Goal: Task Accomplishment & Management: Use online tool/utility

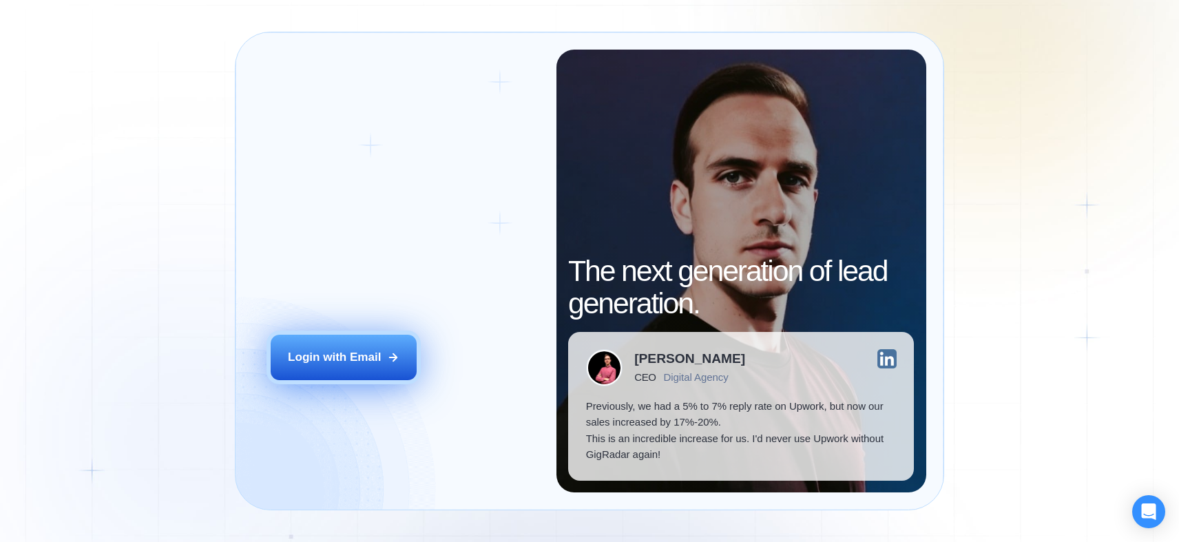
click at [339, 353] on div "Login with Email" at bounding box center [334, 357] width 93 height 17
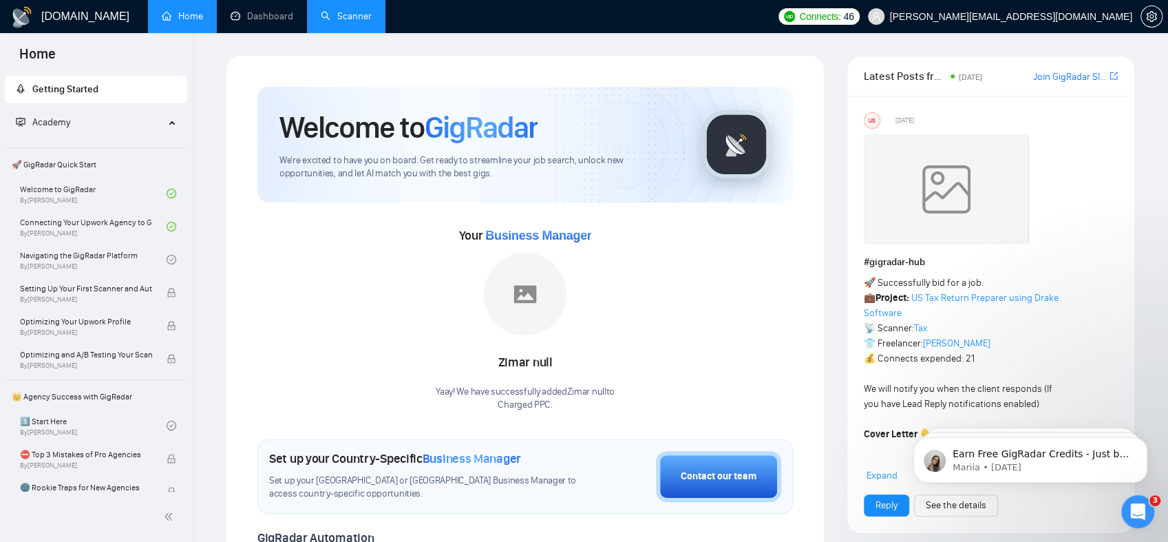
click at [322, 19] on link "Scanner" at bounding box center [346, 16] width 51 height 12
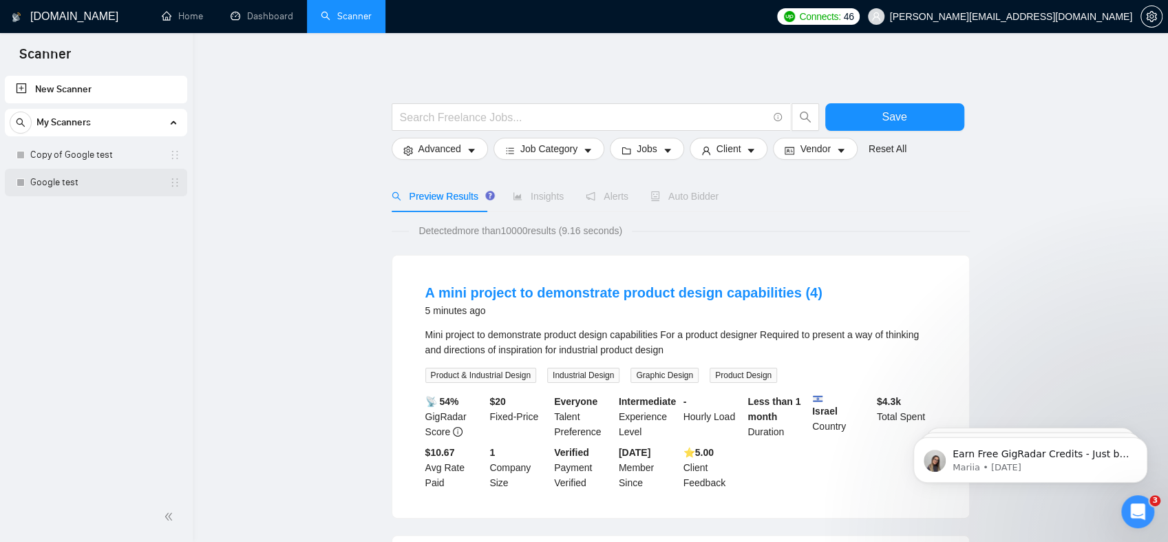
click at [68, 186] on link "Google test" at bounding box center [95, 183] width 131 height 28
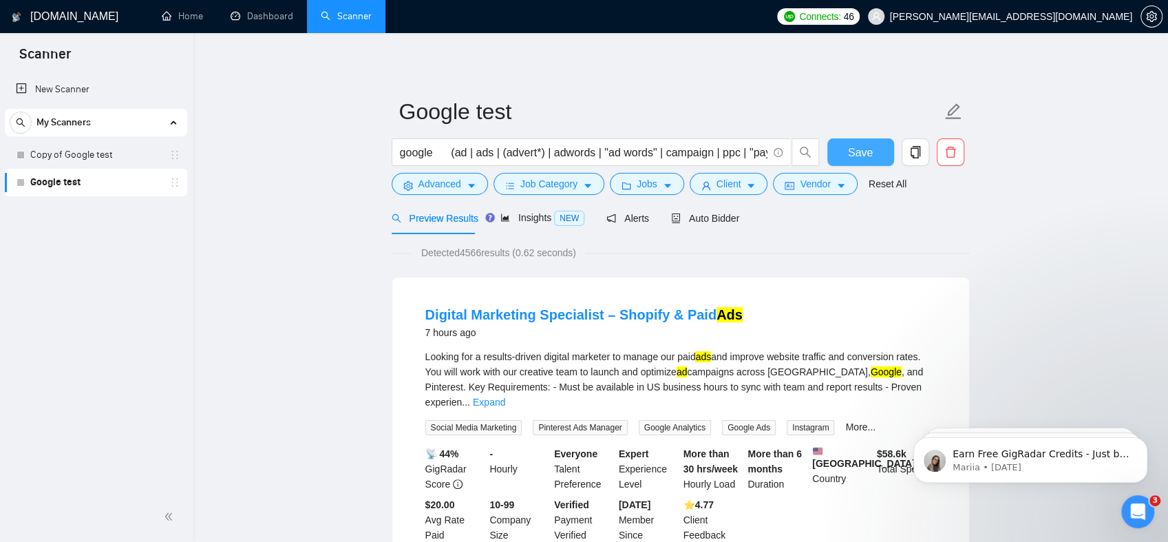
scroll to position [0, 58]
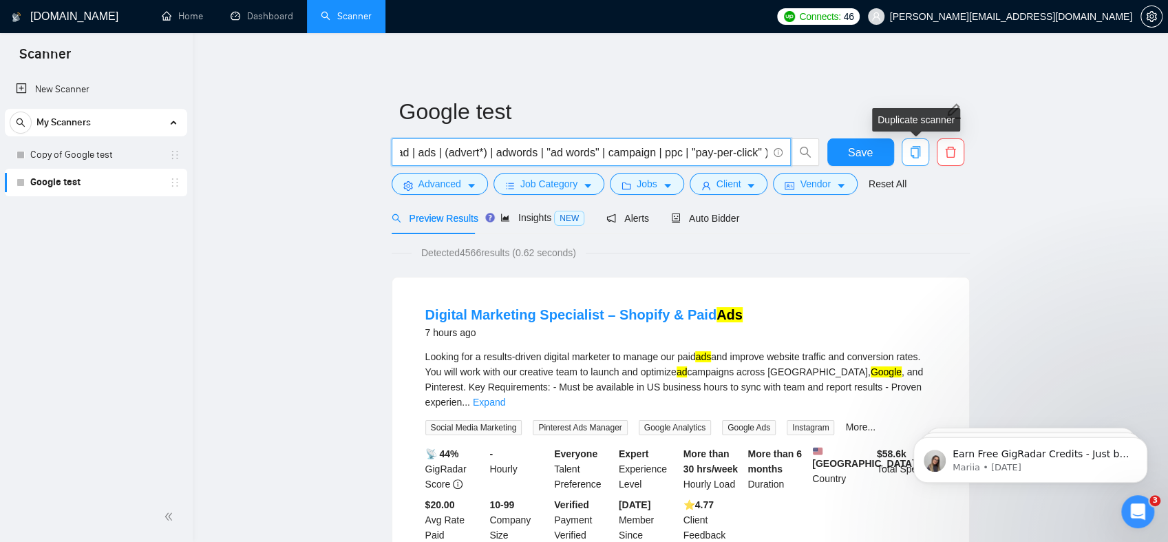
drag, startPoint x: 684, startPoint y: 149, endPoint x: 914, endPoint y: 165, distance: 231.2
click at [914, 165] on div "google (ad | ads | (advert*) | adwords | "ad words" | campaign | ppc | "pay-per…" at bounding box center [678, 155] width 578 height 34
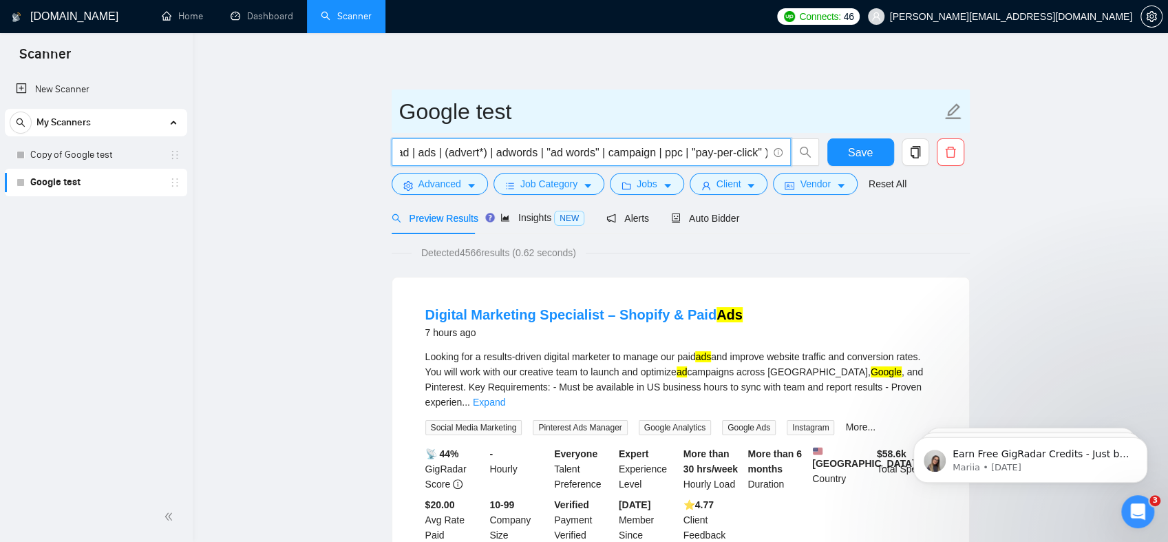
click at [735, 97] on input "Google test" at bounding box center [670, 111] width 542 height 34
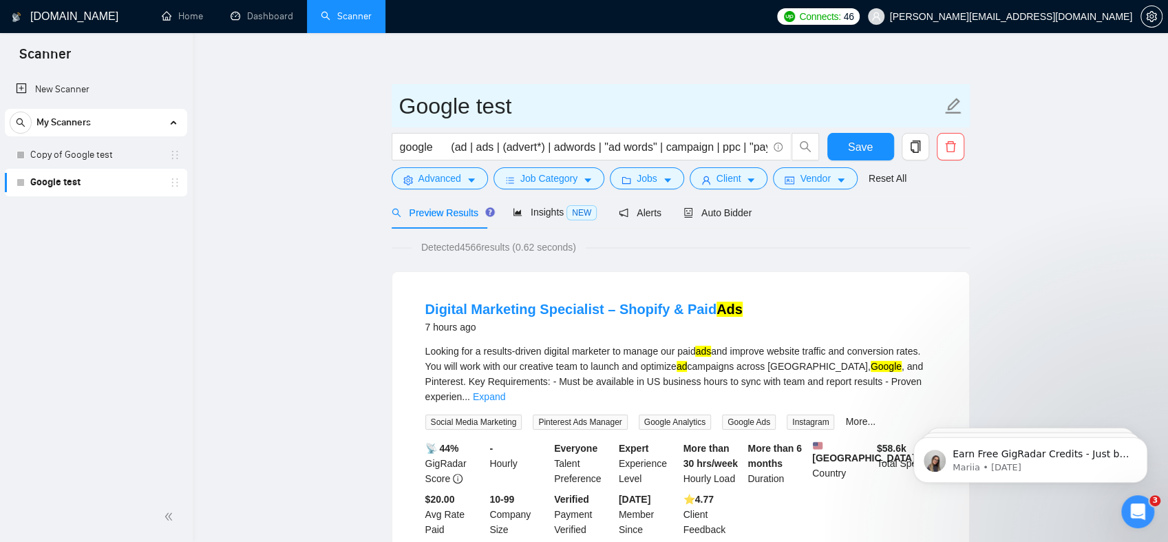
scroll to position [0, 0]
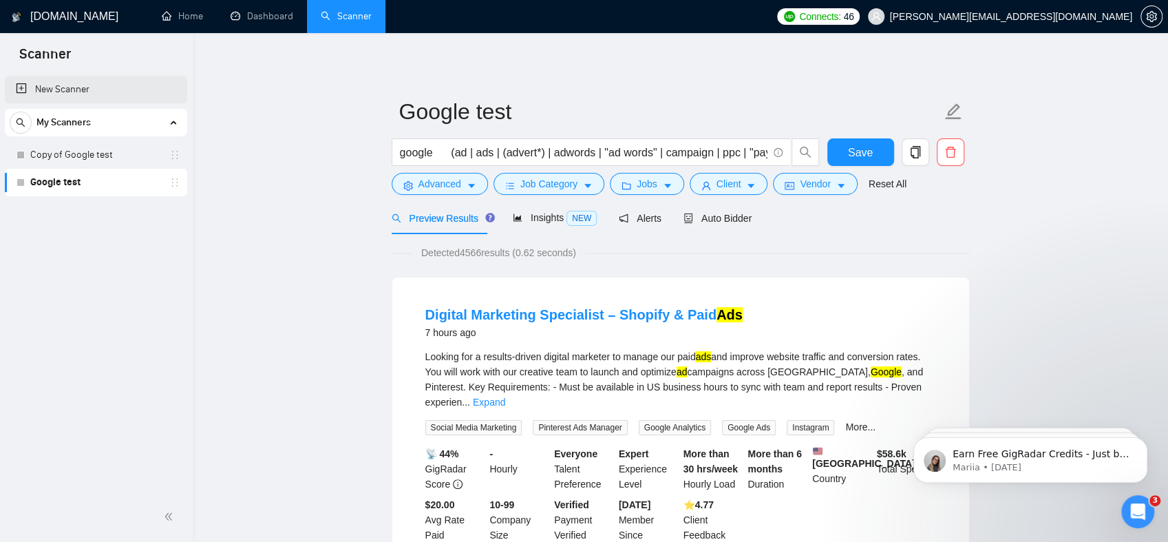
click at [89, 95] on link "New Scanner" at bounding box center [96, 90] width 160 height 28
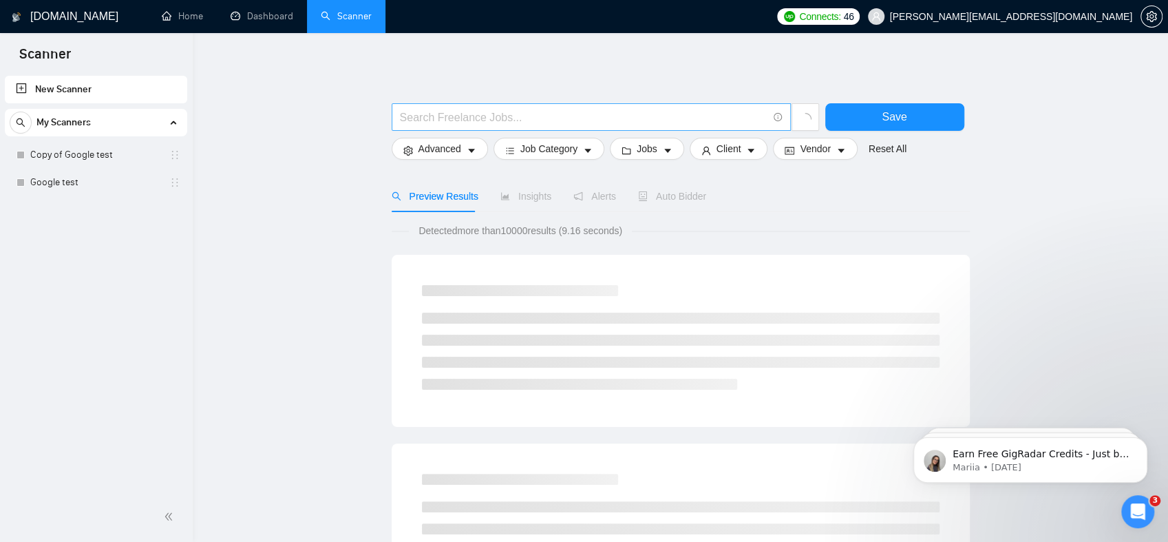
click at [472, 119] on input "text" at bounding box center [584, 117] width 368 height 17
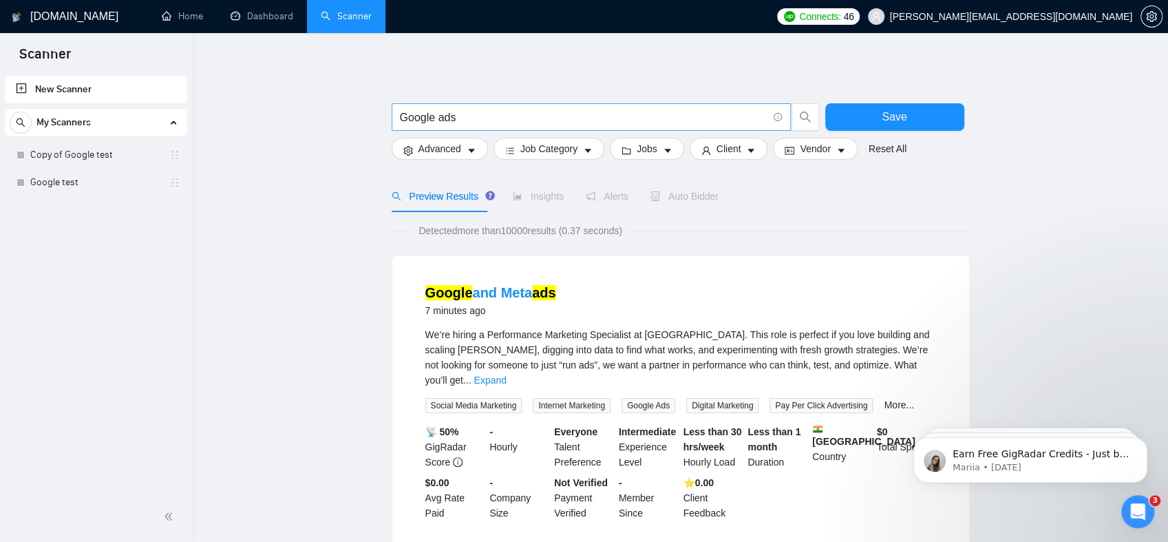
click at [775, 114] on icon "info-circle" at bounding box center [778, 117] width 9 height 9
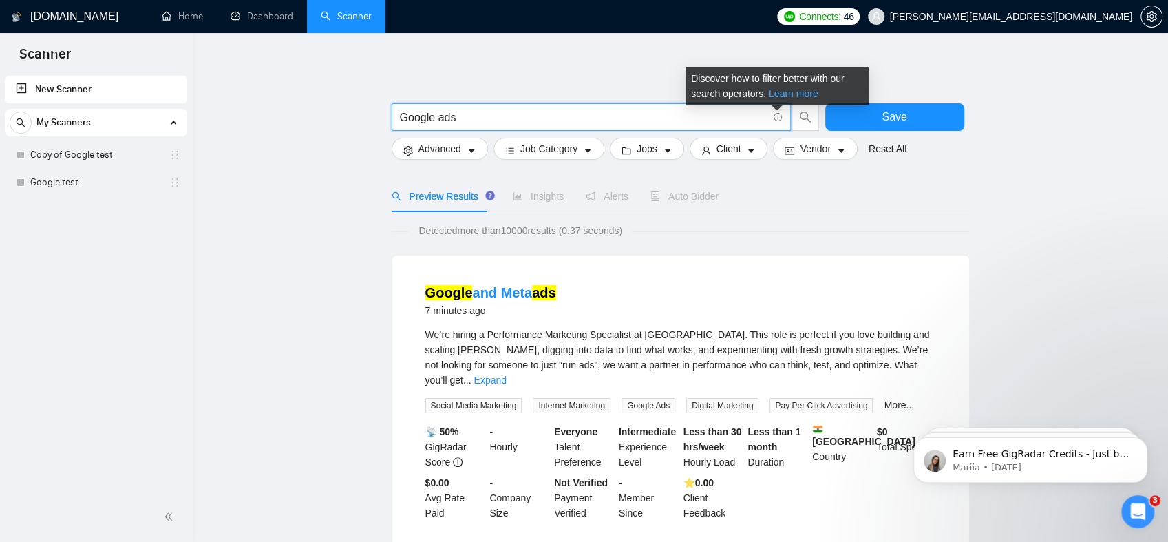
click at [785, 98] on link "Learn more" at bounding box center [794, 93] width 50 height 11
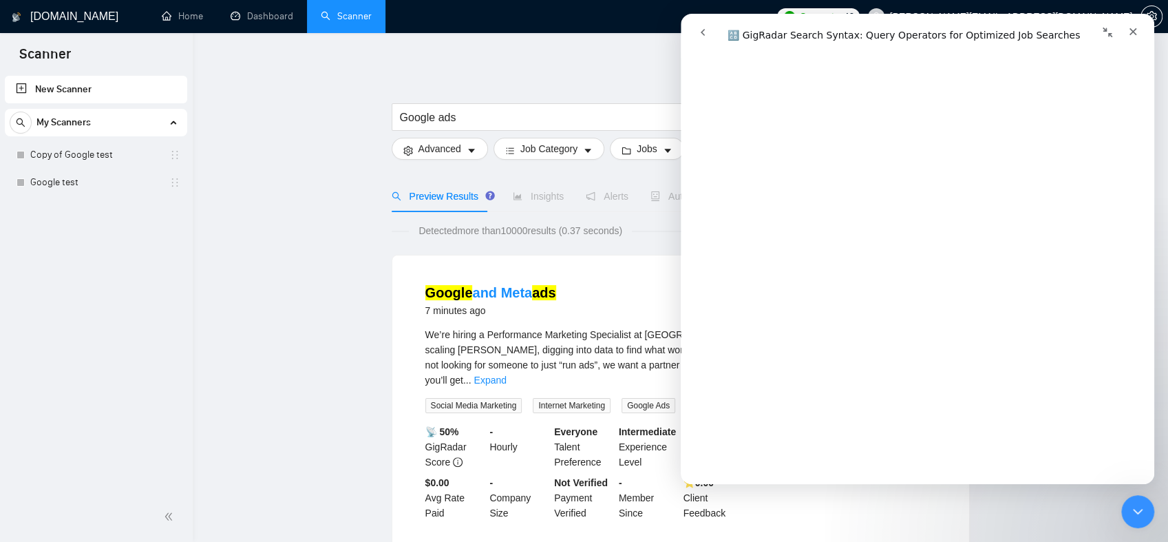
scroll to position [620, 0]
click at [463, 120] on input "Google ads" at bounding box center [584, 117] width 368 height 17
click at [470, 127] on span "Google ads" at bounding box center [591, 117] width 399 height 28
click at [474, 120] on input "Google ads" at bounding box center [584, 117] width 368 height 17
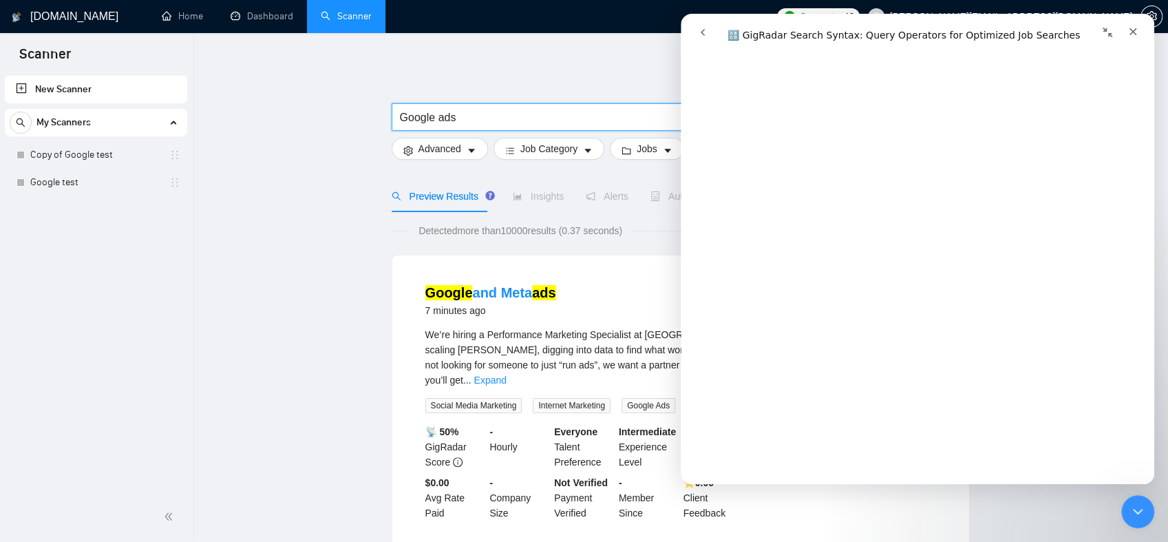
drag, startPoint x: 438, startPoint y: 116, endPoint x: 504, endPoint y: 119, distance: 66.1
click at [504, 119] on input "Google ads" at bounding box center [584, 117] width 368 height 17
paste input "(desig*)"
drag, startPoint x: 465, startPoint y: 118, endPoint x: 440, endPoint y: 119, distance: 25.5
click at [440, 119] on input "Google (desig*)" at bounding box center [584, 117] width 368 height 17
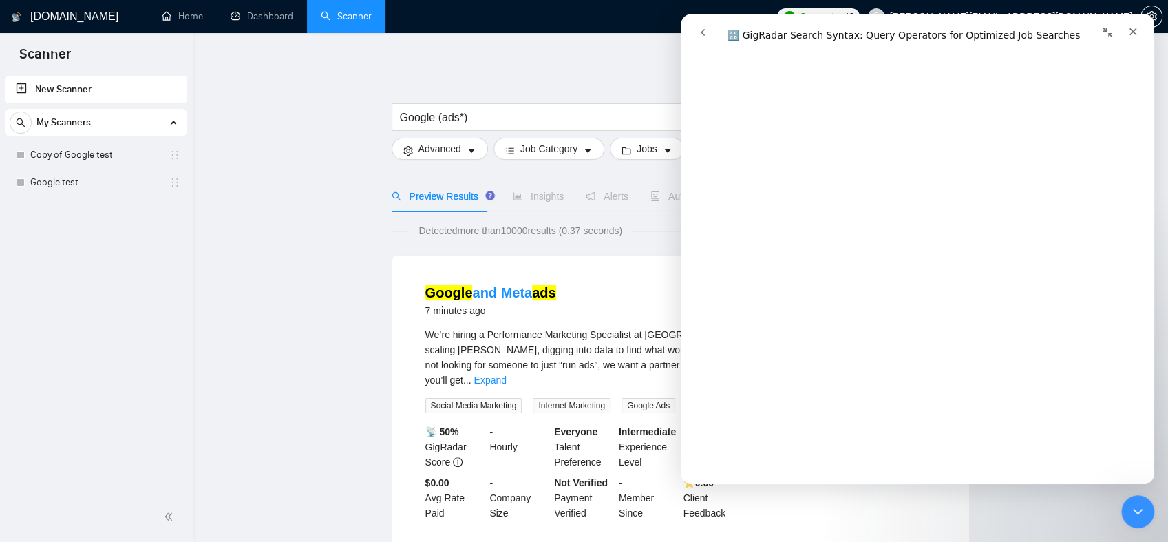
click at [1134, 33] on icon "Close" at bounding box center [1133, 31] width 11 height 11
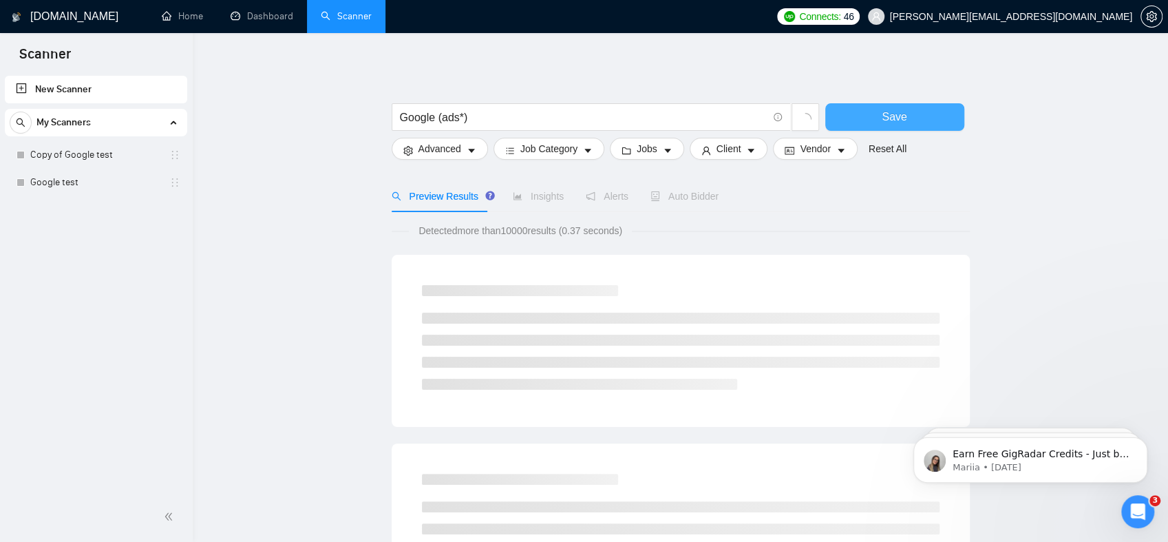
scroll to position [0, 0]
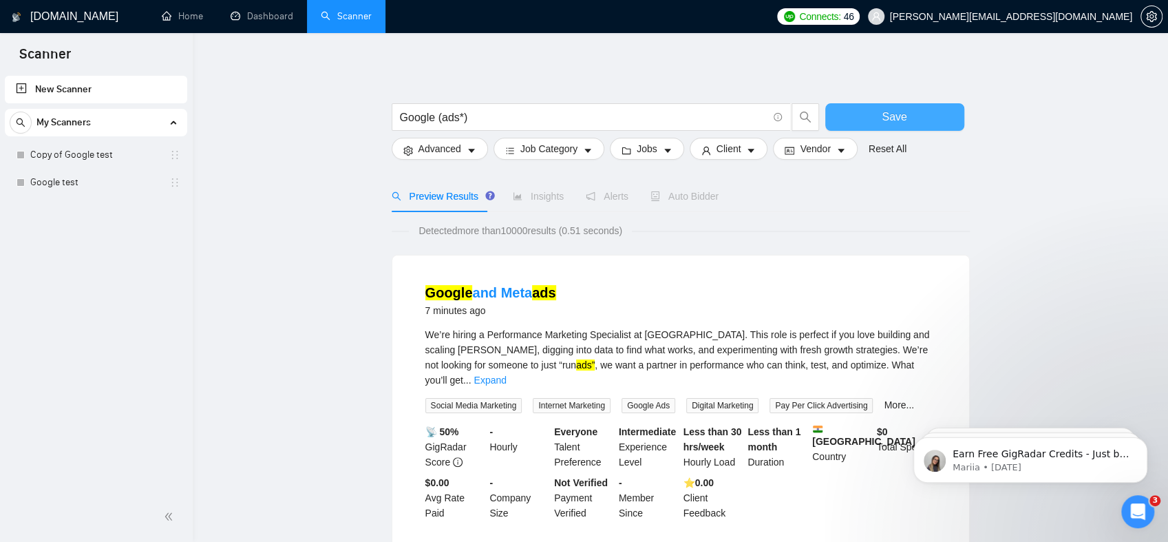
drag, startPoint x: 912, startPoint y: 115, endPoint x: 679, endPoint y: 72, distance: 236.6
click at [468, 111] on input "Google (ads*)" at bounding box center [584, 117] width 368 height 17
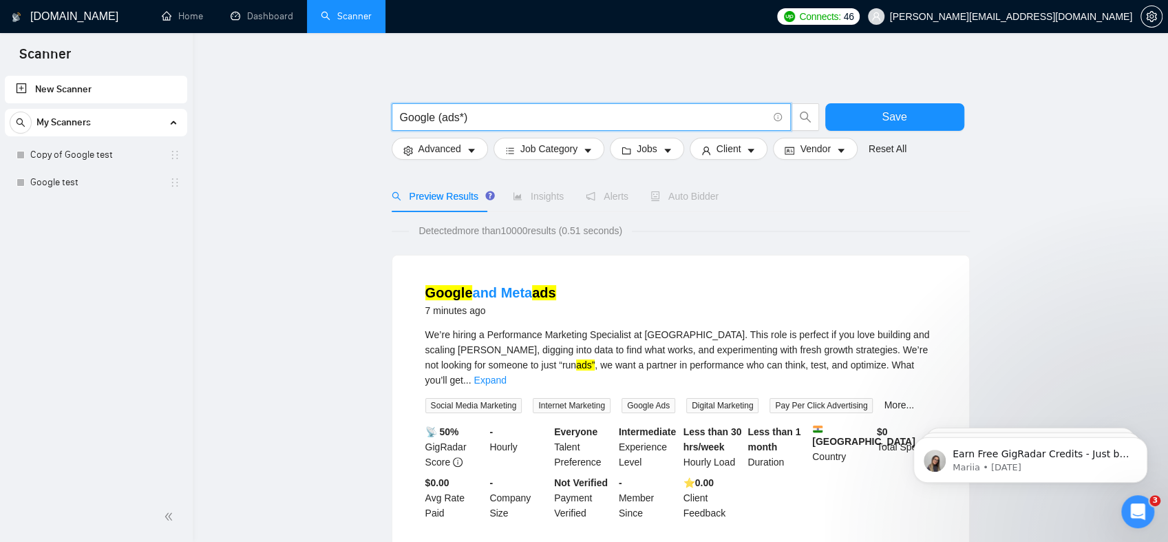
click at [439, 117] on input "Google (ads*)" at bounding box center [584, 117] width 368 height 17
click at [400, 116] on input "Google ads*)" at bounding box center [584, 117] width 368 height 17
paste input "("
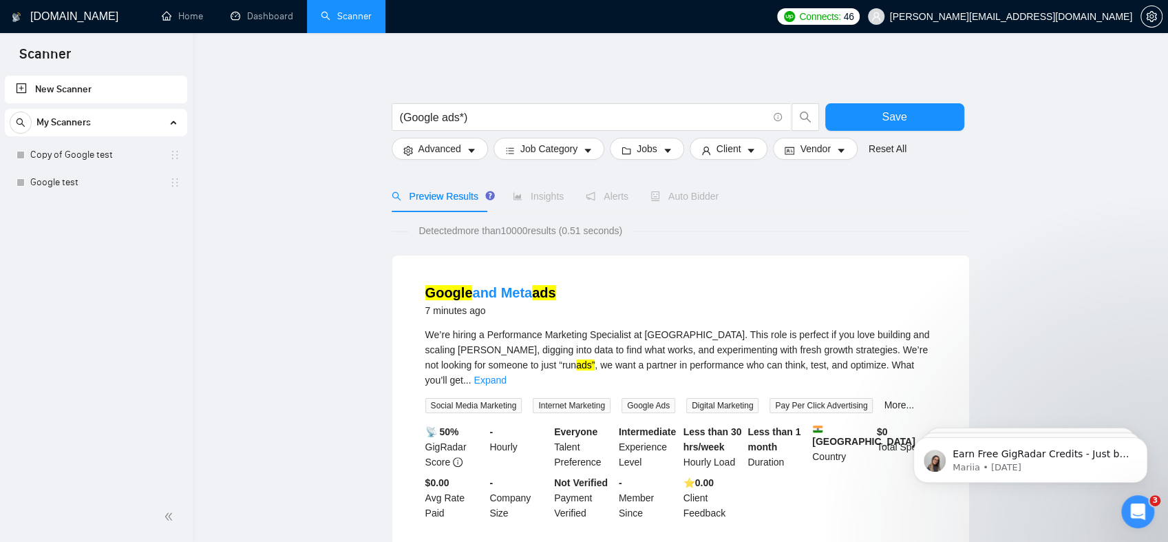
drag, startPoint x: 558, startPoint y: 70, endPoint x: 868, endPoint y: 94, distance: 310.8
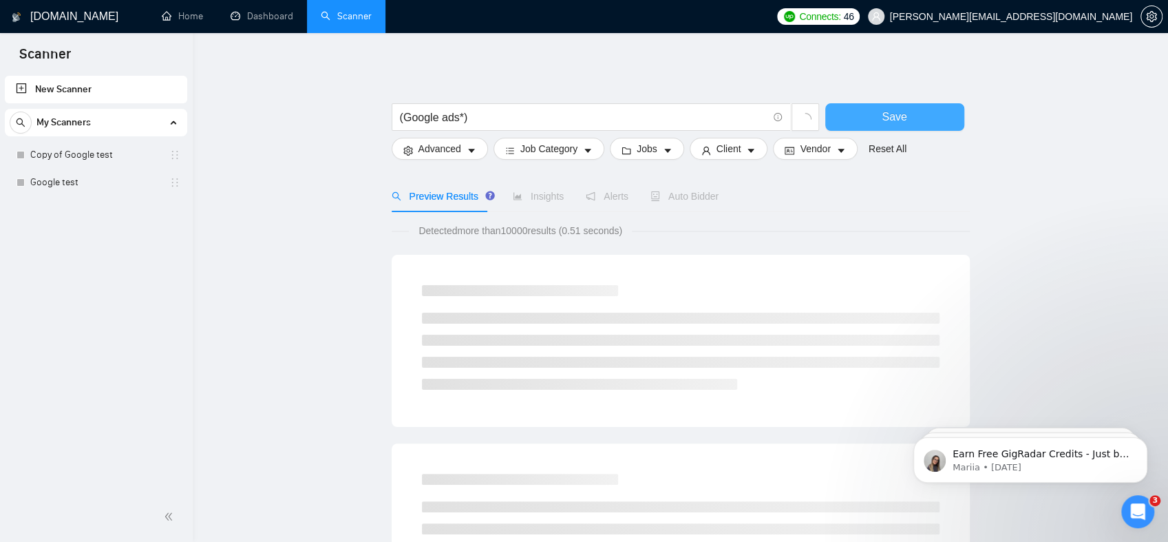
drag, startPoint x: 881, startPoint y: 112, endPoint x: 677, endPoint y: 76, distance: 206.1
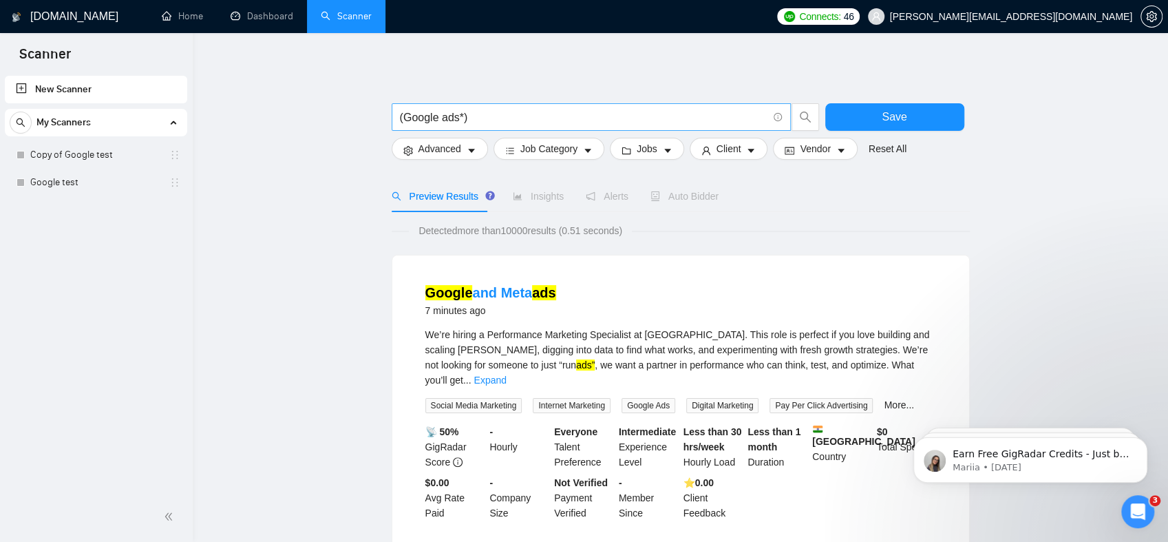
click at [779, 116] on icon "info-circle" at bounding box center [778, 117] width 9 height 9
click at [1135, 502] on icon "Open Intercom Messenger" at bounding box center [1136, 509] width 23 height 23
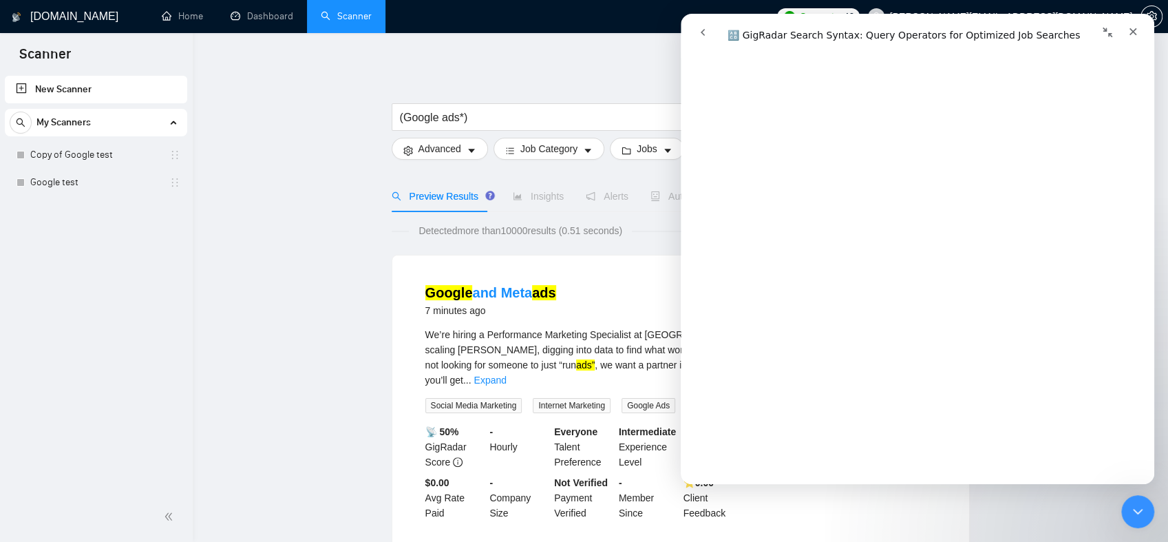
scroll to position [3097, 0]
drag, startPoint x: 459, startPoint y: 118, endPoint x: 492, endPoint y: 117, distance: 32.4
click at [492, 117] on input "(Google ads*)" at bounding box center [584, 117] width 368 height 17
drag, startPoint x: 401, startPoint y: 112, endPoint x: 369, endPoint y: 113, distance: 32.4
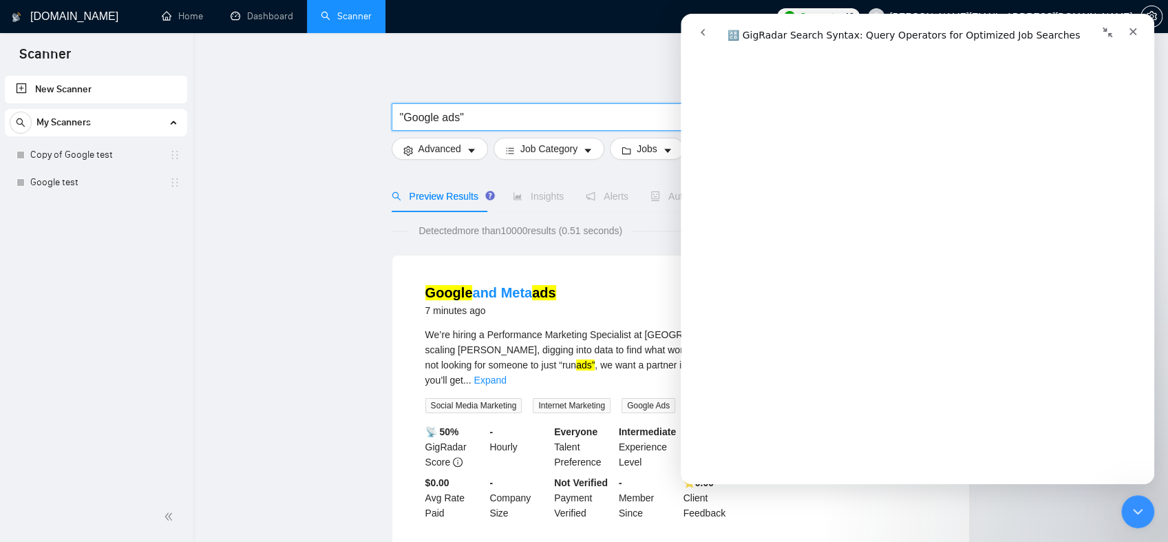
type input ""Google ads""
click at [1130, 31] on icon "Close" at bounding box center [1133, 31] width 11 height 11
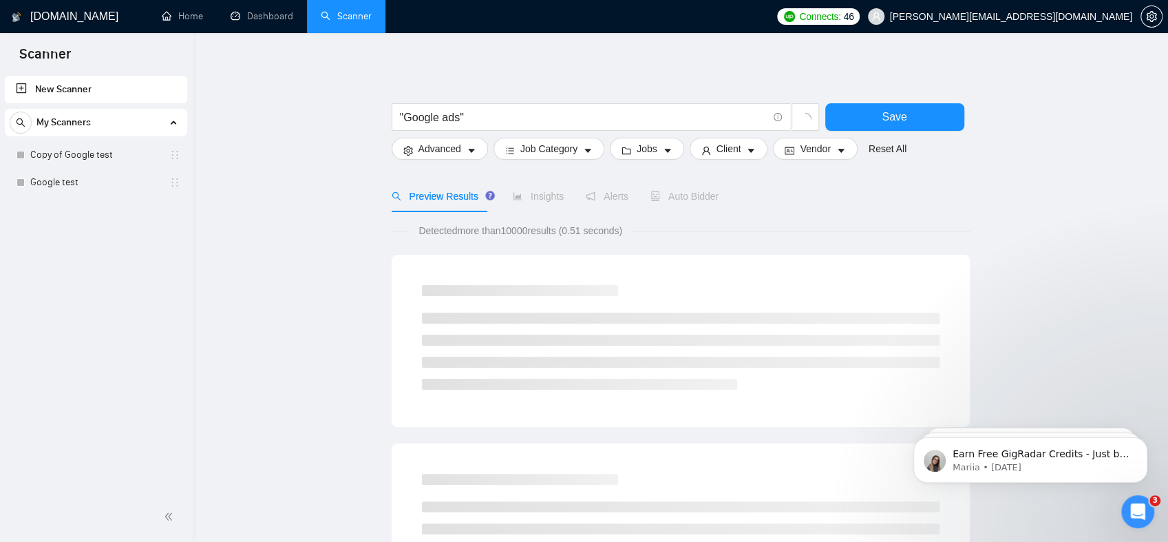
scroll to position [0, 0]
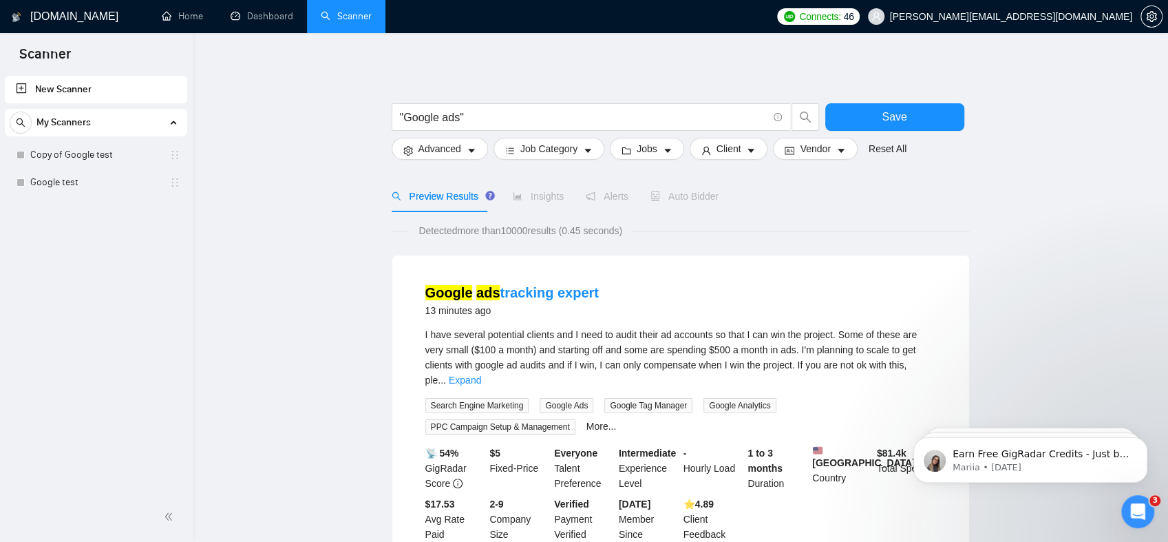
drag, startPoint x: 462, startPoint y: 148, endPoint x: 850, endPoint y: 169, distance: 388.8
click at [782, 116] on span ""Google ads"" at bounding box center [591, 117] width 399 height 28
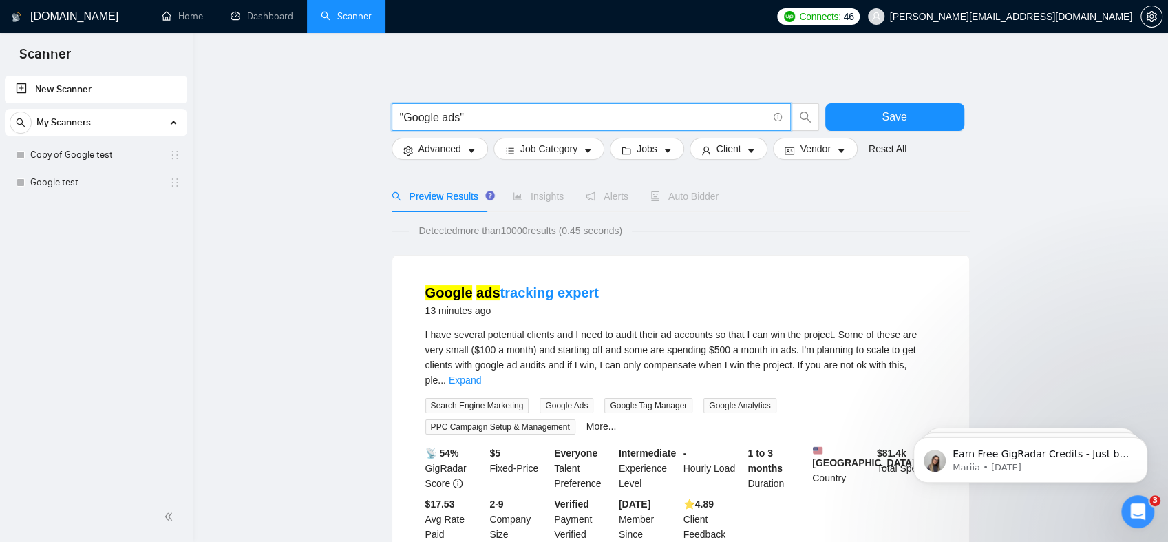
click at [777, 118] on icon "info-circle" at bounding box center [778, 117] width 9 height 9
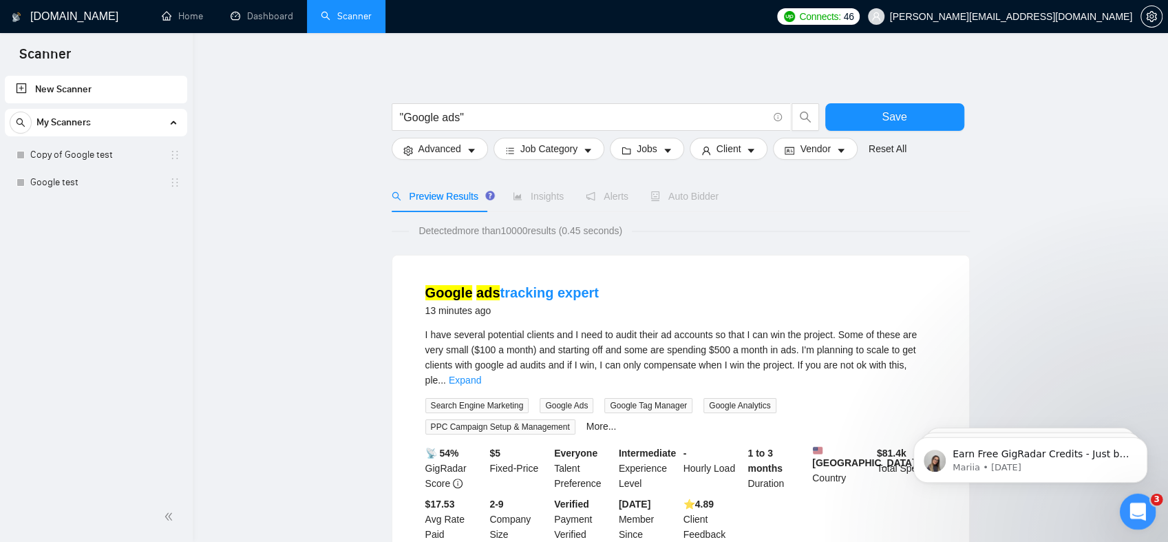
click at [1141, 501] on div "Open Intercom Messenger" at bounding box center [1135, 509] width 45 height 45
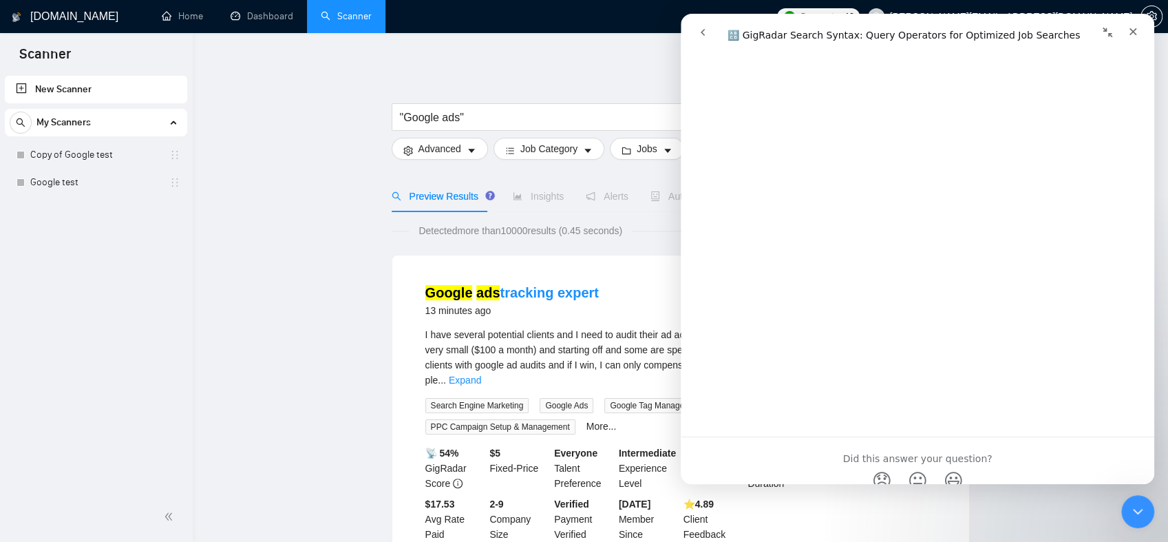
scroll to position [4995, 0]
drag, startPoint x: 131, startPoint y: 219, endPoint x: 149, endPoint y: 214, distance: 18.5
click at [132, 219] on div "New Scanner My Scanners Copy of Google test Google test" at bounding box center [96, 282] width 193 height 419
click at [1135, 34] on icon "Close" at bounding box center [1134, 32] width 8 height 8
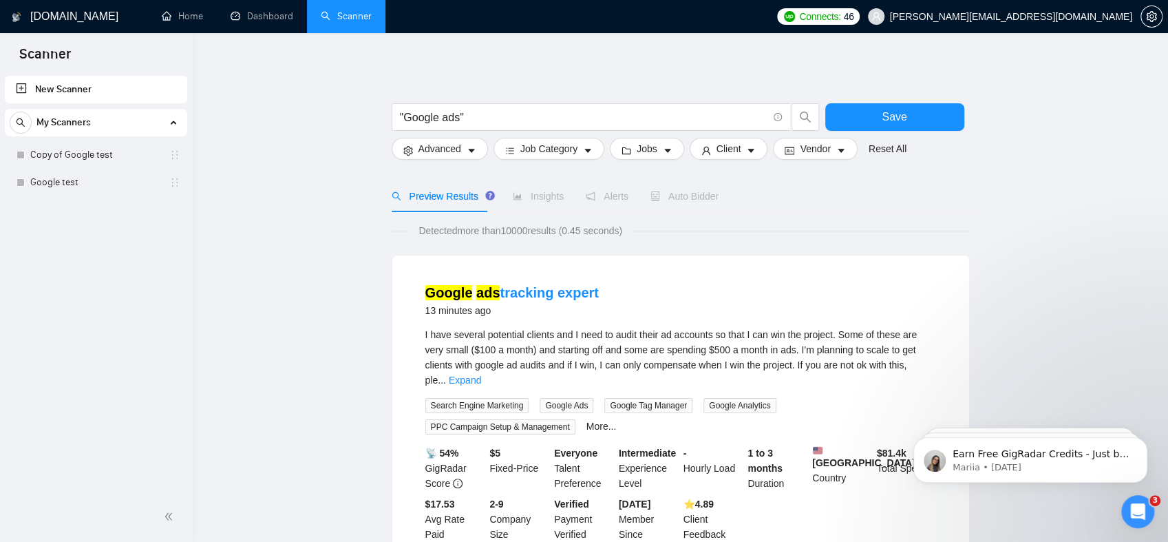
scroll to position [0, 0]
click at [470, 156] on button "Advanced" at bounding box center [440, 149] width 96 height 22
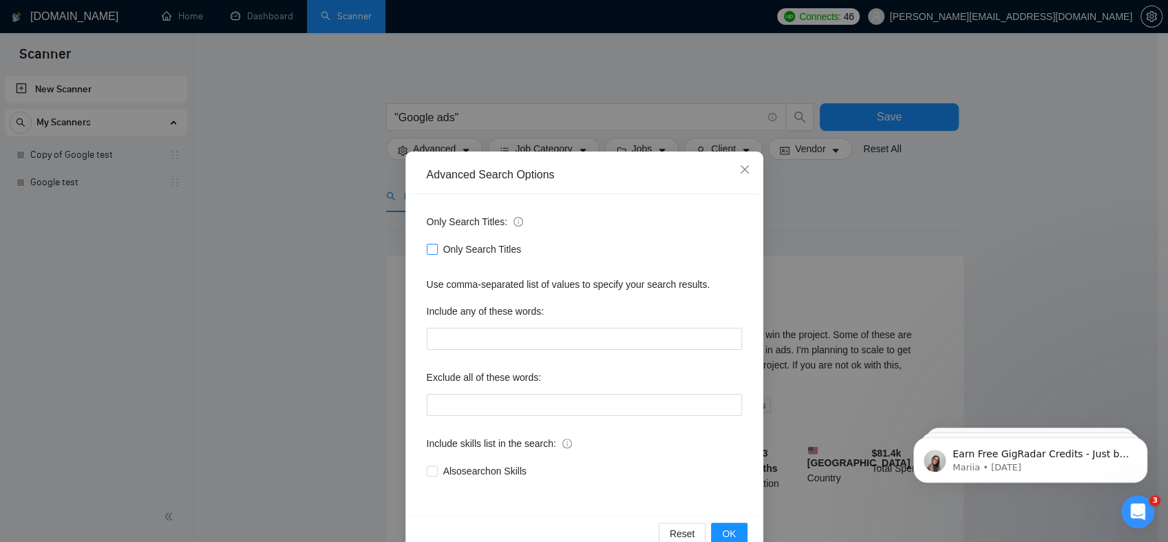
click at [438, 248] on span "Only Search Titles" at bounding box center [482, 249] width 89 height 15
click at [436, 248] on input "Only Search Titles" at bounding box center [432, 249] width 10 height 10
checkbox input "true"
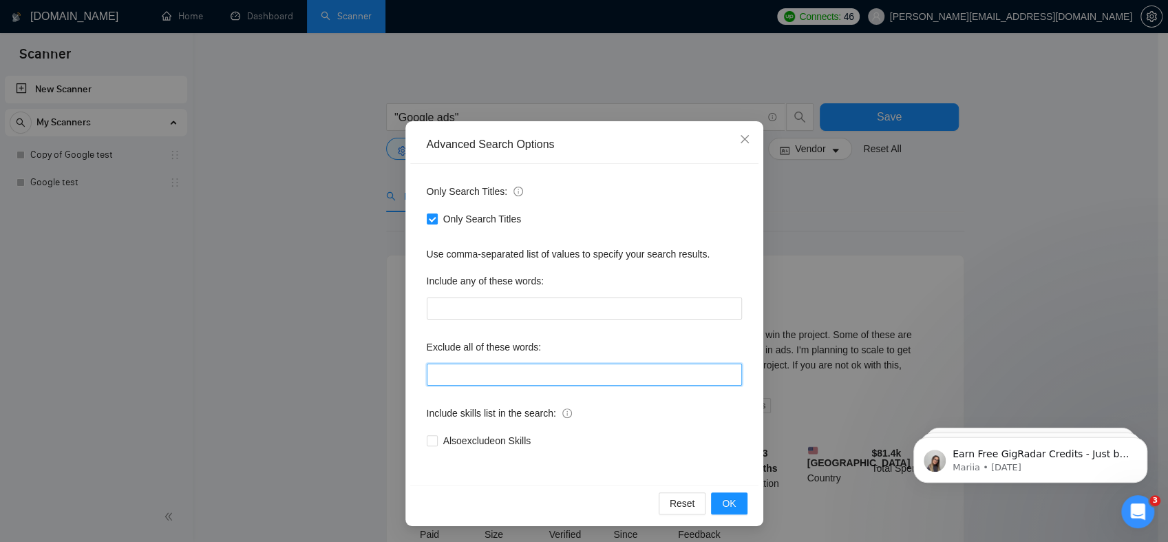
click at [471, 370] on input "text" at bounding box center [584, 374] width 315 height 22
click at [342, 307] on div "Advanced Search Options Only Search Titles: Only Search Titles Use comma-separa…" at bounding box center [584, 271] width 1168 height 542
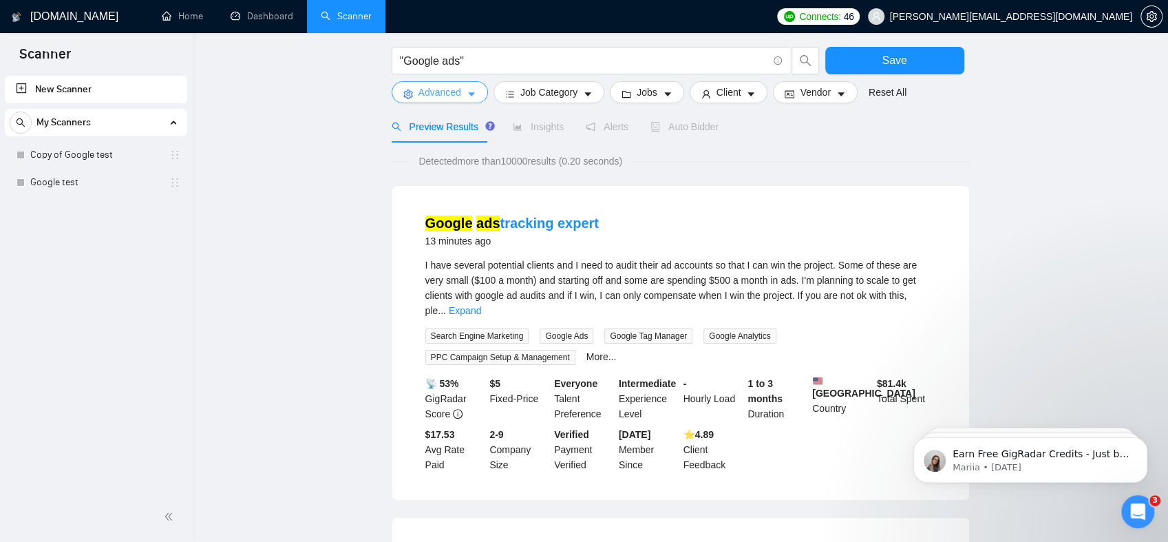
scroll to position [69, 0]
click at [481, 306] on link "Expand" at bounding box center [465, 311] width 32 height 11
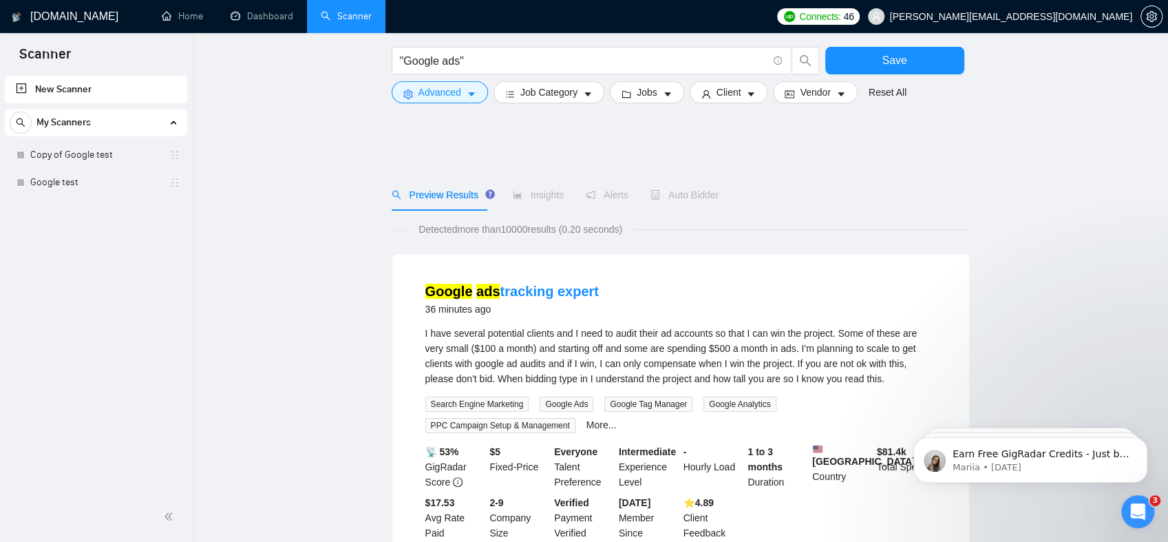
scroll to position [0, 0]
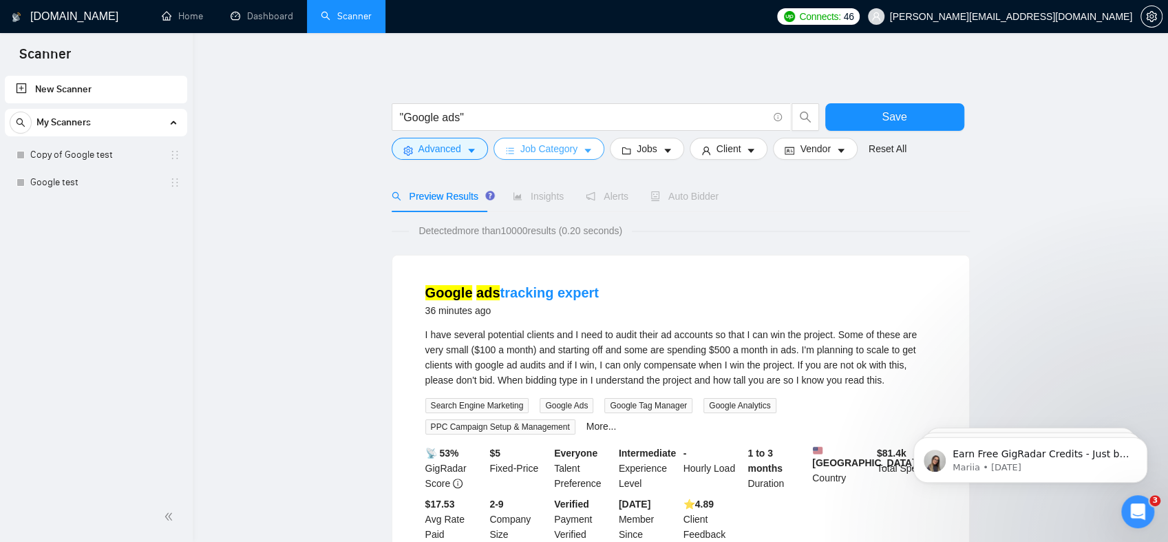
click at [565, 155] on span "Job Category" at bounding box center [548, 148] width 57 height 15
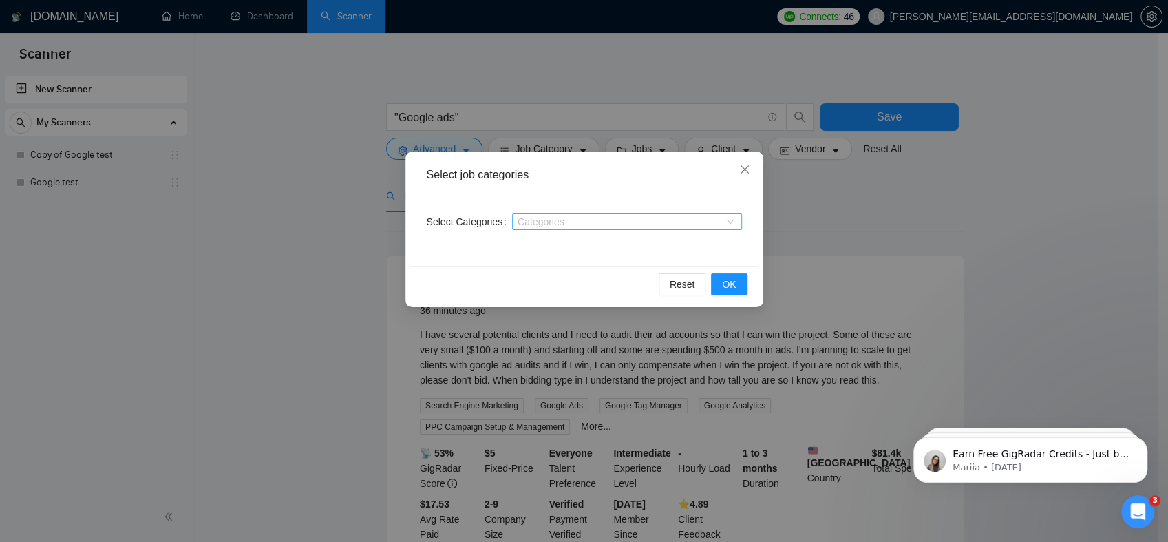
click at [549, 213] on div "Categories" at bounding box center [627, 221] width 230 height 17
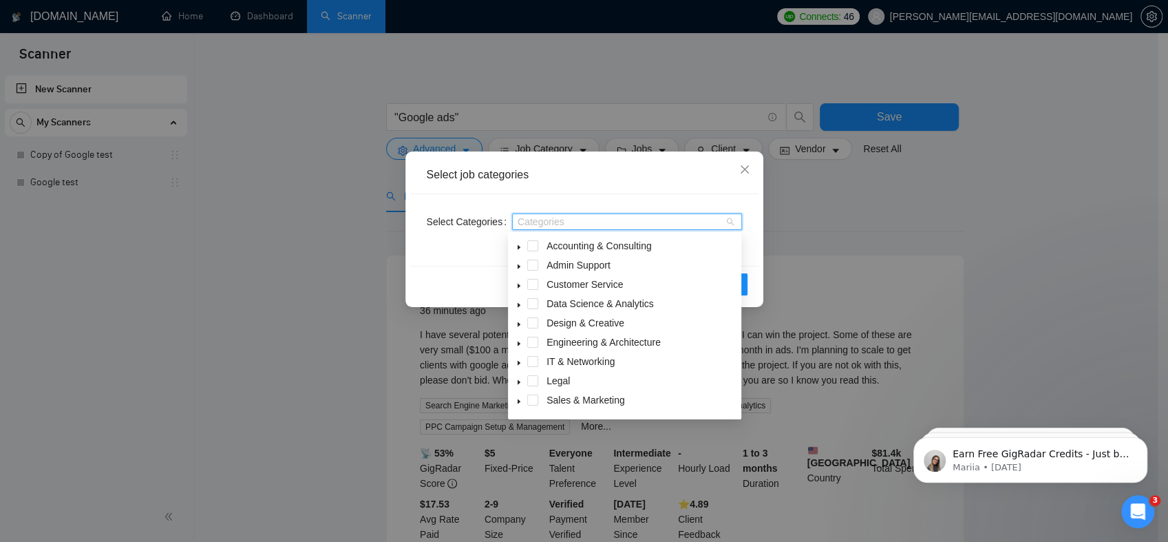
click at [549, 213] on div "Categories" at bounding box center [627, 221] width 230 height 17
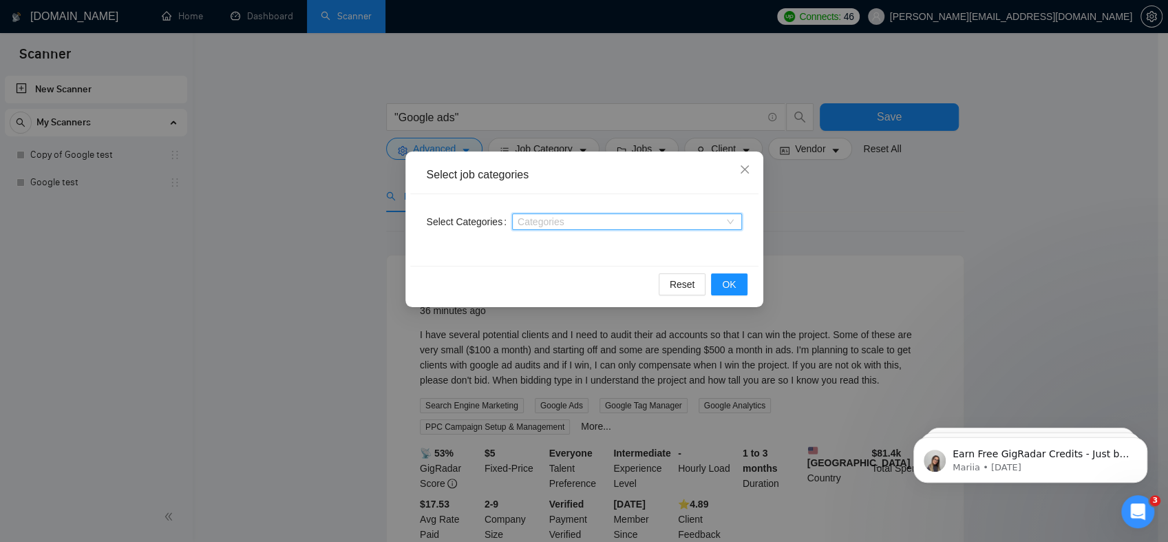
click at [333, 180] on div "Select job categories Select Categories Categories Reset OK" at bounding box center [584, 271] width 1168 height 542
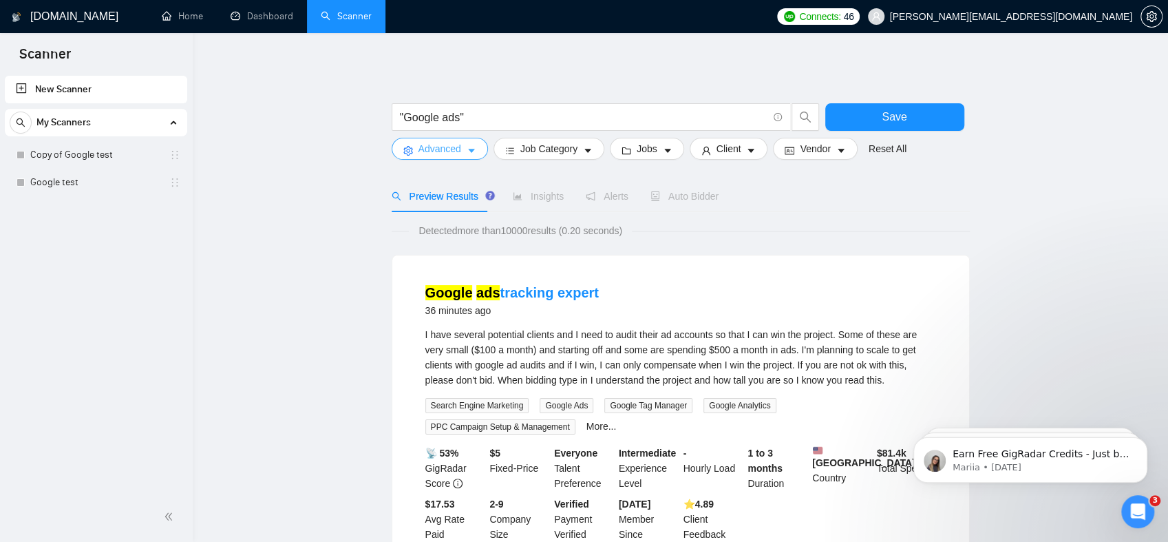
click at [461, 153] on button "Advanced" at bounding box center [440, 149] width 96 height 22
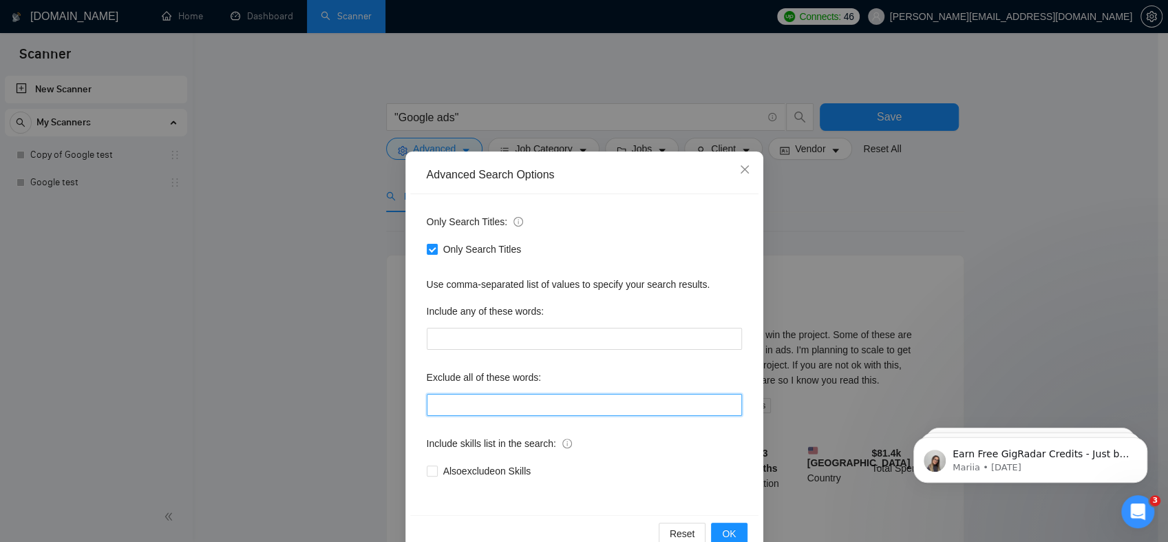
click at [465, 403] on input "text" at bounding box center [584, 405] width 315 height 22
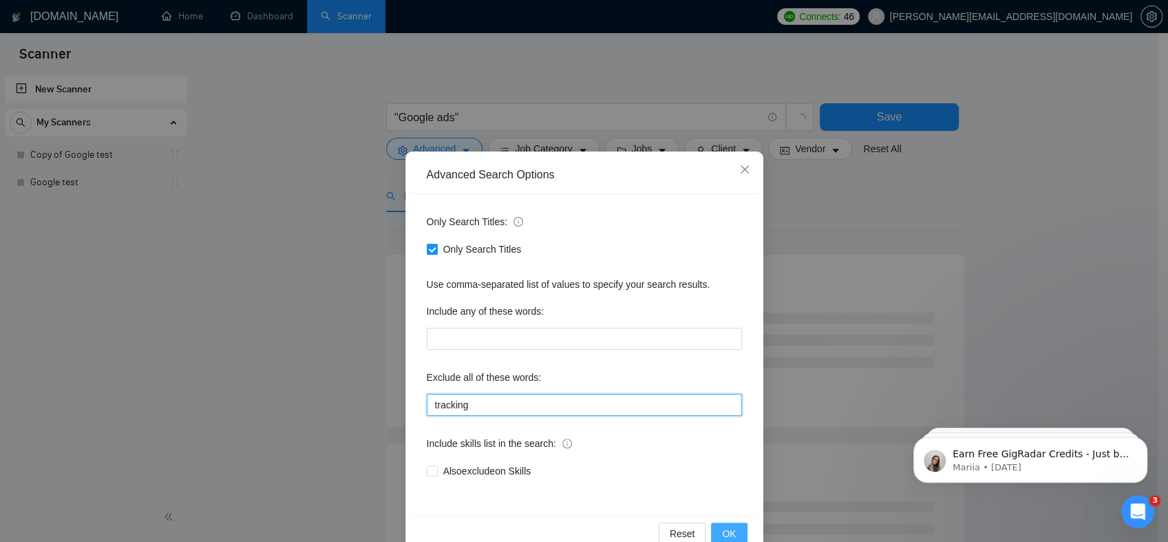
type input "tracking"
click at [722, 538] on span "OK" at bounding box center [729, 533] width 14 height 15
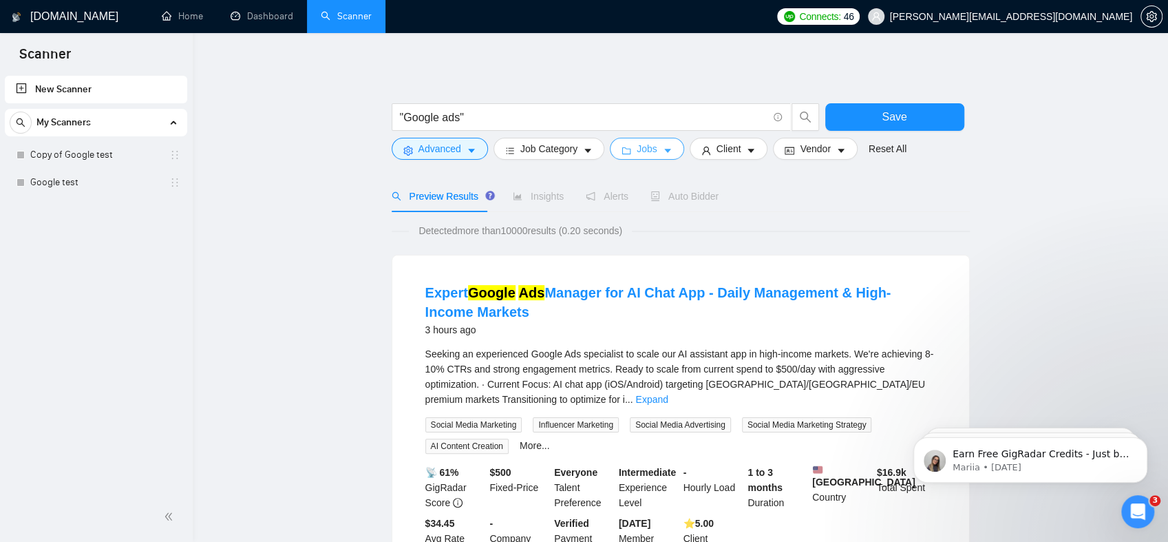
click at [638, 141] on span "Jobs" at bounding box center [647, 148] width 21 height 15
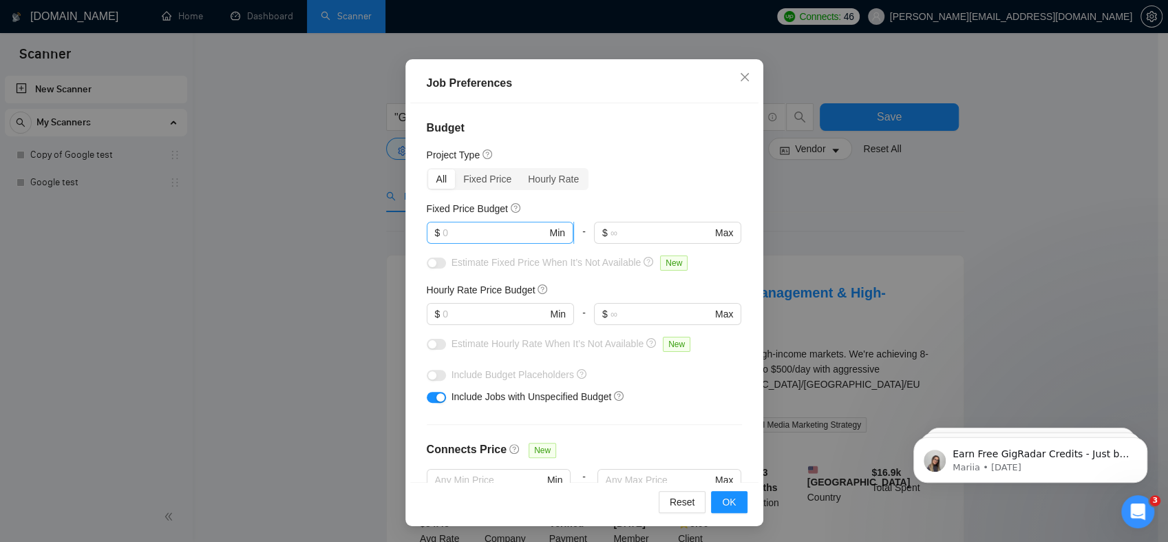
click at [509, 226] on input "text" at bounding box center [495, 232] width 104 height 15
type input "100"
click at [613, 202] on div "Fixed Price Budget" at bounding box center [584, 208] width 315 height 15
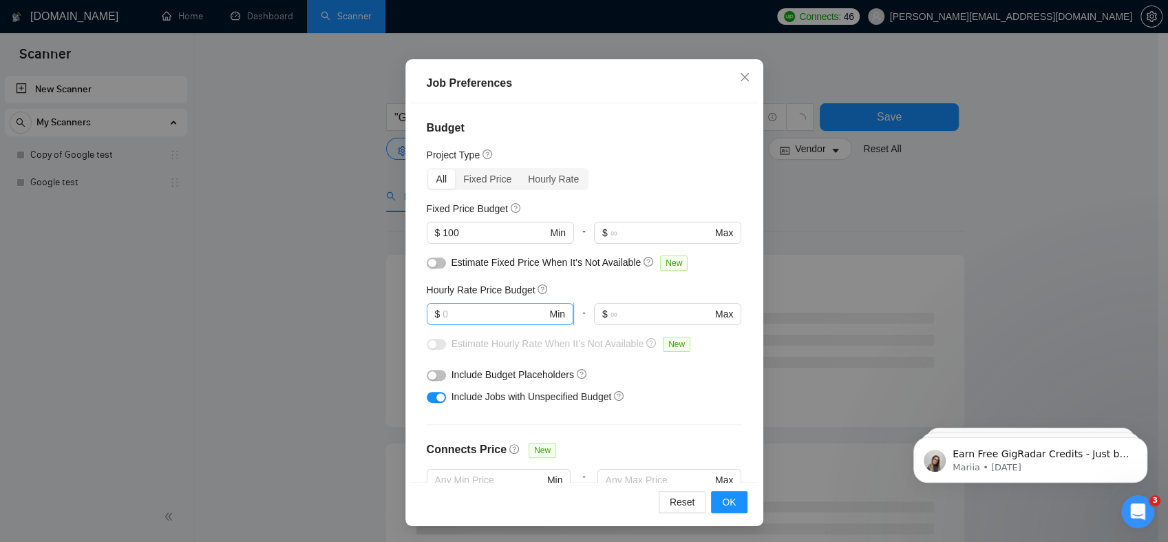
click at [470, 311] on input "text" at bounding box center [495, 313] width 104 height 15
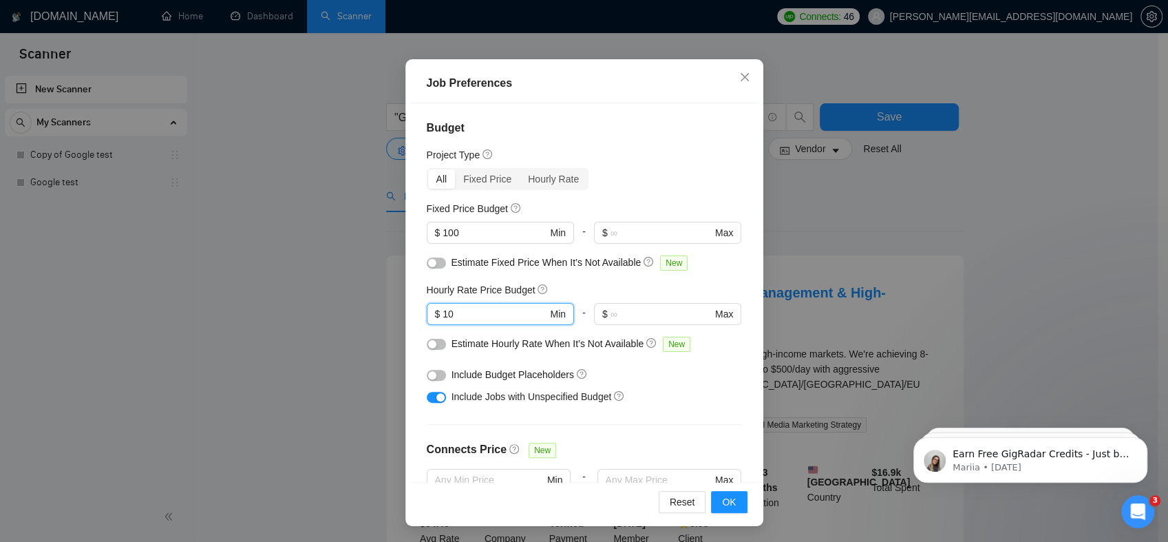
type input "10"
click at [431, 373] on button "button" at bounding box center [436, 375] width 19 height 11
click at [730, 504] on span "OK" at bounding box center [729, 501] width 14 height 15
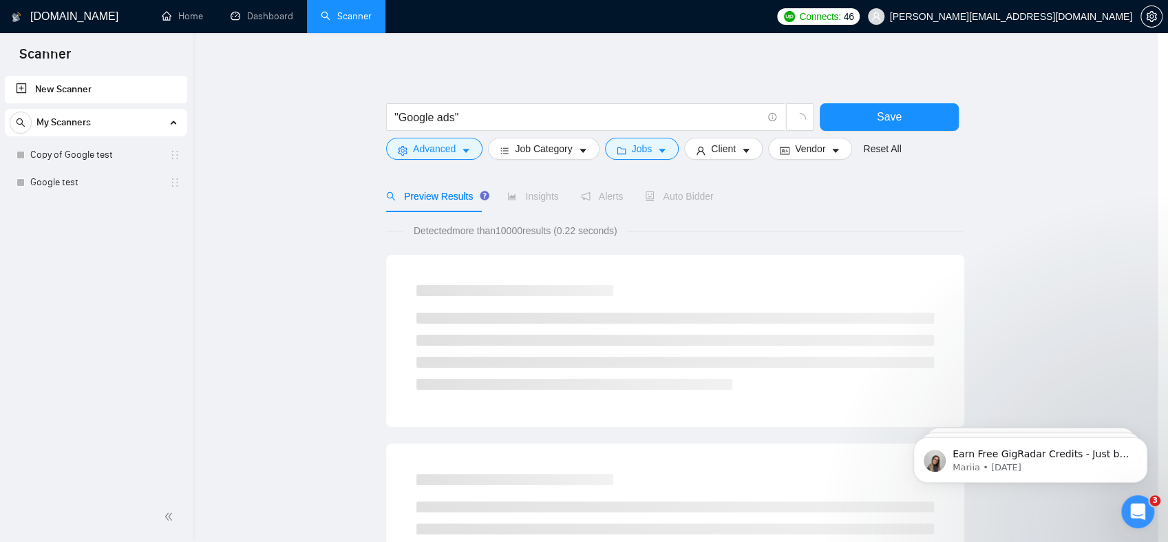
scroll to position [24, 0]
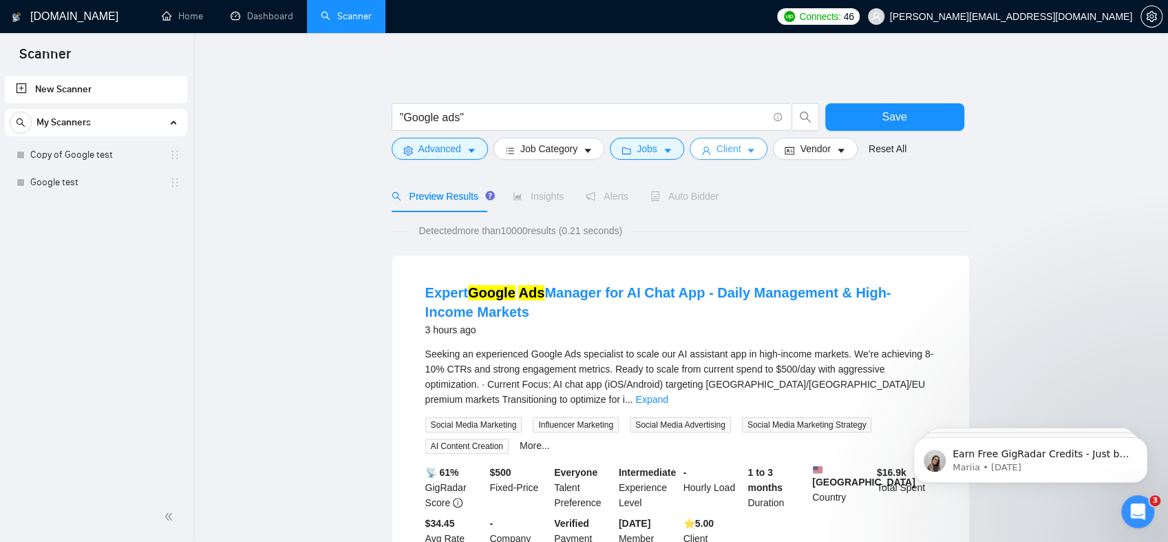
click at [737, 144] on button "Client" at bounding box center [729, 149] width 78 height 22
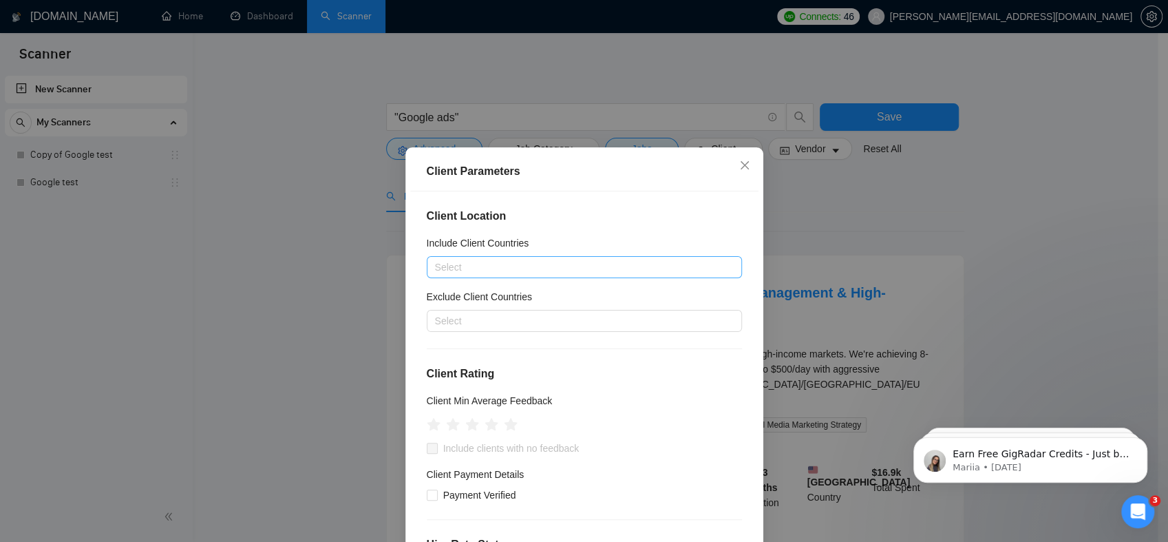
click at [553, 262] on div at bounding box center [577, 267] width 295 height 17
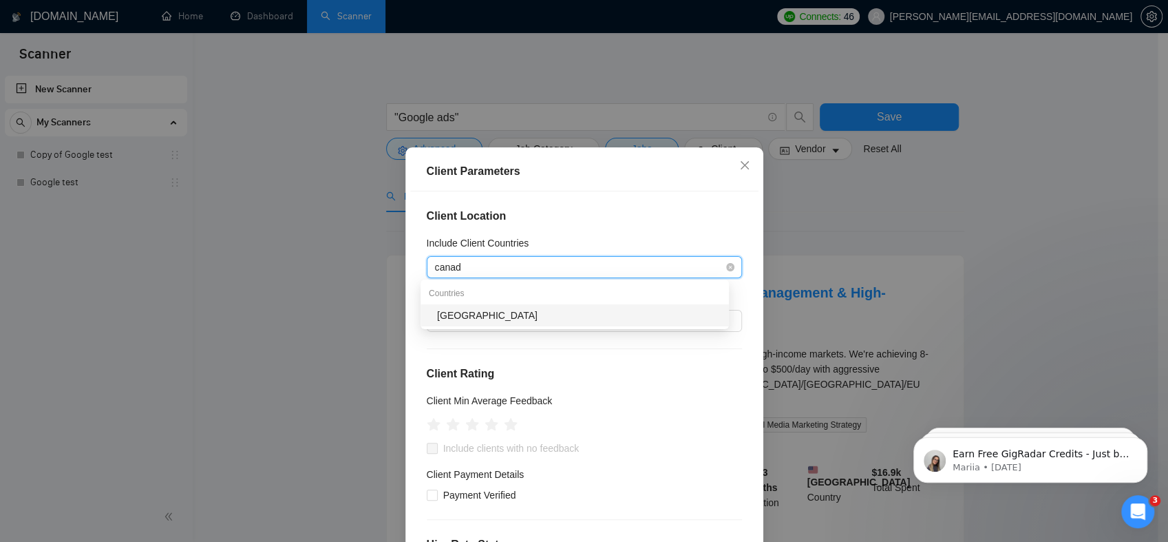
type input "canada"
click at [515, 310] on div "[GEOGRAPHIC_DATA]" at bounding box center [579, 315] width 284 height 15
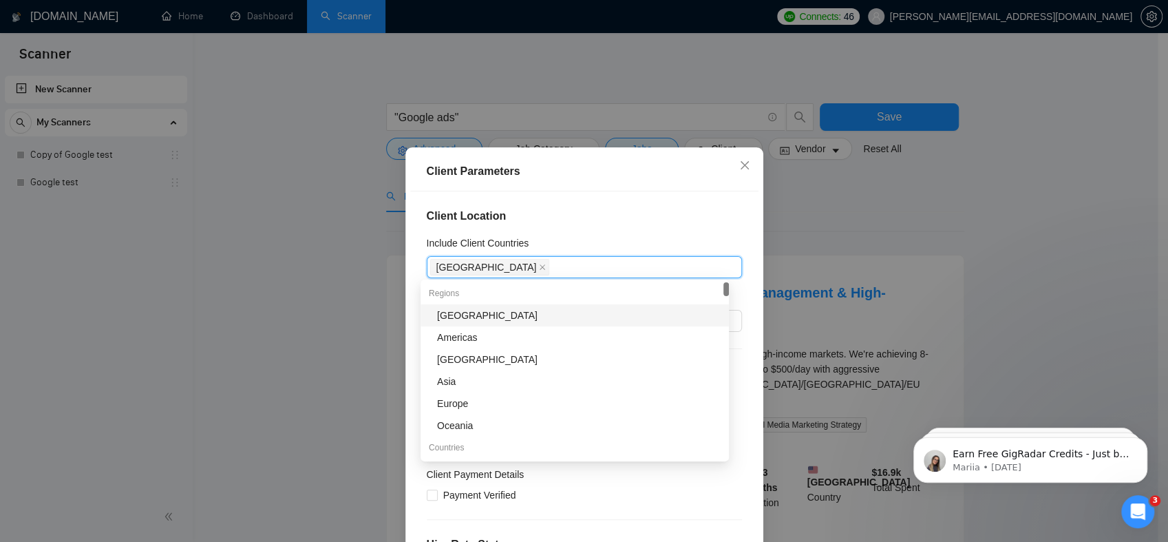
click at [600, 181] on div "Client Parameters" at bounding box center [584, 171] width 348 height 39
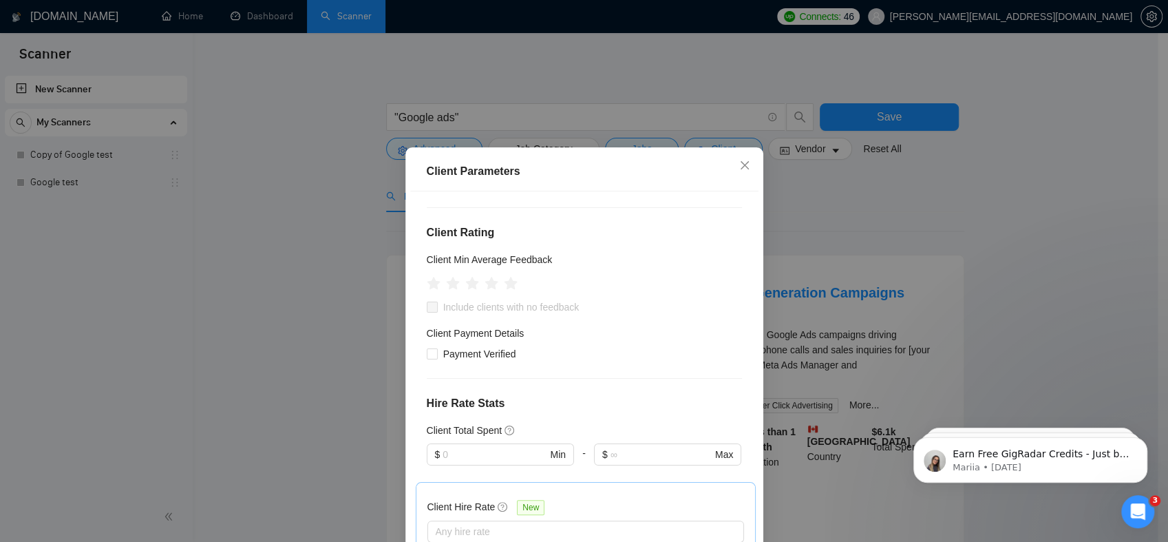
scroll to position [138, 0]
click at [469, 286] on icon "star" at bounding box center [472, 287] width 14 height 14
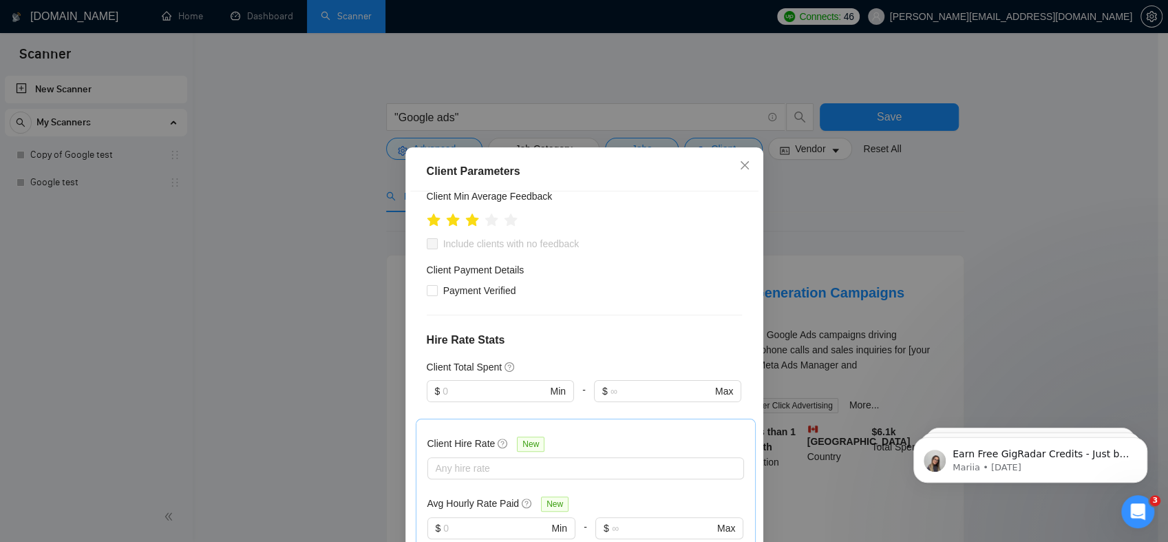
scroll to position [207, 0]
click at [516, 240] on span "Include clients with no feedback" at bounding box center [511, 241] width 147 height 15
click at [436, 240] on input "Include clients with no feedback" at bounding box center [432, 241] width 10 height 10
checkbox input "true"
click at [468, 218] on icon "star" at bounding box center [472, 218] width 14 height 14
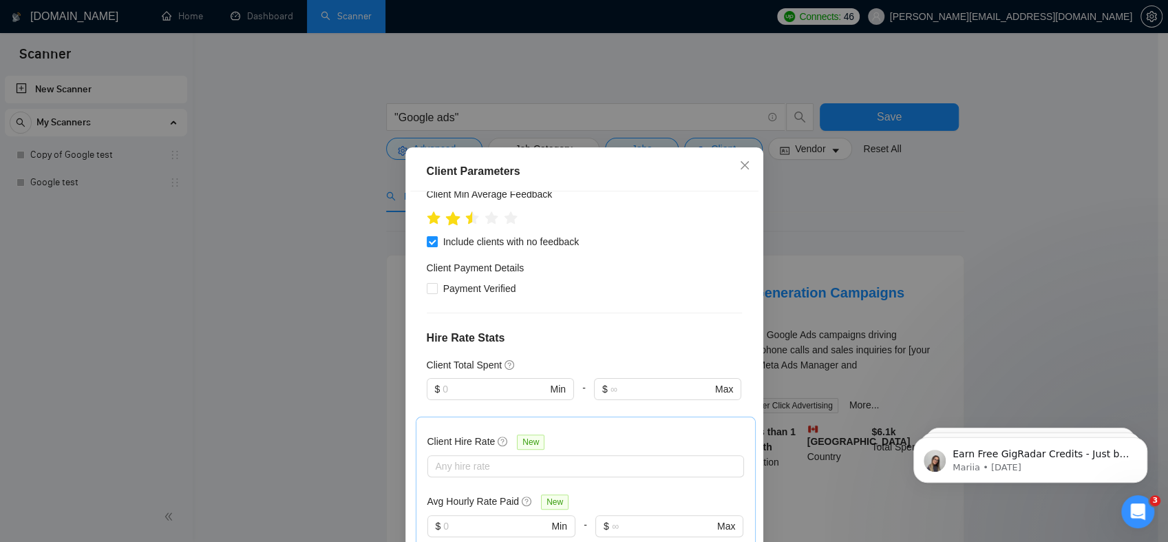
click at [445, 219] on icon "star" at bounding box center [452, 218] width 15 height 15
click at [430, 220] on icon "star" at bounding box center [433, 218] width 14 height 14
click at [426, 223] on icon "star" at bounding box center [433, 218] width 15 height 15
click at [430, 223] on icon "star" at bounding box center [433, 218] width 14 height 14
click at [467, 221] on icon "star" at bounding box center [472, 218] width 14 height 14
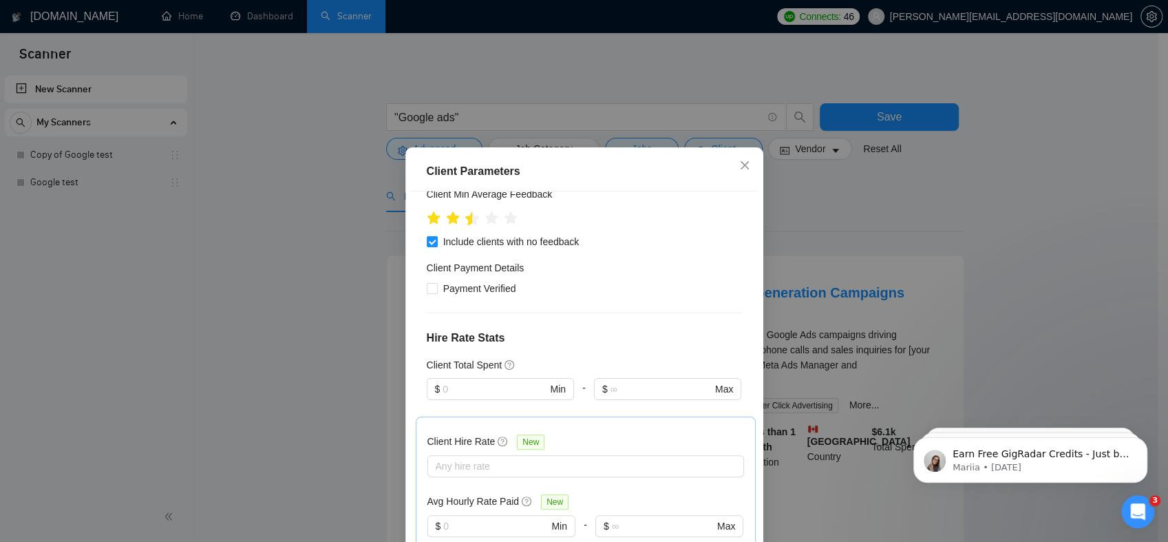
click at [466, 224] on icon "star" at bounding box center [472, 218] width 15 height 15
click at [445, 222] on icon "star" at bounding box center [452, 218] width 14 height 14
click at [430, 220] on icon "star" at bounding box center [433, 218] width 14 height 14
click at [427, 220] on icon "star" at bounding box center [433, 218] width 14 height 14
click at [426, 221] on icon "star" at bounding box center [433, 218] width 15 height 15
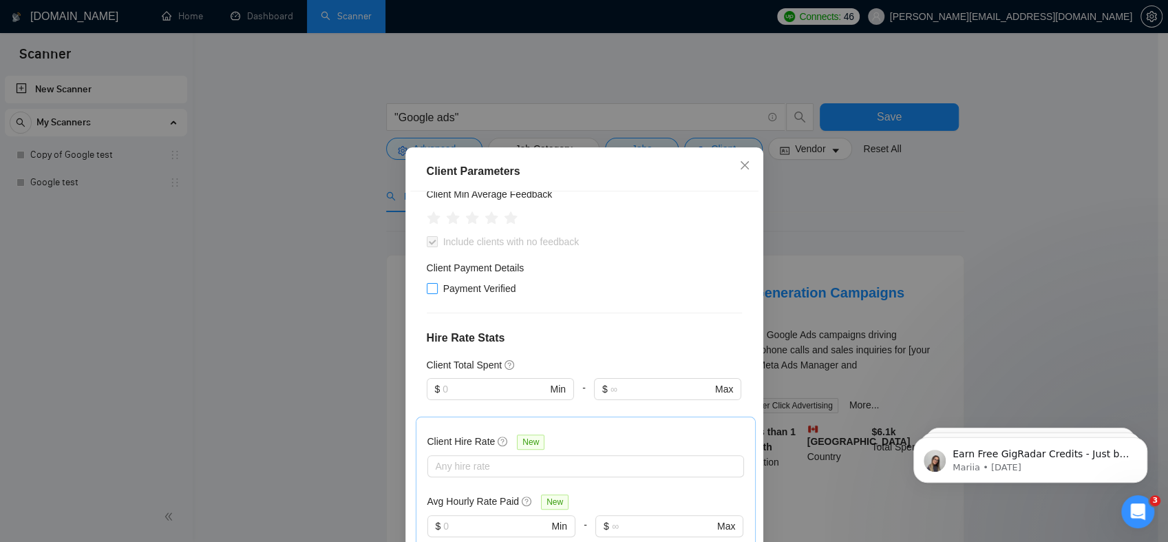
click at [431, 284] on span at bounding box center [432, 288] width 11 height 11
click at [431, 284] on input "Payment Verified" at bounding box center [432, 288] width 10 height 10
checkbox input "true"
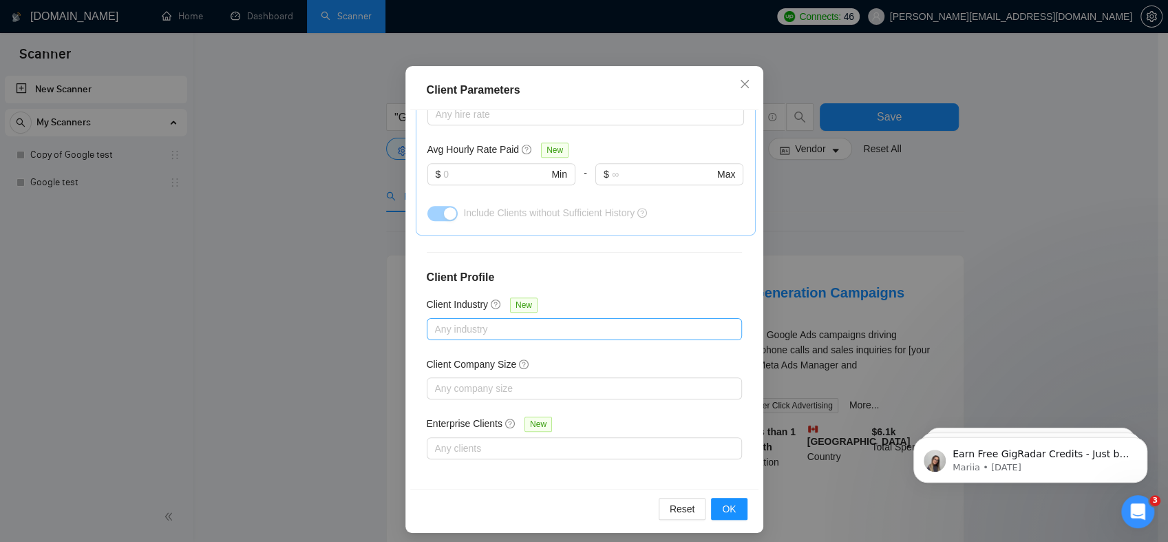
scroll to position [88, 0]
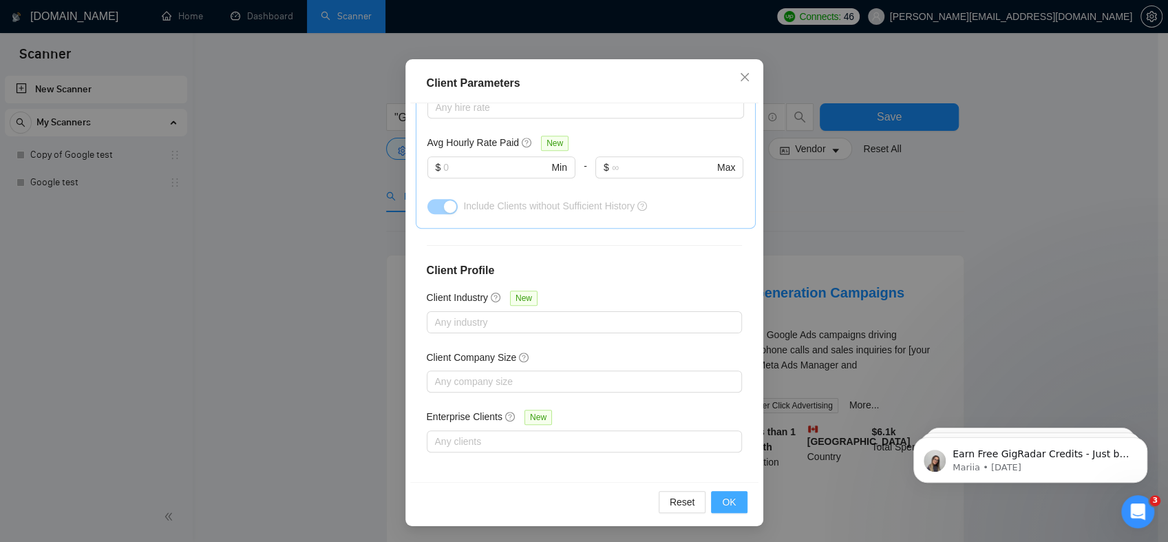
click at [722, 500] on span "OK" at bounding box center [729, 501] width 14 height 15
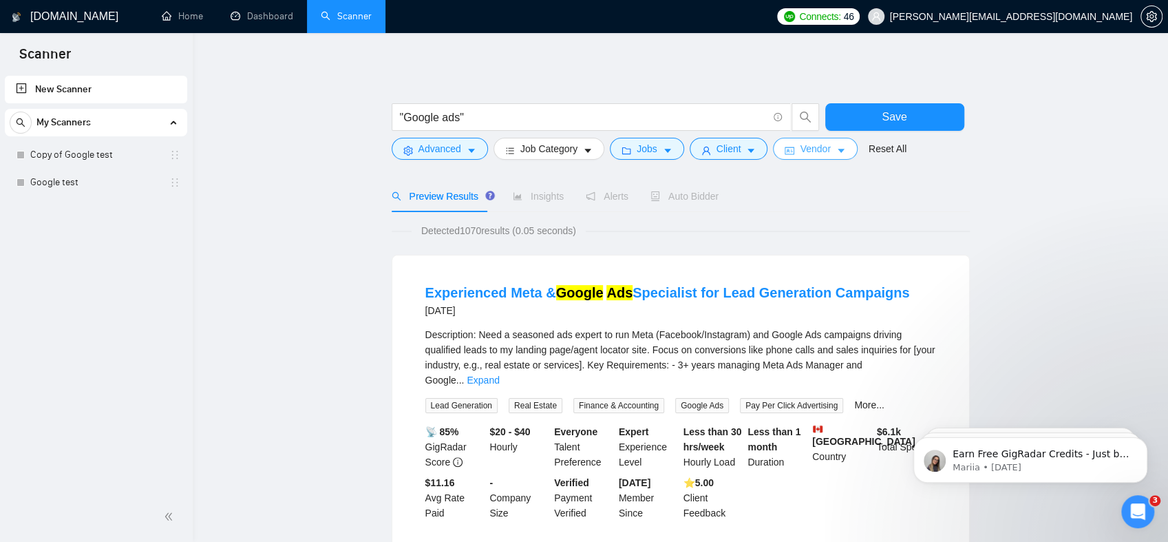
click at [800, 149] on span "Vendor" at bounding box center [815, 148] width 30 height 15
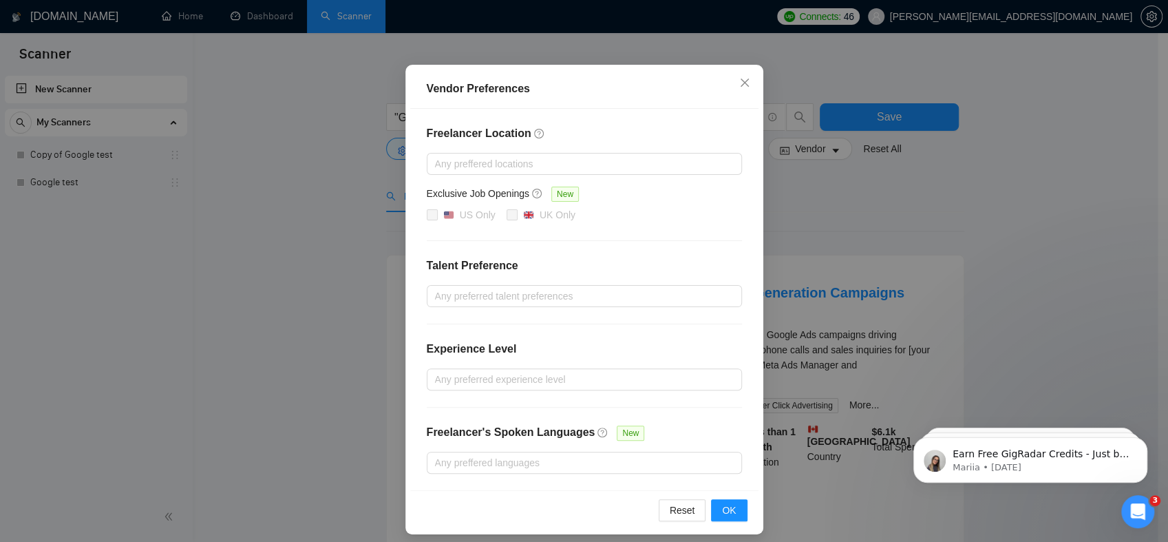
scroll to position [92, 0]
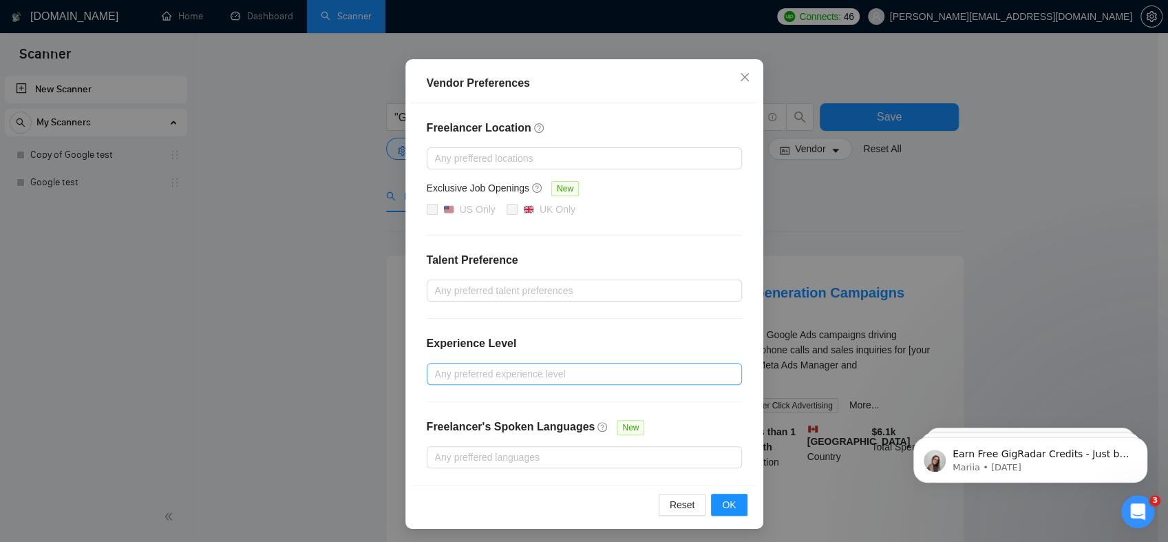
click at [586, 363] on div "Any preferred experience level" at bounding box center [584, 374] width 315 height 22
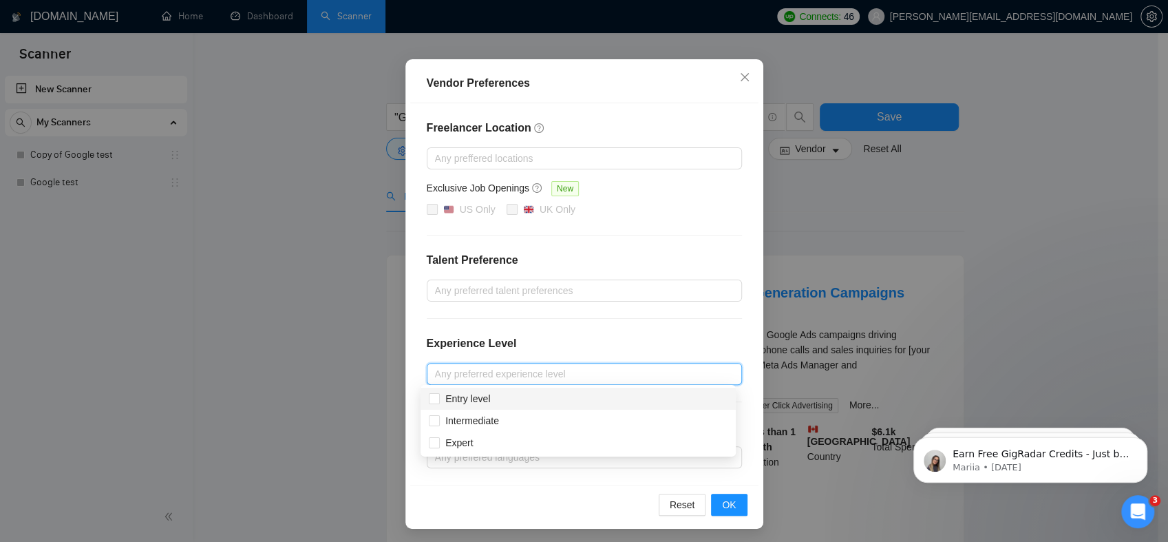
click at [1057, 200] on div "Vendor Preferences Freelancer Location Any preffered locations Exclusive Job Op…" at bounding box center [584, 271] width 1168 height 542
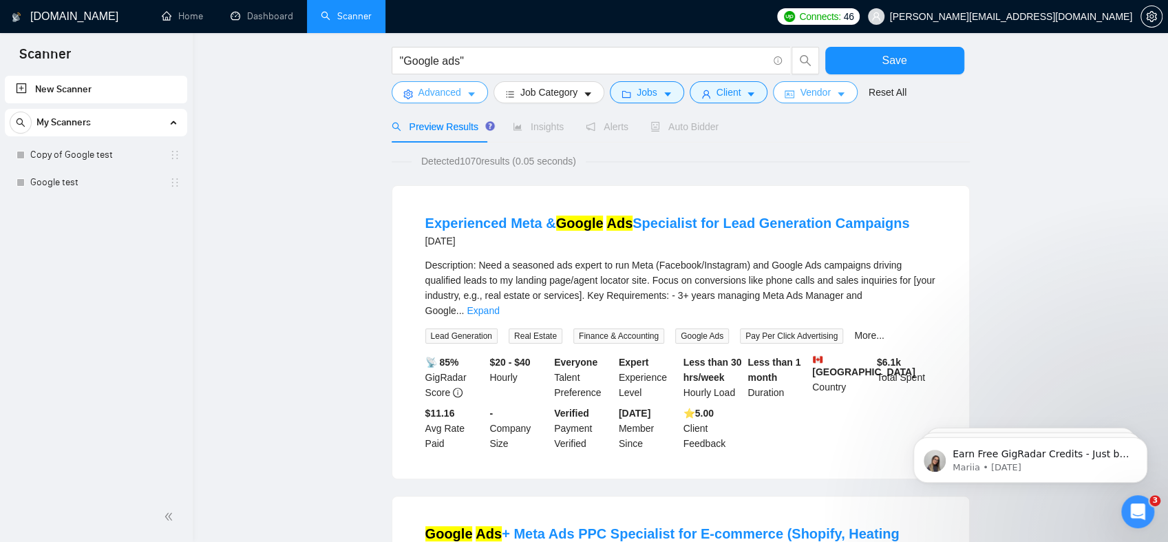
scroll to position [69, 0]
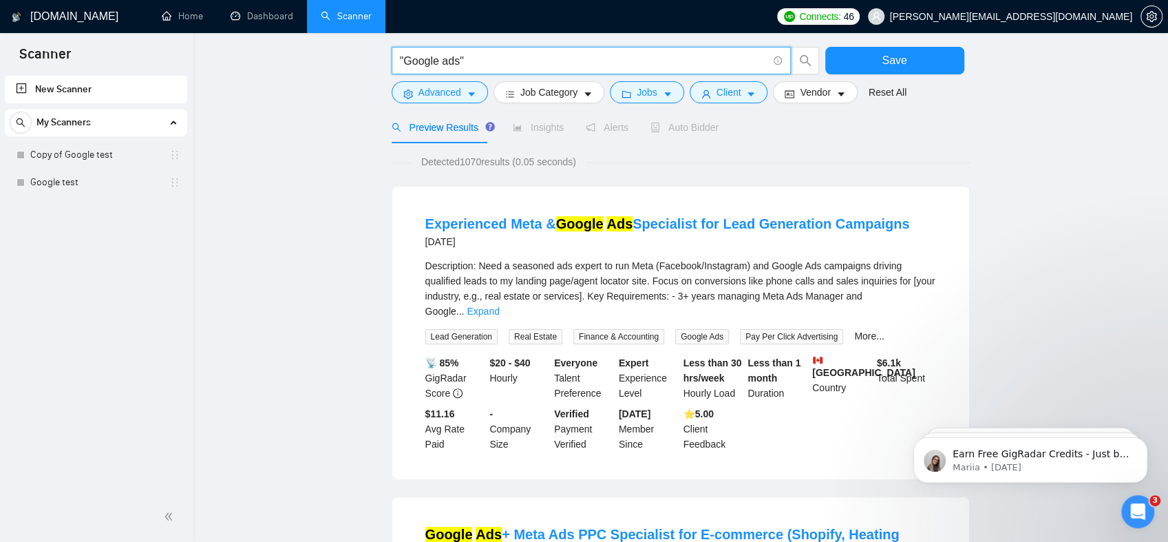
click at [465, 57] on input ""Google ads"" at bounding box center [584, 60] width 368 height 17
click at [450, 90] on span "Advanced" at bounding box center [440, 92] width 43 height 15
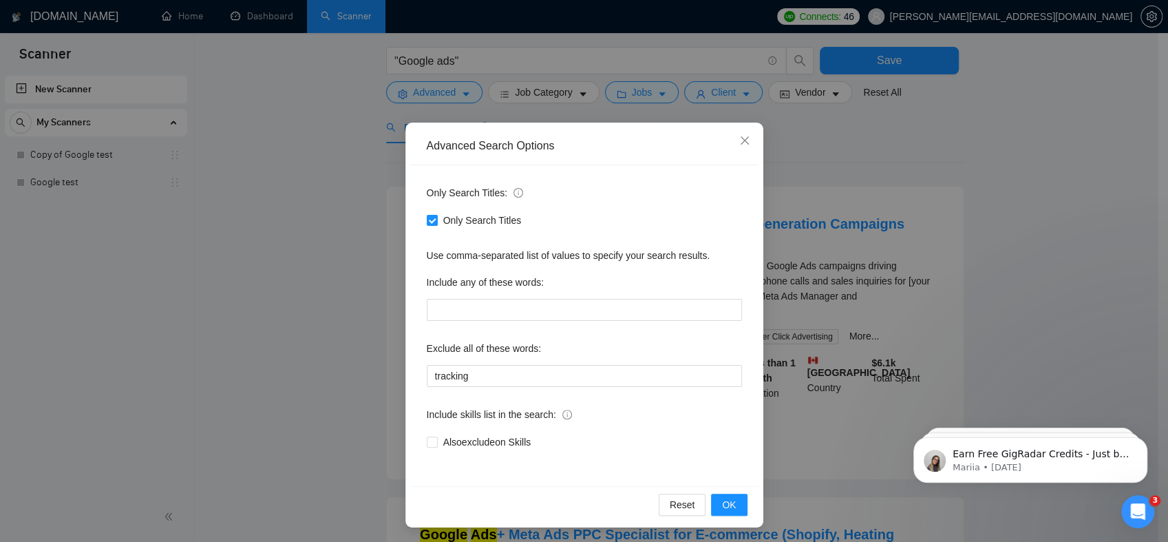
scroll to position [30, 0]
click at [743, 139] on icon "close" at bounding box center [744, 139] width 11 height 11
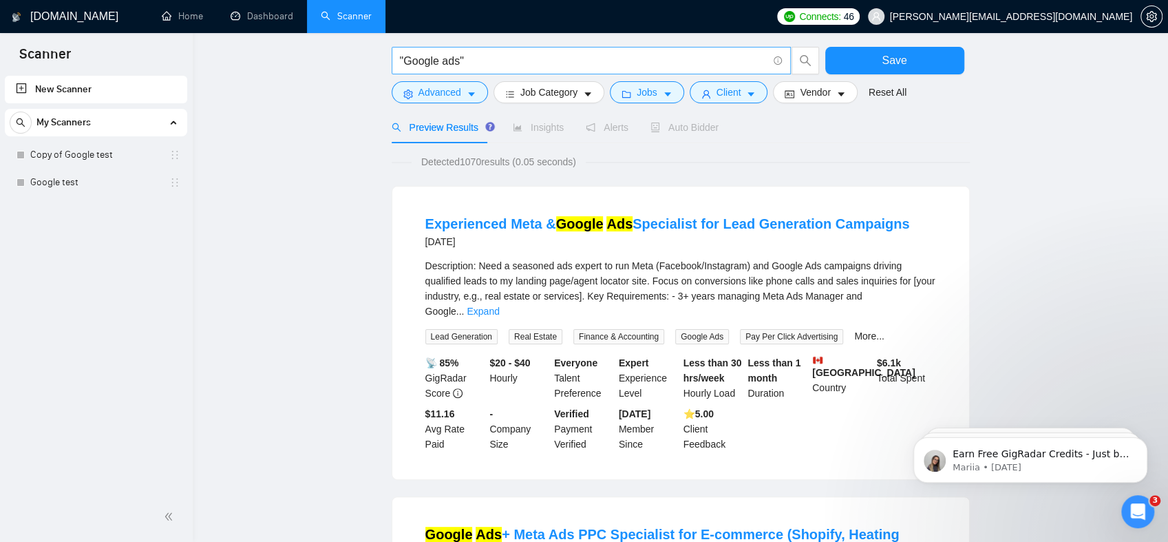
click at [782, 60] on span ""Google ads"" at bounding box center [591, 61] width 399 height 28
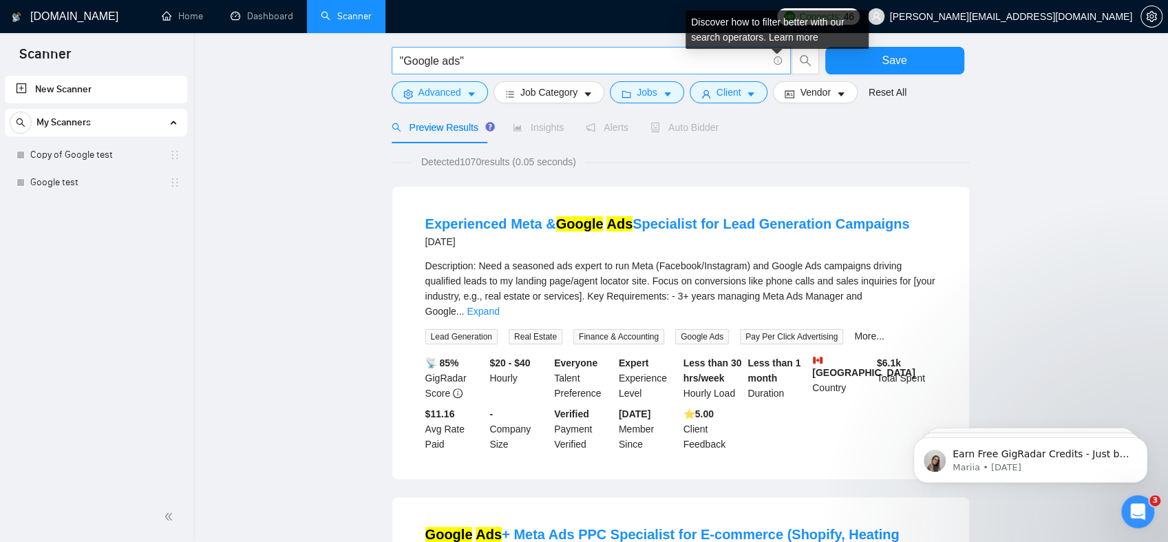
click at [780, 59] on icon "info-circle" at bounding box center [778, 60] width 9 height 9
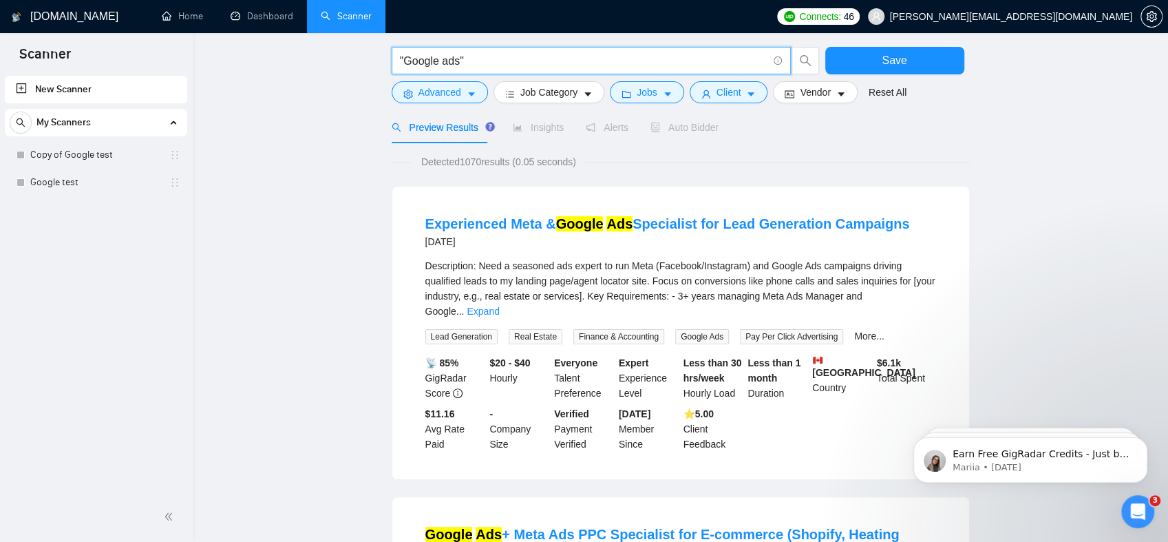
click at [776, 63] on icon "info-circle" at bounding box center [778, 60] width 9 height 9
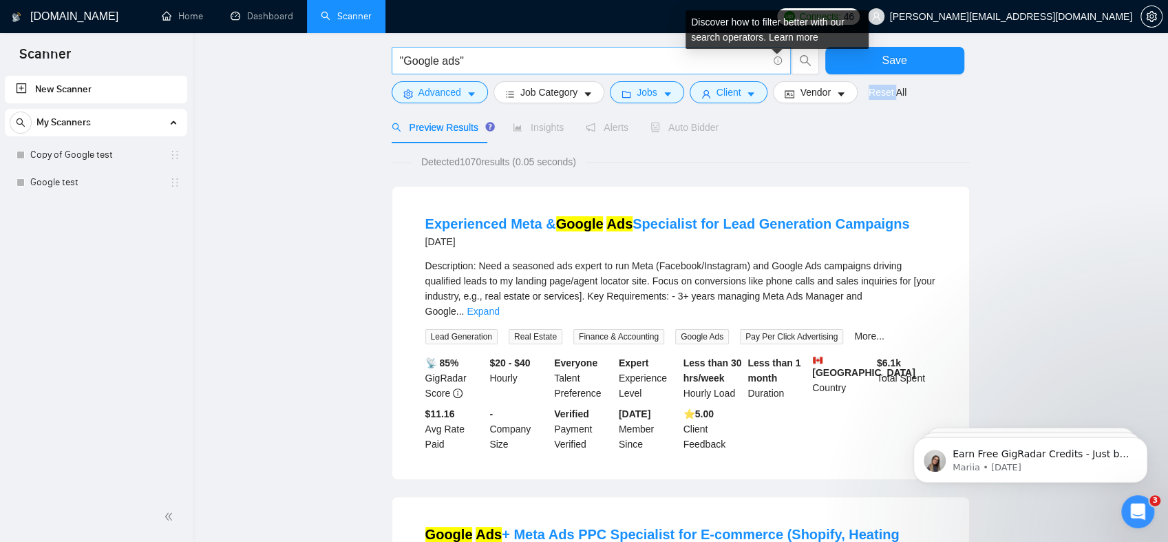
click at [776, 63] on icon "info-circle" at bounding box center [778, 60] width 9 height 9
click at [797, 39] on link "Learn more" at bounding box center [794, 37] width 50 height 11
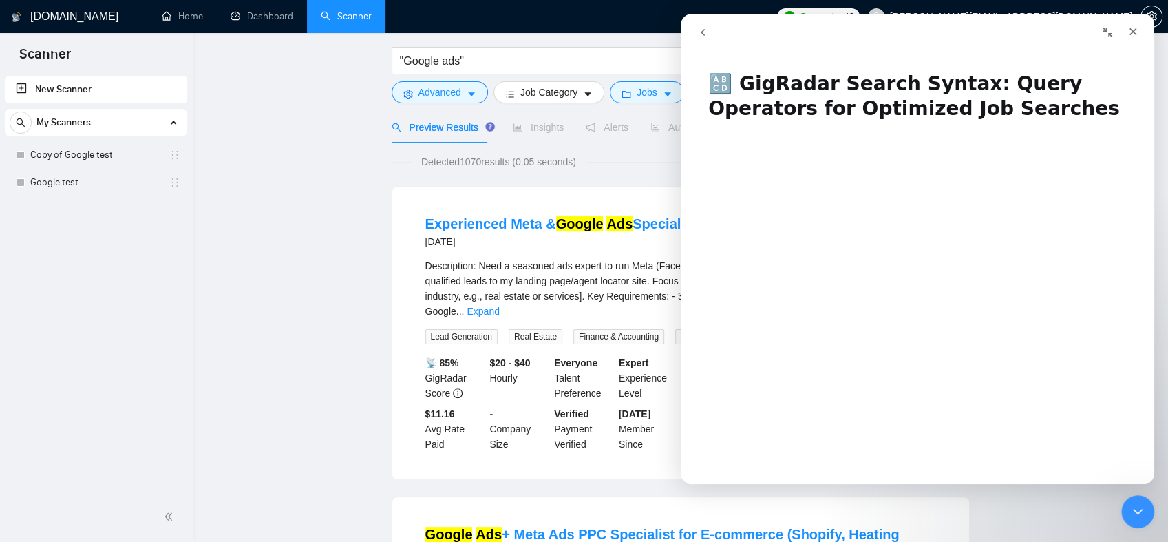
drag, startPoint x: 1128, startPoint y: 34, endPoint x: 1795, endPoint y: 50, distance: 667.3
click at [1128, 34] on icon "Close" at bounding box center [1133, 31] width 11 height 11
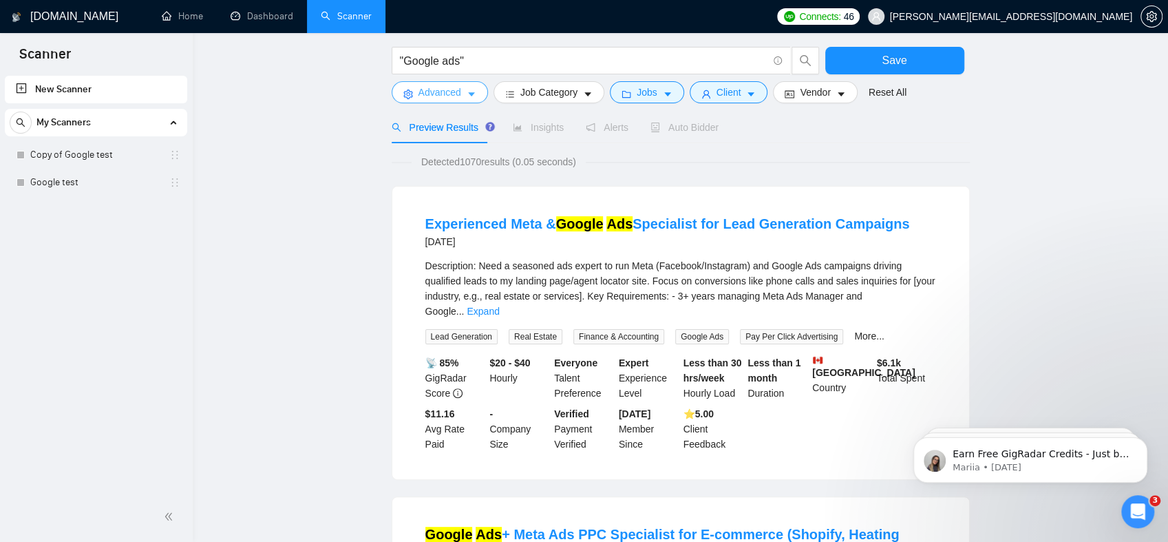
click at [465, 90] on button "Advanced" at bounding box center [440, 92] width 96 height 22
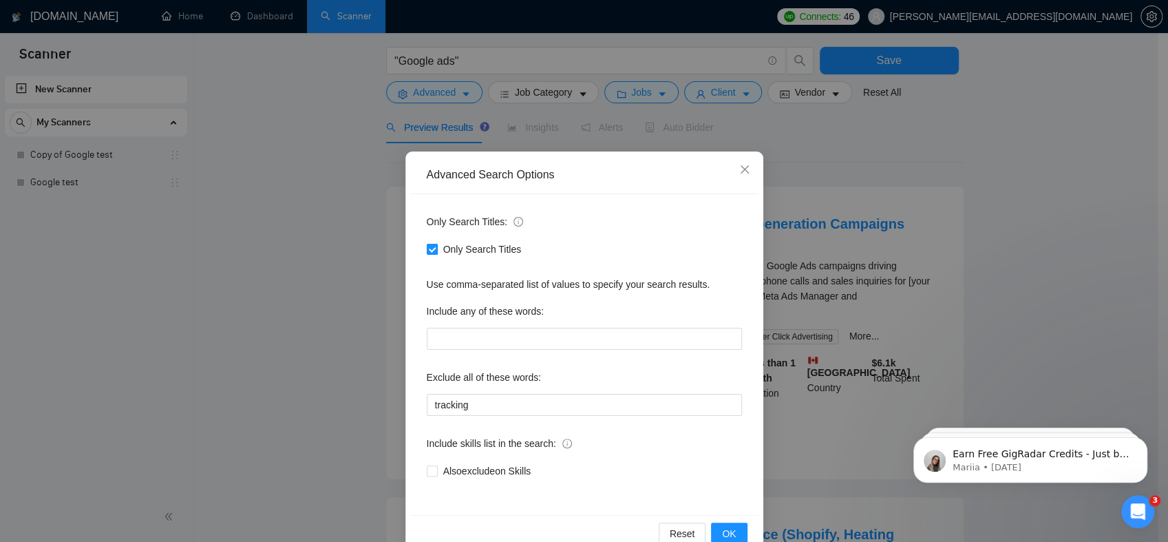
click at [427, 248] on input "Only Search Titles" at bounding box center [432, 249] width 10 height 10
click at [427, 239] on div "Only Search Titles" at bounding box center [584, 249] width 315 height 22
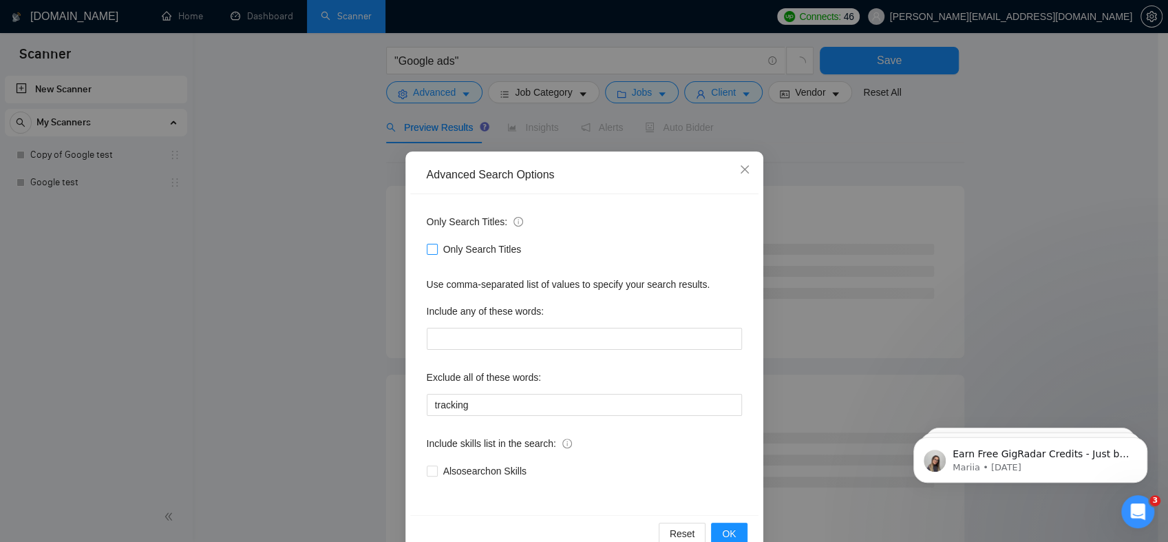
click at [438, 255] on span "Only Search Titles" at bounding box center [482, 249] width 89 height 15
click at [436, 253] on input "Only Search Titles" at bounding box center [432, 249] width 10 height 10
click at [432, 250] on label "Only Search Titles" at bounding box center [477, 249] width 101 height 15
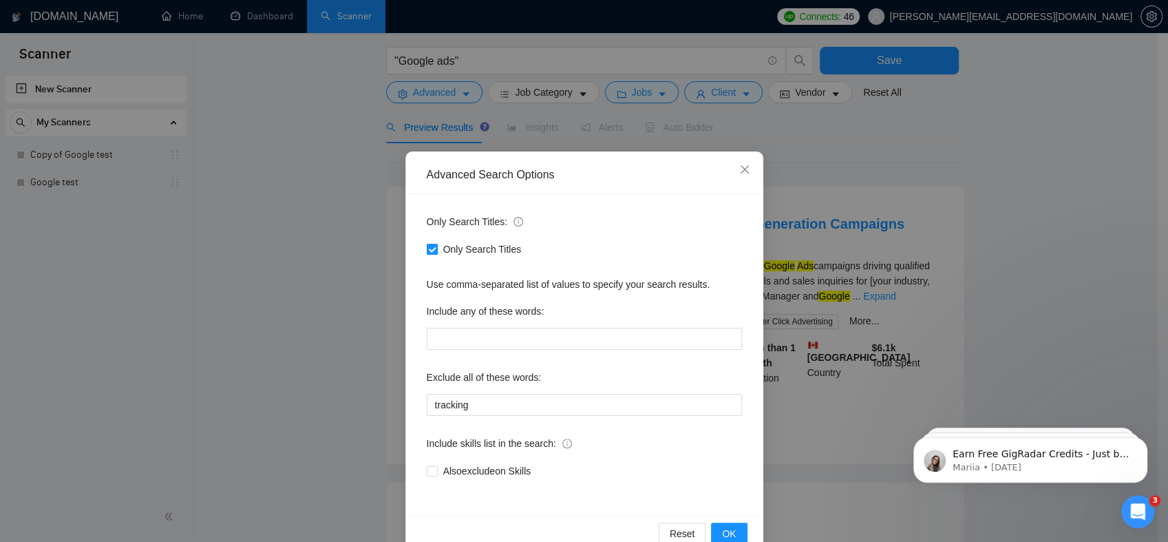
click at [428, 244] on input "Only Search Titles" at bounding box center [432, 249] width 10 height 10
checkbox input "false"
drag, startPoint x: 479, startPoint y: 405, endPoint x: 343, endPoint y: 401, distance: 136.4
click at [343, 401] on div "Advanced Search Options Only Search Titles: Only Search Titles Use comma-separa…" at bounding box center [584, 271] width 1168 height 542
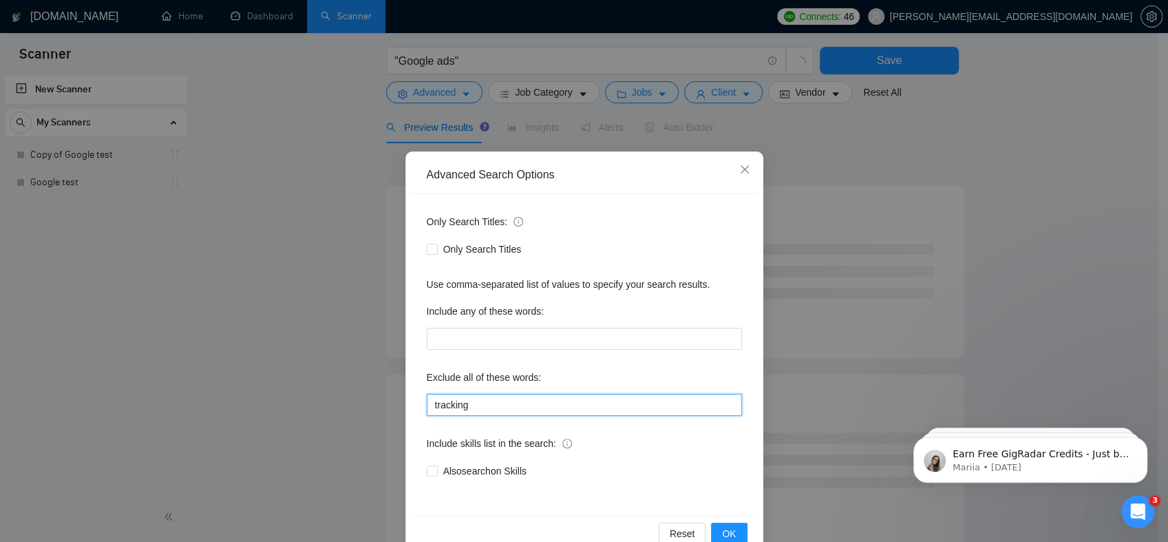
click at [546, 414] on input "tracking" at bounding box center [584, 405] width 315 height 22
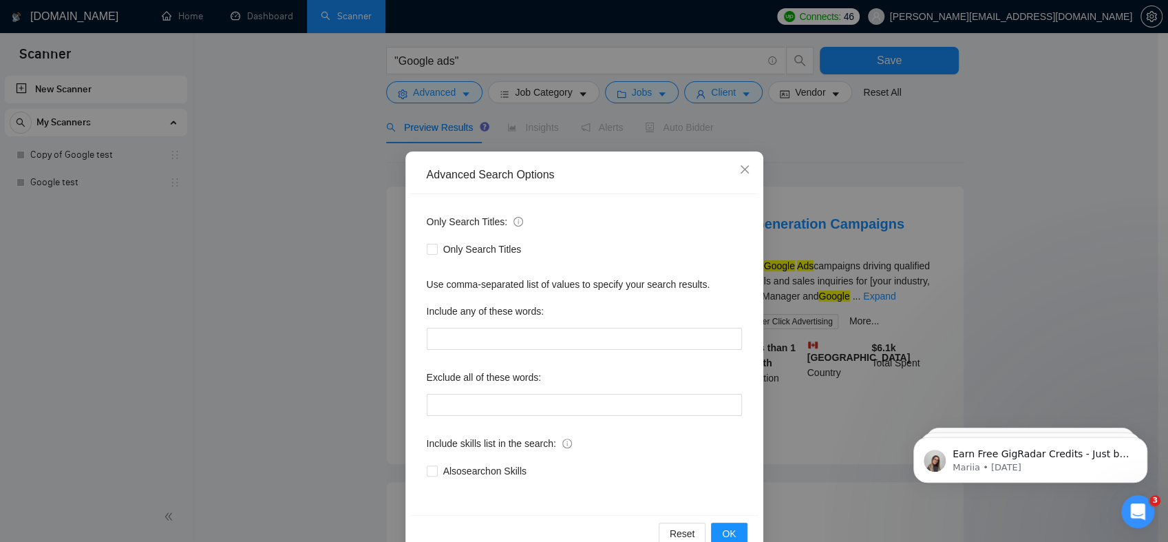
click at [284, 303] on div "Advanced Search Options Only Search Titles: Only Search Titles Use comma-separa…" at bounding box center [584, 271] width 1168 height 542
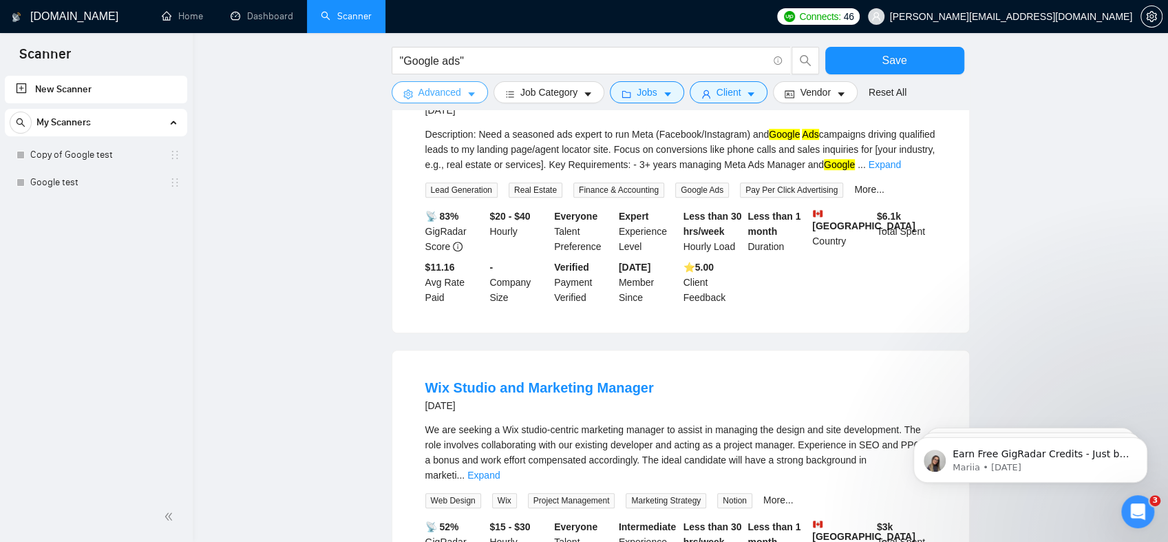
scroll to position [344, 0]
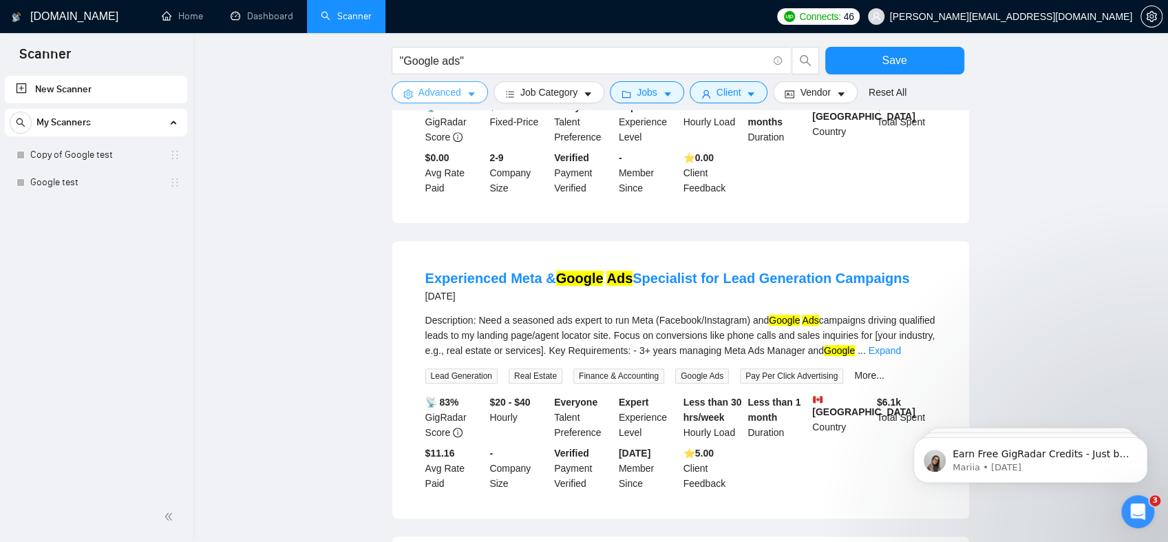
click at [454, 98] on span "Advanced" at bounding box center [440, 92] width 43 height 15
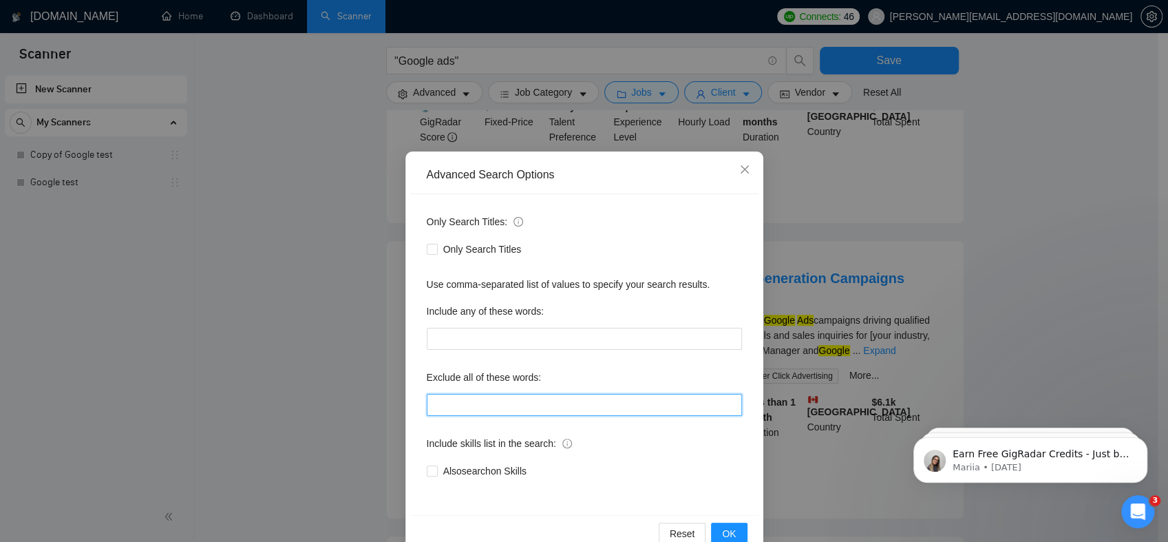
click at [465, 399] on input "text" at bounding box center [584, 405] width 315 height 22
type input "ecommerce, e-commerce"
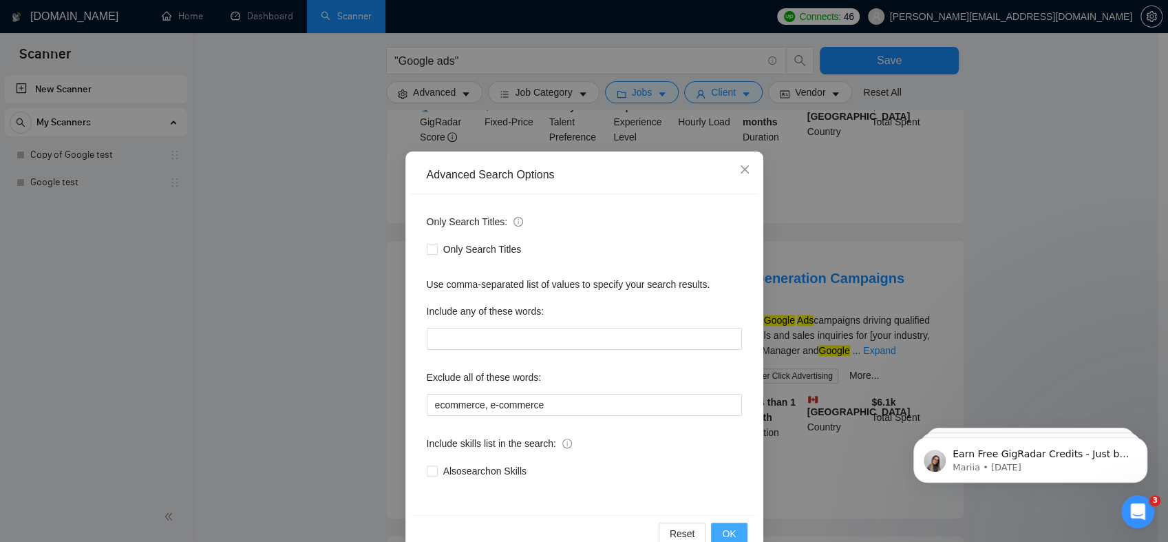
click at [722, 533] on span "OK" at bounding box center [729, 533] width 14 height 15
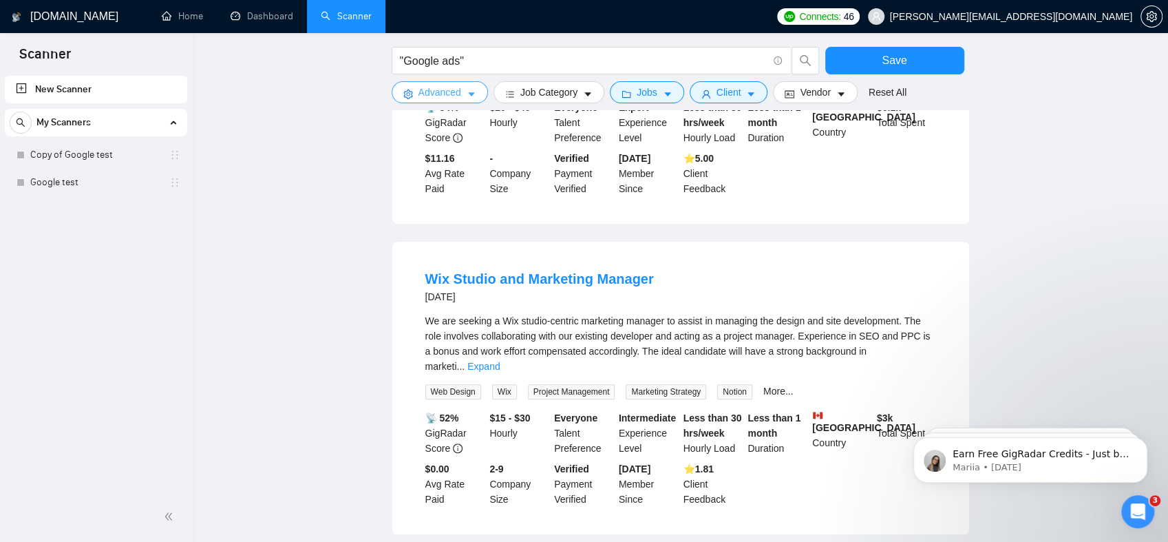
scroll to position [620, 0]
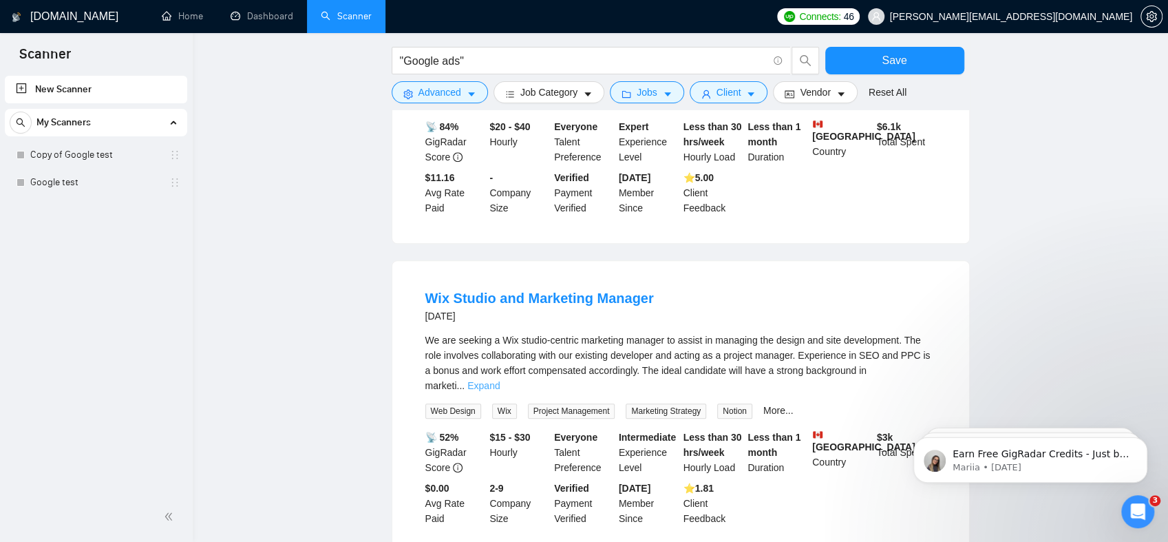
click at [500, 380] on link "Expand" at bounding box center [483, 385] width 32 height 11
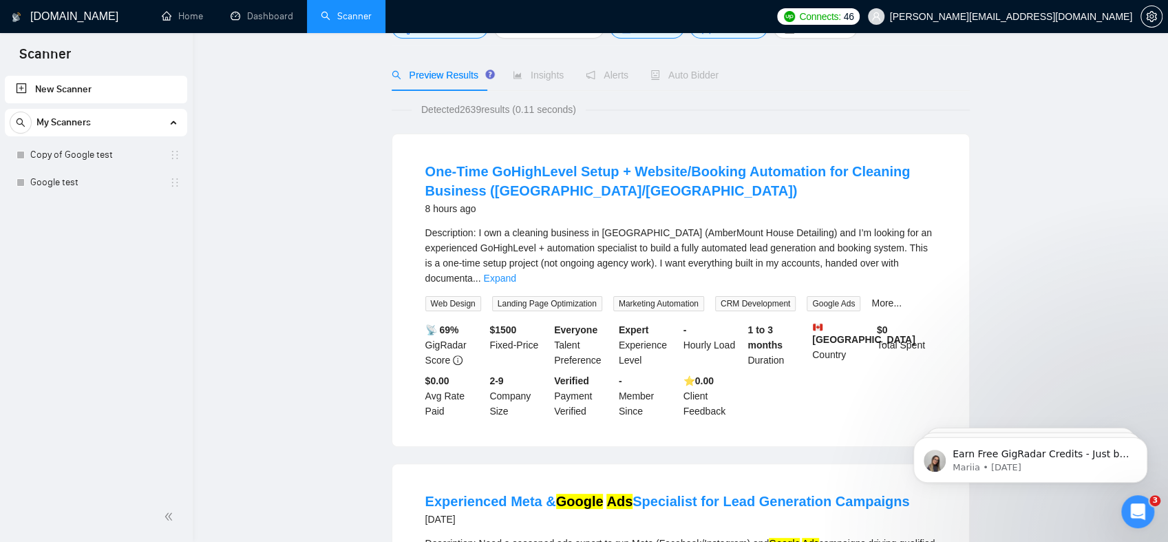
scroll to position [0, 0]
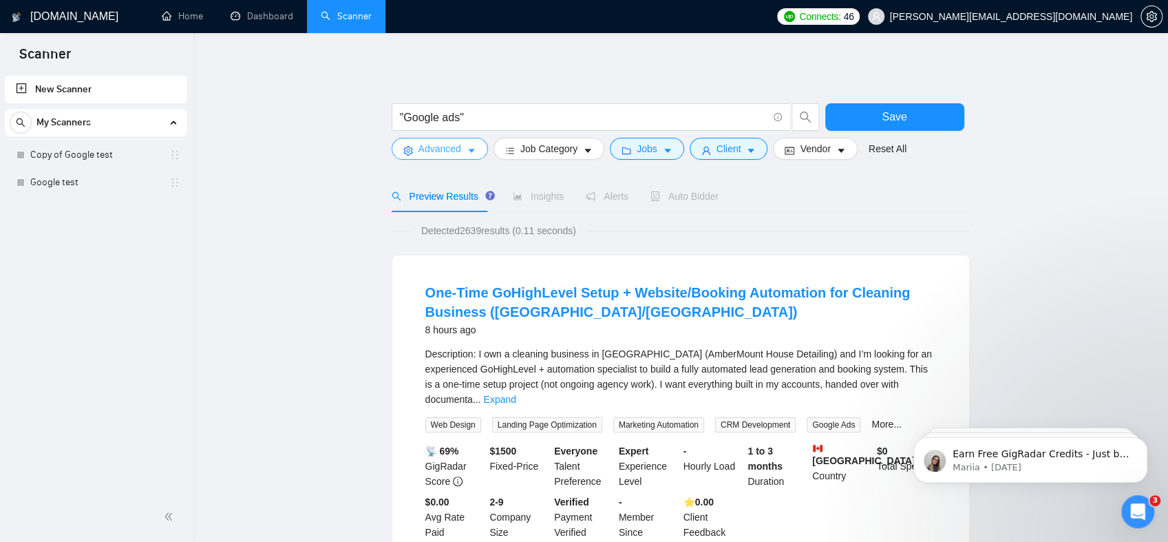
click at [425, 149] on span "Advanced" at bounding box center [440, 148] width 43 height 15
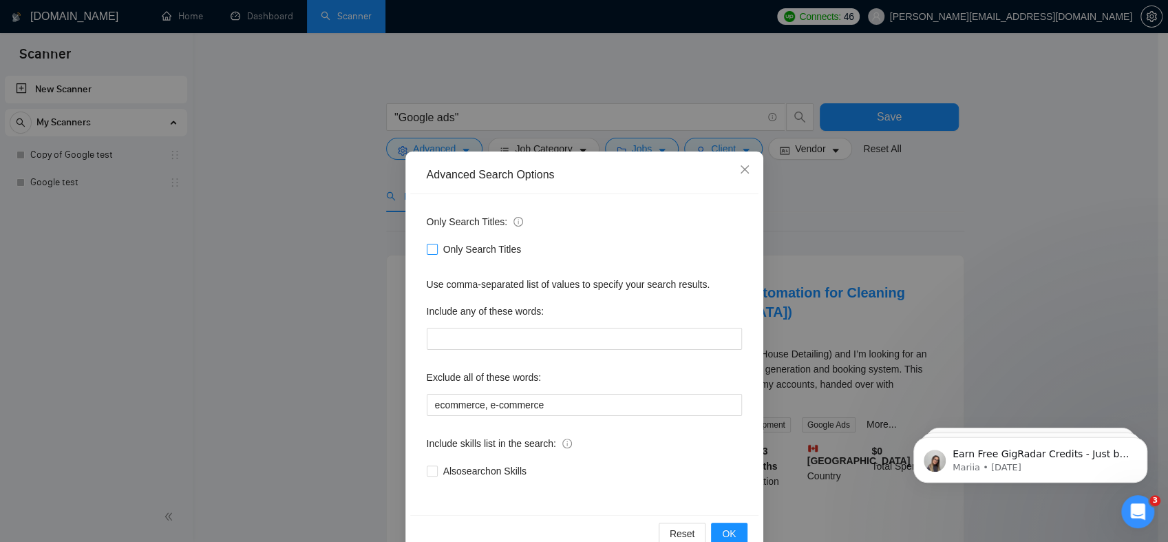
click at [427, 255] on label "Only Search Titles" at bounding box center [477, 249] width 101 height 15
click at [427, 253] on input "Only Search Titles" at bounding box center [432, 249] width 10 height 10
checkbox input "true"
click at [332, 253] on div "Advanced Search Options Only Search Titles: Only Search Titles Use comma-separa…" at bounding box center [584, 271] width 1168 height 542
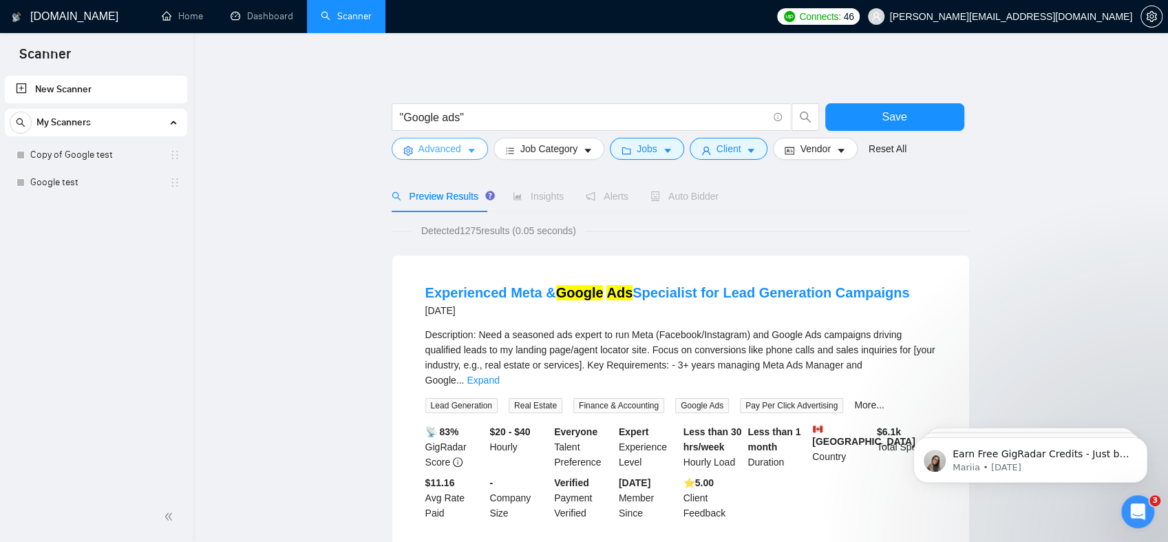
click at [443, 147] on span "Advanced" at bounding box center [440, 148] width 43 height 15
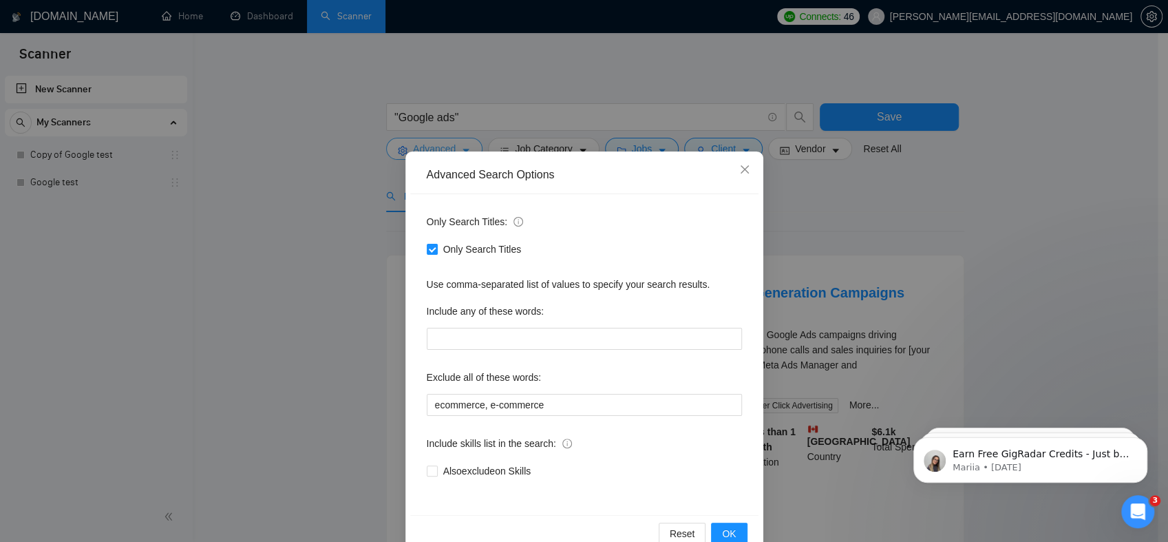
click at [443, 147] on div "Advanced Search Options Only Search Titles: Only Search Titles Use comma-separa…" at bounding box center [584, 271] width 1168 height 542
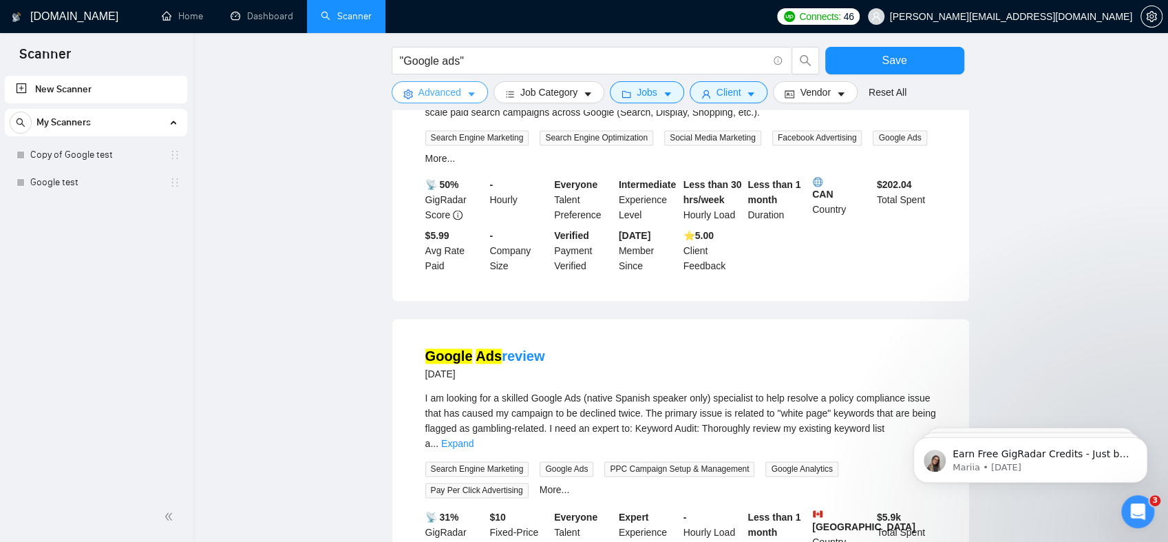
scroll to position [1239, 0]
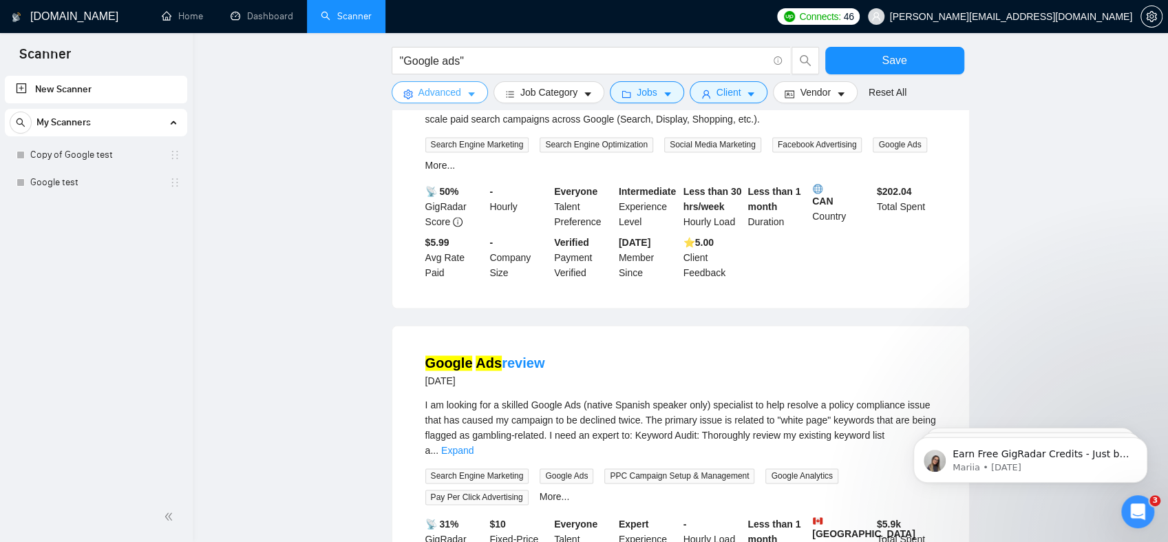
click at [420, 95] on span "Advanced" at bounding box center [440, 92] width 43 height 15
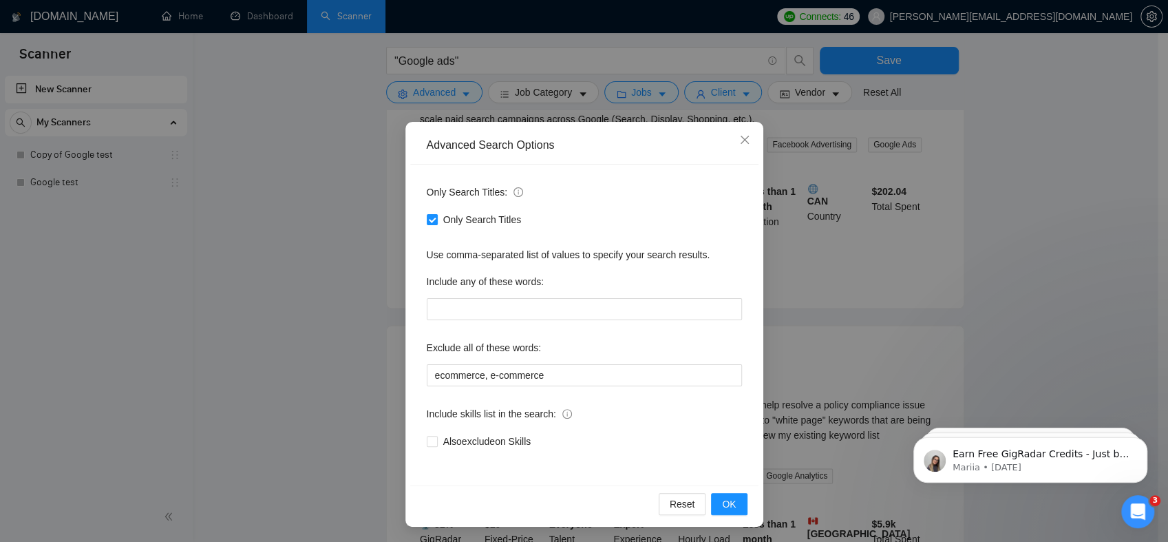
scroll to position [30, 0]
click at [741, 137] on icon "close" at bounding box center [744, 139] width 8 height 8
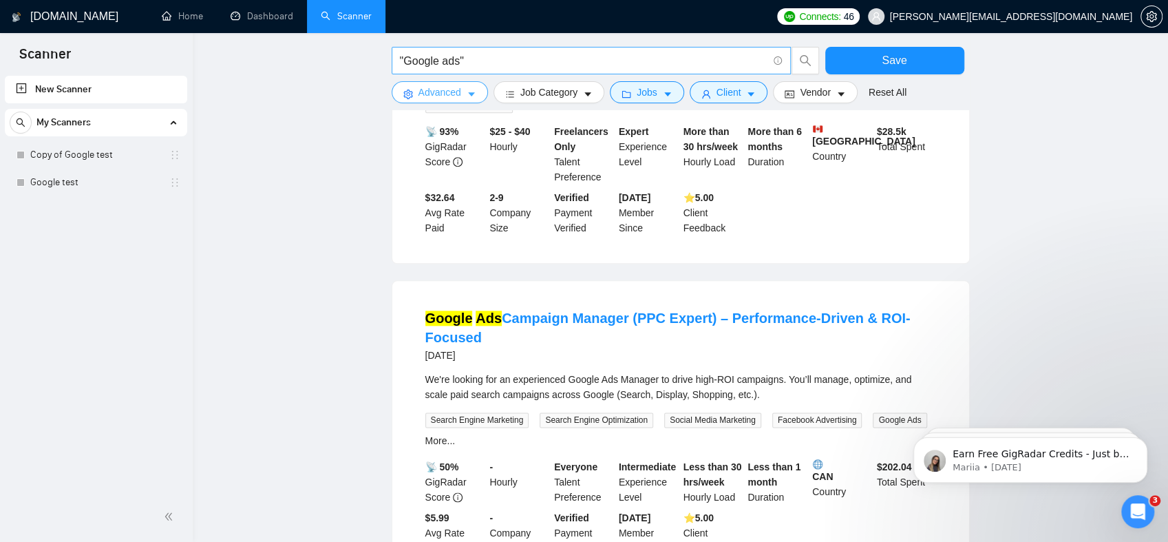
scroll to position [1239, 0]
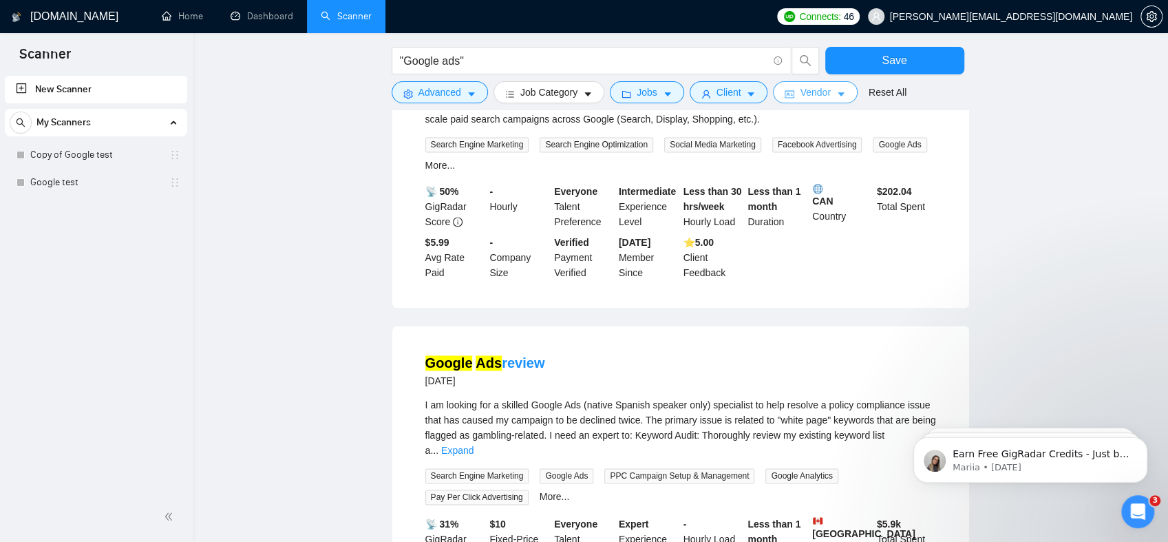
click at [823, 98] on span "Vendor" at bounding box center [815, 92] width 30 height 15
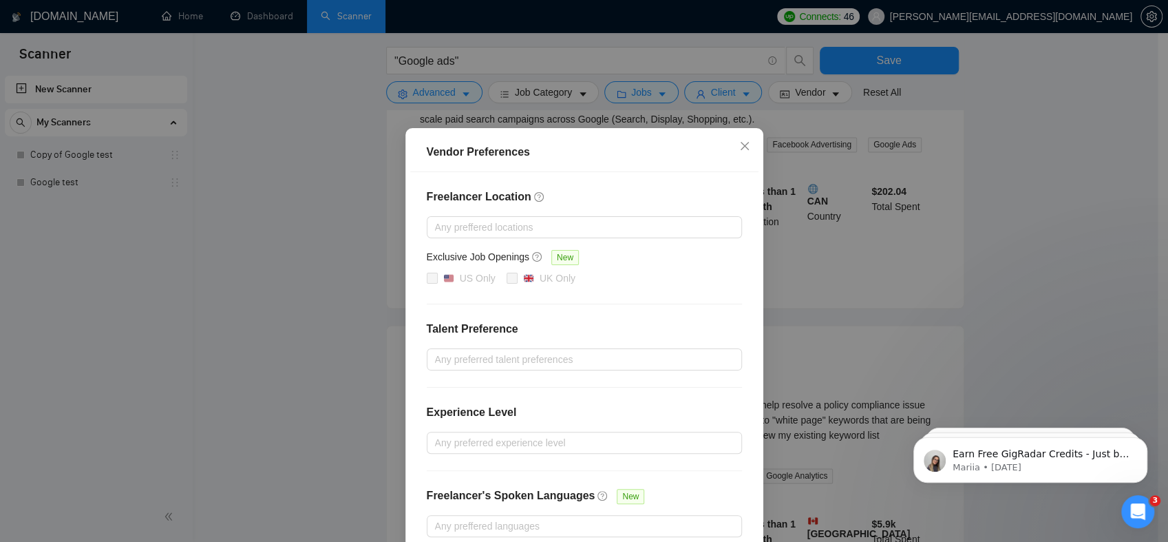
click at [829, 94] on div "Vendor Preferences Freelancer Location Any preffered locations Exclusive Job Op…" at bounding box center [584, 271] width 1168 height 542
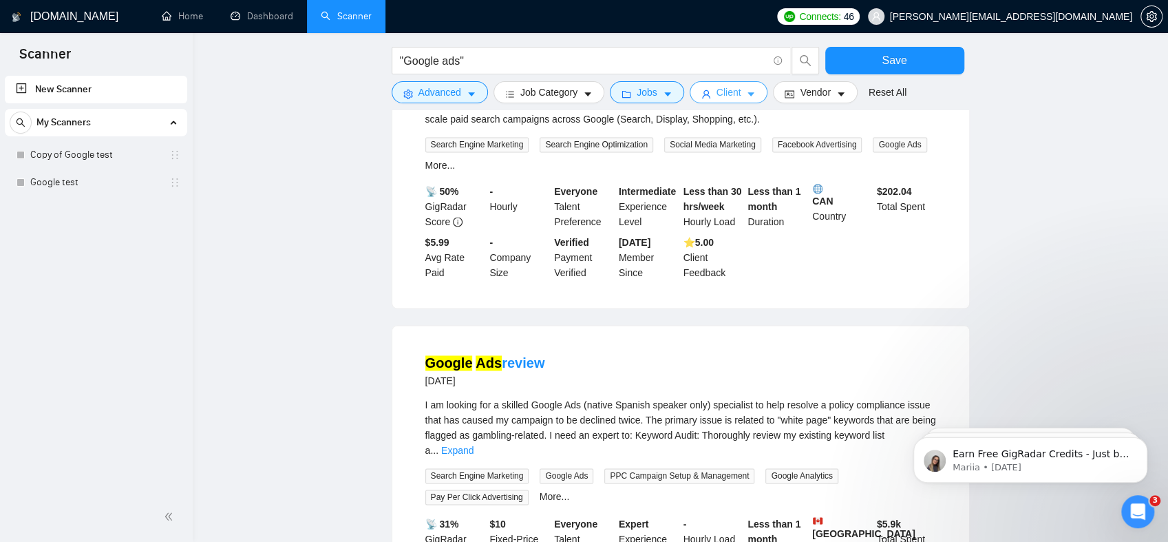
click at [727, 89] on span "Client" at bounding box center [729, 92] width 25 height 15
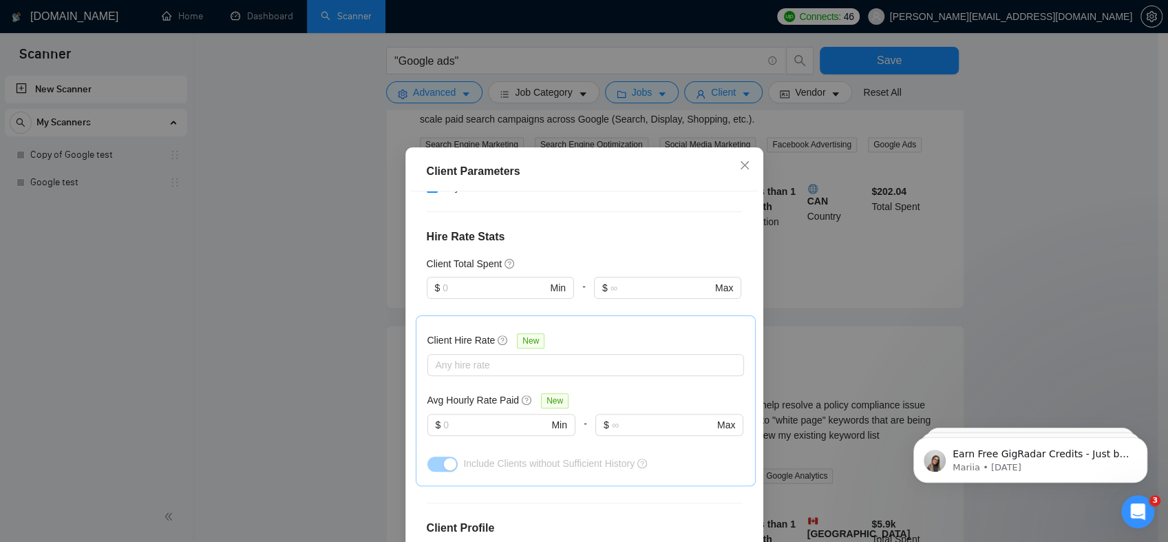
scroll to position [202, 0]
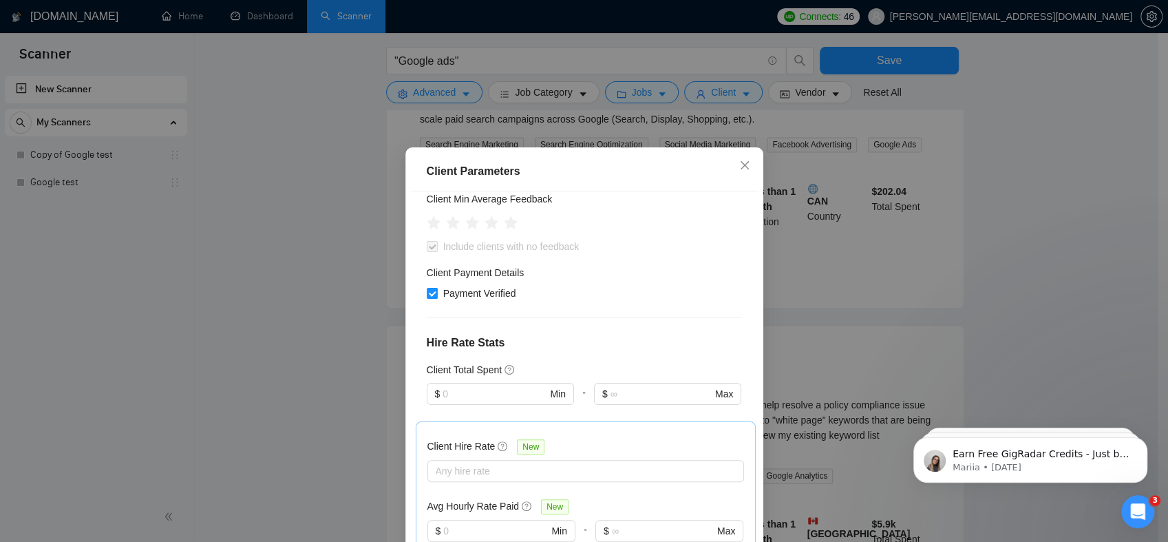
click at [331, 279] on div "Client Parameters Client Location Include Client Countries Canada Exclude Clien…" at bounding box center [584, 271] width 1168 height 542
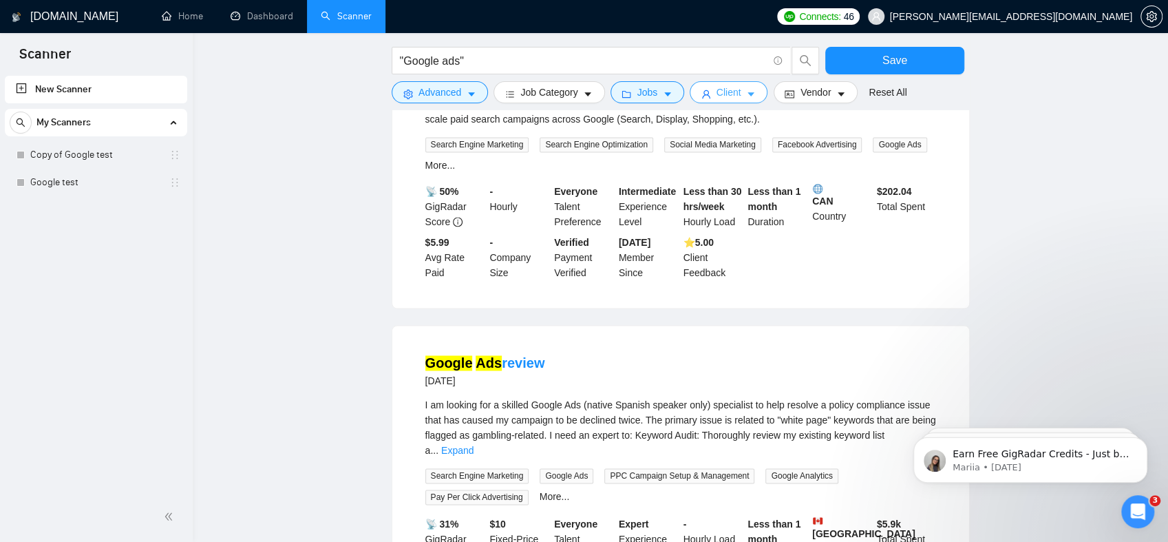
click at [731, 91] on span "Client" at bounding box center [729, 92] width 25 height 15
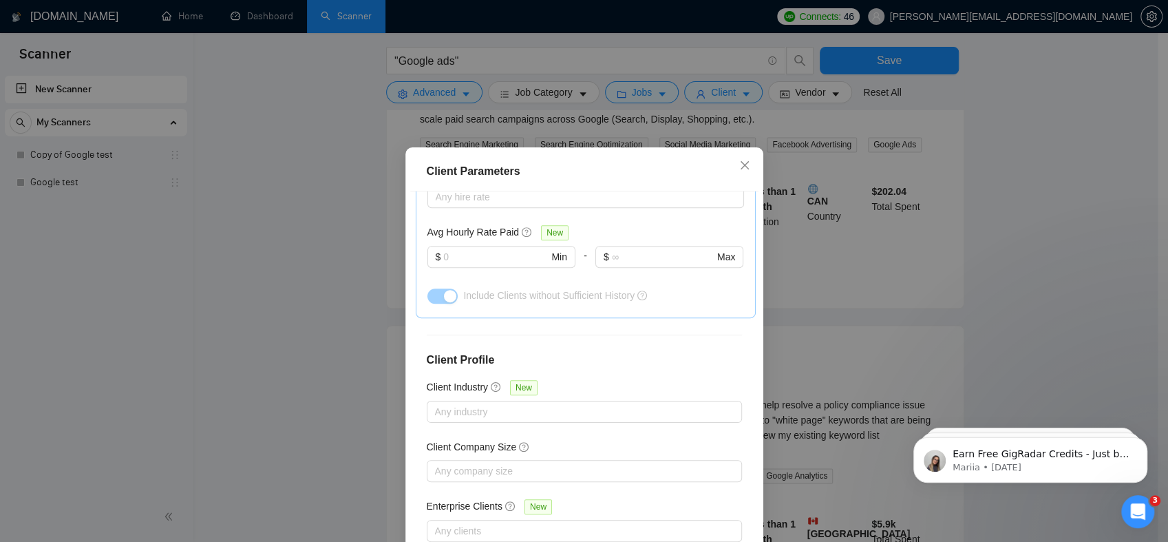
scroll to position [477, 0]
click at [346, 246] on div "Client Parameters Client Location Include Client Countries Canada Exclude Clien…" at bounding box center [584, 271] width 1168 height 542
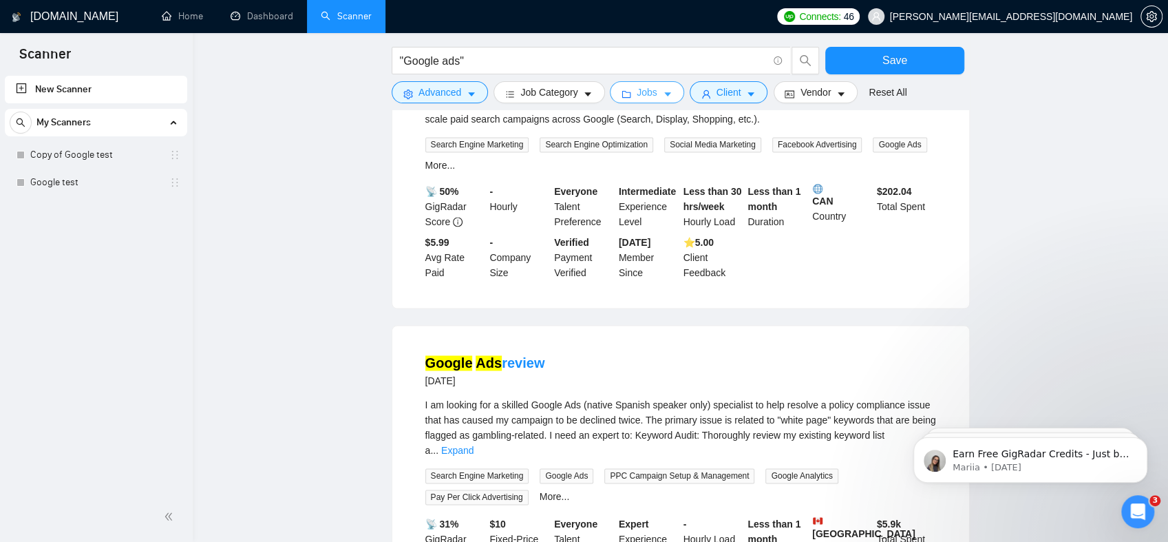
click at [648, 94] on span "Jobs" at bounding box center [647, 92] width 21 height 15
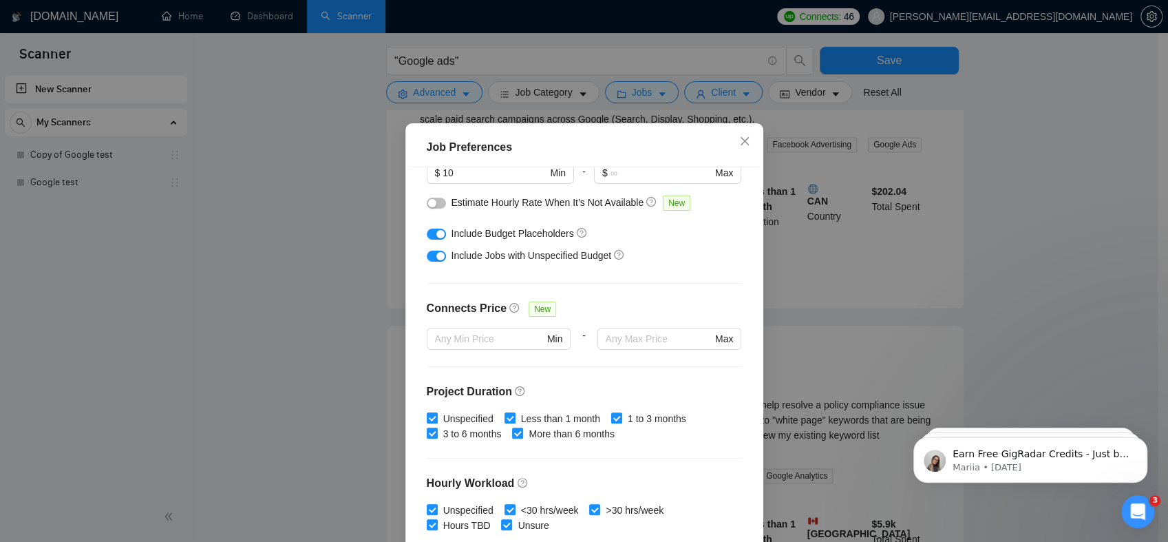
scroll to position [207, 0]
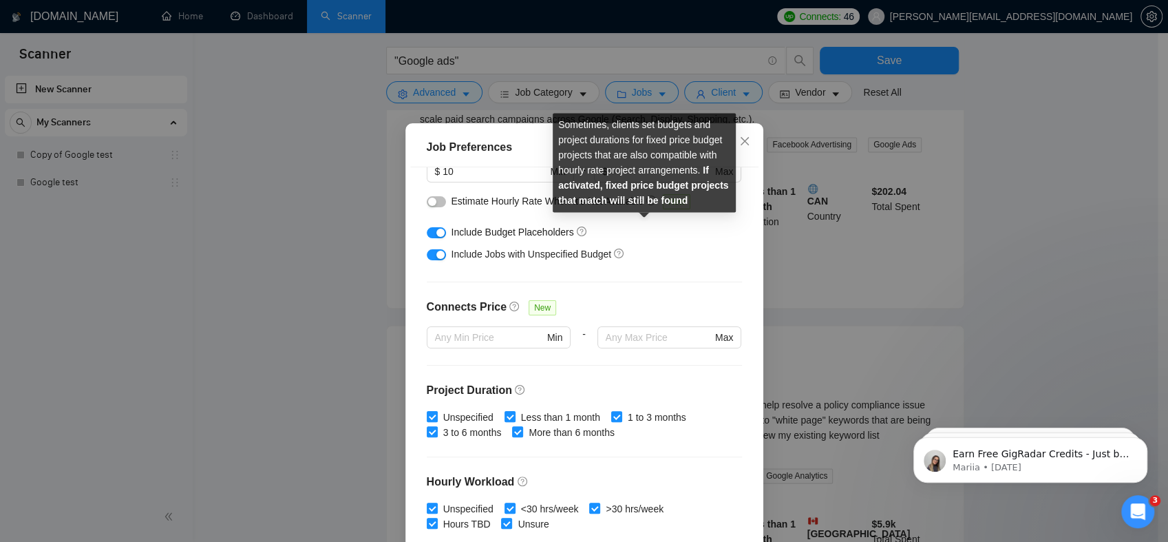
click at [646, 205] on icon "question-circle" at bounding box center [651, 201] width 10 height 10
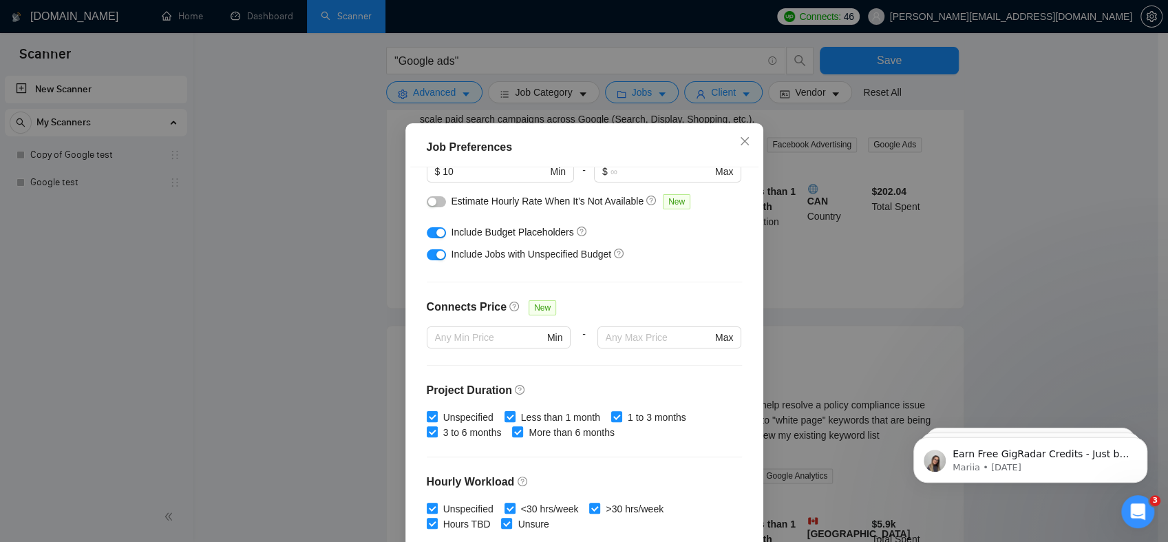
click at [434, 207] on button "button" at bounding box center [436, 201] width 19 height 11
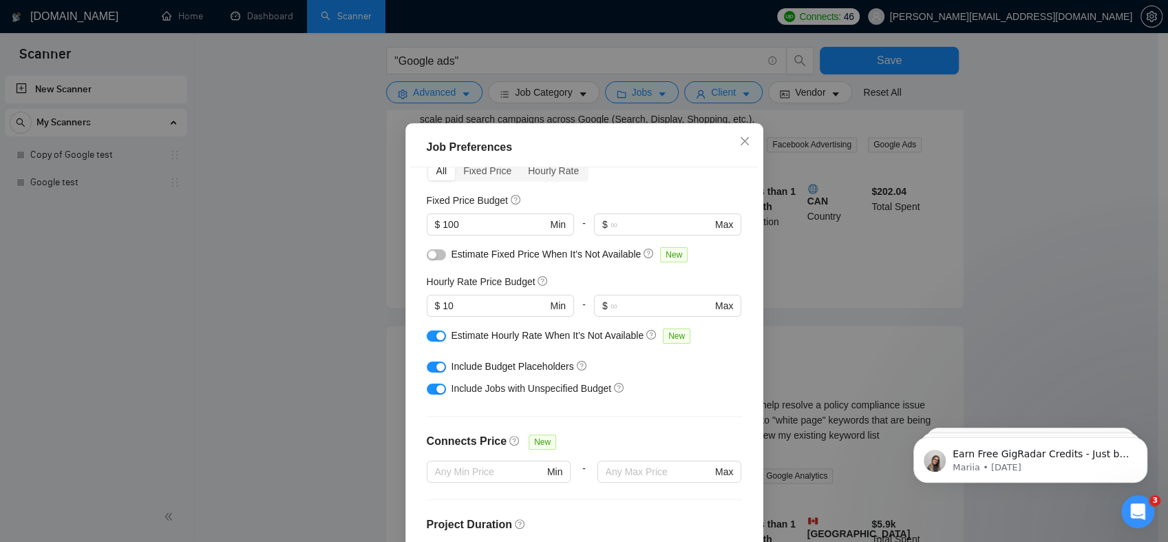
scroll to position [69, 0]
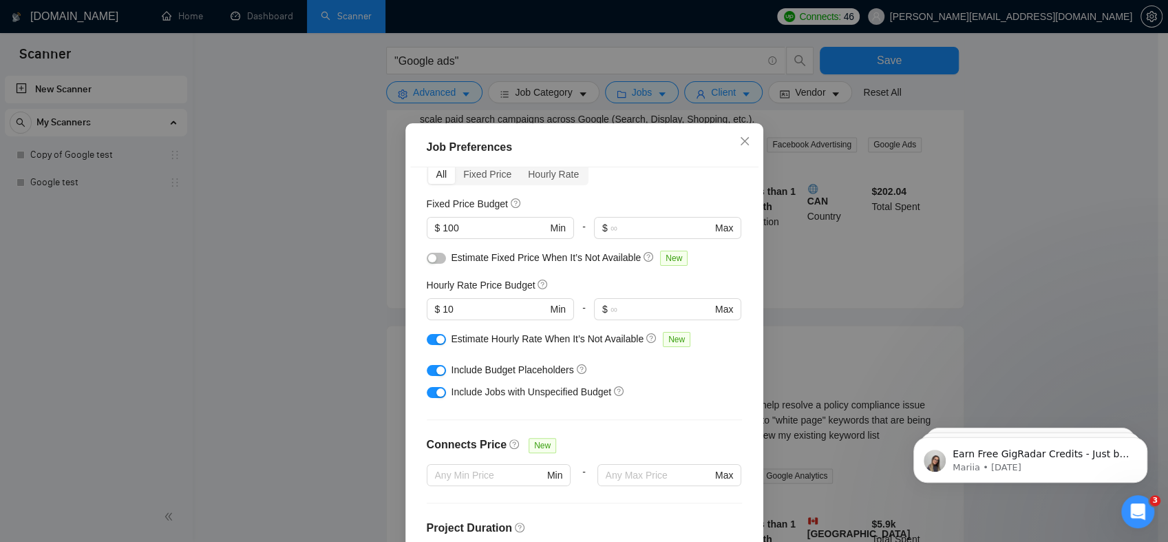
click at [428, 262] on div "button" at bounding box center [432, 258] width 8 height 8
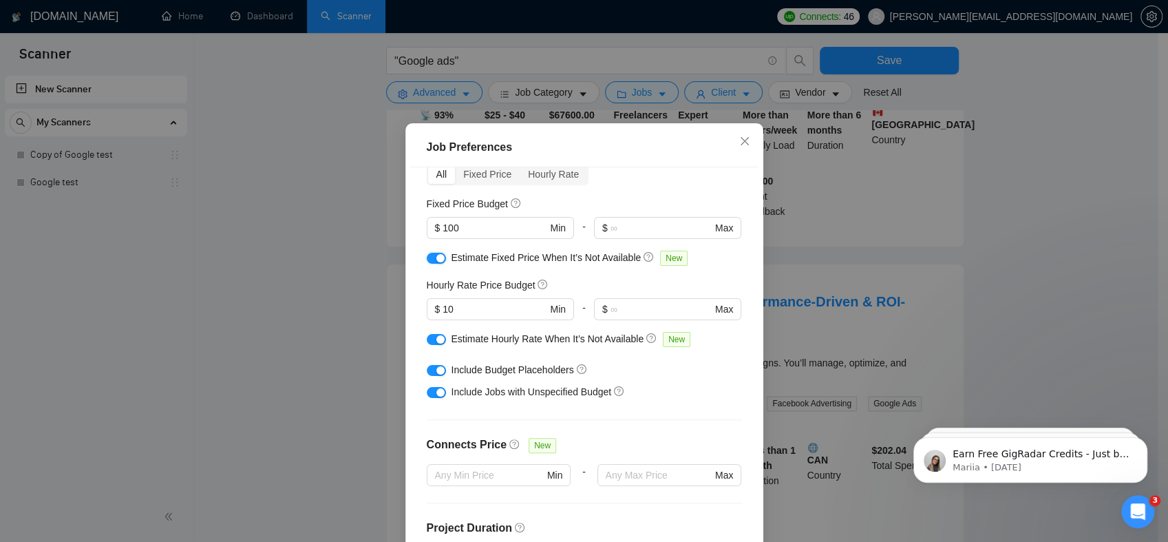
scroll to position [1239, 0]
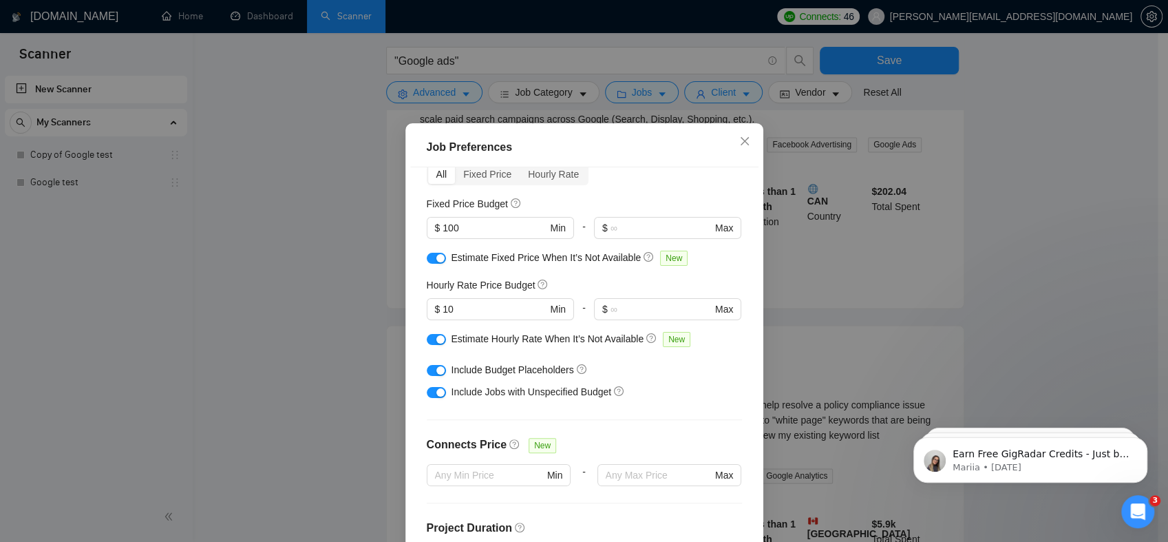
click at [347, 379] on div "Job Preferences Budget Project Type All Fixed Price Hourly Rate Fixed Price Bud…" at bounding box center [584, 271] width 1168 height 542
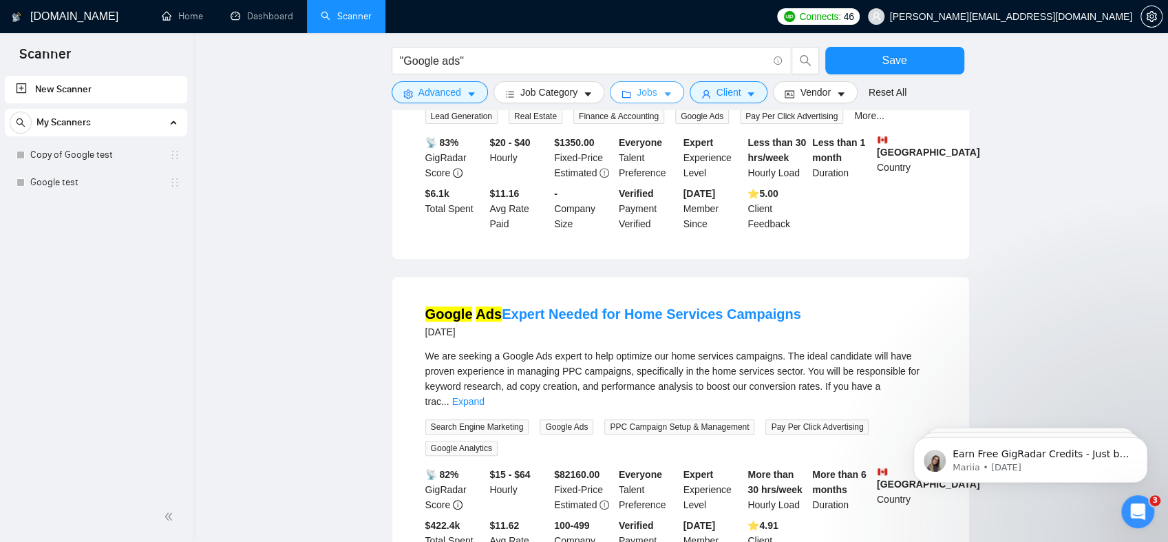
scroll to position [275, 0]
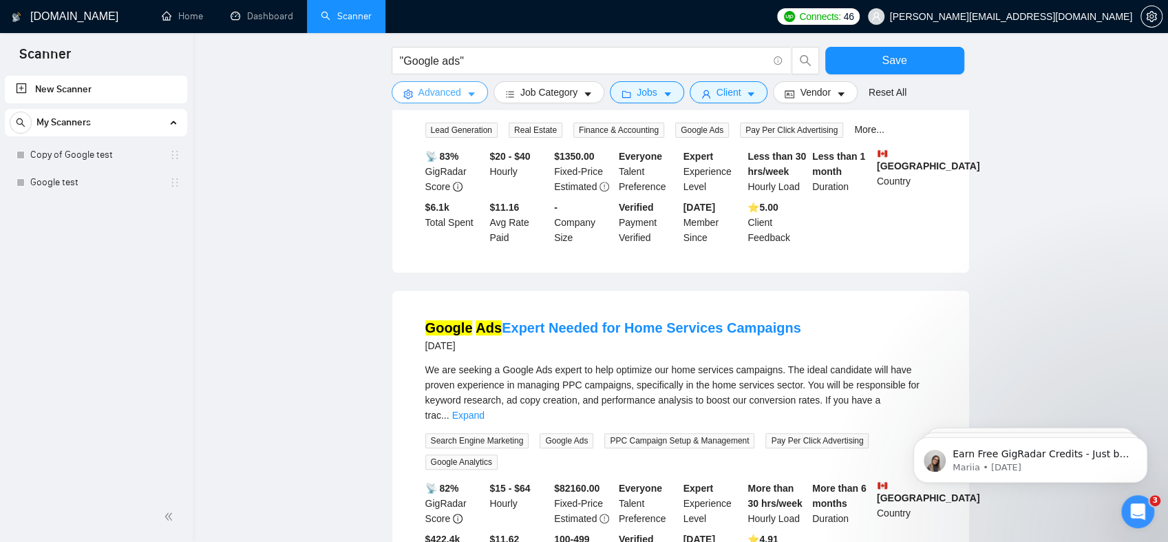
click at [460, 89] on span "Advanced" at bounding box center [440, 92] width 43 height 15
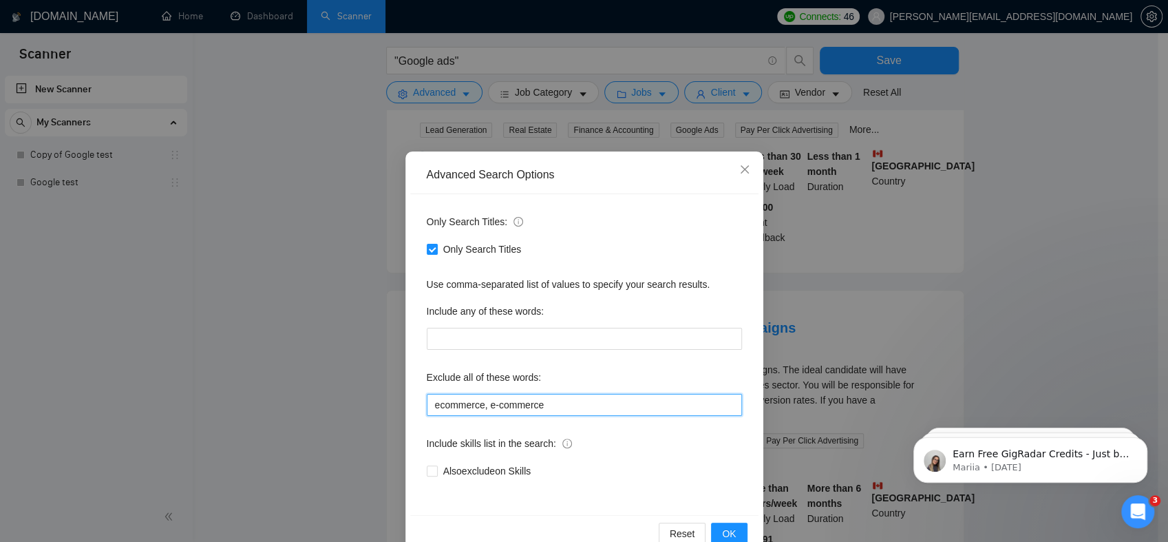
click at [593, 405] on input "ecommerce, e-commerce" at bounding box center [584, 405] width 315 height 22
type input "ecommerce, e-commerce, spanish"
click at [719, 523] on button "OK" at bounding box center [729, 534] width 36 height 22
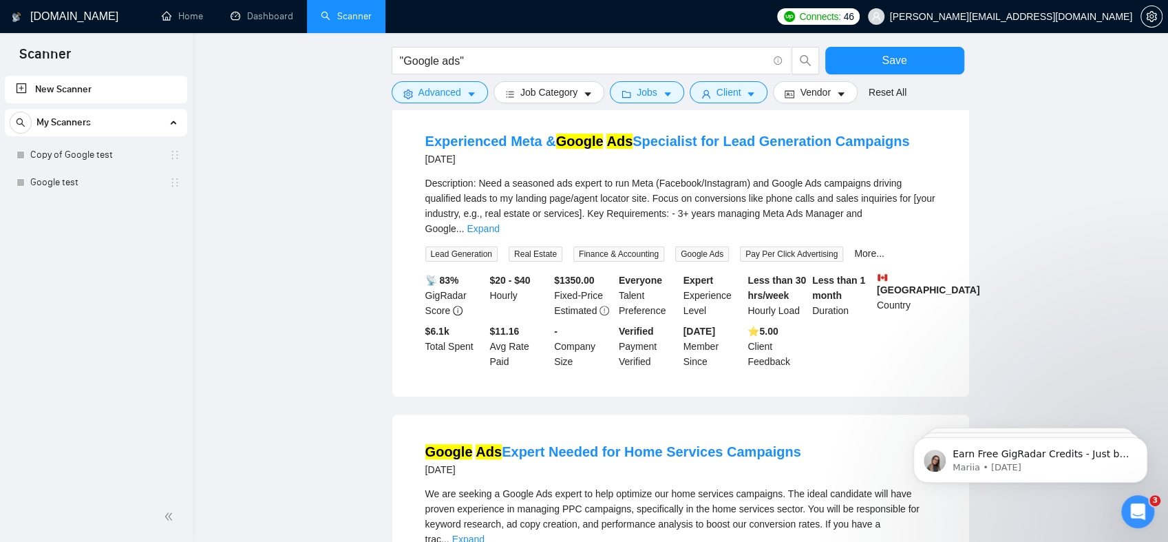
scroll to position [0, 0]
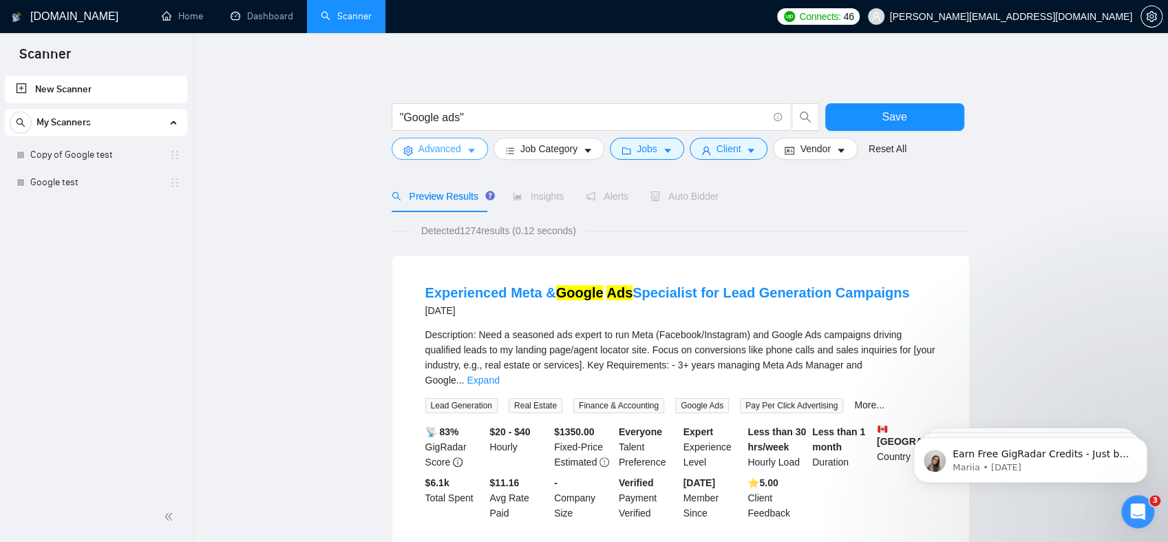
click at [470, 149] on icon "caret-down" at bounding box center [472, 151] width 10 height 10
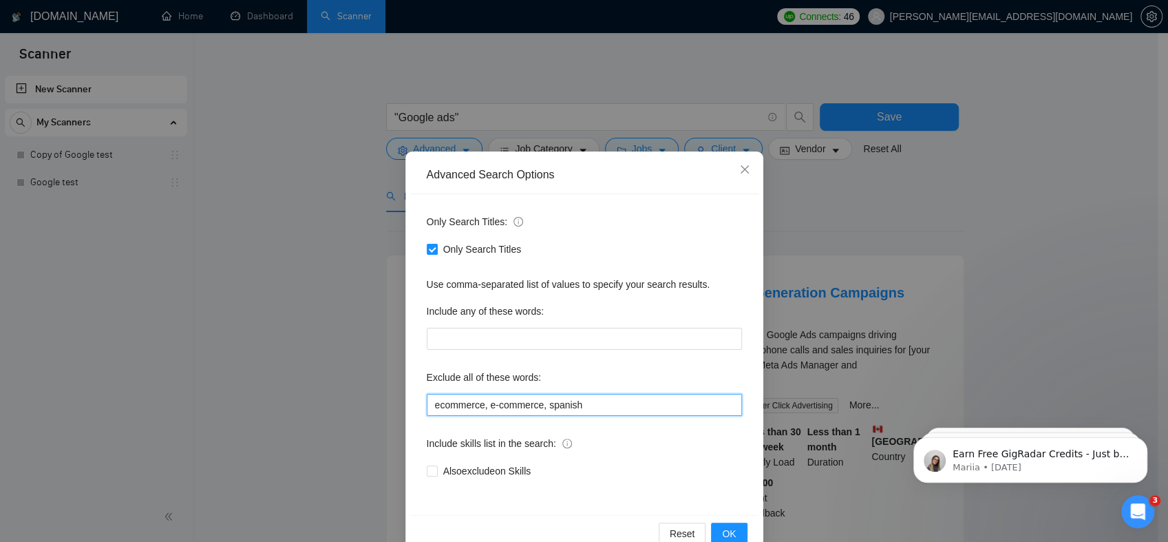
click at [599, 407] on input "ecommerce, e-commerce, spanish" at bounding box center [584, 405] width 315 height 22
click at [728, 527] on span "OK" at bounding box center [729, 533] width 14 height 15
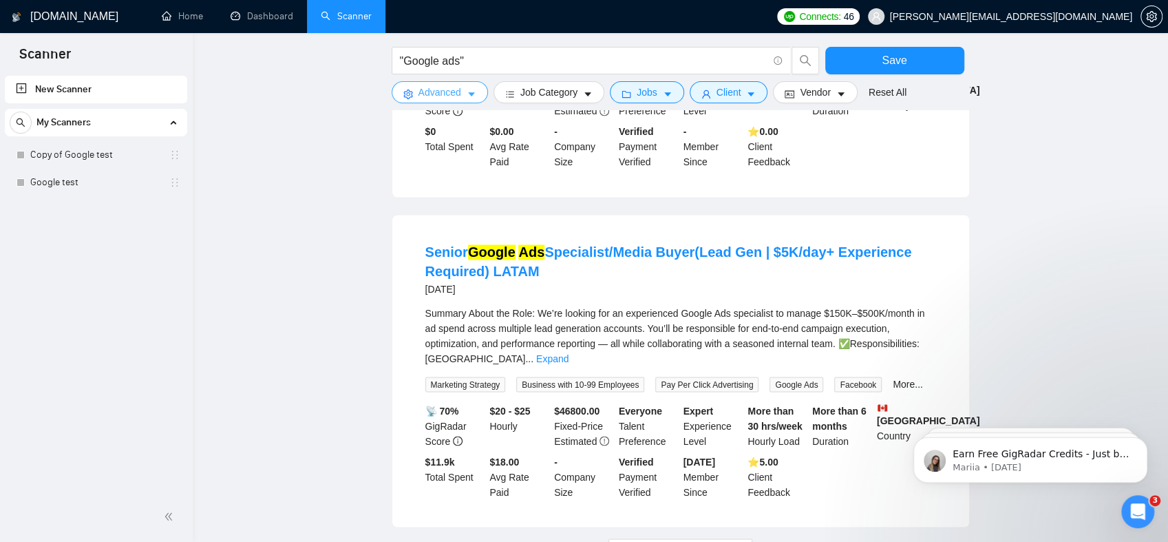
scroll to position [1377, 0]
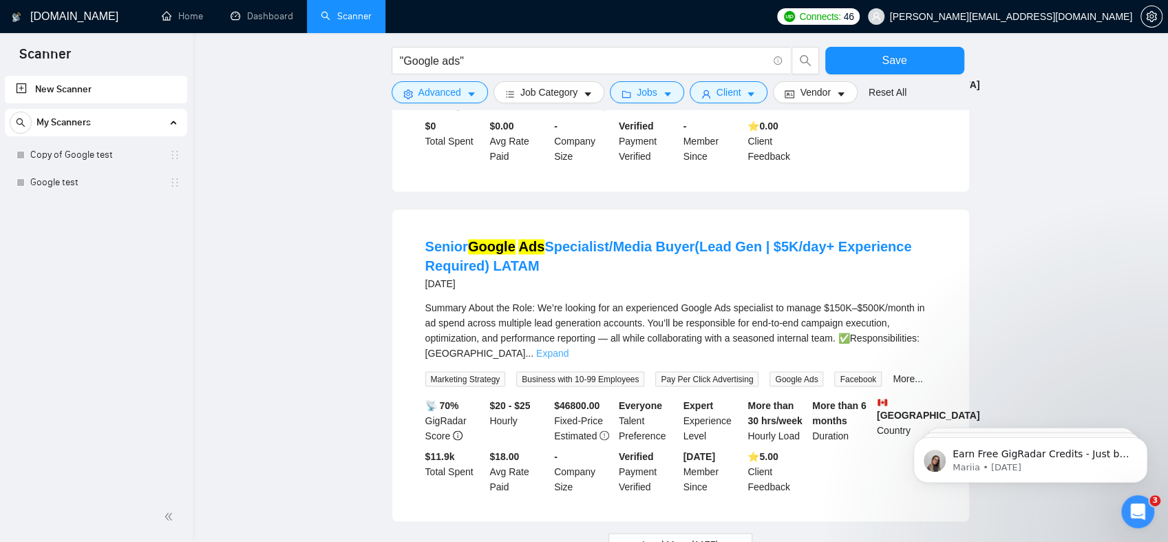
click at [569, 348] on link "Expand" at bounding box center [552, 353] width 32 height 11
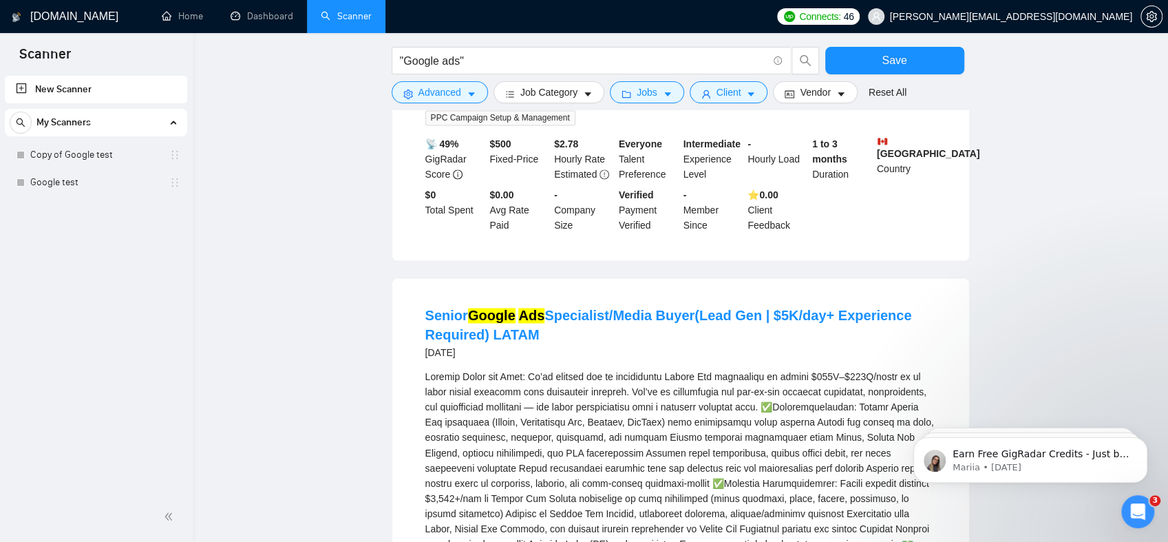
scroll to position [1612, 0]
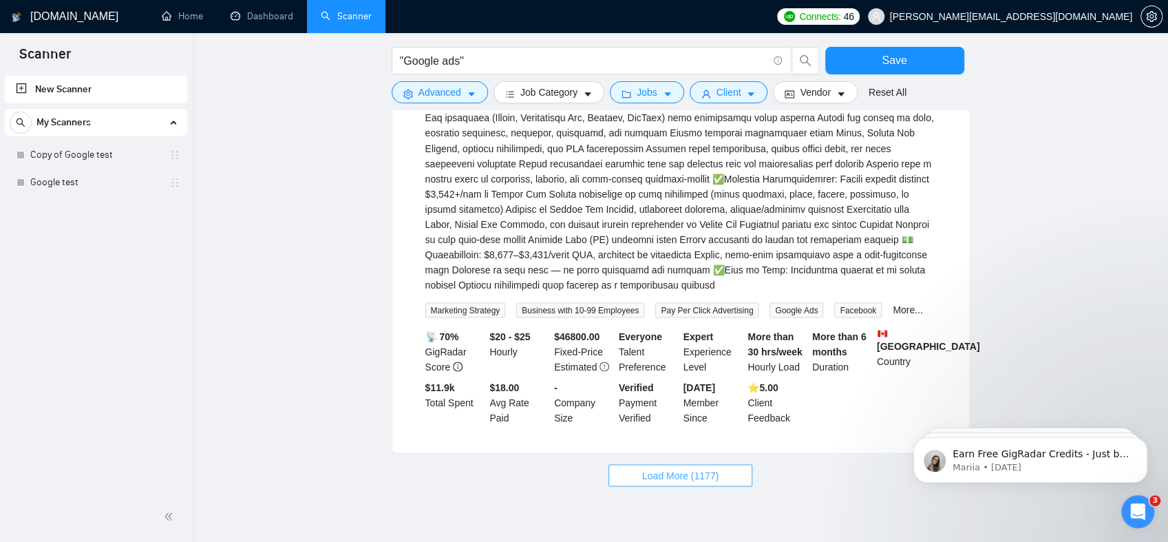
click at [672, 467] on span "Load More (1177)" at bounding box center [680, 474] width 76 height 15
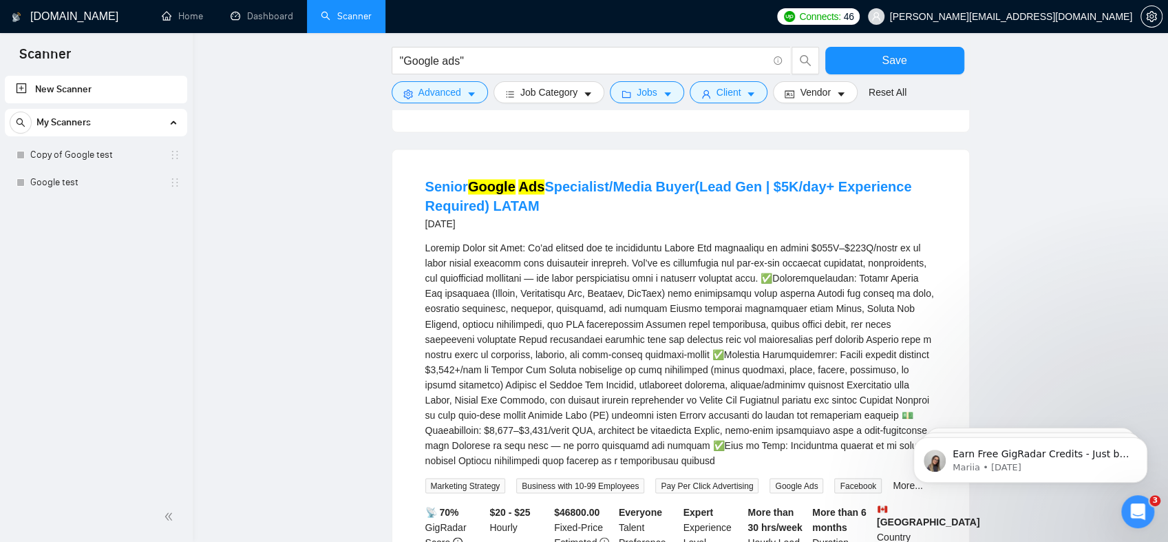
scroll to position [1268, 0]
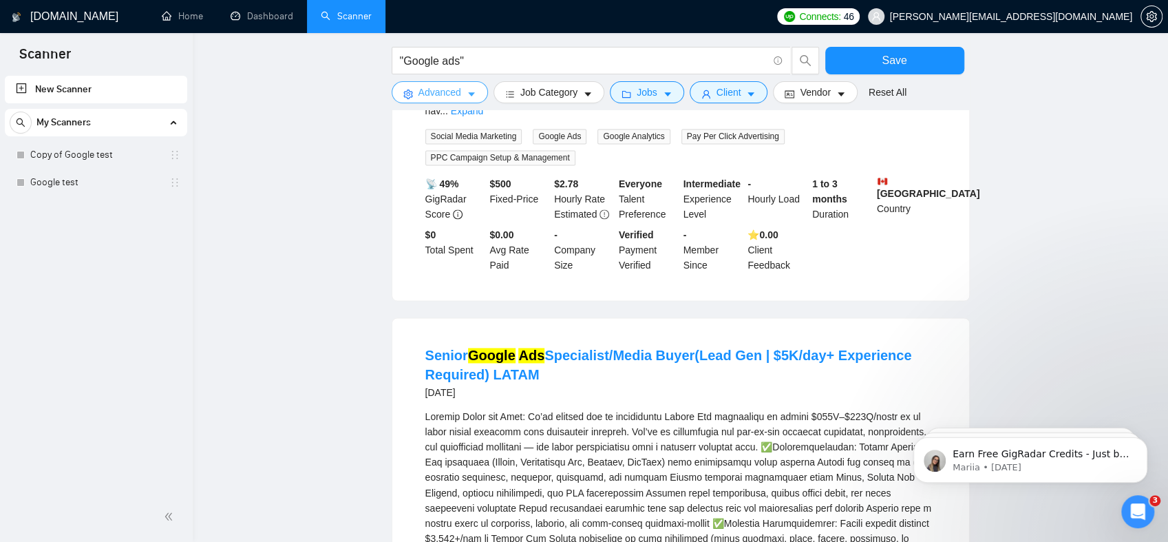
click at [442, 87] on span "Advanced" at bounding box center [440, 92] width 43 height 15
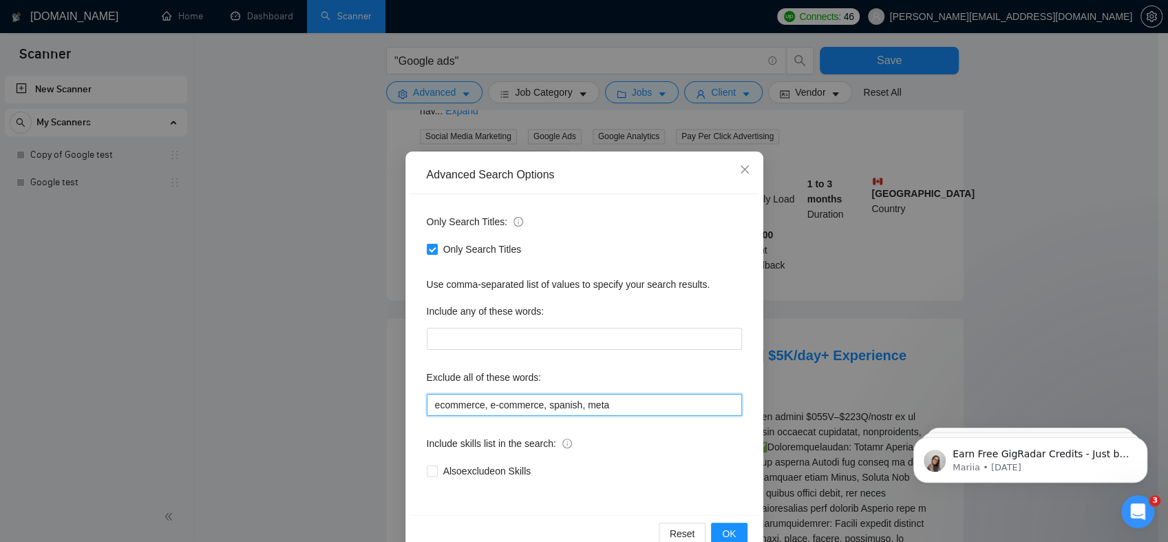
click at [629, 403] on input "ecommerce, e-commerce, spanish, meta" at bounding box center [584, 405] width 315 height 22
type input "ecommerce, e-commerce, spanish, meta, full-time, full time"
click at [735, 523] on button "OK" at bounding box center [729, 534] width 36 height 22
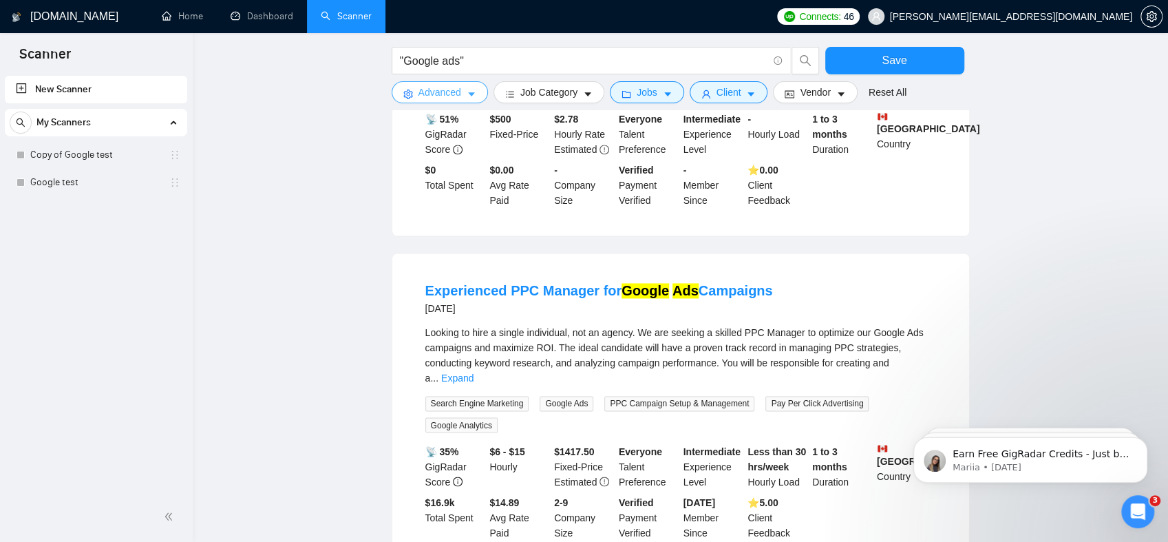
scroll to position [1433, 0]
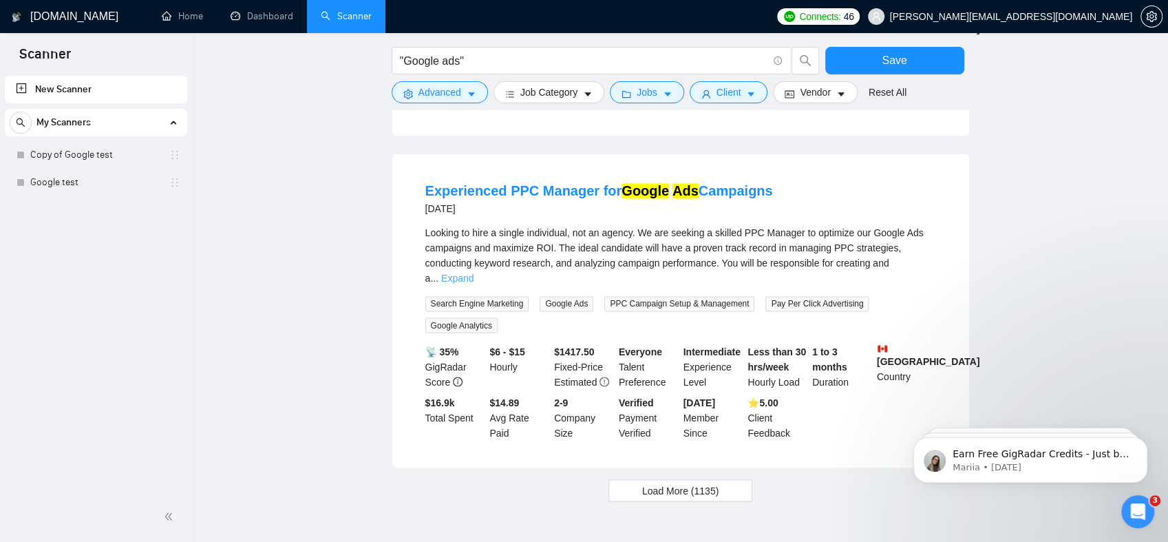
click at [474, 273] on link "Expand" at bounding box center [457, 278] width 32 height 11
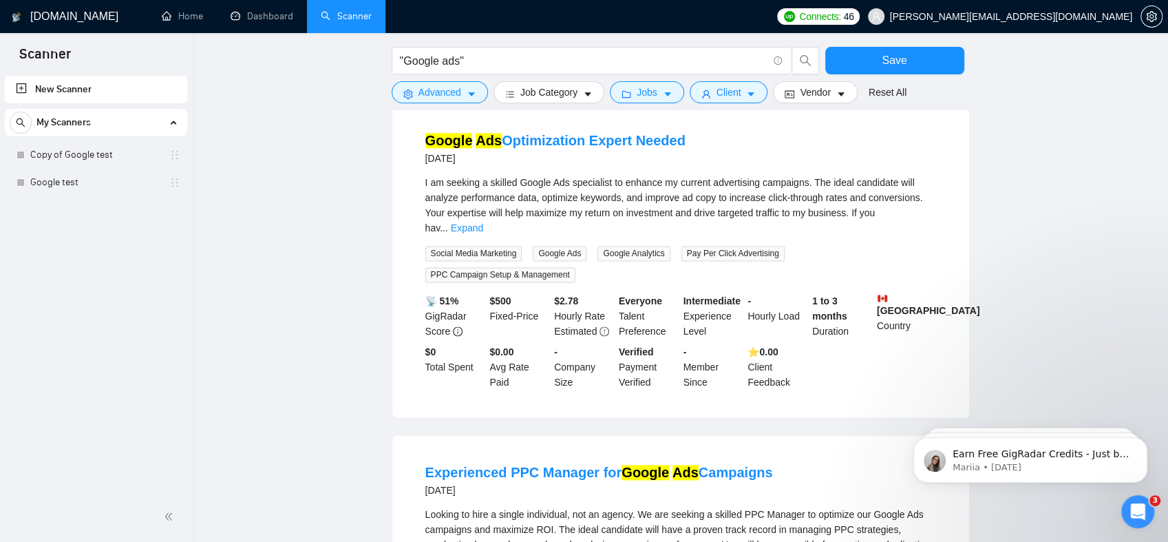
scroll to position [1020, 0]
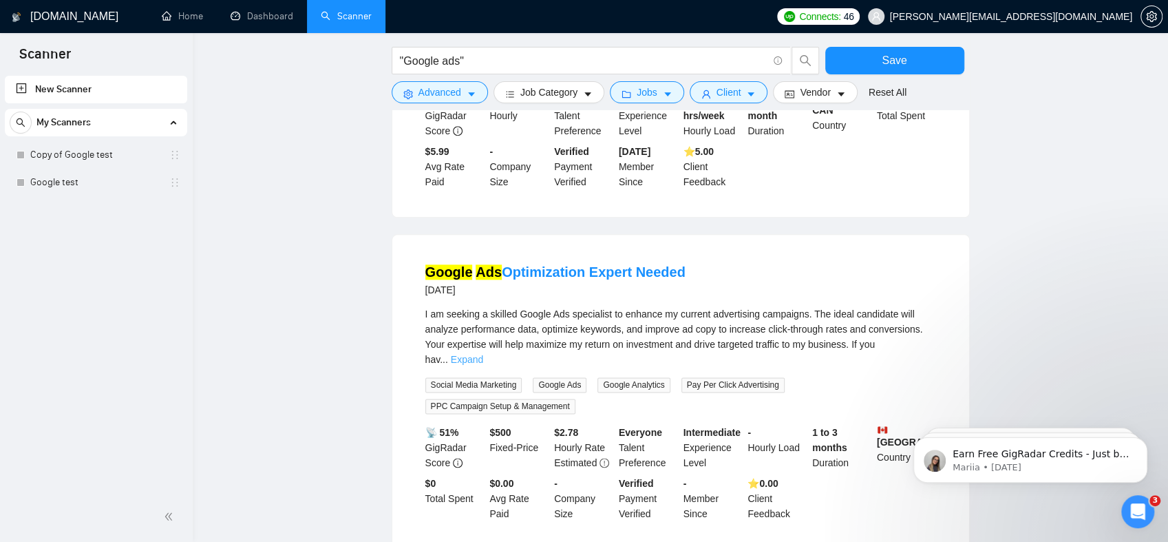
click at [483, 354] on link "Expand" at bounding box center [467, 359] width 32 height 11
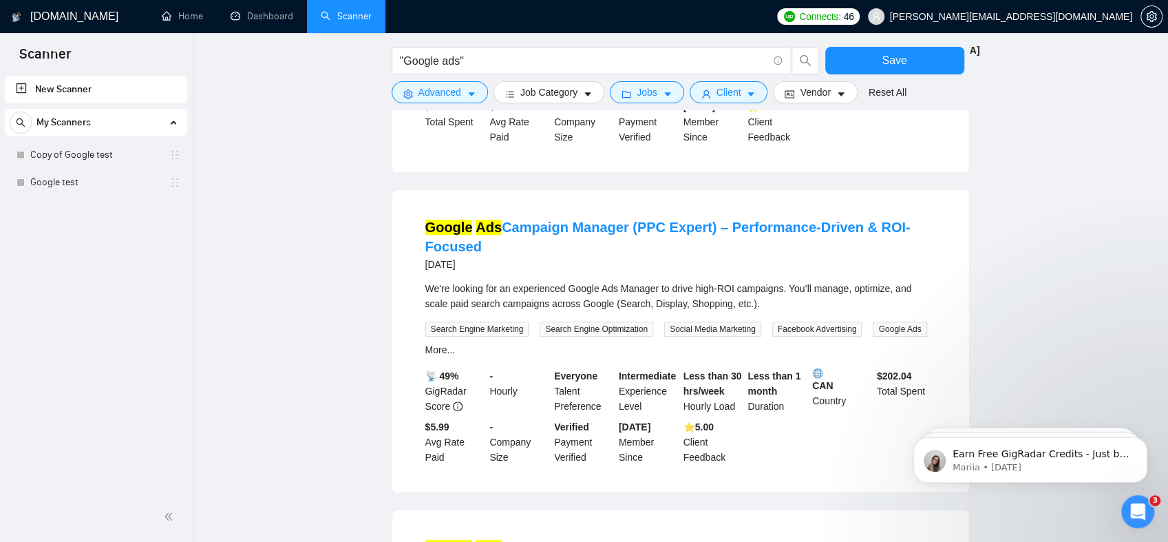
scroll to position [469, 0]
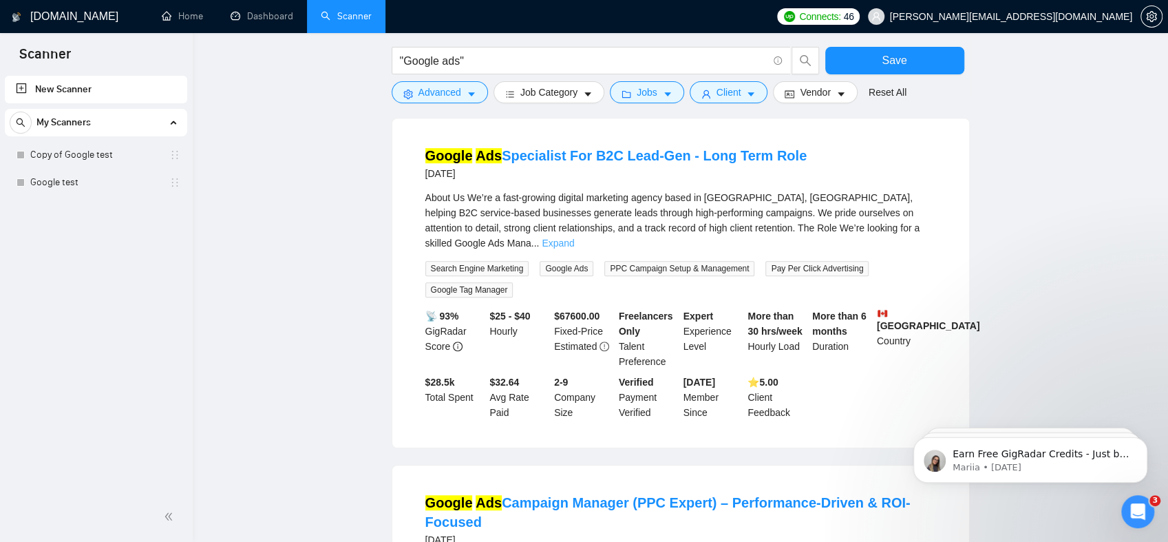
click at [574, 238] on link "Expand" at bounding box center [558, 243] width 32 height 11
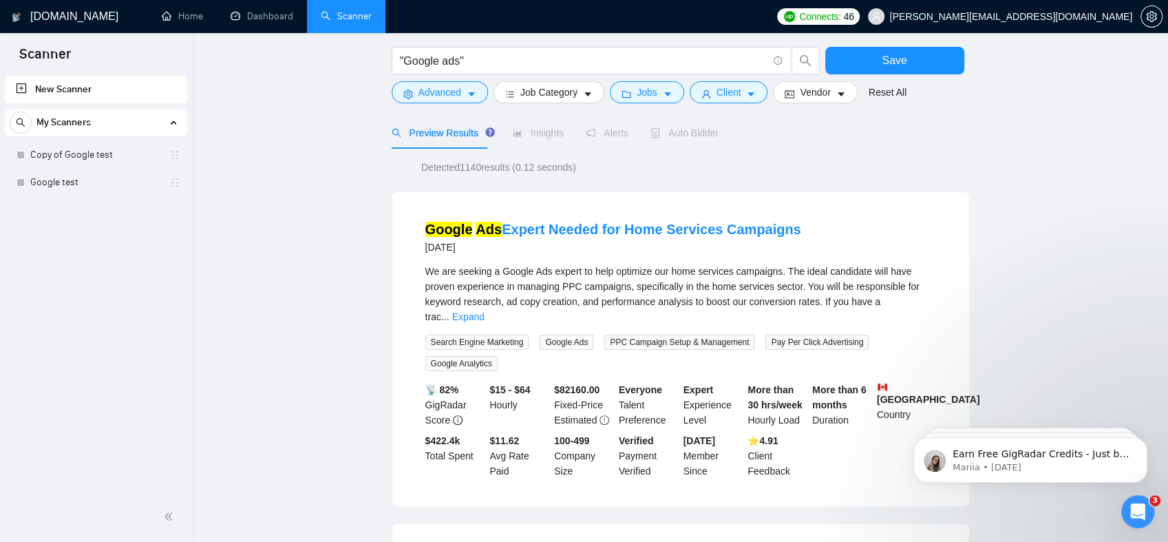
scroll to position [56, 0]
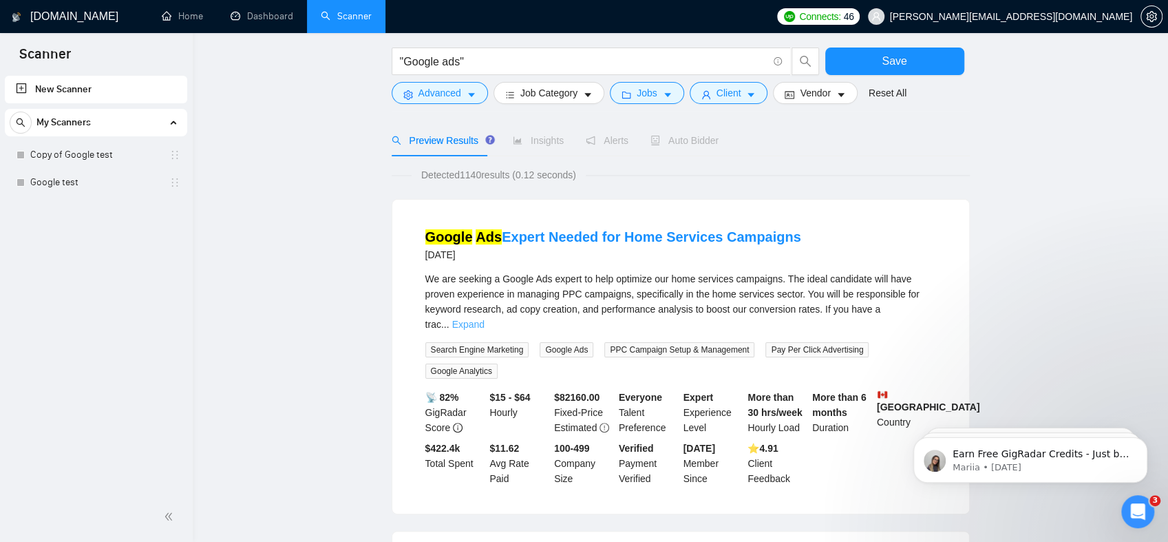
click at [485, 319] on link "Expand" at bounding box center [468, 324] width 32 height 11
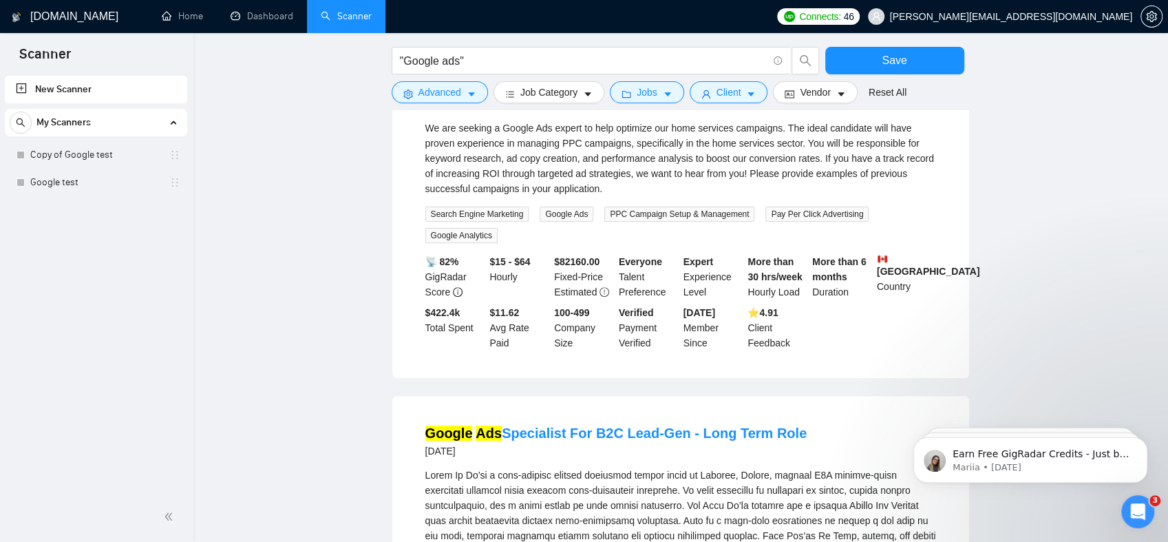
scroll to position [193, 0]
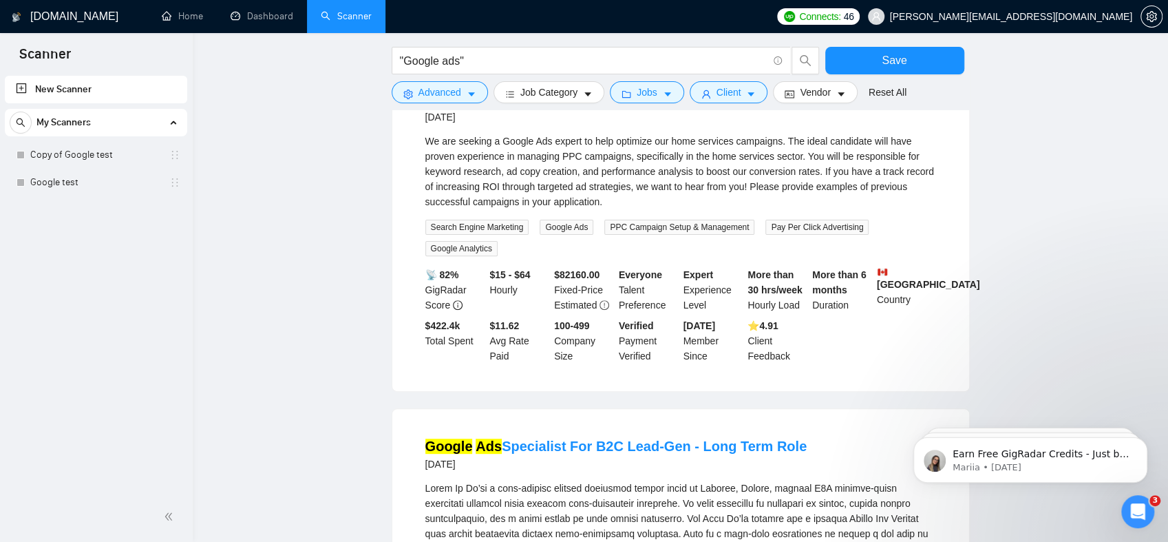
click at [838, 182] on div "We are seeking a Google Ads expert to help optimize our home services campaigns…" at bounding box center [680, 172] width 511 height 76
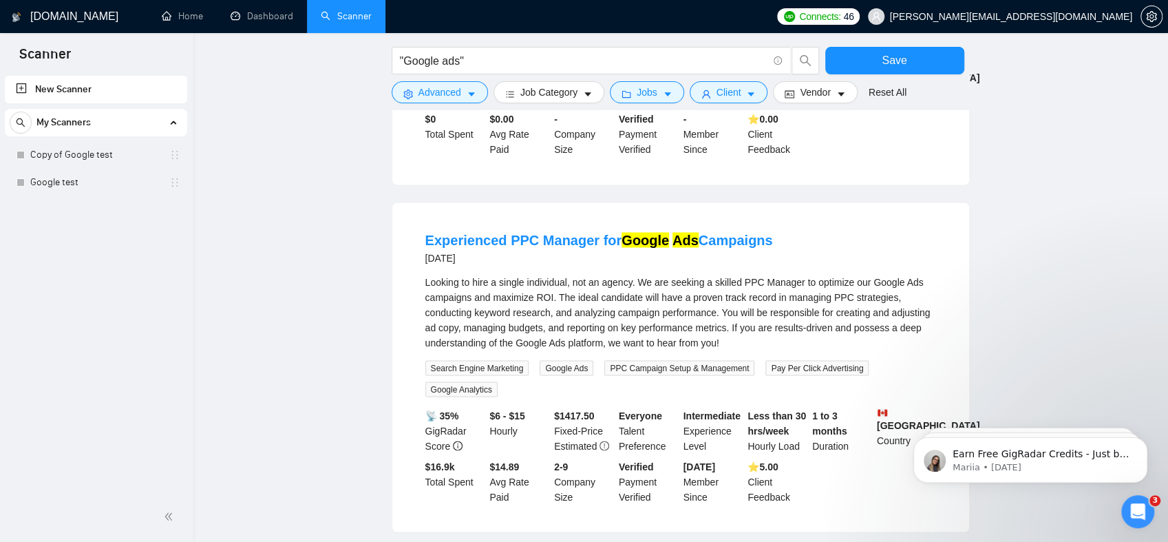
scroll to position [1675, 0]
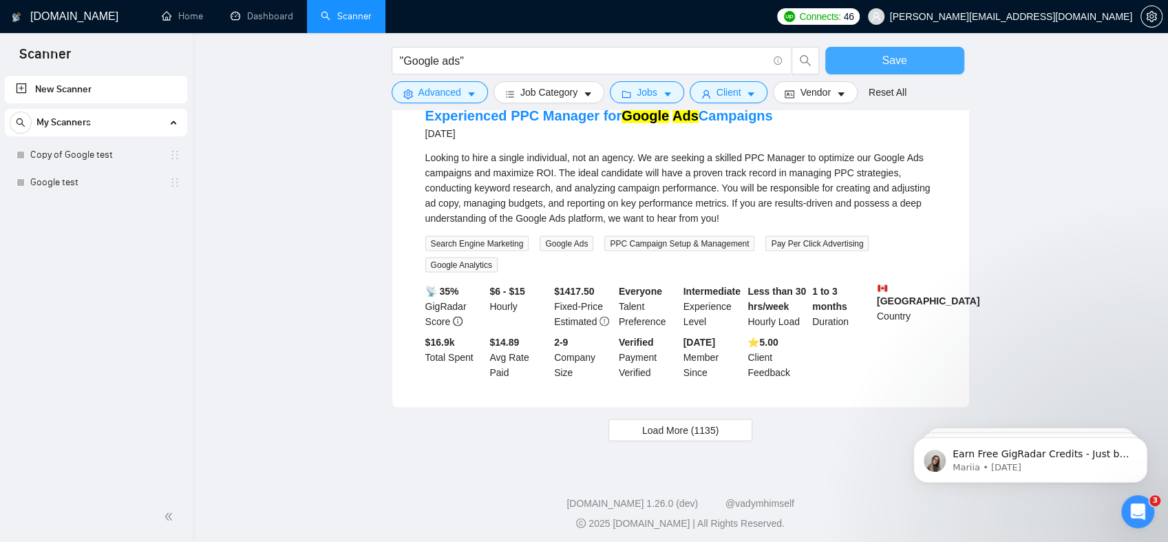
click at [889, 62] on span "Save" at bounding box center [894, 60] width 25 height 17
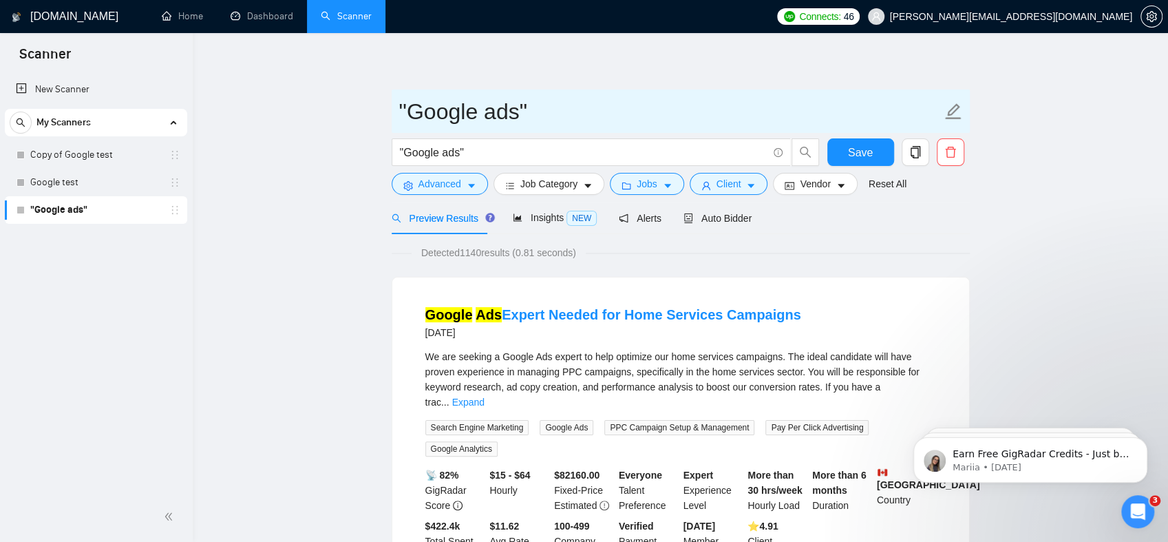
click at [955, 107] on icon "edit" at bounding box center [954, 112] width 18 height 18
click at [916, 103] on input ""Google ads"" at bounding box center [670, 111] width 542 height 34
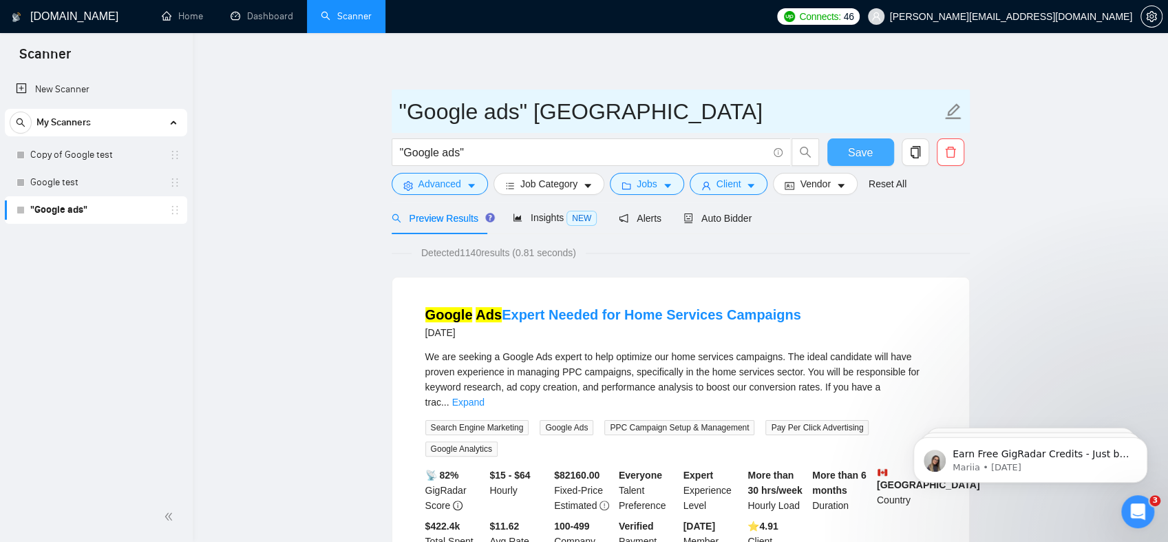
type input ""Google ads" [GEOGRAPHIC_DATA]"
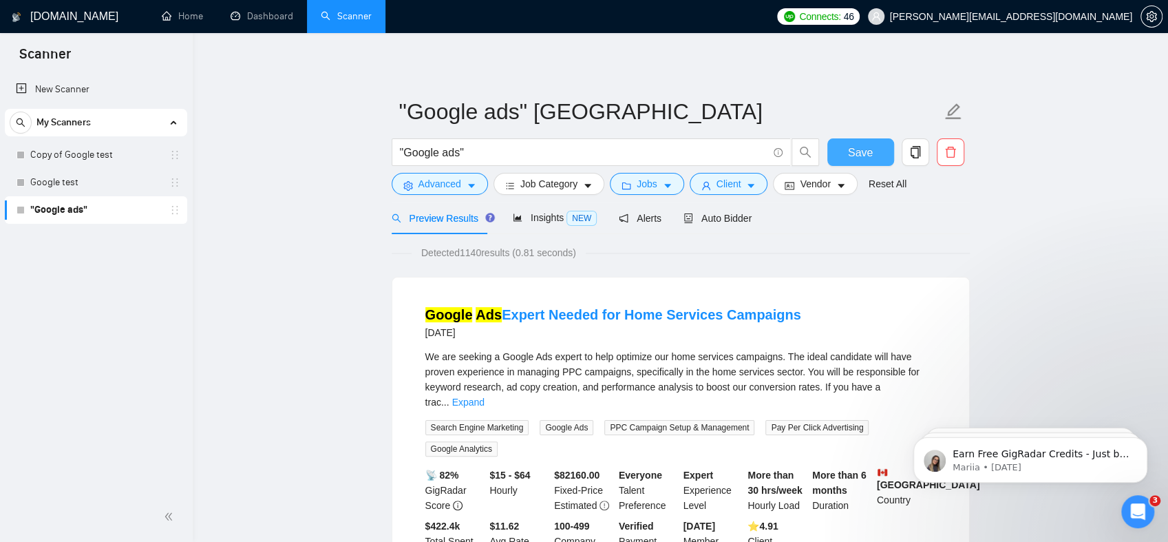
click at [867, 151] on span "Save" at bounding box center [860, 152] width 25 height 17
click at [138, 204] on link ""Google ads" [GEOGRAPHIC_DATA]" at bounding box center [95, 210] width 131 height 28
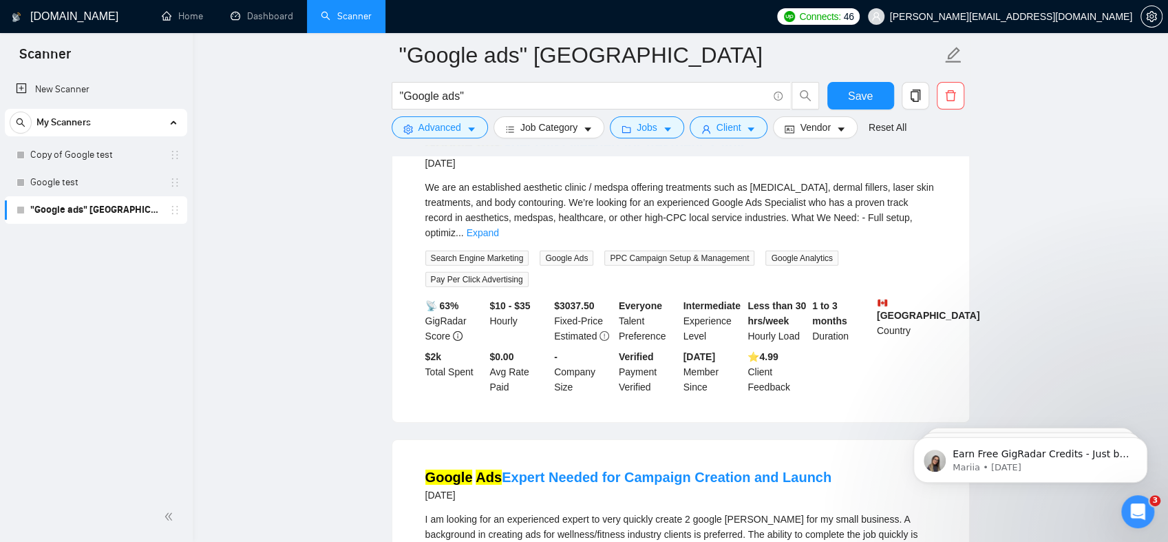
scroll to position [3008, 0]
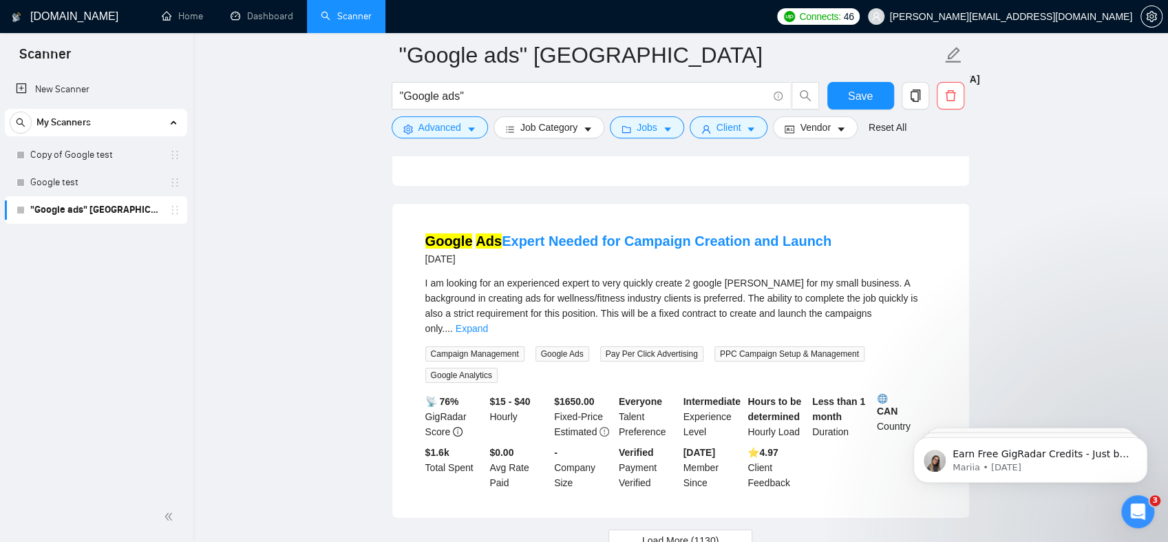
click at [116, 209] on link ""Google ads" [GEOGRAPHIC_DATA]" at bounding box center [95, 210] width 131 height 28
drag, startPoint x: 116, startPoint y: 209, endPoint x: 80, endPoint y: 228, distance: 40.7
click at [63, 268] on div "New Scanner My Scanners Copy of Google test Google test "Google ads" Canada" at bounding box center [96, 282] width 193 height 419
click at [202, 22] on link "Home" at bounding box center [182, 16] width 41 height 12
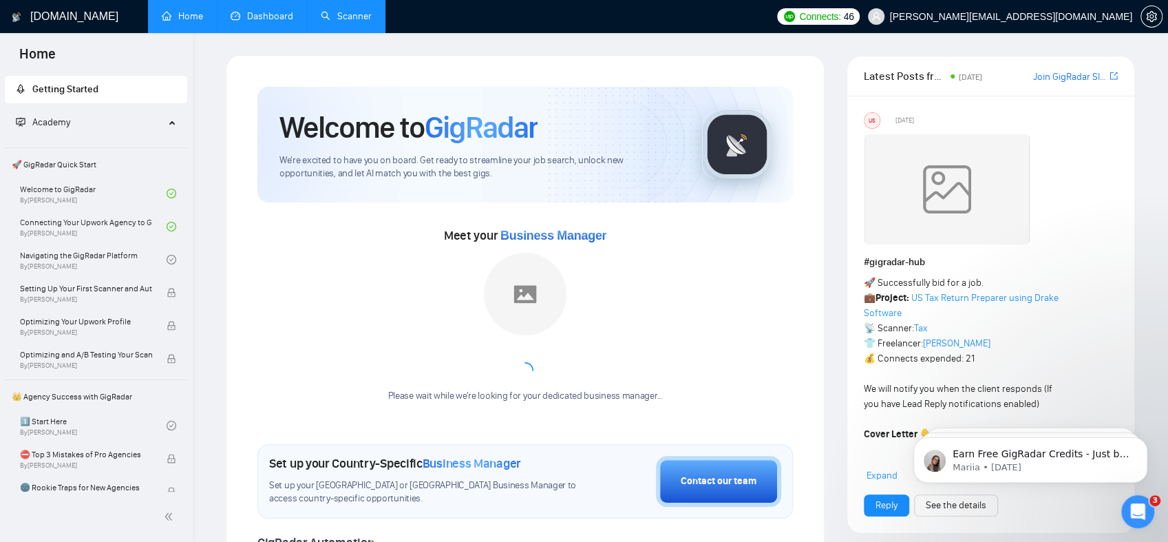
click at [284, 22] on link "Dashboard" at bounding box center [262, 16] width 63 height 12
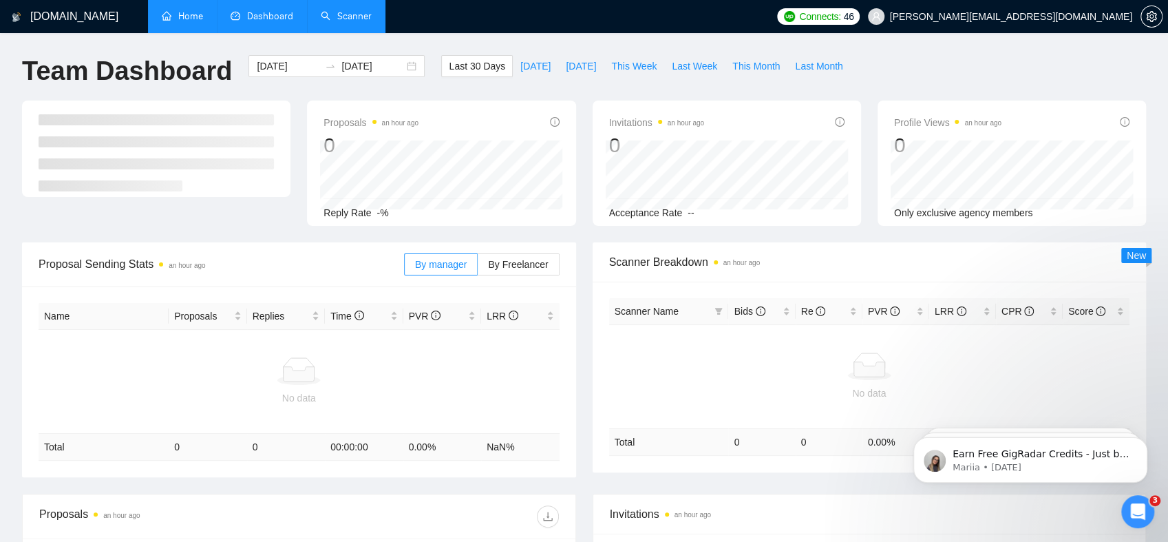
click at [355, 22] on link "Scanner" at bounding box center [346, 16] width 51 height 12
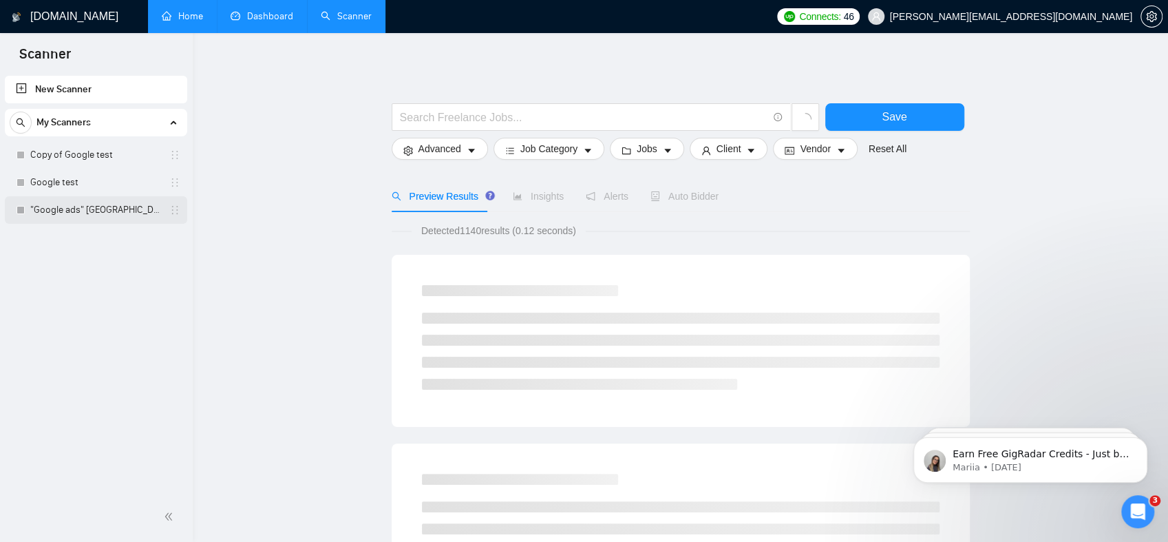
click at [80, 213] on link ""Google ads" [GEOGRAPHIC_DATA]" at bounding box center [95, 210] width 131 height 28
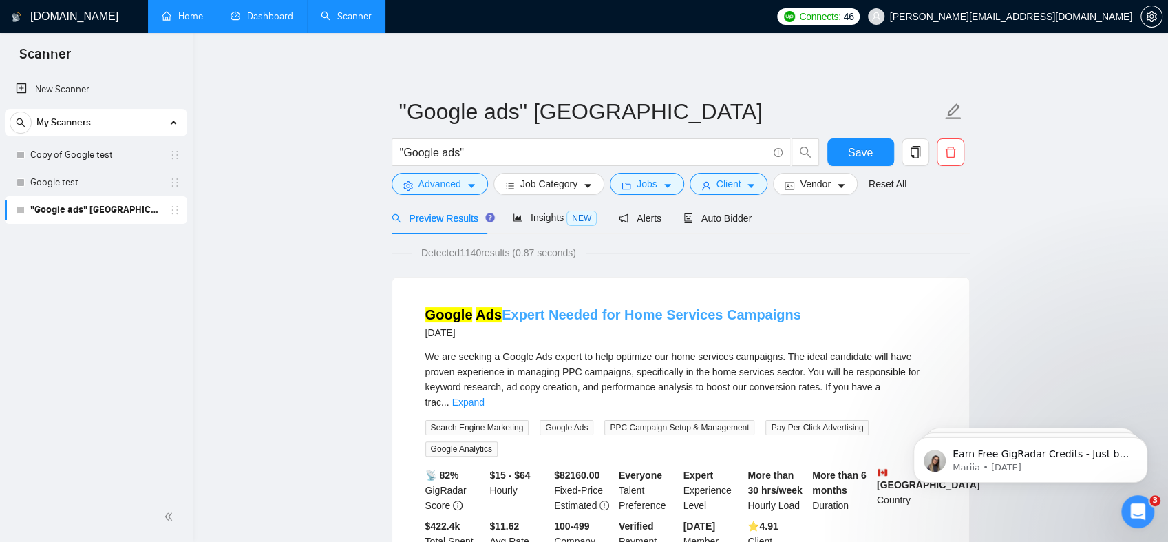
click at [744, 314] on link "Google Ads Expert Needed for Home Services Campaigns" at bounding box center [613, 314] width 376 height 15
click at [699, 218] on span "Auto Bidder" at bounding box center [718, 218] width 68 height 11
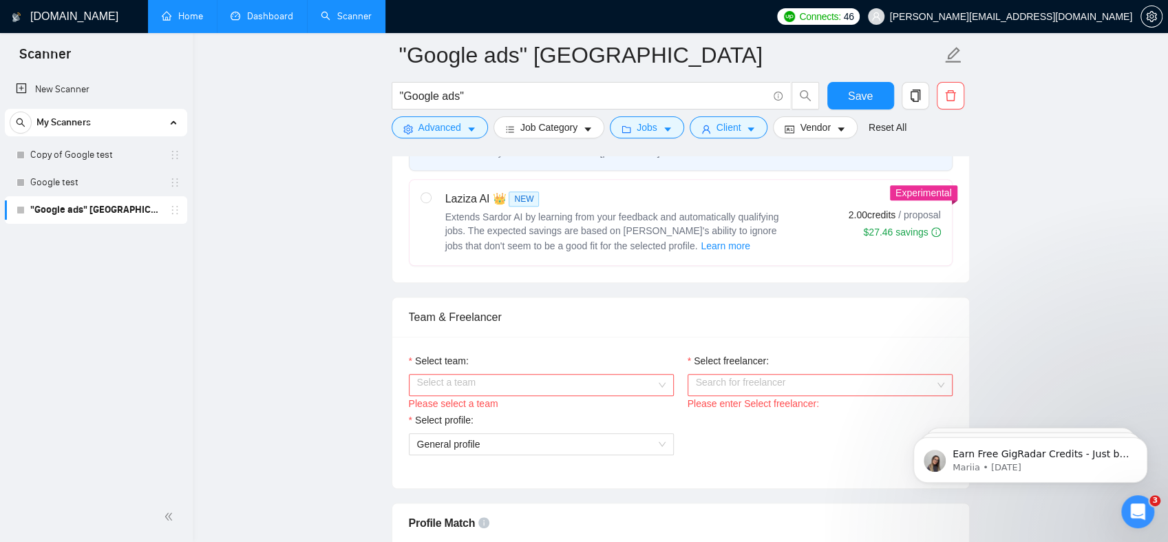
scroll to position [551, 0]
click at [701, 238] on span "Learn more" at bounding box center [726, 245] width 50 height 15
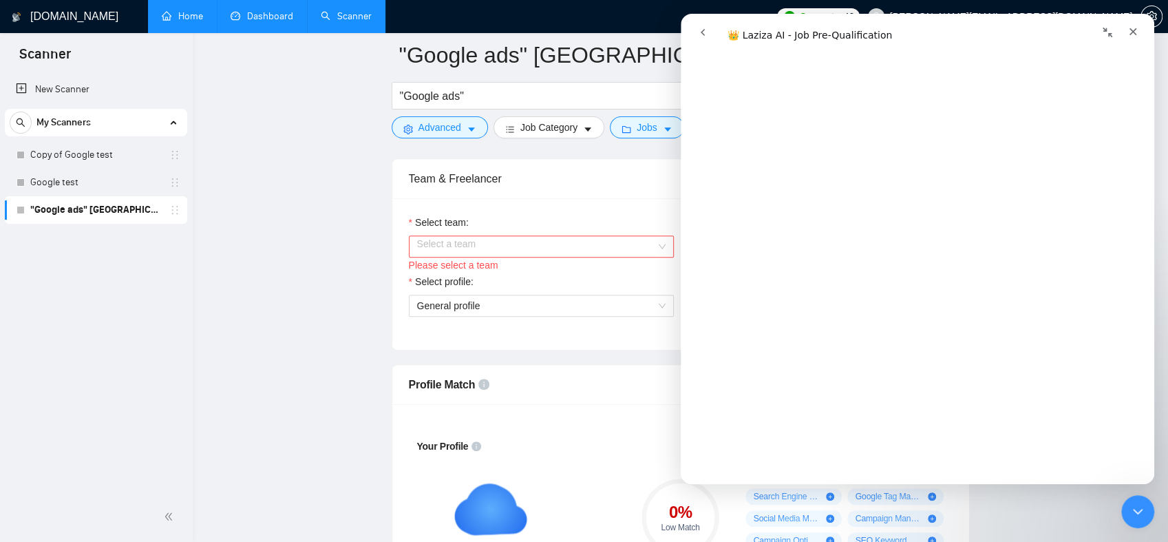
scroll to position [2615, 0]
click at [447, 215] on label "Select team:" at bounding box center [439, 222] width 60 height 15
click at [447, 236] on input "Select team:" at bounding box center [536, 246] width 239 height 21
drag, startPoint x: 1132, startPoint y: 30, endPoint x: 1766, endPoint y: 64, distance: 634.3
click at [1132, 30] on icon "Close" at bounding box center [1133, 31] width 11 height 11
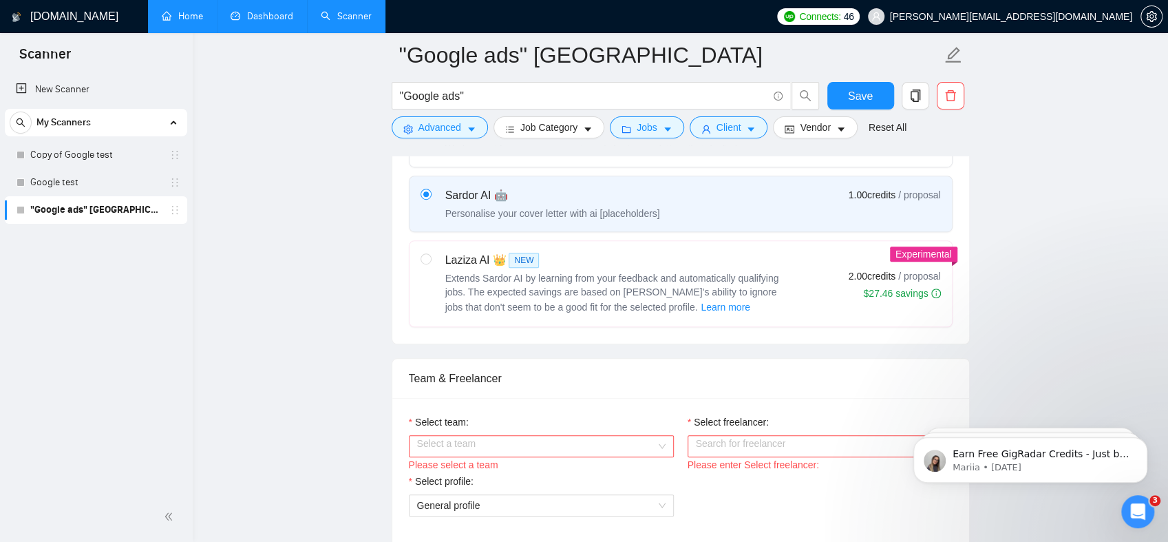
scroll to position [620, 0]
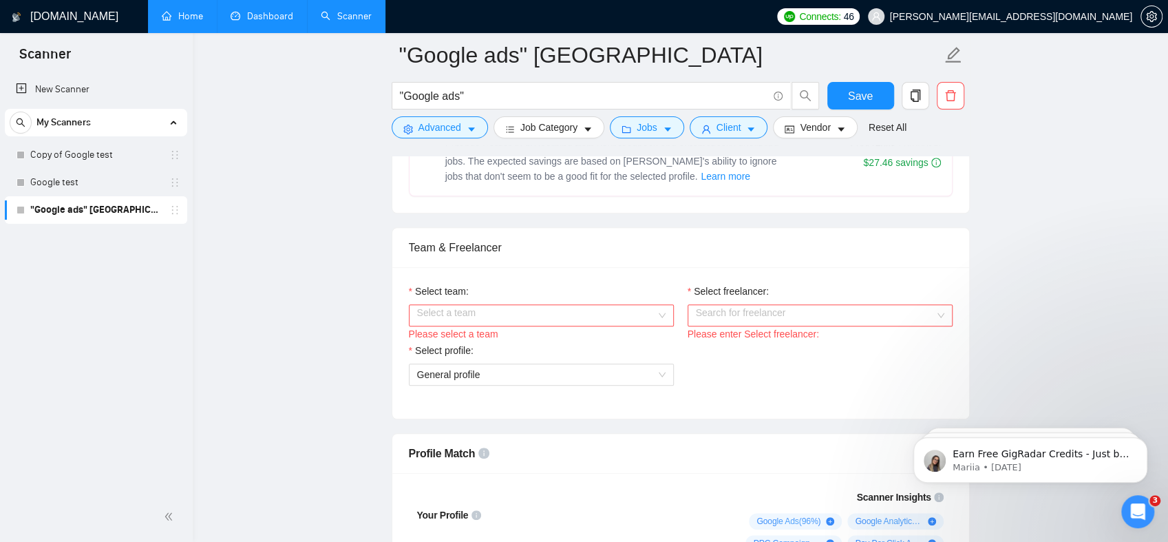
click at [576, 305] on input "Select team:" at bounding box center [536, 315] width 239 height 21
click at [551, 331] on div "Charged PPC" at bounding box center [541, 338] width 249 height 15
click at [728, 306] on input "Select freelancer:" at bounding box center [815, 315] width 239 height 21
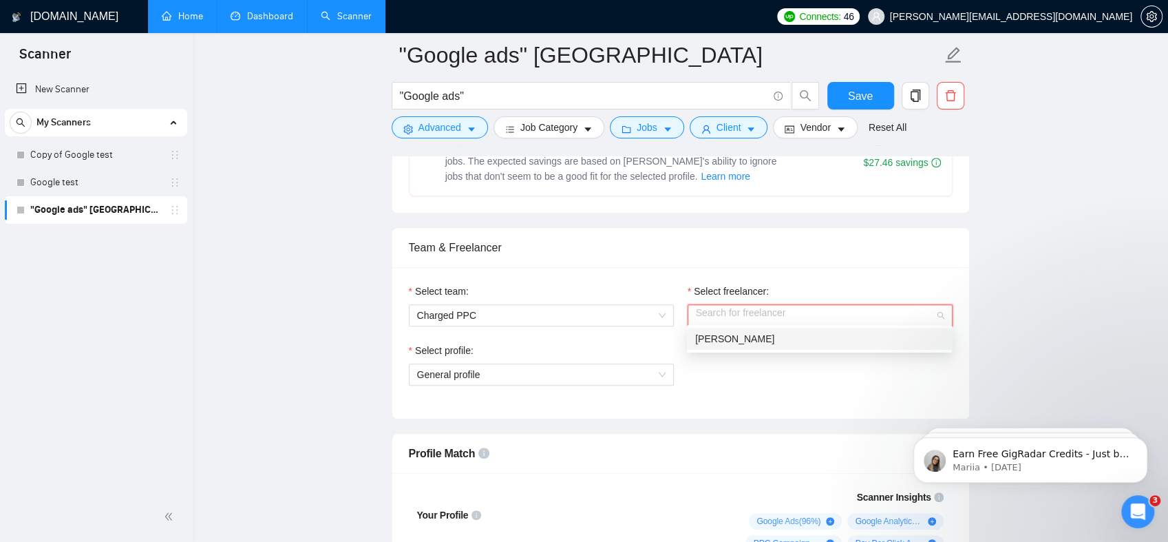
click at [721, 337] on span "[PERSON_NAME]" at bounding box center [734, 338] width 79 height 11
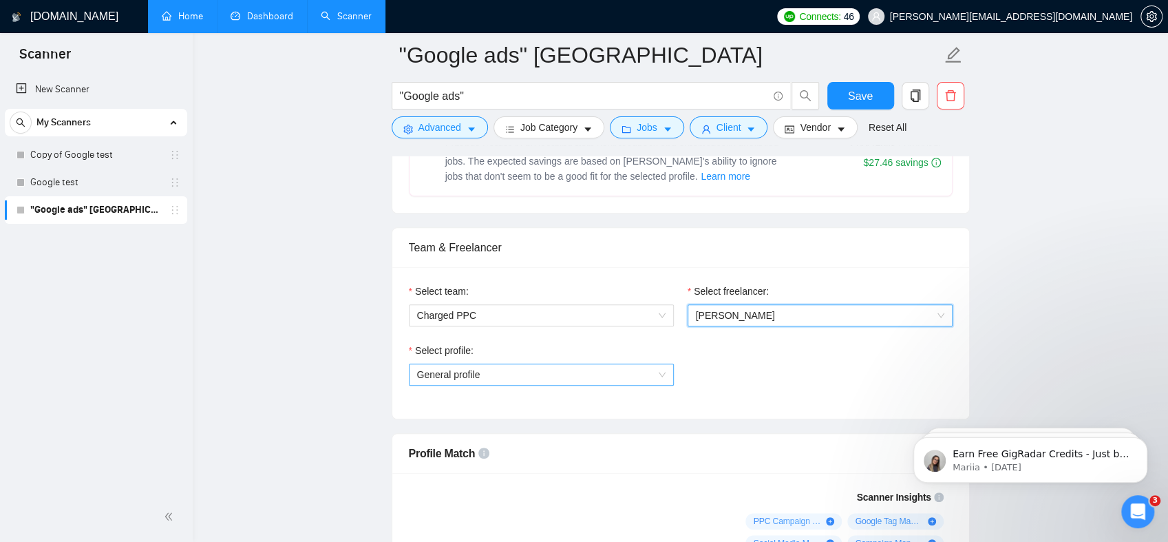
click at [575, 371] on span "General profile" at bounding box center [541, 374] width 249 height 21
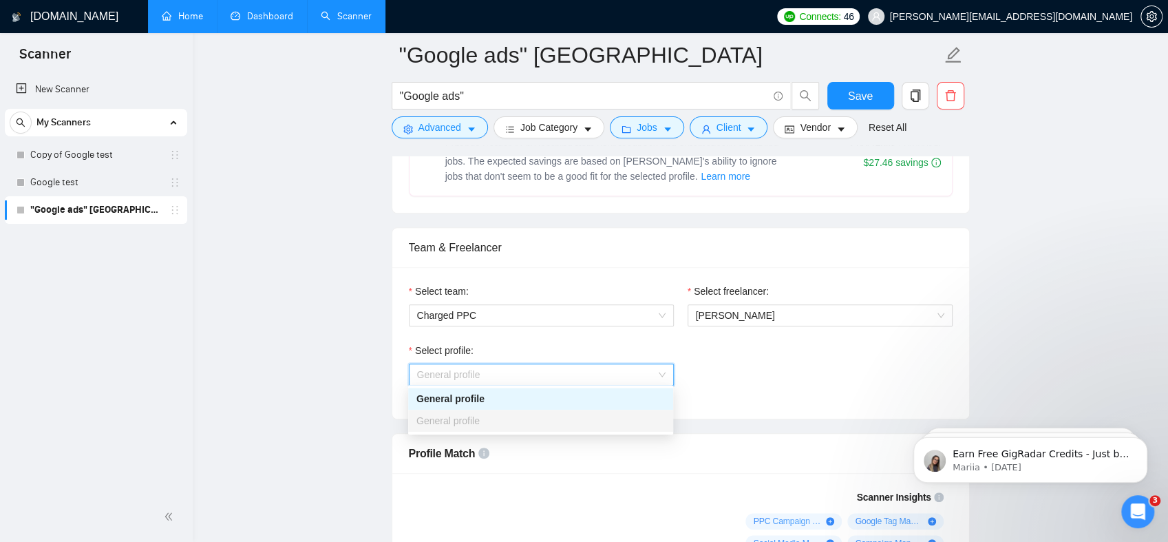
click at [547, 397] on div "General profile" at bounding box center [541, 398] width 249 height 15
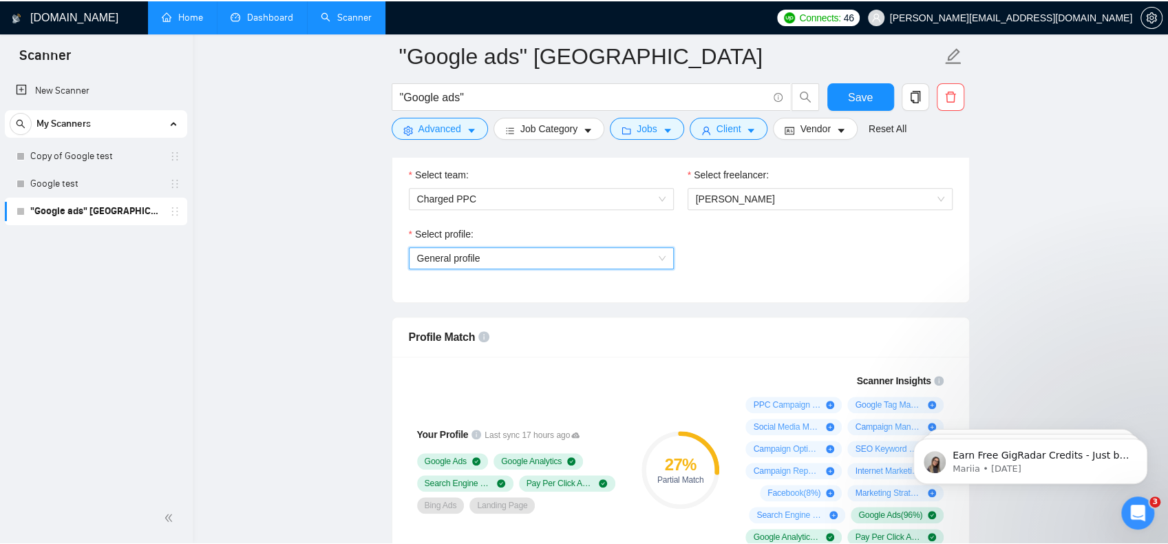
scroll to position [895, 0]
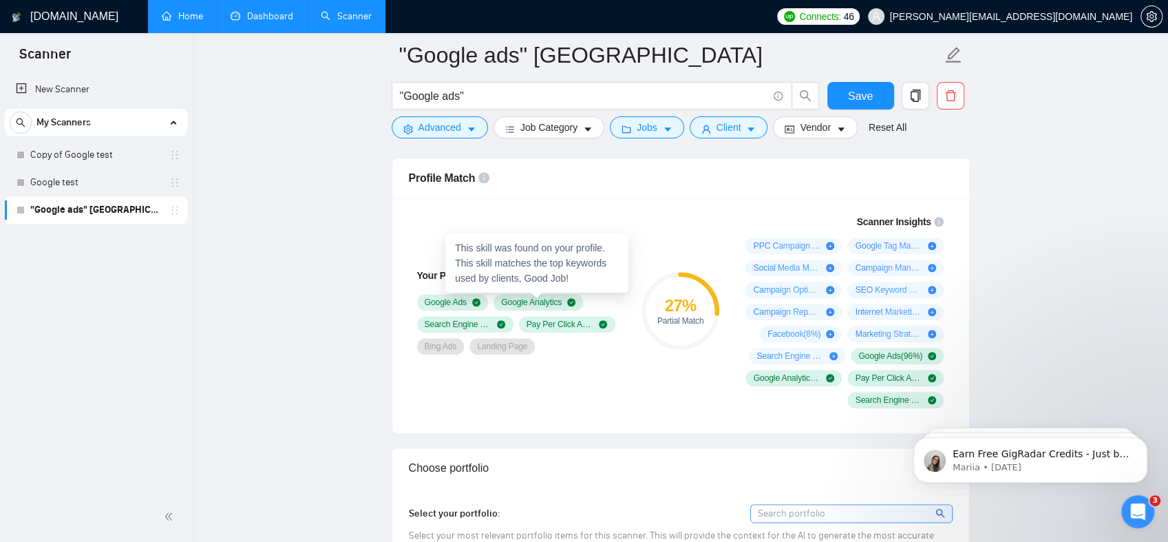
drag, startPoint x: 559, startPoint y: 300, endPoint x: 551, endPoint y: 306, distance: 10.3
click at [551, 306] on div "Google Ads Google Analytics Search Engine Marketing Pay Per Click Advertising B…" at bounding box center [519, 324] width 204 height 61
click at [549, 319] on span "Pay Per Click Advertising" at bounding box center [560, 324] width 67 height 11
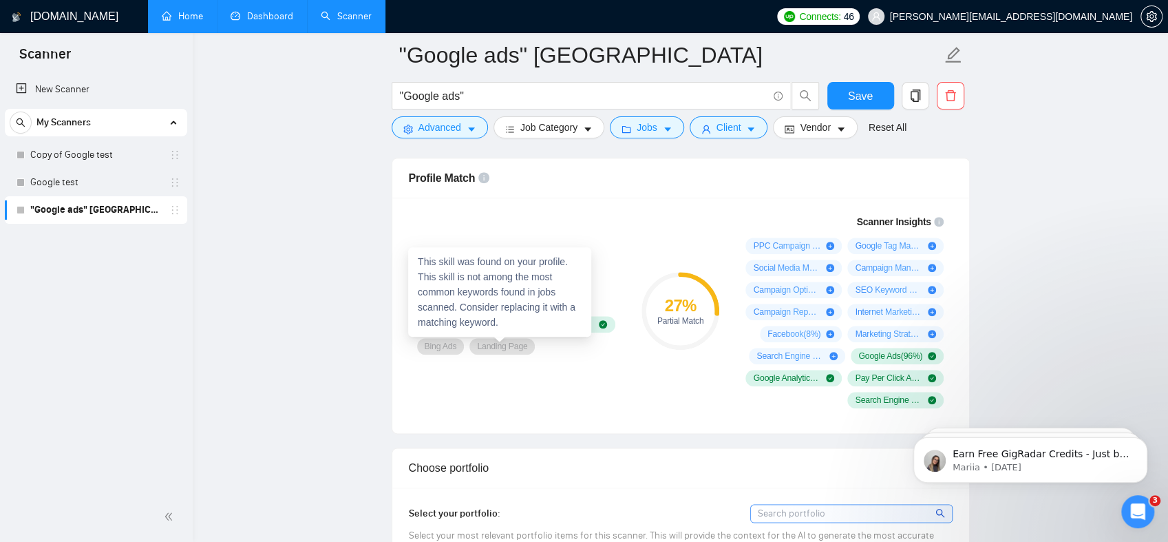
click at [500, 344] on span "Landing Page" at bounding box center [502, 346] width 50 height 11
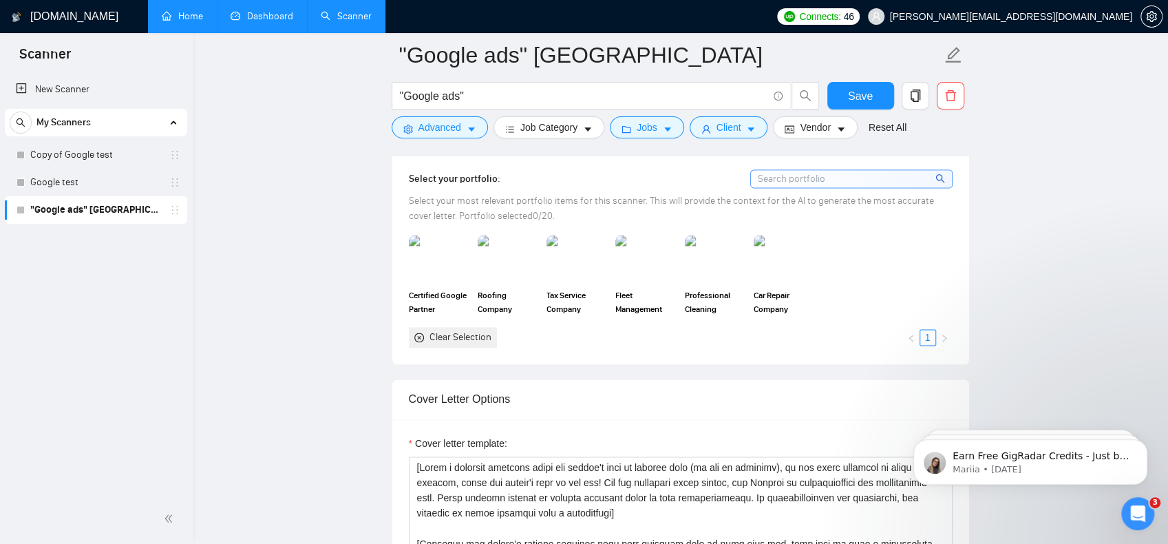
scroll to position [1239, 0]
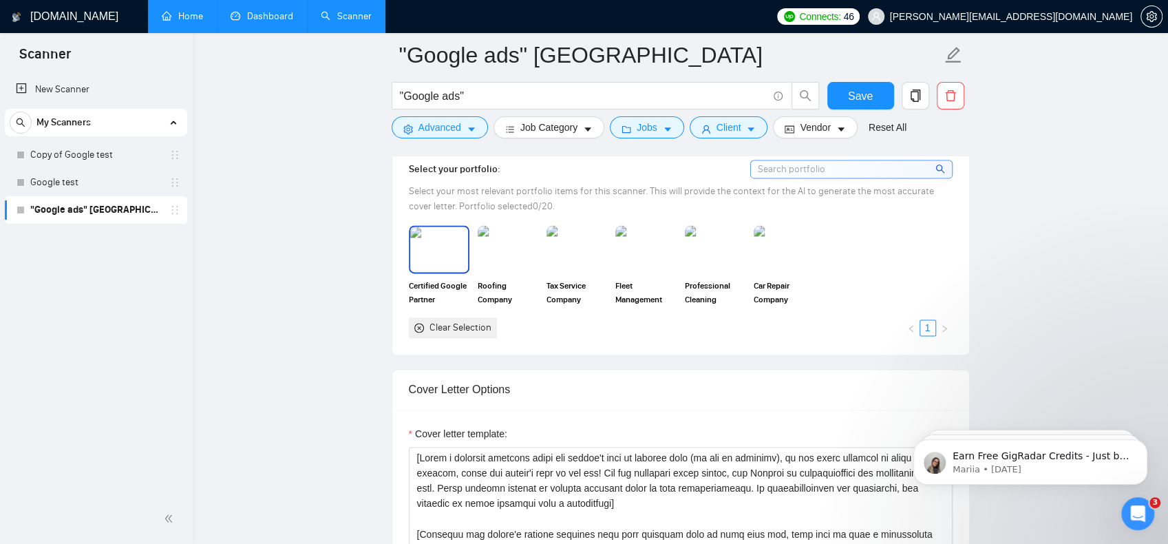
click at [458, 262] on img at bounding box center [439, 248] width 58 height 45
click at [495, 255] on img at bounding box center [508, 248] width 58 height 45
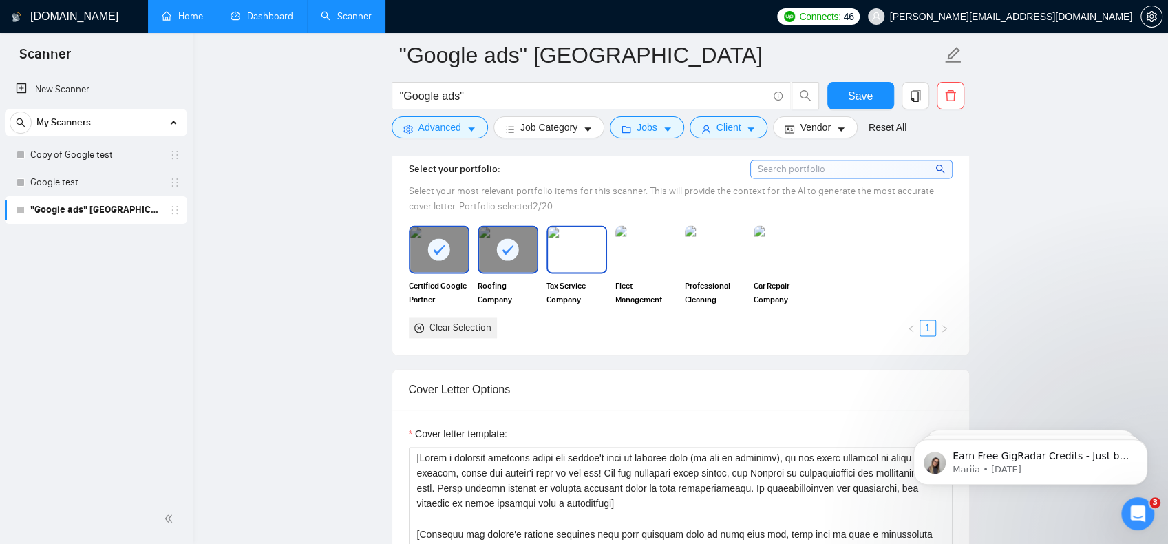
click at [549, 257] on img at bounding box center [577, 248] width 58 height 45
click at [647, 253] on img at bounding box center [646, 248] width 58 height 45
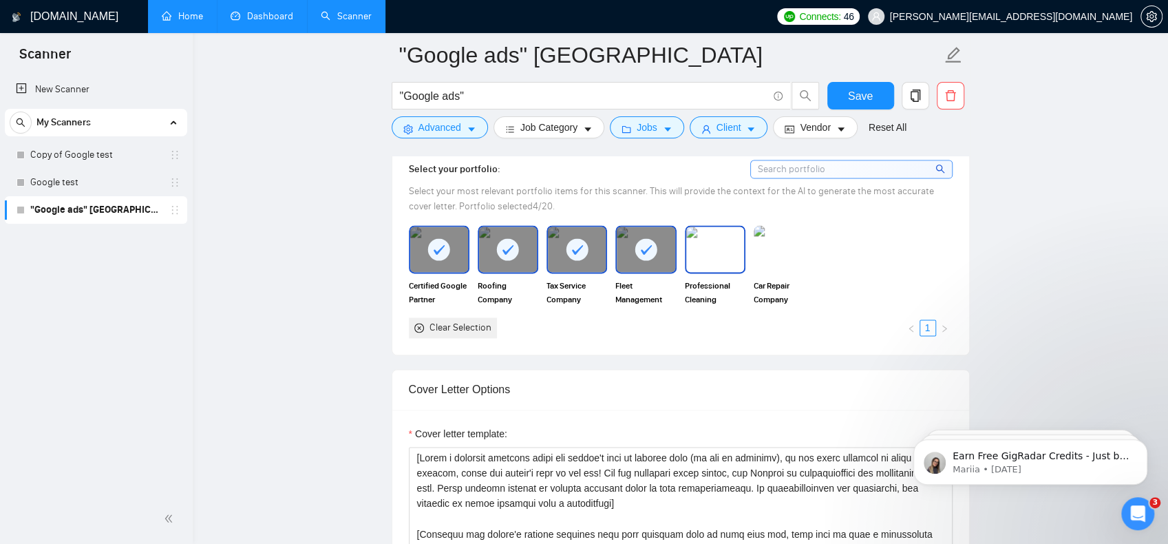
click at [694, 244] on img at bounding box center [715, 248] width 58 height 45
click at [769, 248] on img at bounding box center [784, 248] width 58 height 45
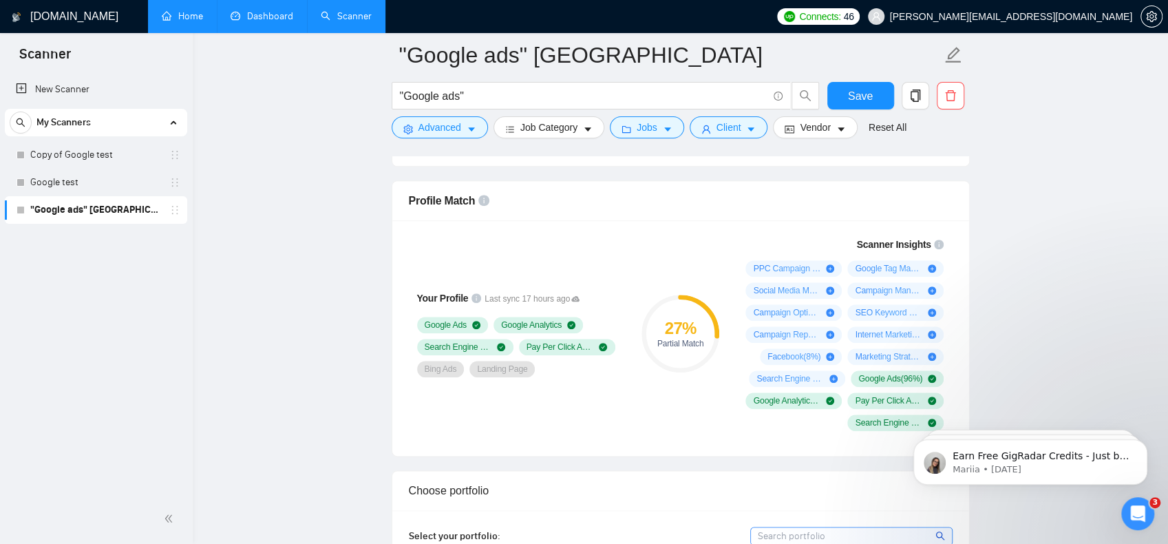
scroll to position [757, 0]
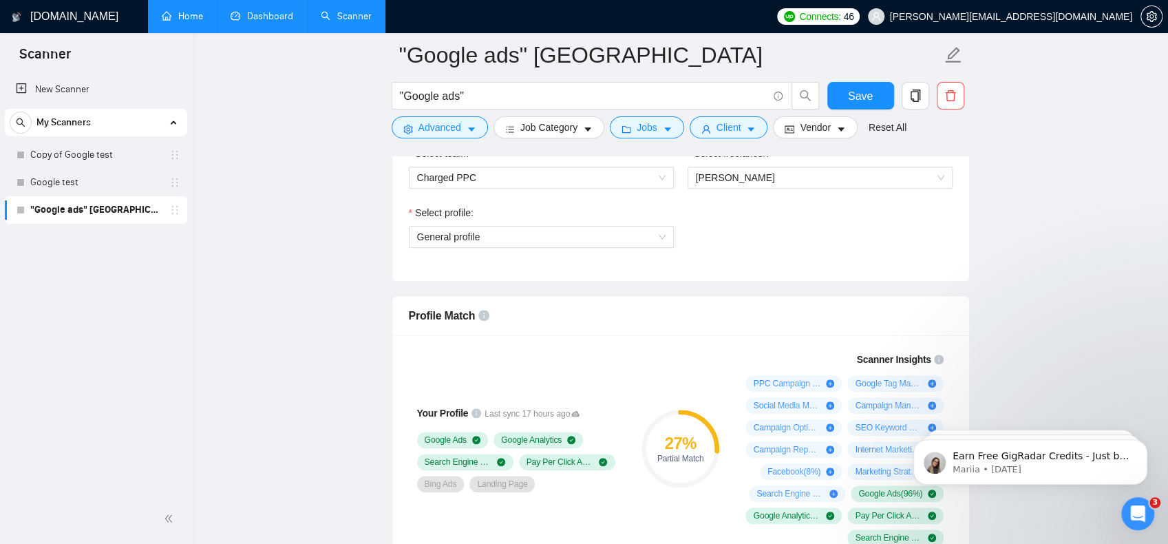
drag, startPoint x: 485, startPoint y: 311, endPoint x: 638, endPoint y: 309, distance: 153.5
click at [548, 310] on div "Profile Match" at bounding box center [681, 315] width 544 height 39
click at [640, 308] on div "Profile Match" at bounding box center [681, 315] width 544 height 39
drag, startPoint x: 938, startPoint y: 355, endPoint x: 905, endPoint y: 361, distance: 34.4
click at [912, 360] on div "Scanner Insights" at bounding box center [899, 360] width 87 height 10
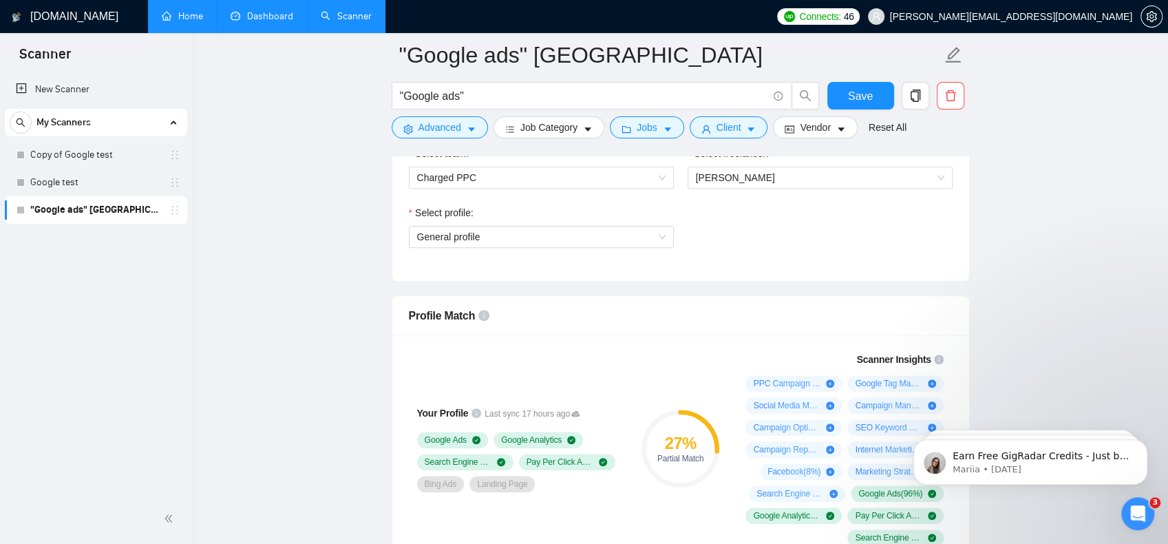
click at [874, 360] on span "Scanner Insights" at bounding box center [893, 360] width 74 height 10
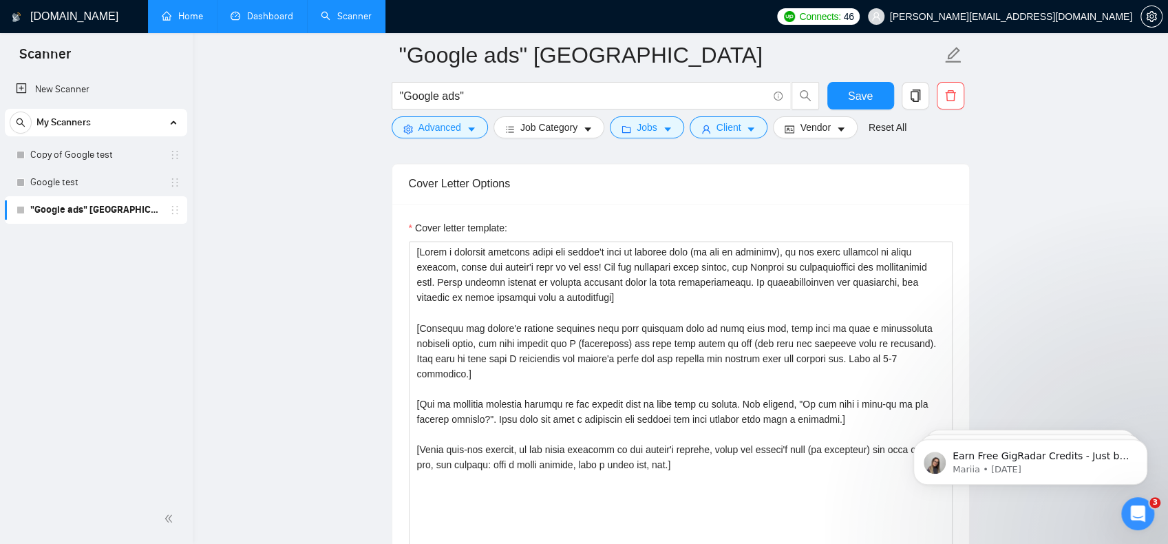
scroll to position [1446, 0]
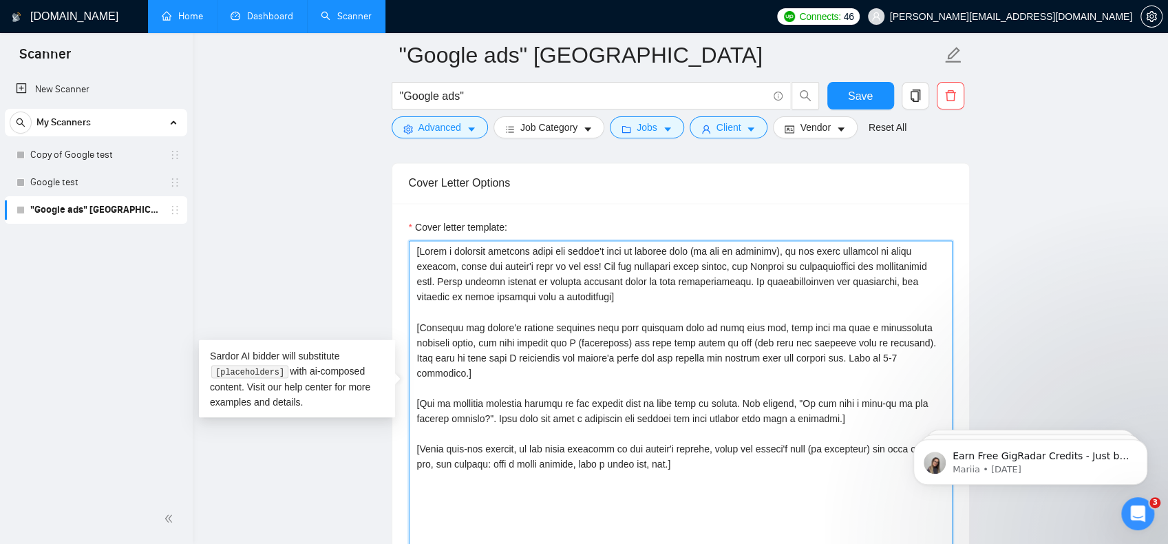
click at [560, 309] on textarea "Cover letter template:" at bounding box center [681, 395] width 544 height 310
click at [690, 310] on textarea "Cover letter template:" at bounding box center [681, 395] width 544 height 310
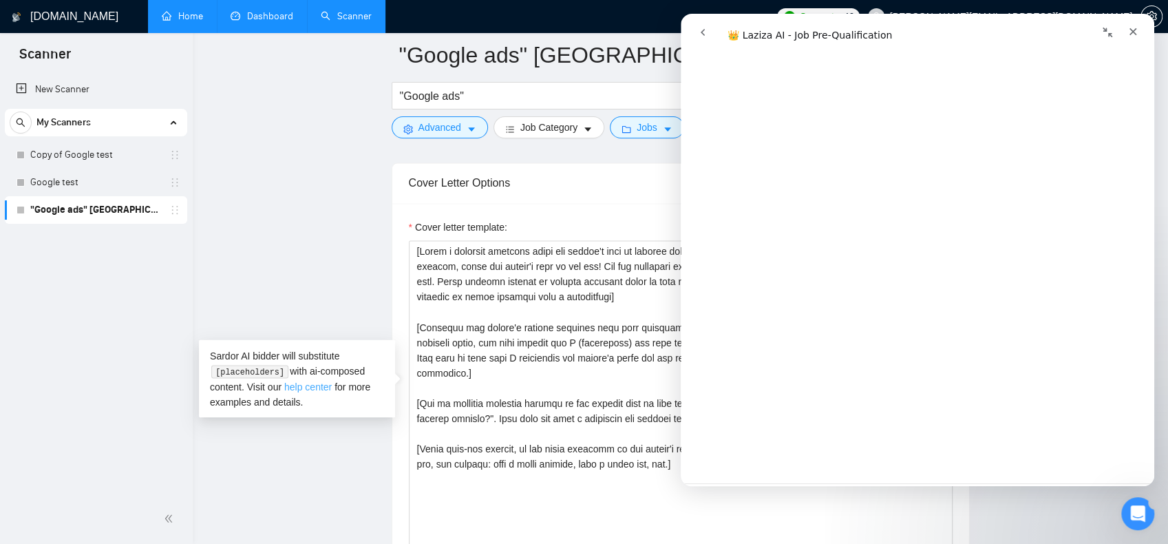
click at [307, 388] on link "help center" at bounding box center [308, 386] width 48 height 11
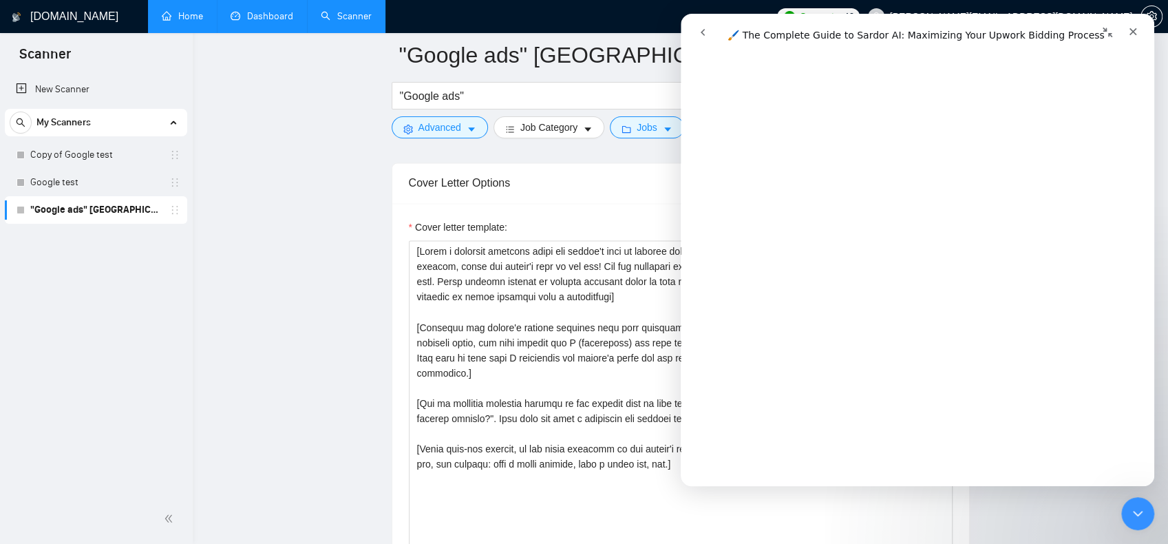
scroll to position [688, 0]
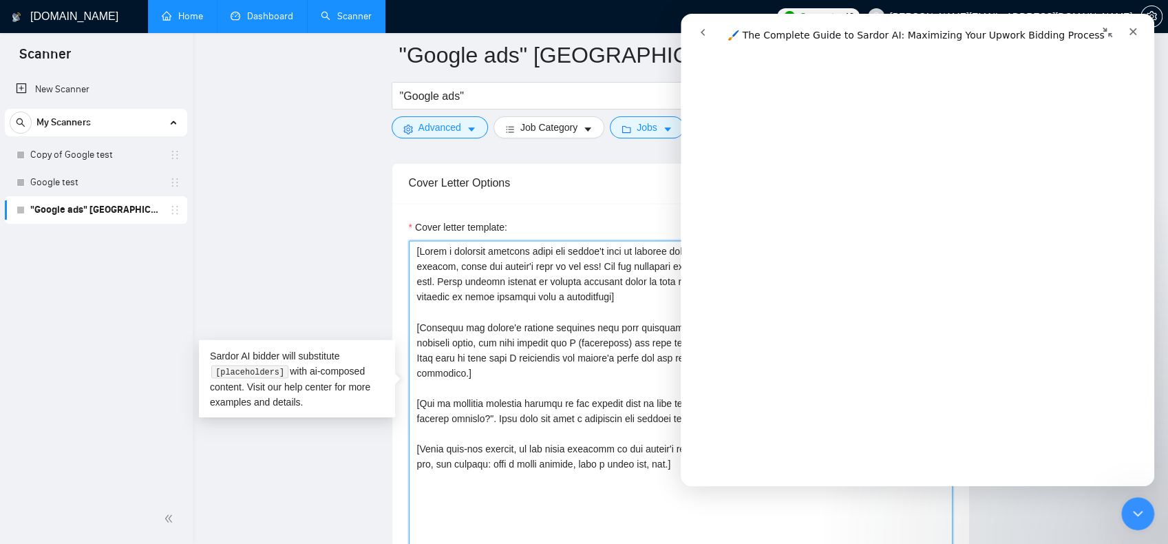
click at [608, 265] on textarea "Cover letter template:" at bounding box center [681, 395] width 544 height 310
click at [1143, 32] on div "Close" at bounding box center [1133, 31] width 25 height 25
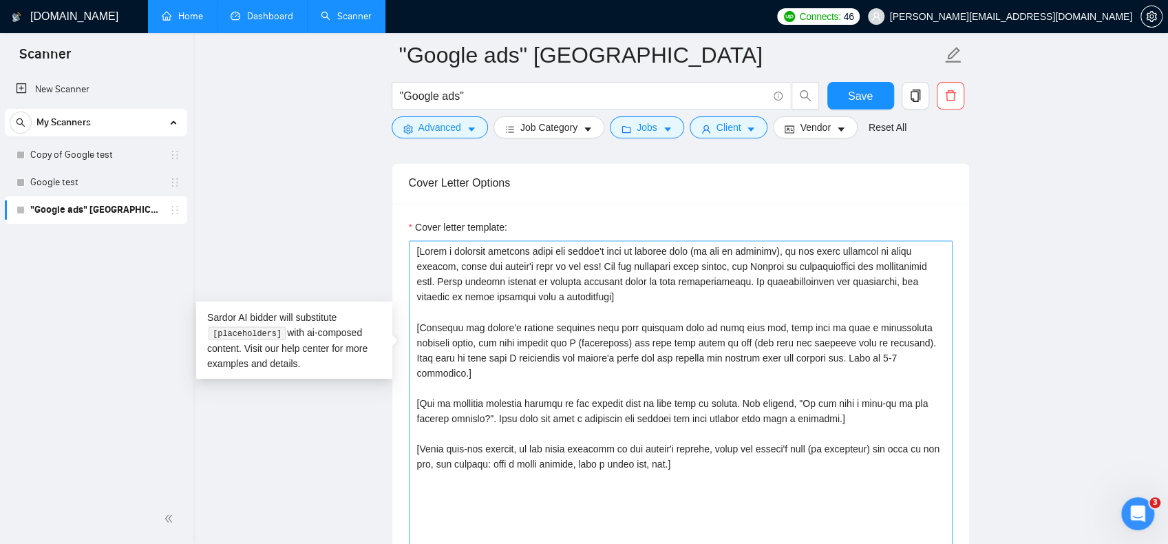
click at [618, 284] on textarea "Cover letter template:" at bounding box center [681, 395] width 544 height 310
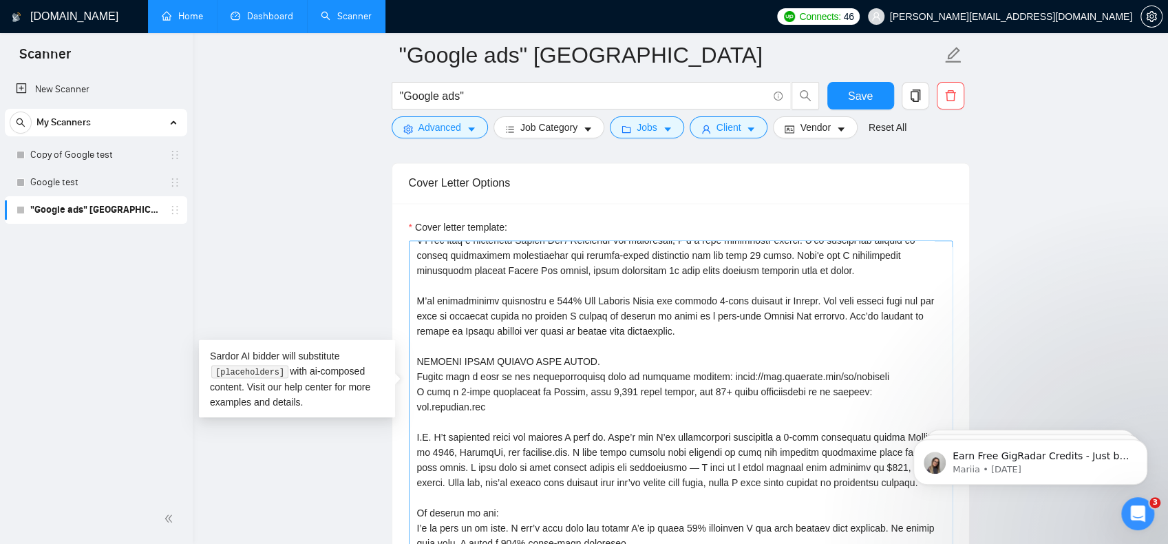
scroll to position [348, 0]
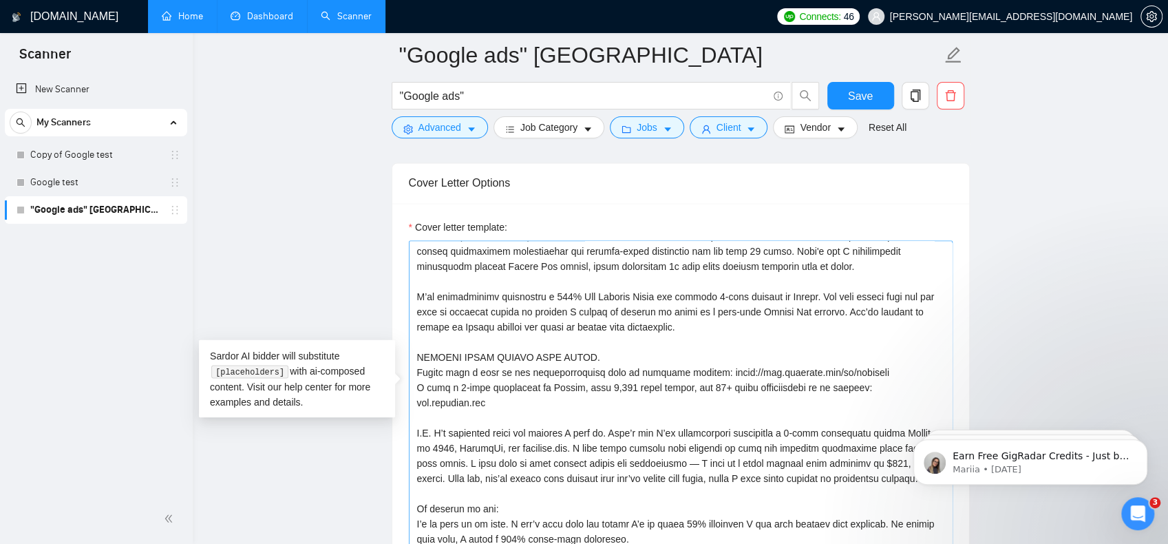
click at [587, 352] on textarea "Cover letter template:" at bounding box center [681, 395] width 544 height 310
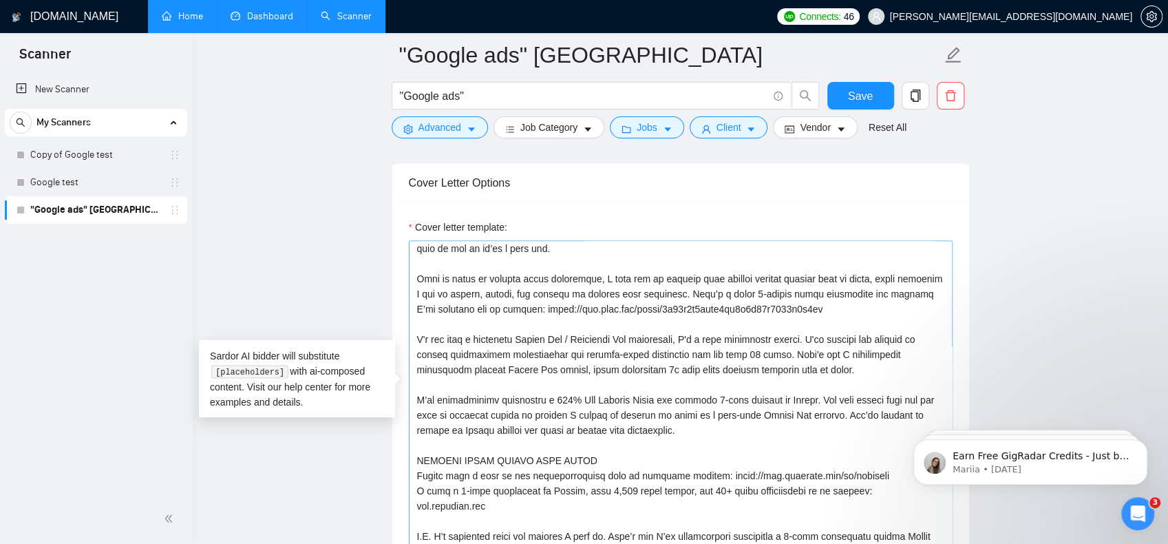
scroll to position [0, 0]
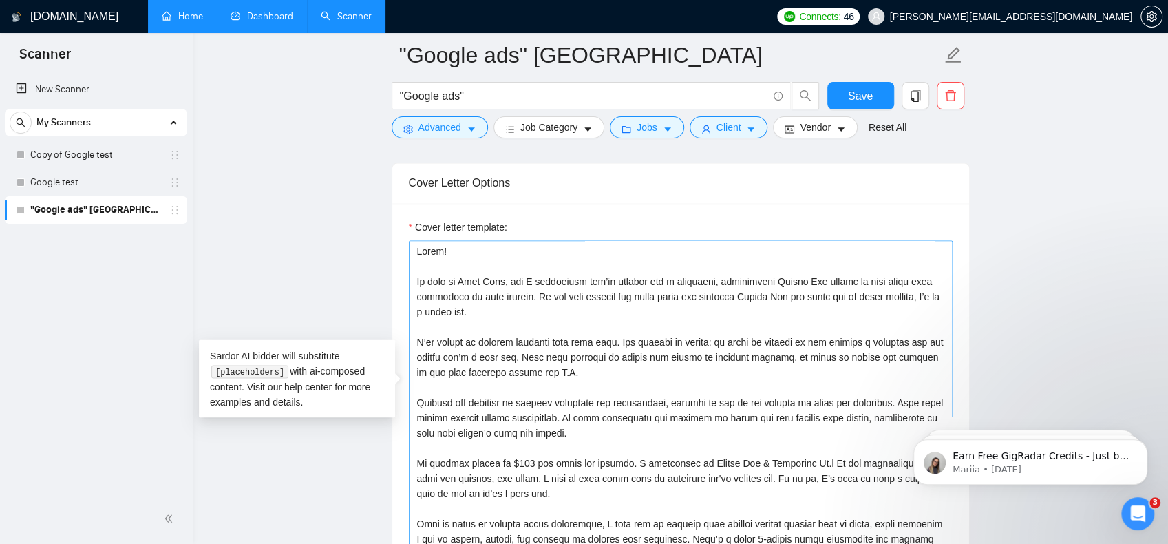
click at [521, 249] on textarea "Cover letter template:" at bounding box center [681, 395] width 544 height 310
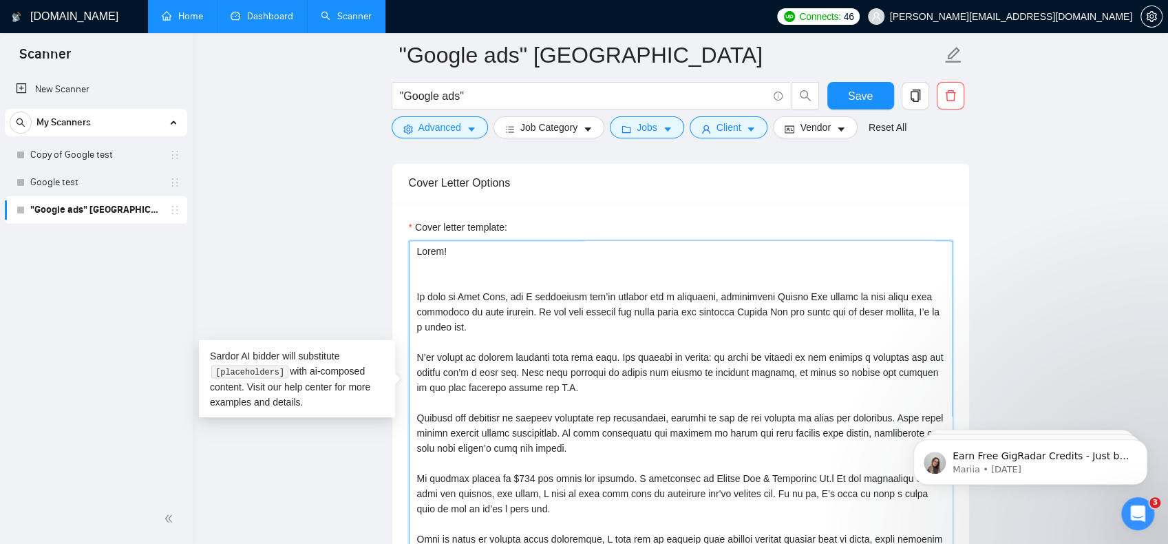
click at [369, 243] on main ""Google ads" Canada "Google ads" Save Advanced Job Category Jobs Client Vendor …" at bounding box center [680, 441] width 931 height 3665
paste textarea
click at [672, 276] on textarea "Cover letter template:" at bounding box center [681, 395] width 544 height 310
paste textarea "from Vancouver! Glad to see another Canadian here on upwork"
click at [591, 295] on textarea "Cover letter template:" at bounding box center [681, 395] width 544 height 310
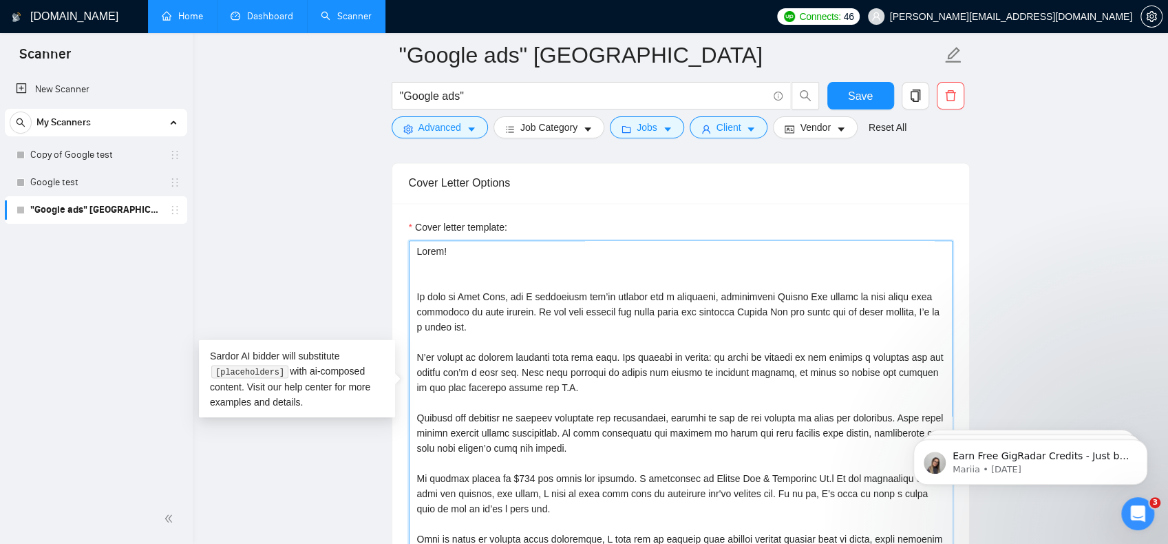
drag, startPoint x: 470, startPoint y: 273, endPoint x: 372, endPoint y: 225, distance: 108.7
click at [372, 225] on main ""Google ads" Canada "Google ads" Save Advanced Job Category Jobs Client Vendor …" at bounding box center [680, 441] width 931 height 3665
paste textarea
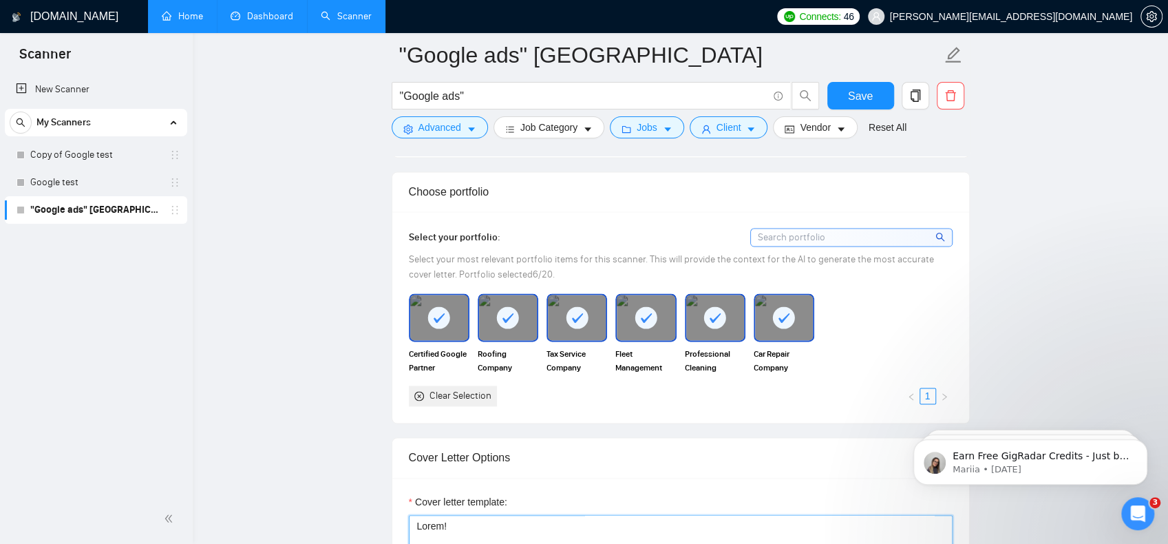
scroll to position [1377, 0]
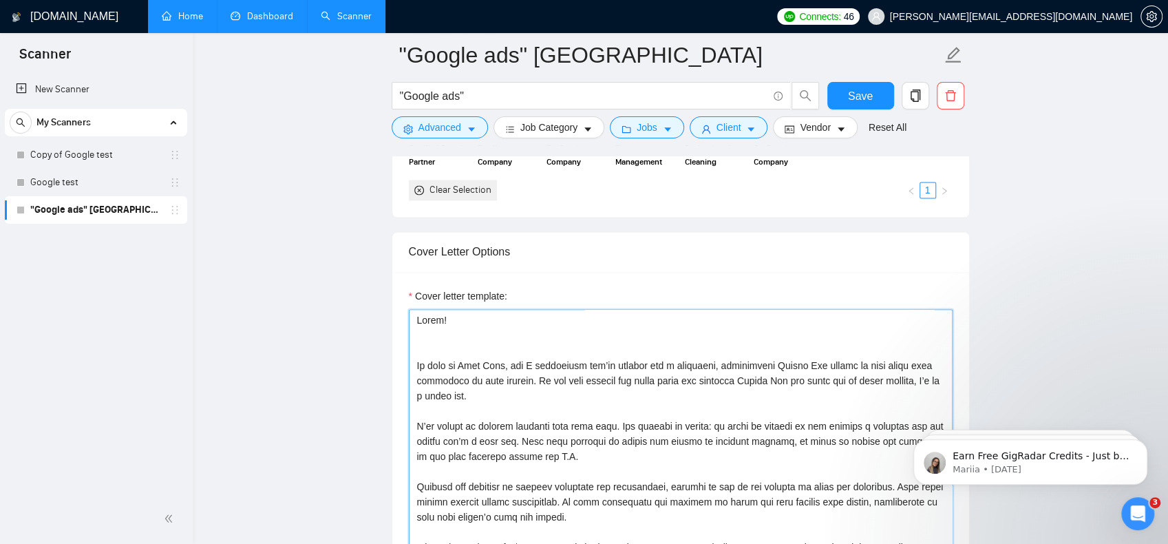
click at [465, 314] on textarea "Cover letter template:" at bounding box center [681, 464] width 544 height 310
paste textarea
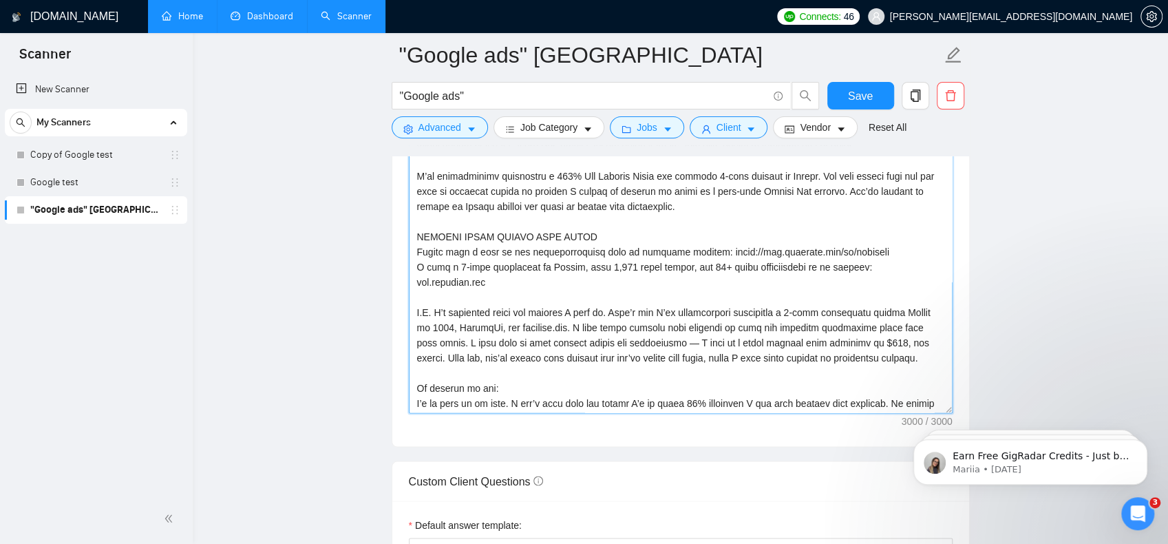
scroll to position [363, 0]
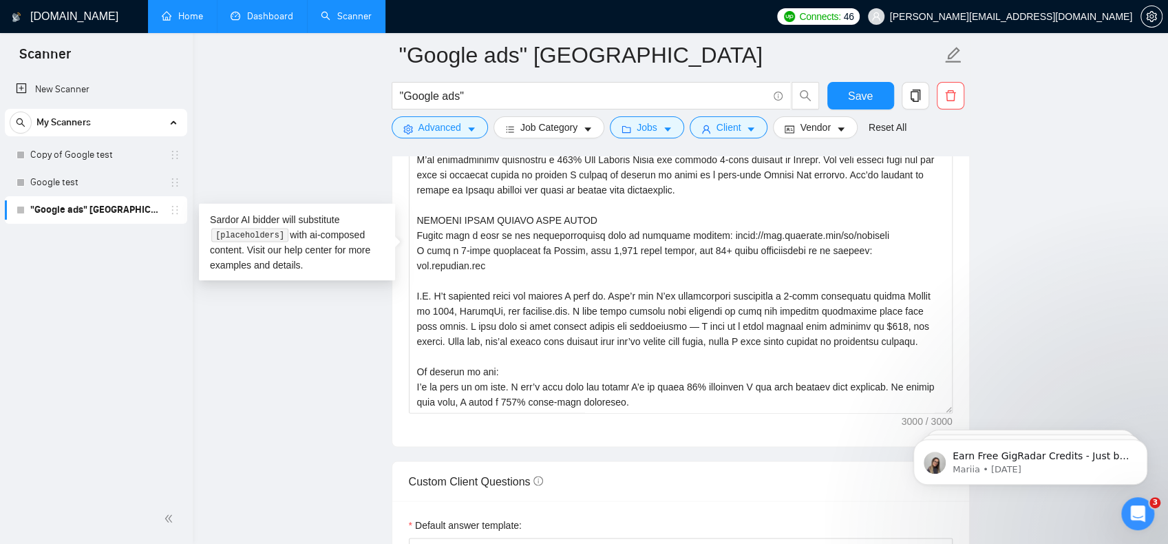
click at [604, 151] on div at bounding box center [681, 150] width 578 height 11
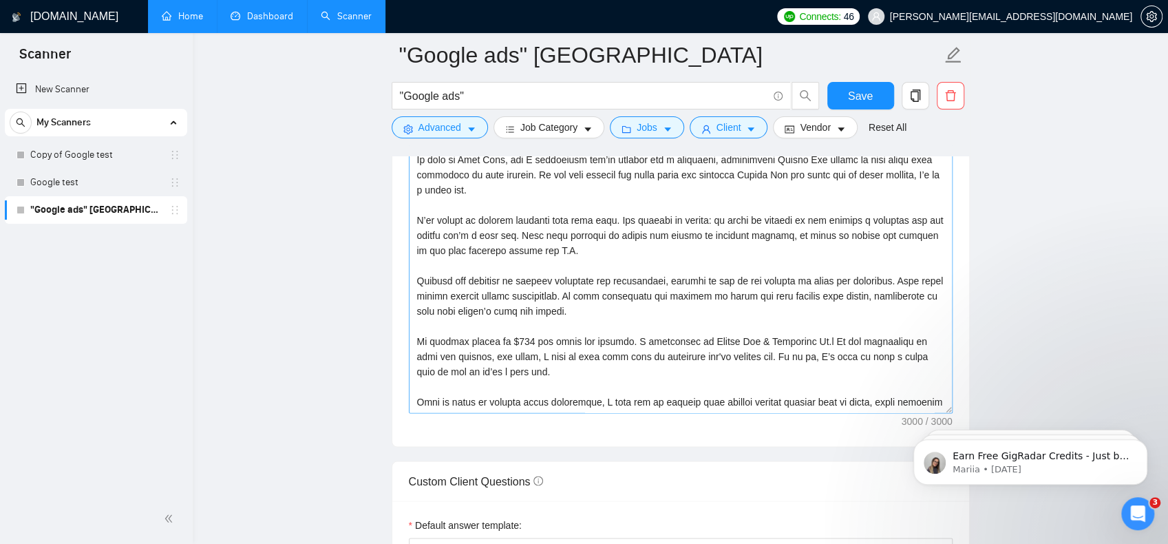
scroll to position [0, 0]
click at [516, 207] on textarea "Cover letter template:" at bounding box center [681, 258] width 544 height 310
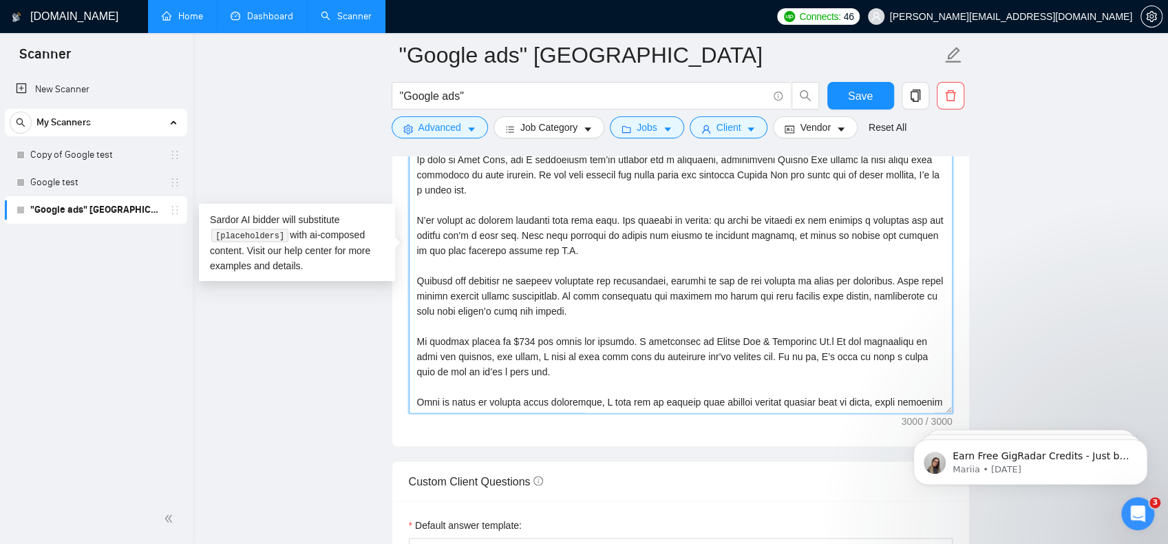
paste textarea "Messages"
type textarea "Messages"
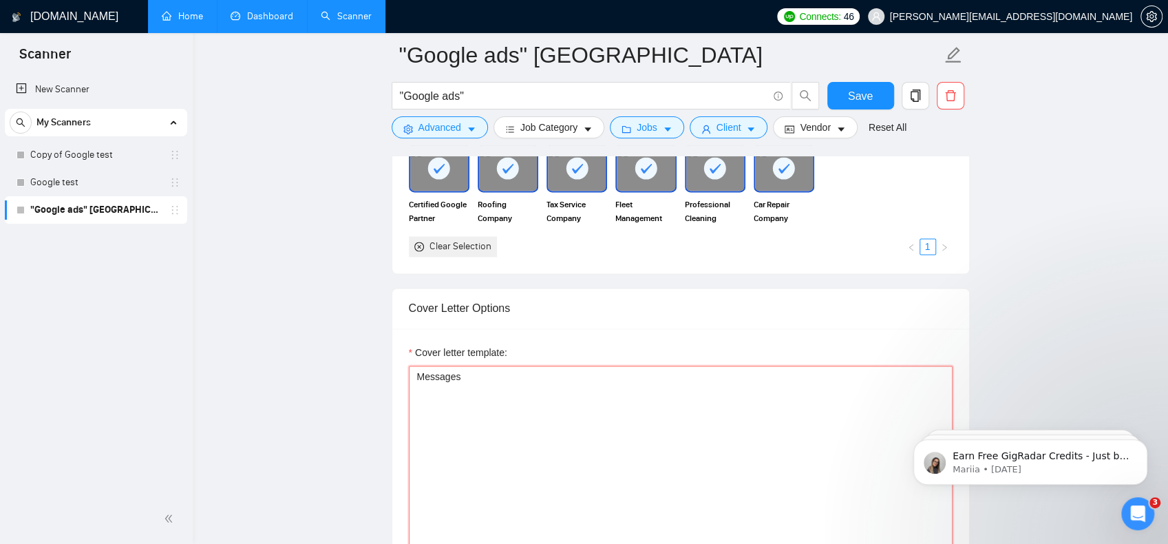
scroll to position [1445, 0]
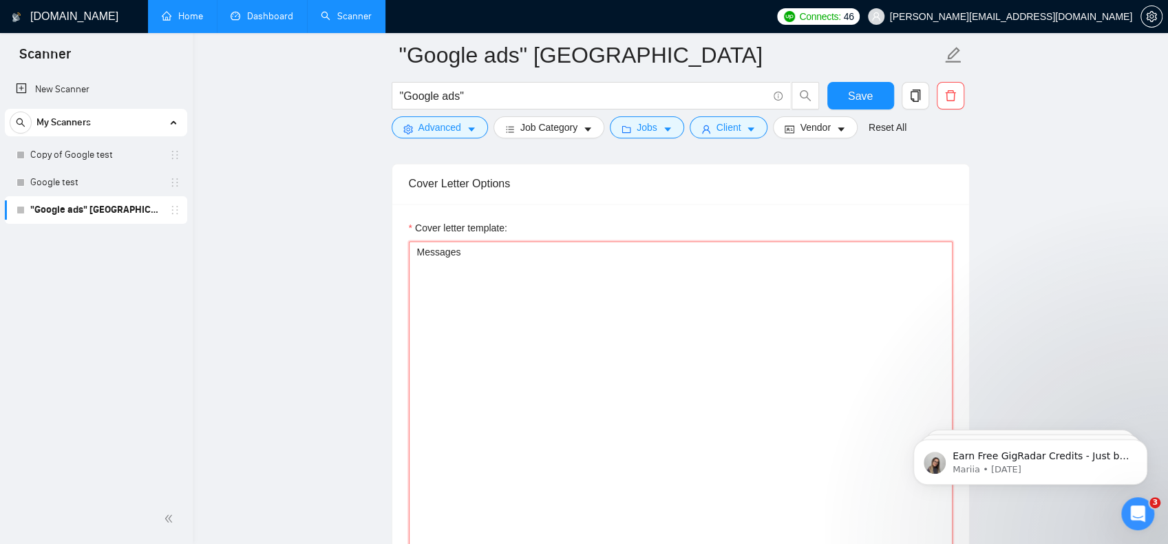
drag, startPoint x: 494, startPoint y: 253, endPoint x: 422, endPoint y: 251, distance: 72.3
click at [422, 251] on textarea "Messages" at bounding box center [681, 396] width 544 height 310
drag, startPoint x: 463, startPoint y: 253, endPoint x: 454, endPoint y: 247, distance: 9.9
click at [454, 247] on textarea "Messages" at bounding box center [681, 396] width 544 height 310
paste textarea
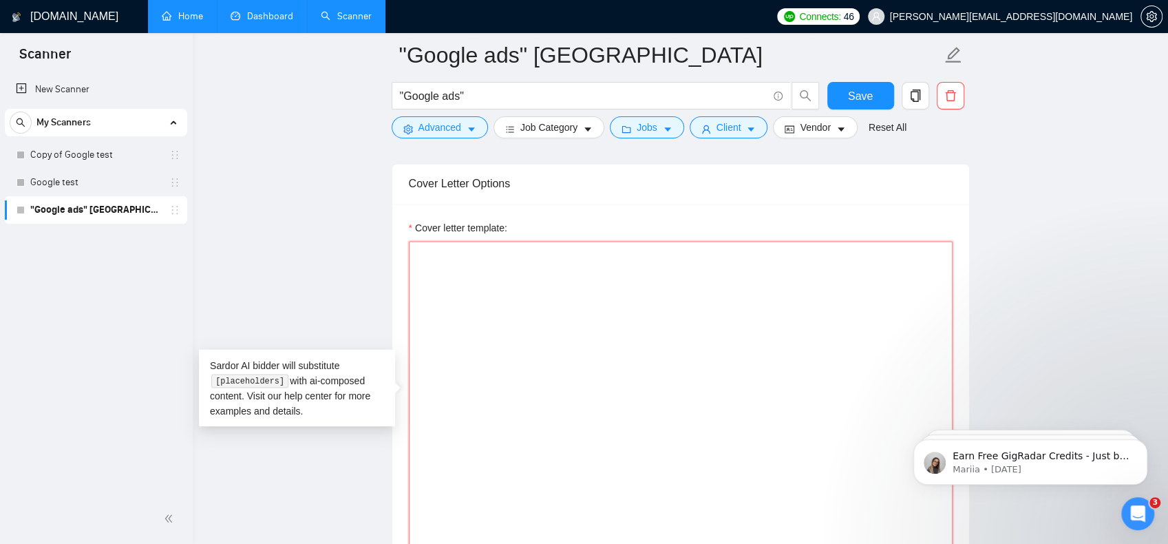
paste textarea "Hello from Vancouver! Glad to see another Canadian here on upwork"
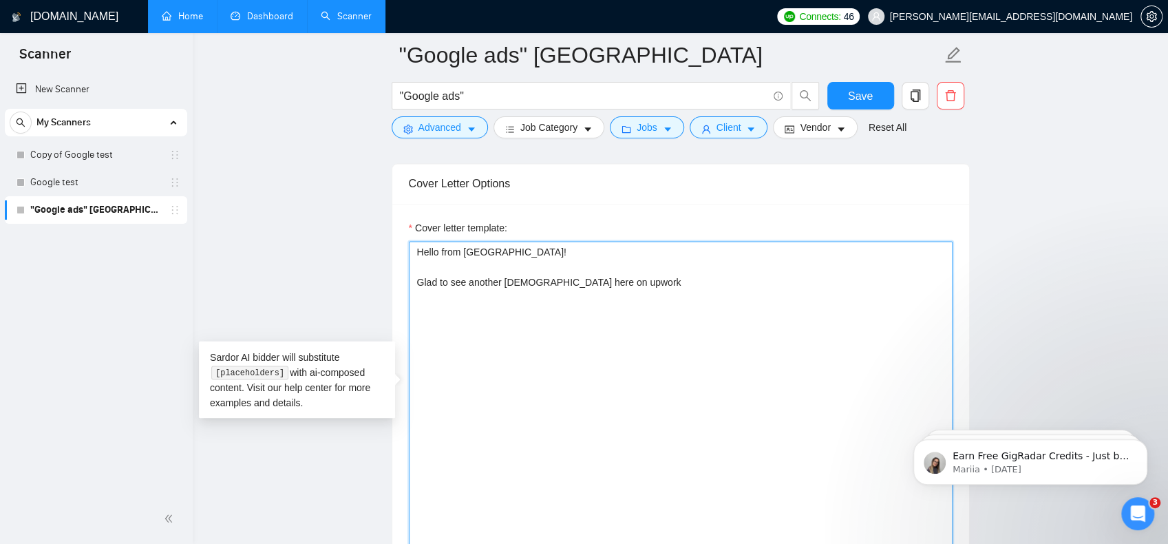
click at [465, 304] on textarea "Hello from Vancouver! Glad to see another Canadian here on upwork" at bounding box center [681, 396] width 544 height 310
paste textarea "Hello! My name is Paul Lean, and I understand you’re looking for a trusted, cer…"
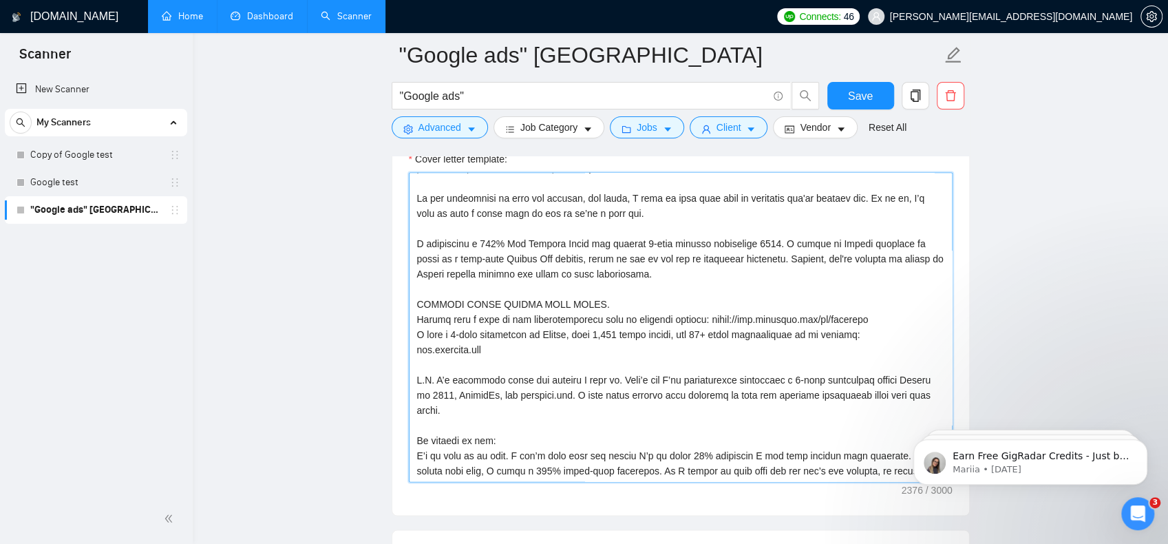
scroll to position [0, 0]
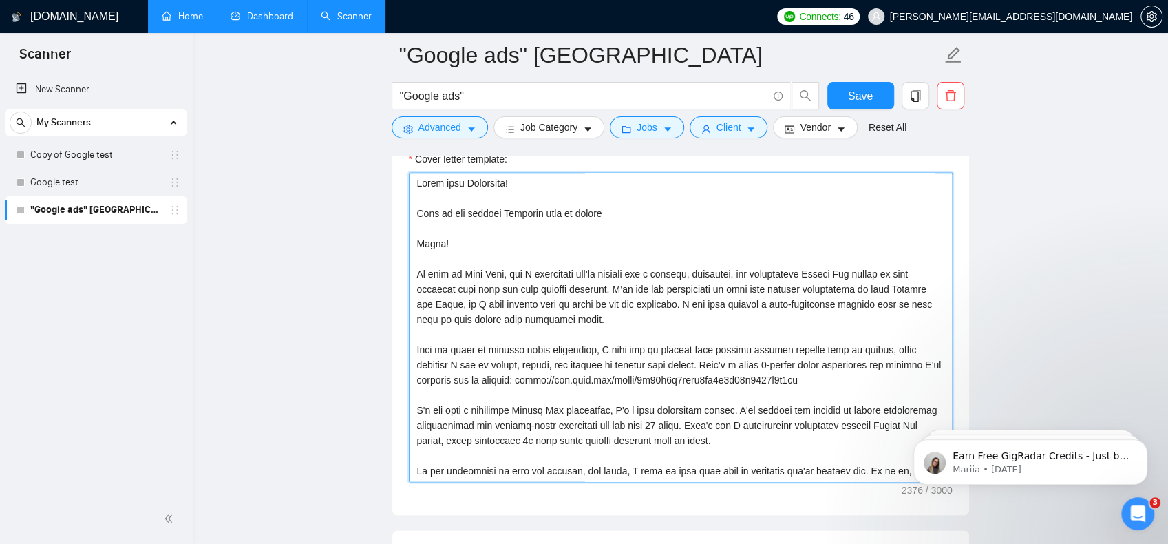
drag, startPoint x: 468, startPoint y: 253, endPoint x: 436, endPoint y: 240, distance: 34.0
click at [379, 243] on main ""Google ads" Canada "Google ads" Save Advanced Job Category Jobs Client Vendor …" at bounding box center [680, 373] width 931 height 3665
click at [443, 239] on textarea "Cover letter template:" at bounding box center [681, 327] width 544 height 310
drag, startPoint x: 449, startPoint y: 235, endPoint x: 378, endPoint y: 235, distance: 70.9
click at [378, 235] on main ""Google ads" Canada "Google ads" Save Advanced Job Category Jobs Client Vendor …" at bounding box center [680, 373] width 931 height 3665
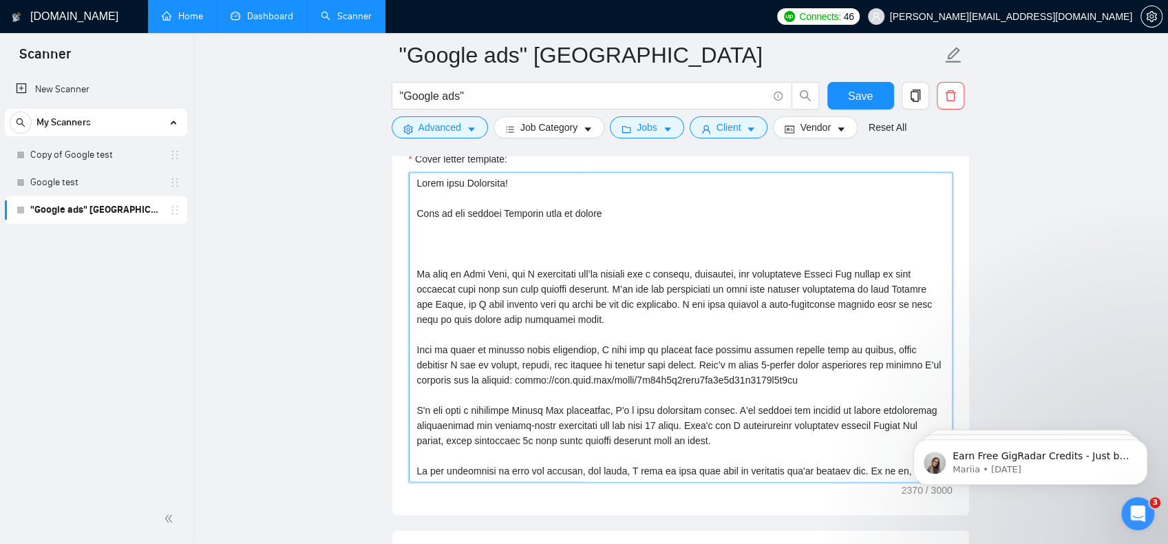
click at [436, 236] on textarea "Cover letter template:" at bounding box center [681, 327] width 544 height 310
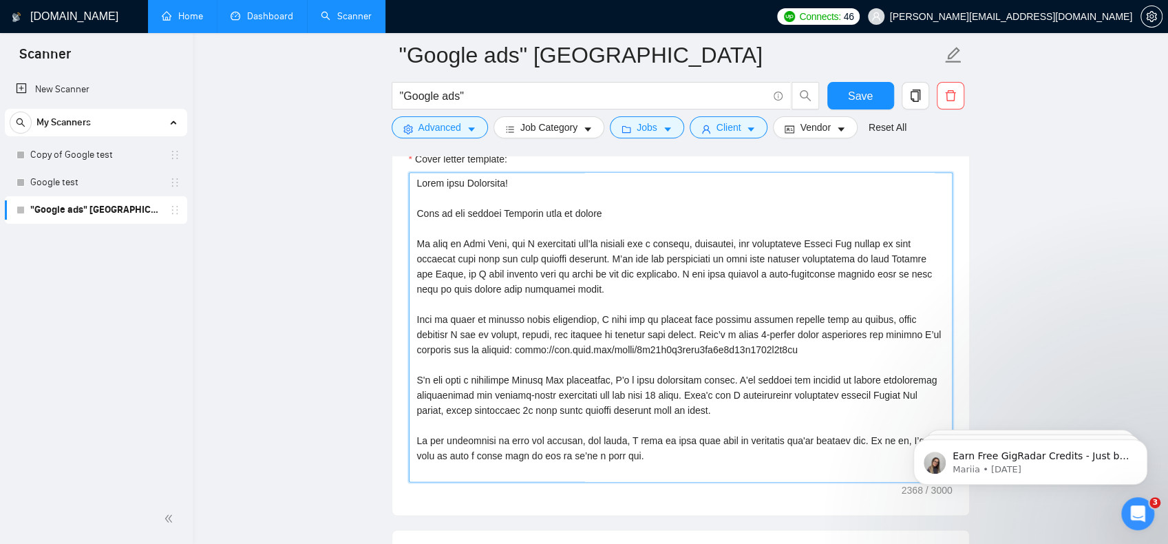
click at [839, 213] on textarea "Cover letter template:" at bounding box center [681, 327] width 544 height 310
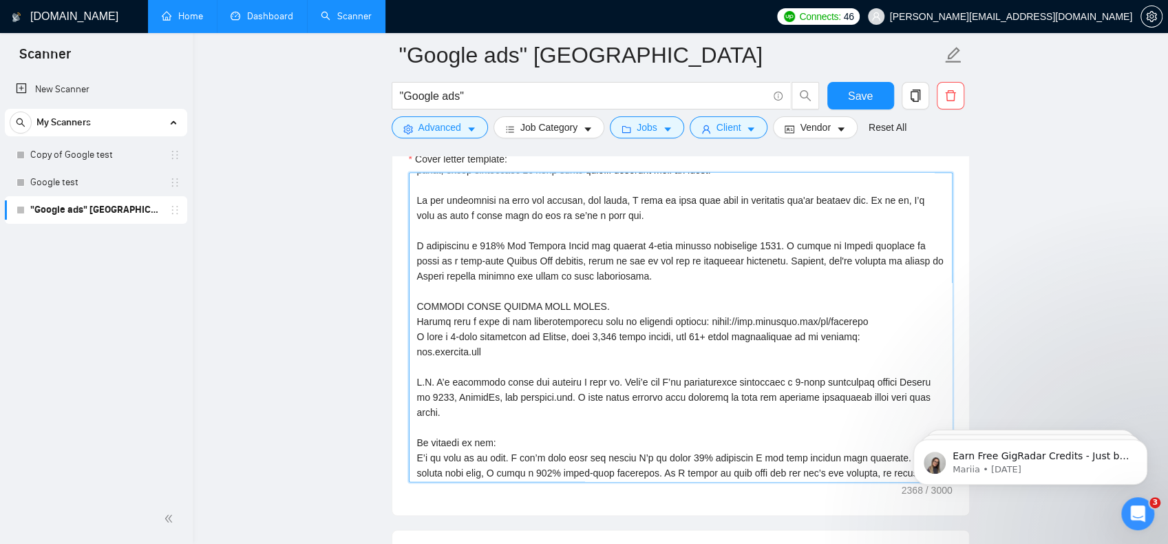
scroll to position [242, 0]
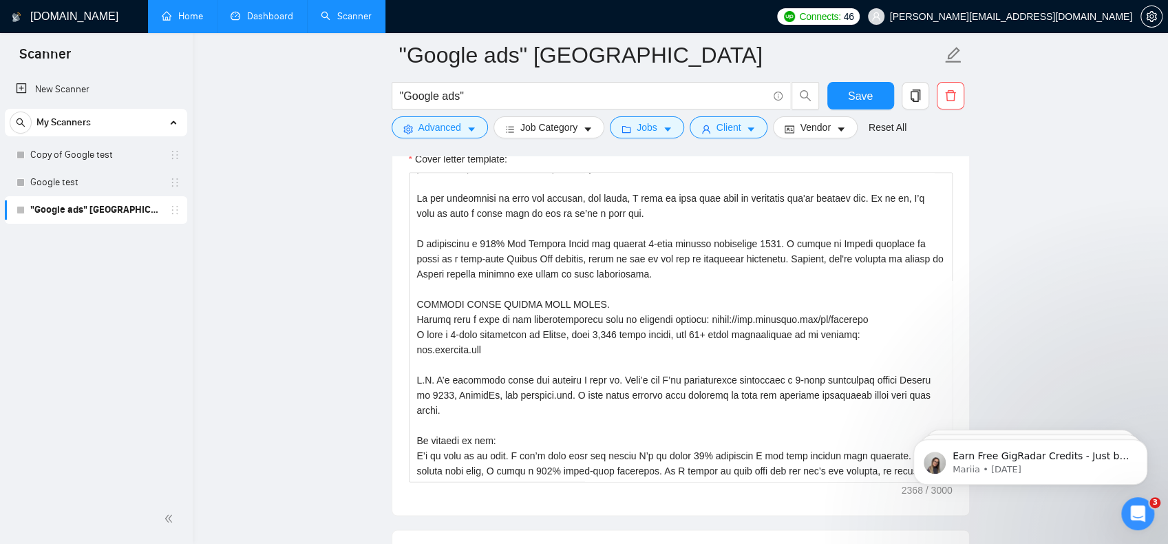
drag, startPoint x: 893, startPoint y: 464, endPoint x: 1776, endPoint y: 874, distance: 973.3
click at [893, 464] on html "Earn Free GigRadar Credits - Just by Sharing Your Story! 💬 Want more credits fo…" at bounding box center [1030, 458] width 275 height 96
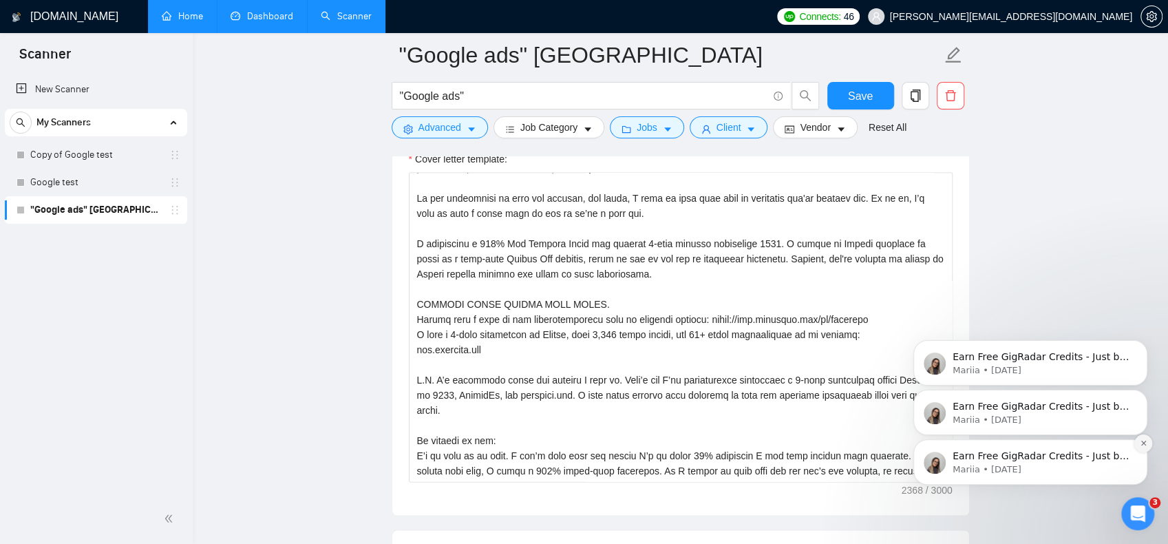
click at [1146, 439] on icon "Dismiss notification" at bounding box center [1144, 443] width 8 height 8
click at [1143, 443] on icon "Dismiss notification" at bounding box center [1144, 443] width 8 height 8
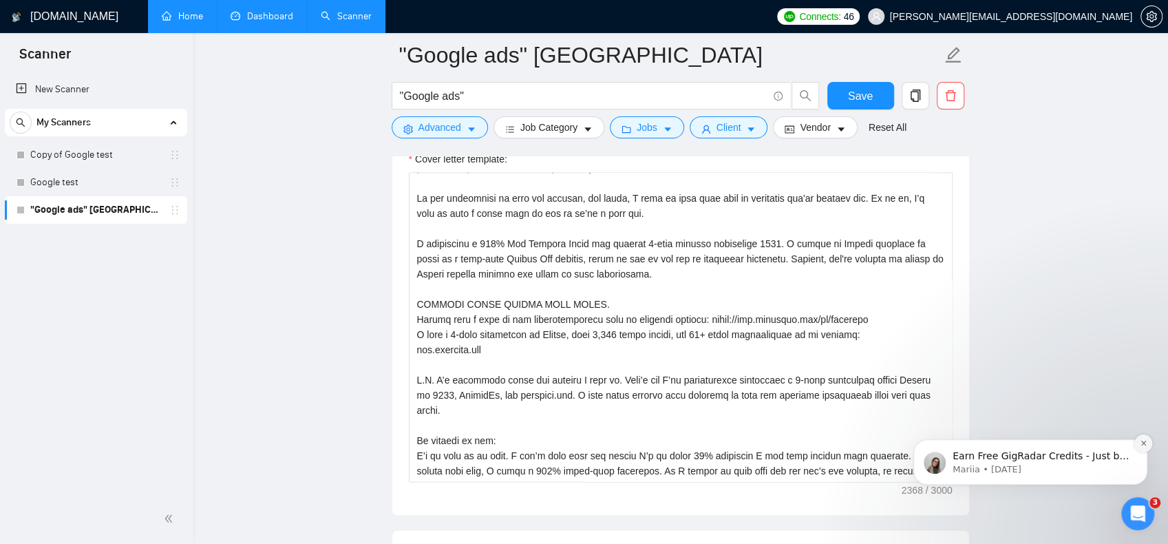
click at [1146, 444] on icon "Dismiss notification" at bounding box center [1144, 443] width 8 height 8
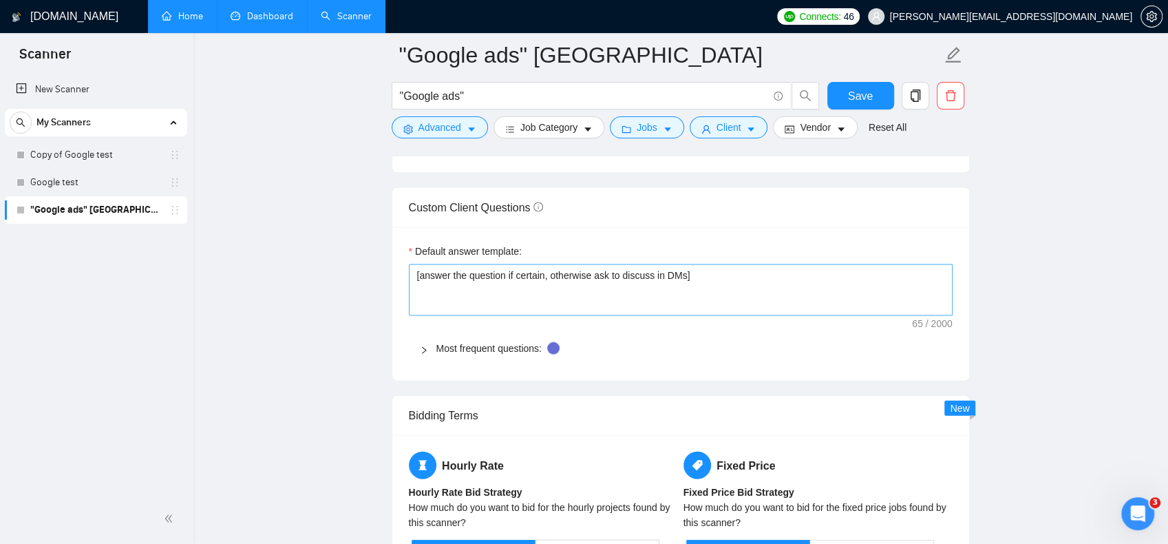
scroll to position [1720, 0]
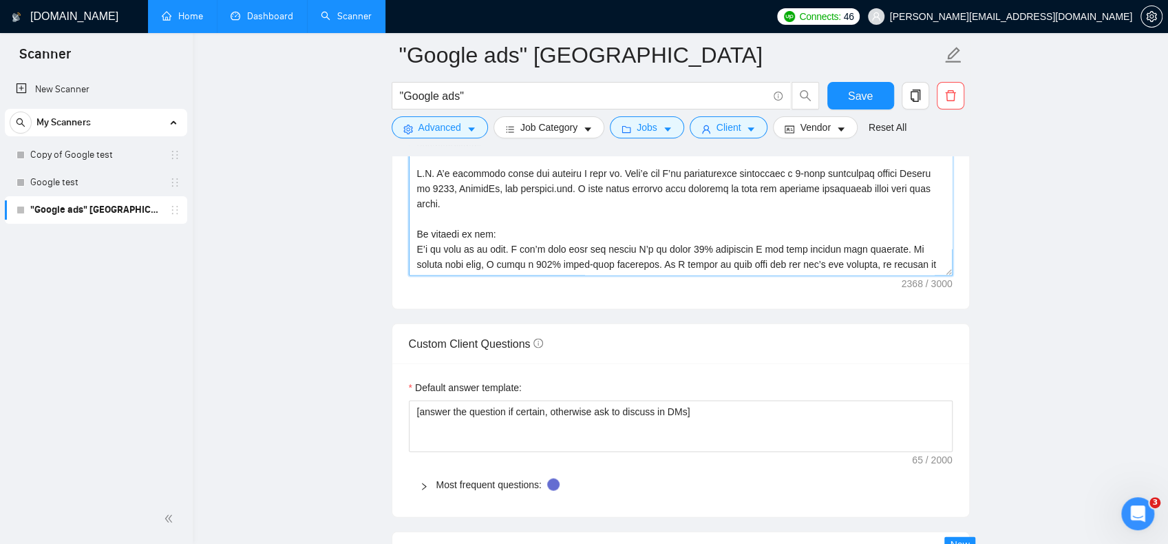
click at [915, 260] on textarea "Cover letter template:" at bounding box center [681, 121] width 544 height 310
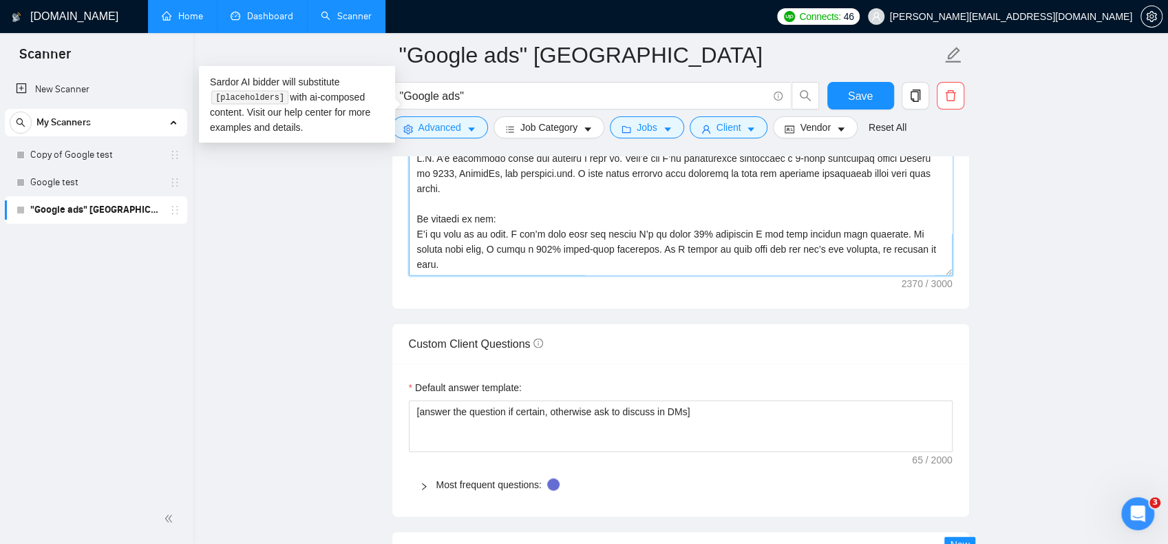
paste textarea "A Few Examples of Clients I’m Currently Working With: rubypowerslaw com – [GEOG…"
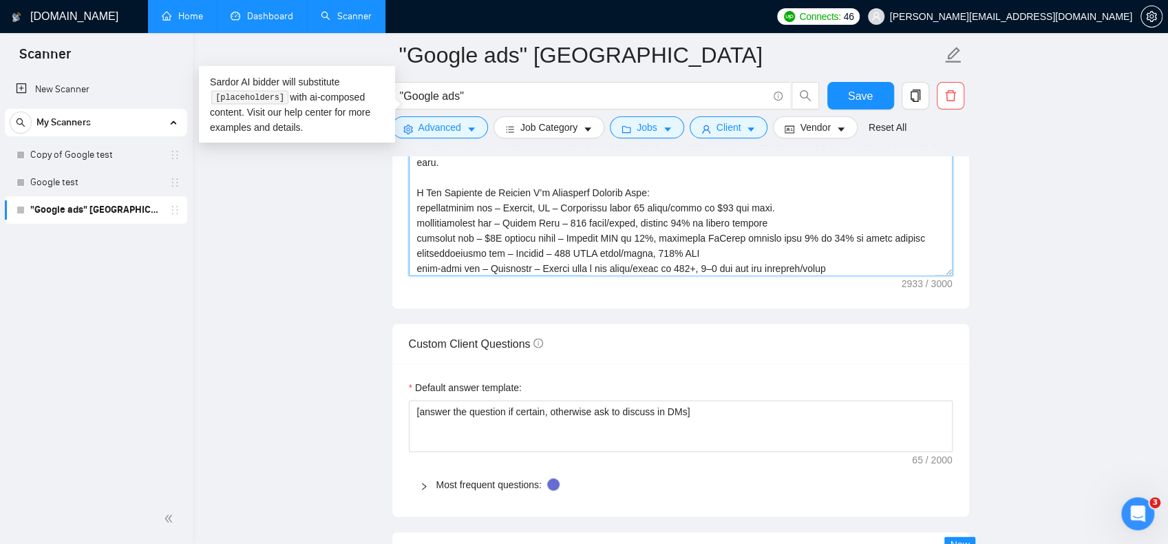
scroll to position [363, 0]
type textarea "Hello from Vancouver! Glad to see another Canadian here on upwork My name is Pa…"
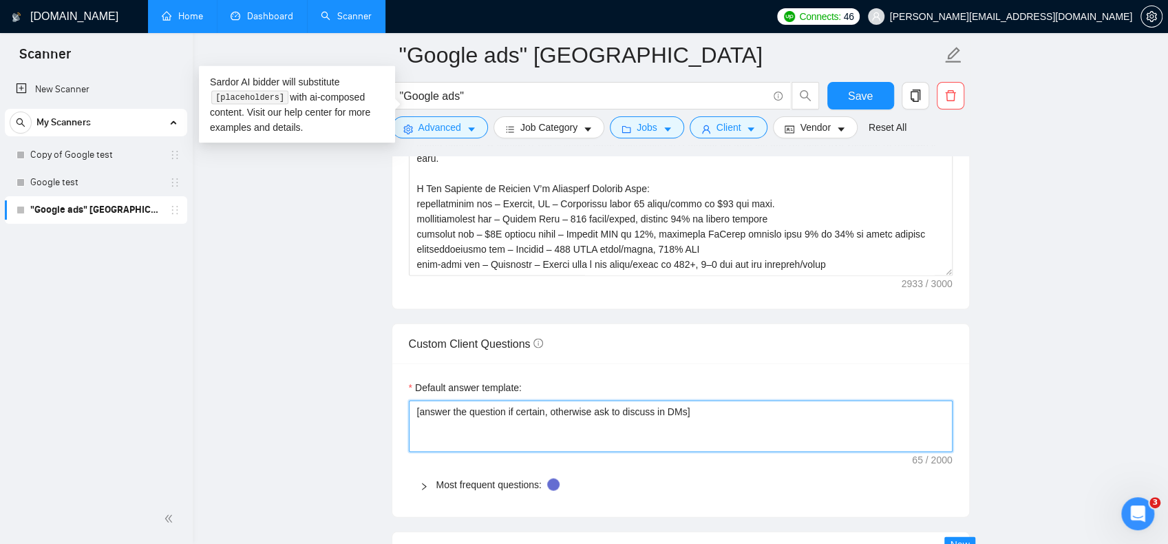
click at [799, 400] on textarea "[answer the question if certain, otherwise ask to discuss in DMs]" at bounding box center [681, 426] width 544 height 52
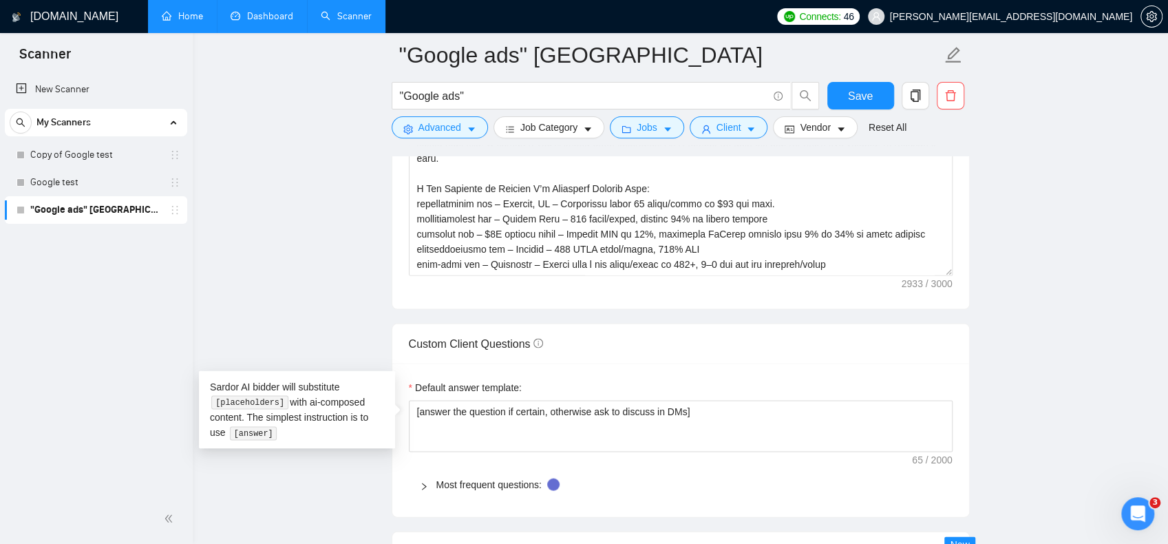
click at [765, 324] on div "Custom Client Questions" at bounding box center [681, 343] width 544 height 39
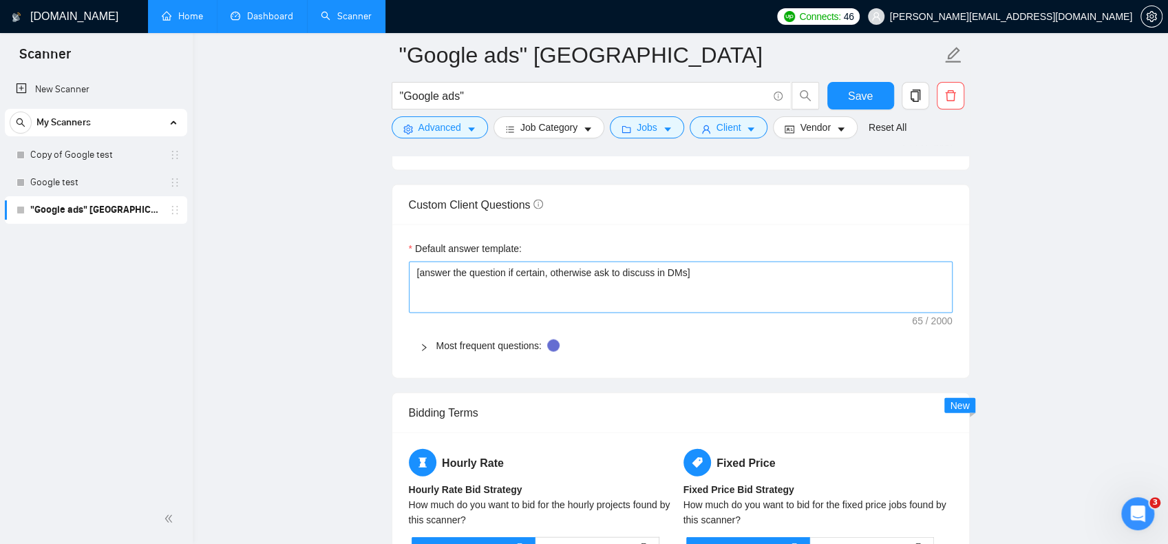
scroll to position [2065, 0]
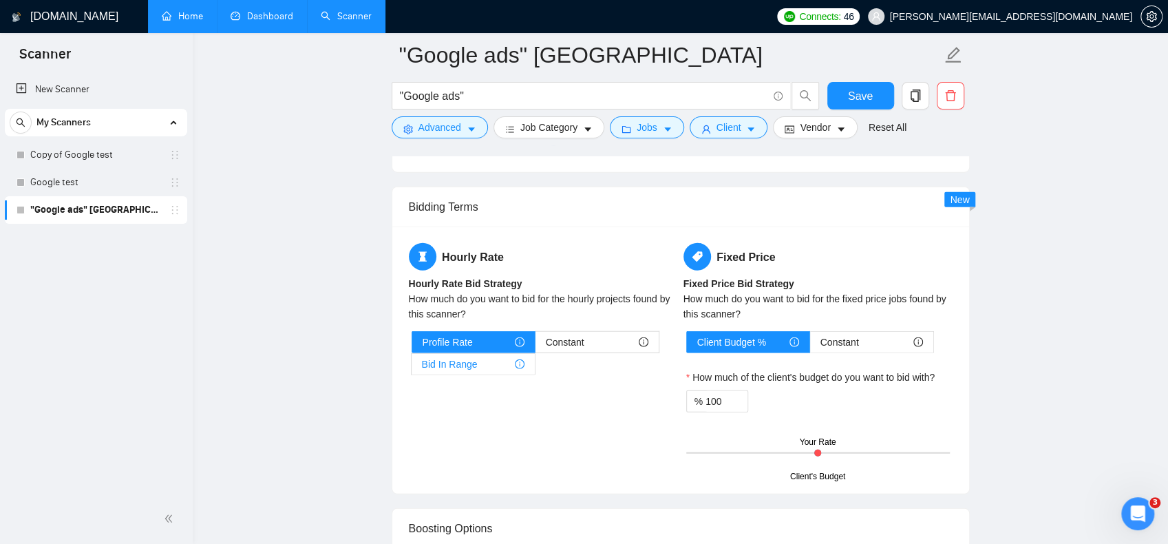
click at [505, 358] on div "Bid In Range" at bounding box center [473, 364] width 103 height 21
click at [412, 368] on input "Bid In Range" at bounding box center [412, 368] width 0 height 0
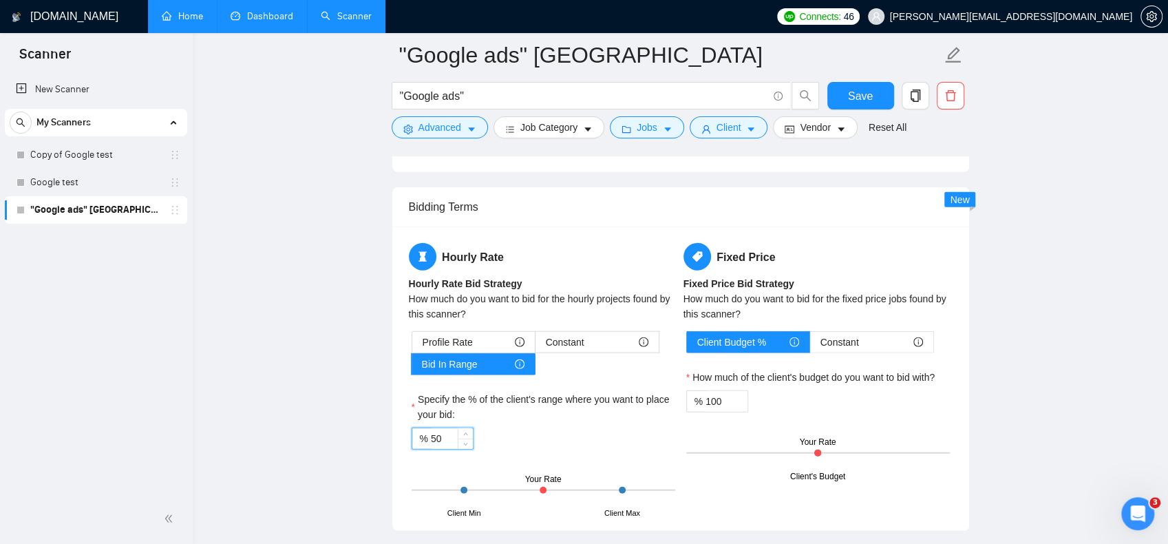
drag, startPoint x: 428, startPoint y: 432, endPoint x: 413, endPoint y: 433, distance: 15.2
click at [413, 433] on div "% 50" at bounding box center [443, 439] width 62 height 22
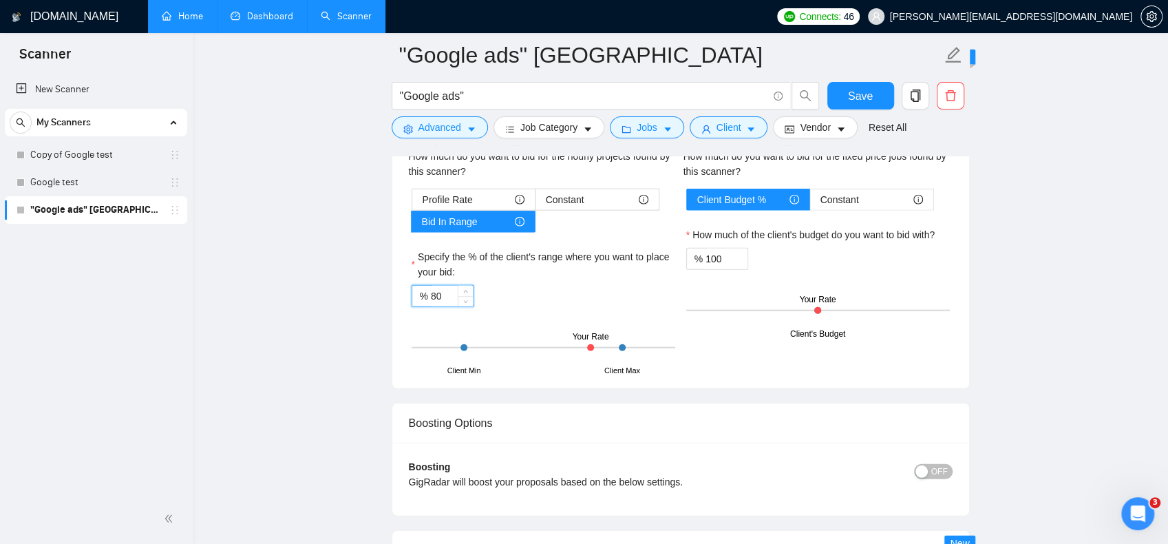
scroll to position [2202, 0]
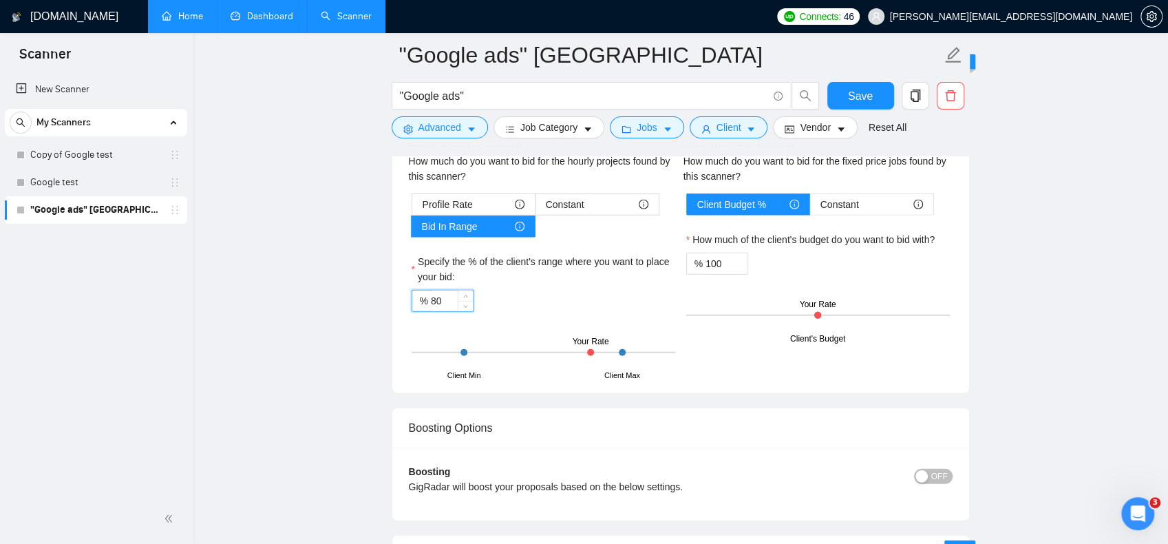
drag, startPoint x: 446, startPoint y: 288, endPoint x: 401, endPoint y: 297, distance: 46.2
click at [401, 297] on div "Hourly Rate Hourly Rate Bid Strategy How much do you want to bid for the hourly…" at bounding box center [680, 241] width 577 height 304
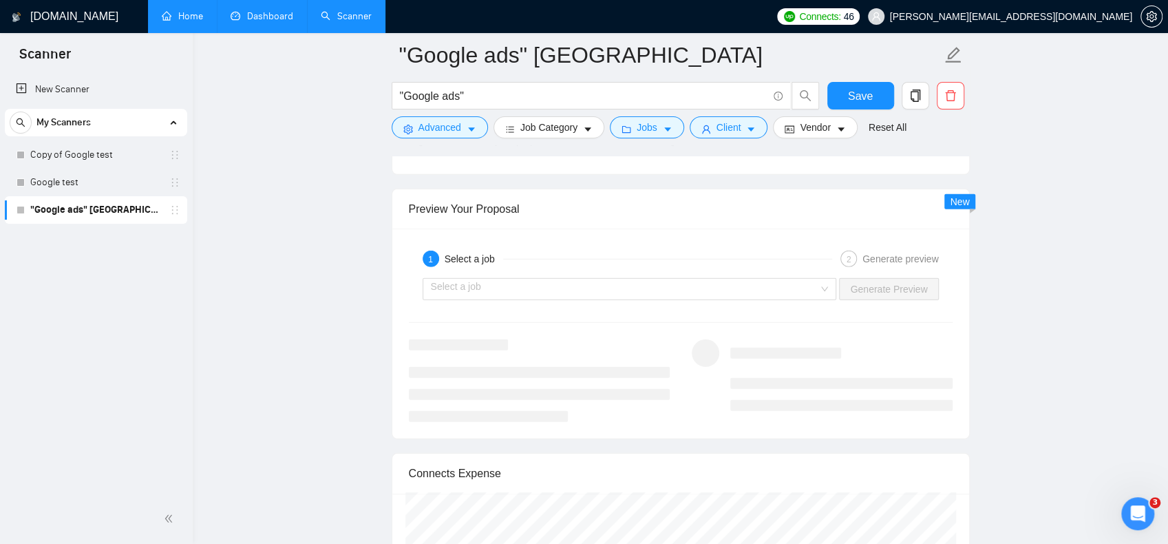
scroll to position [2547, 0]
type input "80"
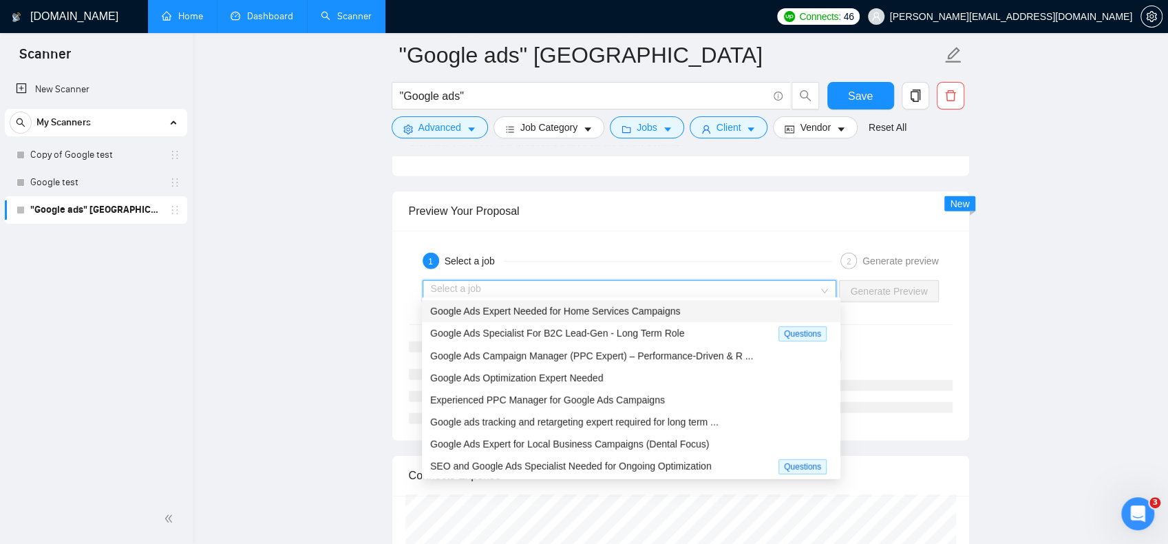
click at [607, 286] on input "search" at bounding box center [625, 291] width 388 height 21
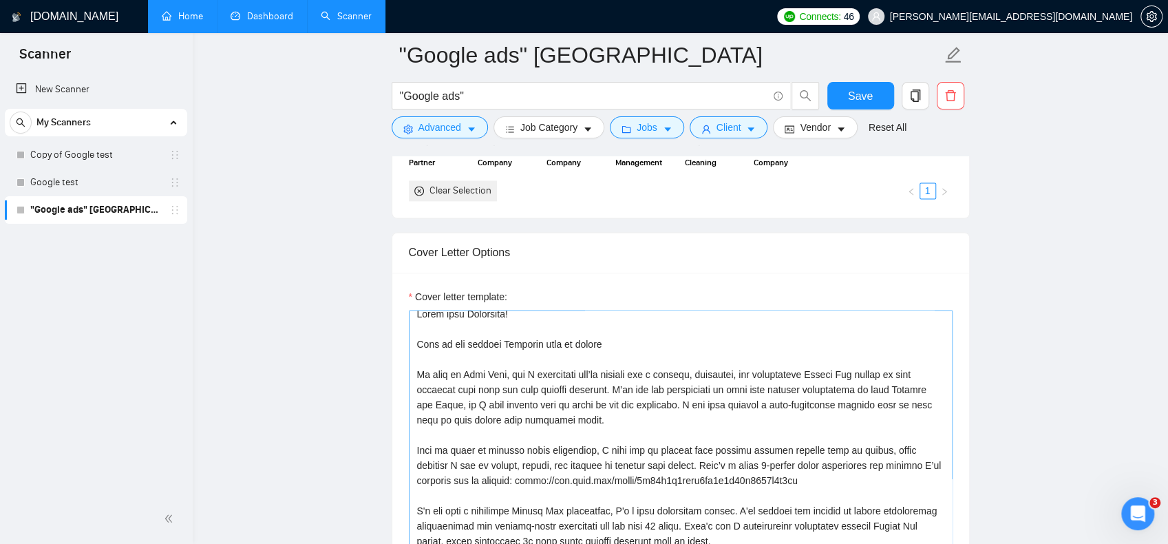
scroll to position [0, 0]
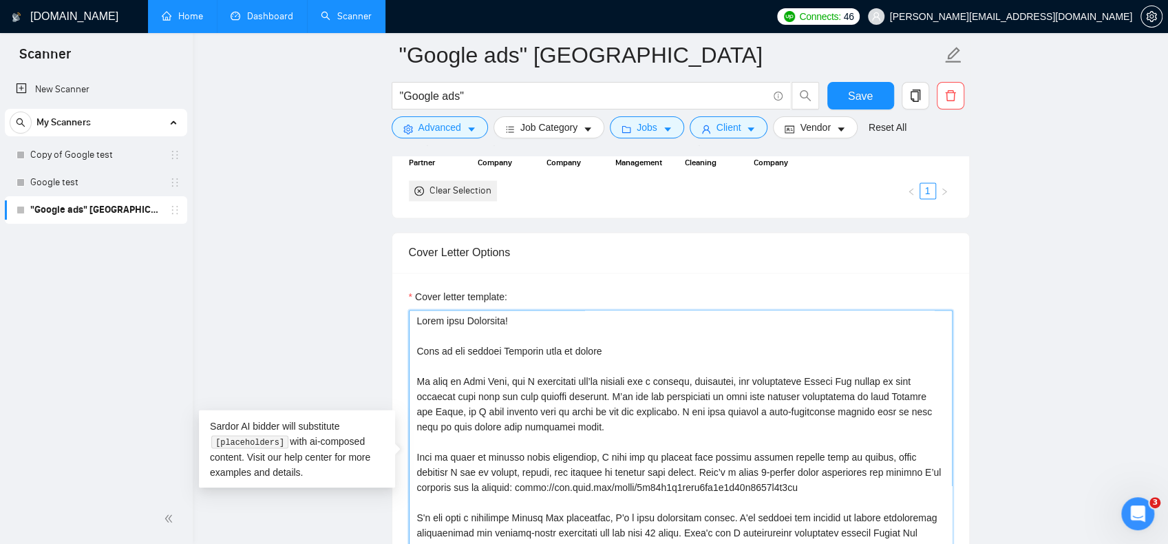
click at [684, 406] on textarea "Cover letter template:" at bounding box center [681, 465] width 544 height 310
click at [682, 405] on textarea "Cover letter template:" at bounding box center [681, 465] width 544 height 310
click at [914, 378] on textarea "Cover letter template:" at bounding box center [681, 465] width 544 height 310
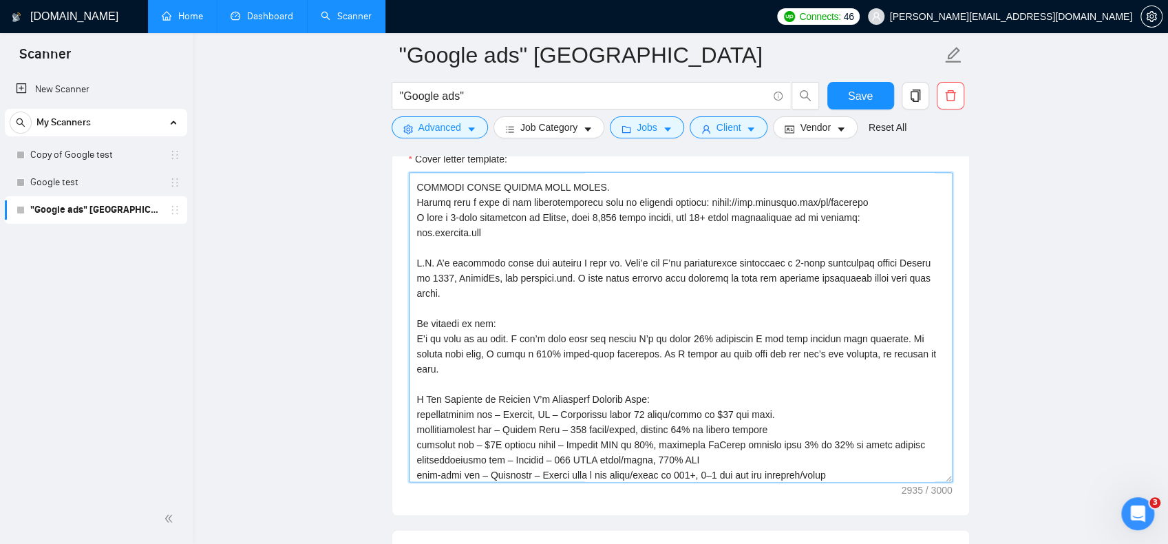
scroll to position [363, 0]
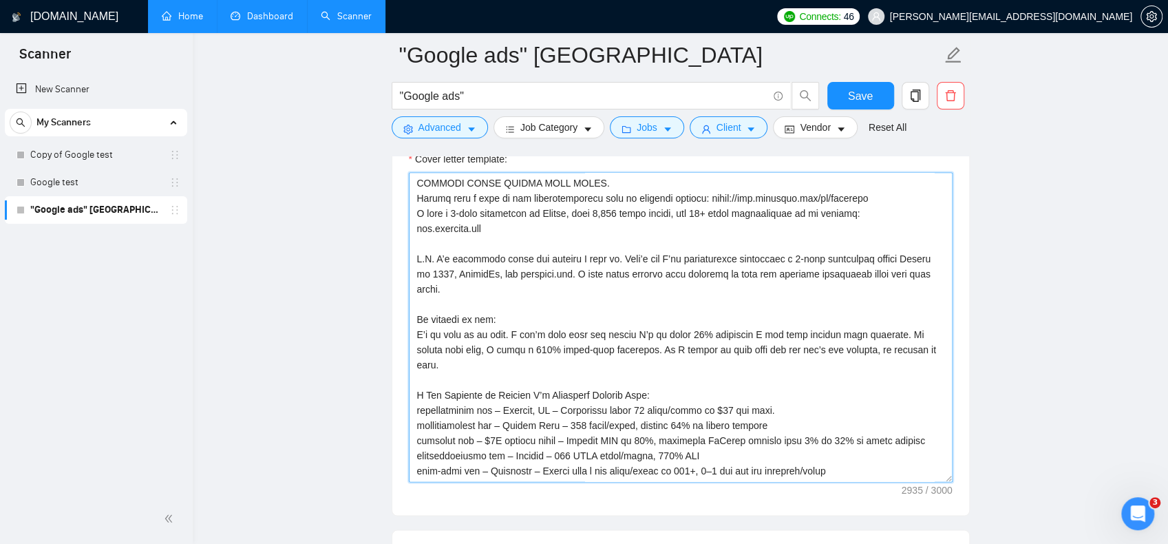
drag, startPoint x: 920, startPoint y: 350, endPoint x: 406, endPoint y: 306, distance: 516.2
click at [406, 306] on div "Cover letter template:" at bounding box center [680, 325] width 577 height 380
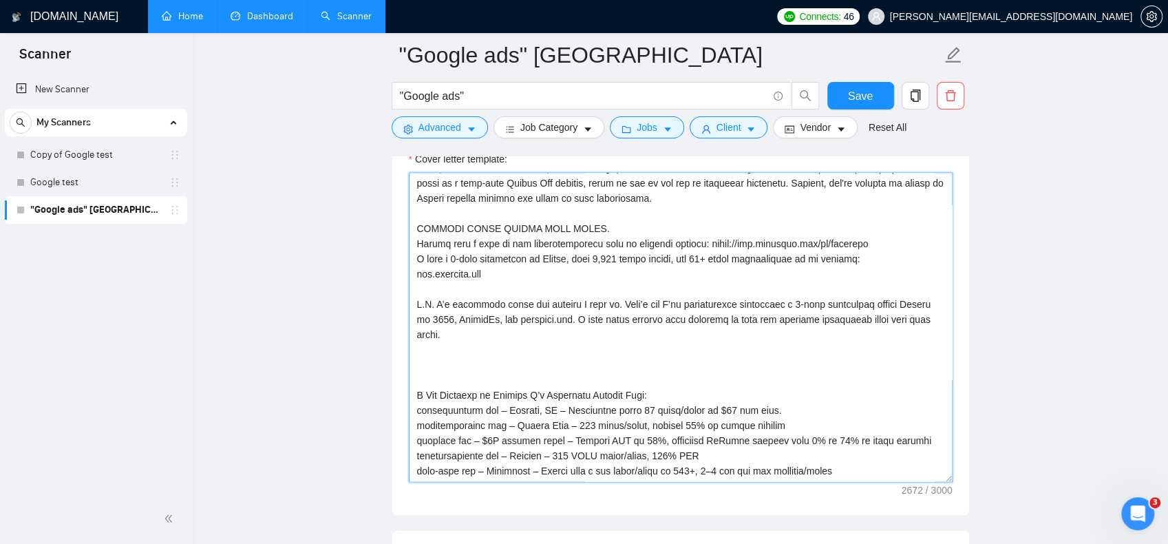
scroll to position [333, 0]
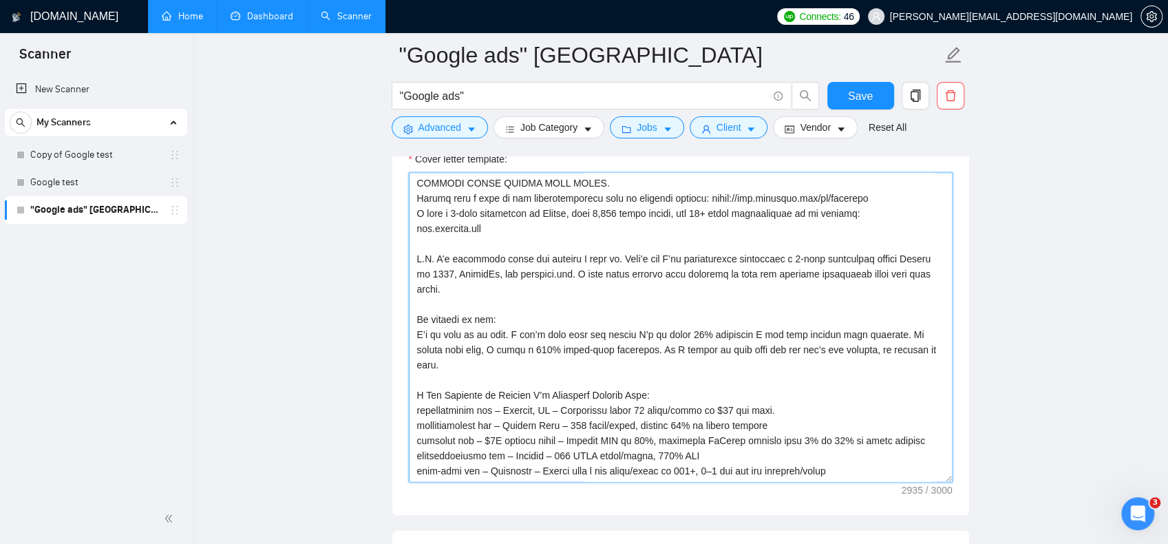
click at [688, 307] on textarea "Cover letter template:" at bounding box center [681, 327] width 544 height 310
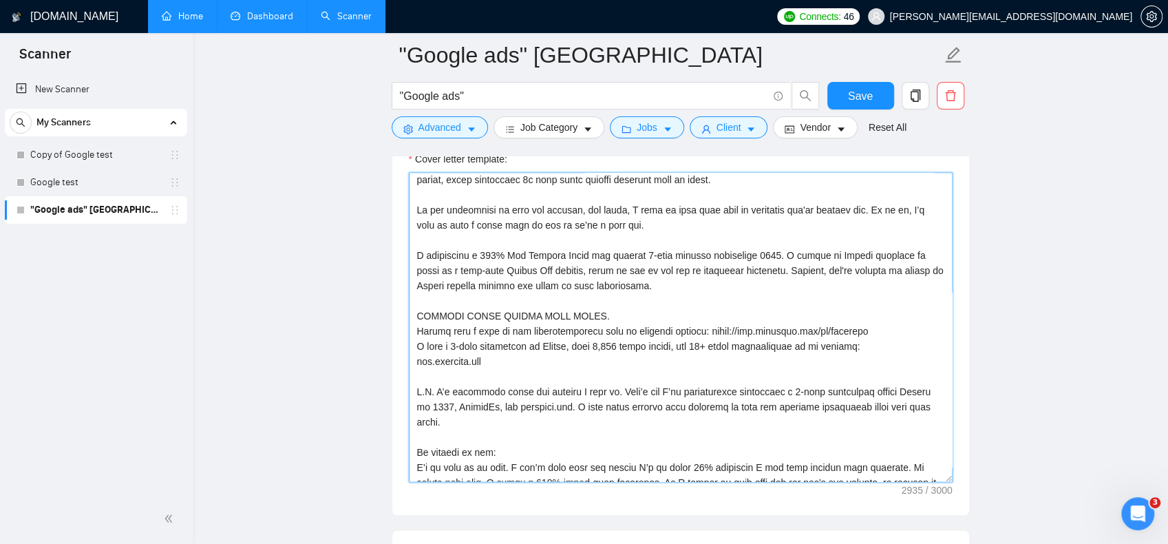
scroll to position [226, 0]
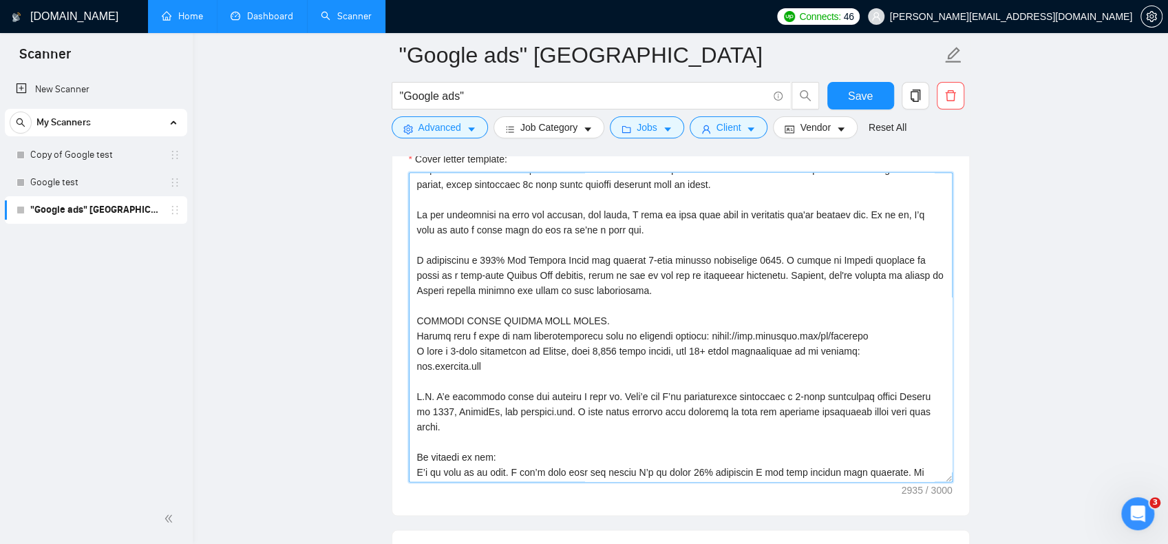
click at [497, 425] on textarea "Cover letter template:" at bounding box center [681, 327] width 544 height 310
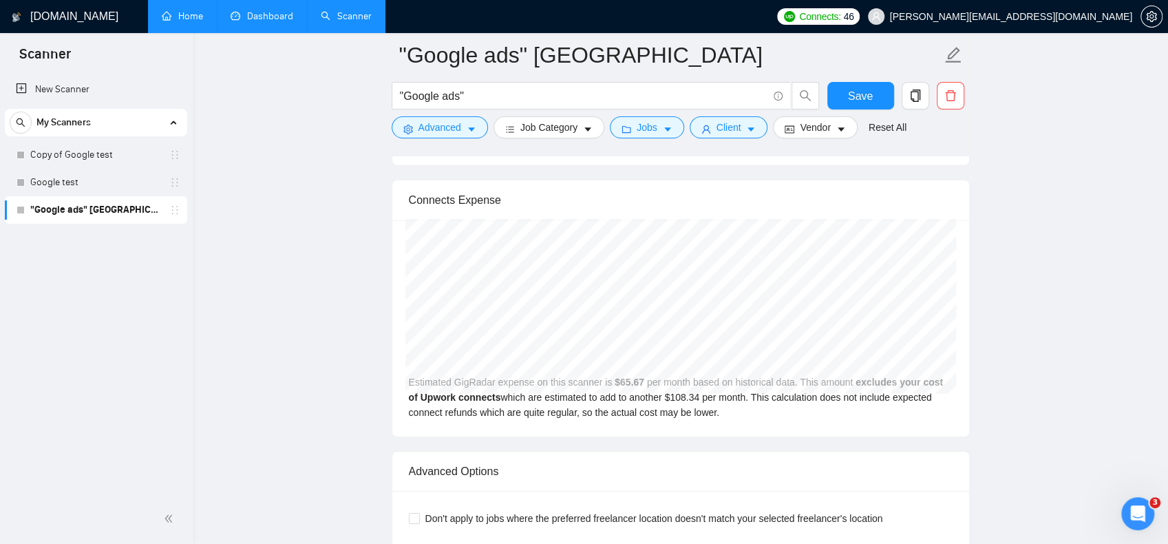
scroll to position [3028, 0]
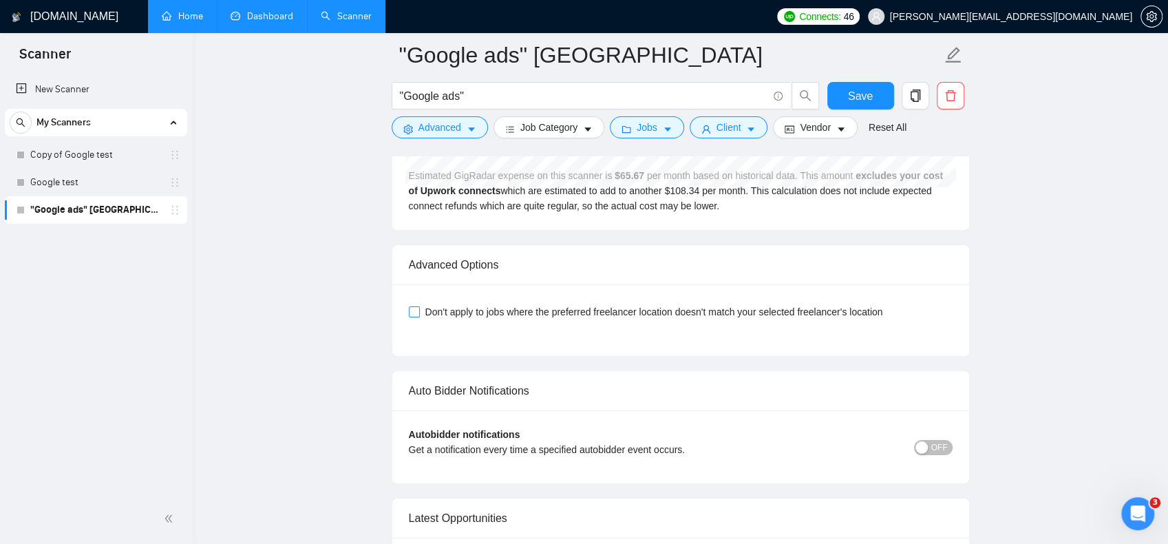
type textarea "Hello from Vancouver! Glad to see another Canadian here on upwork My name is Pa…"
click at [550, 304] on span "Don't apply to jobs where the preferred freelancer location doesn't match your …" at bounding box center [654, 311] width 469 height 15
click at [419, 306] on input "Don't apply to jobs where the preferred freelancer location doesn't match your …" at bounding box center [414, 311] width 10 height 10
checkbox input "true"
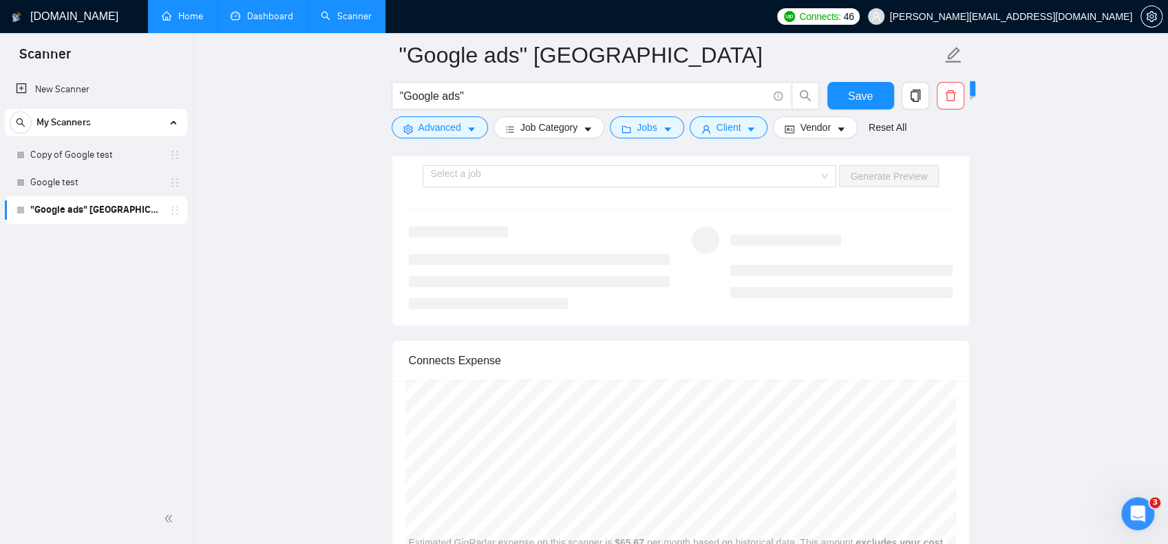
scroll to position [2491, 0]
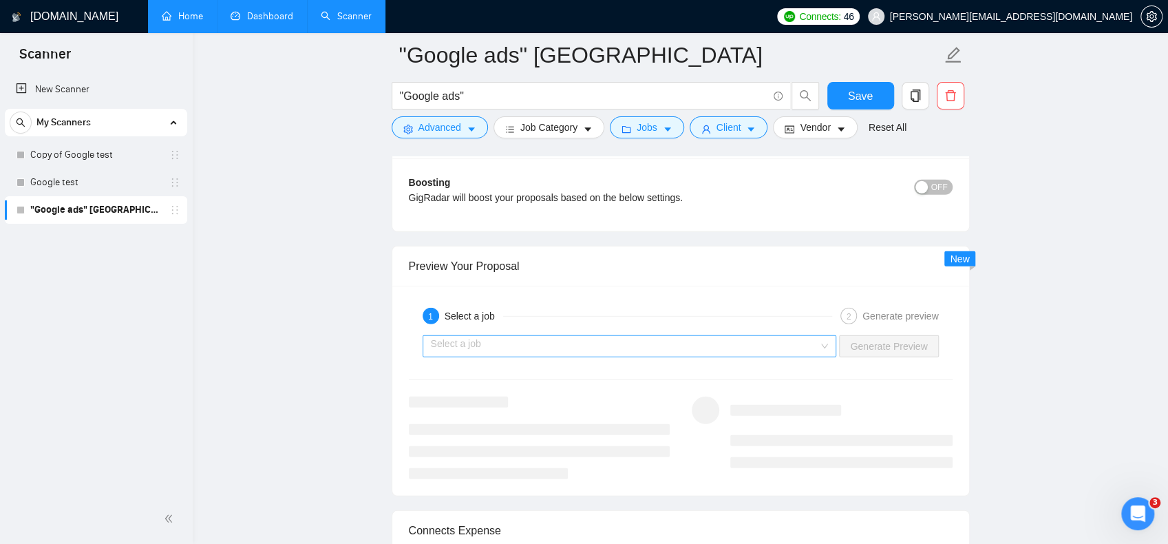
click at [569, 338] on input "search" at bounding box center [625, 346] width 388 height 21
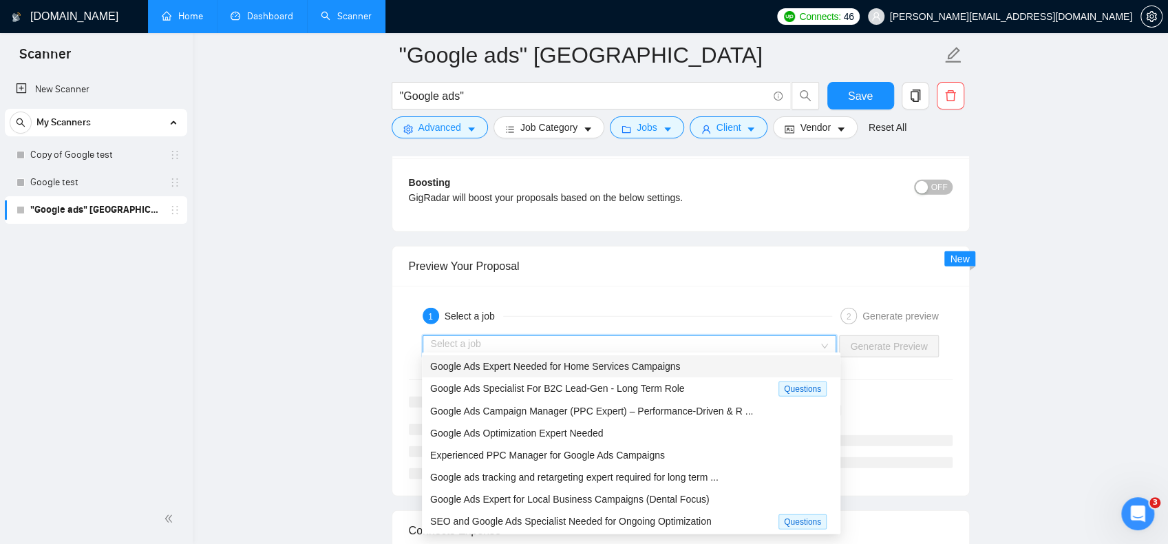
click at [549, 369] on span "Google Ads Expert Needed for Home Services Campaigns" at bounding box center [555, 366] width 250 height 11
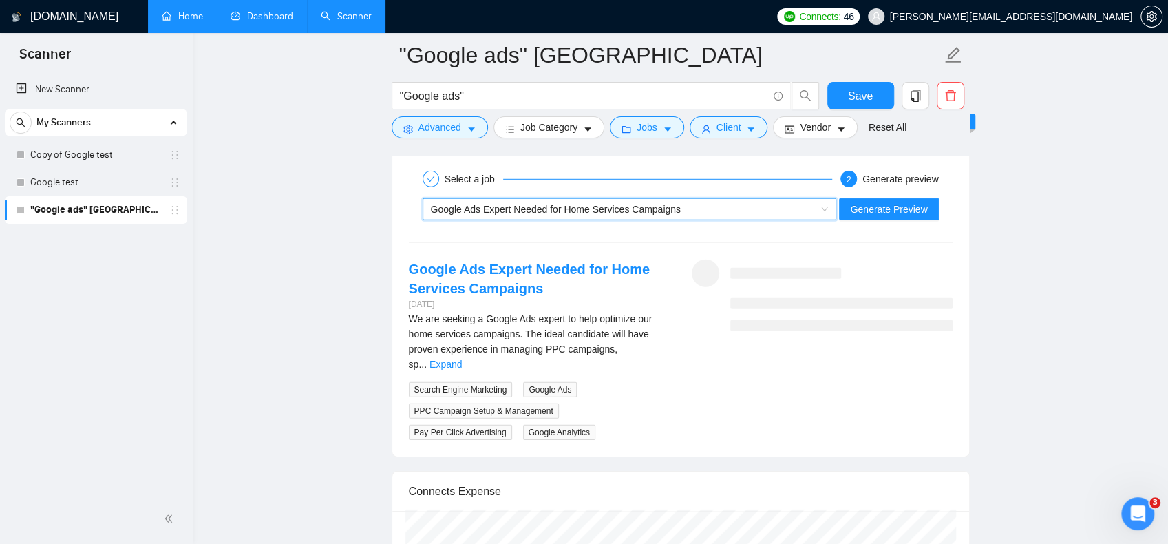
scroll to position [2629, 0]
click at [869, 198] on button "Generate Preview" at bounding box center [888, 209] width 99 height 22
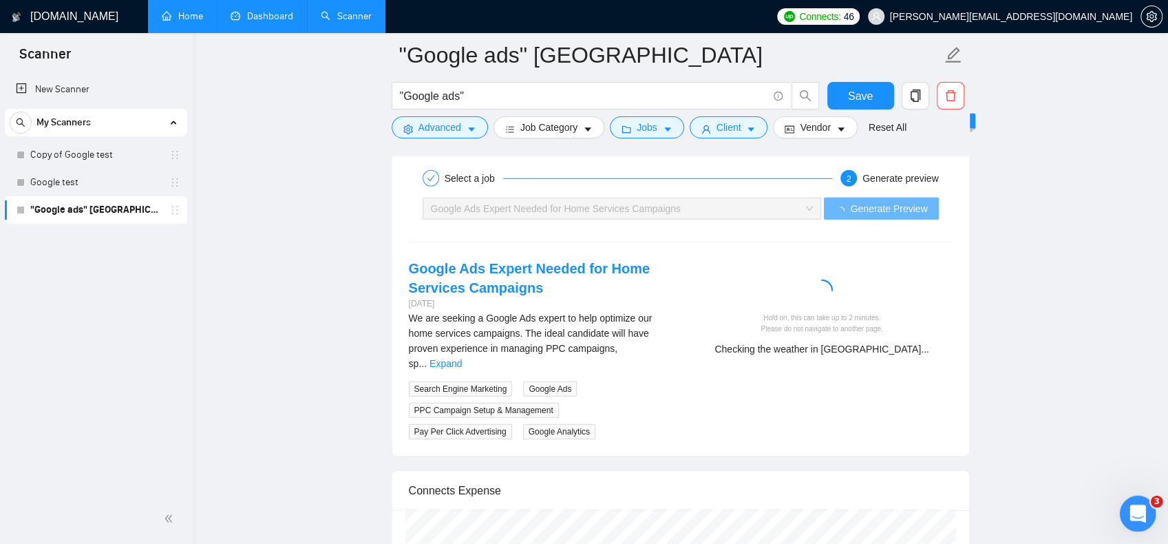
click at [1130, 503] on div "Open Intercom Messenger" at bounding box center [1135, 511] width 45 height 45
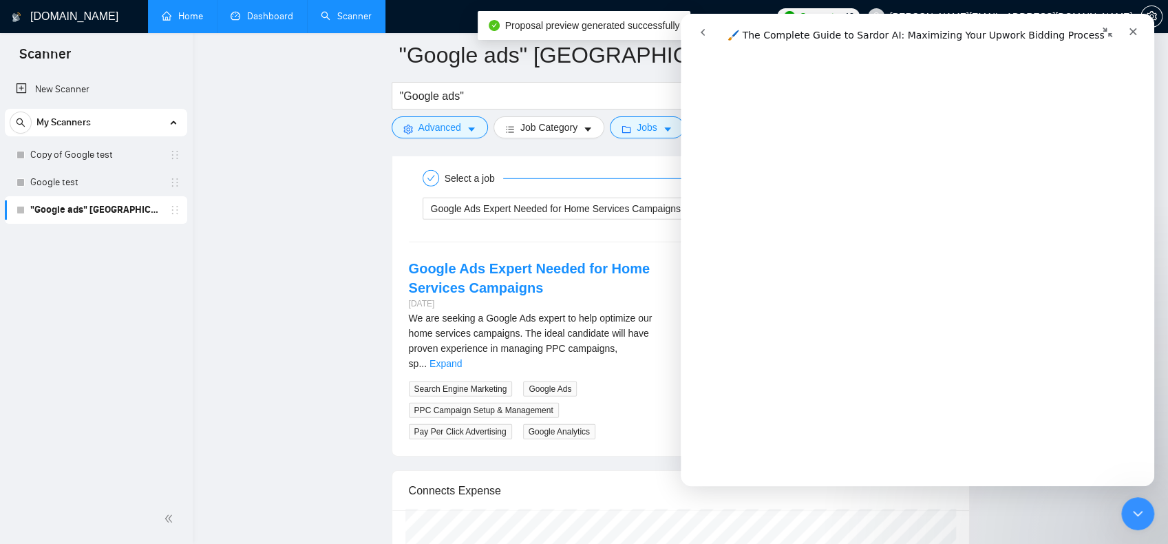
scroll to position [1376, 0]
click at [450, 319] on span "We are seeking a Google Ads expert to help optimize our home services campaigns…" at bounding box center [531, 341] width 244 height 56
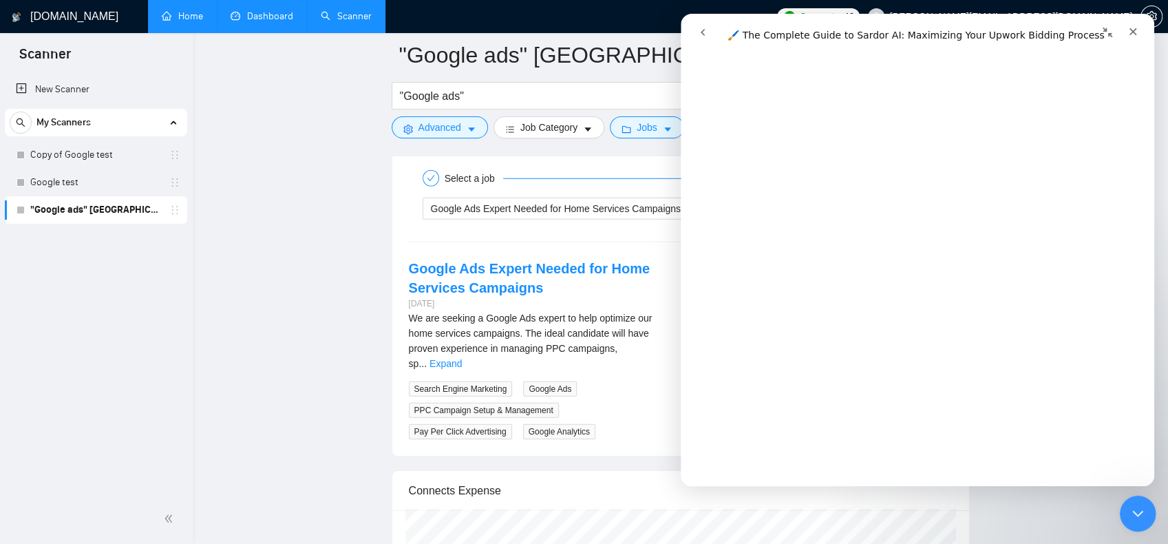
drag, startPoint x: 1124, startPoint y: 512, endPoint x: 2240, endPoint y: 995, distance: 1215.5
click at [1121, 512] on div "Close Intercom Messenger" at bounding box center [1135, 511] width 33 height 33
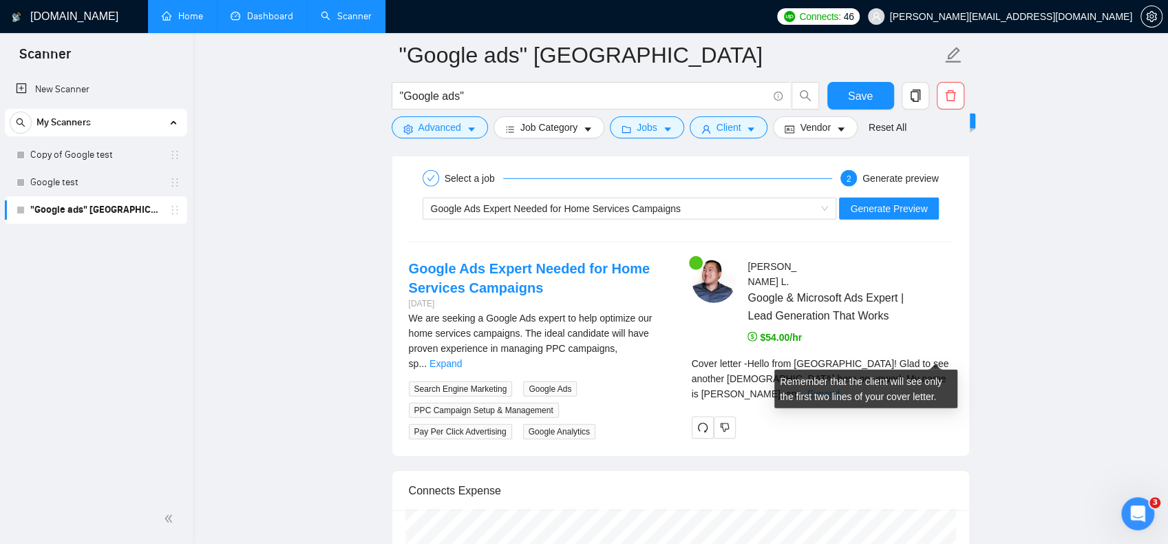
click at [840, 388] on link "Expand" at bounding box center [824, 393] width 32 height 11
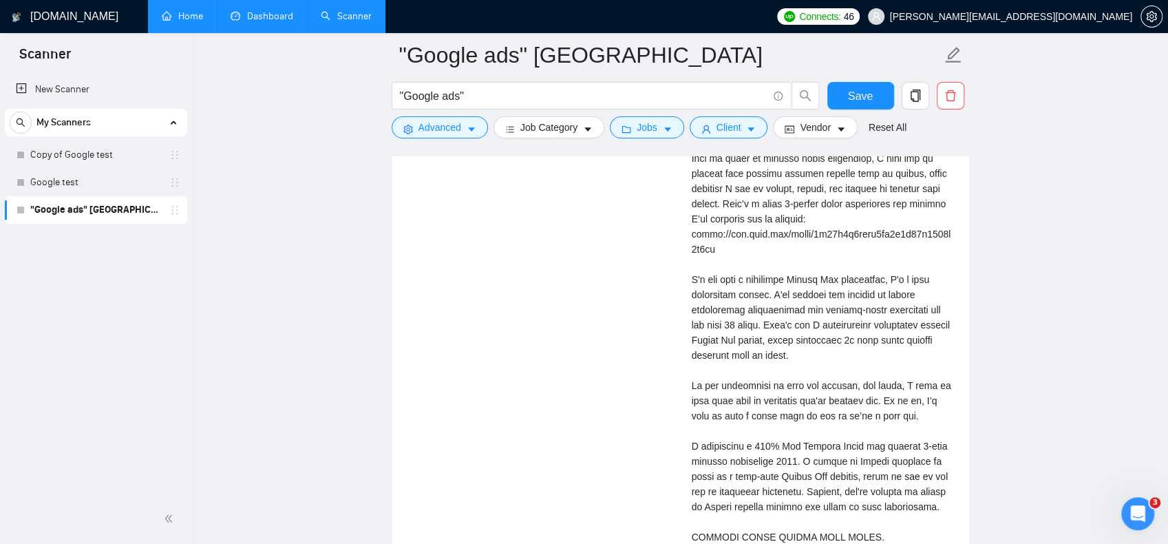
scroll to position [2767, 0]
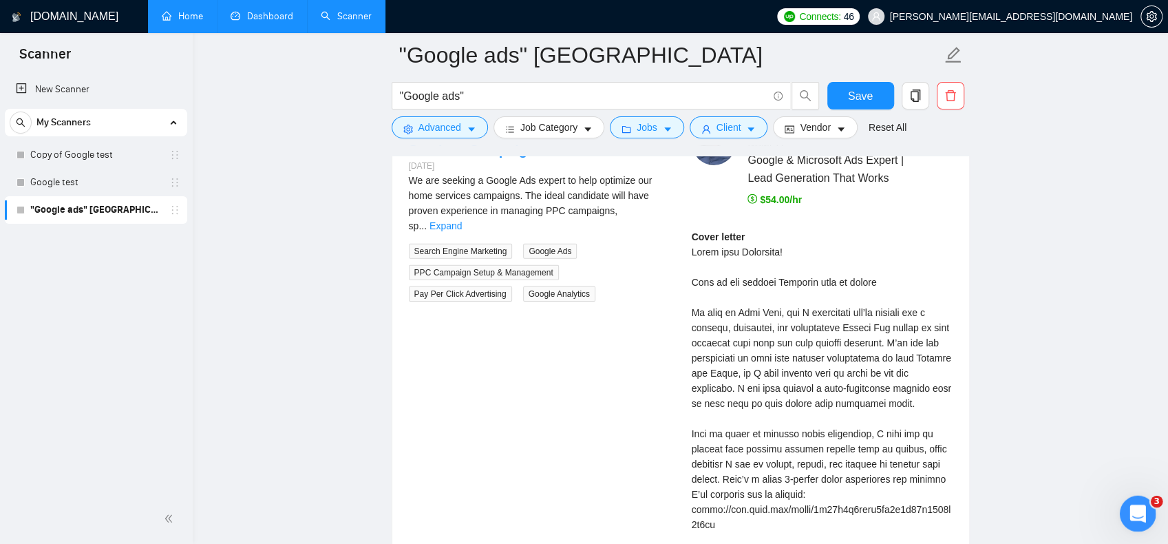
click at [1139, 525] on div "Open Intercom Messenger" at bounding box center [1135, 511] width 45 height 45
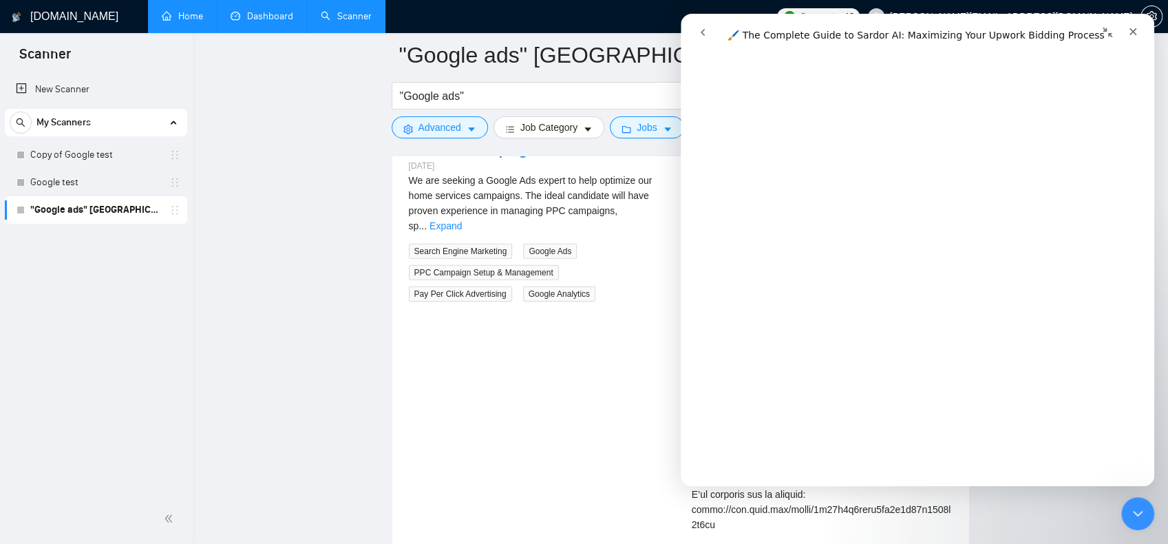
scroll to position [1170, 0]
click at [586, 211] on div "We are seeking a Google Ads expert to help optimize our home services campaigns…" at bounding box center [539, 237] width 261 height 129
click at [1135, 31] on icon "Close" at bounding box center [1133, 31] width 11 height 11
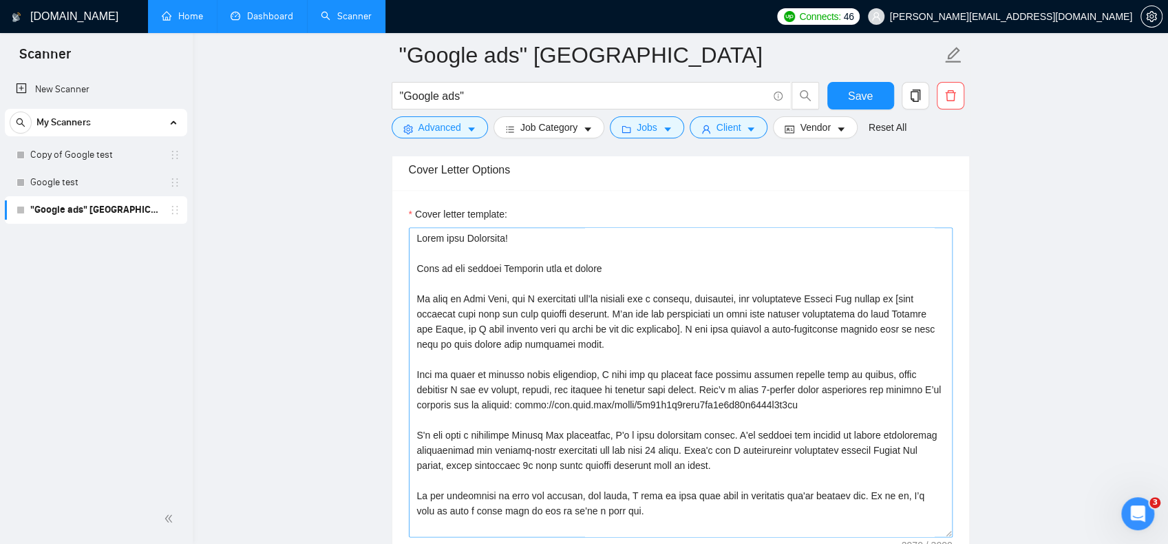
scroll to position [0, 0]
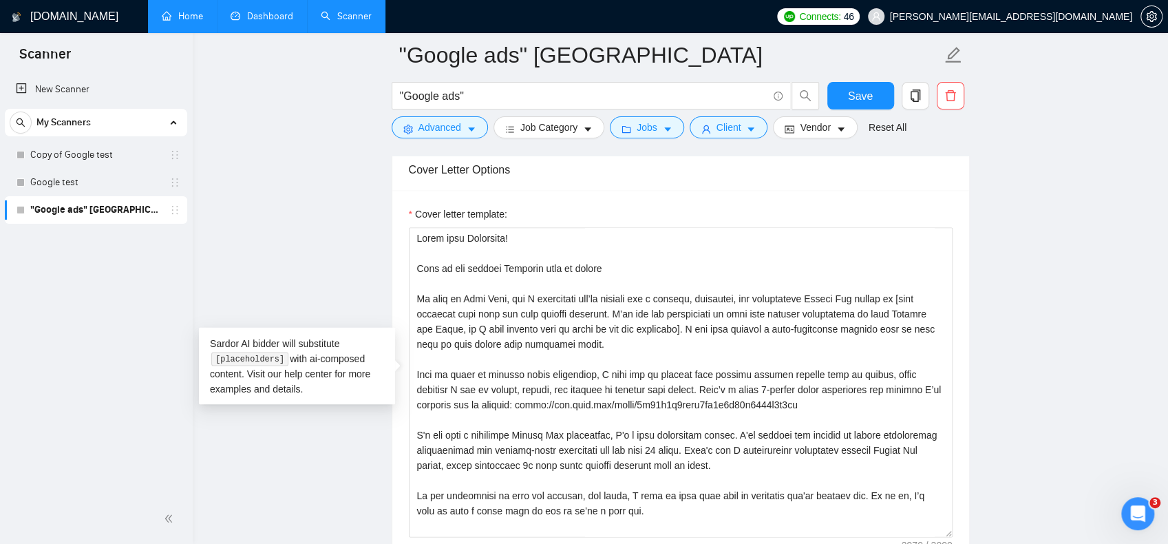
drag, startPoint x: 419, startPoint y: 306, endPoint x: 403, endPoint y: 309, distance: 16.1
click at [403, 309] on div "Cover letter template:" at bounding box center [680, 380] width 577 height 380
click at [684, 323] on textarea "Cover letter template:" at bounding box center [681, 382] width 544 height 310
click at [684, 324] on textarea "Cover letter template:" at bounding box center [681, 382] width 544 height 310
click at [420, 293] on textarea "Cover letter template:" at bounding box center [681, 382] width 544 height 310
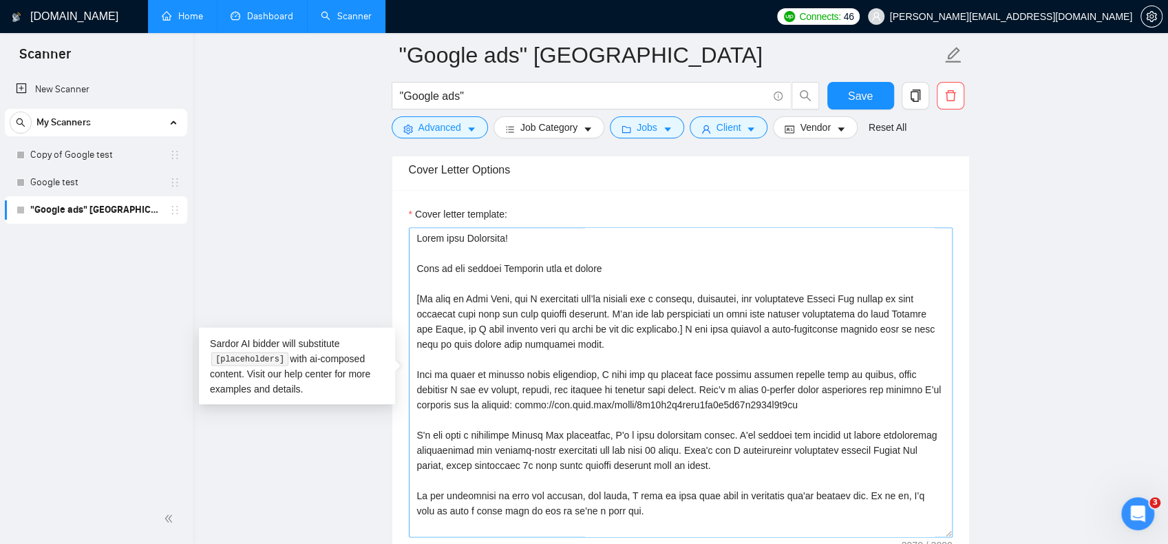
click at [505, 339] on textarea "Cover letter template:" at bounding box center [681, 382] width 544 height 310
drag, startPoint x: 723, startPoint y: 321, endPoint x: 739, endPoint y: 337, distance: 22.9
click at [739, 337] on textarea "Cover letter template:" at bounding box center [681, 382] width 544 height 310
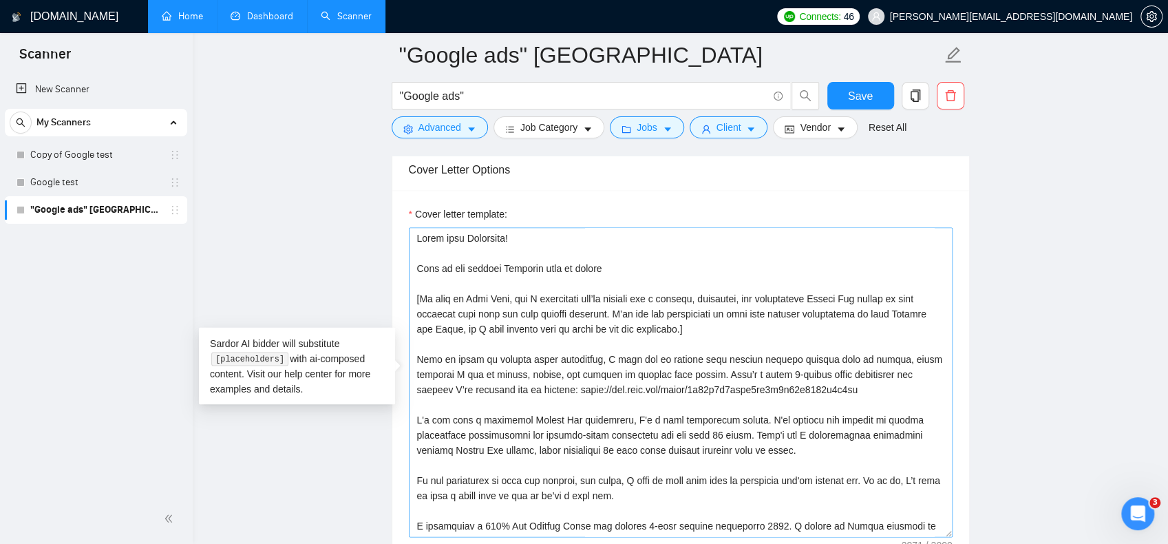
click at [738, 436] on textarea "Cover letter template:" at bounding box center [681, 382] width 544 height 310
click at [737, 441] on textarea "Cover letter template:" at bounding box center [681, 382] width 544 height 310
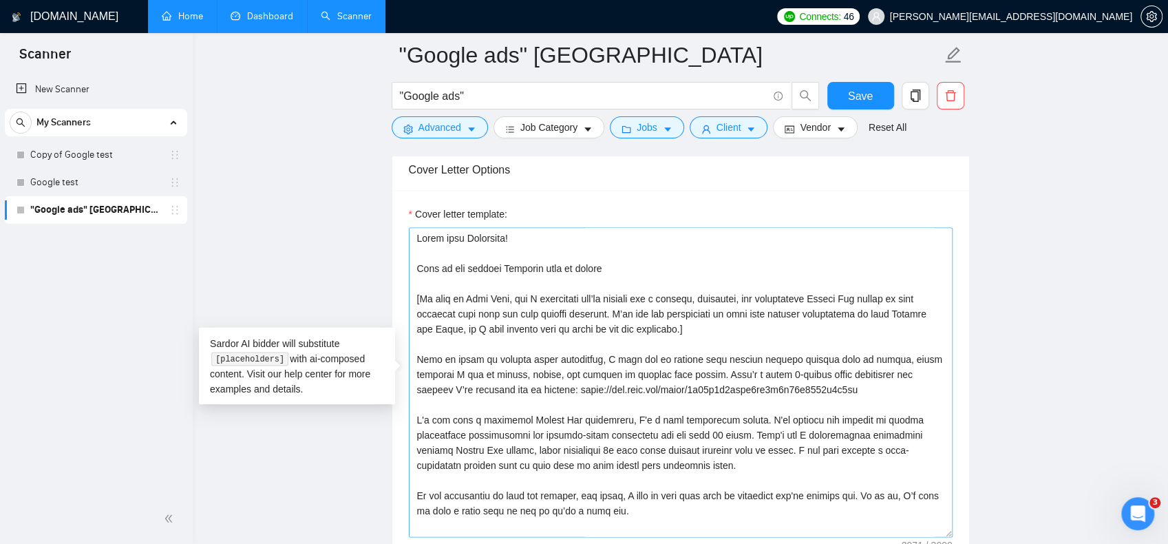
click at [720, 444] on textarea "Cover letter template:" at bounding box center [681, 382] width 544 height 310
drag, startPoint x: 720, startPoint y: 454, endPoint x: 364, endPoint y: 421, distance: 357.5
click at [622, 454] on textarea "Cover letter template:" at bounding box center [681, 382] width 544 height 310
drag, startPoint x: 624, startPoint y: 456, endPoint x: 377, endPoint y: 415, distance: 251.3
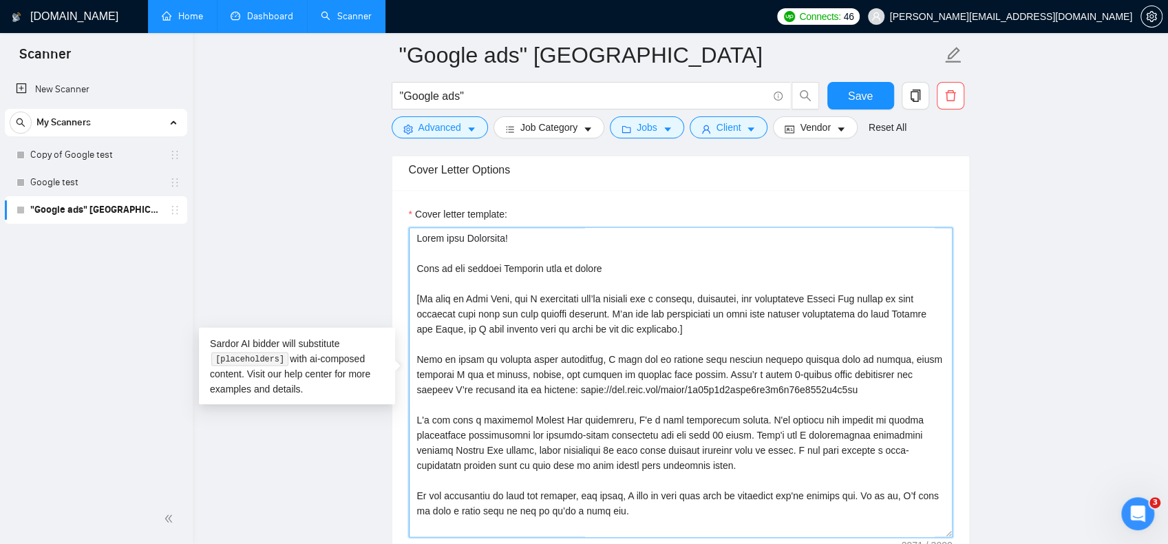
paste textarea
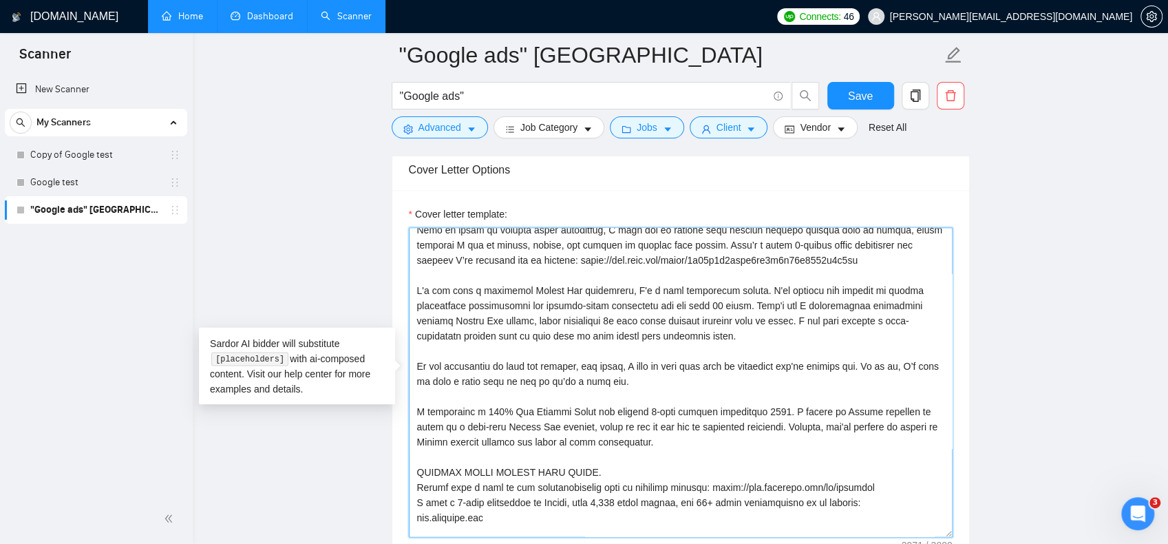
scroll to position [138, 0]
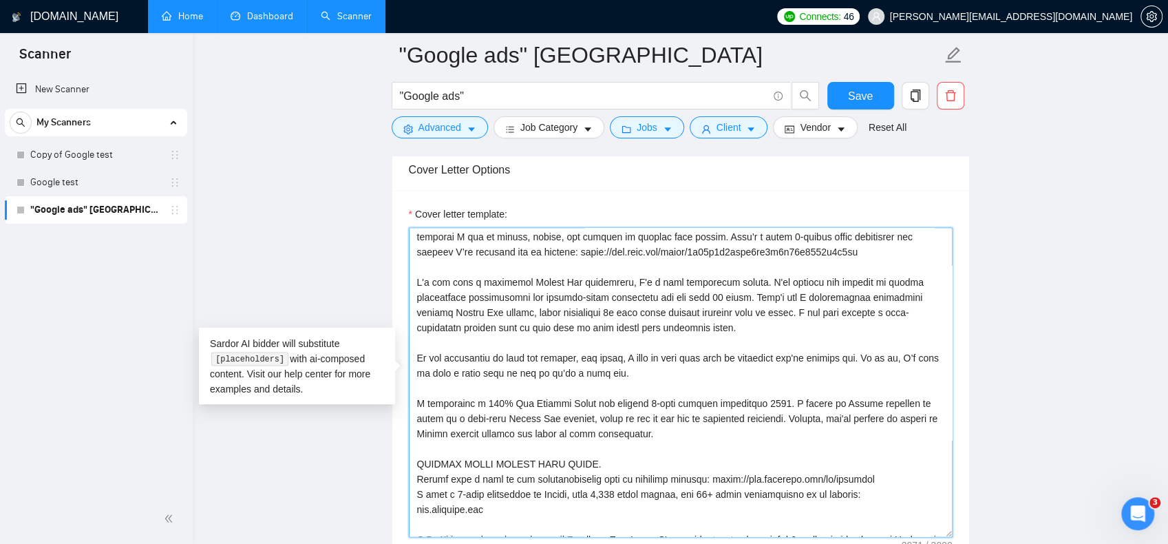
drag, startPoint x: 637, startPoint y: 319, endPoint x: 377, endPoint y: 282, distance: 262.2
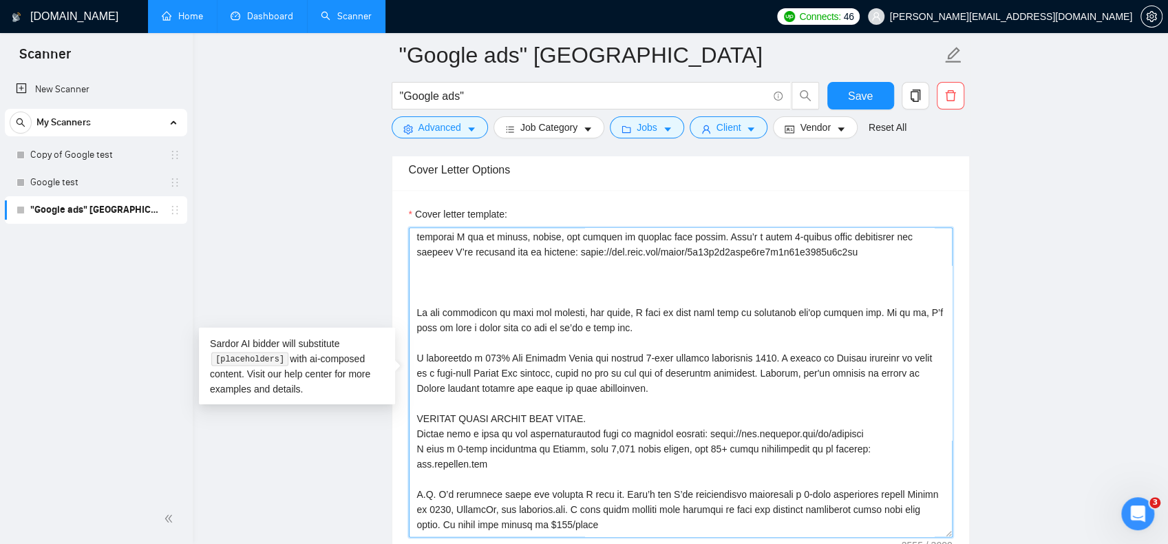
paste textarea
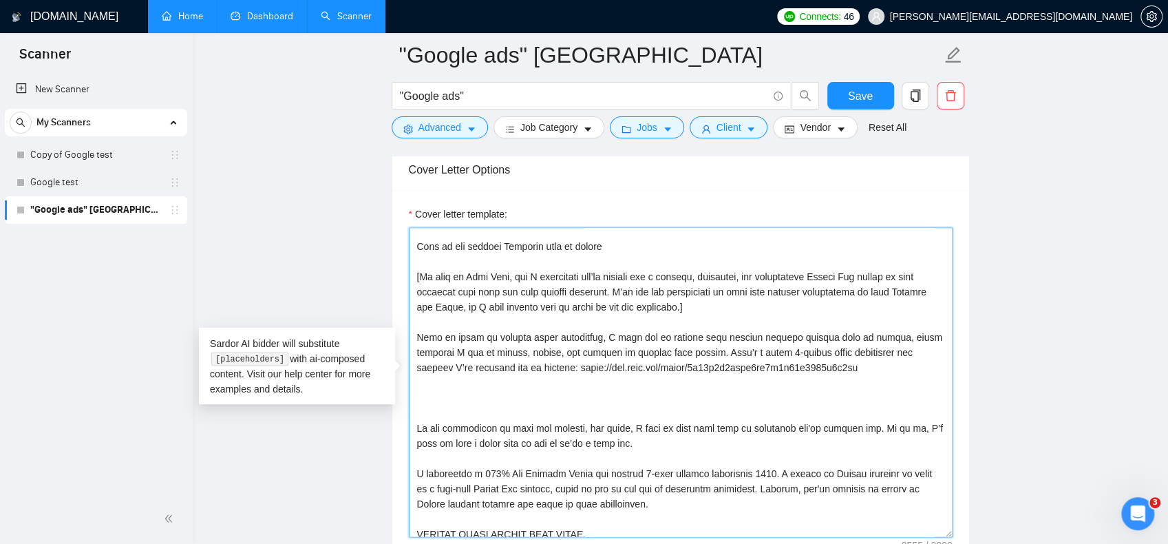
scroll to position [0, 0]
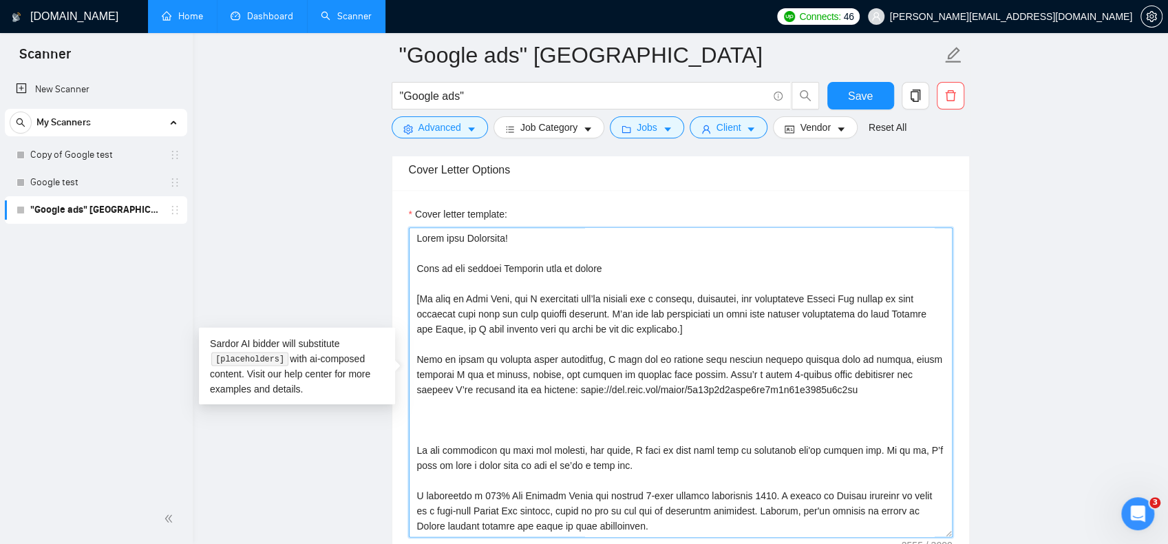
paste textarea
drag, startPoint x: 464, startPoint y: 411, endPoint x: 416, endPoint y: 242, distance: 175.4
click at [416, 242] on textarea "Cover letter template:" at bounding box center [681, 382] width 544 height 310
paste textarea
paste textarea "I’m more than just a Google Ads specialist. I’m a lead generation strategist wi…"
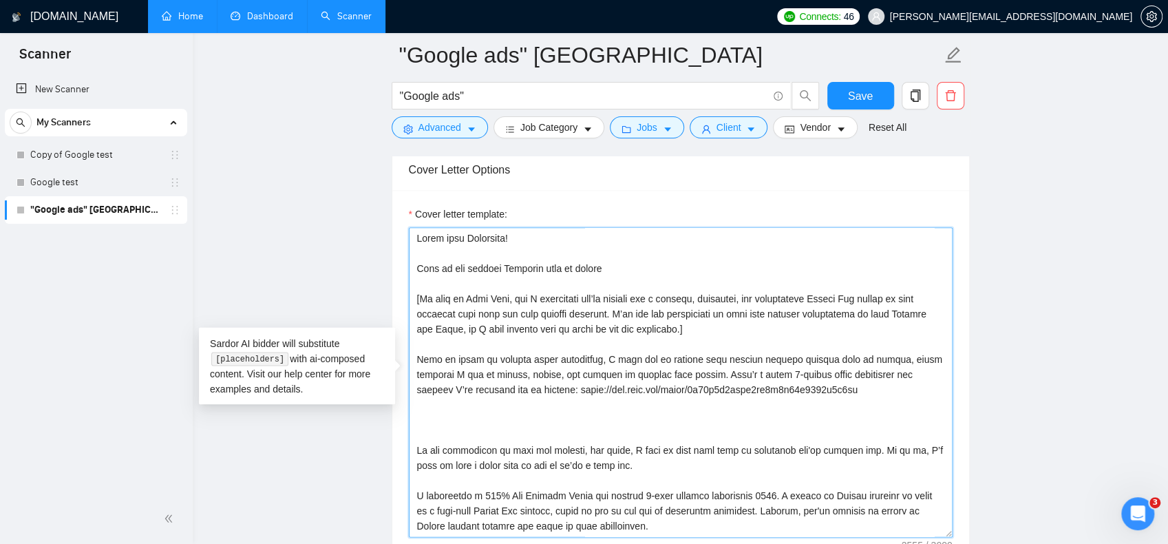
scroll to position [375, 0]
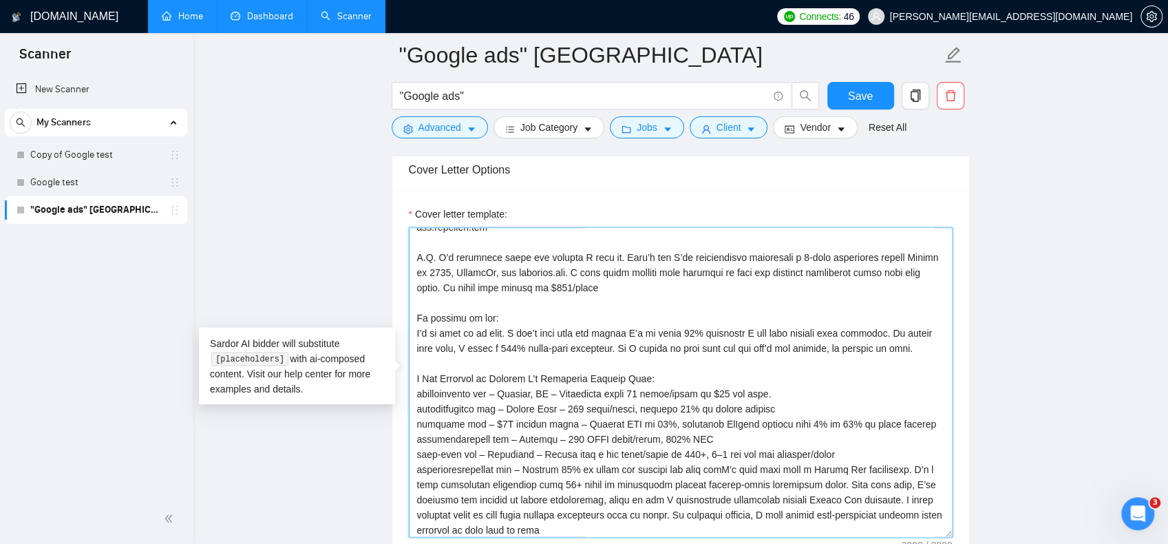
paste textarea
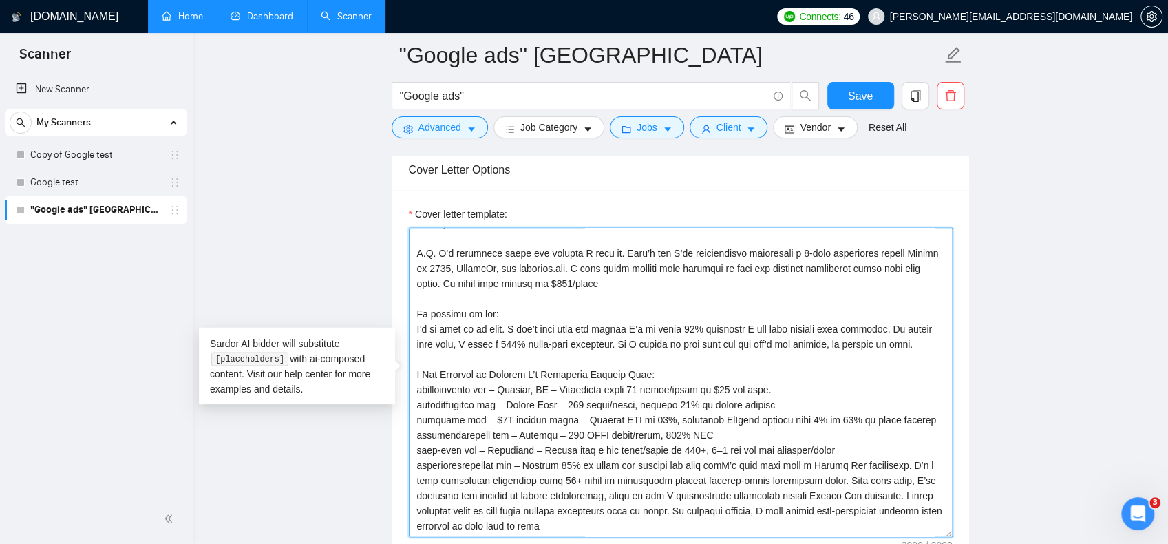
paste textarea
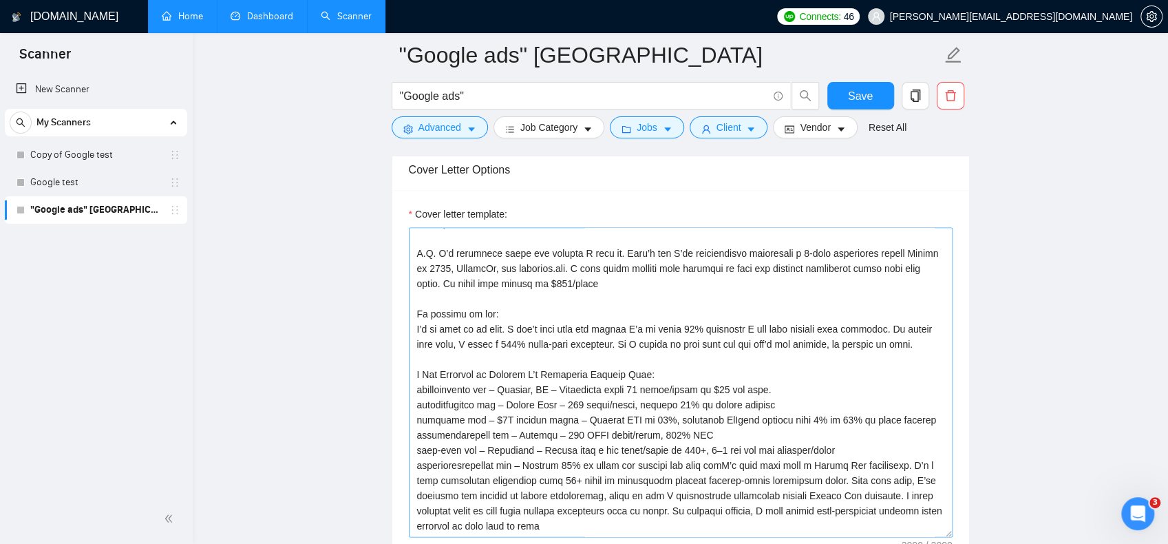
drag, startPoint x: 624, startPoint y: 532, endPoint x: 844, endPoint y: 496, distance: 223.2
click at [844, 496] on div "Cover letter template:" at bounding box center [680, 380] width 577 height 380
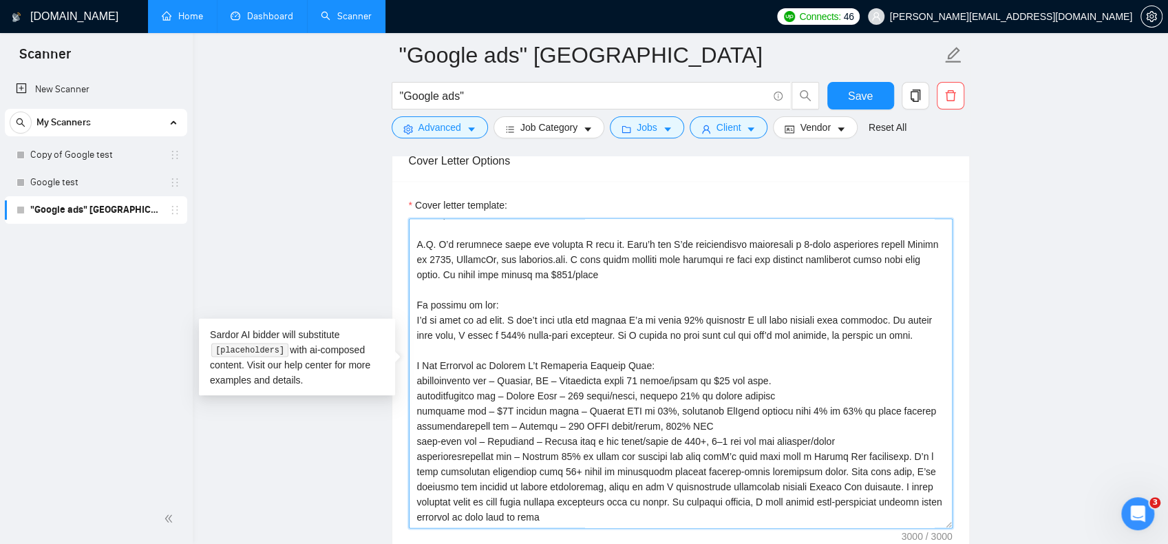
drag, startPoint x: 717, startPoint y: 461, endPoint x: 811, endPoint y: 535, distance: 119.7
click at [811, 535] on div "Cover letter template:" at bounding box center [680, 371] width 577 height 380
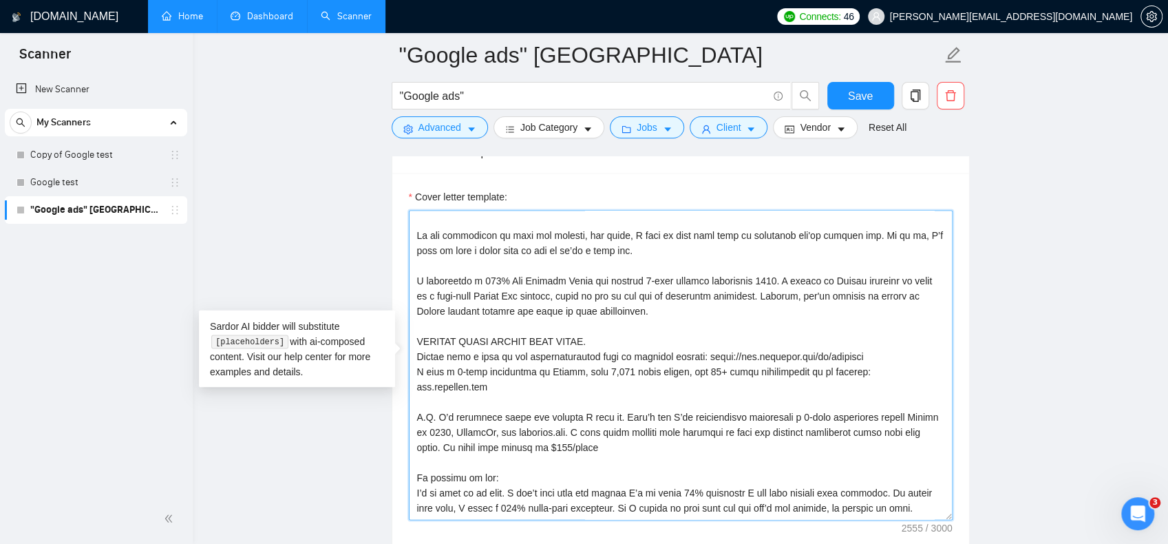
scroll to position [318, 0]
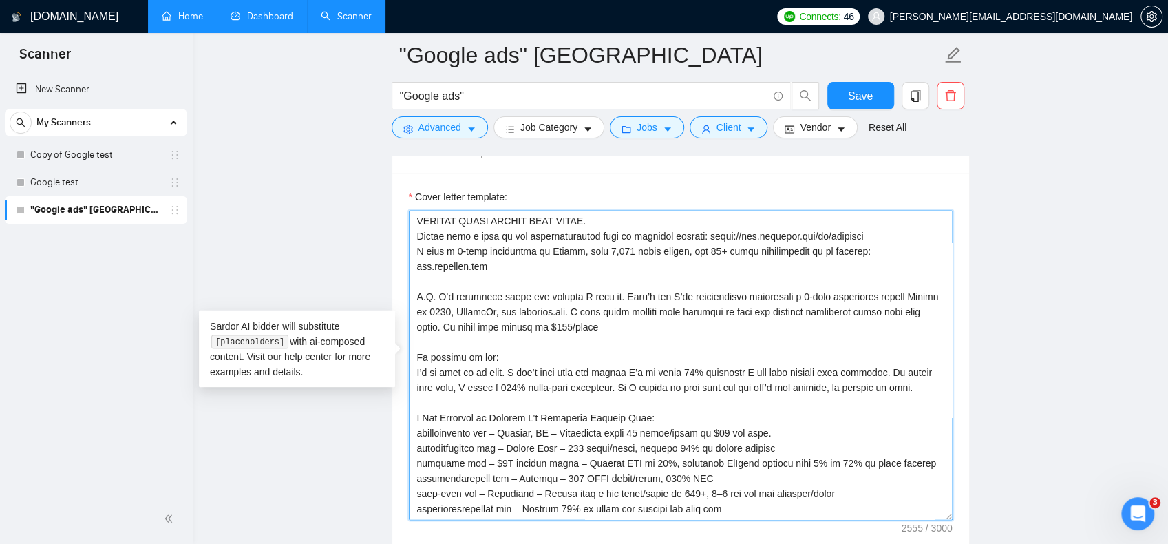
paste textarea "I’m more than just a Google Ads specialist. I’m a lead generation strategist wi…"
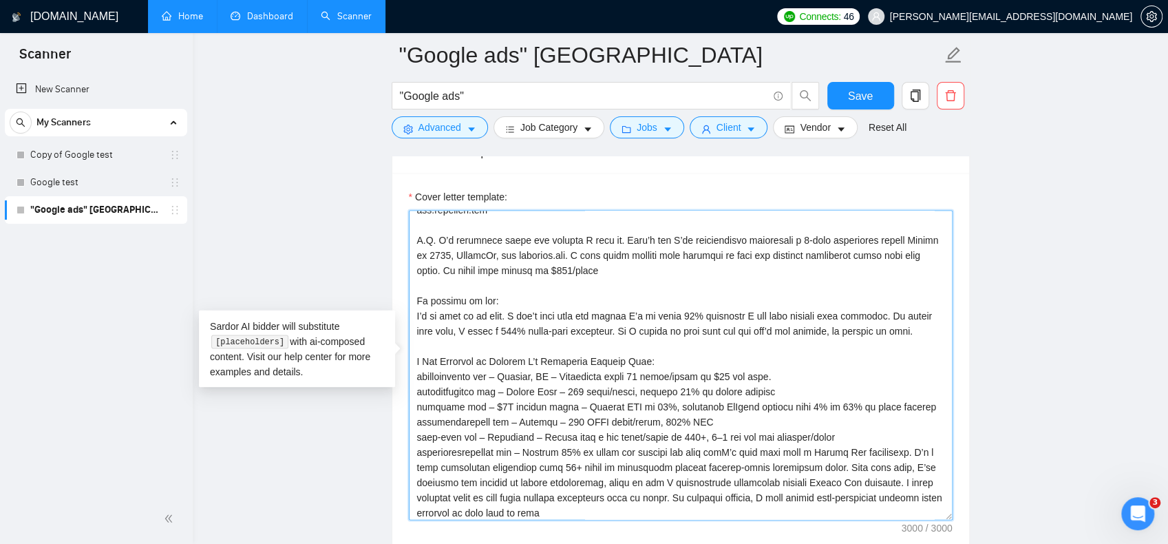
scroll to position [379, 0]
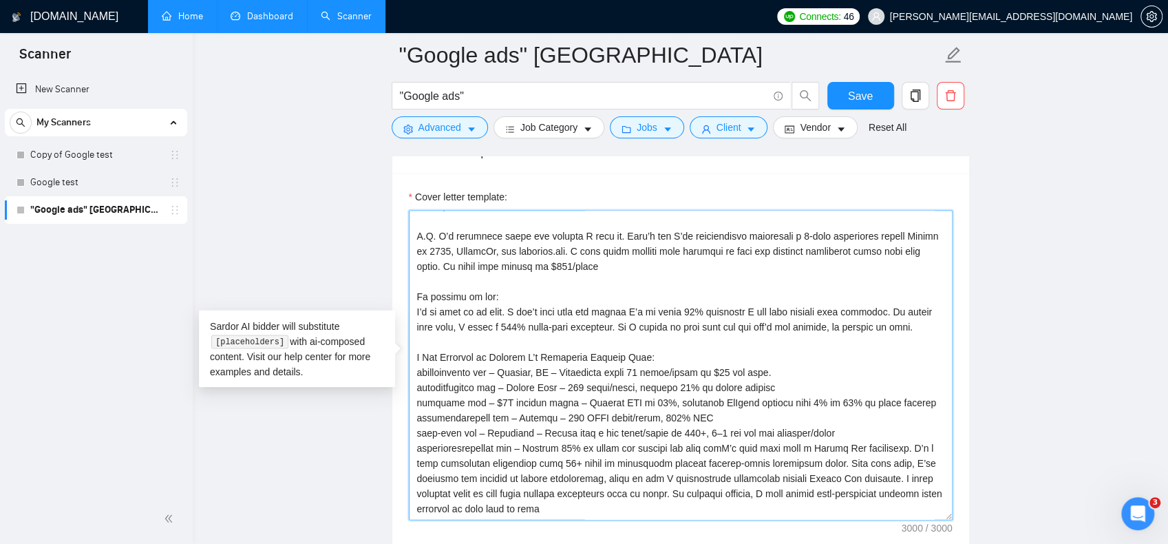
drag, startPoint x: 717, startPoint y: 448, endPoint x: 822, endPoint y: 510, distance: 121.6
click at [822, 510] on textarea "Cover letter template:" at bounding box center [681, 365] width 544 height 310
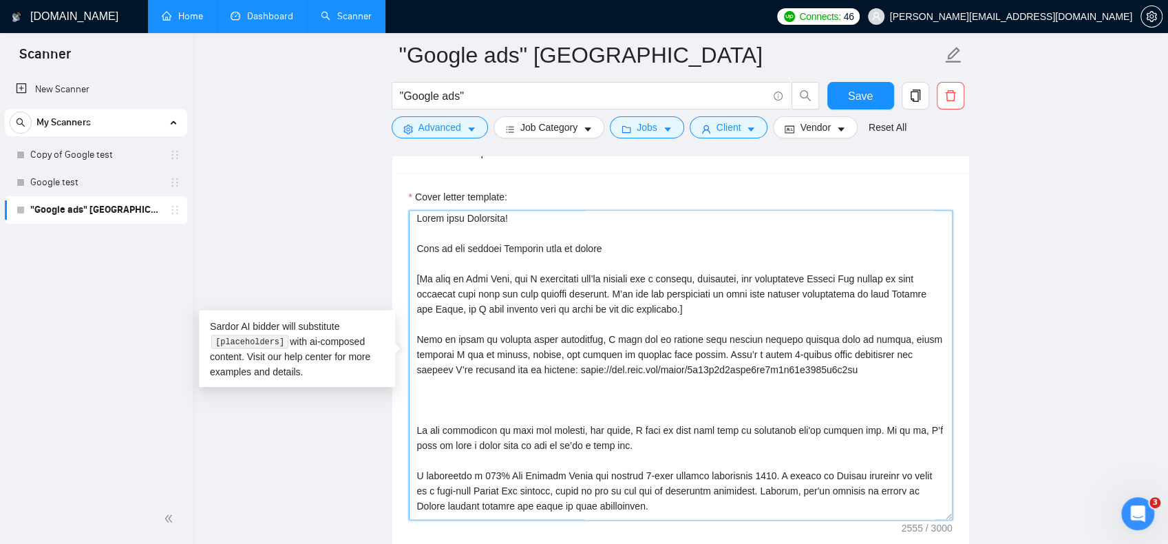
scroll to position [0, 0]
click at [514, 403] on textarea "Cover letter template:" at bounding box center [681, 365] width 544 height 310
type textarea "Hello from Vancouver! Glad to see another Canadian here on upwork [My name is P…"
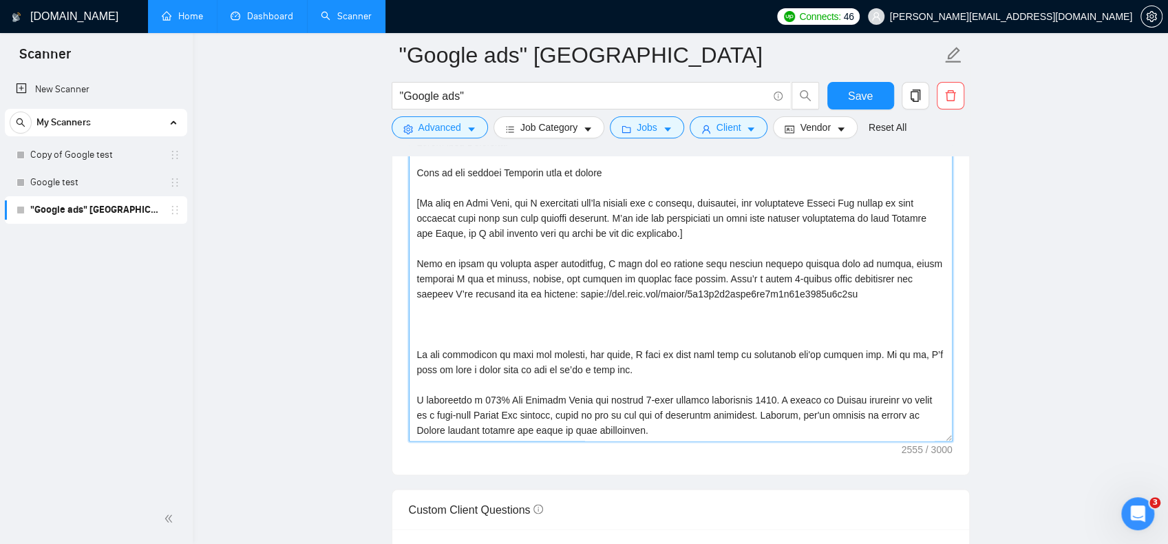
click at [453, 317] on textarea "Cover letter template:" at bounding box center [681, 286] width 544 height 310
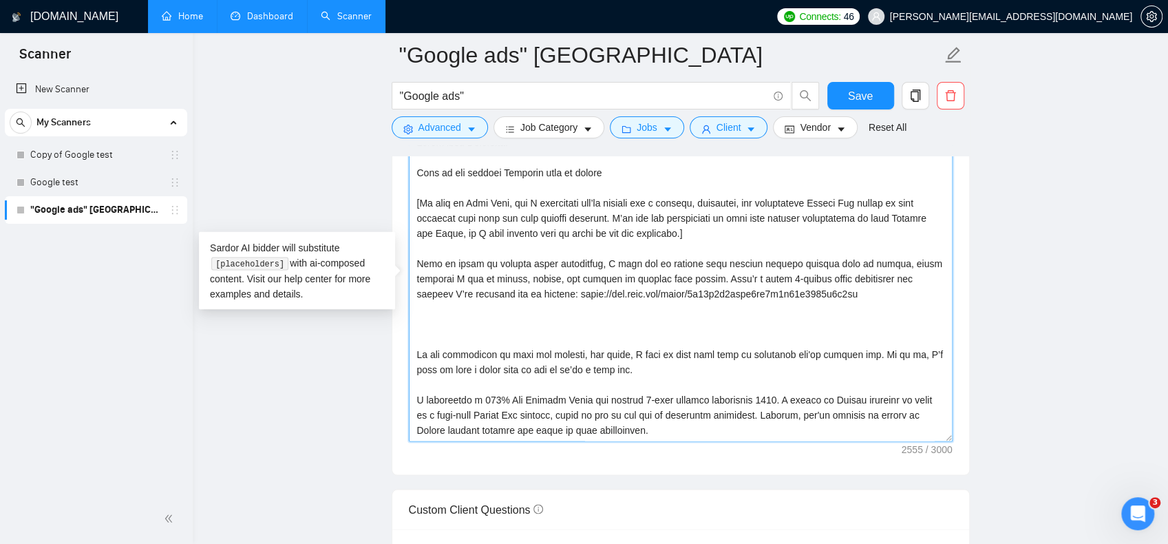
click at [455, 304] on textarea "Cover letter template:" at bounding box center [681, 286] width 544 height 310
click at [450, 315] on textarea "Cover letter template:" at bounding box center [681, 286] width 544 height 310
paste textarea "I'm not just a technical Google Ads specialist, I'm a lead generation expert. I…"
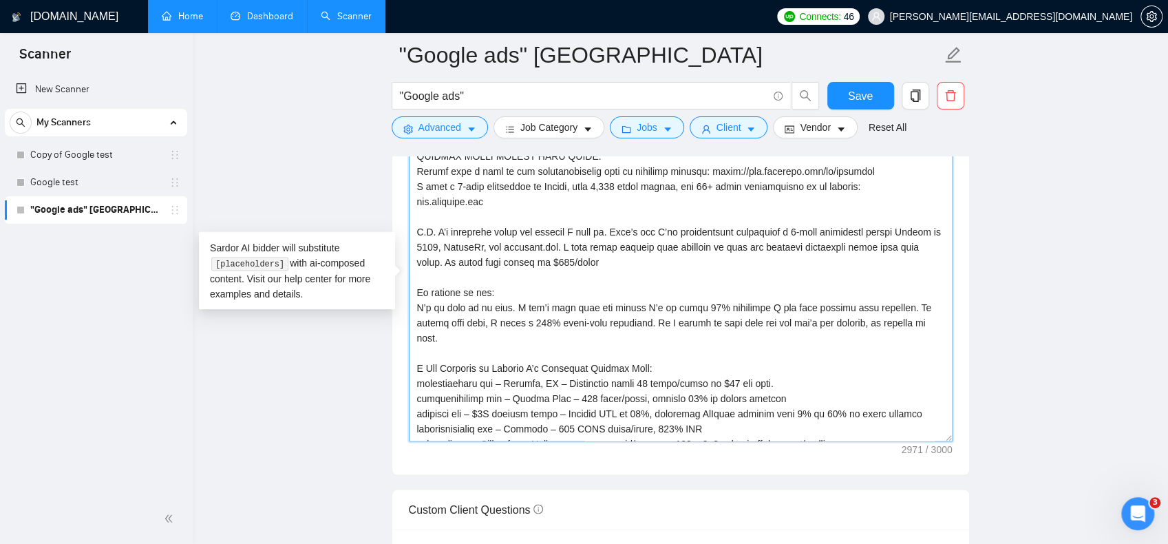
scroll to position [363, 0]
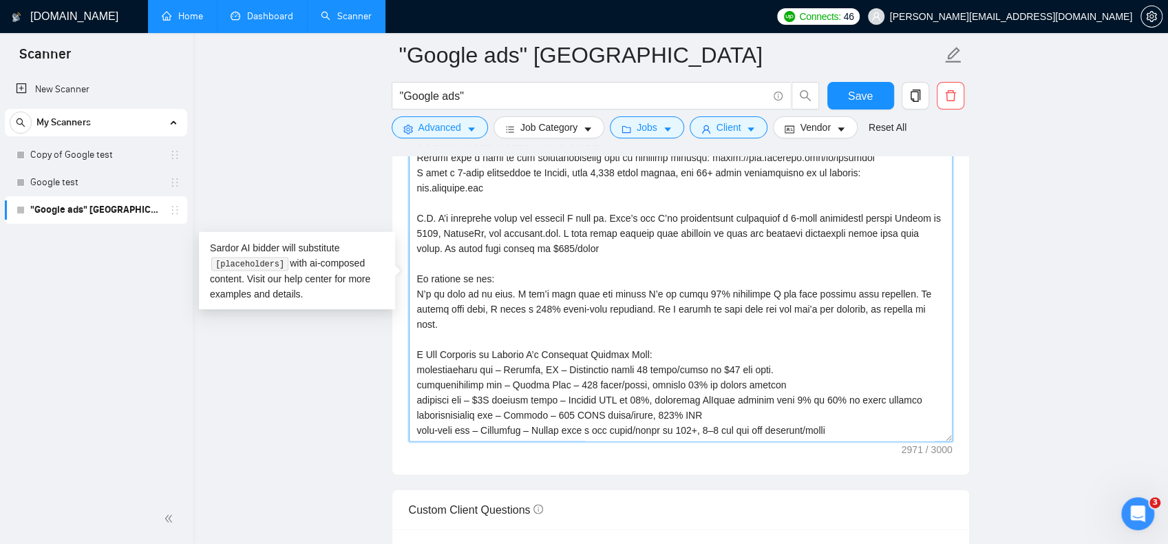
drag, startPoint x: 841, startPoint y: 299, endPoint x: 377, endPoint y: 264, distance: 465.4
click at [706, 264] on textarea "Cover letter template:" at bounding box center [681, 286] width 544 height 310
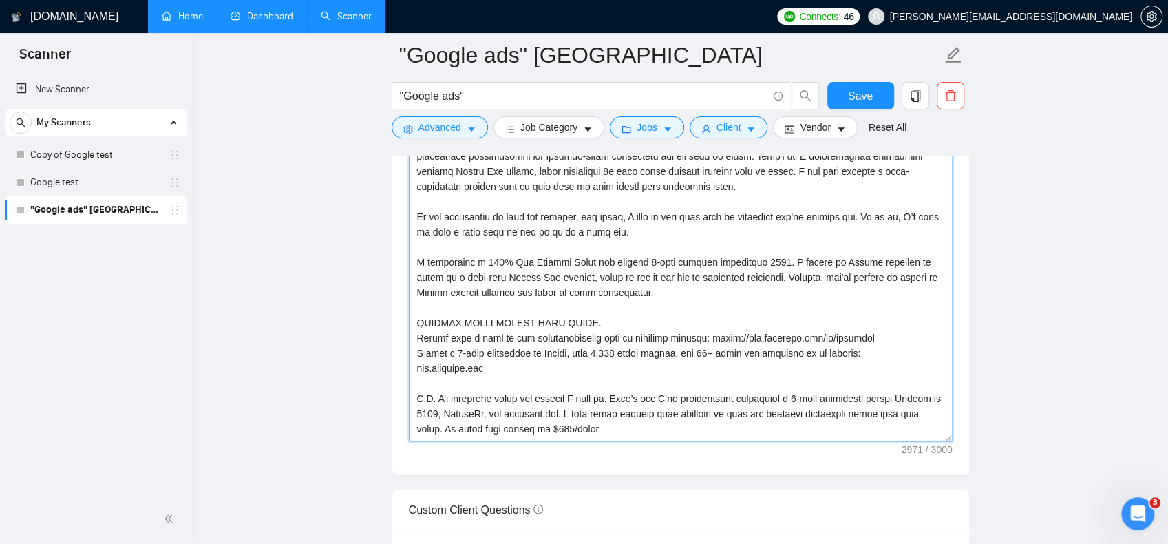
scroll to position [201, 0]
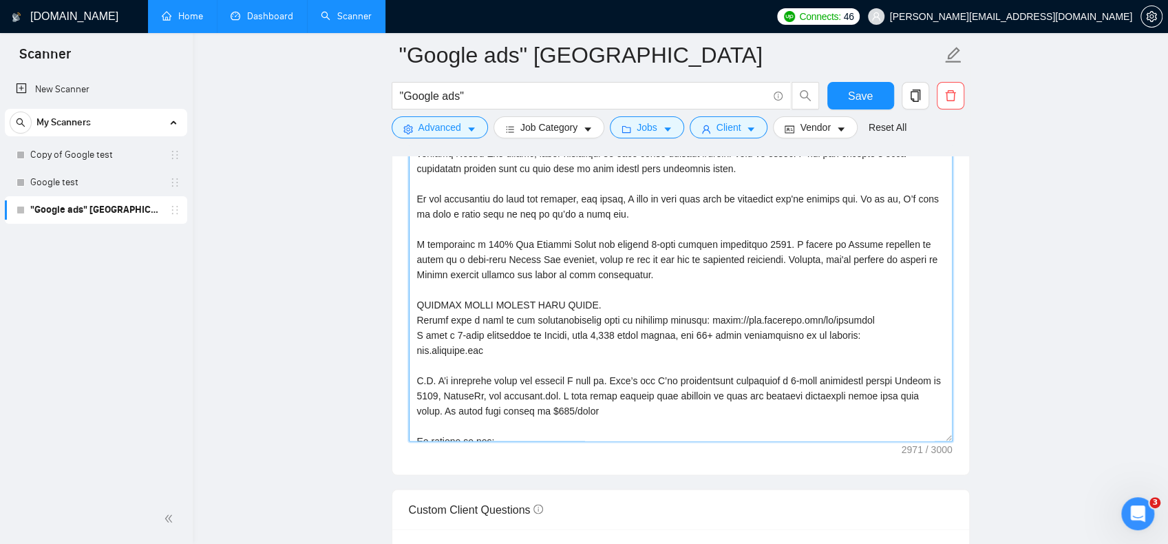
drag, startPoint x: 423, startPoint y: 342, endPoint x: 390, endPoint y: 341, distance: 33.1
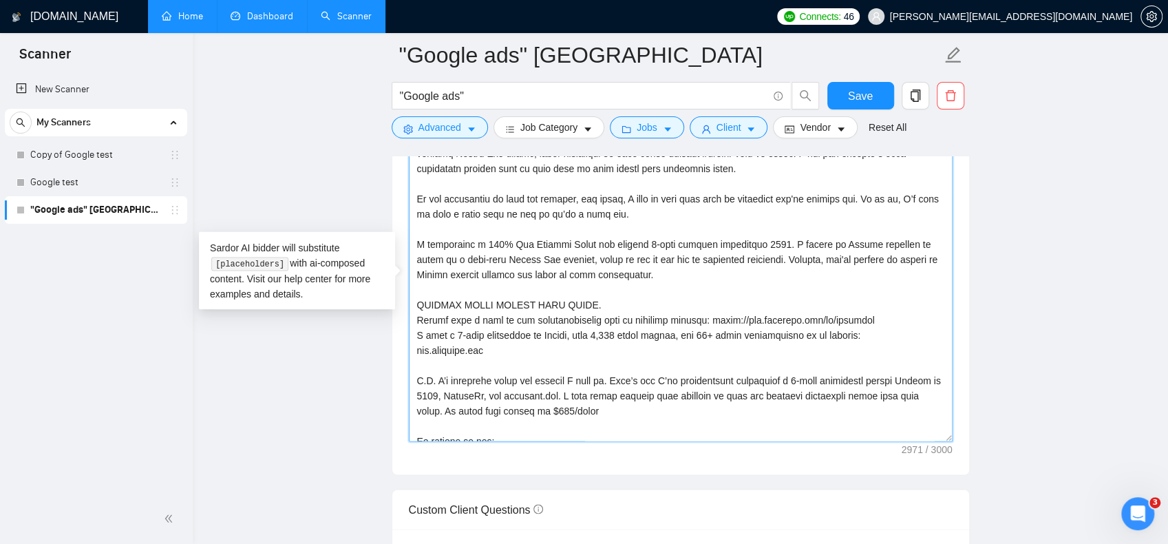
click at [550, 338] on textarea "Cover letter template:" at bounding box center [681, 286] width 544 height 310
drag, startPoint x: 537, startPoint y: 346, endPoint x: 379, endPoint y: 347, distance: 158.3
paste textarea "https://www.paullean.com/upwork/"
click at [675, 284] on textarea "Cover letter template:" at bounding box center [681, 286] width 544 height 310
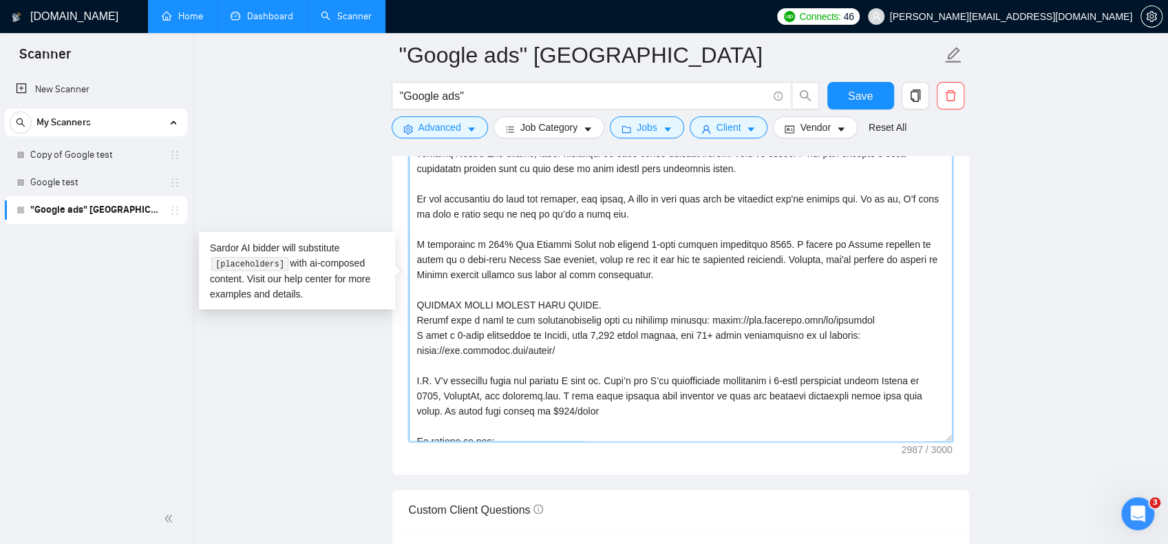
click at [605, 272] on textarea "Cover letter template:" at bounding box center [681, 286] width 544 height 310
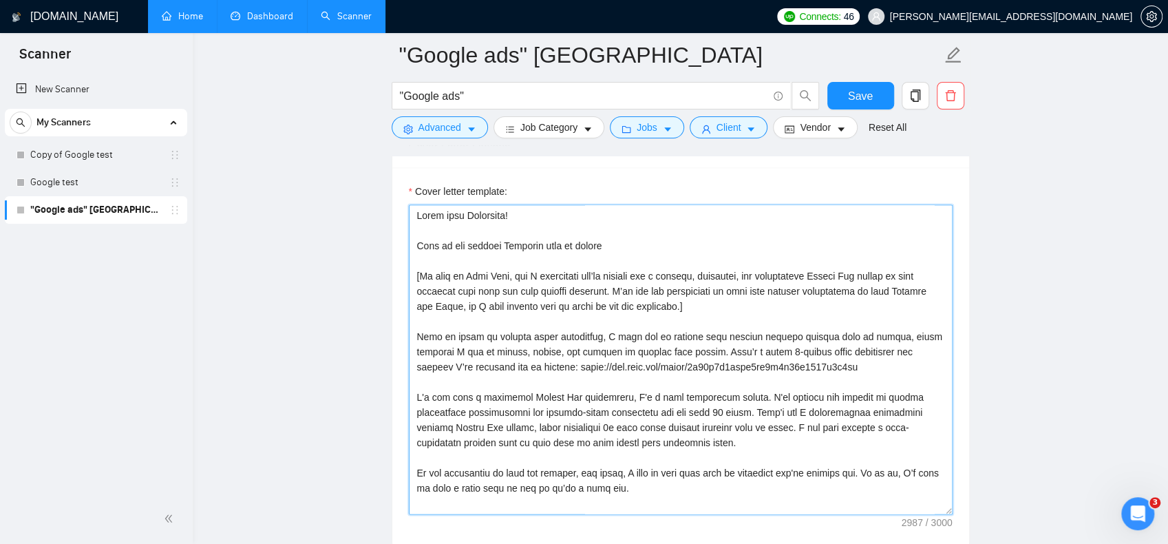
scroll to position [1486, 0]
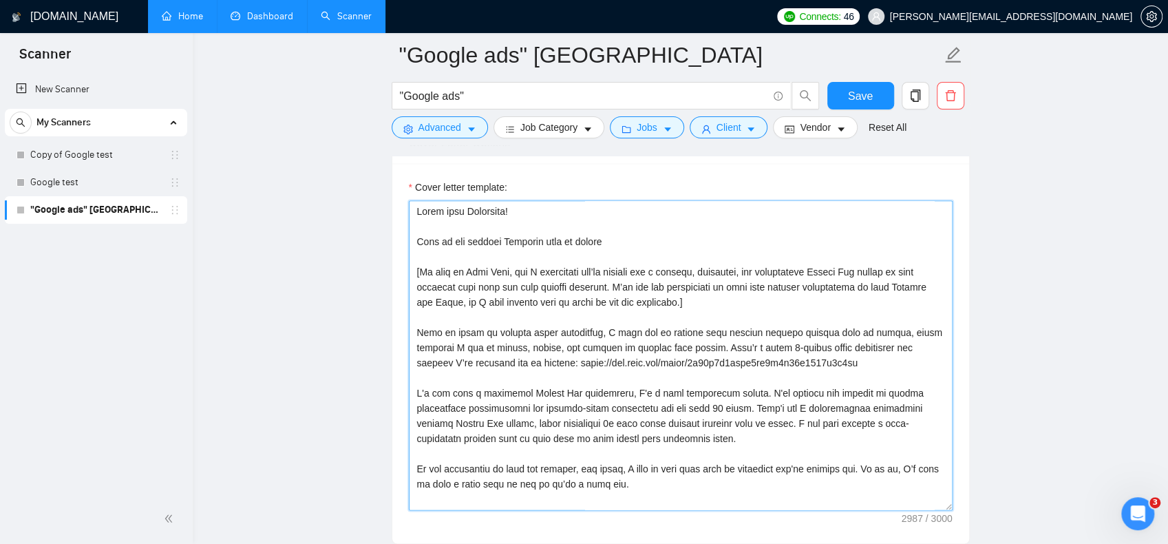
click at [715, 297] on textarea "Cover letter template:" at bounding box center [681, 355] width 544 height 310
drag, startPoint x: 611, startPoint y: 346, endPoint x: 629, endPoint y: 350, distance: 18.9
click at [627, 350] on textarea "Cover letter template:" at bounding box center [681, 355] width 544 height 310
click at [646, 337] on textarea "Cover letter template:" at bounding box center [681, 355] width 544 height 310
drag, startPoint x: 698, startPoint y: 344, endPoint x: 545, endPoint y: 341, distance: 152.9
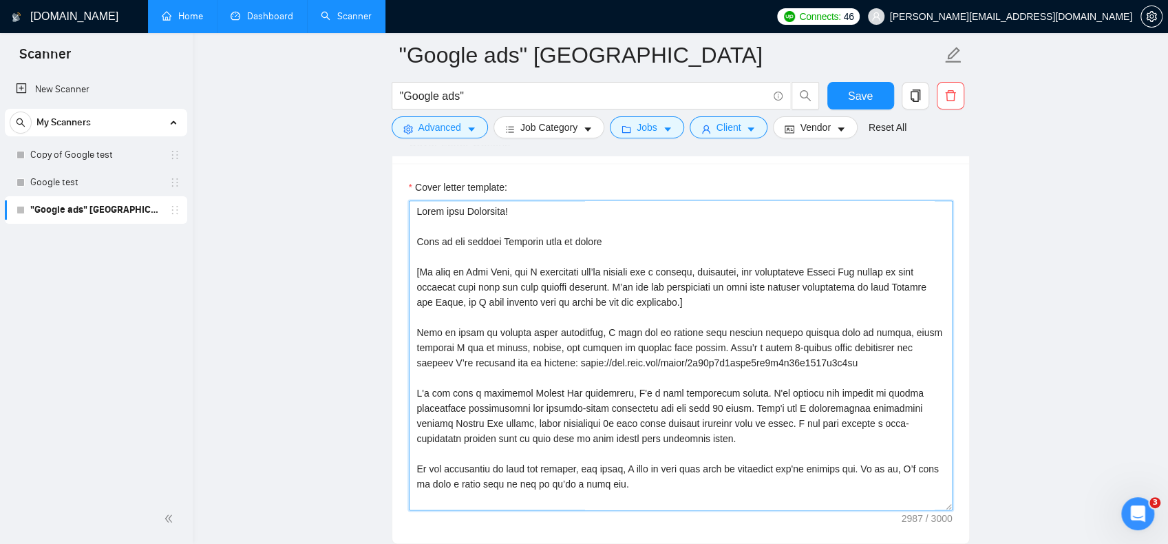
click at [545, 341] on textarea "Cover letter template:" at bounding box center [681, 355] width 544 height 310
drag, startPoint x: 548, startPoint y: 339, endPoint x: 388, endPoint y: 322, distance: 161.4
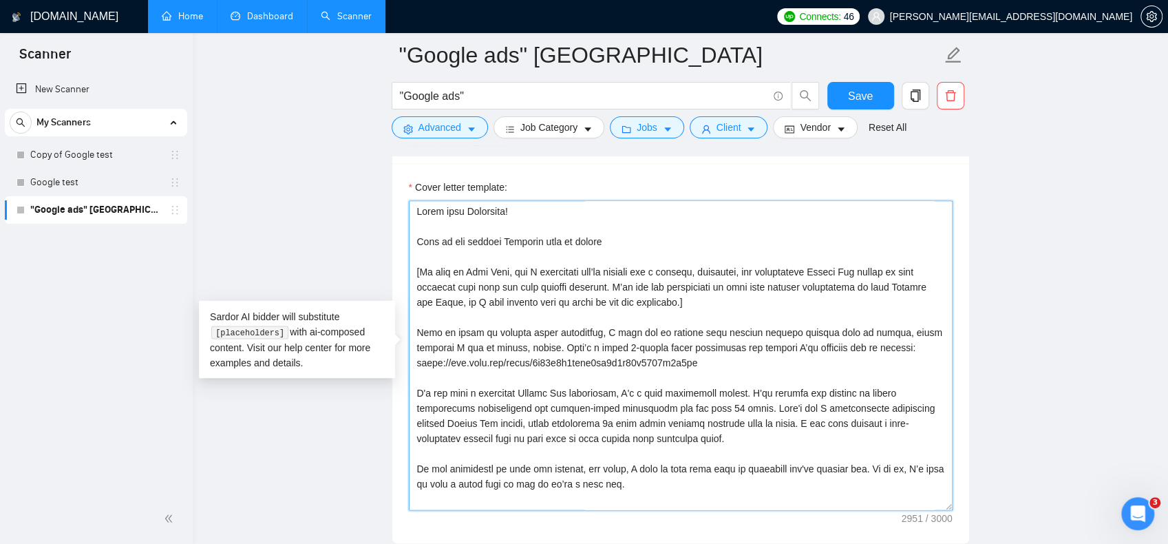
click at [548, 331] on textarea "Cover letter template:" at bounding box center [681, 355] width 544 height 310
drag, startPoint x: 548, startPoint y: 341, endPoint x: 362, endPoint y: 333, distance: 186.1
paste textarea "For service-based businesses, I deliver fast, measurable results without wastin…"
drag, startPoint x: 569, startPoint y: 341, endPoint x: 604, endPoint y: 338, distance: 35.9
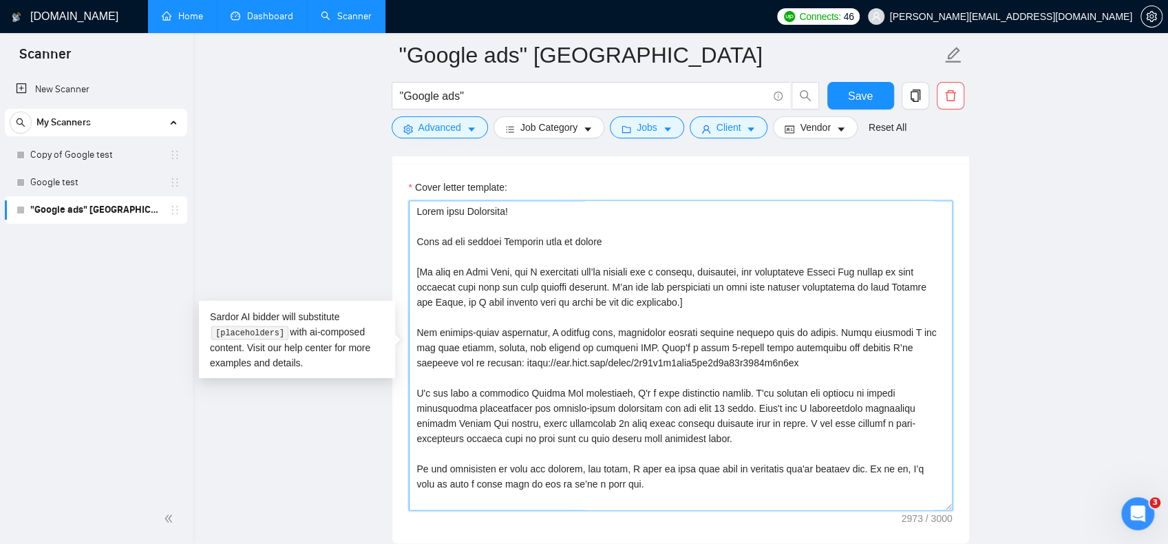
click at [604, 338] on textarea "Cover letter template:" at bounding box center [681, 355] width 544 height 310
drag, startPoint x: 612, startPoint y: 342, endPoint x: 626, endPoint y: 342, distance: 13.8
click at [626, 342] on textarea "Cover letter template:" at bounding box center [681, 355] width 544 height 310
drag, startPoint x: 668, startPoint y: 343, endPoint x: 366, endPoint y: 328, distance: 301.9
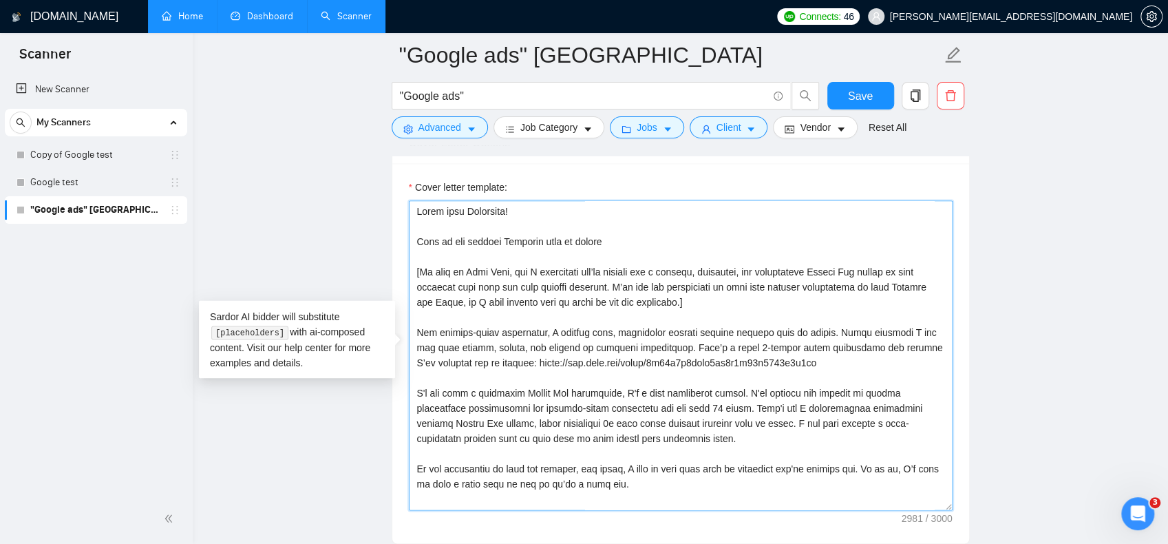
drag, startPoint x: 589, startPoint y: 431, endPoint x: 401, endPoint y: 390, distance: 192.3
click at [401, 390] on div "Cover letter template:" at bounding box center [680, 353] width 577 height 380
drag, startPoint x: 664, startPoint y: 341, endPoint x: 402, endPoint y: 324, distance: 262.1
drag, startPoint x: 511, startPoint y: 410, endPoint x: 410, endPoint y: 383, distance: 103.9
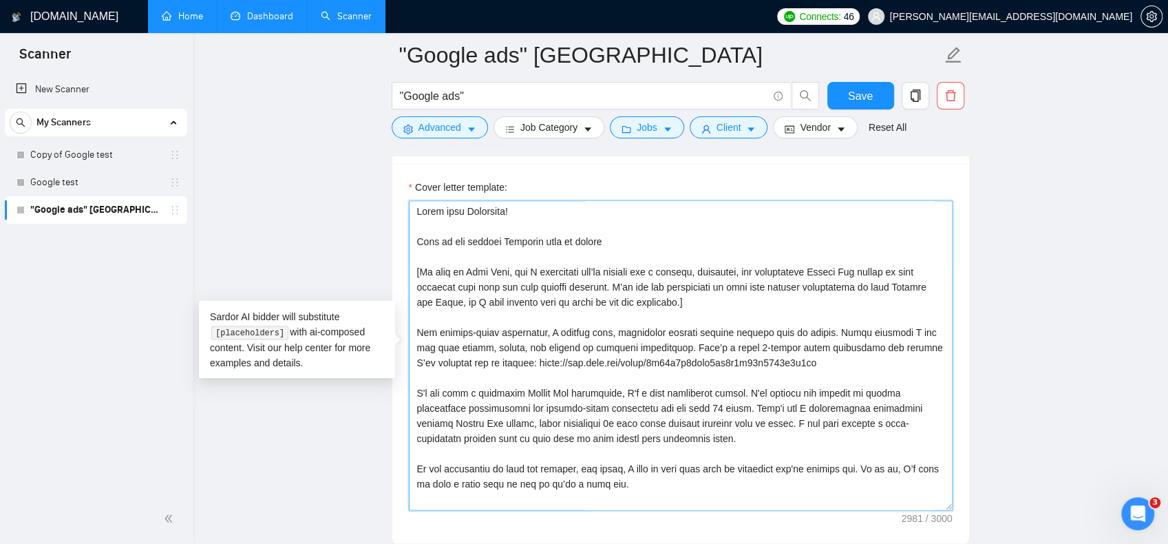
click at [410, 383] on textarea "Cover letter template:" at bounding box center [681, 355] width 544 height 310
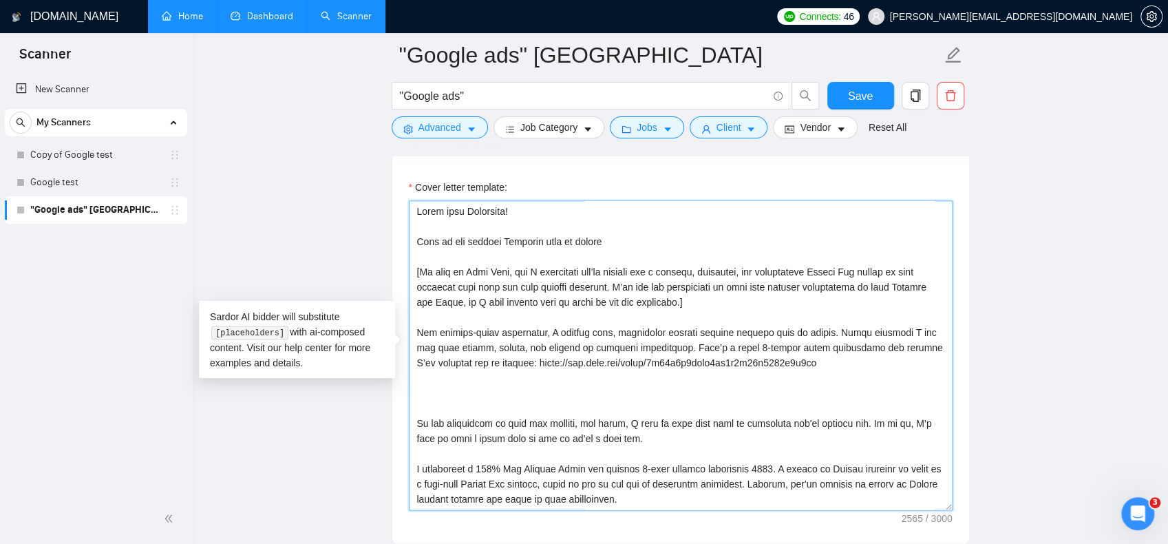
paste textarea
drag, startPoint x: 666, startPoint y: 339, endPoint x: 412, endPoint y: 327, distance: 255.0
click at [412, 327] on textarea "Cover letter template:" at bounding box center [681, 355] width 544 height 310
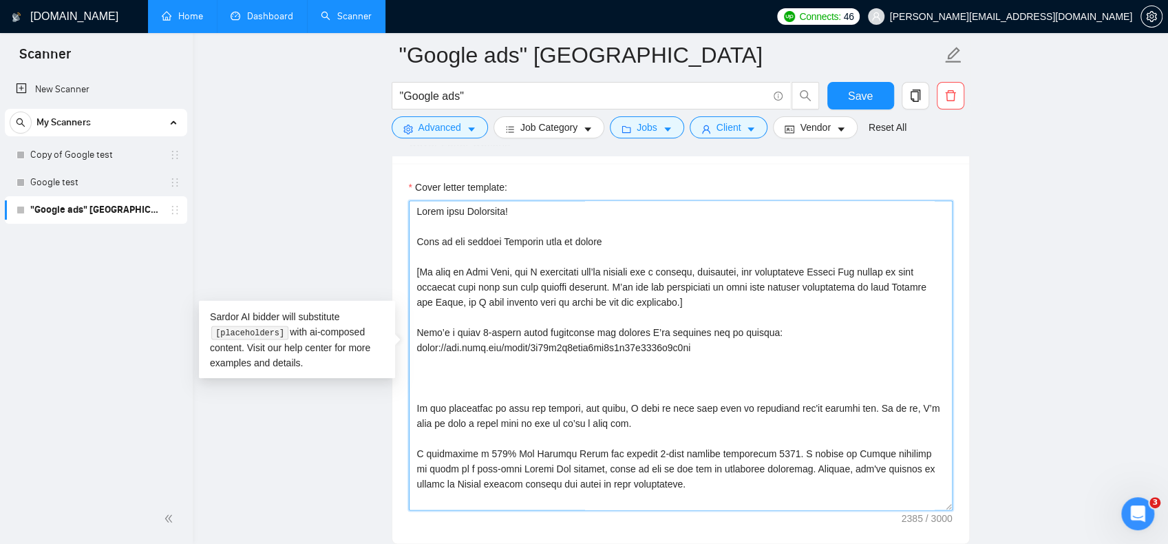
paste textarea "I’m not just a technical Google Ads specialist. I’m a lead generation expert wi…"
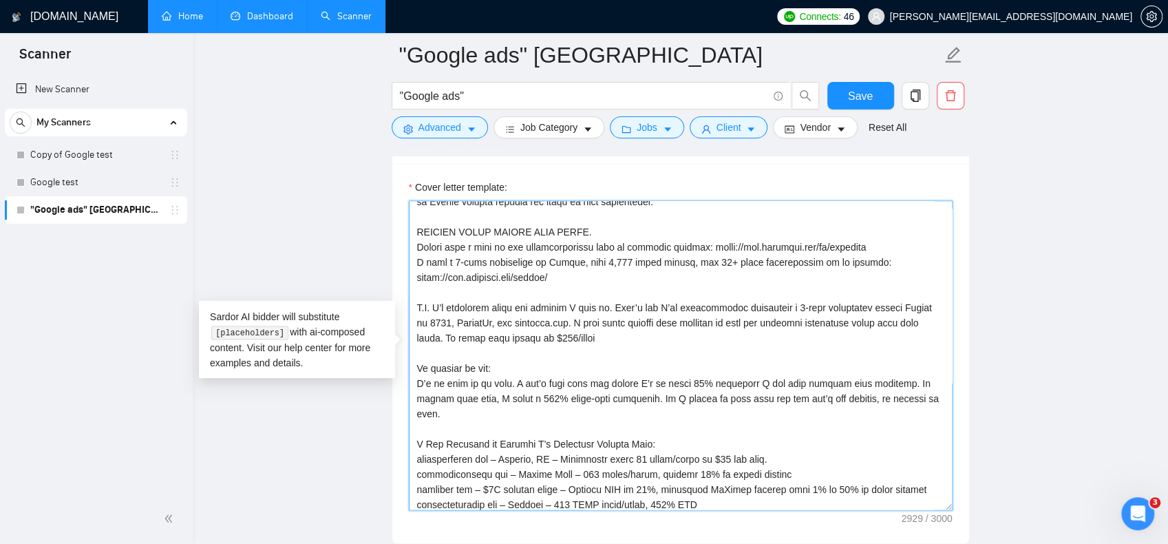
scroll to position [344, 0]
drag, startPoint x: 443, startPoint y: 330, endPoint x: 563, endPoint y: 316, distance: 121.3
click at [563, 316] on textarea "Cover letter template:" at bounding box center [681, 355] width 544 height 310
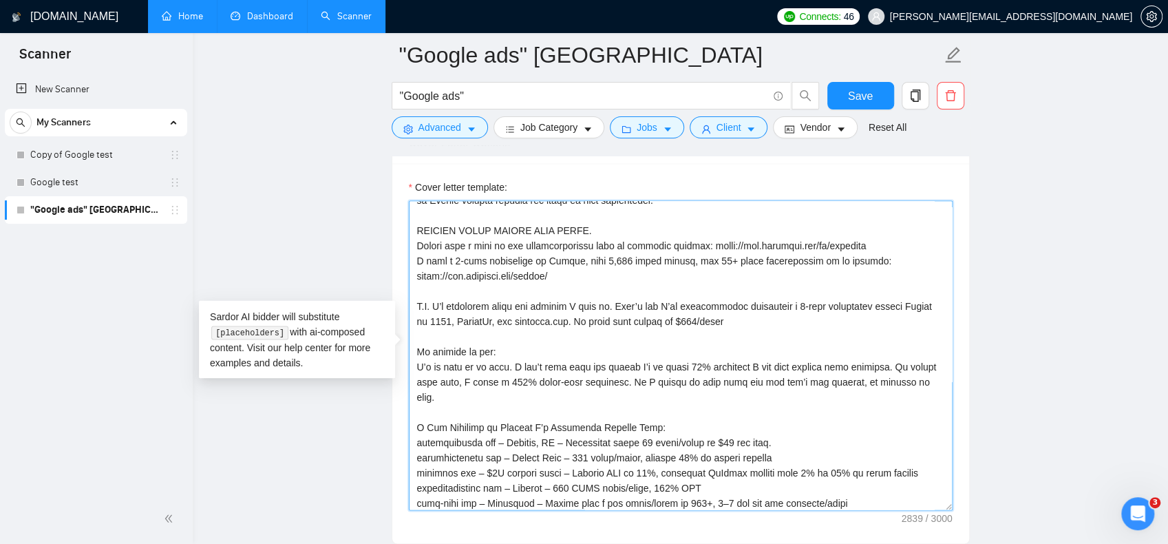
drag, startPoint x: 562, startPoint y: 313, endPoint x: 851, endPoint y: 297, distance: 289.6
click at [851, 297] on textarea "Cover letter template:" at bounding box center [681, 355] width 544 height 310
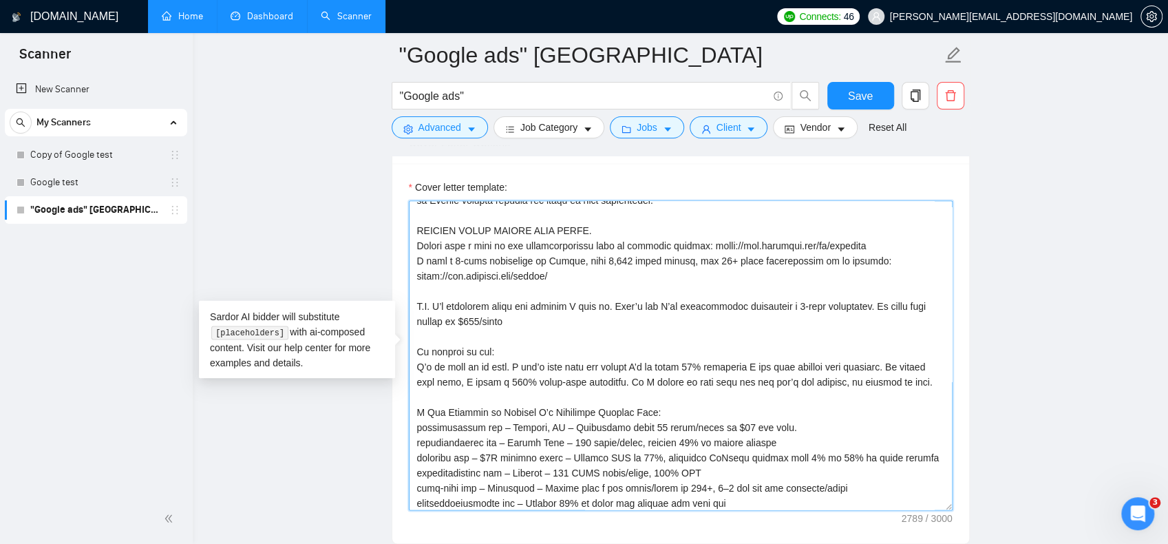
scroll to position [348, 0]
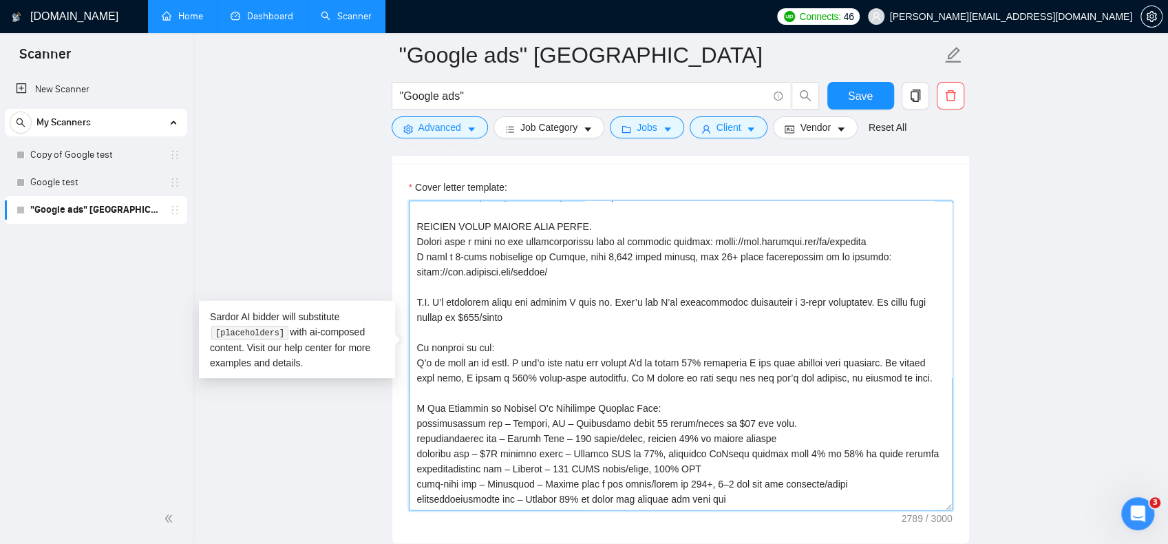
click at [916, 295] on textarea "Cover letter template:" at bounding box center [681, 355] width 544 height 310
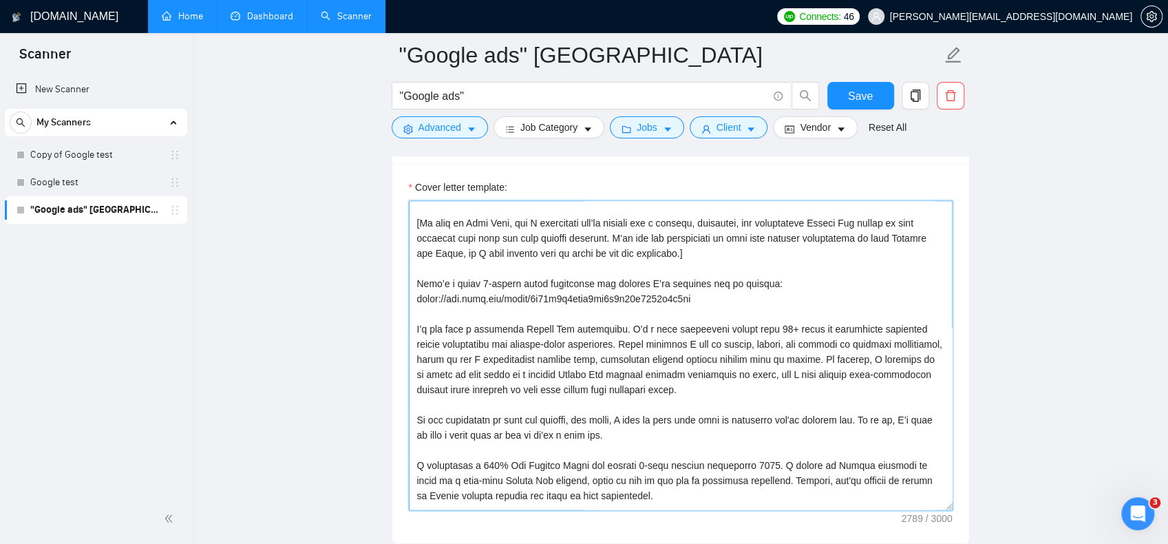
scroll to position [0, 0]
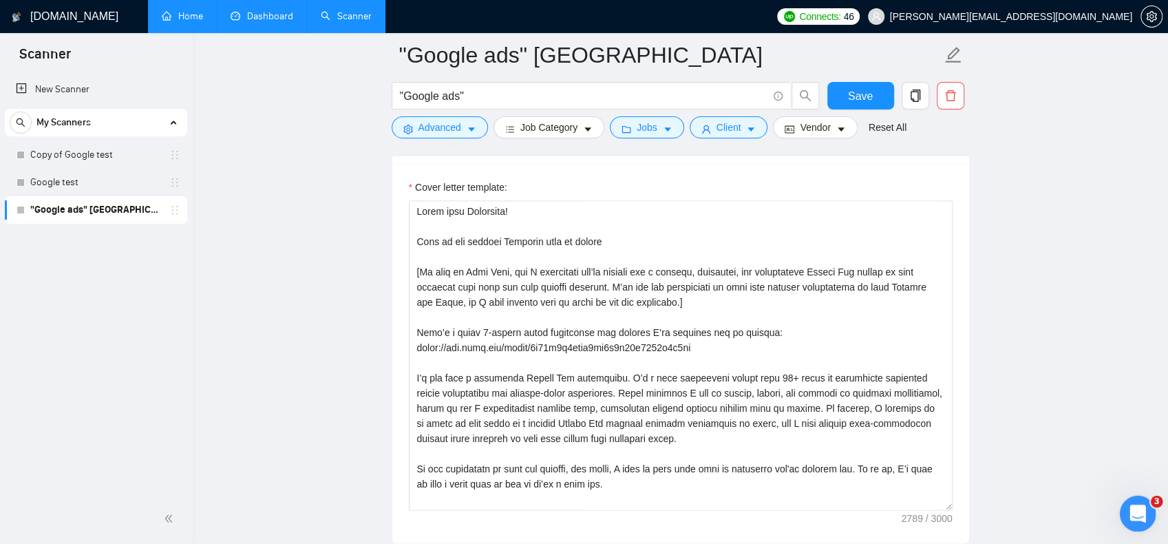
click at [1124, 515] on div "Open Intercom Messenger" at bounding box center [1135, 511] width 45 height 45
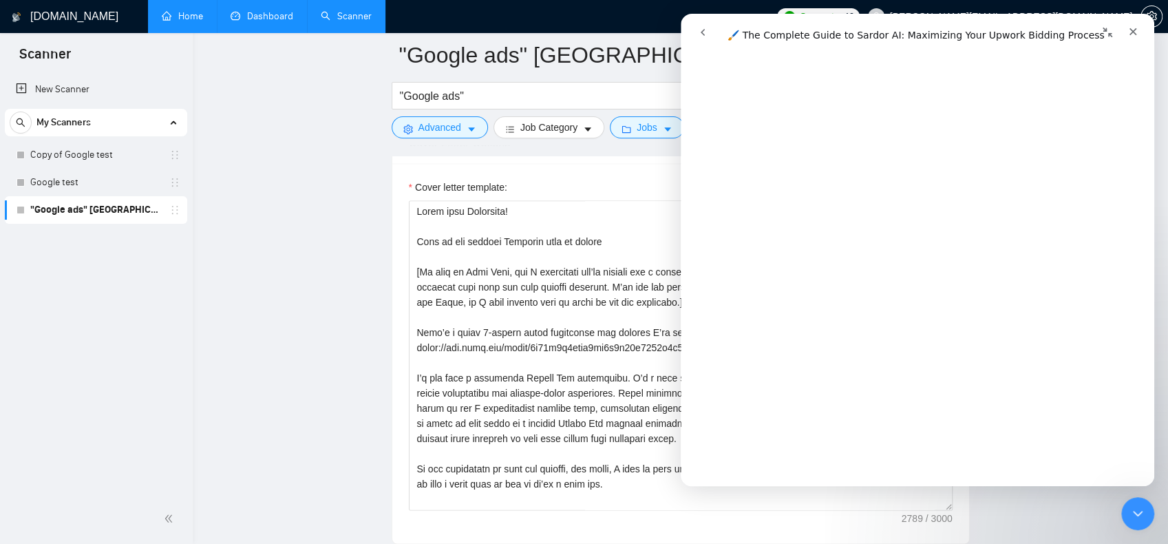
scroll to position [2408, 0]
click at [461, 271] on textarea "Cover letter template:" at bounding box center [681, 355] width 544 height 310
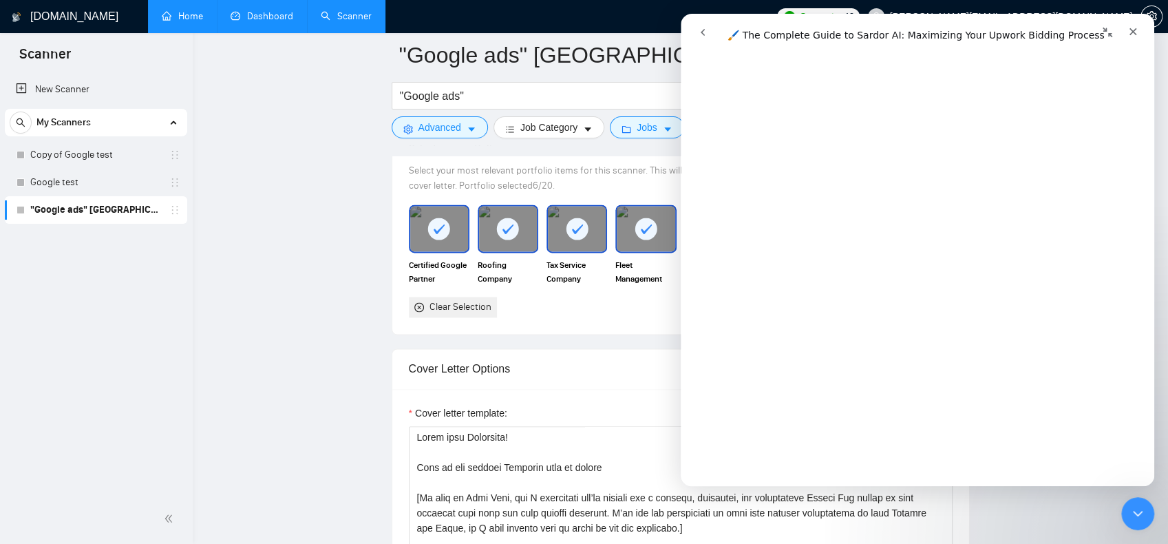
scroll to position [1417, 0]
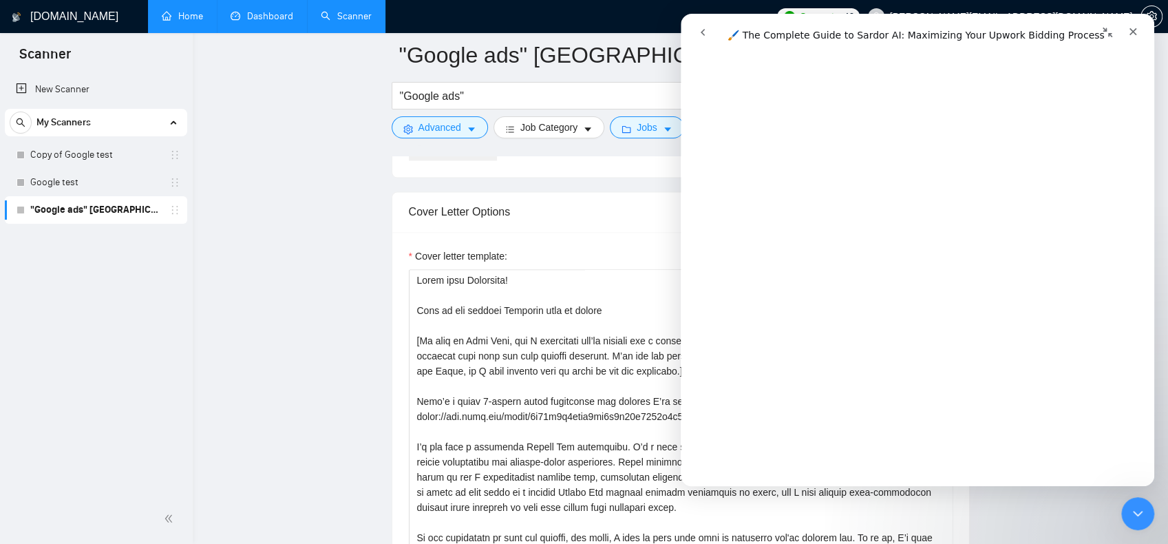
click at [1132, 31] on icon "Close" at bounding box center [1134, 32] width 8 height 8
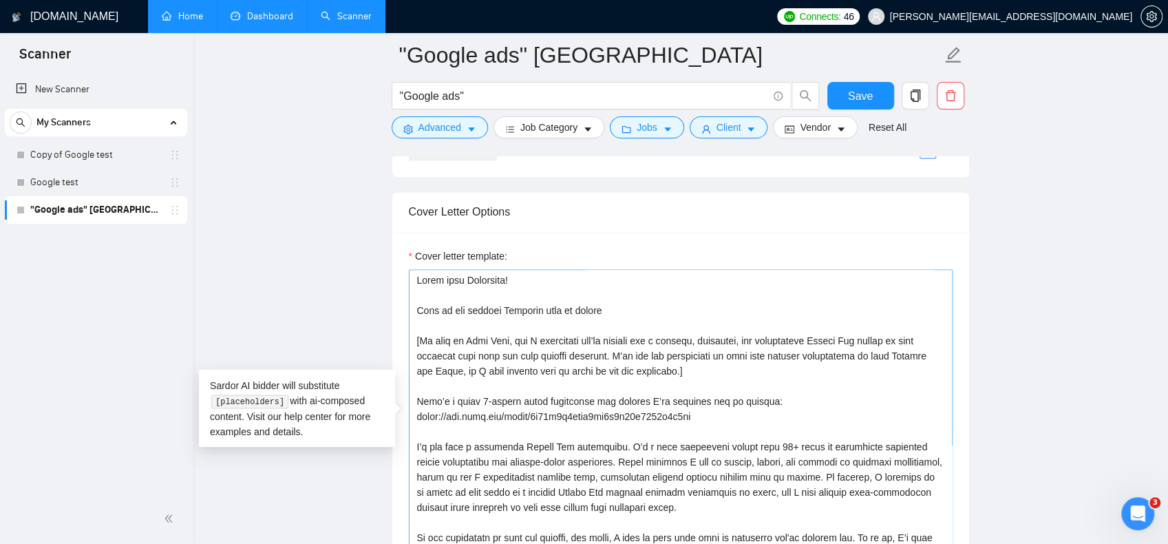
click at [719, 367] on textarea "Cover letter template:" at bounding box center [681, 424] width 544 height 310
click at [419, 337] on textarea "Cover letter template:" at bounding box center [681, 424] width 544 height 310
click at [1125, 505] on div "Open Intercom Messenger" at bounding box center [1135, 511] width 45 height 45
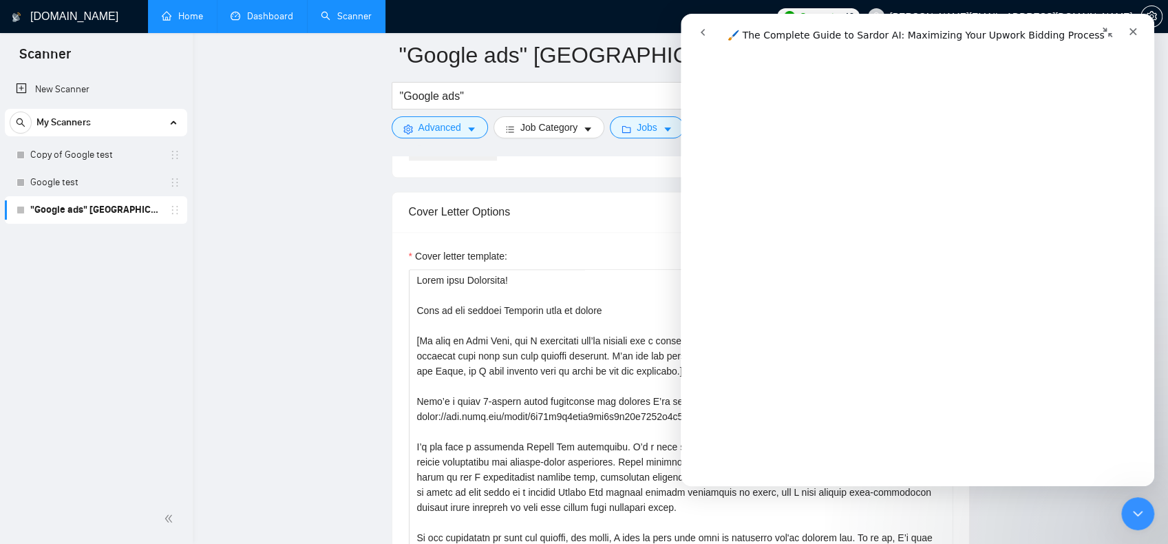
scroll to position [3372, 0]
click at [571, 305] on textarea "Cover letter template:" at bounding box center [681, 424] width 544 height 310
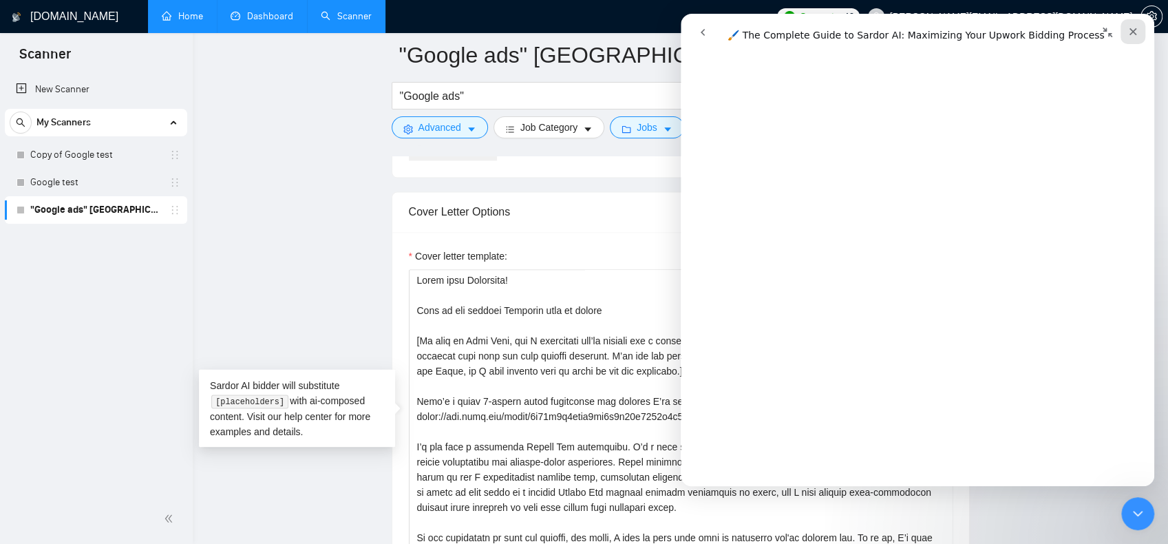
click at [1136, 38] on div "Close" at bounding box center [1133, 31] width 25 height 25
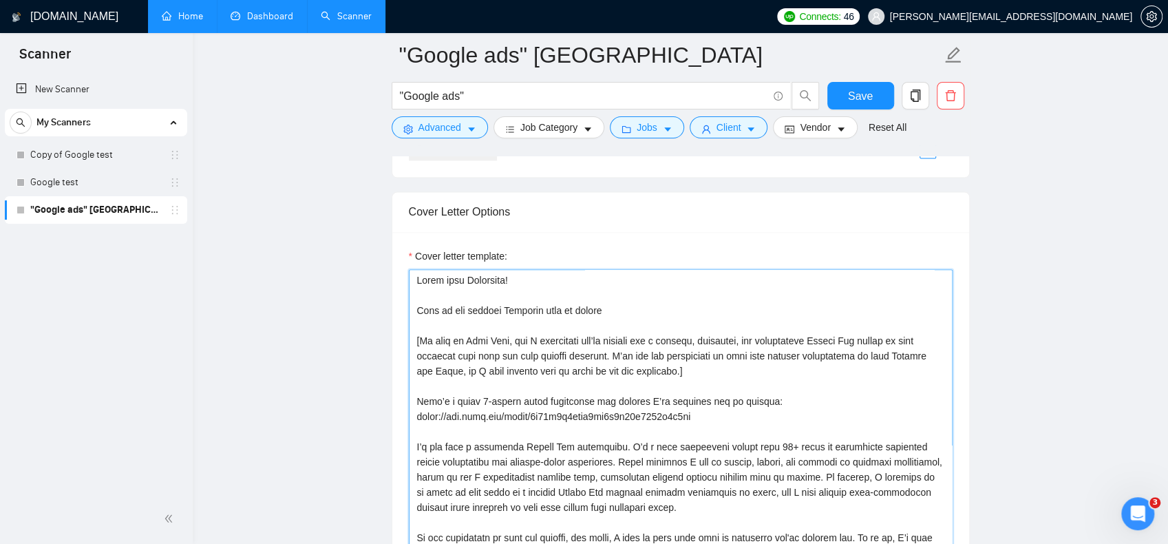
click at [419, 338] on textarea "Cover letter template:" at bounding box center [681, 424] width 544 height 310
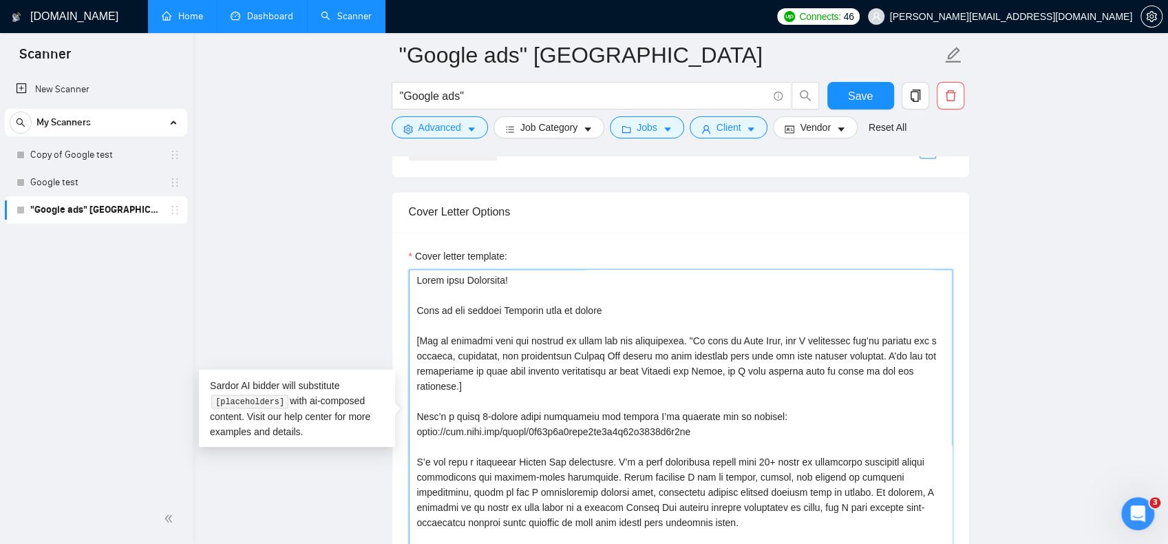
click at [460, 383] on textarea "Cover letter template:" at bounding box center [681, 424] width 544 height 310
click at [463, 382] on textarea "Cover letter template:" at bounding box center [681, 424] width 544 height 310
click at [680, 333] on textarea "Cover letter template:" at bounding box center [681, 424] width 544 height 310
click at [604, 334] on textarea "Cover letter template:" at bounding box center [681, 424] width 544 height 310
click at [684, 337] on textarea "Cover letter template:" at bounding box center [681, 424] width 544 height 310
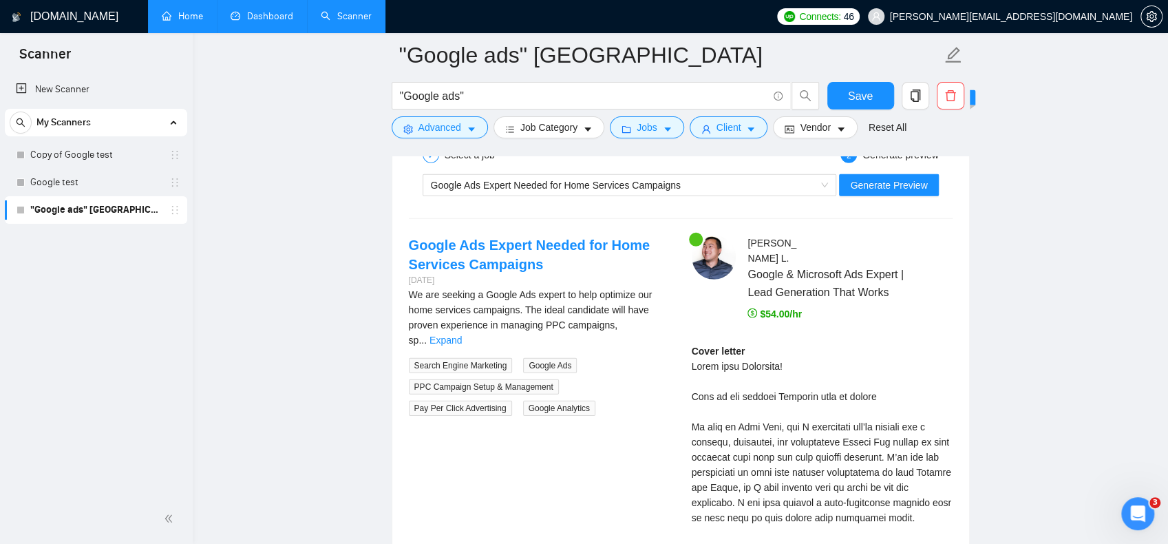
scroll to position [2656, 0]
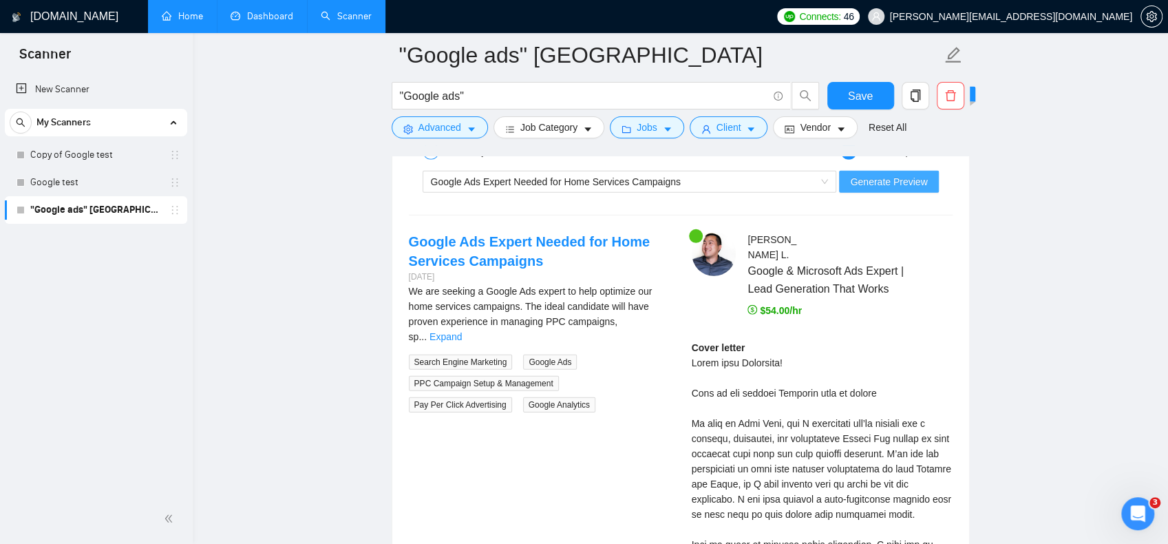
type textarea "Hello from Vancouver! Glad to see another Canadian here on upwork [Use my templ…"
click at [909, 179] on span "Generate Preview" at bounding box center [888, 181] width 77 height 15
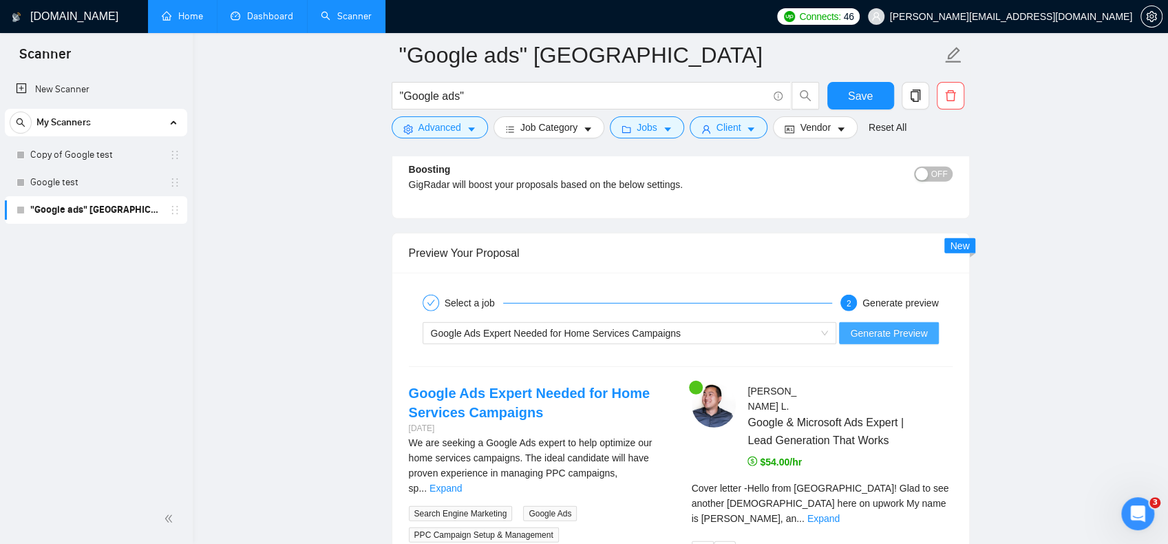
scroll to position [2711, 0]
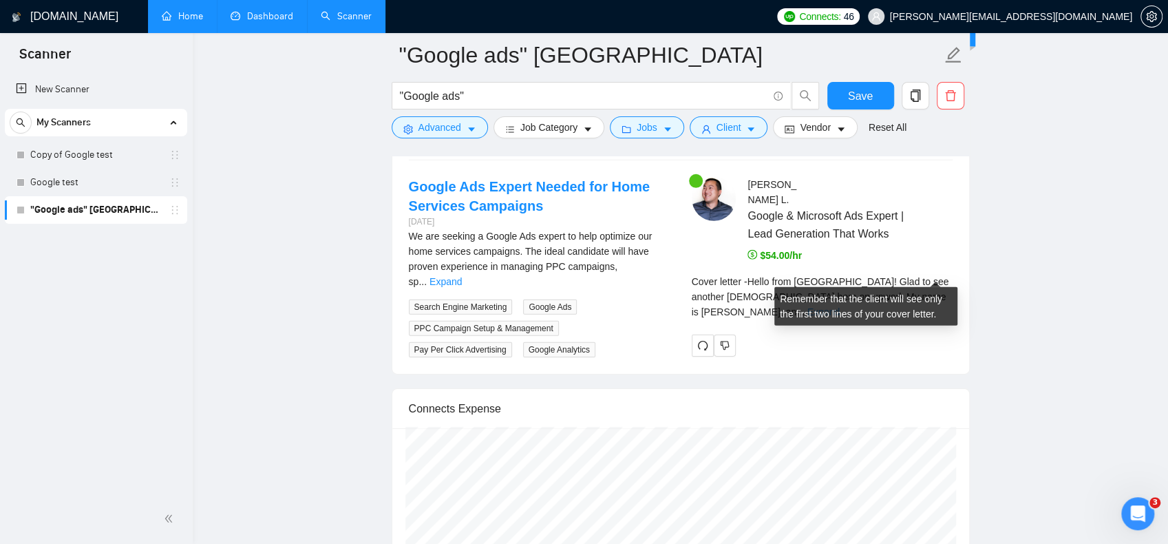
click at [840, 306] on link "Expand" at bounding box center [824, 311] width 32 height 11
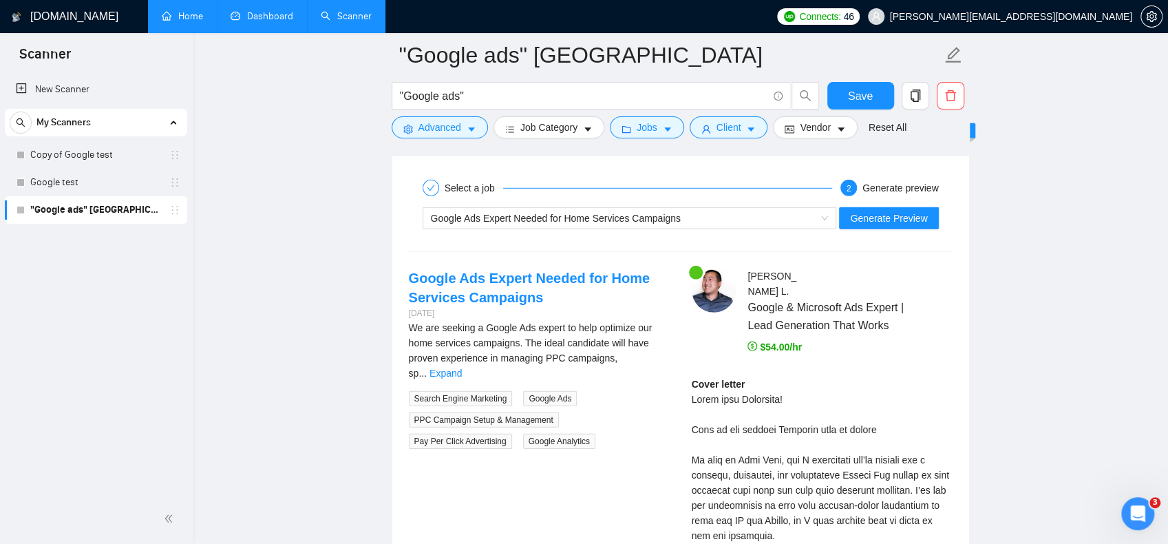
scroll to position [2642, 0]
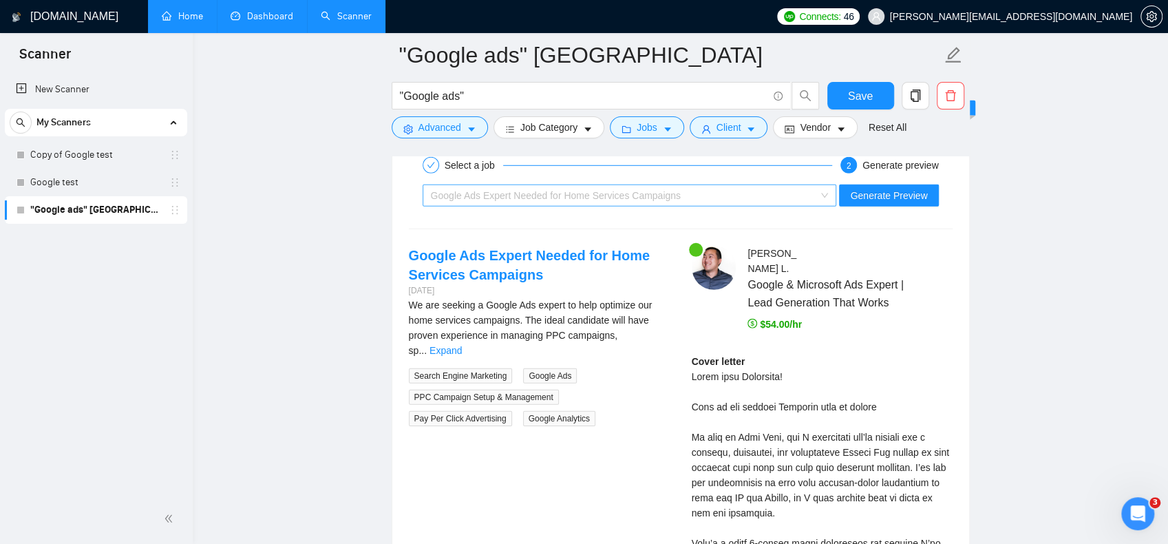
click at [533, 190] on span "Google Ads Expert Needed for Home Services Campaigns" at bounding box center [556, 195] width 250 height 11
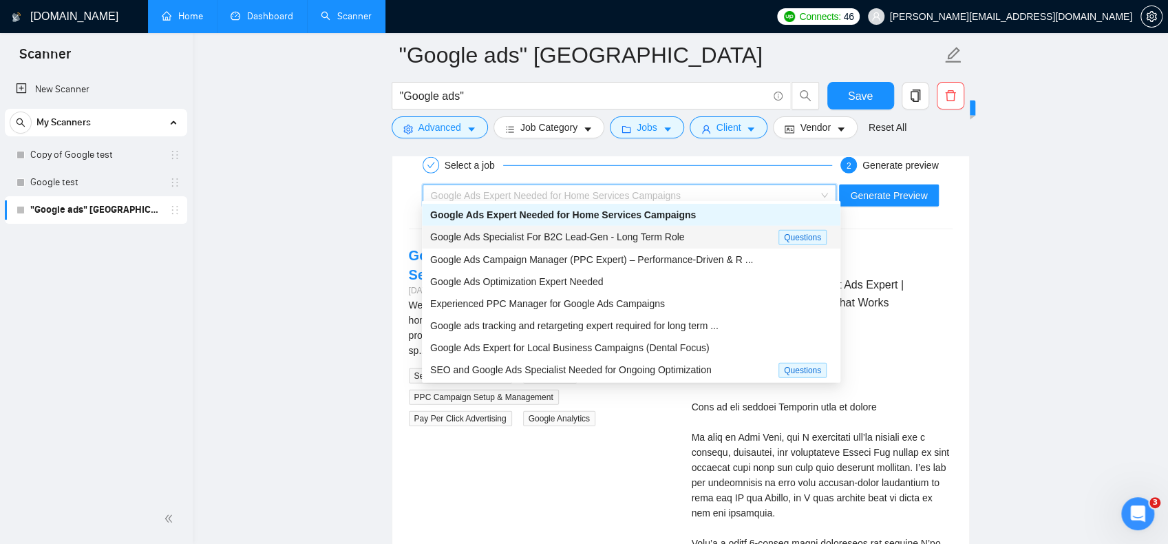
drag, startPoint x: 483, startPoint y: 257, endPoint x: 501, endPoint y: 238, distance: 25.8
click at [501, 238] on div "Google Ads Expert Needed for Home Services Campaigns Google Ads Specialist For …" at bounding box center [631, 315] width 419 height 223
click at [501, 238] on span "Google Ads Specialist For B2C Lead-Gen - Long Term Role" at bounding box center [557, 236] width 254 height 11
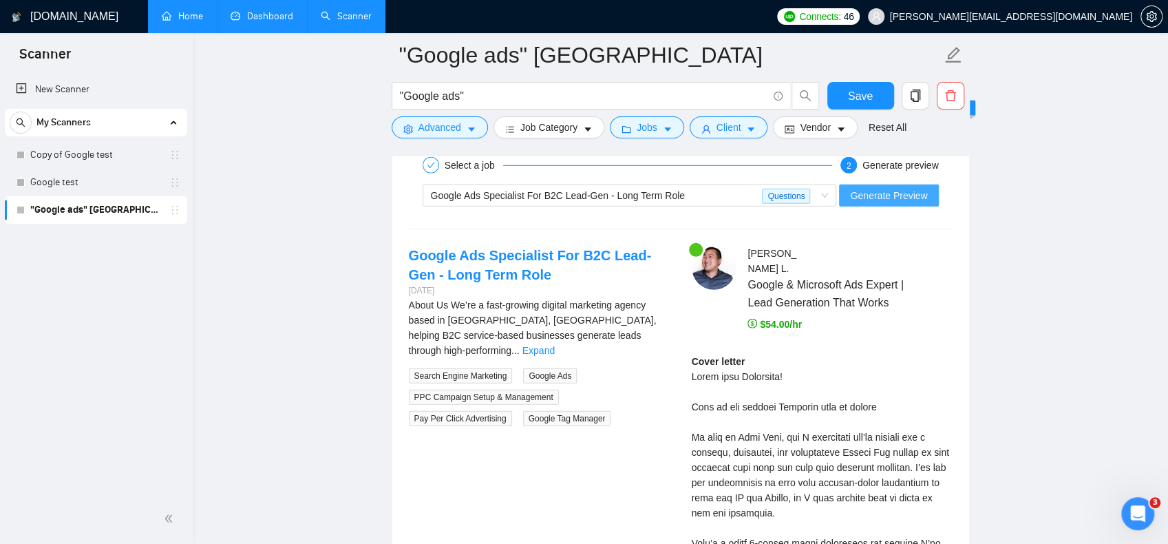
click at [888, 188] on span "Generate Preview" at bounding box center [888, 195] width 77 height 15
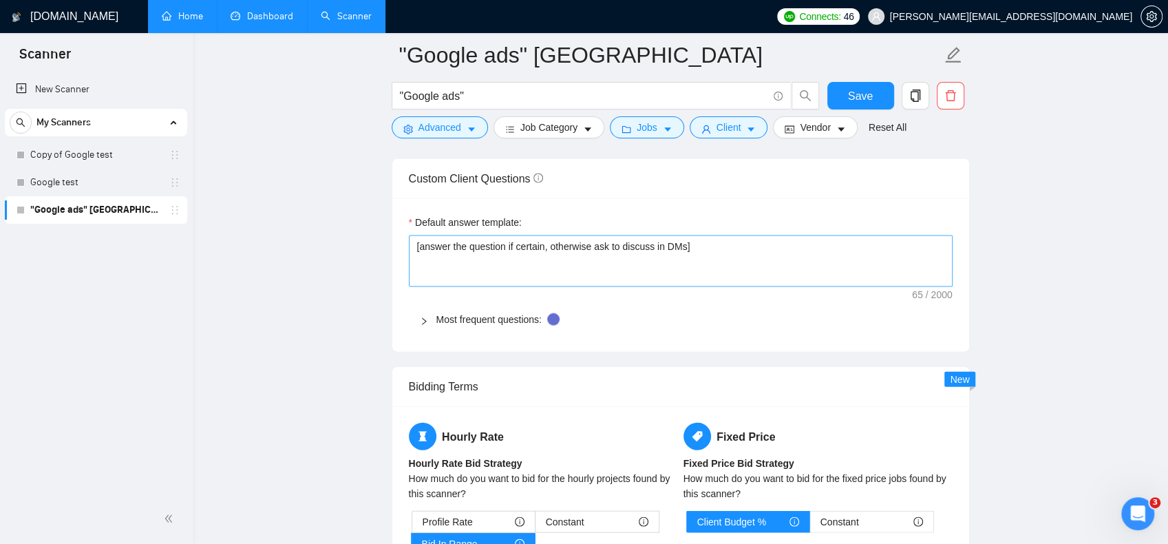
scroll to position [1747, 0]
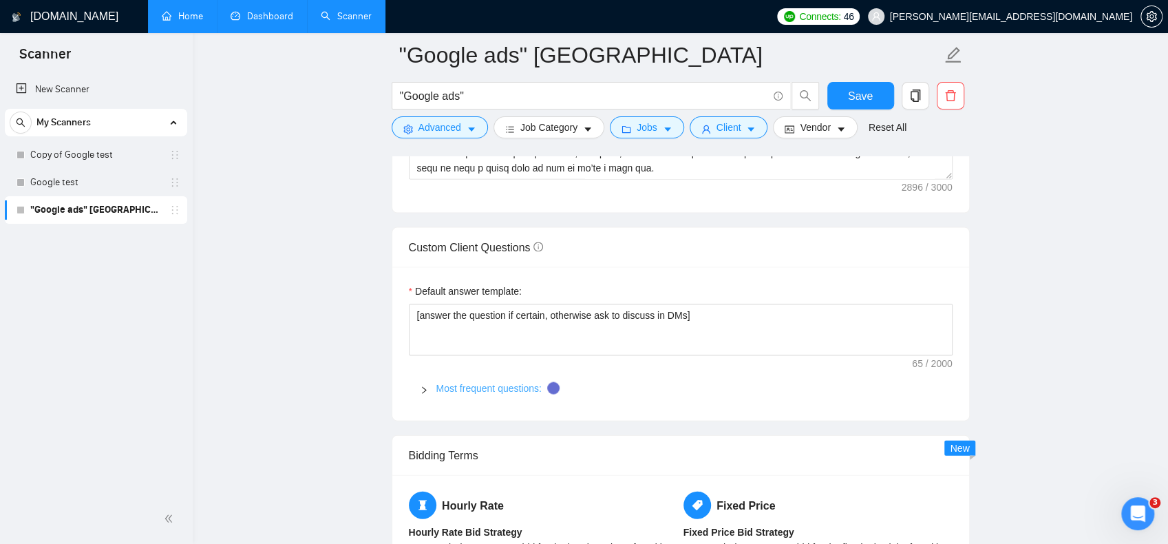
click at [512, 384] on link "Most frequent questions:" at bounding box center [488, 388] width 105 height 11
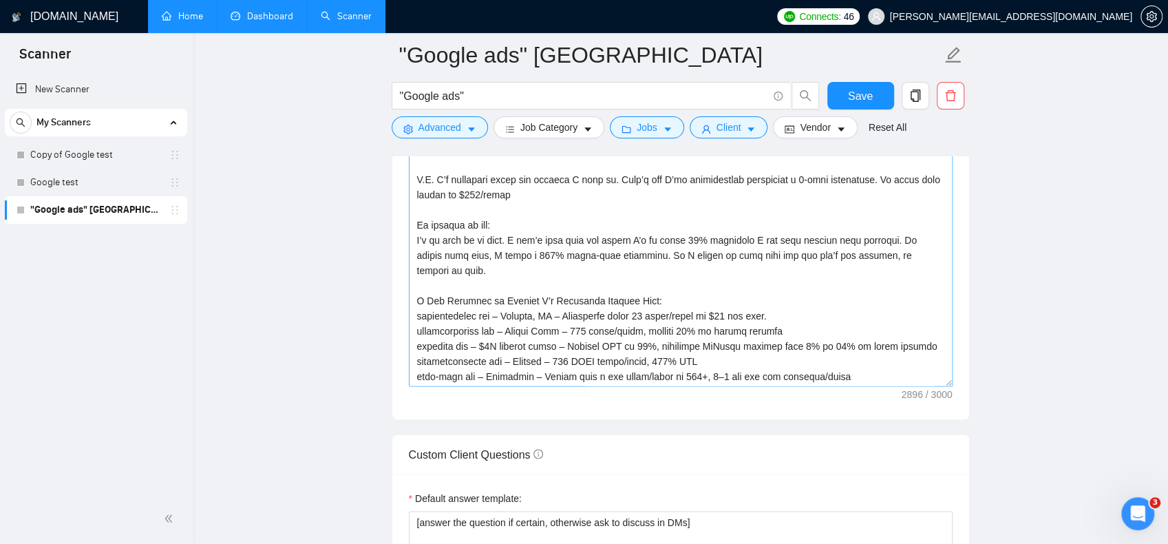
scroll to position [363, 0]
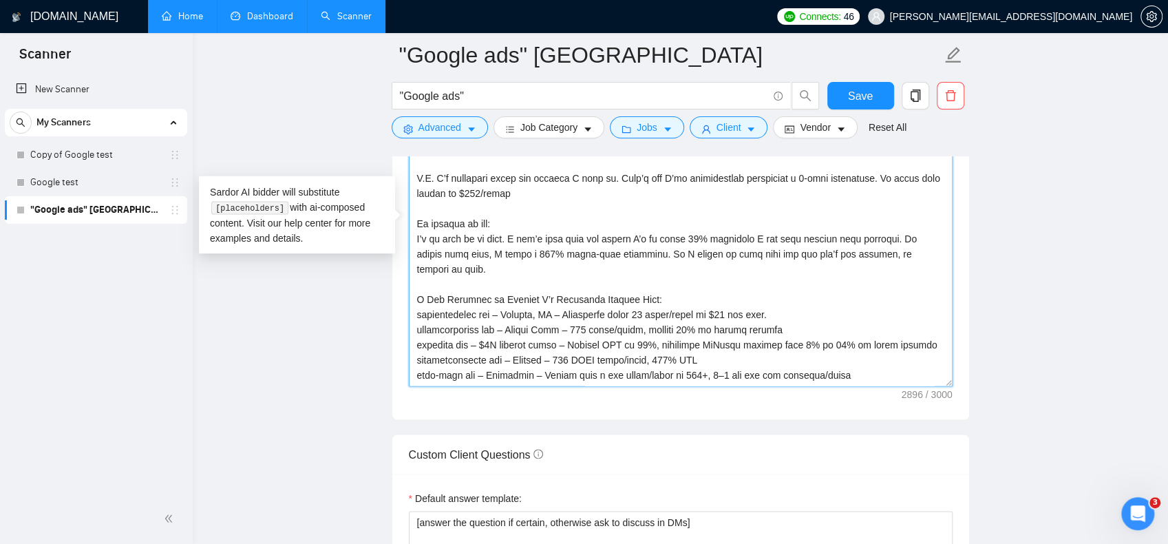
drag, startPoint x: 417, startPoint y: 277, endPoint x: 728, endPoint y: 371, distance: 325.0
click at [728, 371] on textarea "Cover letter template:" at bounding box center [681, 231] width 544 height 310
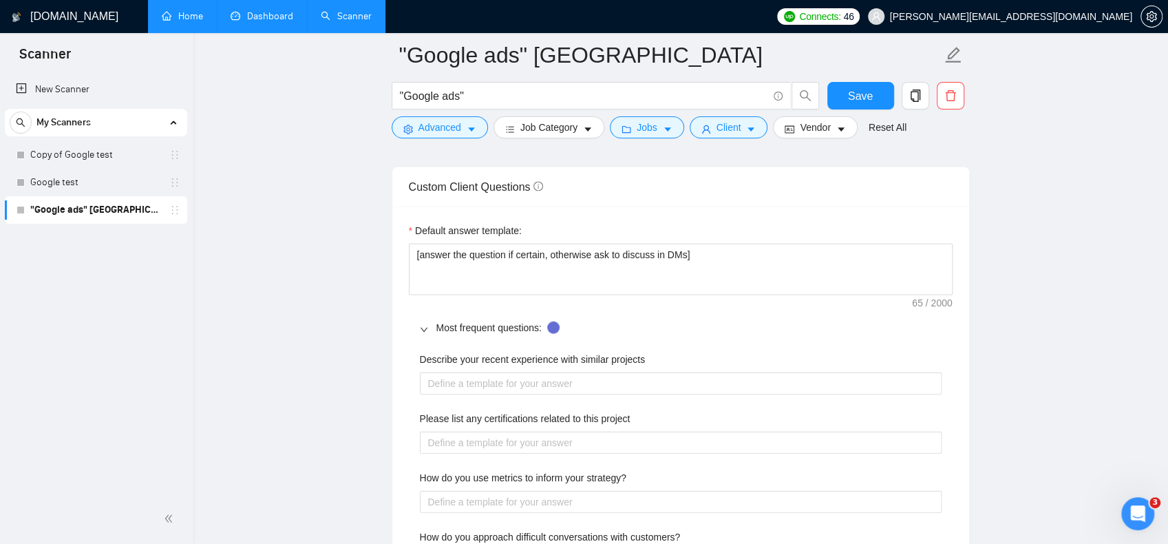
scroll to position [1885, 0]
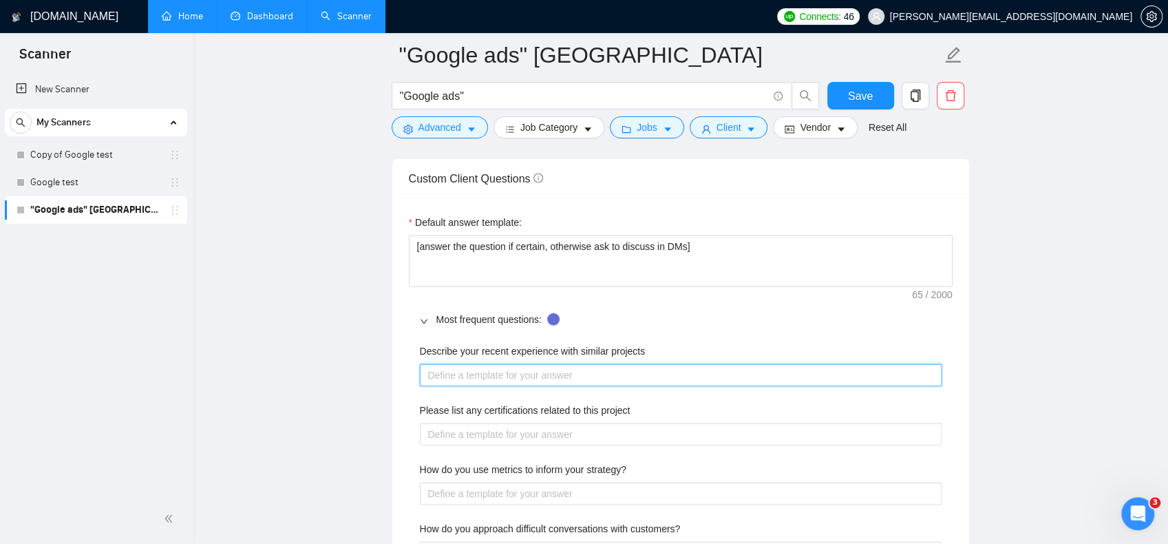
click at [618, 378] on projects "Describe your recent experience with similar projects" at bounding box center [681, 374] width 522 height 21
paste projects "A Few Examples of Clients I’m Currently Working With: rubypowerslaw com – [GEOG…"
type projects "A Few Examples of Clients I’m Currently Working With: rubypowerslaw com – [GEOG…"
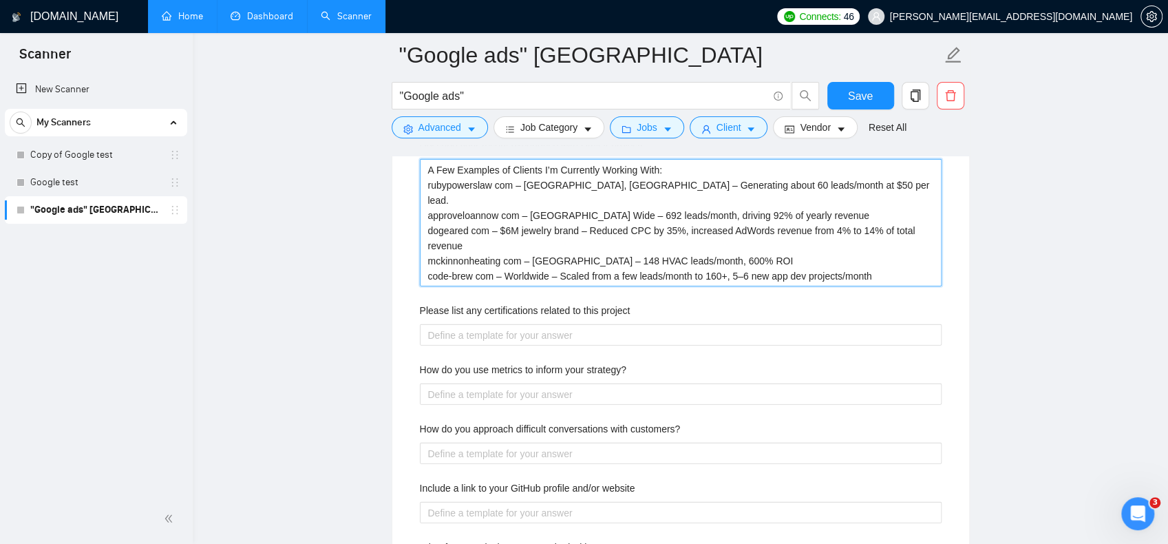
scroll to position [2091, 0]
type projects "A Few Examples of Clients I’m Currently Working With: rubypowerslaw com – [GEOG…"
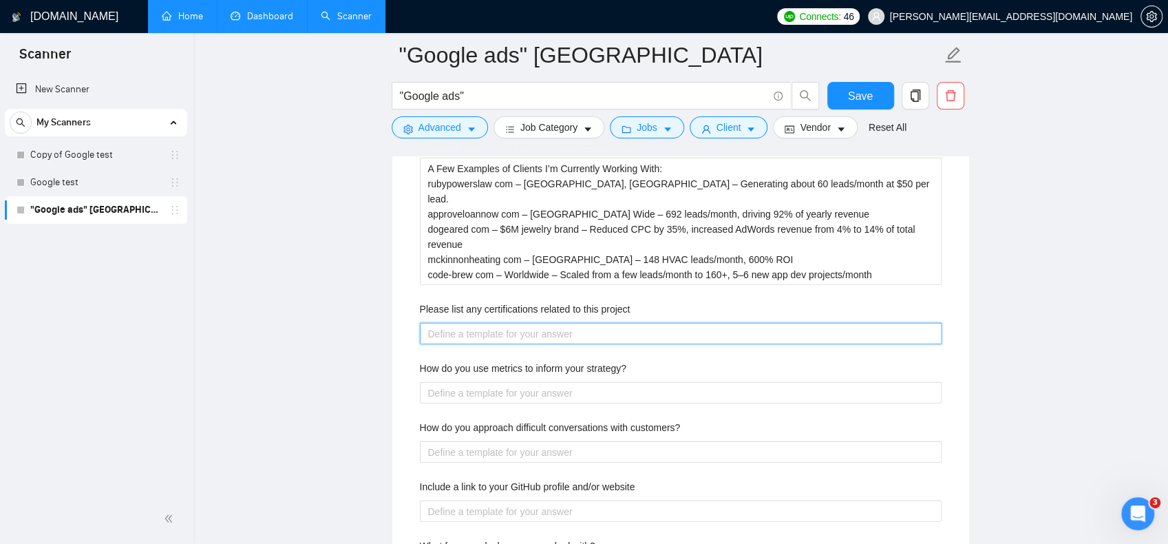
click at [668, 335] on project "Please list any certifications related to this project" at bounding box center [681, 333] width 522 height 21
type project "I"
type project "I a"
type project "I am"
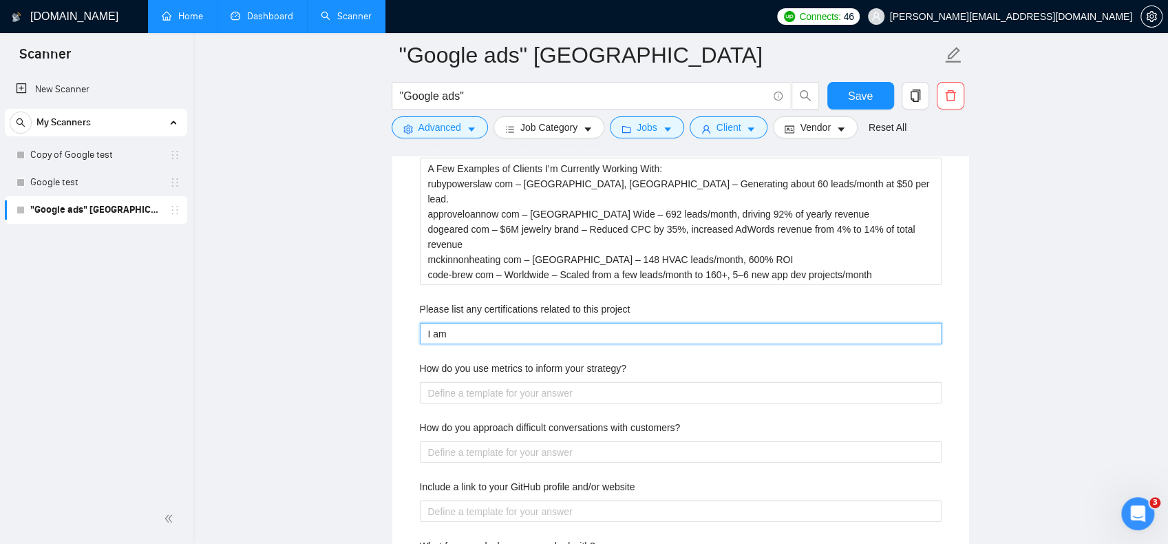
type project "I am"
type project "I am g"
type project "I am go"
type project "I am goo"
type project "I am googe"
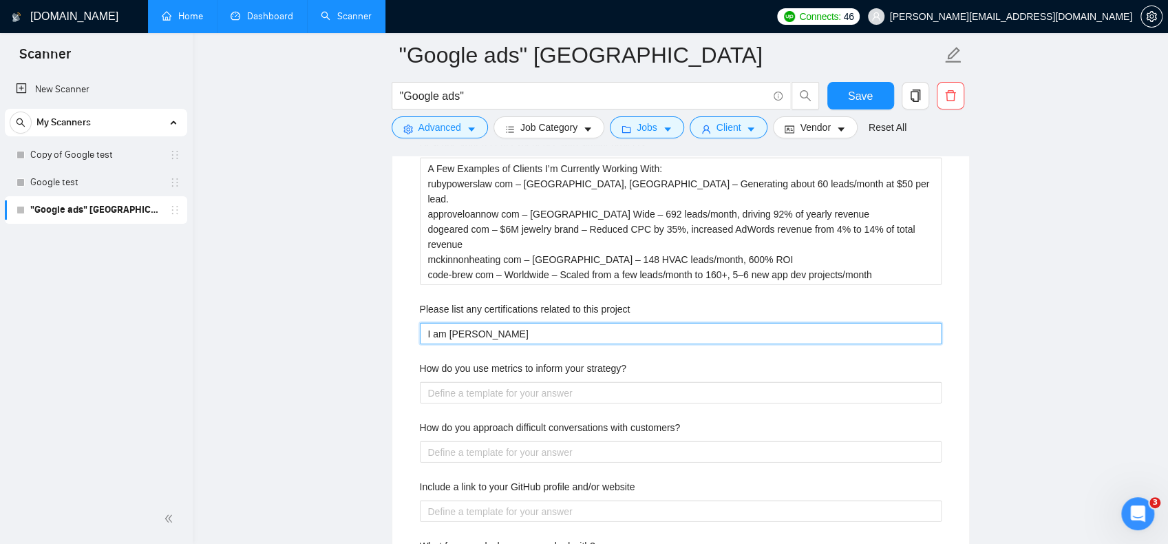
type project "I am googel"
type project "I am googel a"
type project "I am googel ad"
type project "I am googel ads"
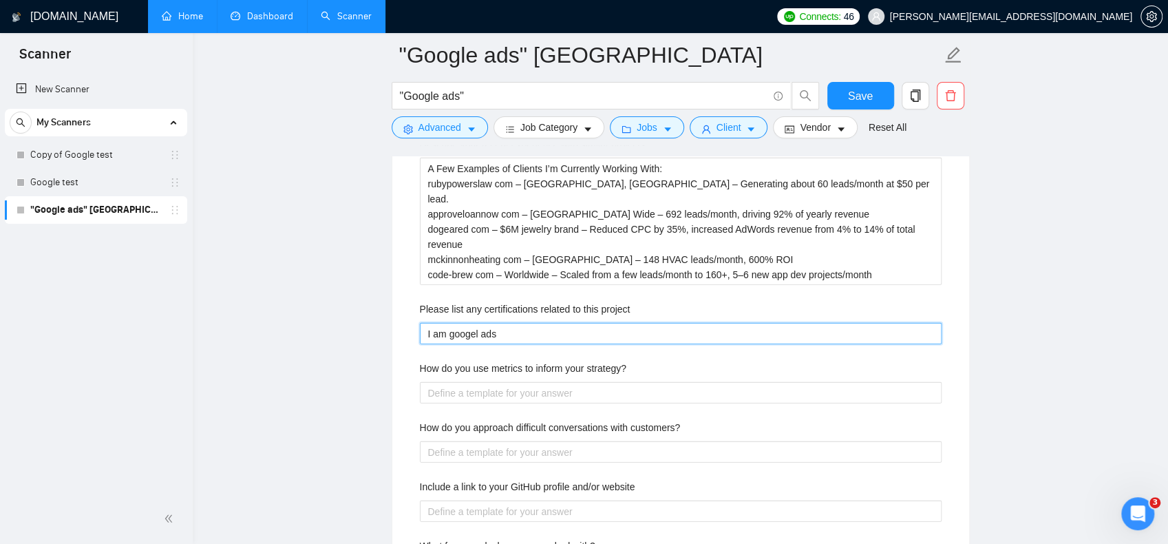
type project "I am googel ads"
type project "I am googel ads p"
type project "I am googel ads pa"
type project "I am googel ads par"
type project "I am googel ads part"
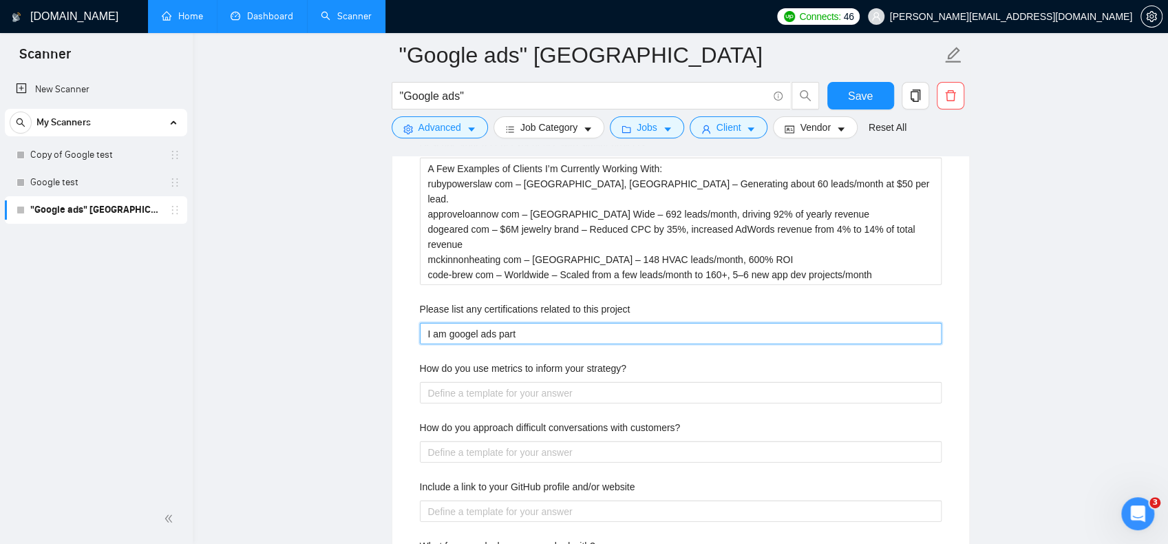
type project "I am googel ads partn"
type project "I am googel ads partne"
type project "I am googel ads partner"
type project "I am googel ads partner a"
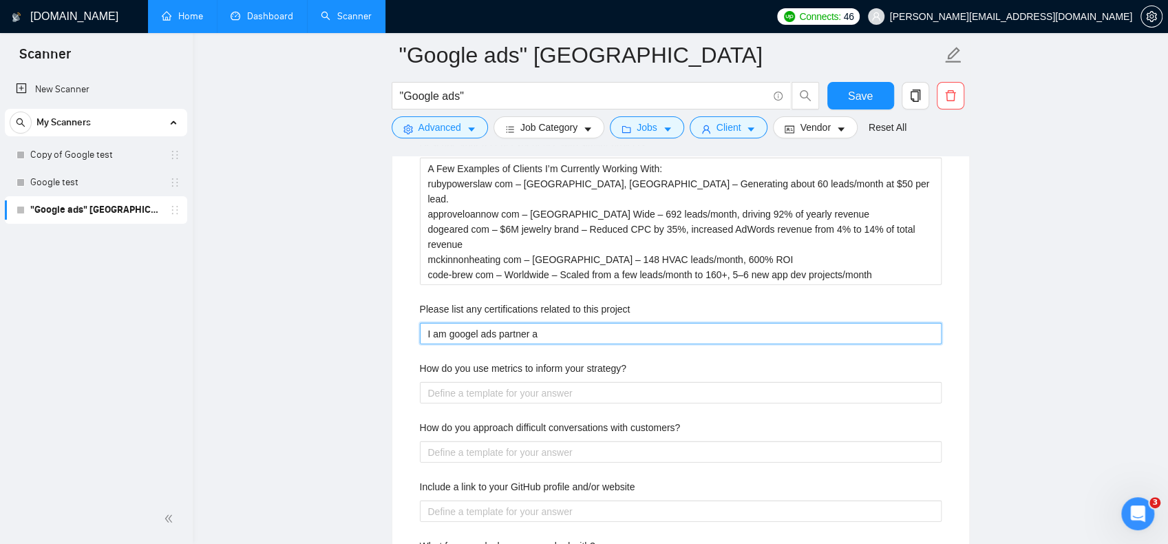
type project "I am googel ads partner an"
type project "I am googel ads partner and"
type project "I am googel ads partner and c"
type project "I am googel ads partner and ce"
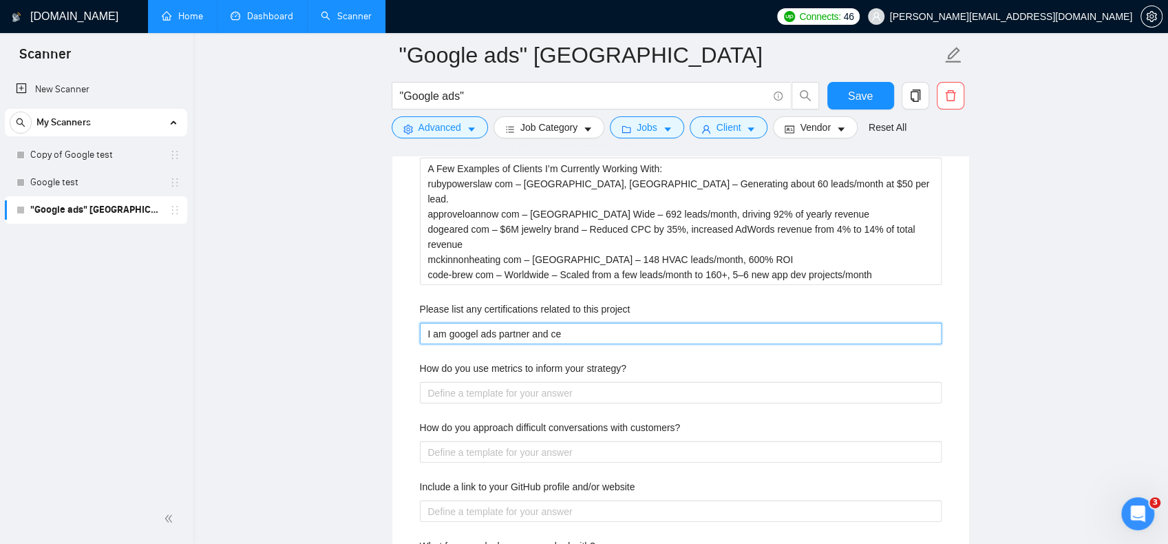
type project "I am googel ads partner and cer"
type project "I am googel ads partner and cert"
type project "I am googel ads partner and certi"
type project "I am googel ads partner and certif"
type project "I am googel ads partner and certifi"
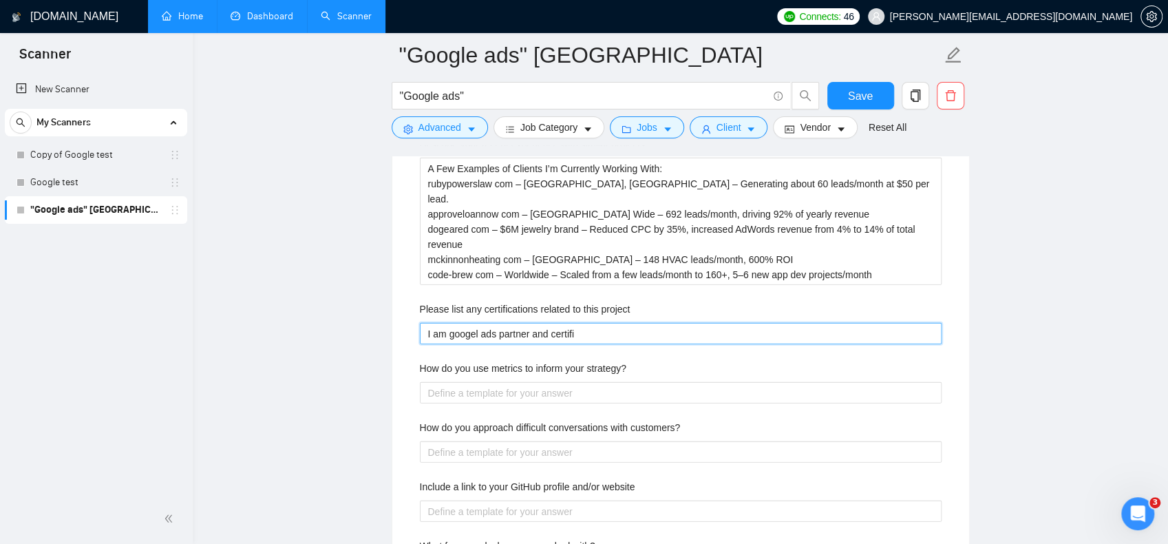
type project "I am googel ads partner and certifie"
type project "I am googel ads partner and certified"
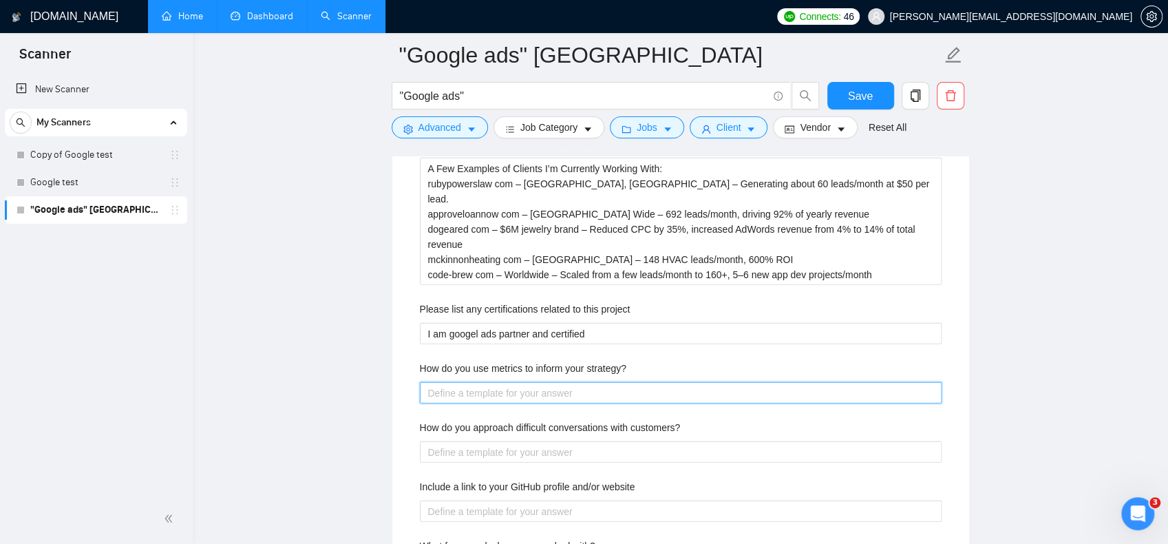
click at [541, 385] on strategy\? "How do you use metrics to inform your strategy?" at bounding box center [681, 392] width 522 height 21
paste strategy\? "I’m a Google Ads Partner and Certified specialist"
type strategy\? "I’m a Google Ads Partner and Certified specialist"
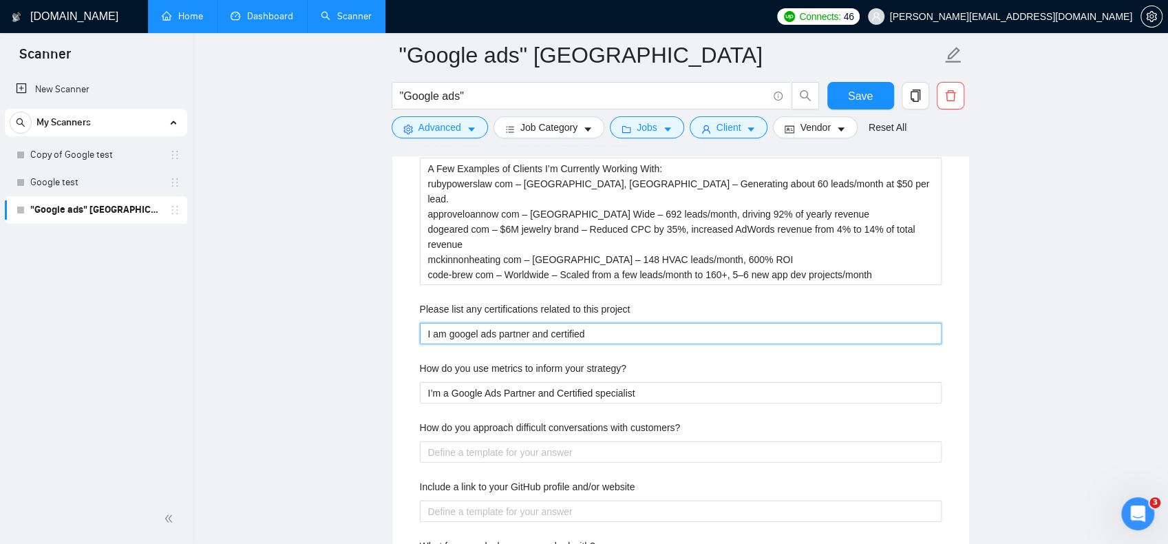
click at [589, 330] on project "I am googel ads partner and certified" at bounding box center [681, 333] width 522 height 21
paste project "’m a Google Ads Partner and Certified specialist"
type project "I’m a Google Ads Partner and Certified specialist"
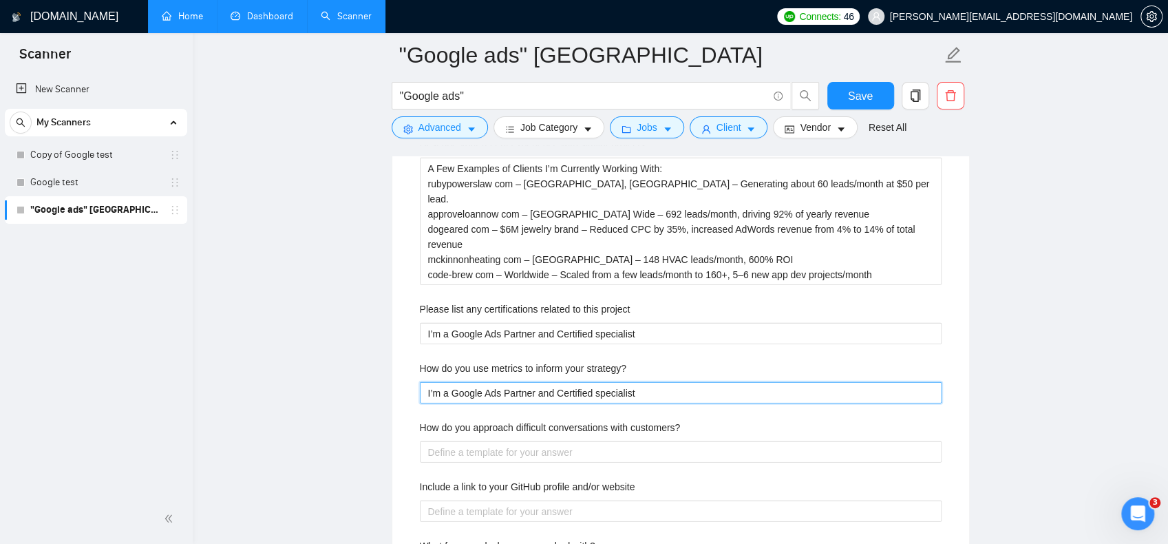
click at [595, 392] on strategy\? "I’m a Google Ads Partner and Certified specialist" at bounding box center [681, 392] width 522 height 21
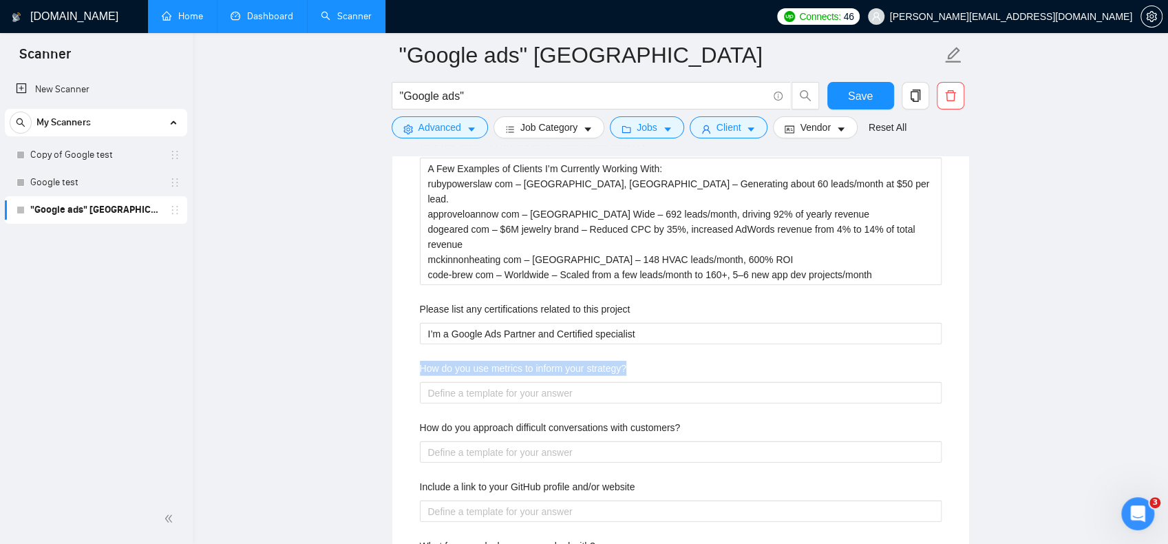
drag, startPoint x: 421, startPoint y: 363, endPoint x: 675, endPoint y: 367, distance: 254.8
click at [675, 367] on div "How do you use metrics to inform your strategy?" at bounding box center [681, 371] width 522 height 21
copy label "How do you use metrics to inform your strategy?"
click at [562, 361] on label "How do you use metrics to inform your strategy?" at bounding box center [523, 368] width 207 height 15
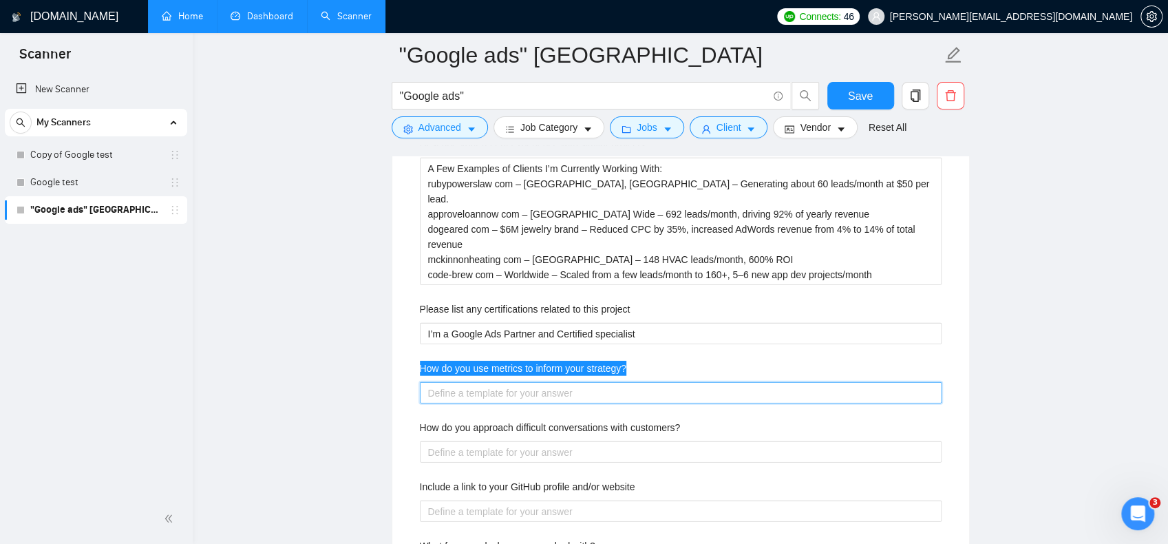
click at [562, 382] on strategy\? "How do you use metrics to inform your strategy?" at bounding box center [681, 392] width 522 height 21
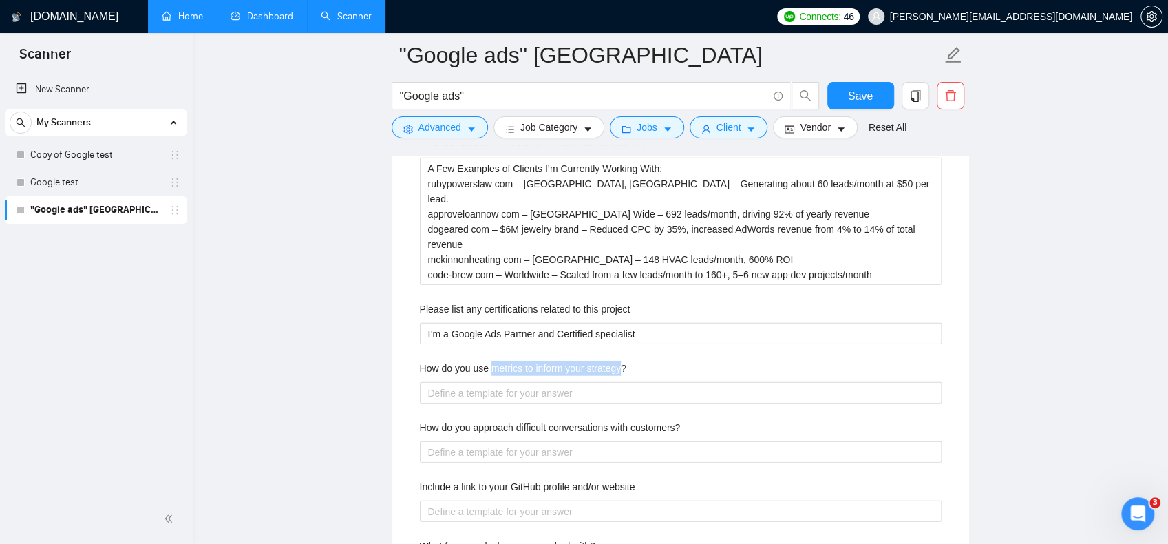
drag, startPoint x: 490, startPoint y: 362, endPoint x: 623, endPoint y: 366, distance: 132.9
click at [623, 366] on label "How do you use metrics to inform your strategy?" at bounding box center [523, 368] width 207 height 15
copy label "metrics to inform your strategy"
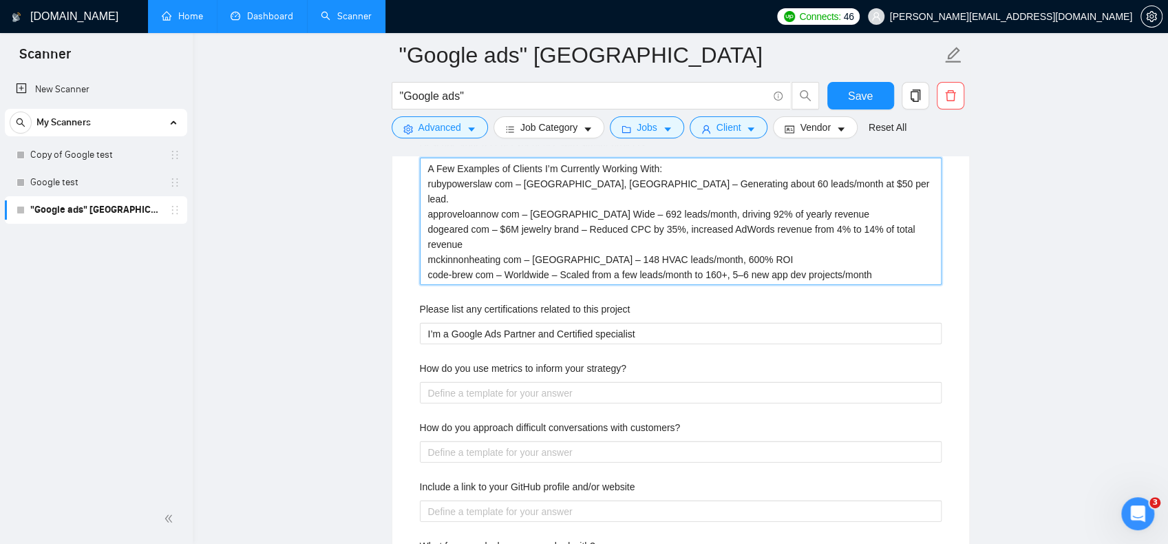
click at [674, 243] on projects "A Few Examples of Clients I’m Currently Working With: rubypowerslaw com – [GEOG…" at bounding box center [681, 221] width 522 height 127
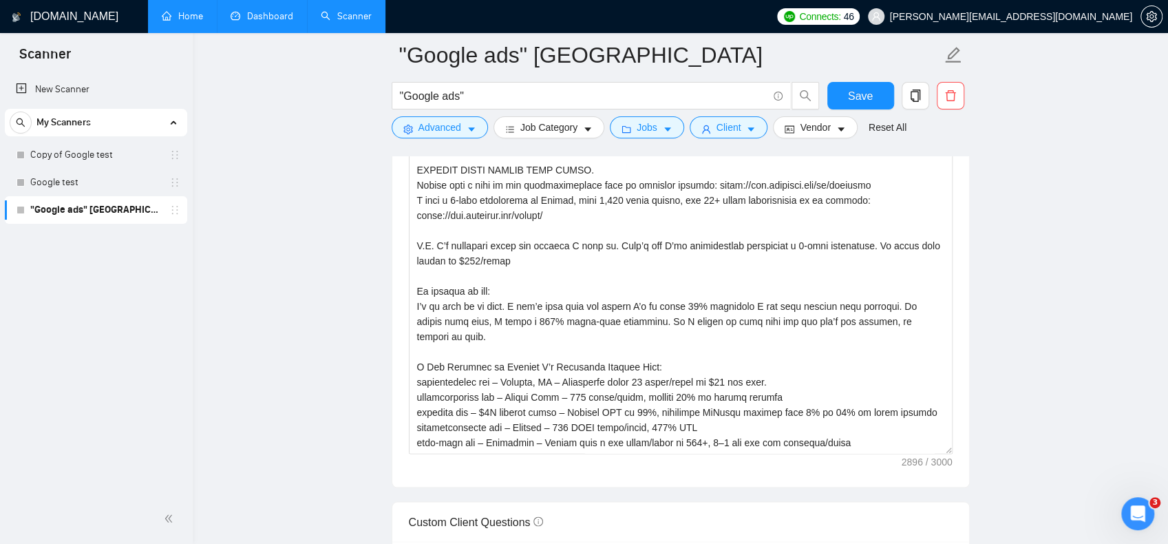
scroll to position [1541, 0]
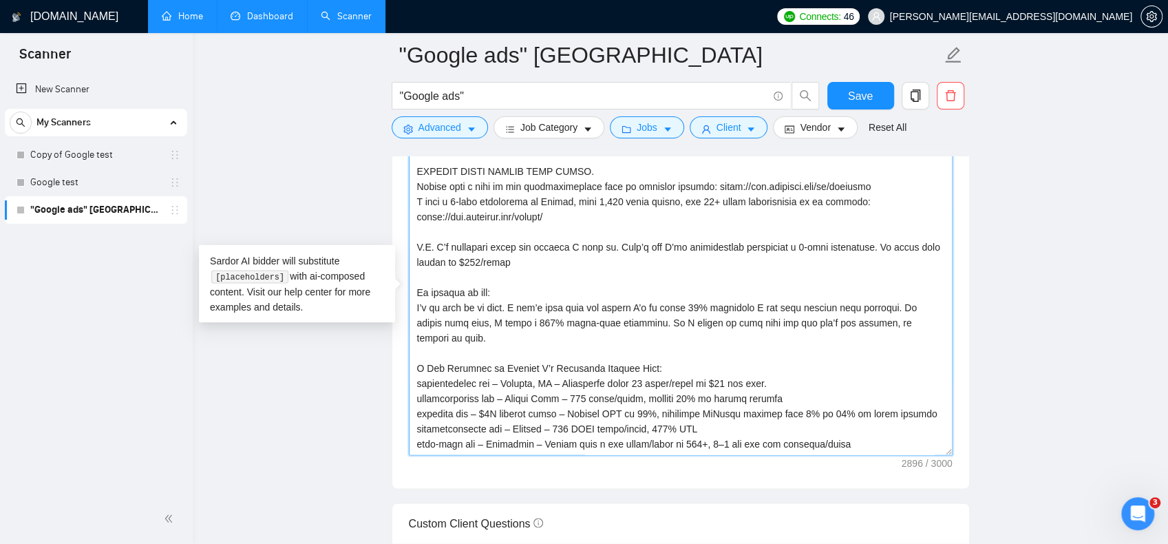
click at [891, 302] on textarea "Cover letter template:" at bounding box center [681, 300] width 544 height 310
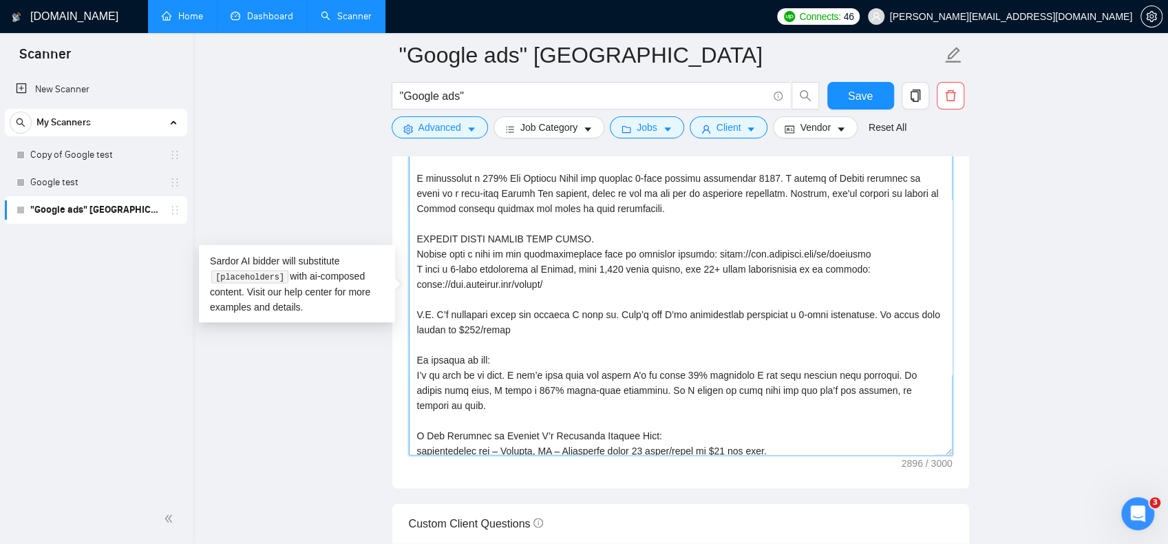
scroll to position [295, 0]
click at [860, 309] on textarea "Cover letter template:" at bounding box center [681, 300] width 544 height 310
drag, startPoint x: 858, startPoint y: 308, endPoint x: 885, endPoint y: 319, distance: 28.8
click at [885, 319] on textarea "Cover letter template:" at bounding box center [681, 300] width 544 height 310
paste textarea
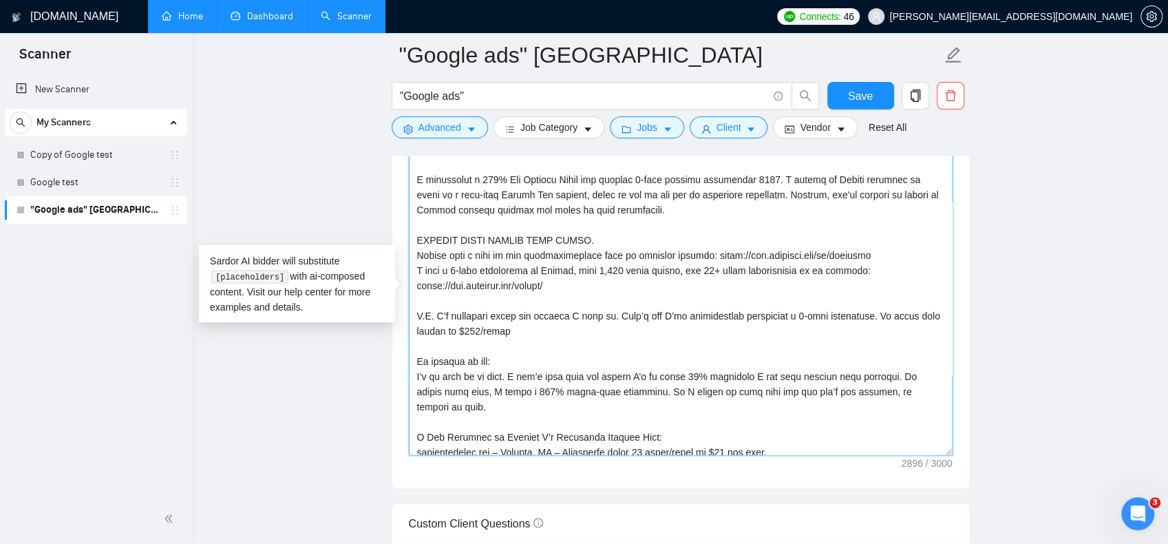
scroll to position [359, 0]
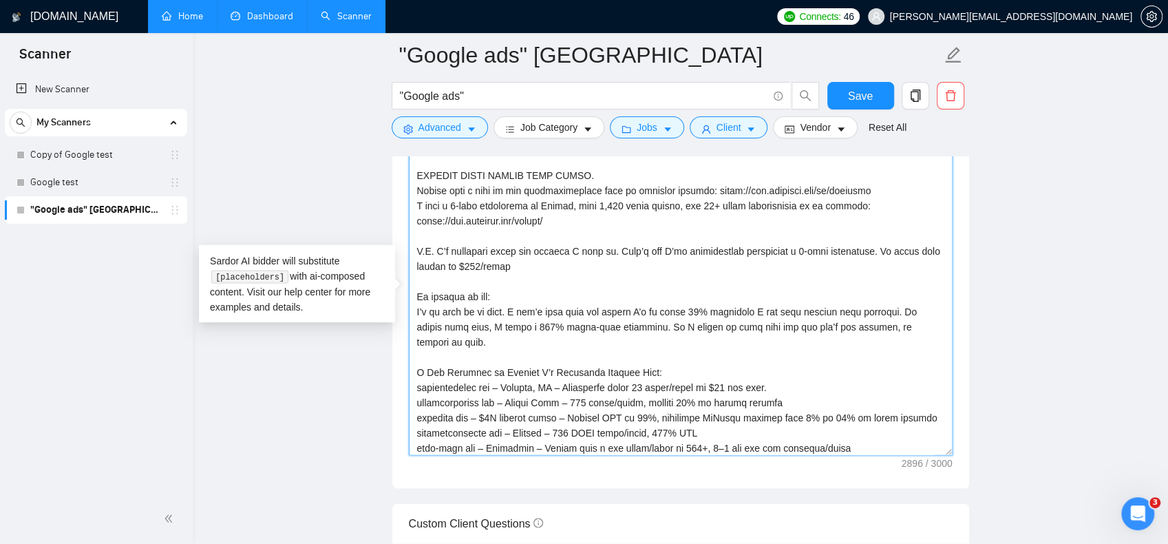
click at [776, 291] on textarea "Cover letter template:" at bounding box center [681, 300] width 544 height 310
drag, startPoint x: 858, startPoint y: 246, endPoint x: 896, endPoint y: 268, distance: 44.4
click at [896, 268] on textarea "Cover letter template:" at bounding box center [681, 300] width 544 height 310
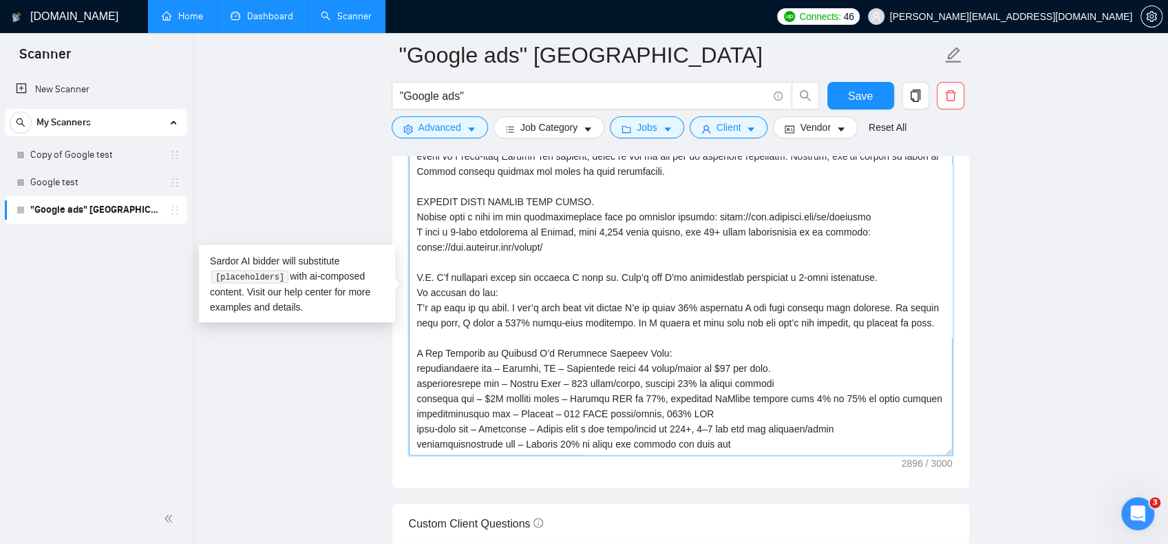
scroll to position [333, 0]
click at [640, 290] on textarea "Cover letter template:" at bounding box center [681, 300] width 544 height 310
click at [892, 270] on textarea "Cover letter template:" at bounding box center [681, 300] width 544 height 310
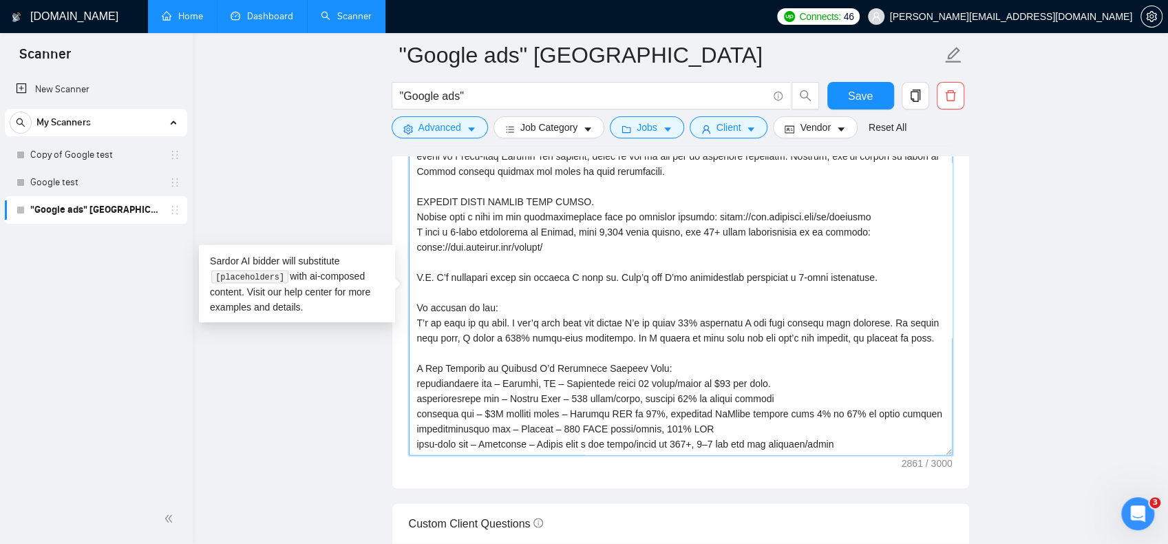
scroll to position [348, 0]
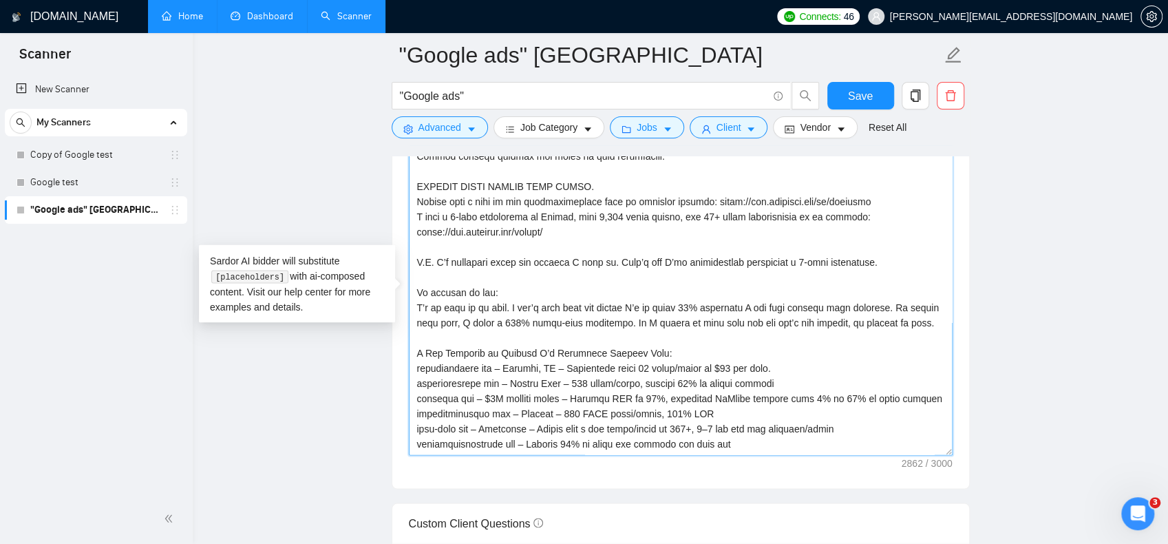
drag, startPoint x: 916, startPoint y: 319, endPoint x: 884, endPoint y: 319, distance: 32.4
click at [884, 319] on textarea "Cover letter template:" at bounding box center [681, 300] width 544 height 310
drag, startPoint x: 889, startPoint y: 302, endPoint x: 456, endPoint y: 319, distance: 433.4
click at [456, 319] on textarea "Cover letter template:" at bounding box center [681, 300] width 544 height 310
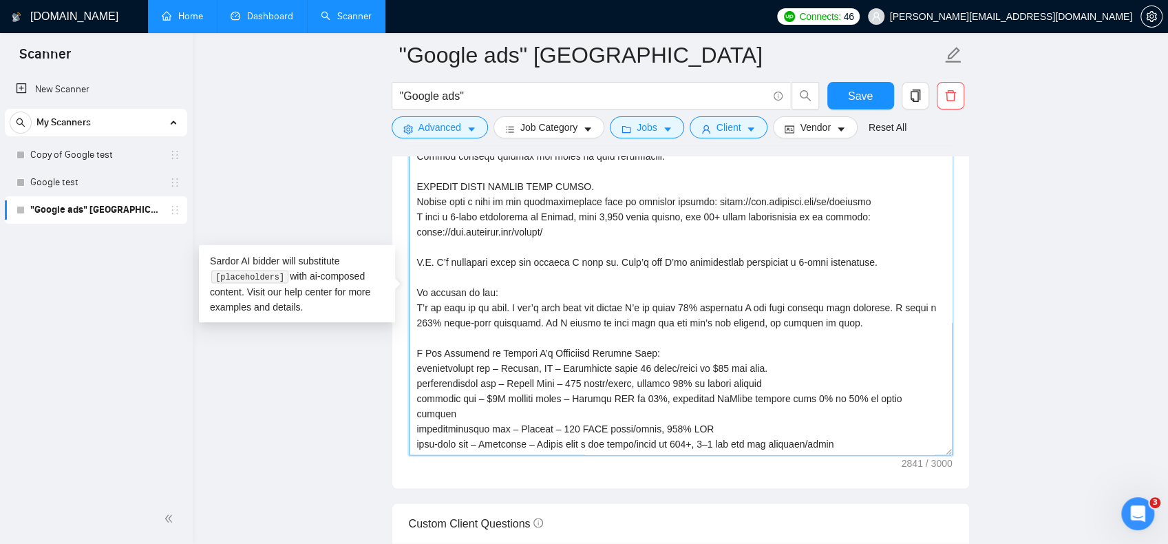
drag, startPoint x: 845, startPoint y: 314, endPoint x: 547, endPoint y: 319, distance: 298.1
click at [547, 319] on textarea "Cover letter template:" at bounding box center [681, 300] width 544 height 310
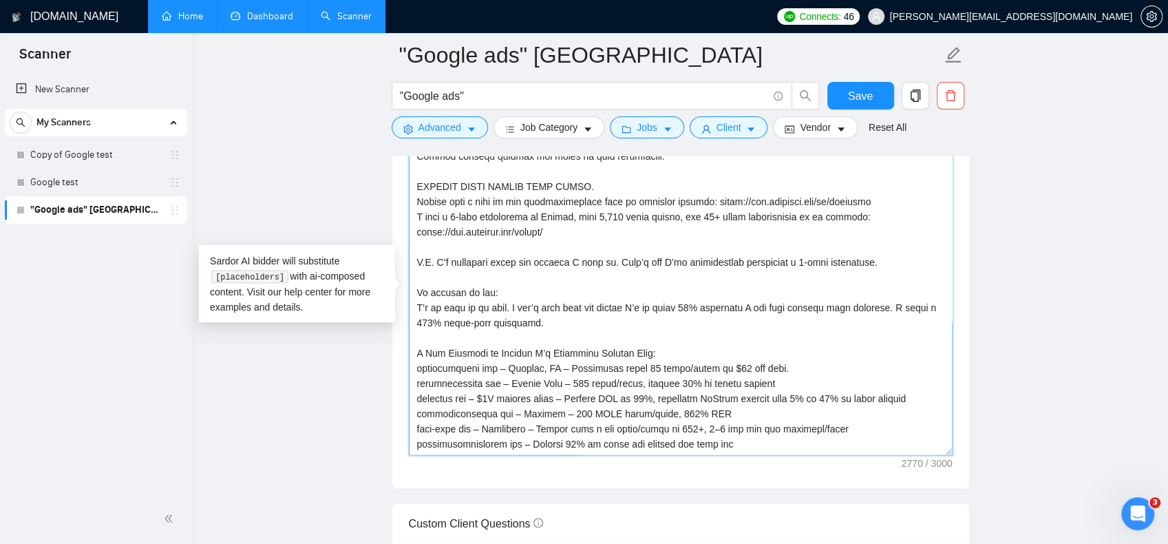
click at [869, 255] on textarea "Cover letter template:" at bounding box center [681, 300] width 544 height 310
click at [856, 258] on textarea "Cover letter template:" at bounding box center [681, 300] width 544 height 310
paste textarea "I work on a fixed monthly rate starting at $300, rather than hourly billing. Th…"
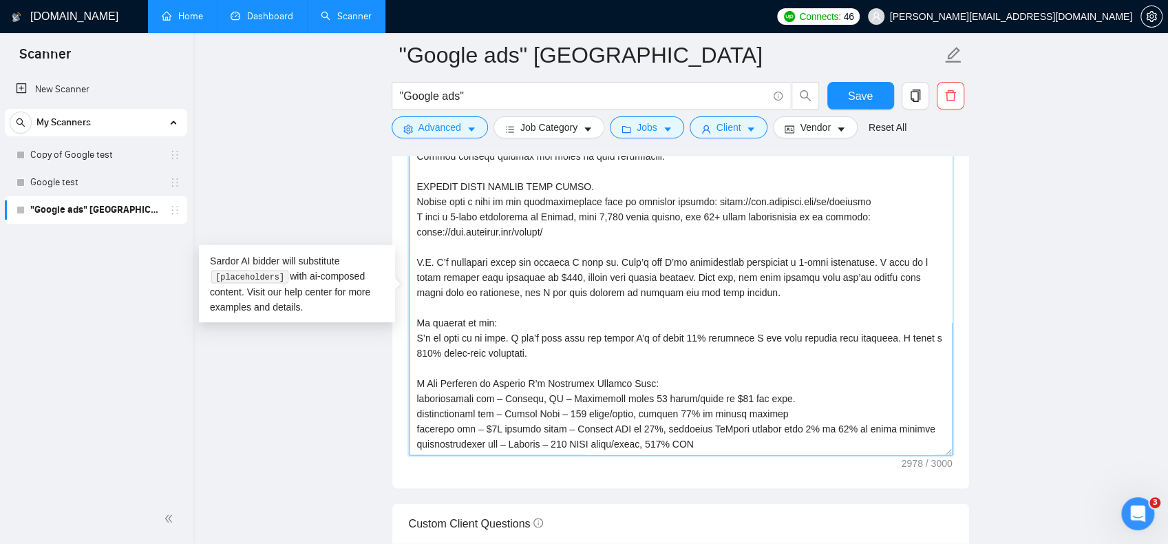
scroll to position [359, 0]
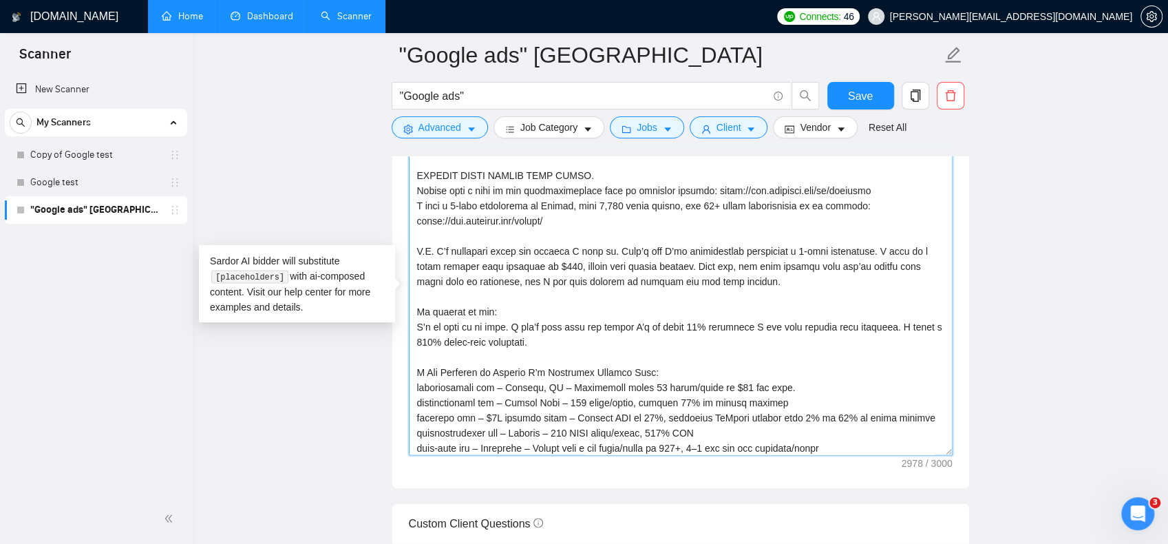
click at [860, 243] on textarea "Cover letter template:" at bounding box center [681, 300] width 544 height 310
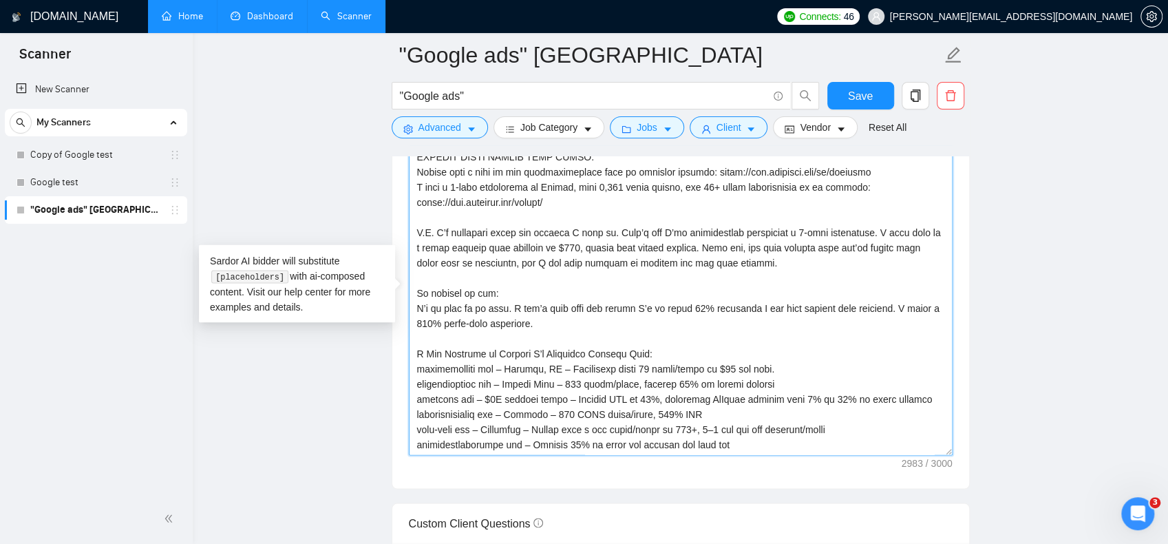
scroll to position [379, 0]
drag, startPoint x: 738, startPoint y: 439, endPoint x: 340, endPoint y: 448, distance: 398.0
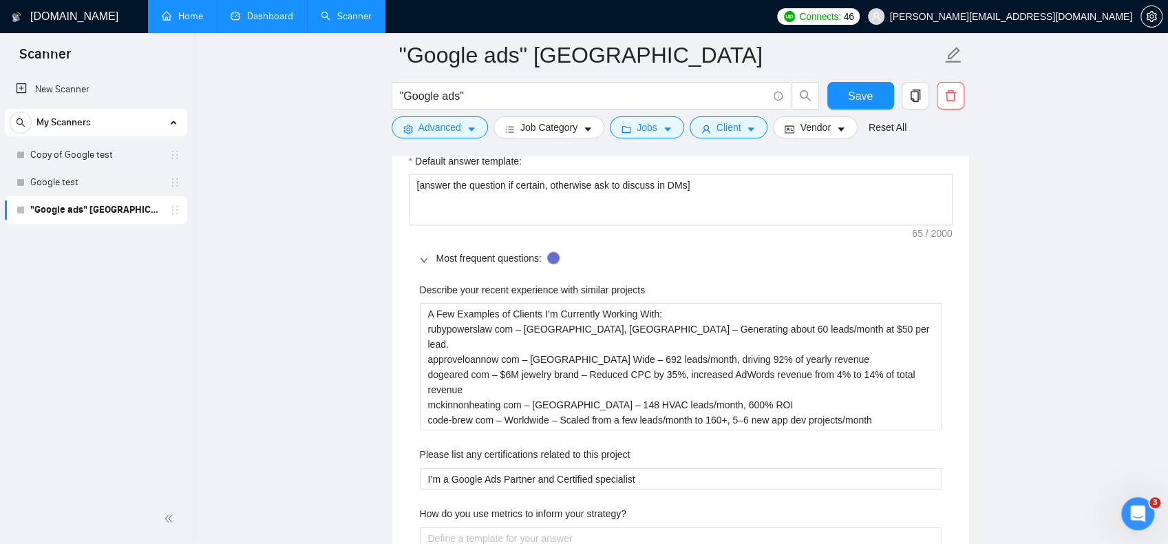
scroll to position [2160, 0]
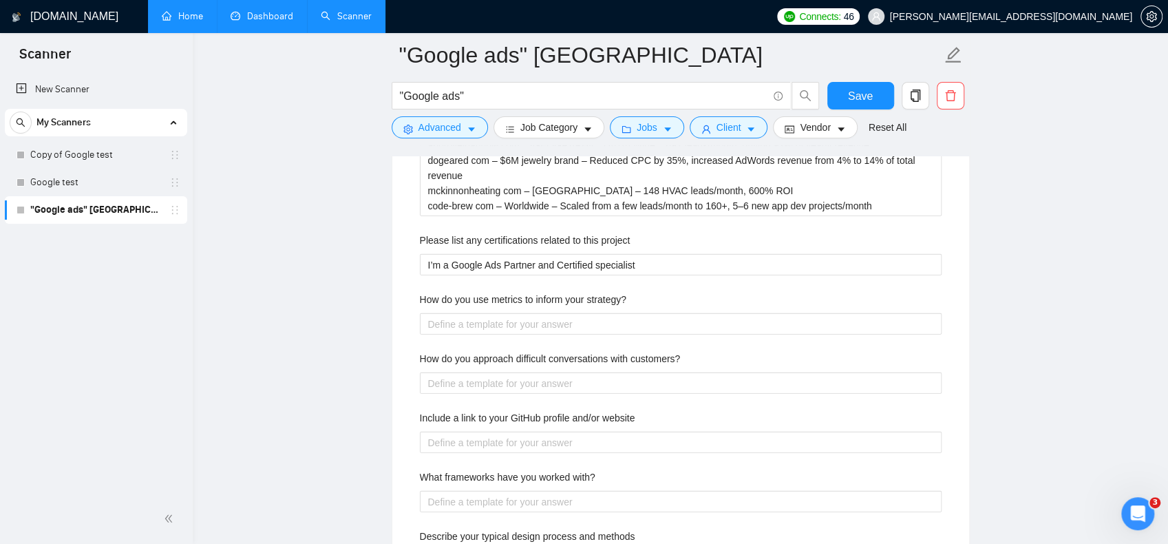
type textarea "Hello from Vancouver! Glad to see another Canadian here on upwork [Use my templ…"
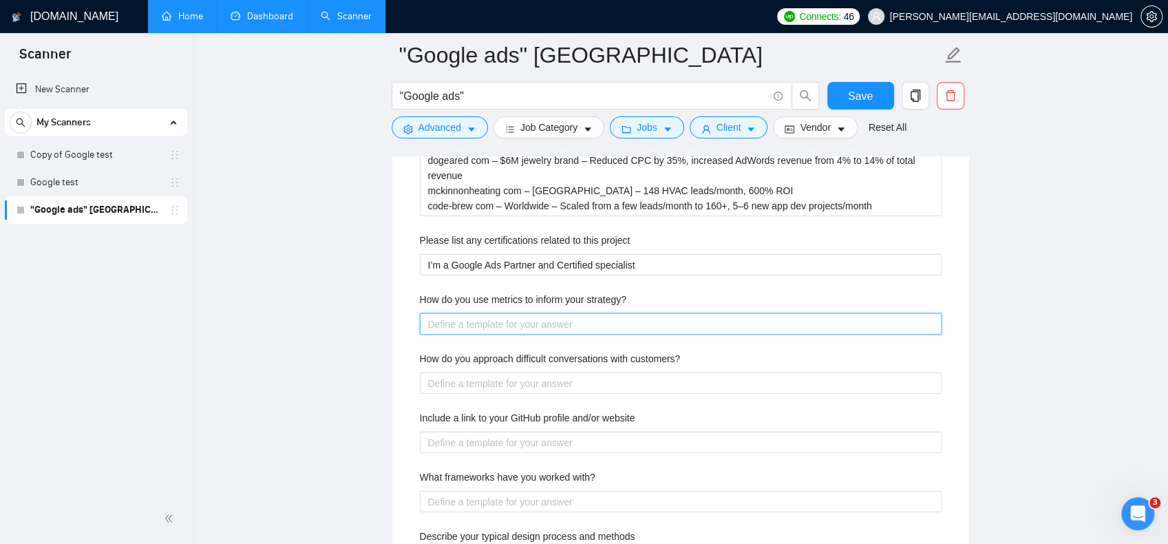
click at [461, 317] on strategy\? "How do you use metrics to inform your strategy?" at bounding box center [681, 323] width 522 height 21
paste strategy\? "I don’t just look at clicks or impressions—I pay attention to what drives real …"
type strategy\? "I don’t just look at clicks or impressions—I pay attention to what drives real …"
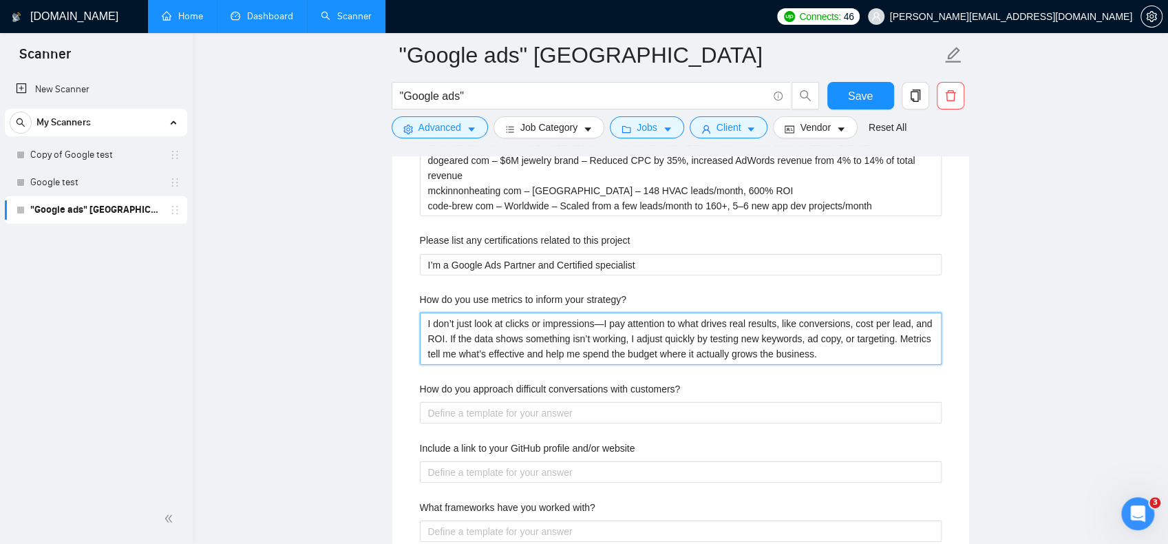
type strategy\? "I don’t just look at clicks or impressions—I pay attention to what drives real …"
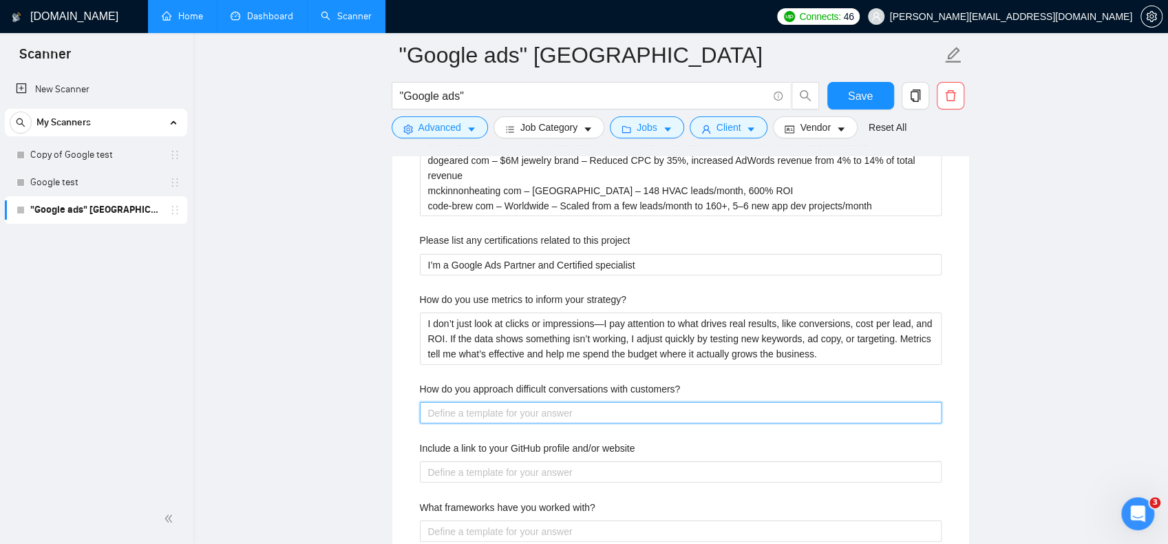
click at [483, 412] on customers\? "How do you approach difficult conversations with customers?" at bounding box center [681, 412] width 522 height 21
paste customers\? "I try to keep things calm and respectful. First, I listen carefully to understa…"
type customers\? "I try to keep things calm and respectful. First, I listen carefully to understa…"
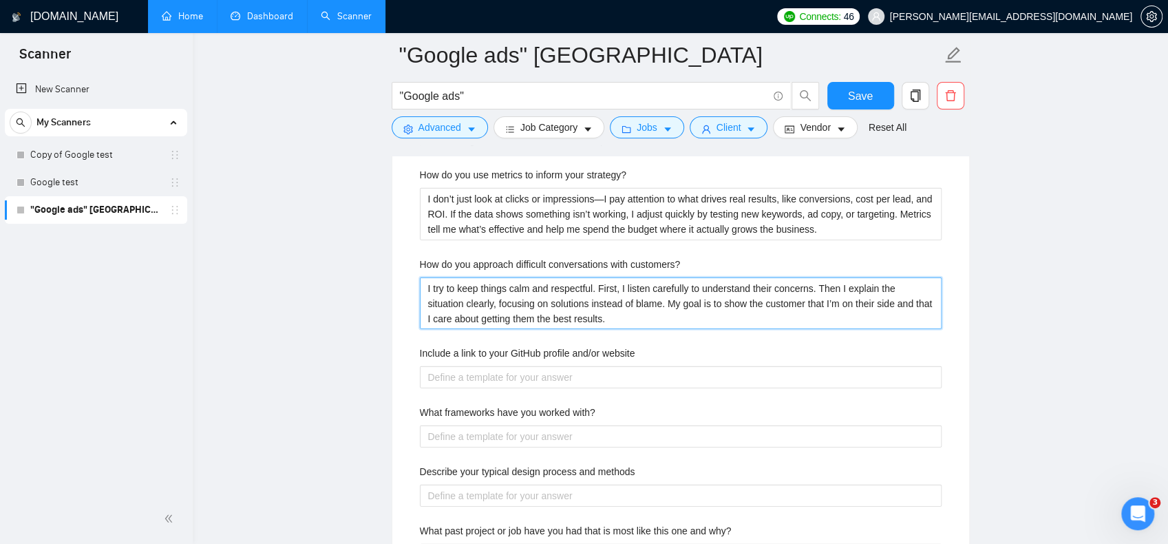
scroll to position [2298, 0]
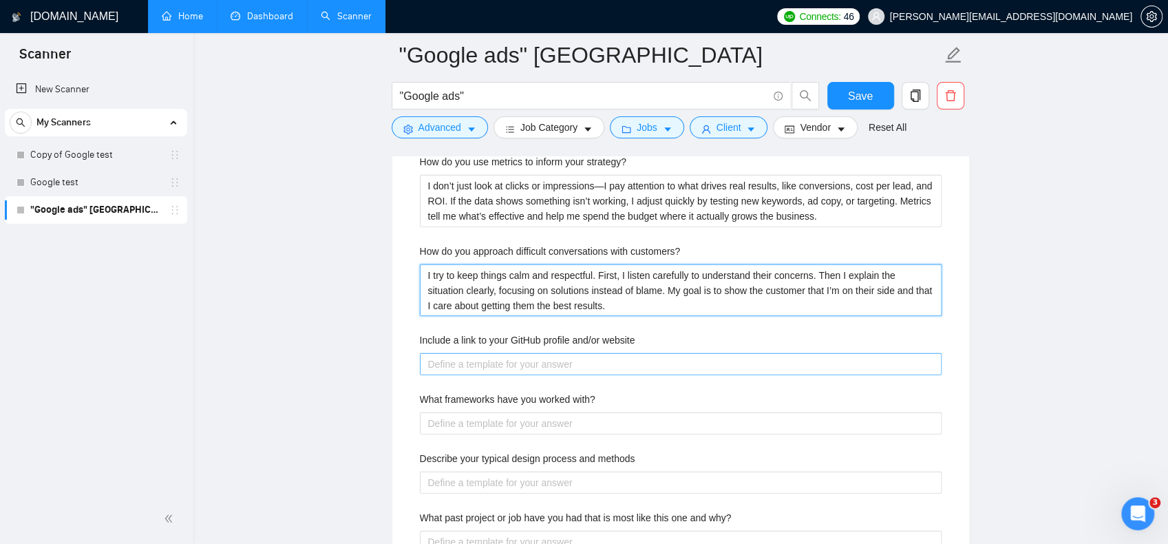
type customers\? "I try to keep things calm and respectful. First, I listen carefully to understa…"
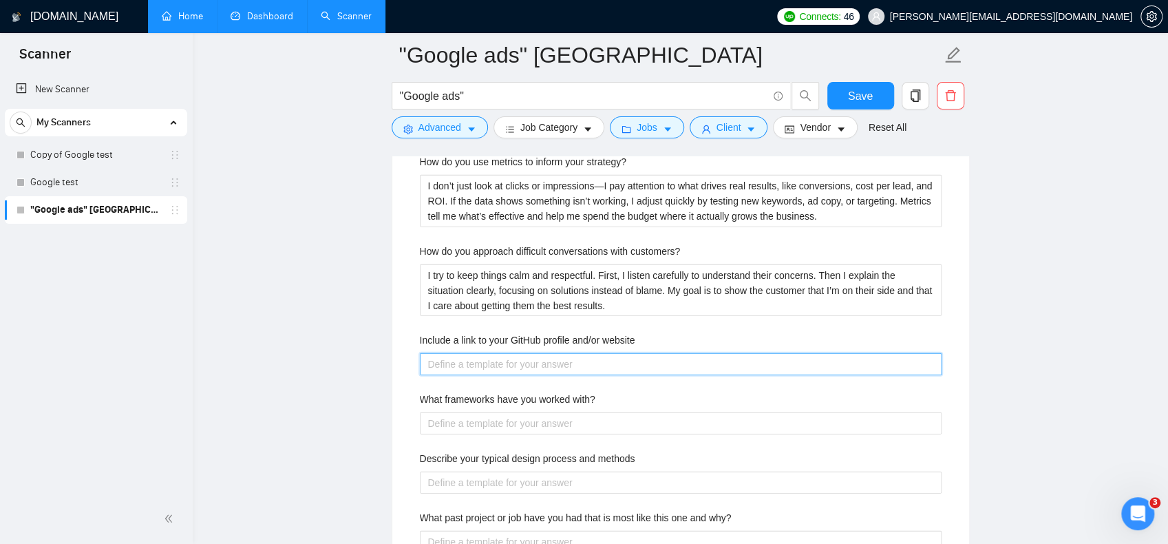
click at [509, 362] on website "Include a link to your GitHub profile and/or website" at bounding box center [681, 363] width 522 height 21
type website "w"
type website "ww"
type website "www"
type website "www."
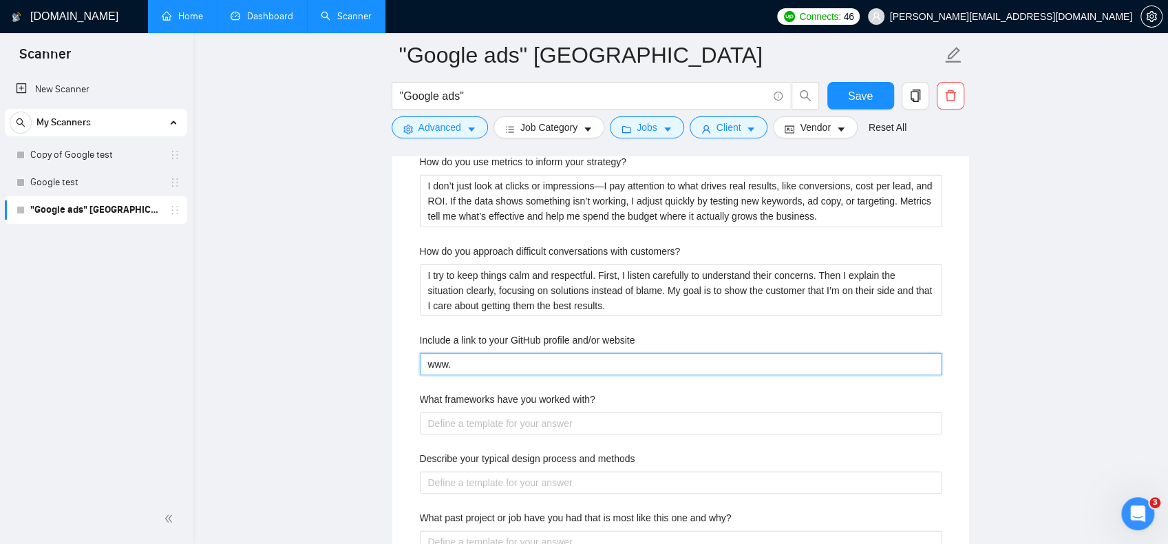
type website "www.p"
type website "www.pau"
type website "www.paul"
type website "www.paull"
type website "www.paulle"
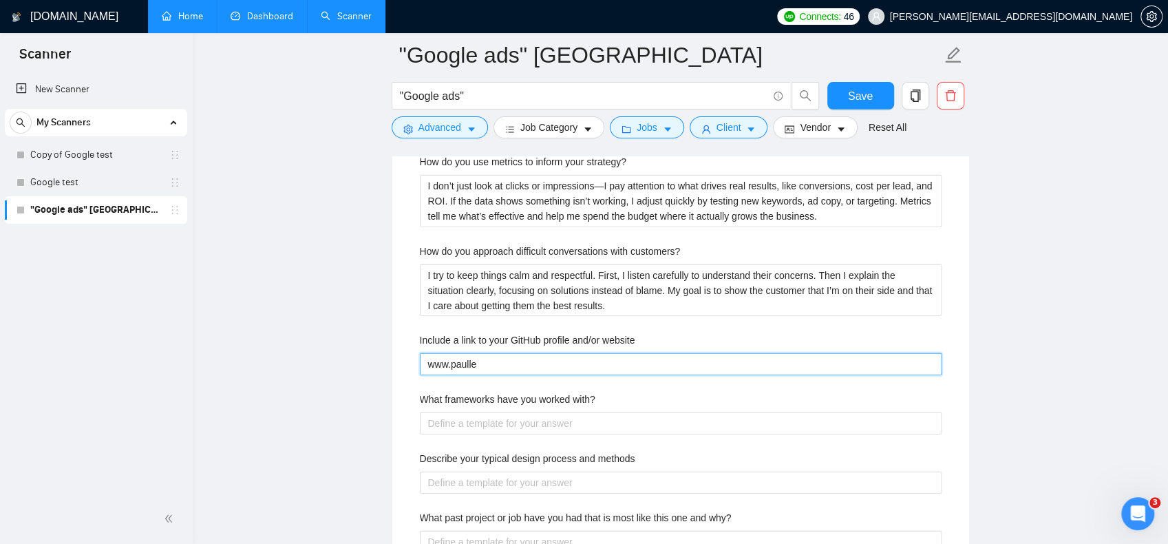
type website "www.paullea"
type website "www.paullean"
type website "www.paullean."
type website "www.paullean.c"
type website "www.paullean.co"
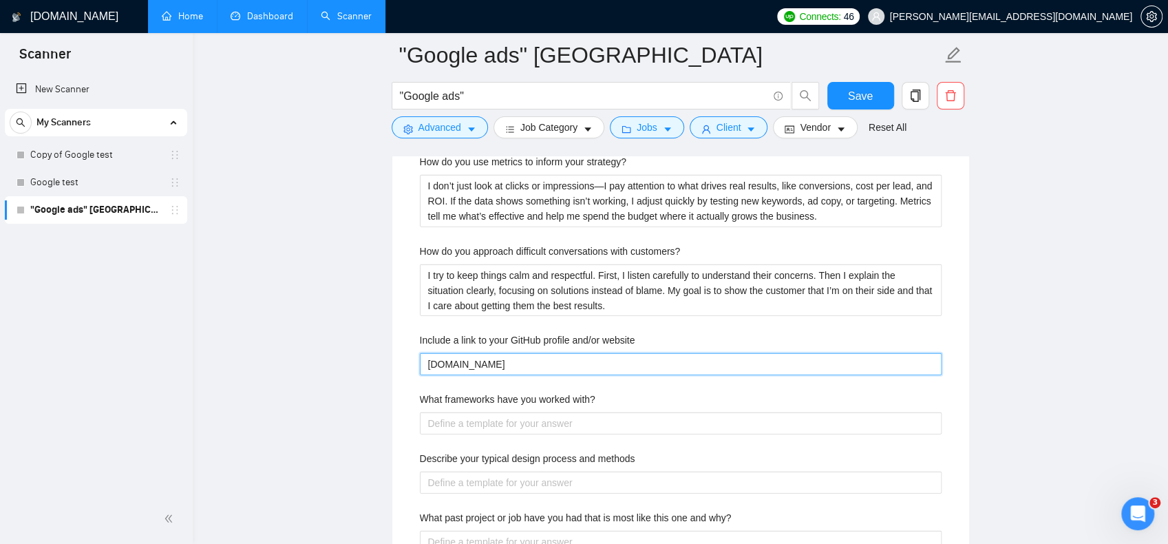
type website "www.paullean.com"
type website "www.paullean.com/"
type website "www.paullean.com/u"
type website "www.paullean.com/up"
type website "www.paullean.com/upw"
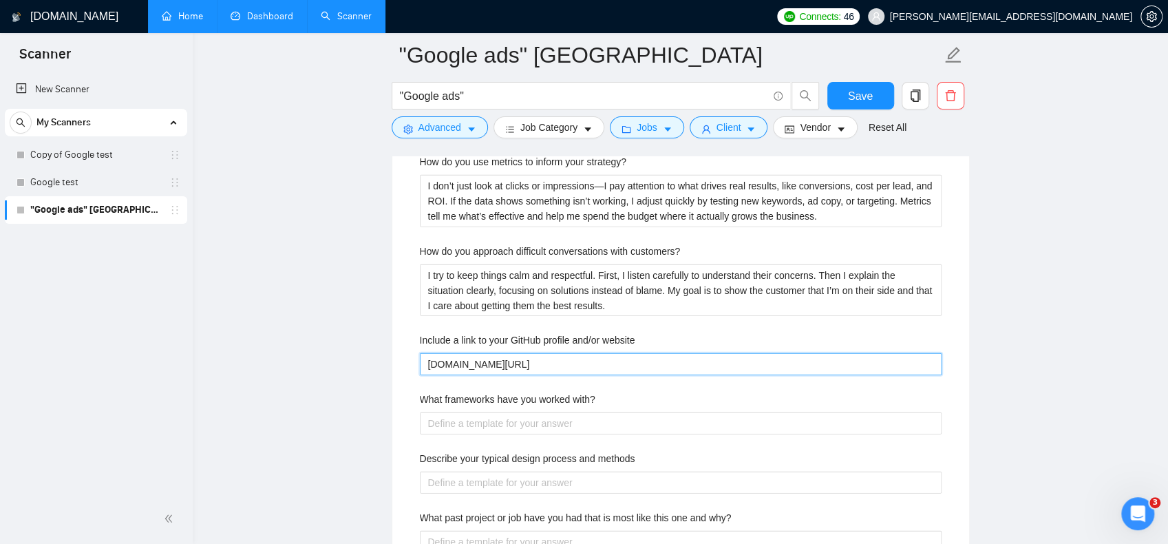
type website "www.paullean.com/upwo"
type website "www.paullean.com/upwor"
type website "[DOMAIN_NAME][URL]"
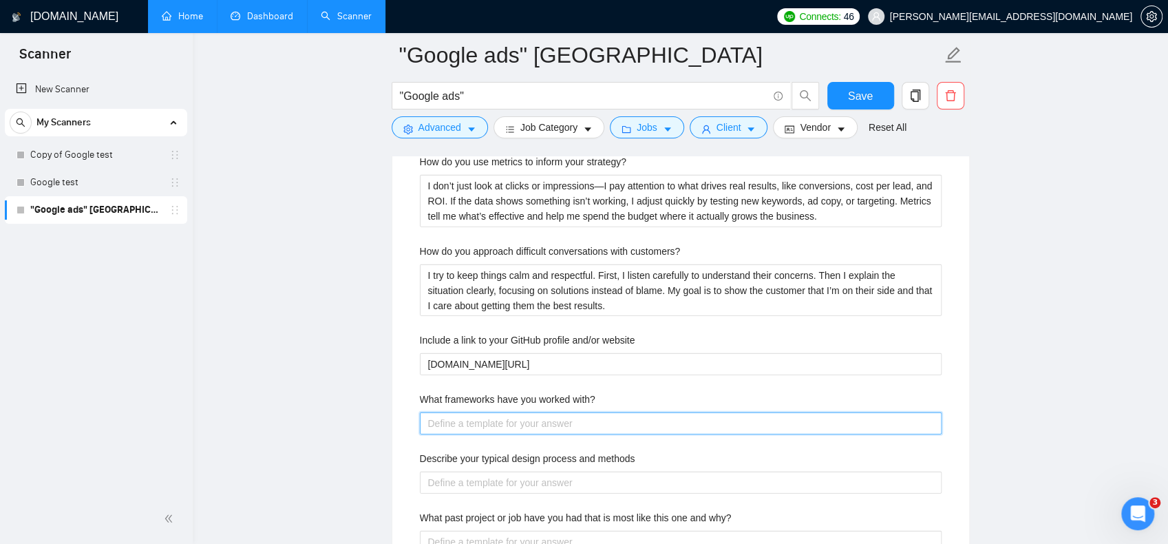
click at [525, 416] on with\? "What frameworks have you worked with?" at bounding box center [681, 422] width 522 height 21
click at [539, 392] on label "What frameworks have you worked with?" at bounding box center [508, 399] width 176 height 15
click at [539, 412] on with\? "What frameworks have you worked with?" at bounding box center [681, 422] width 522 height 21
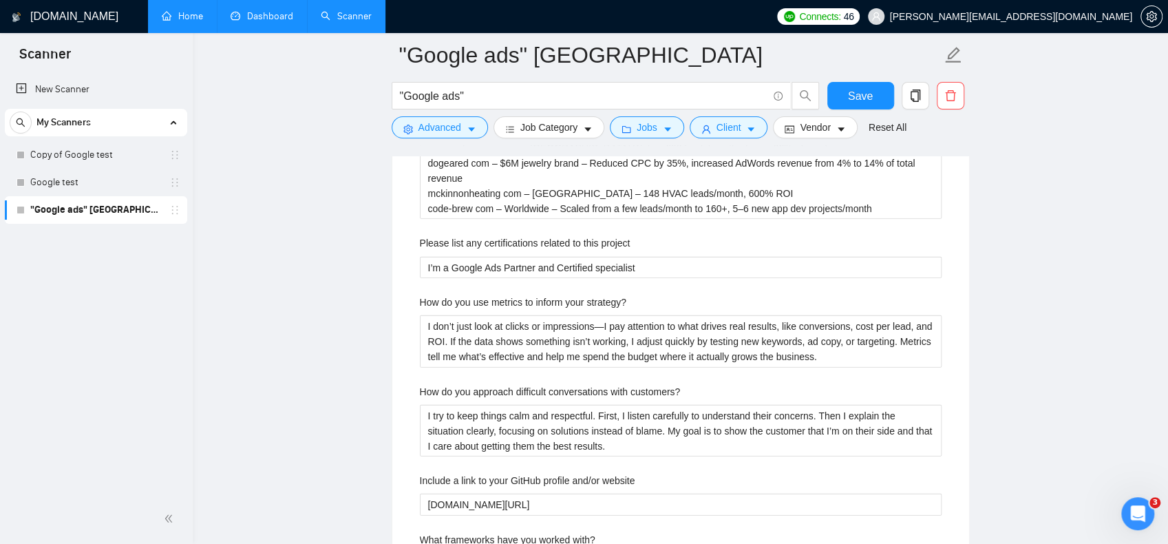
scroll to position [2160, 0]
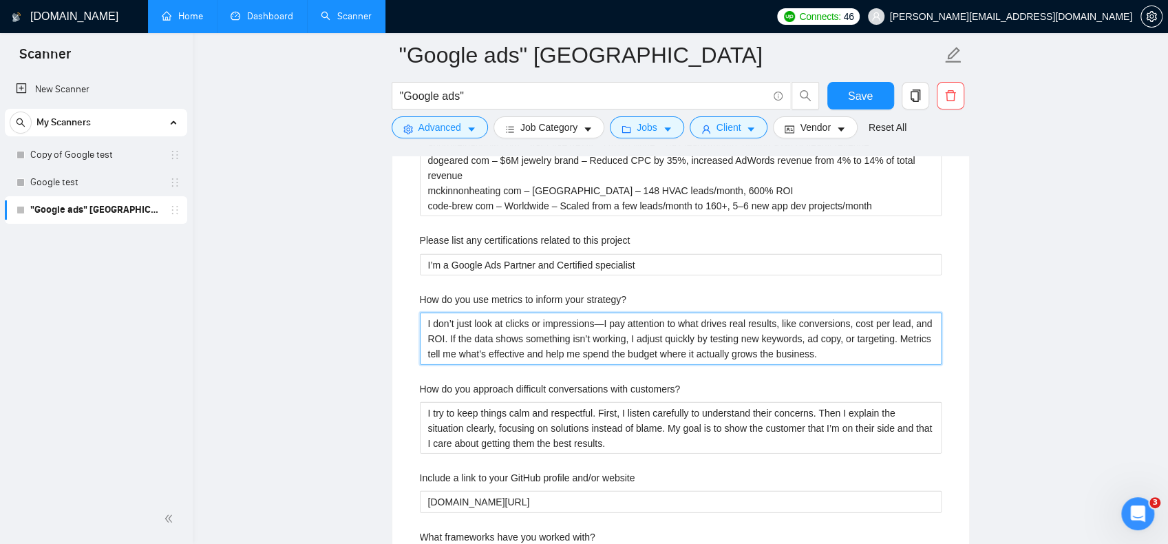
click at [595, 315] on strategy\? "I don’t just look at clicks or impressions—I pay attention to what drives real …" at bounding box center [681, 339] width 522 height 52
type strategy\? "I don’t just look at clicks or impressions.I pay attention to what drives real …"
drag, startPoint x: 770, startPoint y: 317, endPoint x: 779, endPoint y: 318, distance: 8.4
click at [785, 317] on strategy\? "I don’t just look at clicks or impressions. I pay attention to what drives real…" at bounding box center [681, 339] width 522 height 52
click at [775, 320] on strategy\? "I don’t just look at clicks or impressions. I pay attention to what drives real…" at bounding box center [681, 339] width 522 height 52
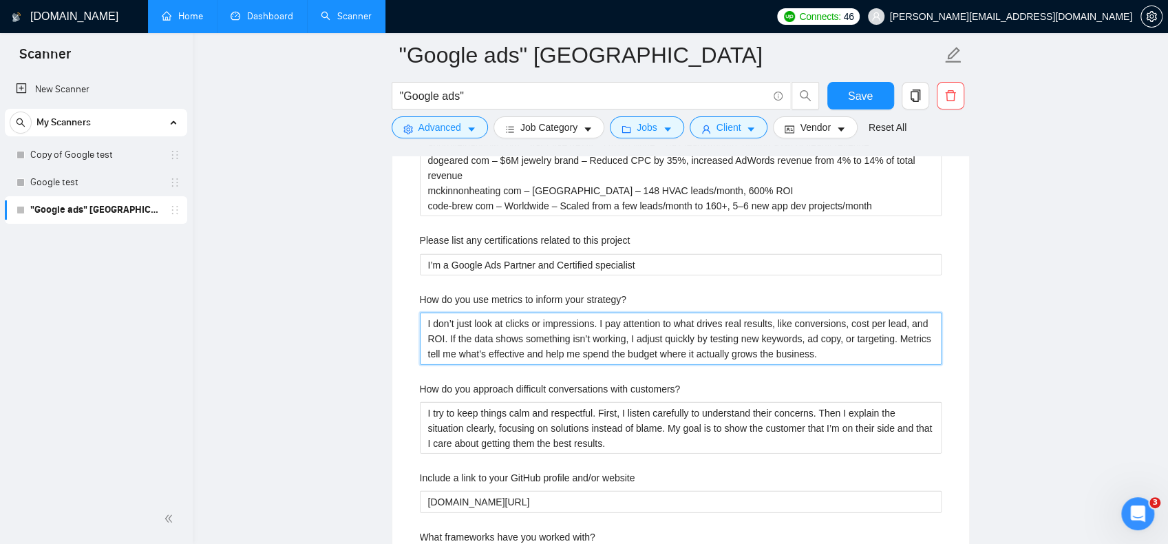
click at [515, 333] on strategy\? "I don’t just look at clicks or impressions. I pay attention to what drives real…" at bounding box center [681, 339] width 522 height 52
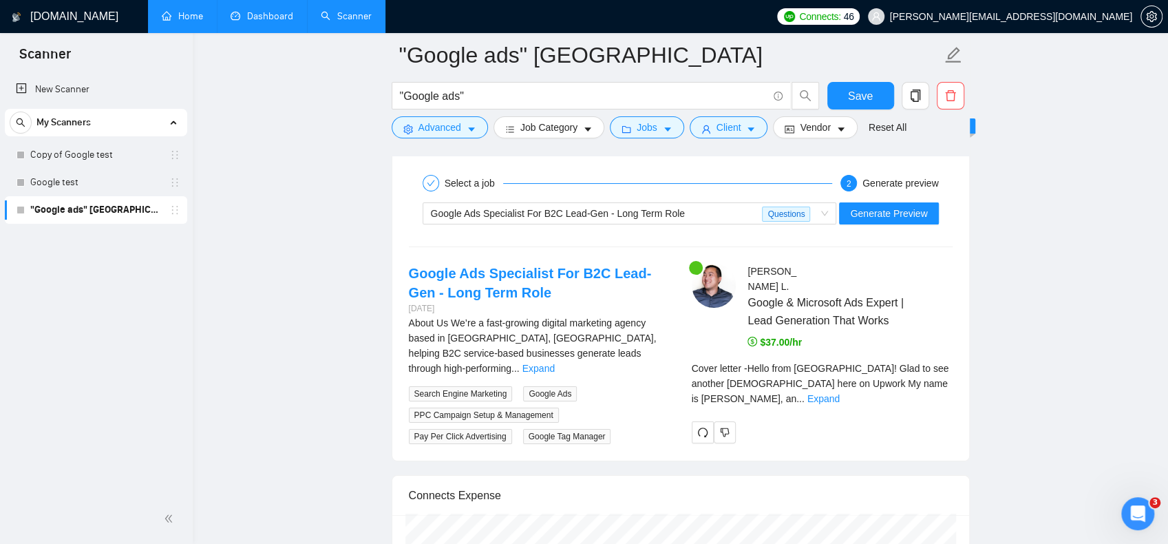
scroll to position [3468, 0]
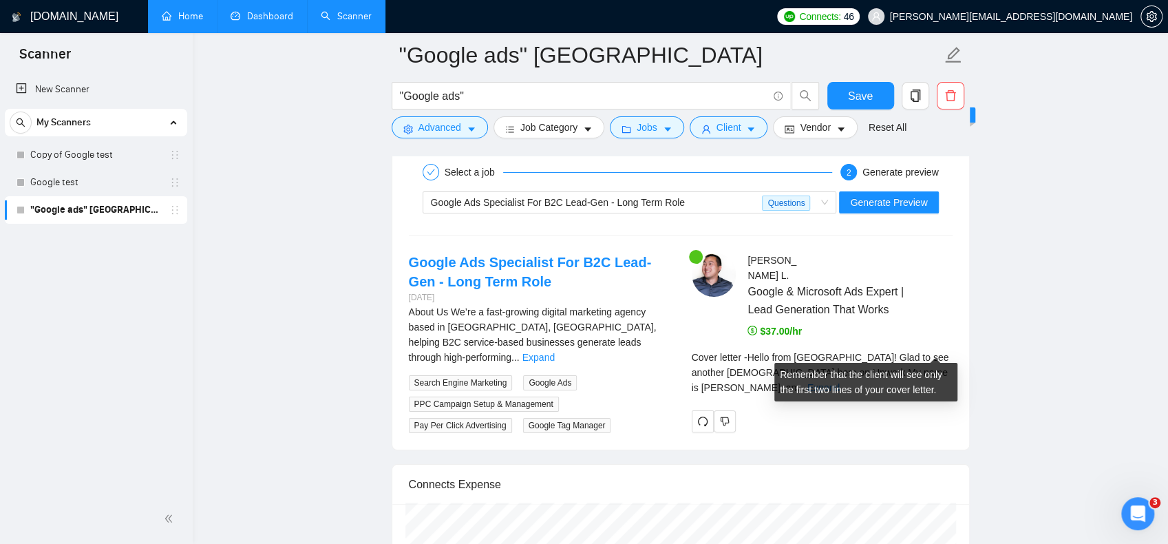
type strategy\? "I don’t just look at clicks or impressions. I pay attention to what drives real…"
click at [840, 382] on link "Expand" at bounding box center [824, 387] width 32 height 11
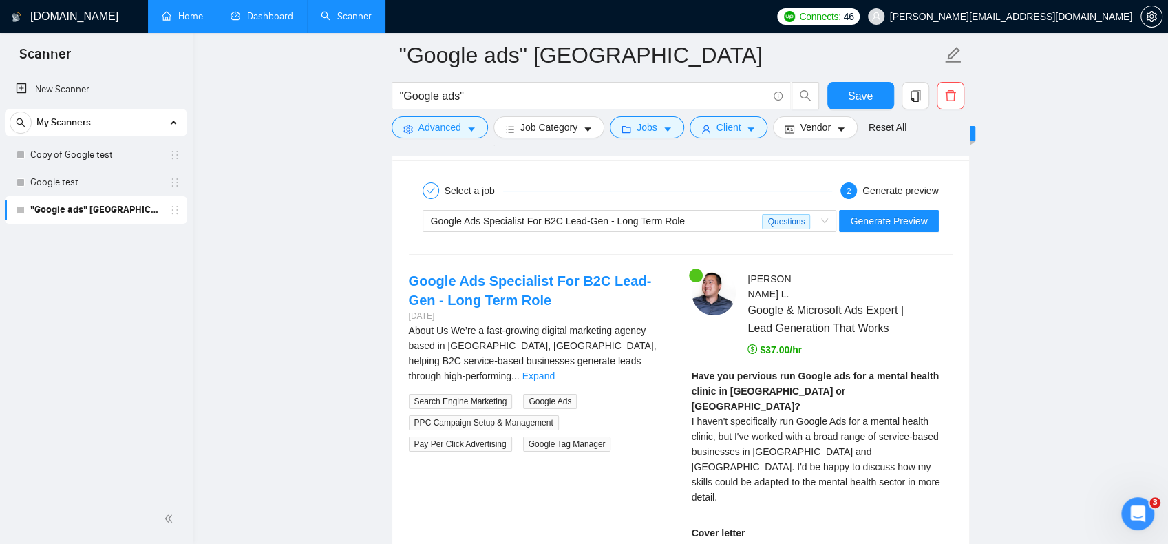
scroll to position [3331, 0]
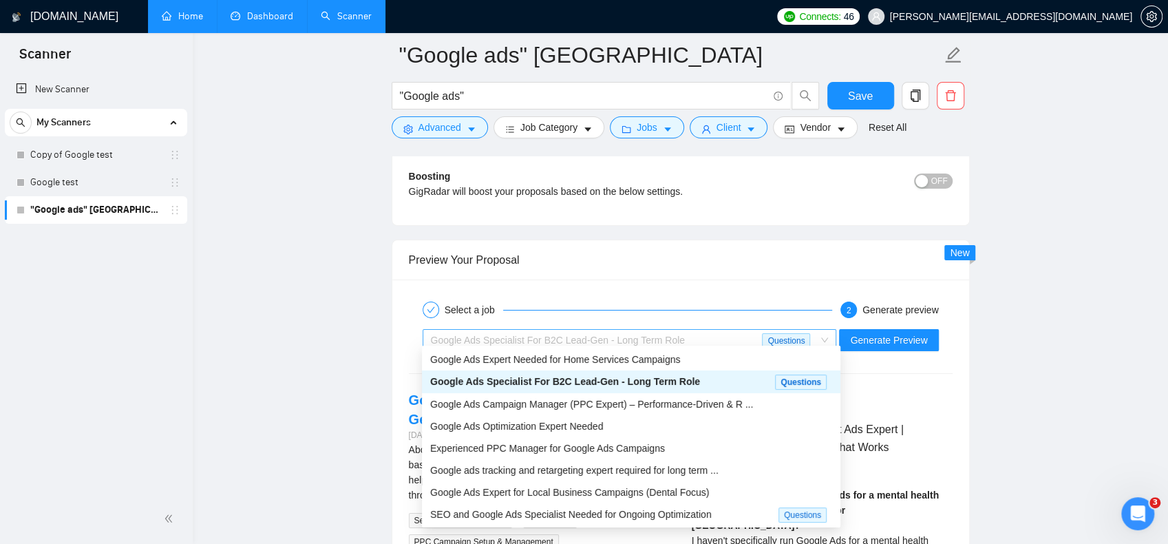
click at [618, 335] on span "Google Ads Specialist For B2C Lead-Gen - Long Term Role" at bounding box center [558, 340] width 254 height 11
click at [607, 408] on span "Google Ads Campaign Manager (PPC Expert) – Performance-Driven & R ..." at bounding box center [591, 404] width 323 height 11
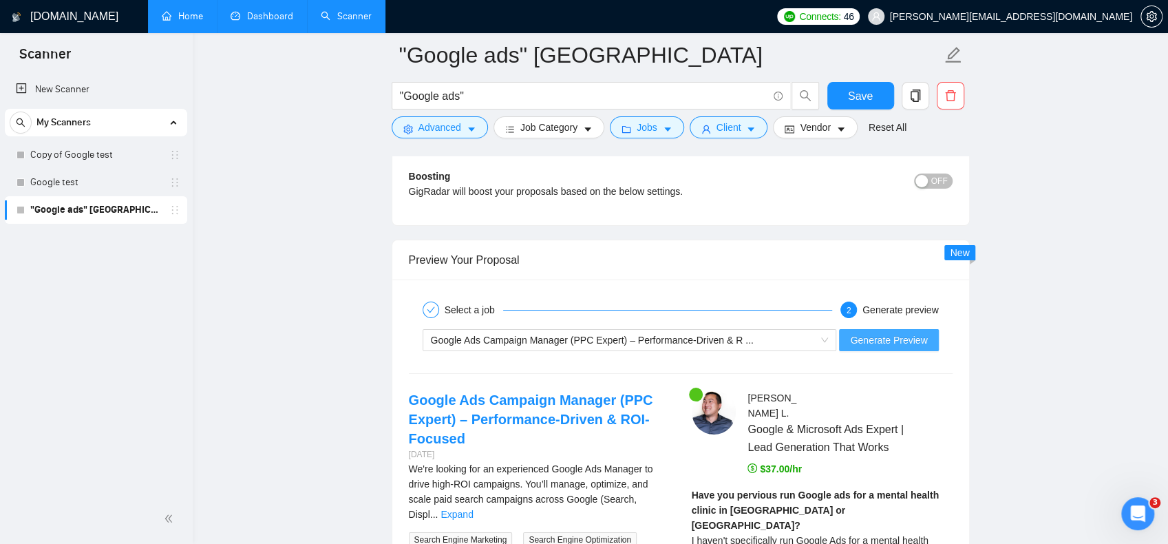
click at [894, 334] on span "Generate Preview" at bounding box center [888, 340] width 77 height 15
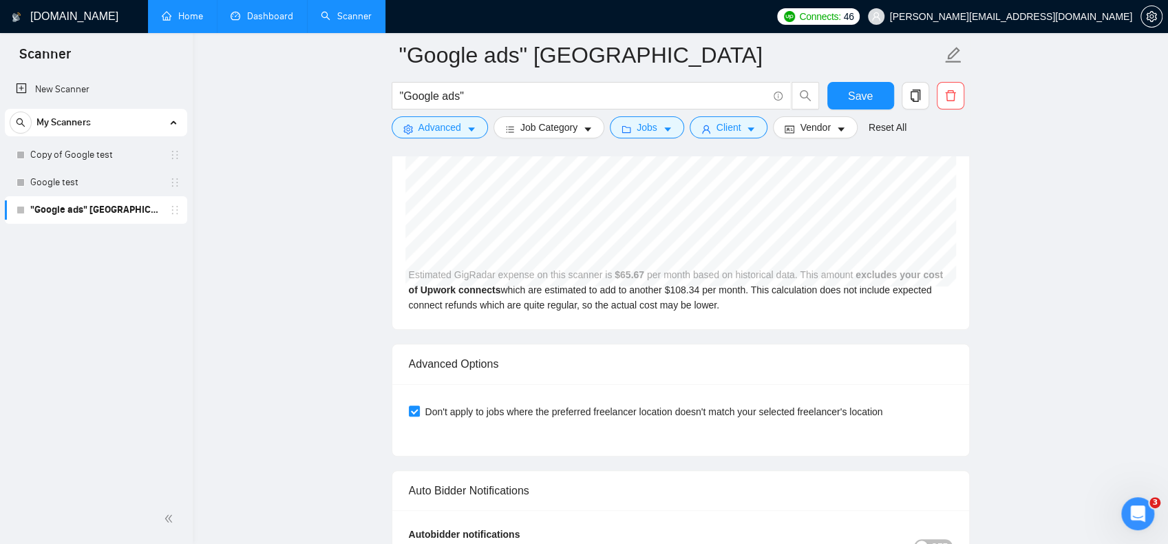
scroll to position [3881, 0]
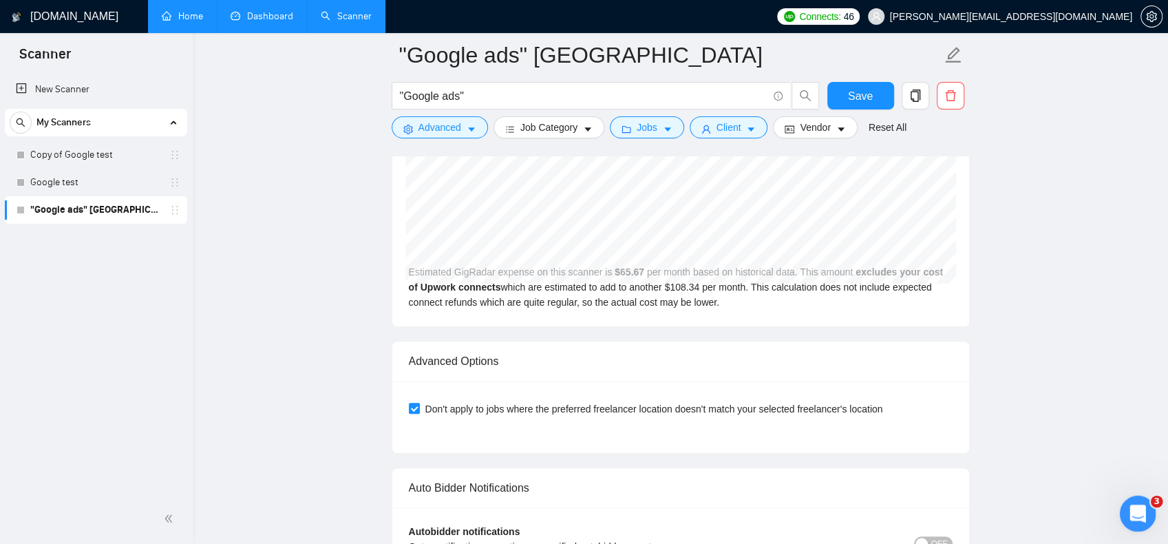
click at [1140, 510] on icon "Open Intercom Messenger" at bounding box center [1136, 512] width 23 height 23
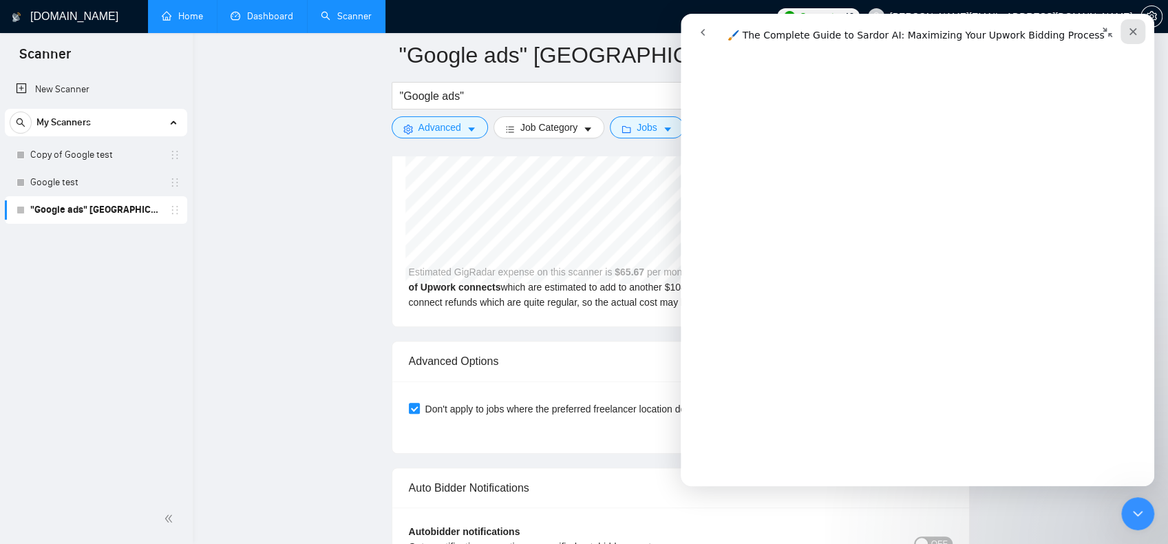
click at [1131, 36] on icon "Close" at bounding box center [1133, 31] width 11 height 11
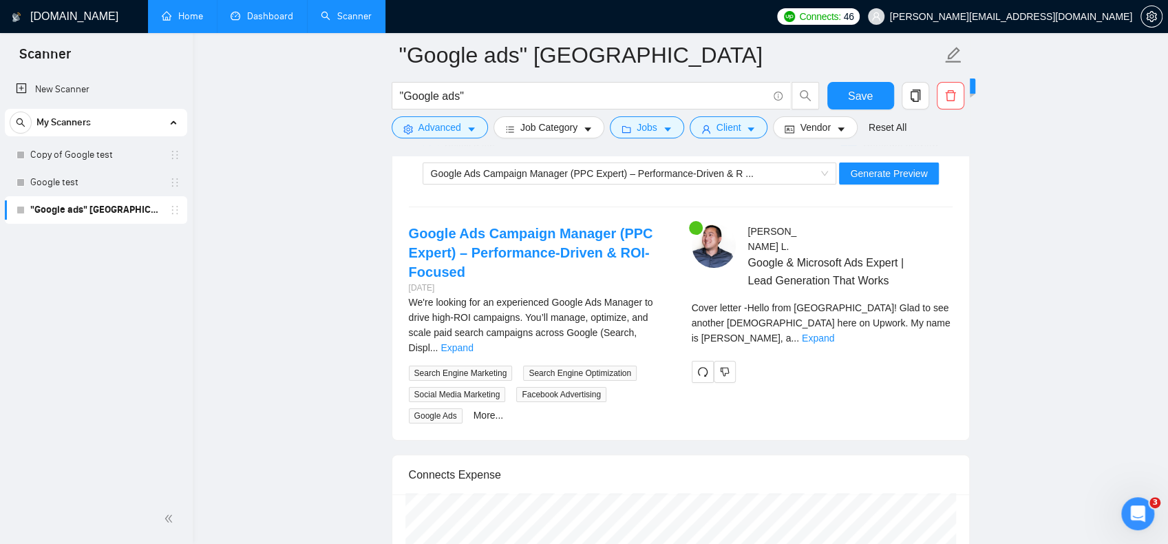
scroll to position [3495, 0]
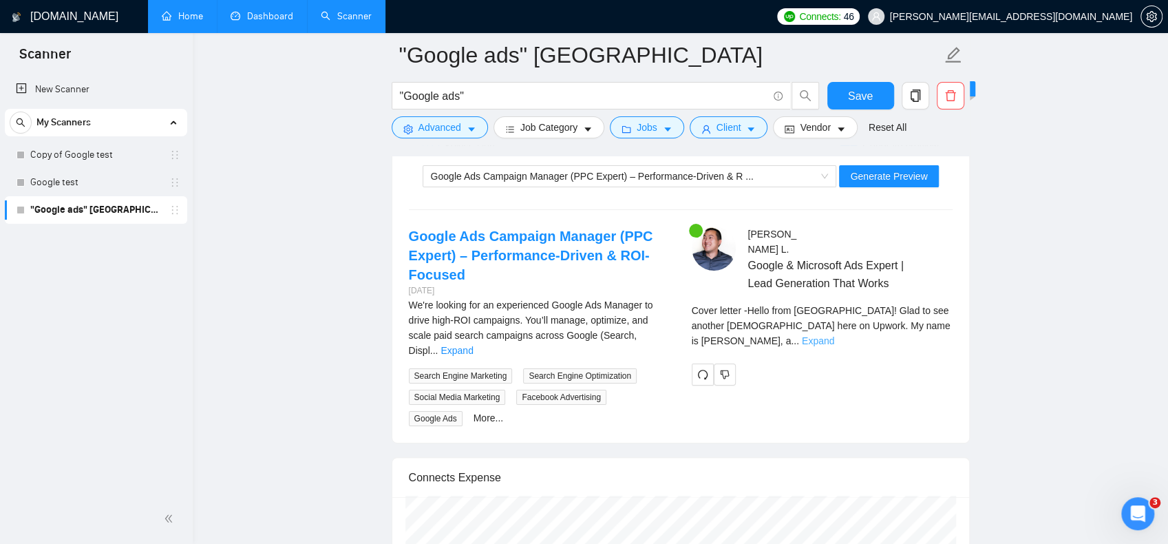
click at [834, 335] on link "Expand" at bounding box center [818, 340] width 32 height 11
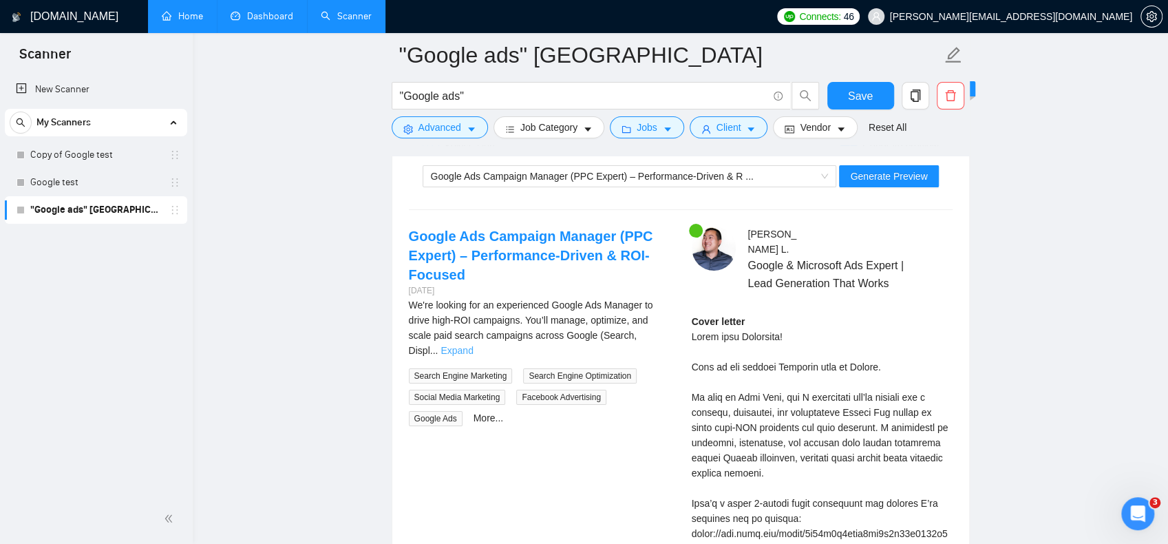
click at [473, 345] on link "Expand" at bounding box center [457, 350] width 32 height 11
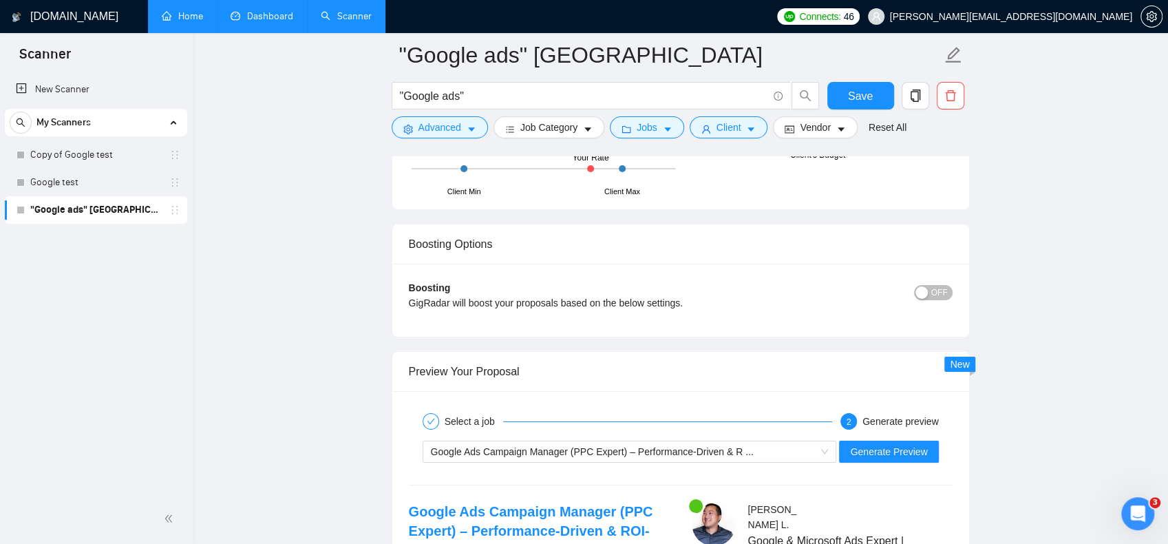
scroll to position [3219, 0]
click at [677, 446] on span "Google Ads Campaign Manager (PPC Expert) – Performance-Driven & R ..." at bounding box center [592, 451] width 323 height 11
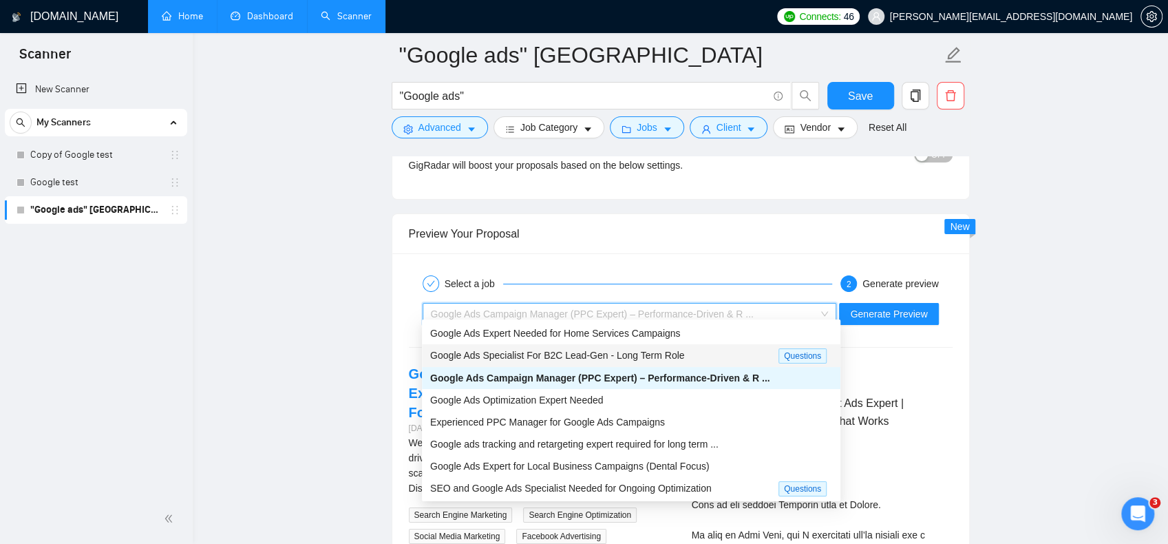
scroll to position [45, 0]
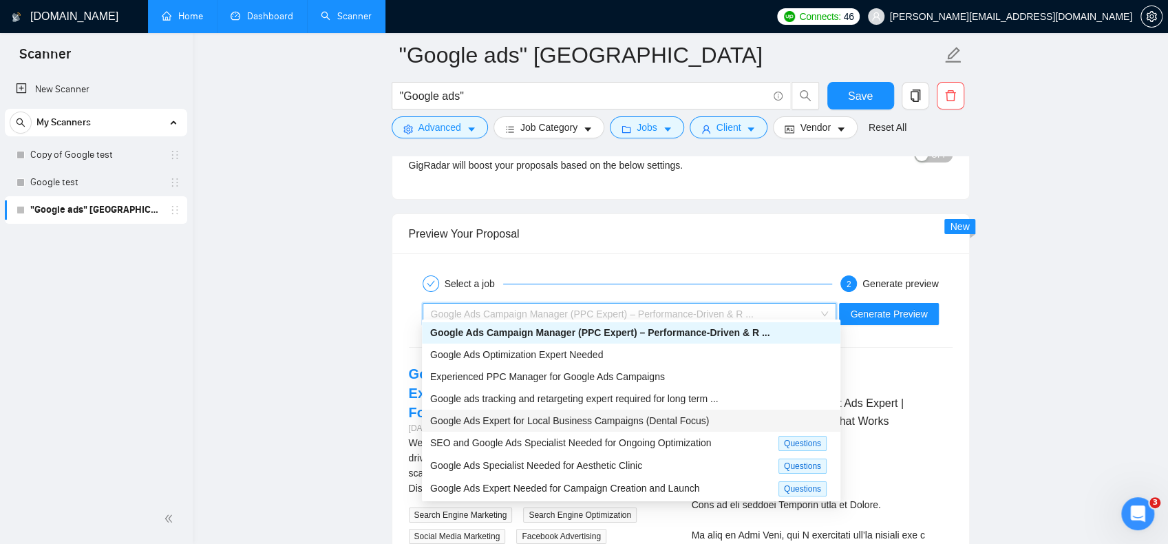
click at [642, 425] on span "Google Ads Expert for Local Business Campaigns (Dental Focus)" at bounding box center [569, 420] width 279 height 11
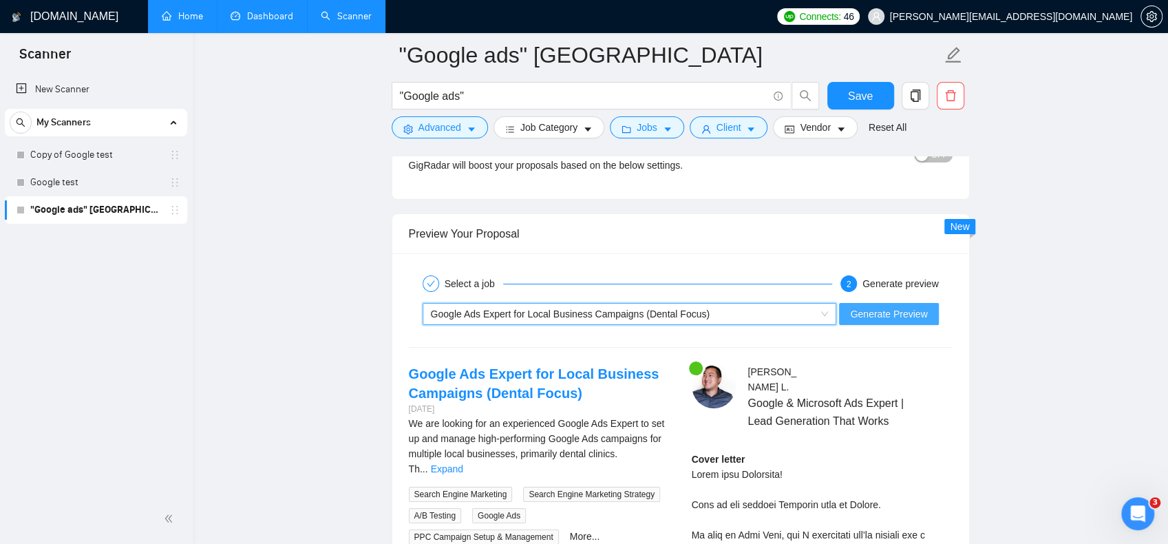
click at [915, 306] on span "Generate Preview" at bounding box center [888, 313] width 77 height 15
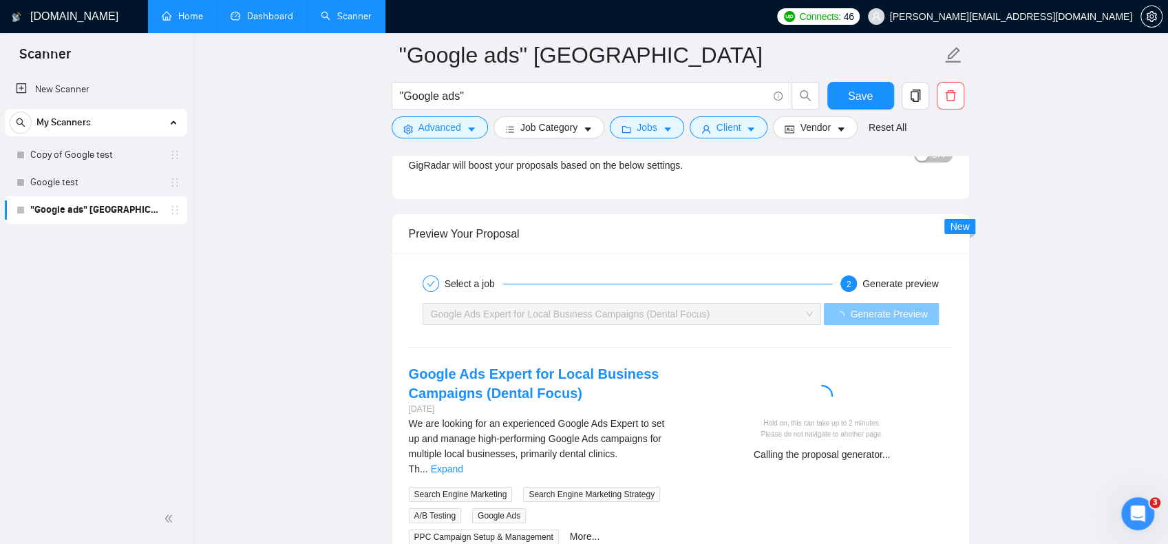
scroll to position [3563, 0]
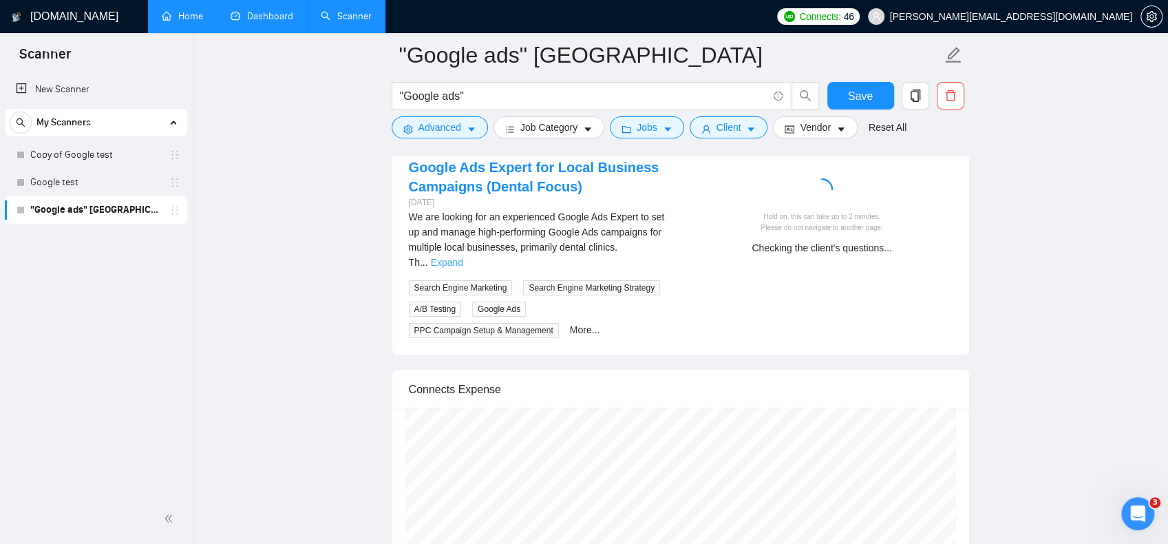
click at [463, 257] on link "Expand" at bounding box center [447, 262] width 32 height 11
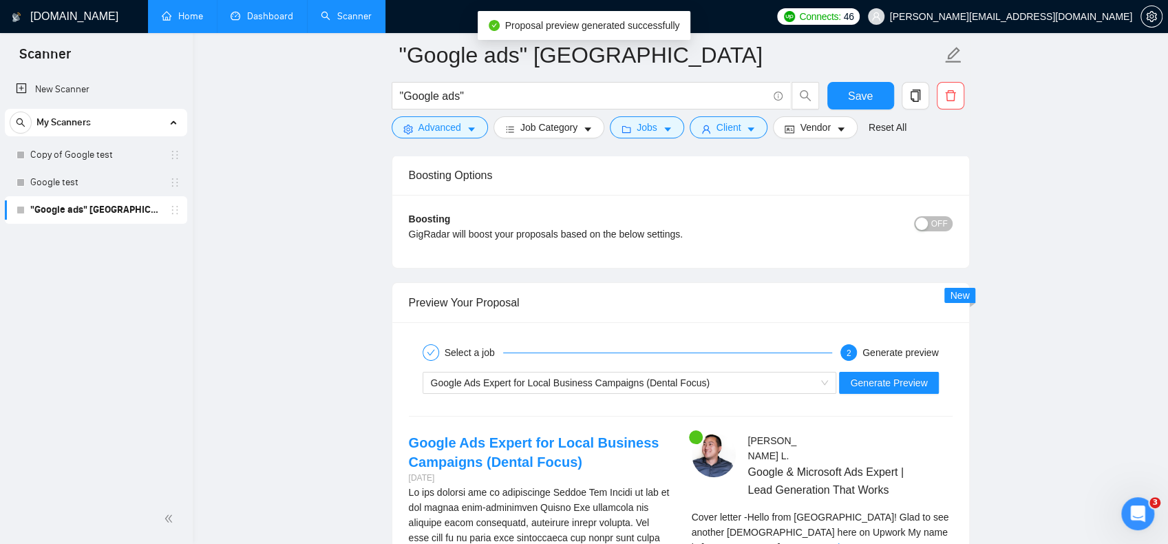
scroll to position [3495, 0]
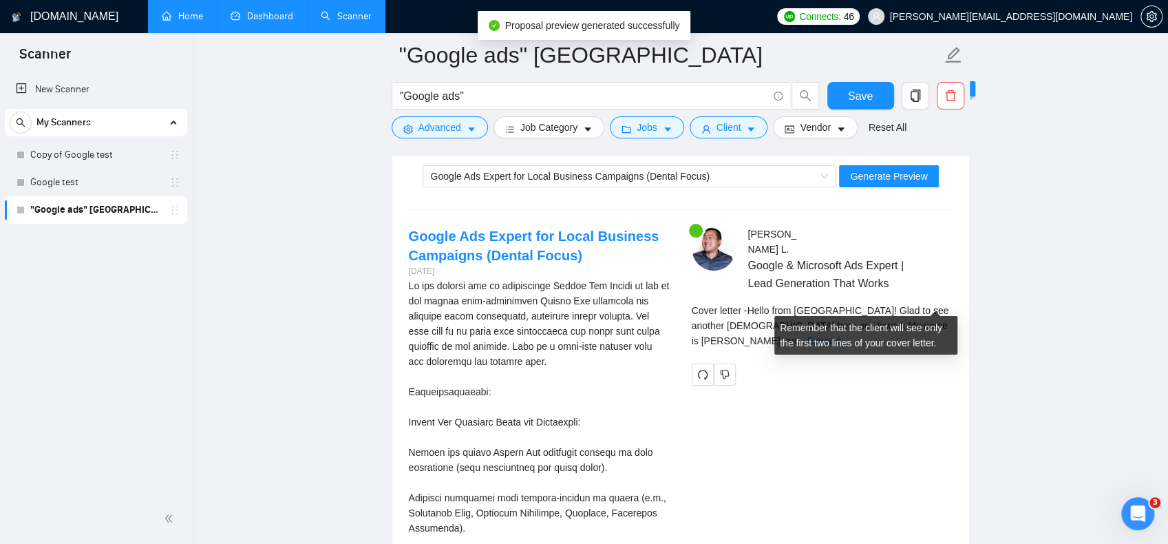
click at [942, 308] on div "Cover letter - Hello from Vancouver! Glad to see another Canadian here on Upwor…" at bounding box center [822, 325] width 261 height 45
click at [840, 335] on link "Expand" at bounding box center [824, 340] width 32 height 11
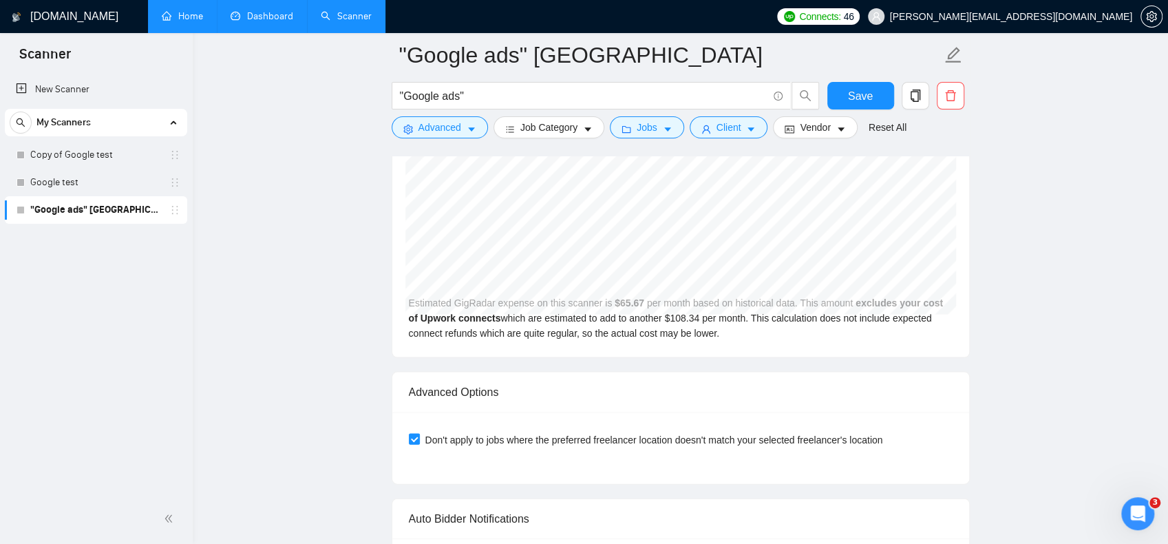
scroll to position [5353, 0]
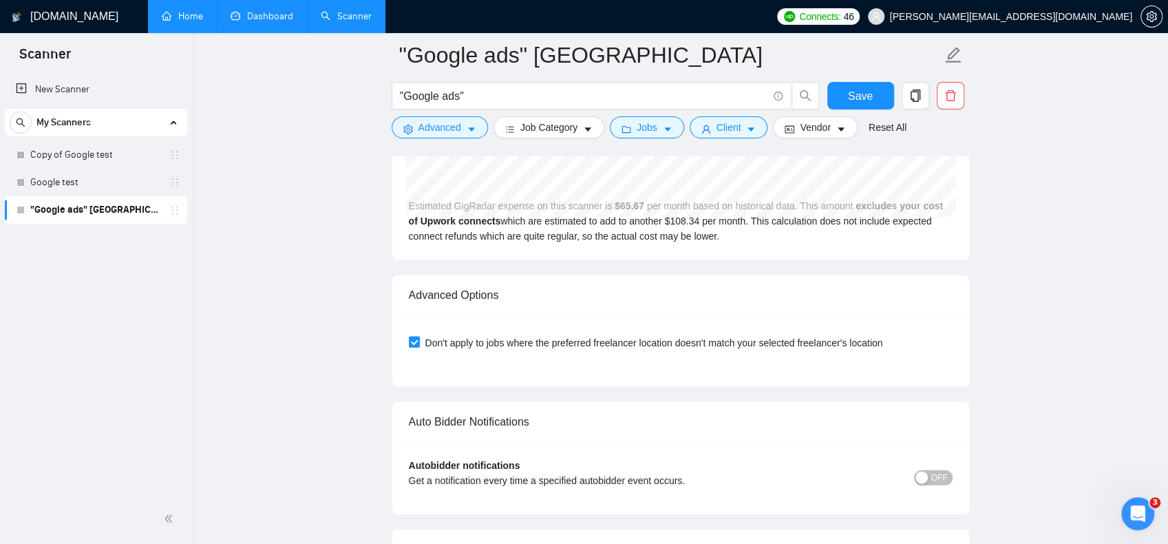
drag, startPoint x: 869, startPoint y: 302, endPoint x: 1043, endPoint y: 372, distance: 187.8
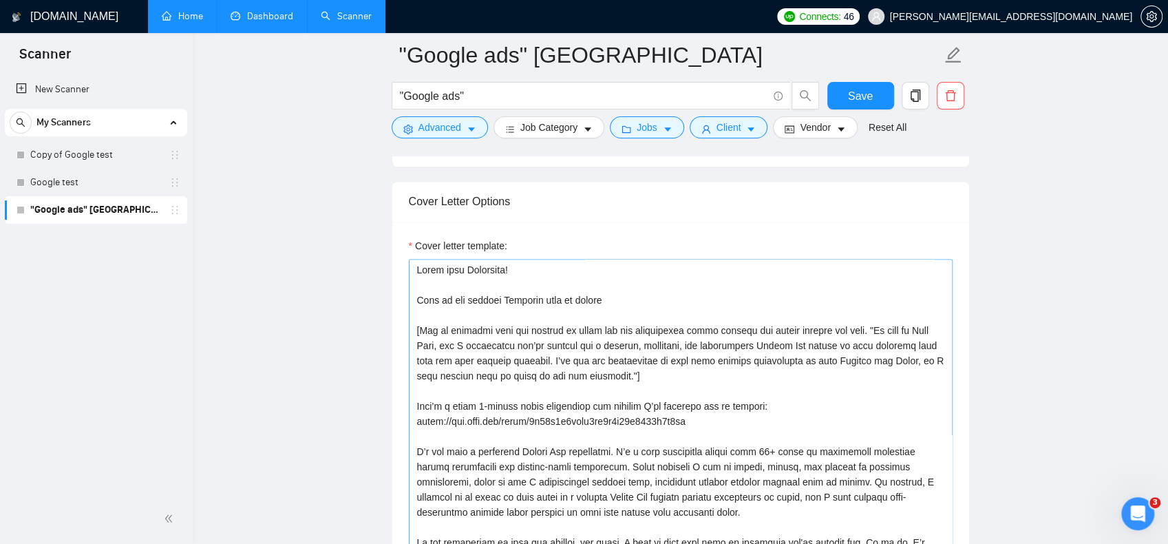
scroll to position [1429, 0]
click at [865, 97] on span "Save" at bounding box center [860, 95] width 25 height 17
drag, startPoint x: 112, startPoint y: 214, endPoint x: 75, endPoint y: 211, distance: 36.6
click at [75, 211] on link ""Google ads" [GEOGRAPHIC_DATA]" at bounding box center [95, 210] width 131 height 28
click at [819, 127] on span "Vendor" at bounding box center [815, 127] width 30 height 15
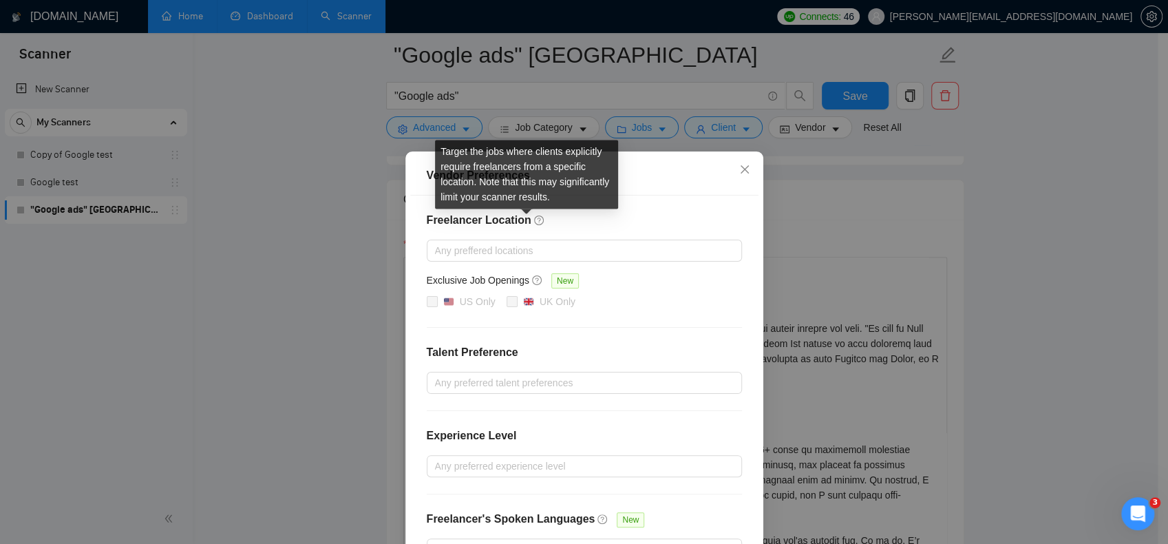
click at [534, 222] on icon "question-circle" at bounding box center [539, 220] width 10 height 10
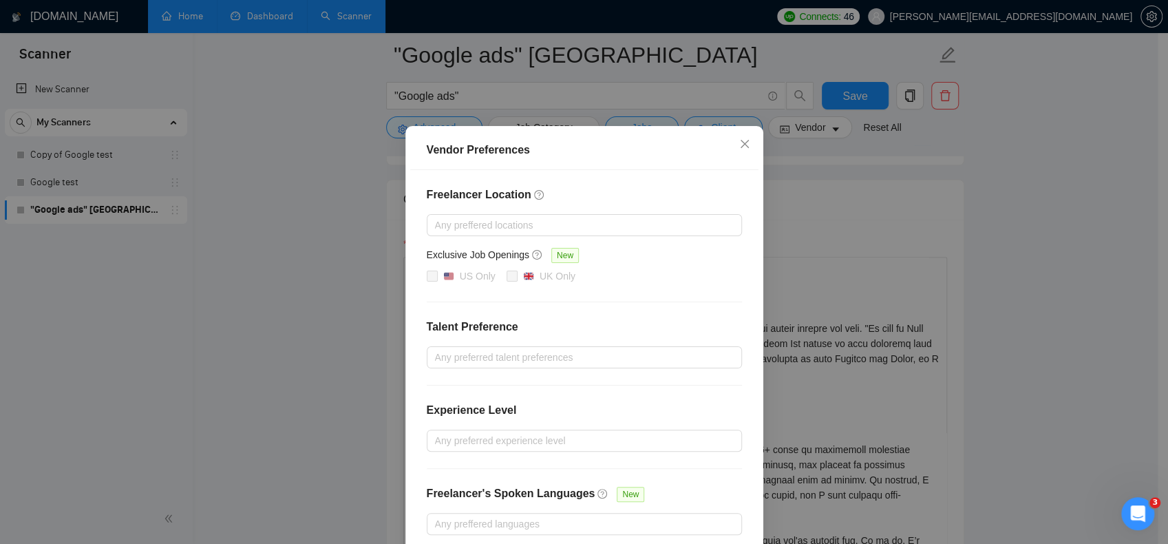
scroll to position [90, 0]
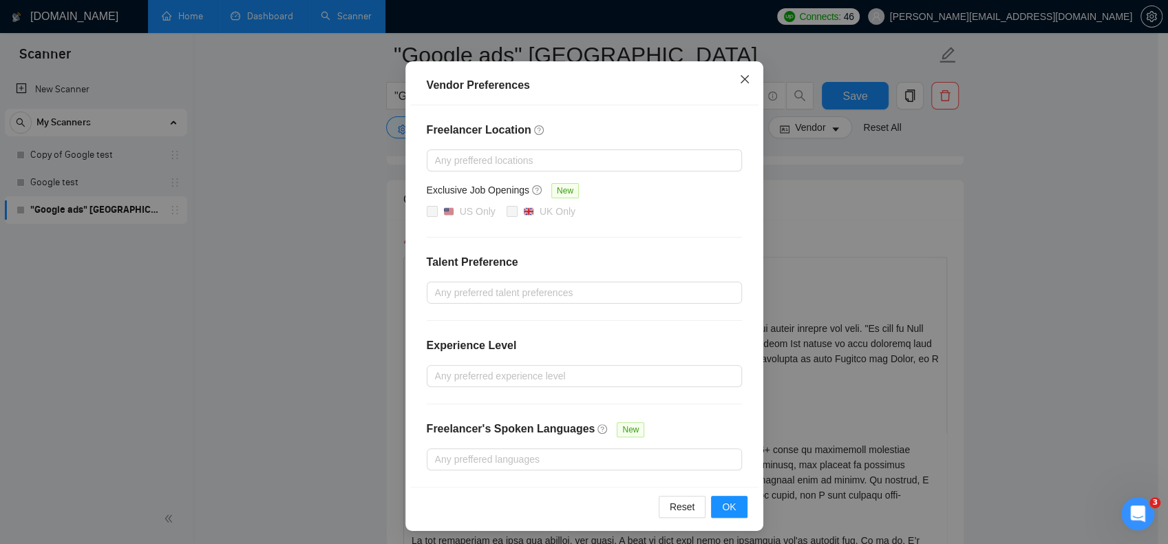
click at [744, 81] on icon "close" at bounding box center [744, 79] width 11 height 11
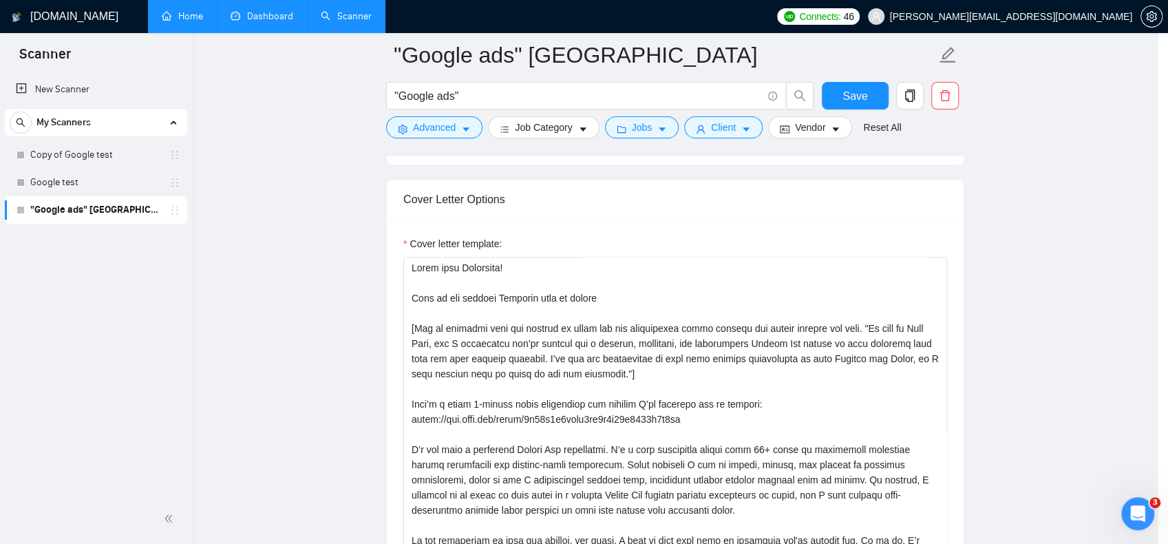
scroll to position [21, 0]
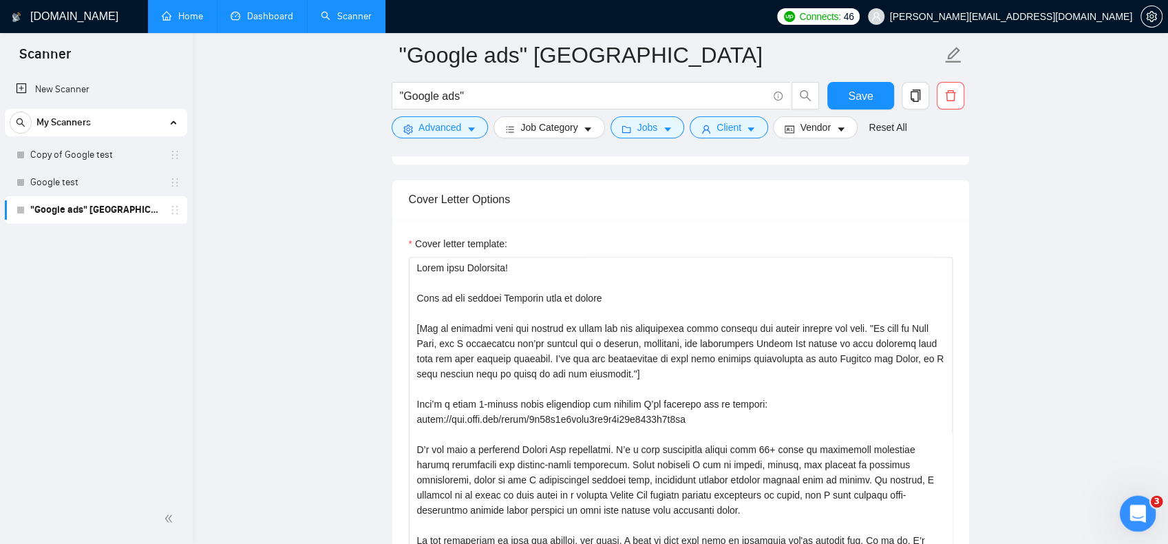
click at [1133, 503] on icon "Open Intercom Messenger" at bounding box center [1136, 512] width 23 height 23
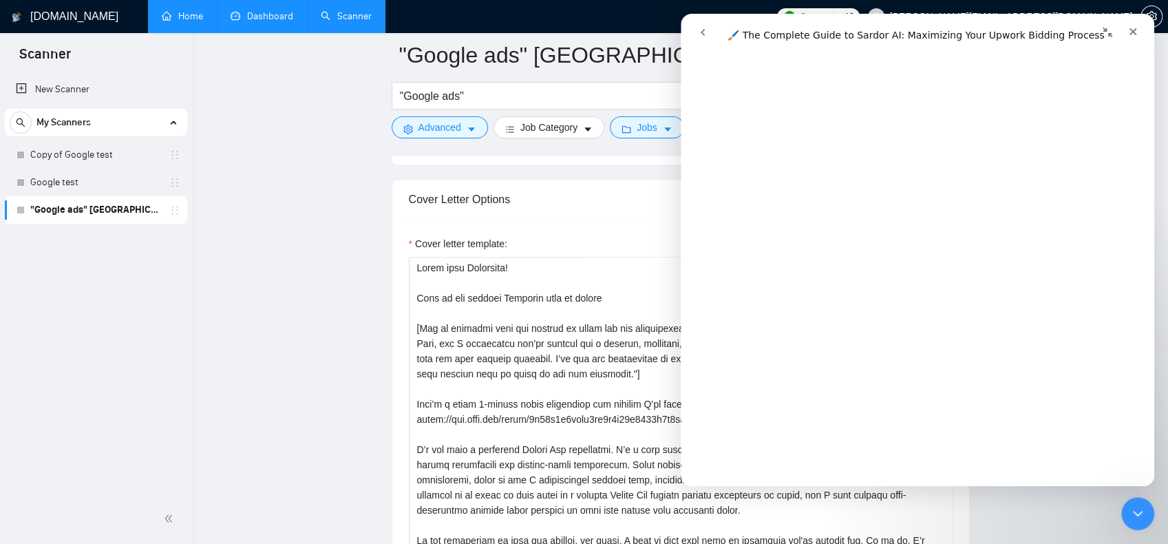
scroll to position [2270, 0]
click at [702, 27] on icon "go back" at bounding box center [702, 32] width 11 height 11
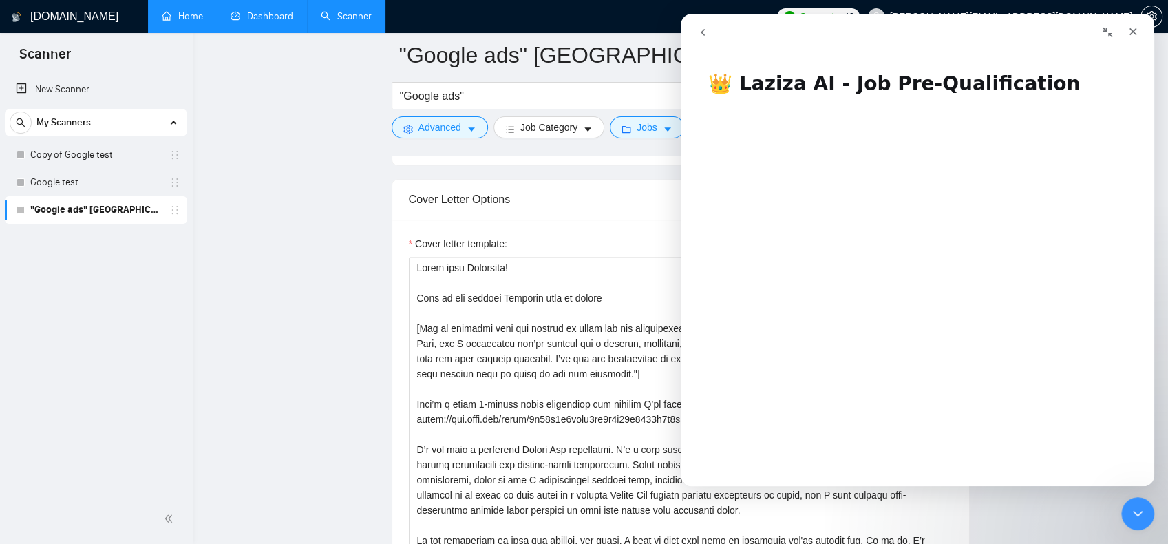
click at [690, 34] on button "go back" at bounding box center [703, 32] width 26 height 26
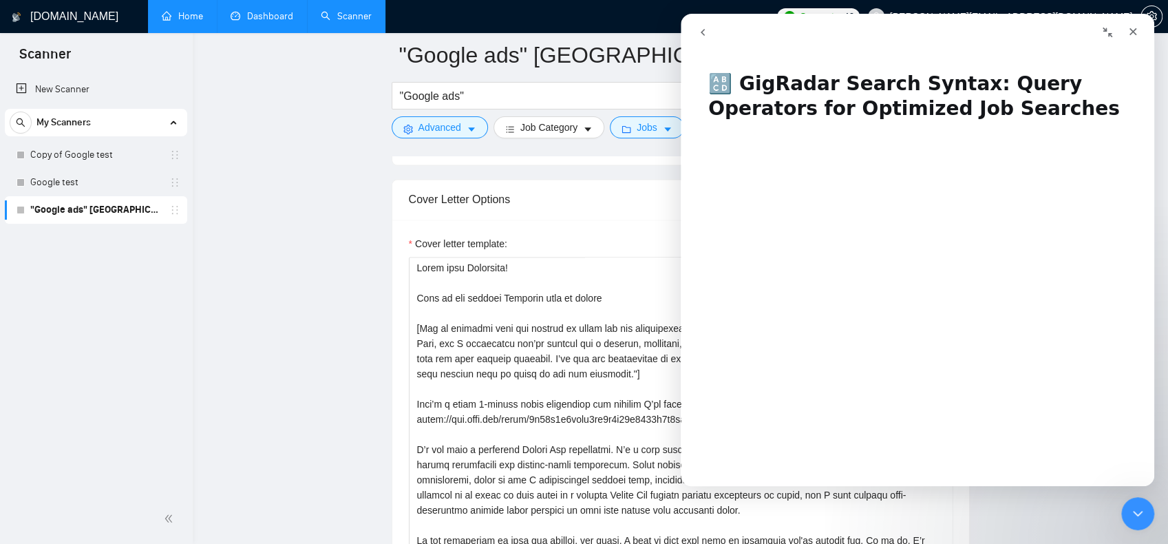
click at [697, 24] on button "go back" at bounding box center [703, 32] width 26 height 26
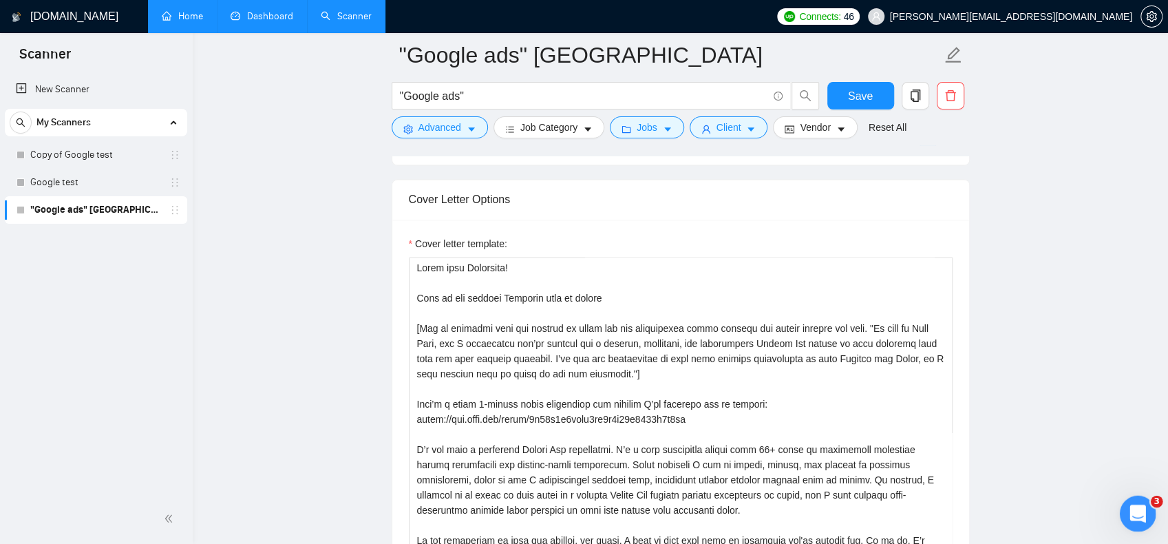
click at [1131, 503] on icon "Open Intercom Messenger" at bounding box center [1136, 512] width 23 height 23
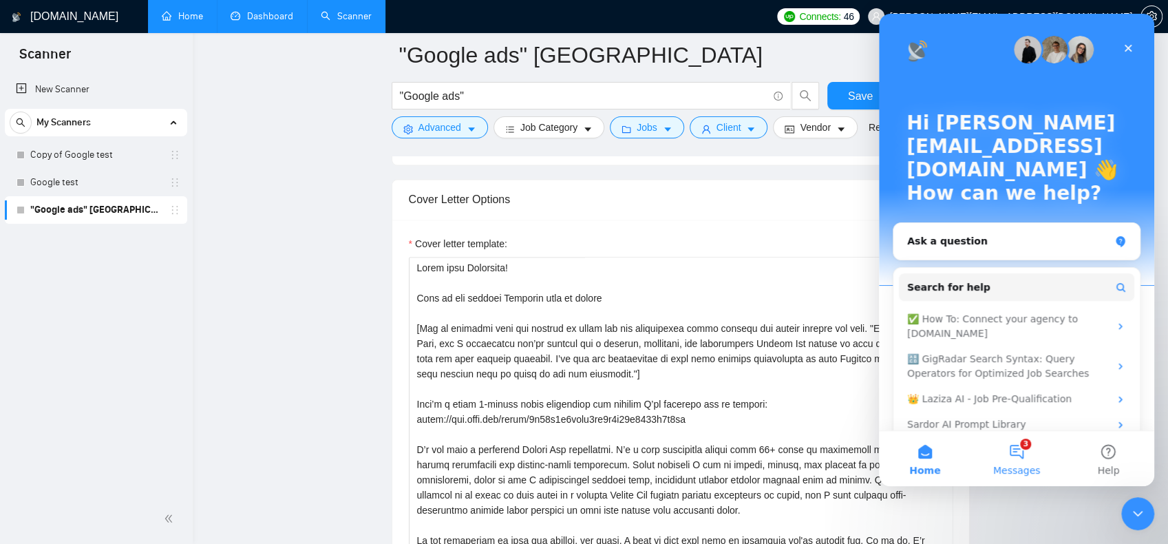
click at [1021, 456] on button "3 Messages" at bounding box center [1017, 458] width 92 height 55
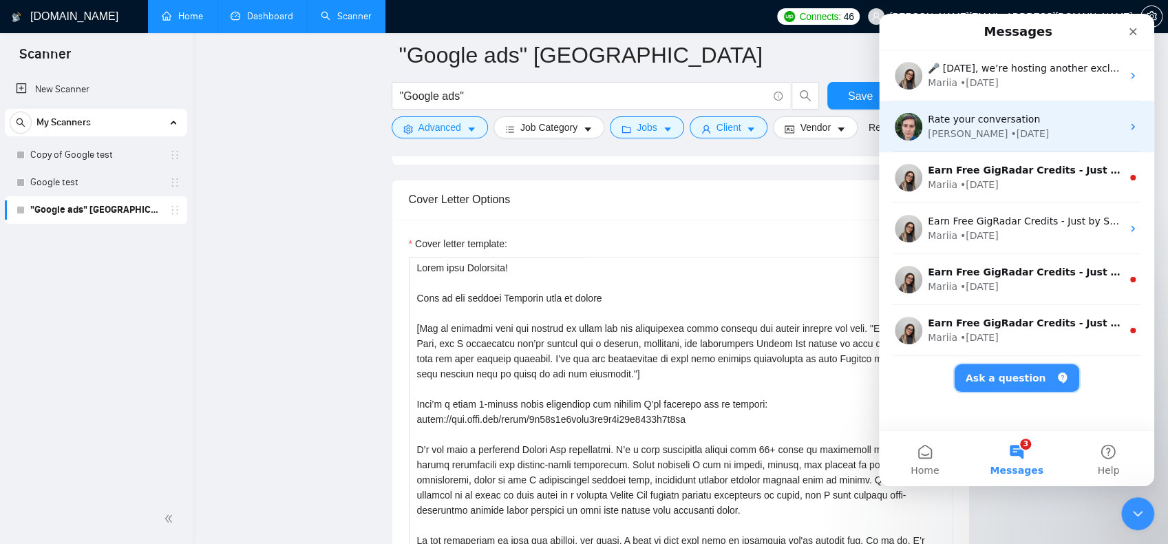
drag, startPoint x: 1018, startPoint y: 368, endPoint x: 1016, endPoint y: 129, distance: 238.9
click at [1037, 179] on main "Messages 🎤 This Friday, we’re hosting another exclusive session with Upwork Con…" at bounding box center [1016, 250] width 275 height 472
click at [1016, 125] on span "Rate your conversation" at bounding box center [984, 119] width 112 height 11
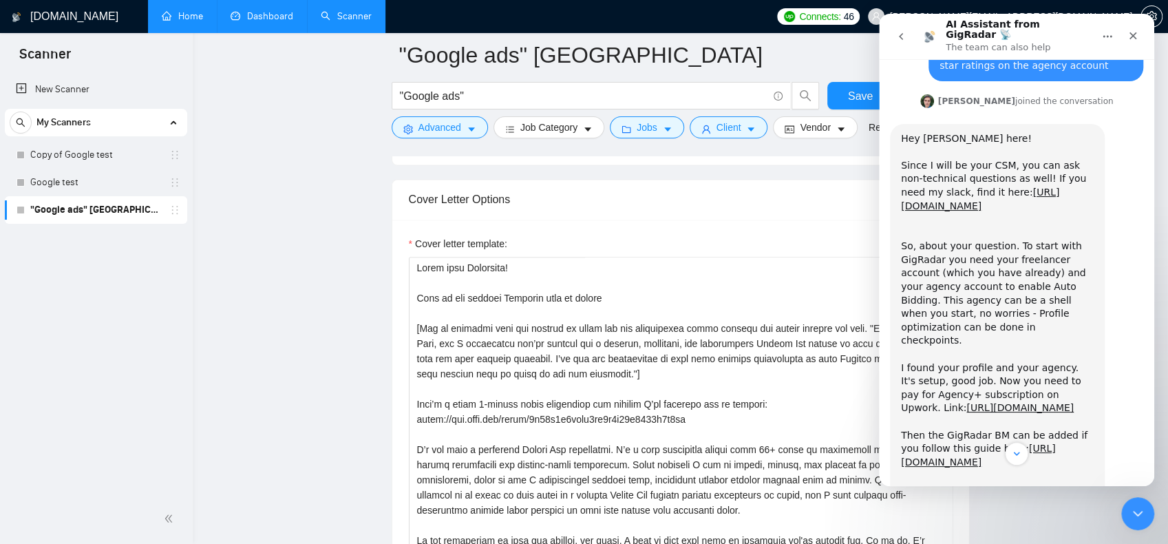
scroll to position [626, 0]
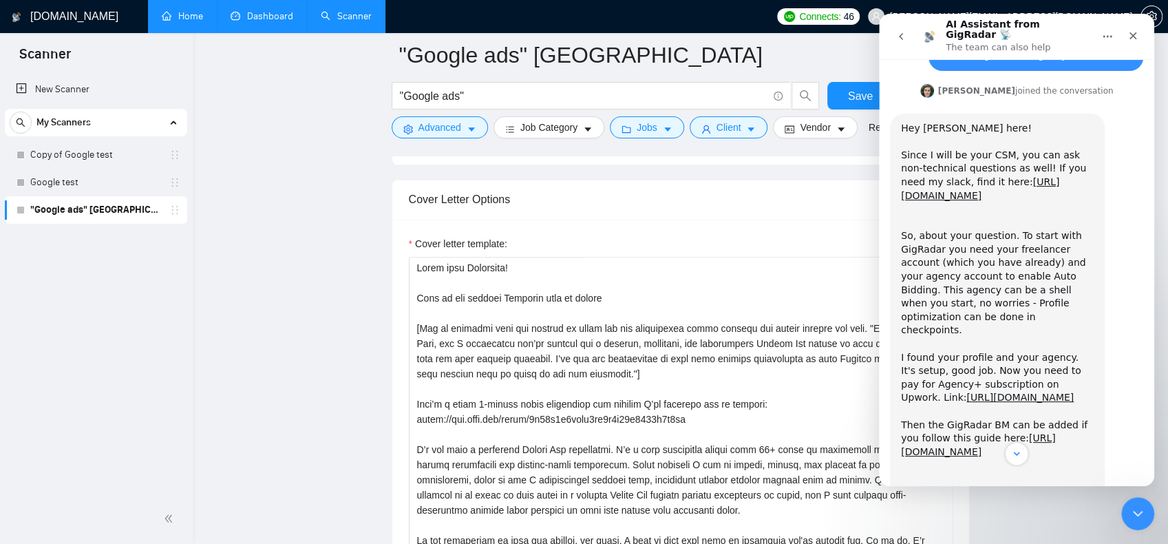
click at [898, 36] on icon "go back" at bounding box center [901, 36] width 11 height 11
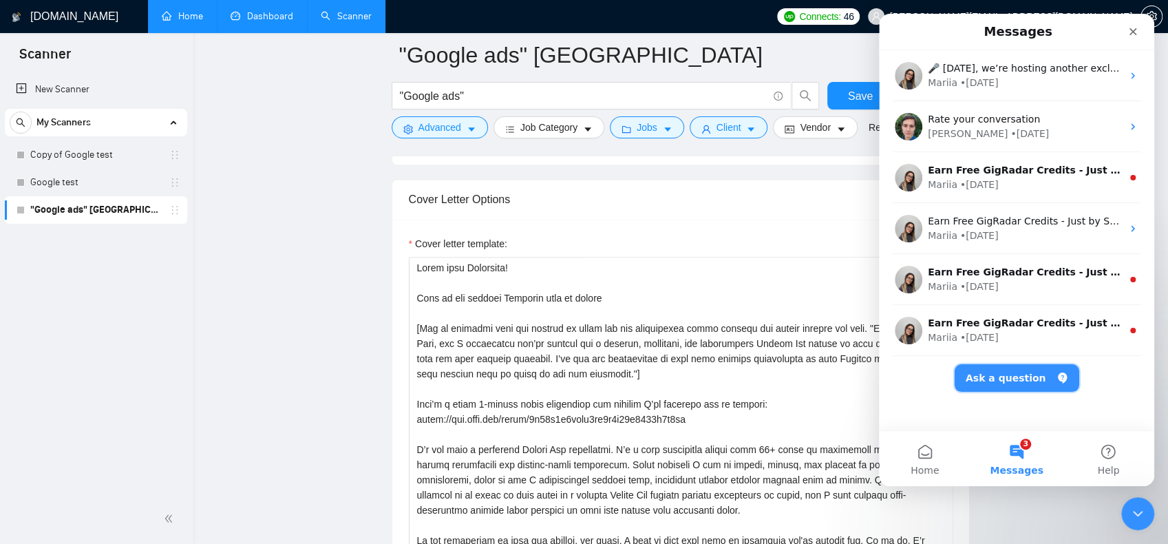
click at [1024, 377] on button "Ask a question" at bounding box center [1017, 378] width 125 height 28
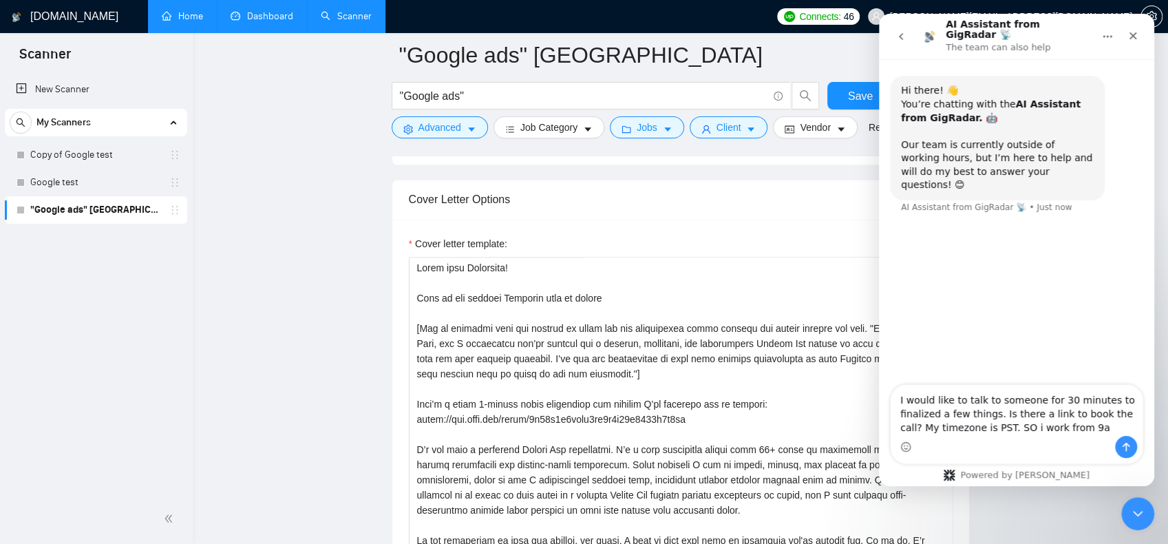
drag, startPoint x: 988, startPoint y: 432, endPoint x: 1055, endPoint y: 430, distance: 67.5
click at [1072, 428] on textarea "I would like to talk to someone for 30 minutes to finalized a few things. Is th…" at bounding box center [1017, 410] width 252 height 51
click at [1127, 415] on textarea "I would like to talk to someone for 30 minutes to finalized a few things. Is th…" at bounding box center [1017, 403] width 252 height 65
click at [923, 429] on textarea "I would like to talk to someone for 30 minutes to finalized a few things. Is th…" at bounding box center [1017, 403] width 252 height 65
type textarea "I would like to talk to someone for 30 minutes to finalized a few things. Is th…"
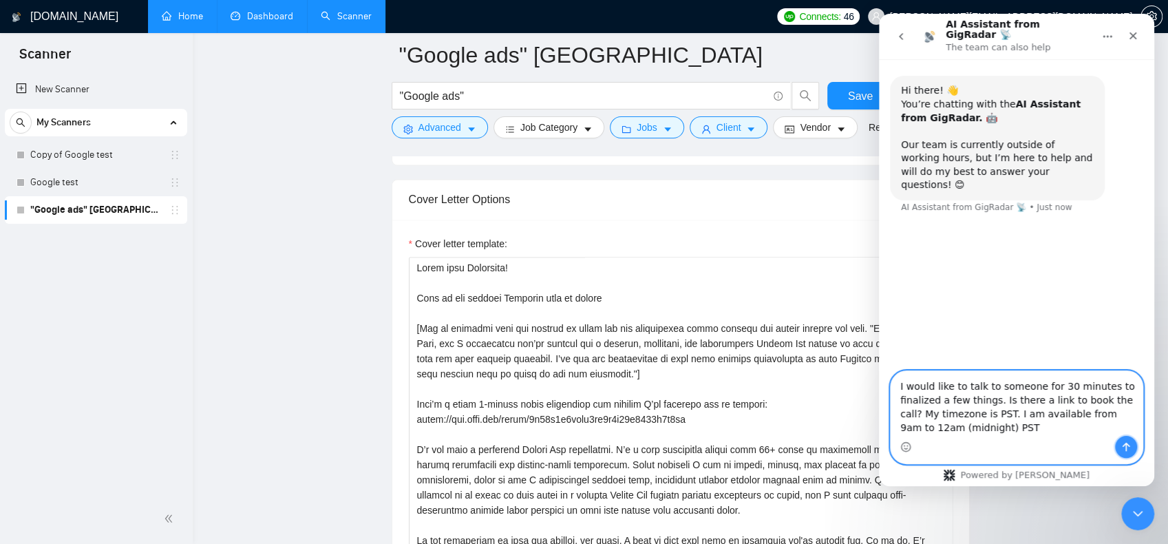
click at [1127, 447] on icon "Send a message…" at bounding box center [1127, 447] width 8 height 9
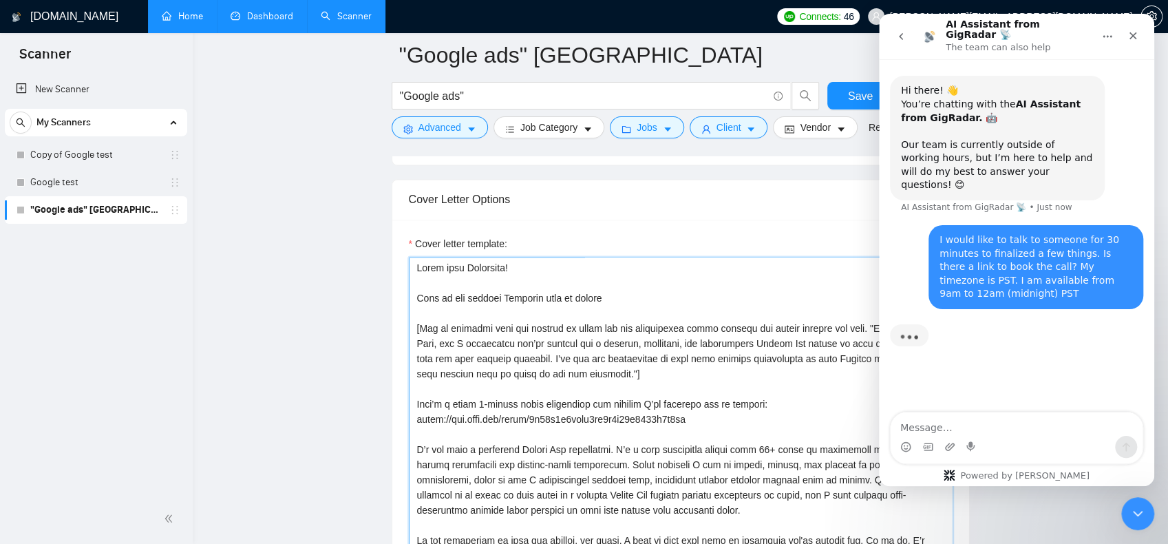
click at [677, 327] on textarea "Cover letter template:" at bounding box center [681, 412] width 544 height 310
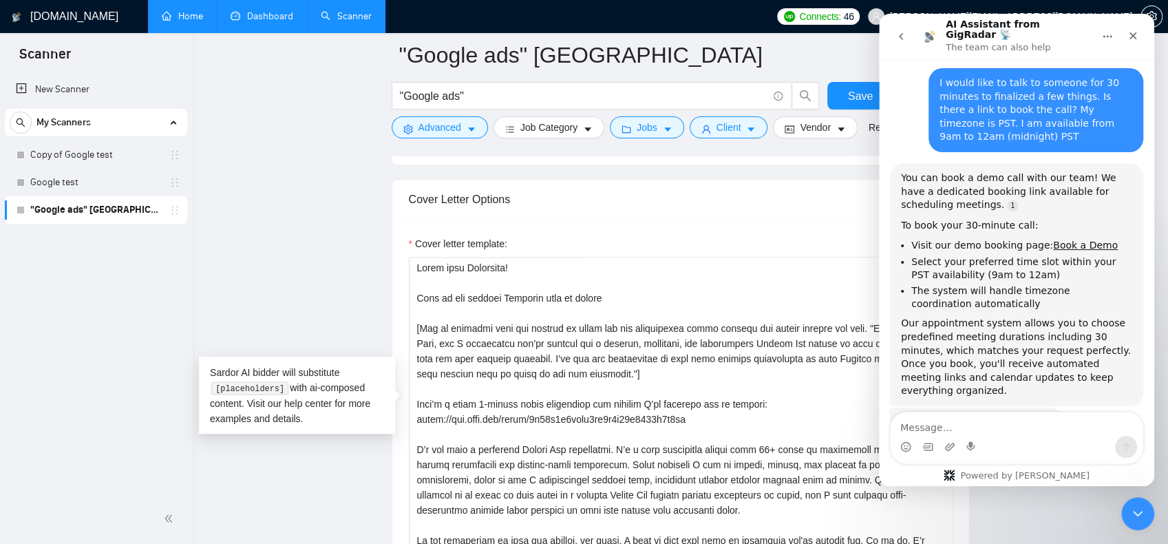
scroll to position [161, 0]
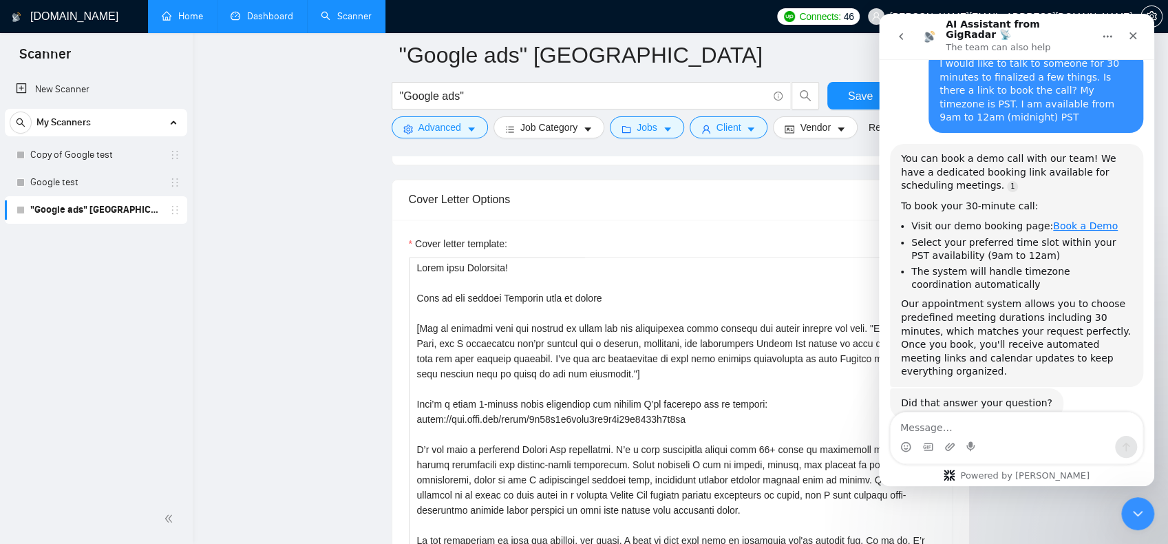
click at [1054, 220] on link "Book a Demo" at bounding box center [1085, 225] width 65 height 11
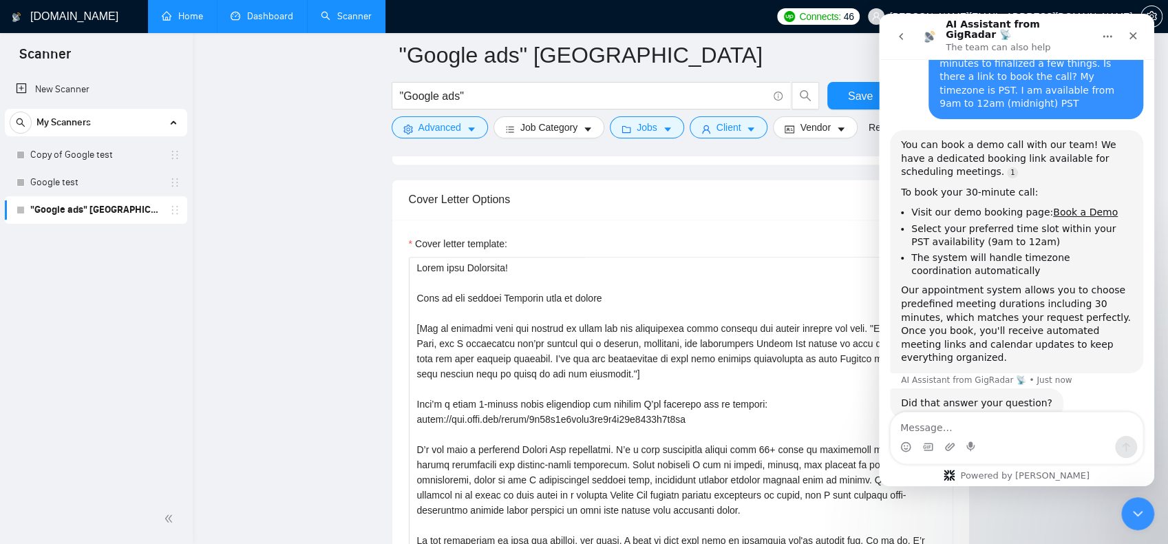
click at [907, 30] on button "go back" at bounding box center [901, 36] width 26 height 26
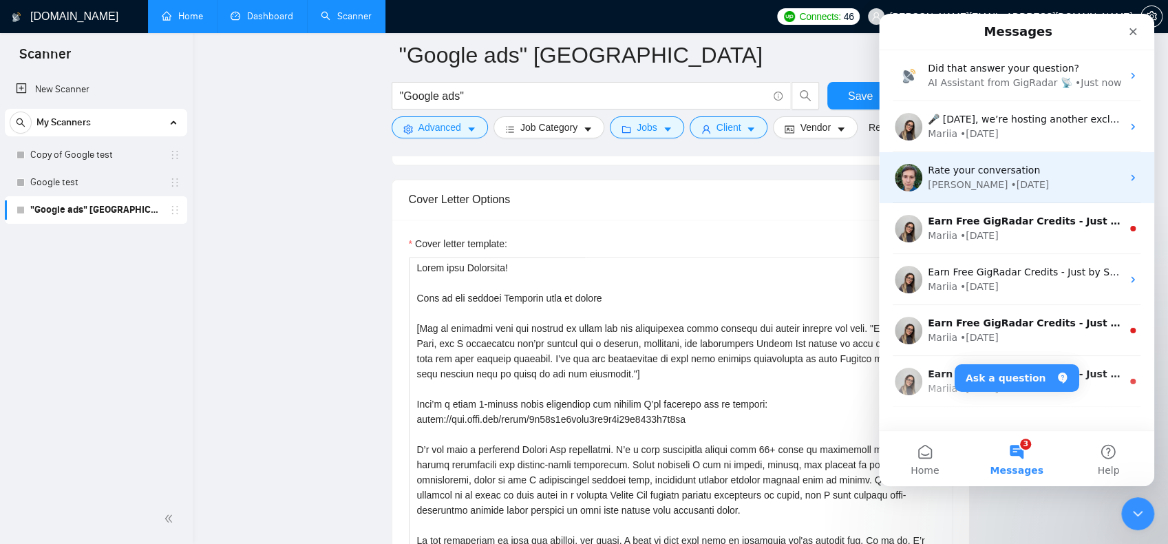
click at [1011, 178] on div "• 1w ago" at bounding box center [1030, 185] width 39 height 14
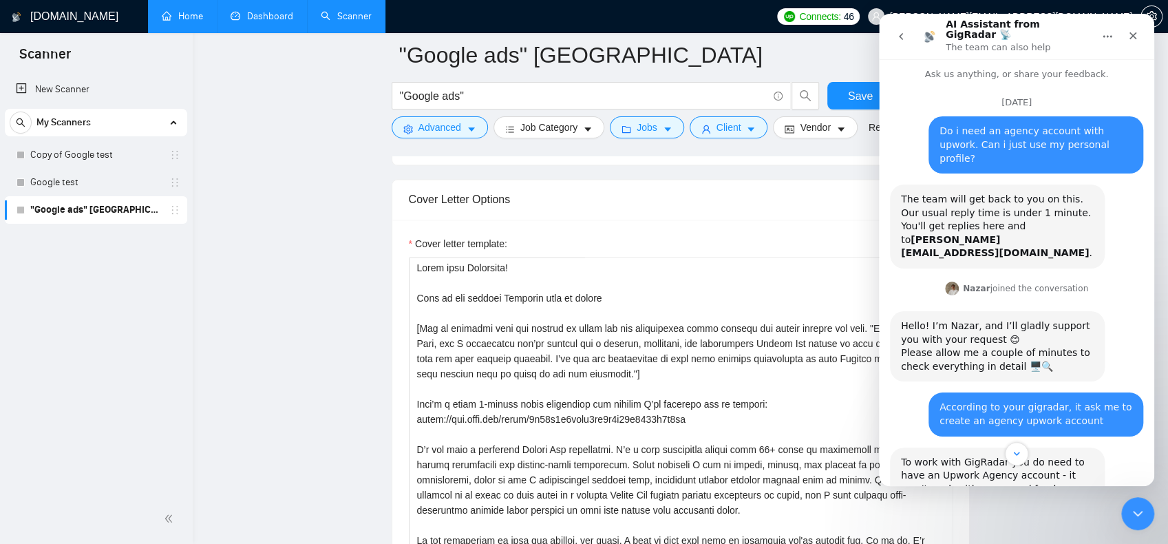
scroll to position [0, 0]
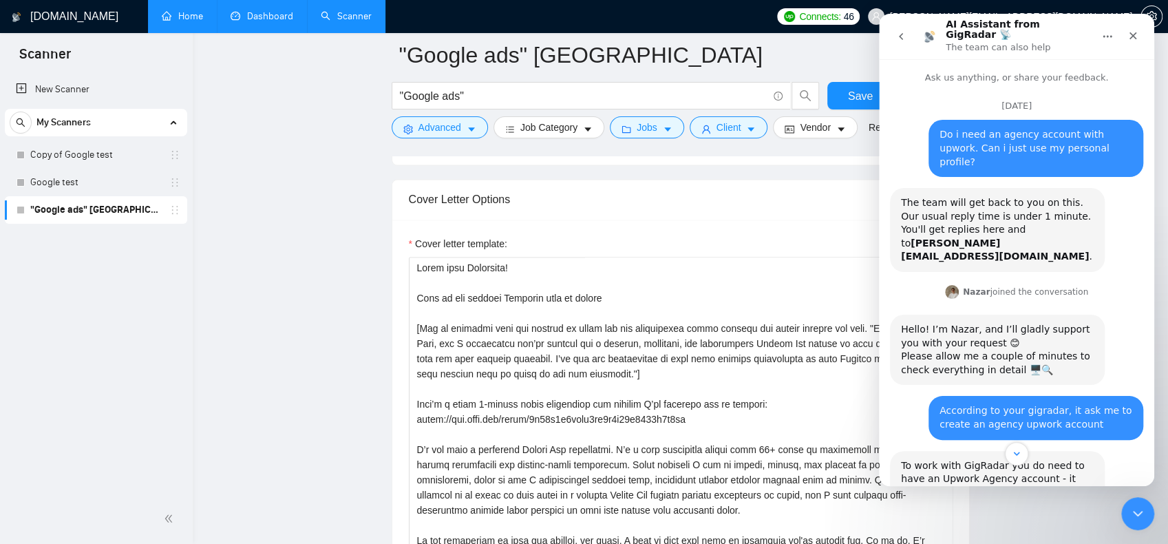
click at [898, 35] on icon "go back" at bounding box center [901, 36] width 11 height 11
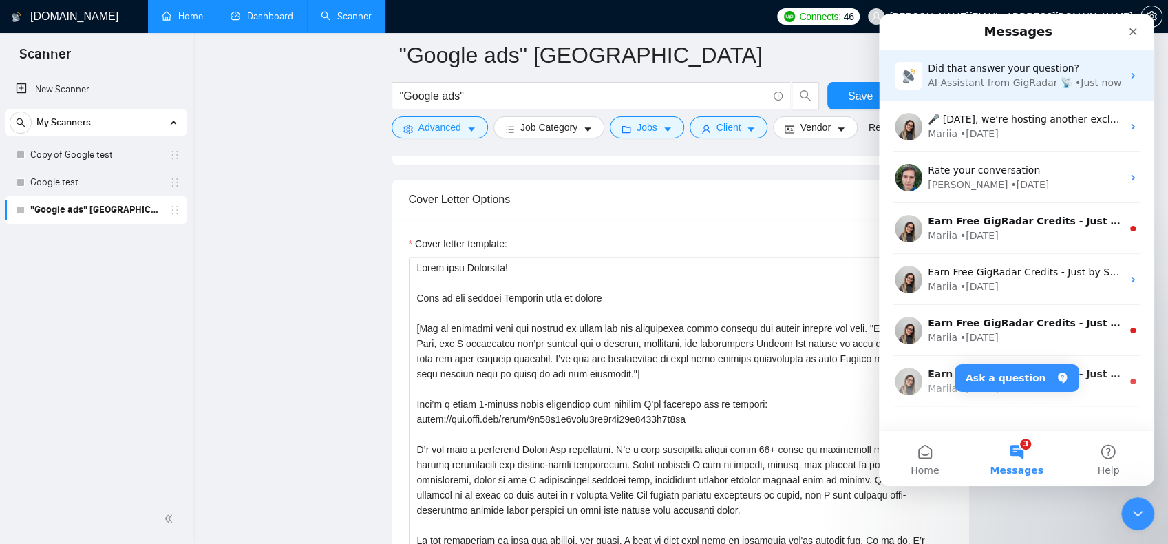
click at [1012, 89] on div "AI Assistant from GigRadar 📡" at bounding box center [1000, 83] width 145 height 14
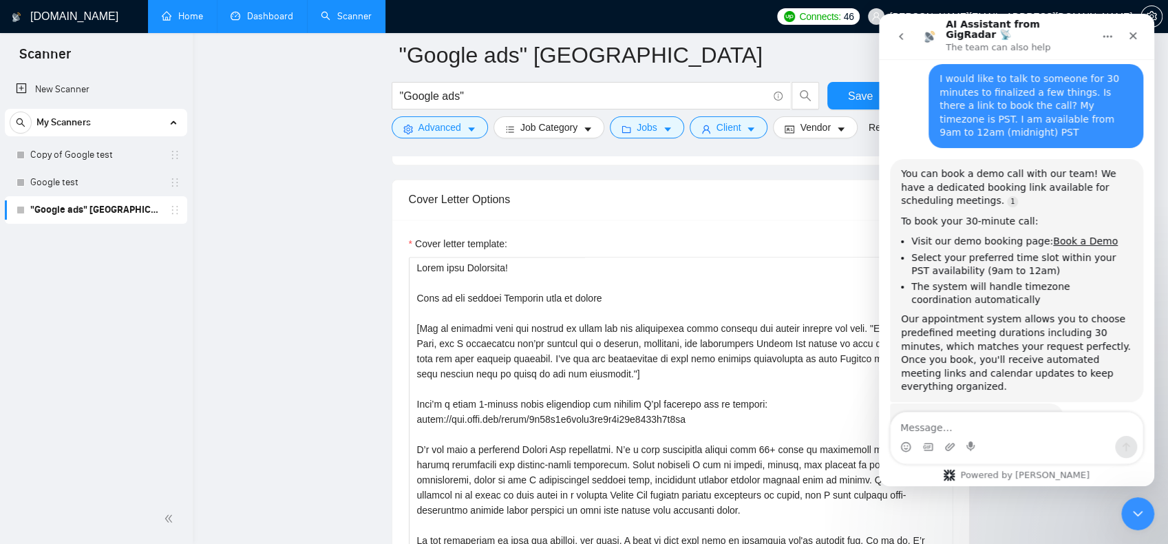
scroll to position [161, 0]
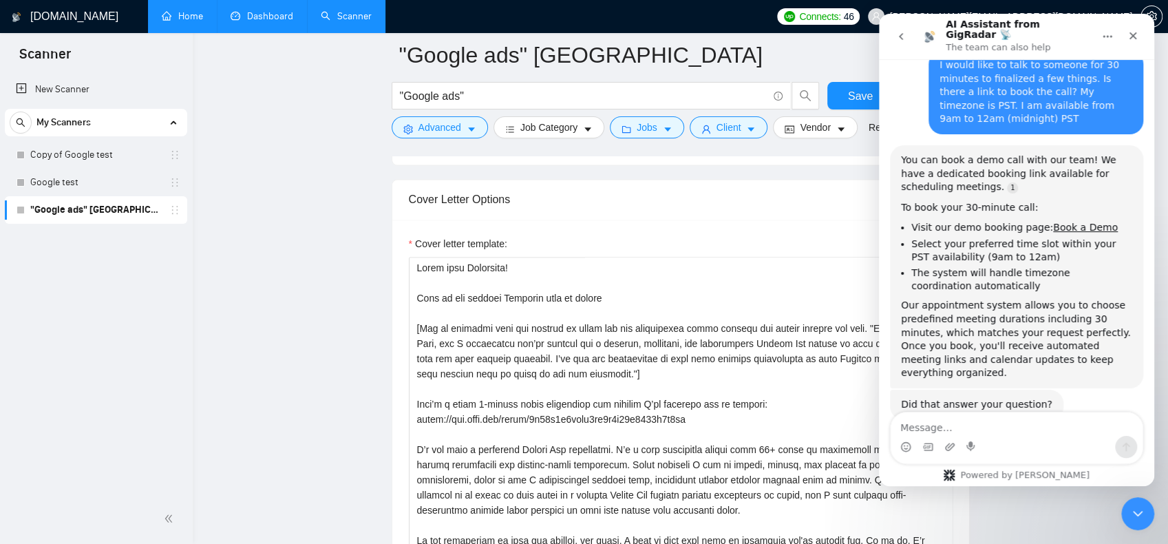
click at [981, 429] on textarea "Message…" at bounding box center [1017, 423] width 252 height 23
type textarea "No"
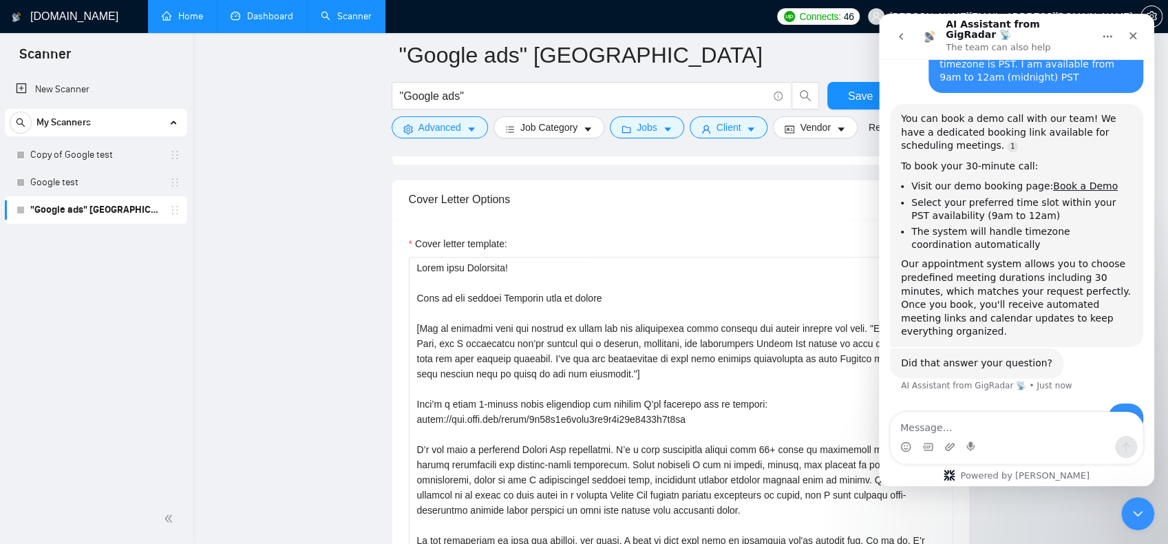
scroll to position [247, 0]
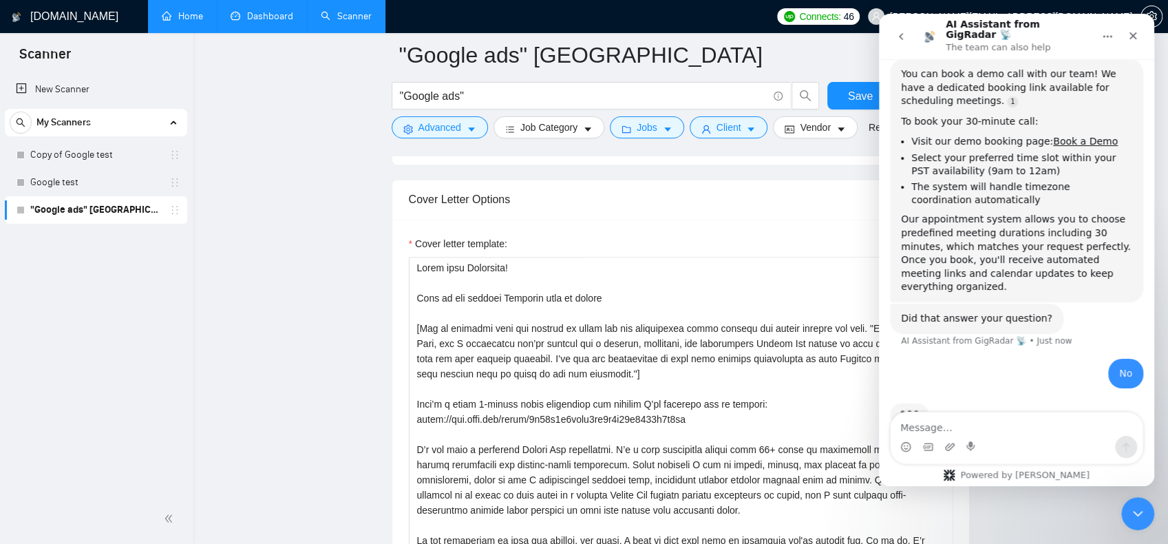
click at [172, 211] on icon "holder" at bounding box center [174, 209] width 11 height 11
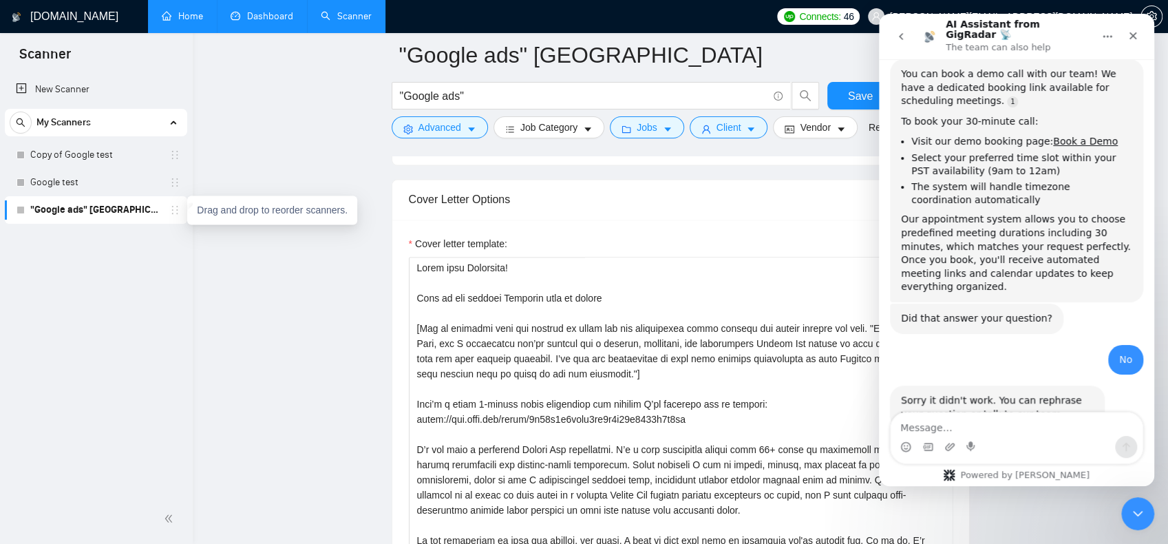
scroll to position [257, 0]
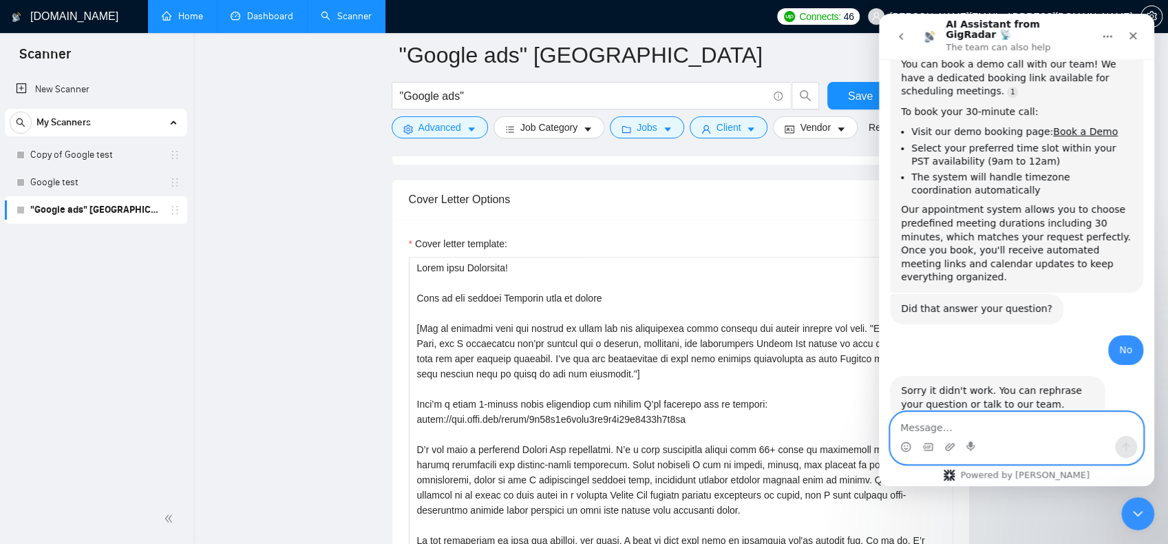
click at [962, 428] on textarea "Message…" at bounding box center [1017, 423] width 252 height 23
type textarea "talk to our team"
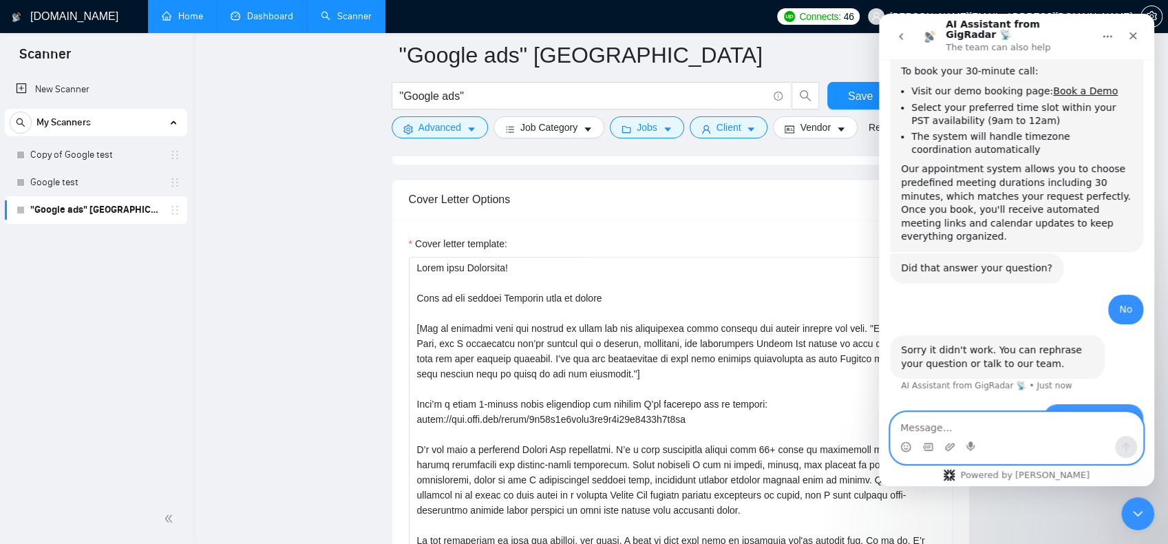
scroll to position [343, 0]
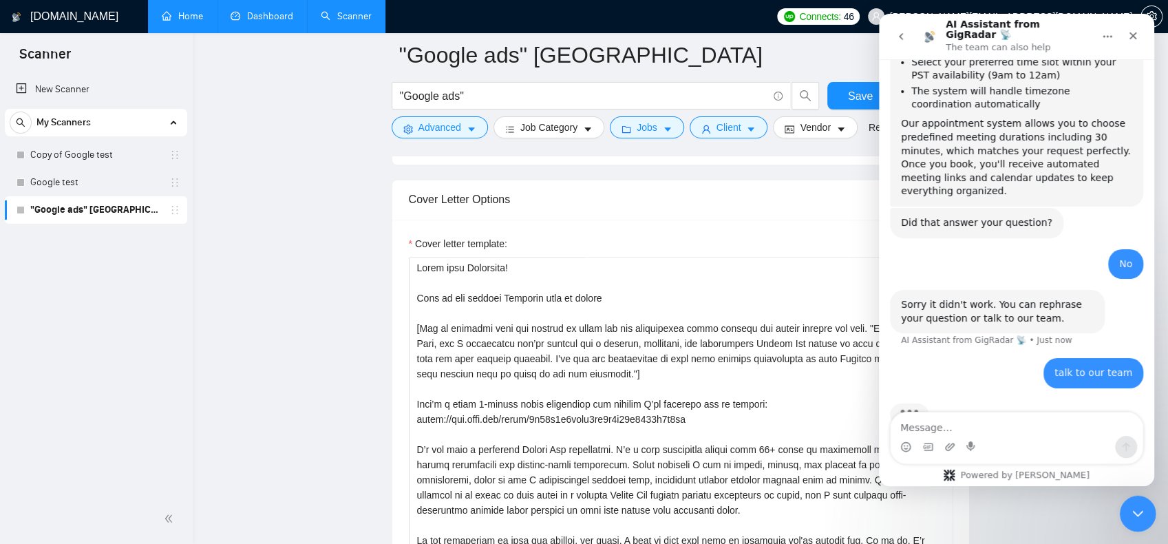
drag, startPoint x: 1143, startPoint y: 512, endPoint x: 1130, endPoint y: 514, distance: 12.6
click at [1144, 512] on icon "Close Intercom Messenger" at bounding box center [1136, 511] width 17 height 17
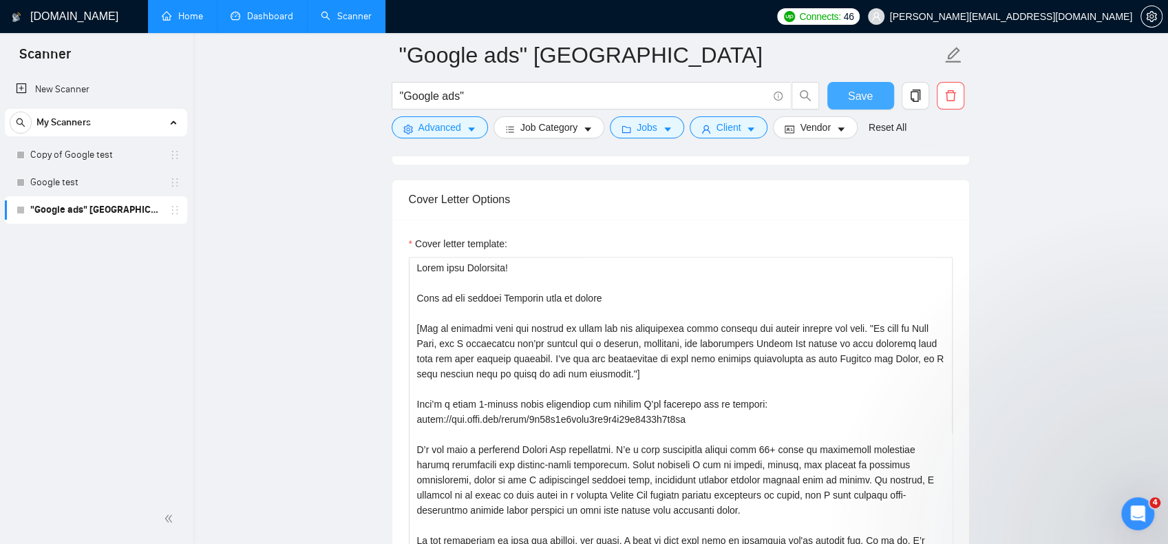
click at [876, 99] on button "Save" at bounding box center [861, 96] width 67 height 28
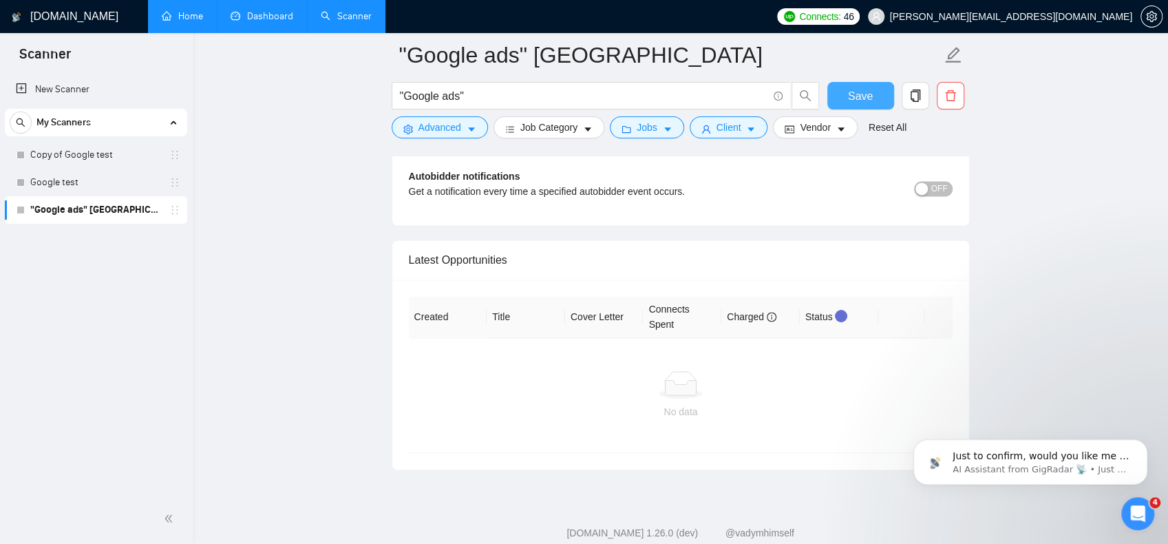
scroll to position [4465, 0]
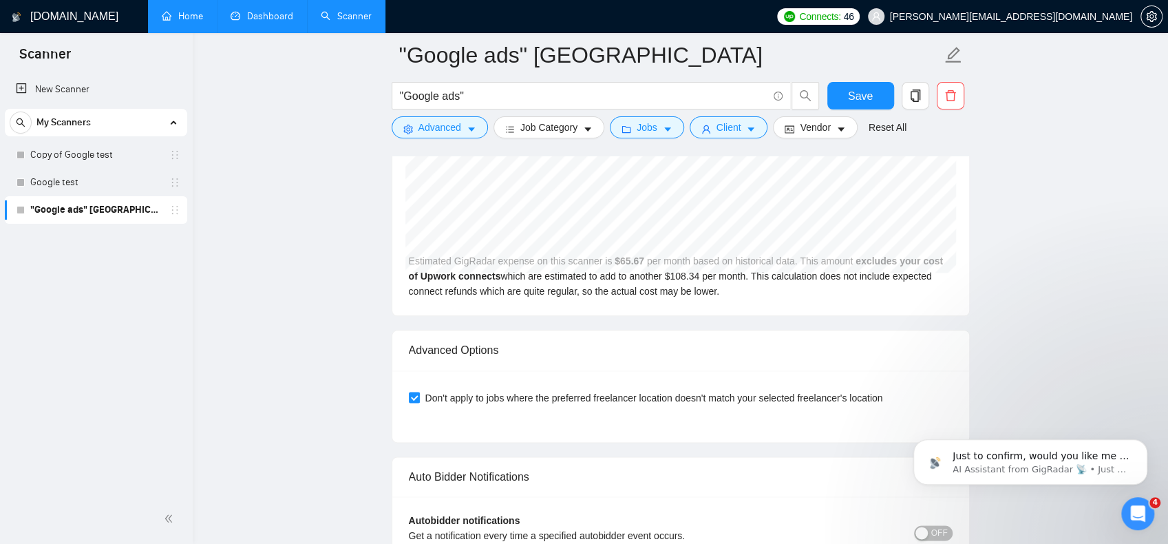
click at [454, 387] on div "Don't apply to jobs where the preferred freelancer location doesn't match your …" at bounding box center [681, 398] width 544 height 22
click at [461, 390] on span "Don't apply to jobs where the preferred freelancer location doesn't match your …" at bounding box center [654, 397] width 469 height 15
click at [419, 392] on input "Don't apply to jobs where the preferred freelancer location doesn't match your …" at bounding box center [414, 397] width 10 height 10
checkbox input "false"
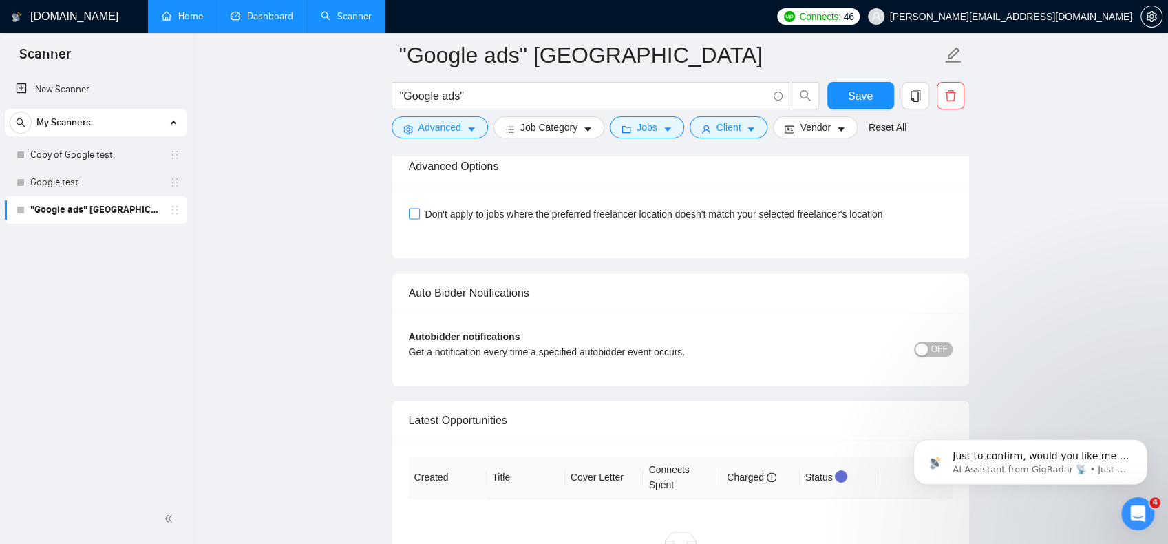
scroll to position [4809, 0]
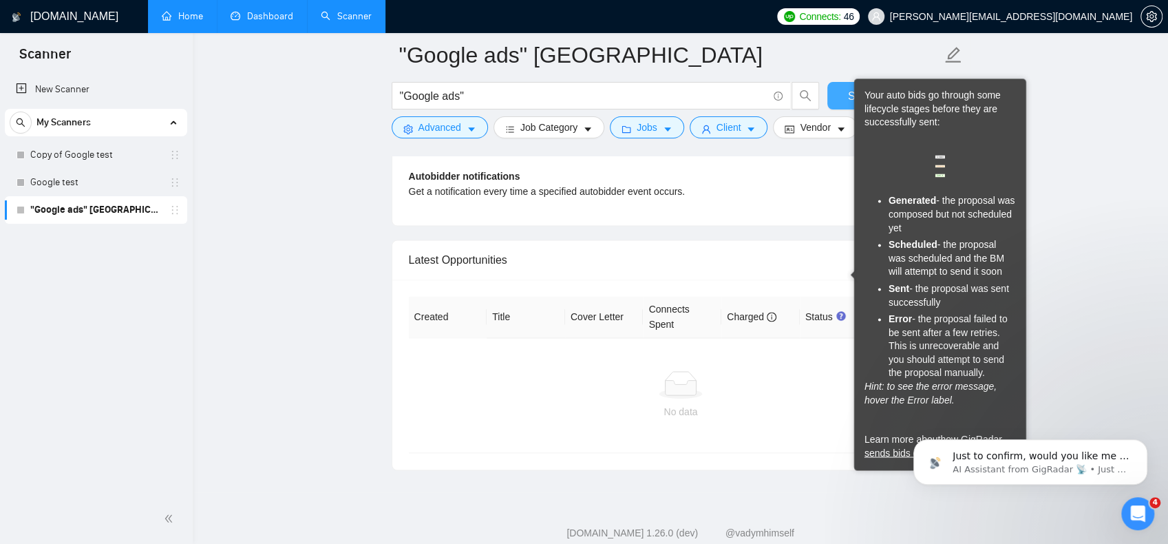
click at [848, 101] on button "Save" at bounding box center [861, 96] width 67 height 28
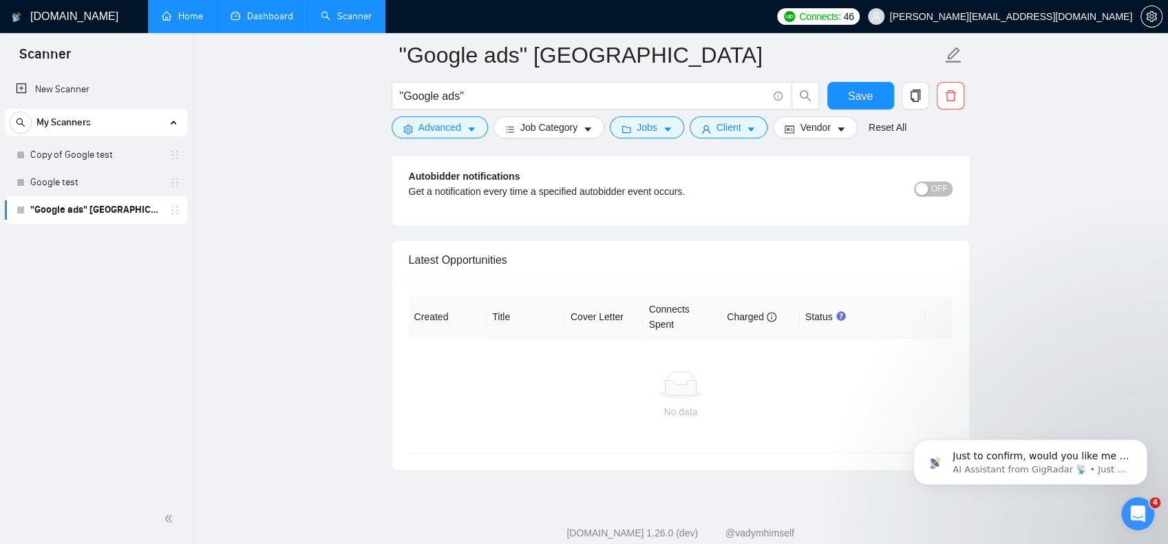
click at [61, 213] on link ""Google ads" [GEOGRAPHIC_DATA]" at bounding box center [95, 210] width 131 height 28
click at [265, 10] on link "Dashboard" at bounding box center [262, 16] width 63 height 12
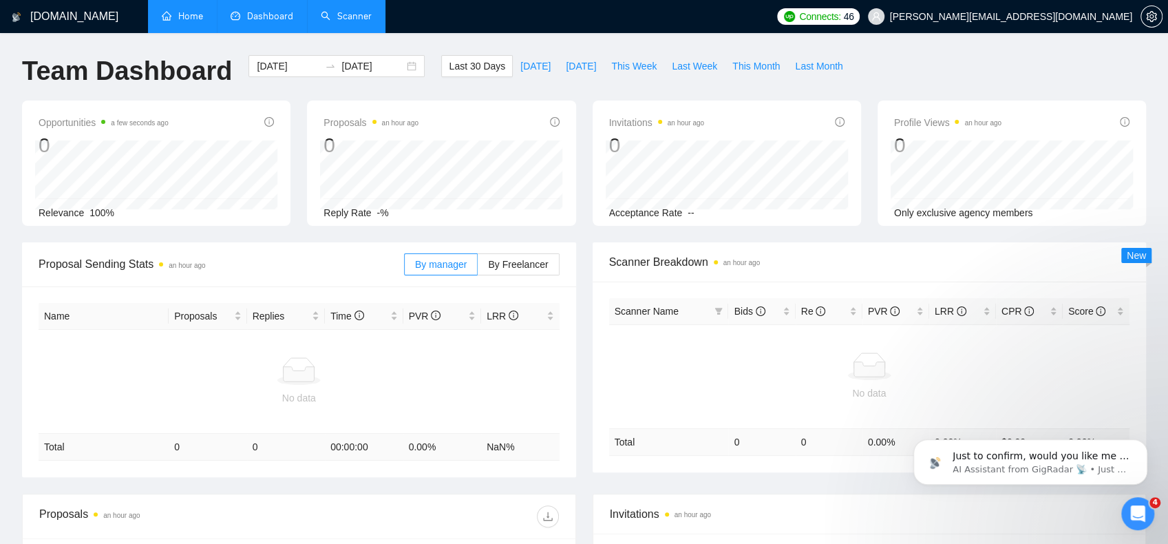
click at [359, 22] on link "Scanner" at bounding box center [346, 16] width 51 height 12
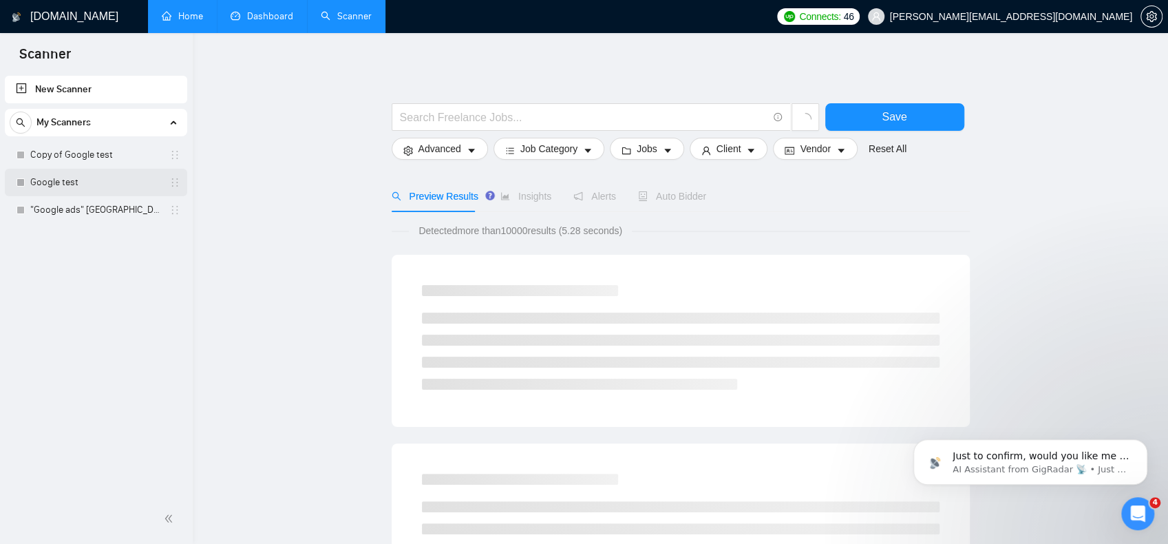
click at [87, 180] on link "Google test" at bounding box center [95, 183] width 131 height 28
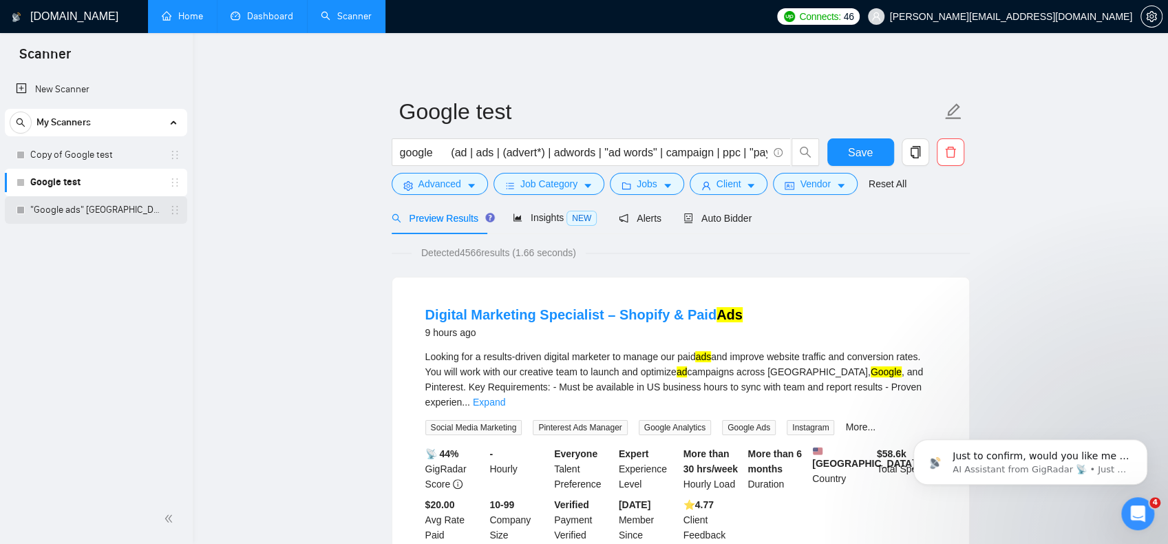
click at [107, 217] on link ""Google ads" [GEOGRAPHIC_DATA]" at bounding box center [95, 210] width 131 height 28
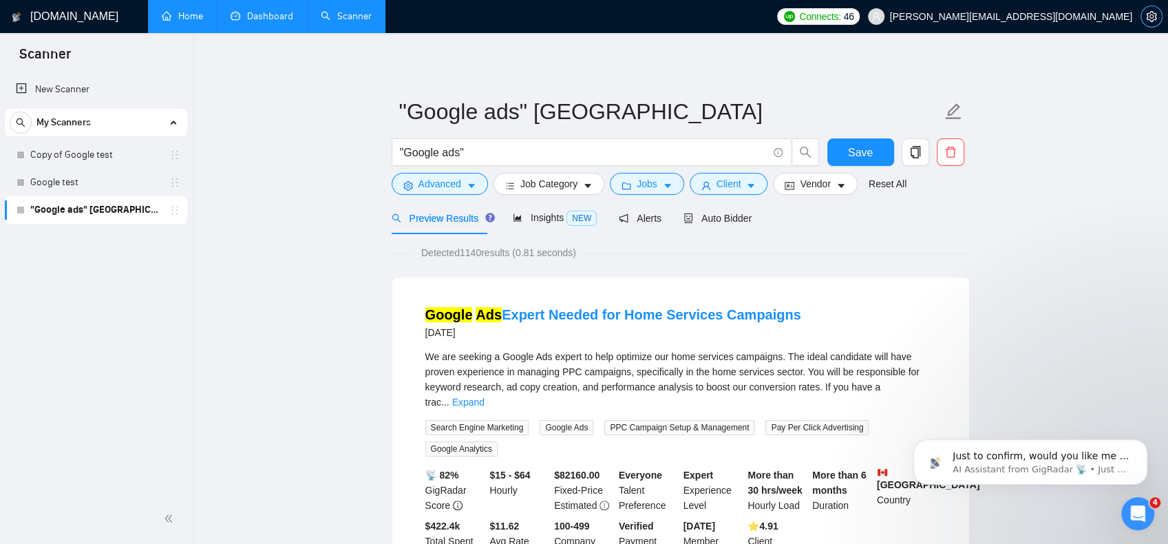
click at [1157, 21] on span "setting" at bounding box center [1151, 16] width 21 height 11
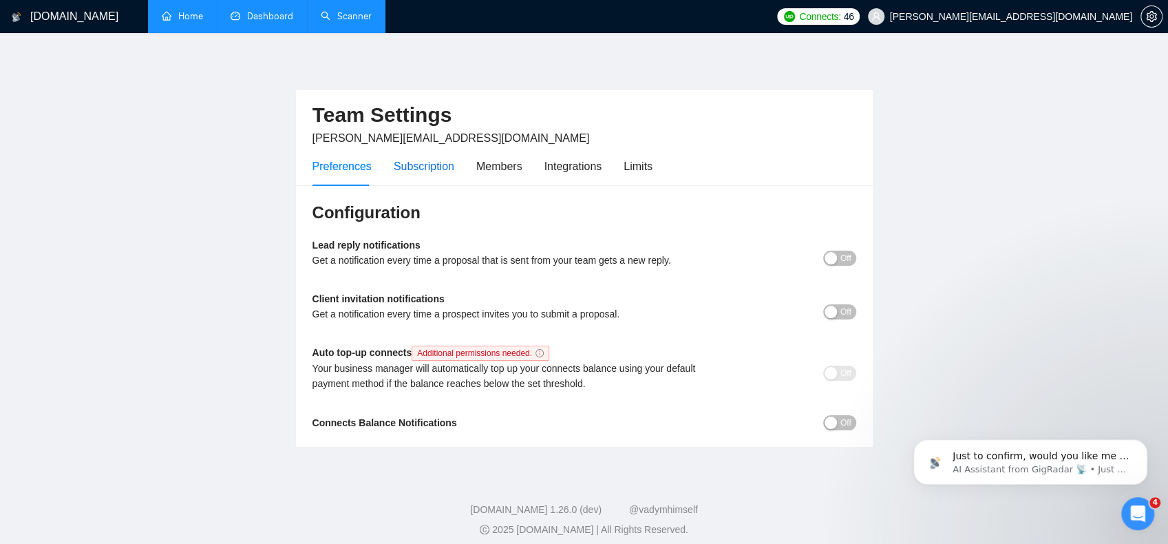
click at [417, 158] on div "Subscription" at bounding box center [424, 166] width 61 height 17
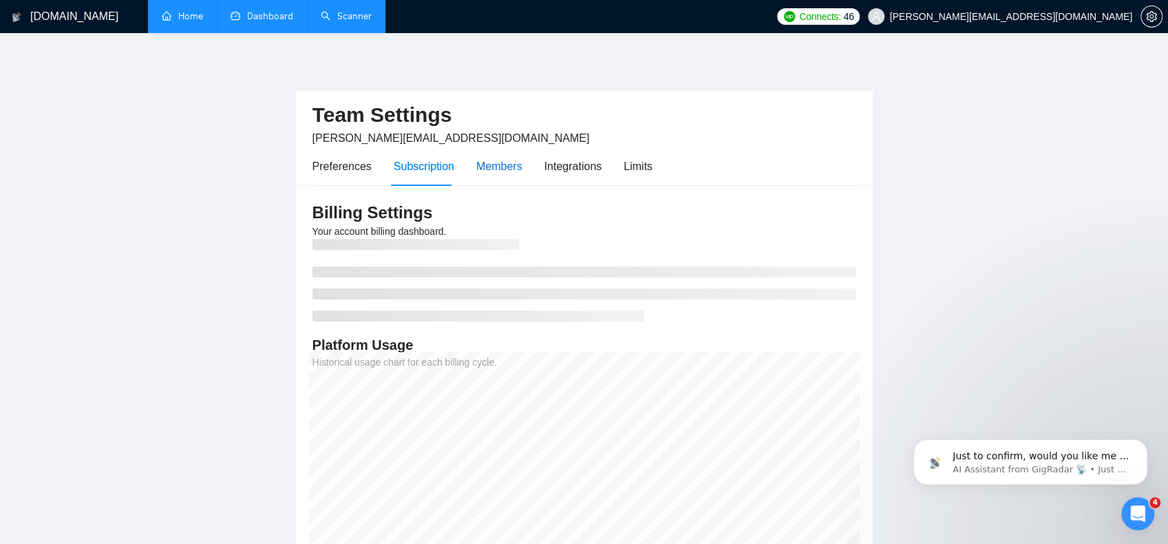
click at [497, 162] on div "Members" at bounding box center [499, 166] width 46 height 17
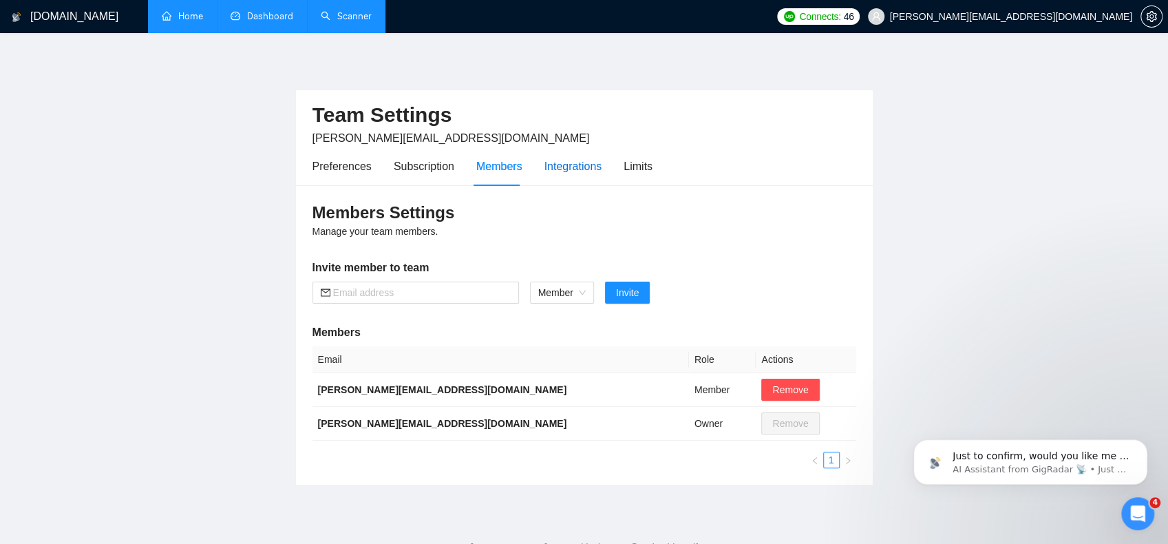
click at [569, 166] on div "Integrations" at bounding box center [574, 166] width 58 height 17
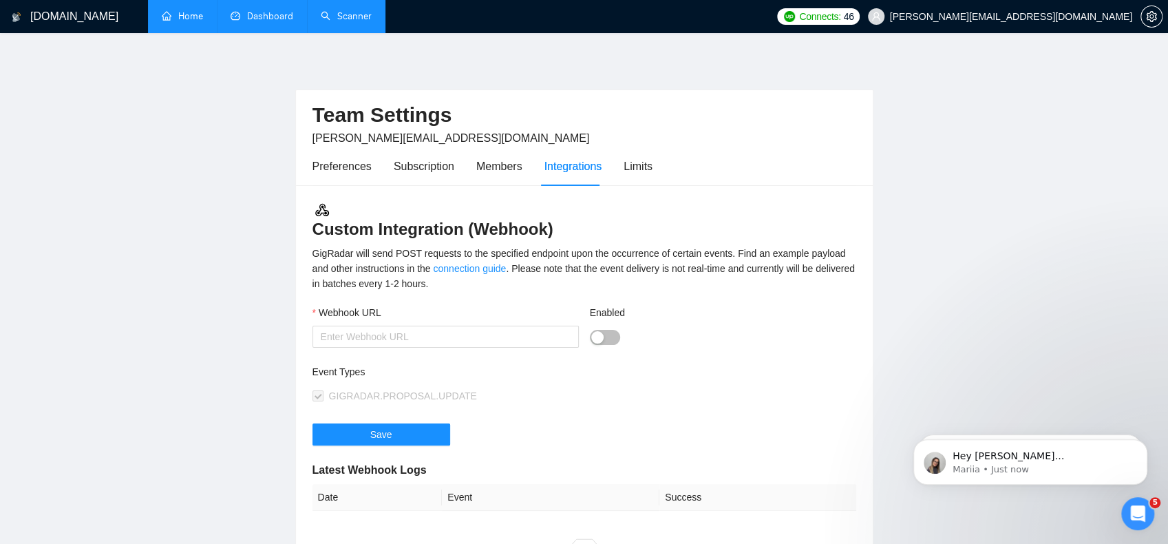
click at [649, 166] on div "Preferences Subscription Members Integrations Limits" at bounding box center [585, 166] width 544 height 39
click at [643, 167] on div "Limits" at bounding box center [638, 166] width 29 height 17
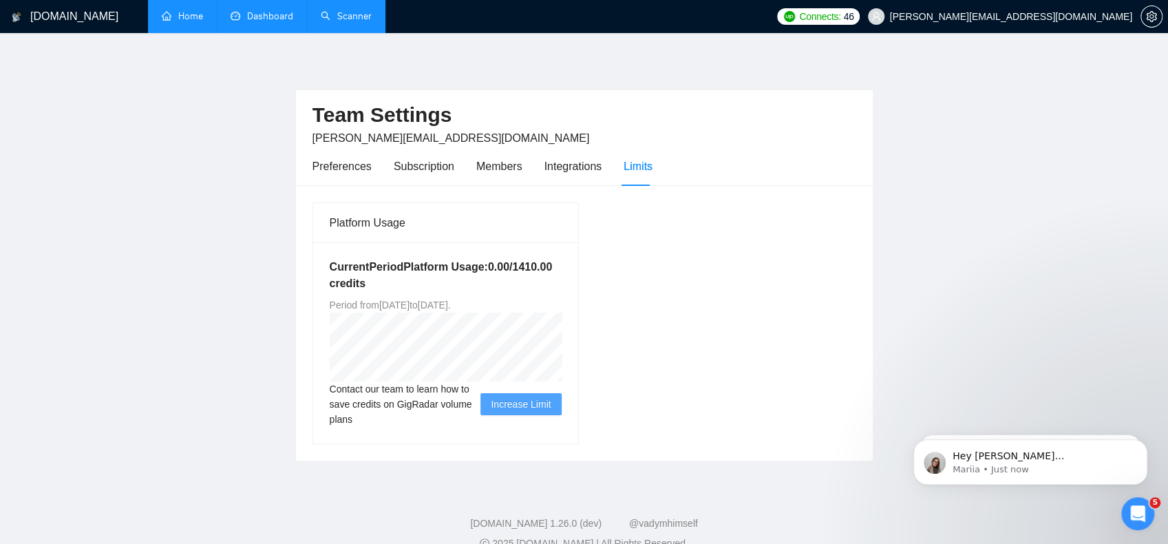
click at [276, 19] on link "Dashboard" at bounding box center [262, 16] width 63 height 12
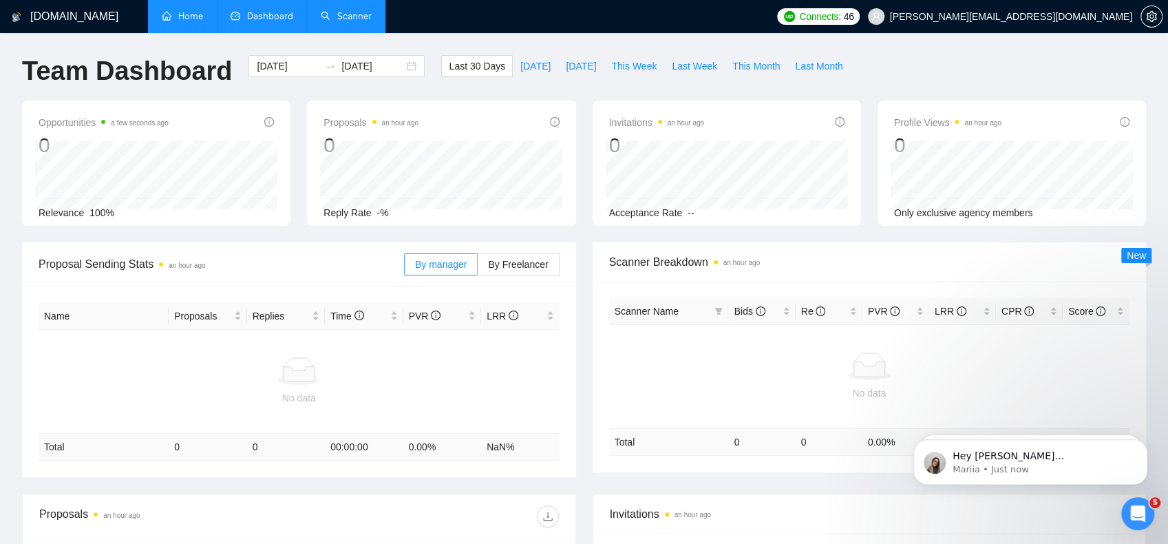
click at [203, 16] on link "Home" at bounding box center [182, 16] width 41 height 12
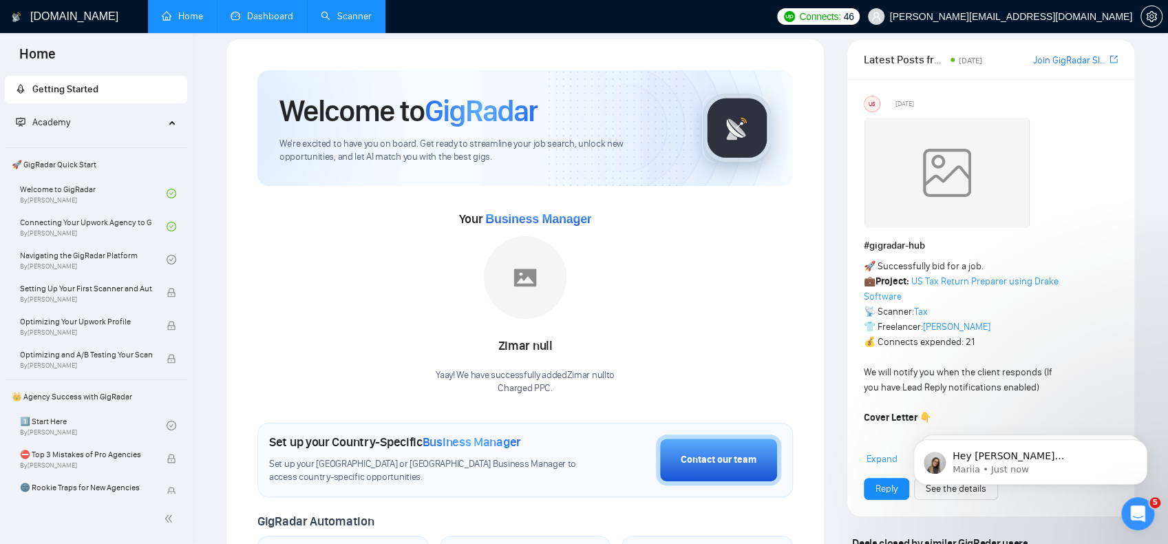
scroll to position [413, 0]
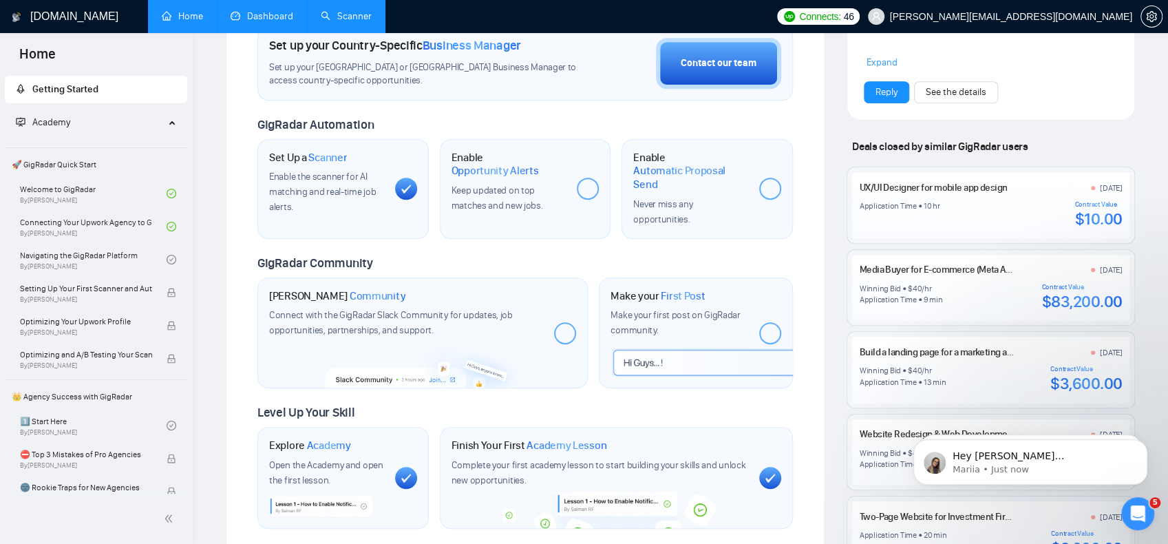
click at [663, 173] on span "Automatic Proposal Send" at bounding box center [690, 177] width 115 height 27
click at [653, 152] on h1 "Enable Automatic Proposal Send" at bounding box center [690, 171] width 115 height 41
click at [495, 164] on span "Opportunity Alerts" at bounding box center [495, 171] width 87 height 14
click at [472, 187] on span "Keep updated on top matches and new jobs." at bounding box center [498, 198] width 92 height 27
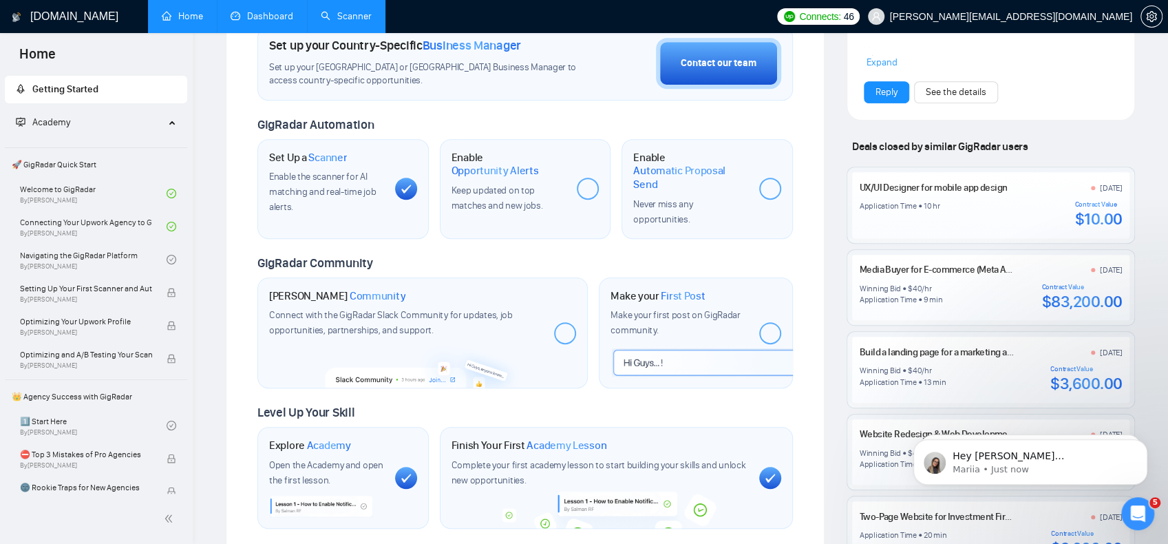
click at [470, 189] on span "Keep updated on top matches and new jobs." at bounding box center [498, 198] width 92 height 27
click at [637, 197] on div "Never miss any opportunities." at bounding box center [690, 212] width 115 height 30
click at [657, 198] on span "Never miss any opportunities." at bounding box center [662, 211] width 59 height 27
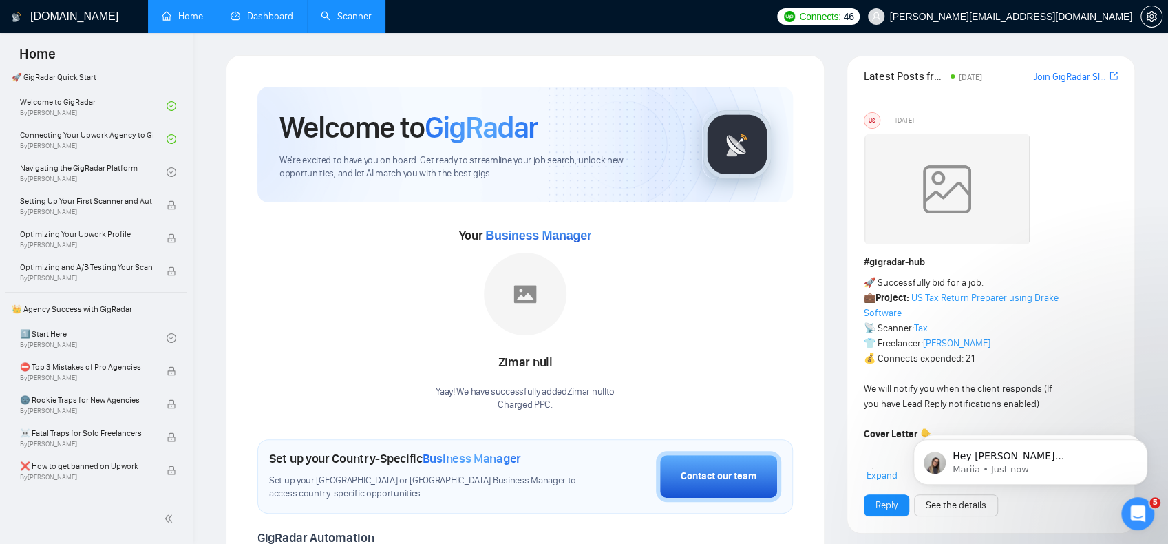
scroll to position [0, 0]
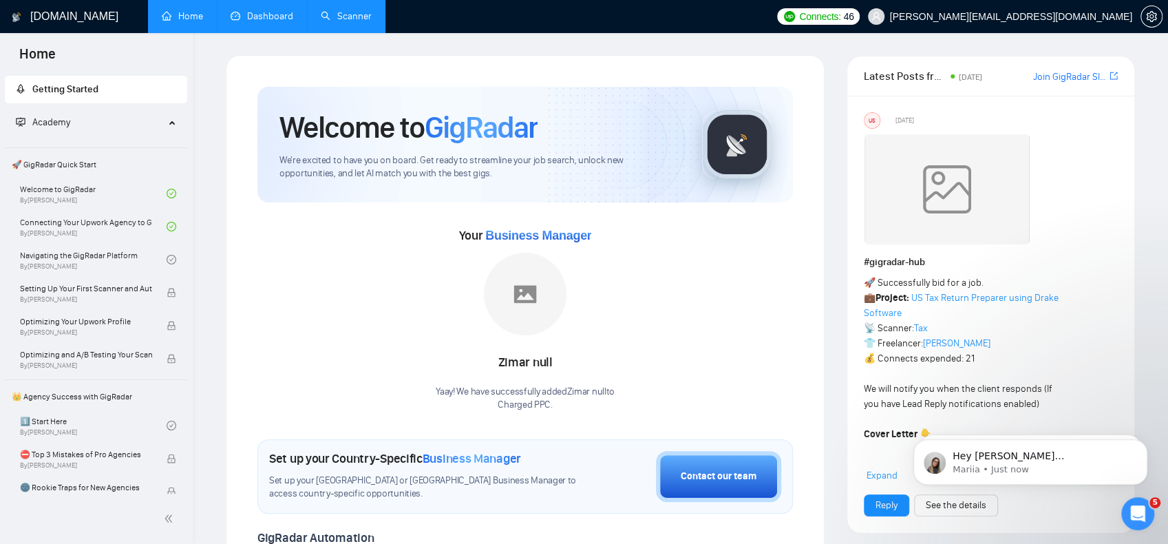
click at [269, 19] on link "Dashboard" at bounding box center [262, 16] width 63 height 12
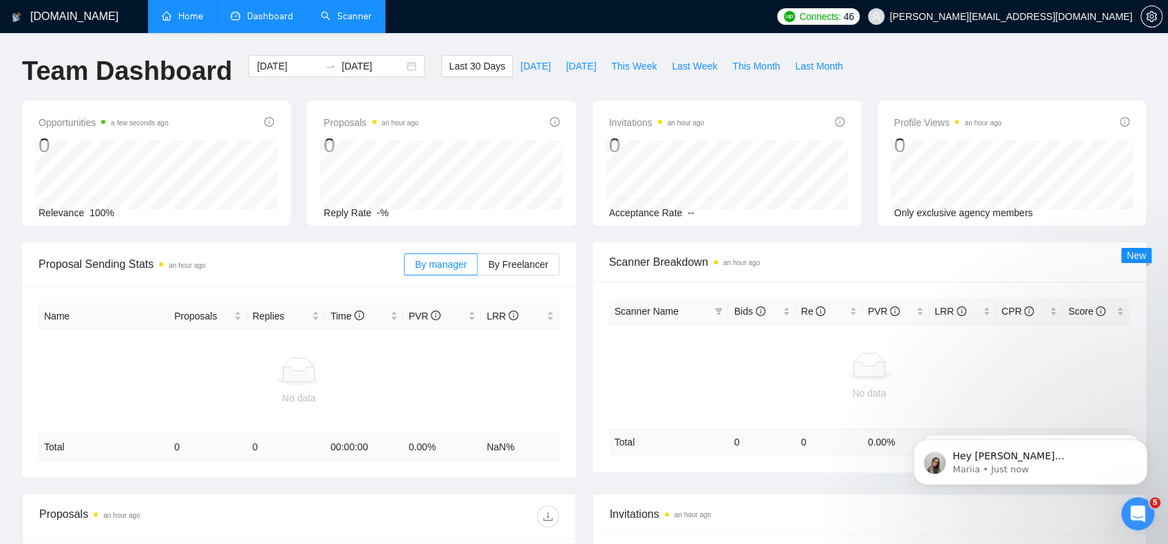
click at [350, 19] on link "Scanner" at bounding box center [346, 16] width 51 height 12
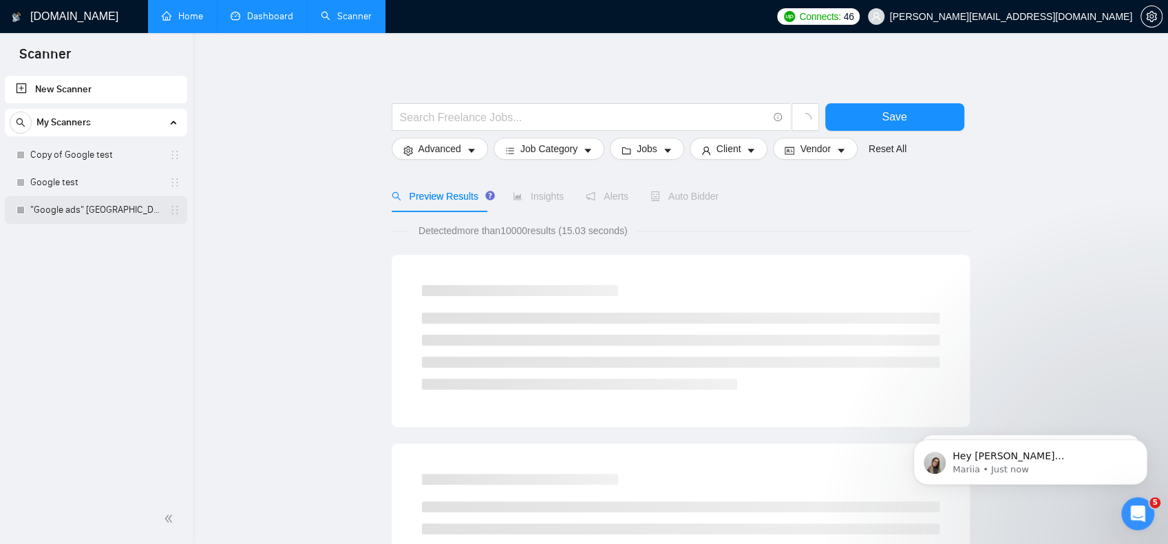
click at [74, 211] on link ""Google ads" [GEOGRAPHIC_DATA]" at bounding box center [95, 210] width 131 height 28
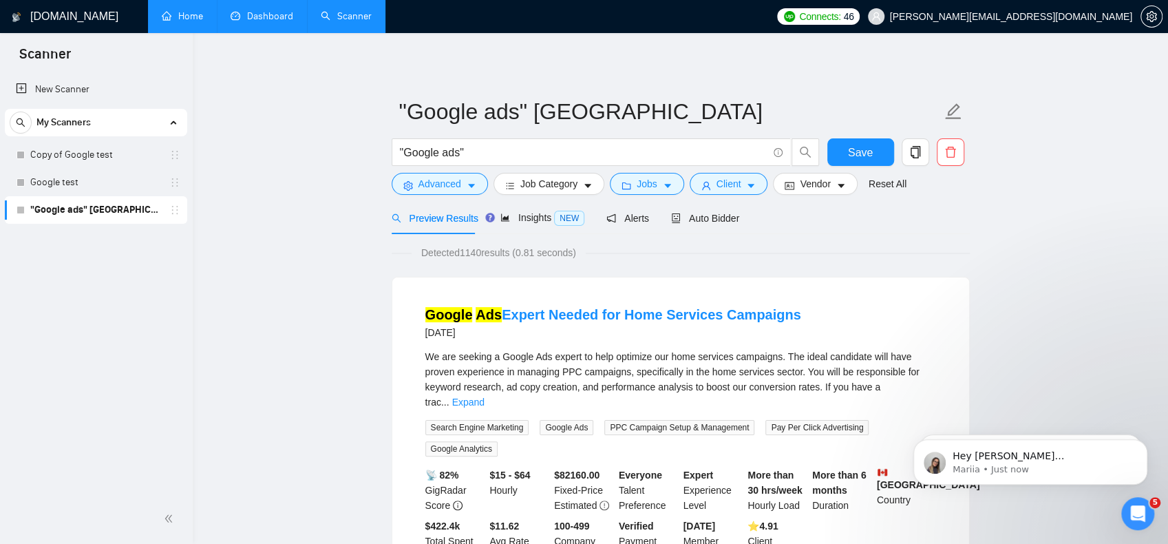
click at [60, 209] on link ""Google ads" [GEOGRAPHIC_DATA]" at bounding box center [95, 210] width 131 height 28
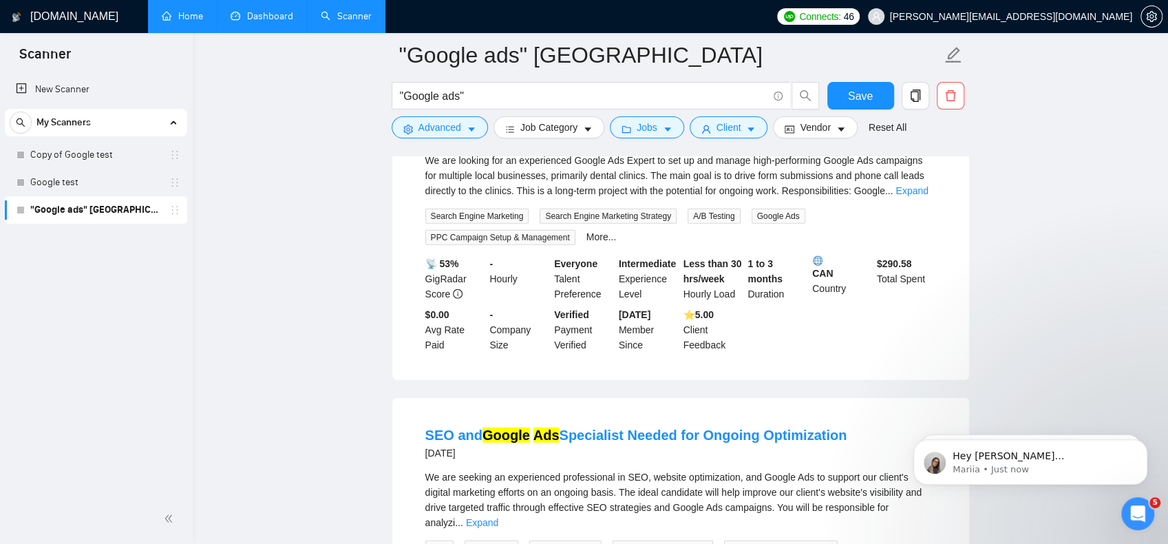
scroll to position [2042, 0]
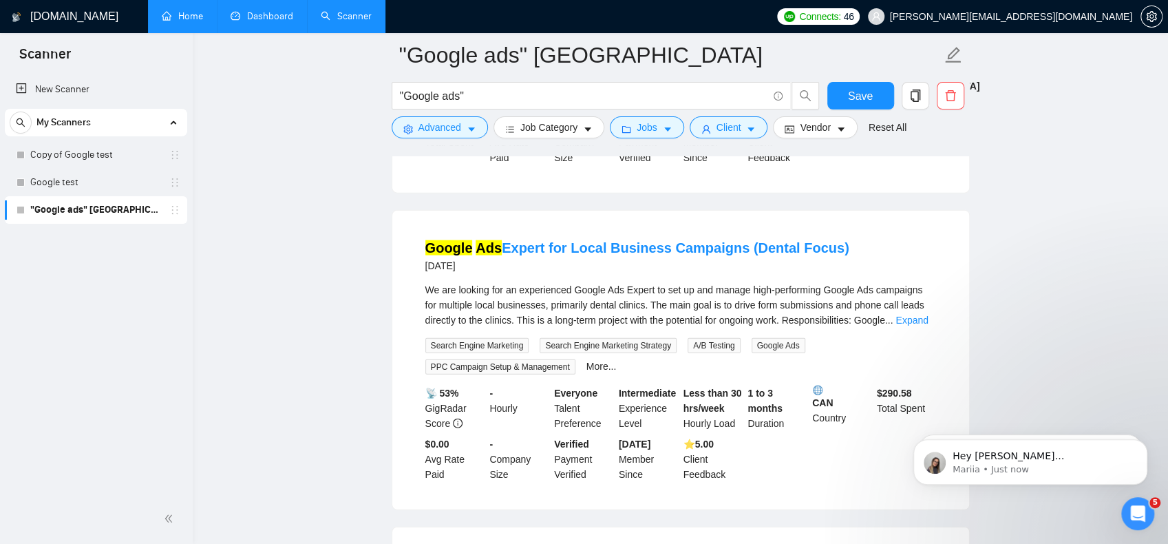
click at [107, 210] on link ""Google ads" [GEOGRAPHIC_DATA]" at bounding box center [95, 210] width 131 height 28
click at [828, 133] on button "Vendor" at bounding box center [815, 127] width 84 height 22
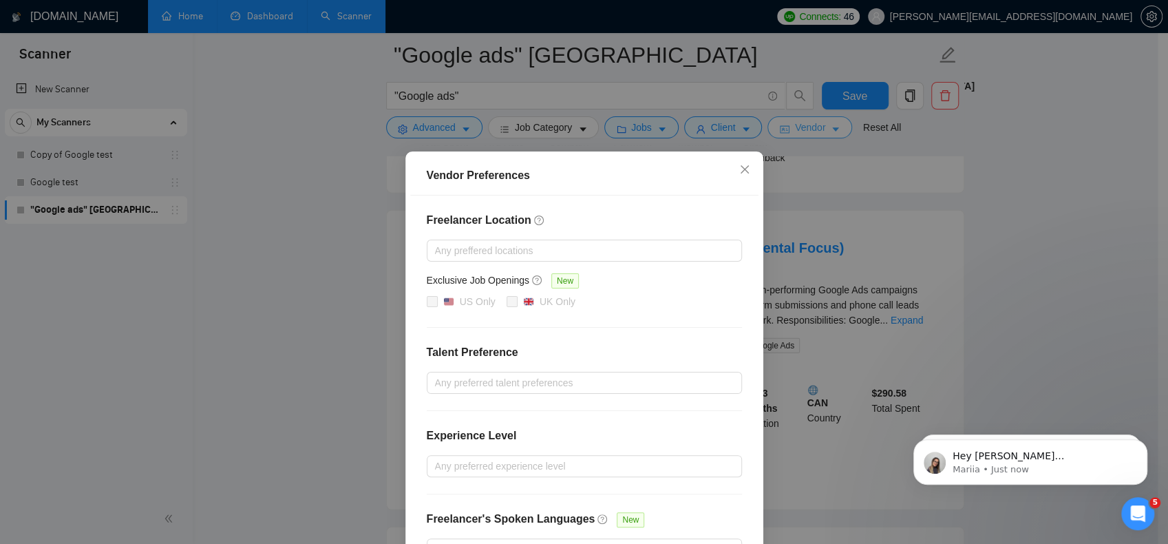
click at [828, 133] on div "Vendor Preferences Freelancer Location Any preffered locations Exclusive Job Op…" at bounding box center [584, 272] width 1168 height 544
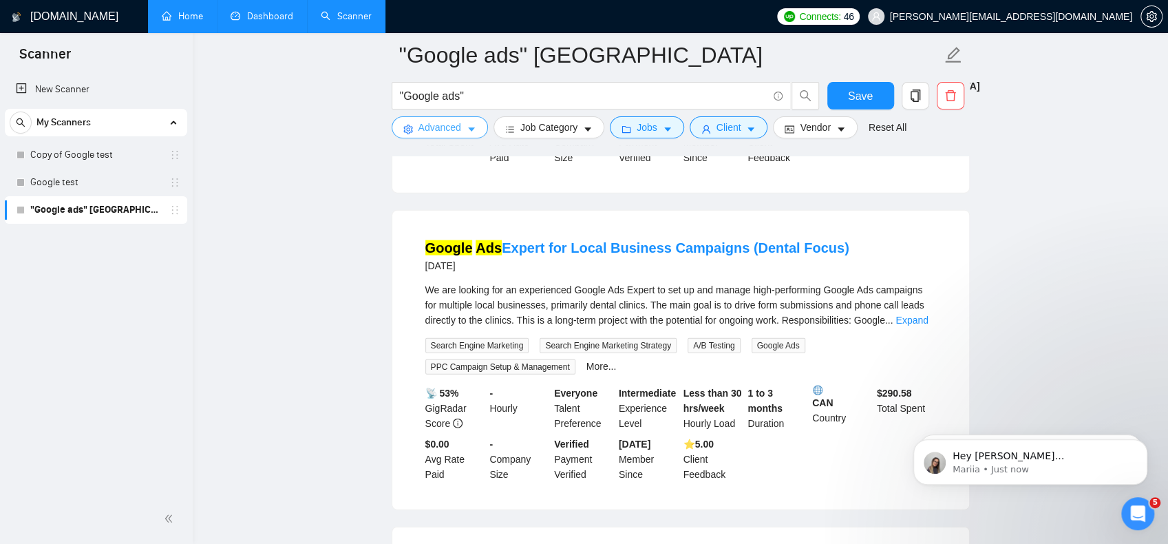
click at [461, 126] on button "Advanced" at bounding box center [440, 127] width 96 height 22
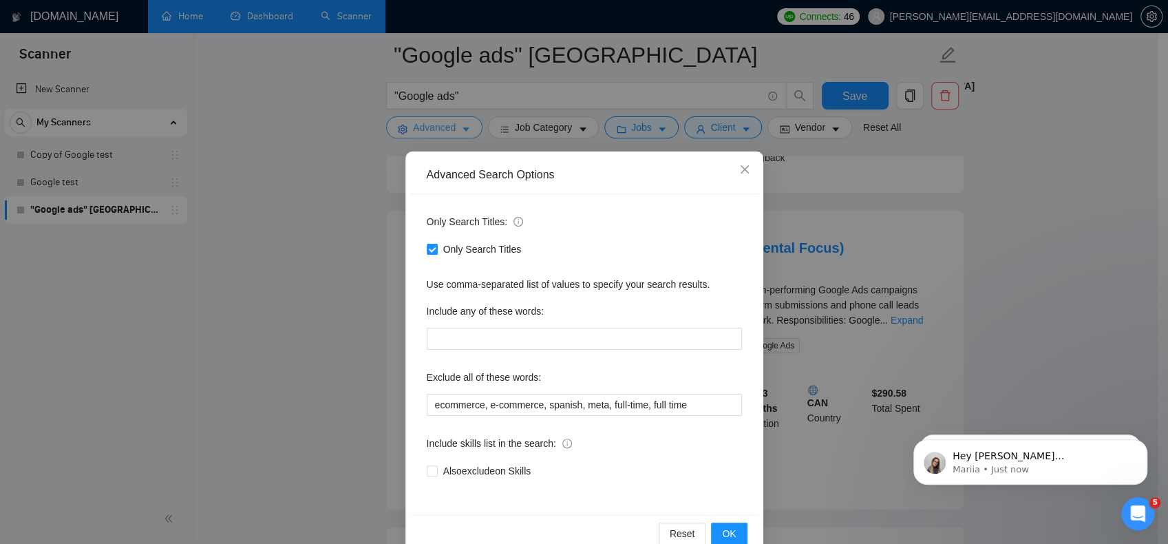
click at [461, 126] on div "Advanced Search Options Only Search Titles: Only Search Titles Use comma-separa…" at bounding box center [584, 272] width 1168 height 544
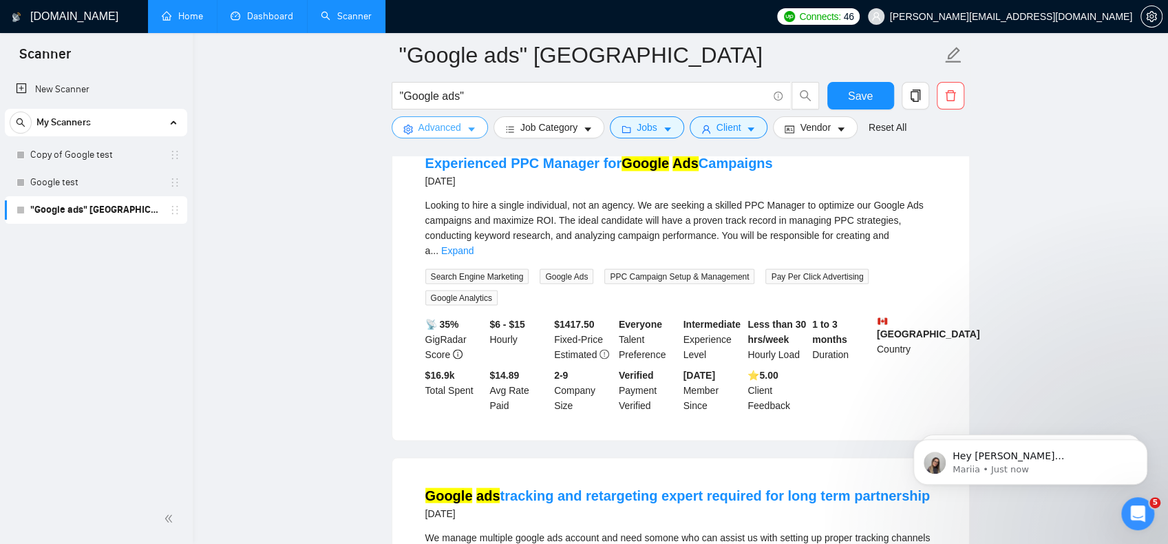
scroll to position [1491, 0]
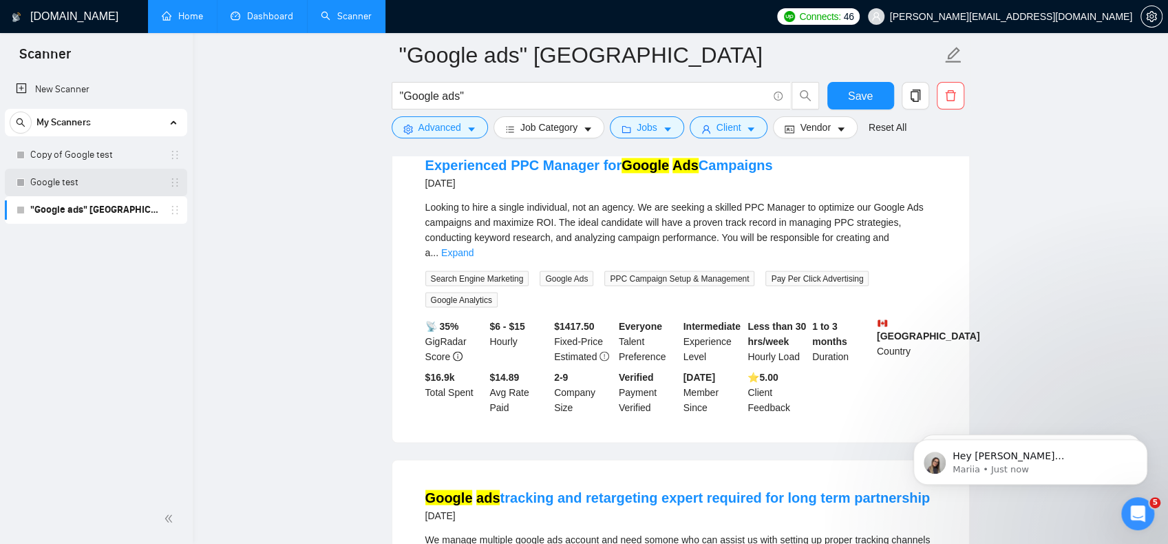
click at [112, 187] on link "Google test" at bounding box center [95, 183] width 131 height 28
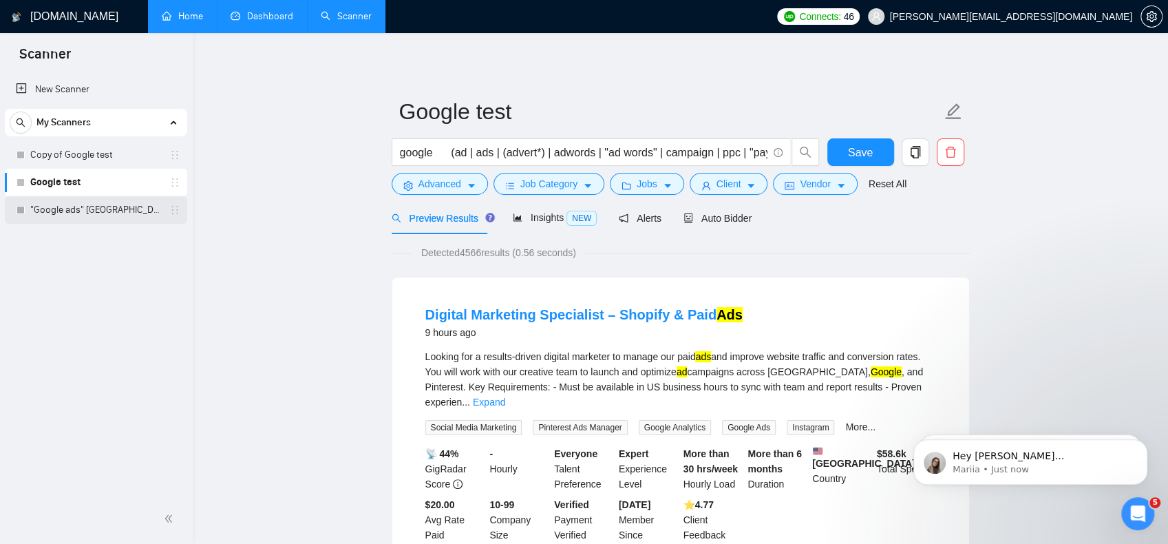
click at [107, 200] on link ""Google ads" [GEOGRAPHIC_DATA]" at bounding box center [95, 210] width 131 height 28
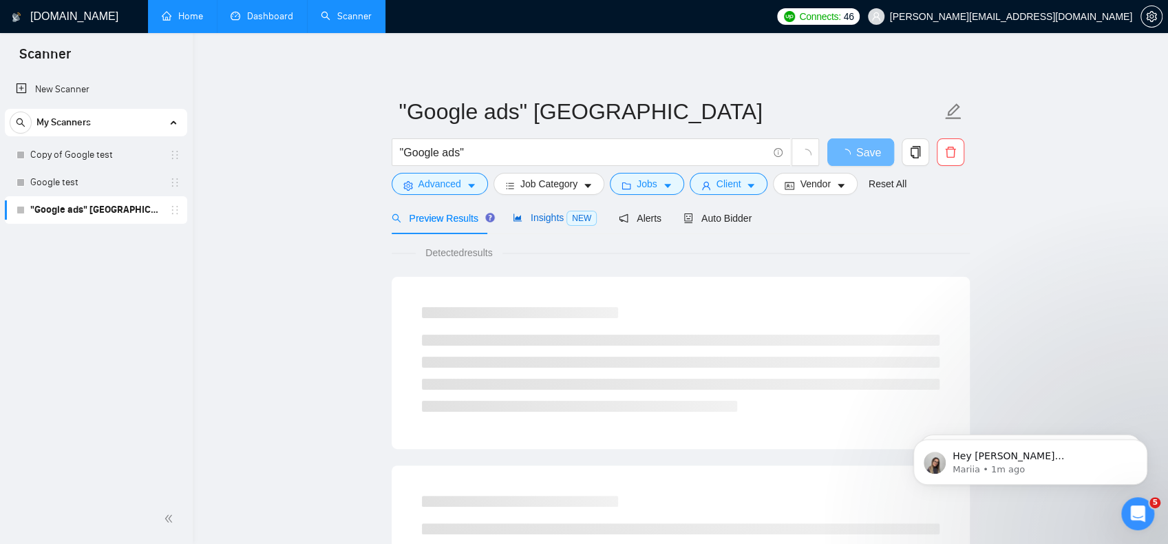
click at [541, 218] on span "Insights NEW" at bounding box center [555, 217] width 84 height 11
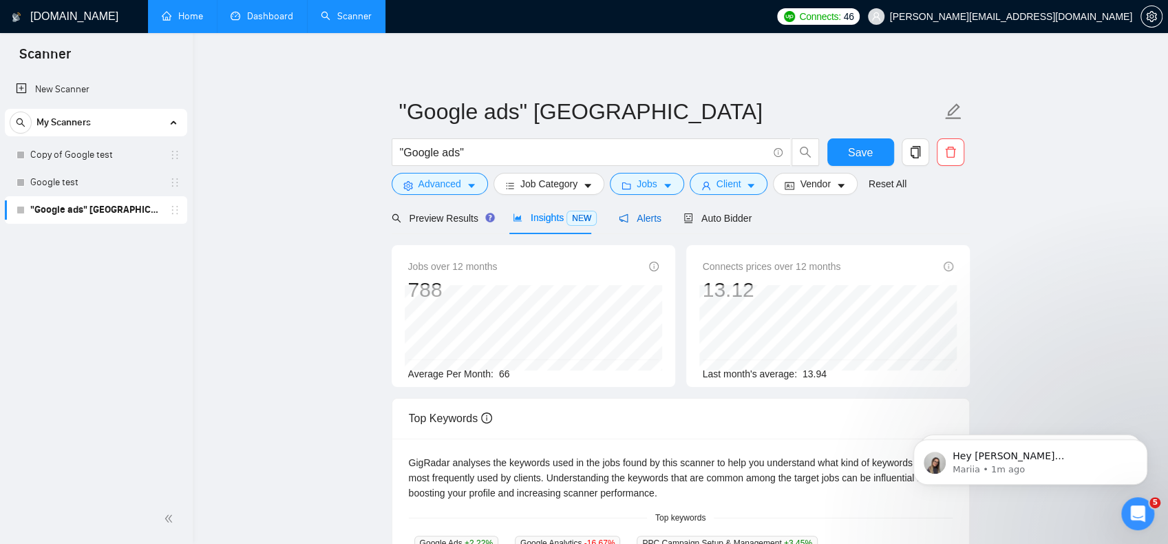
click at [643, 217] on span "Alerts" at bounding box center [640, 218] width 43 height 11
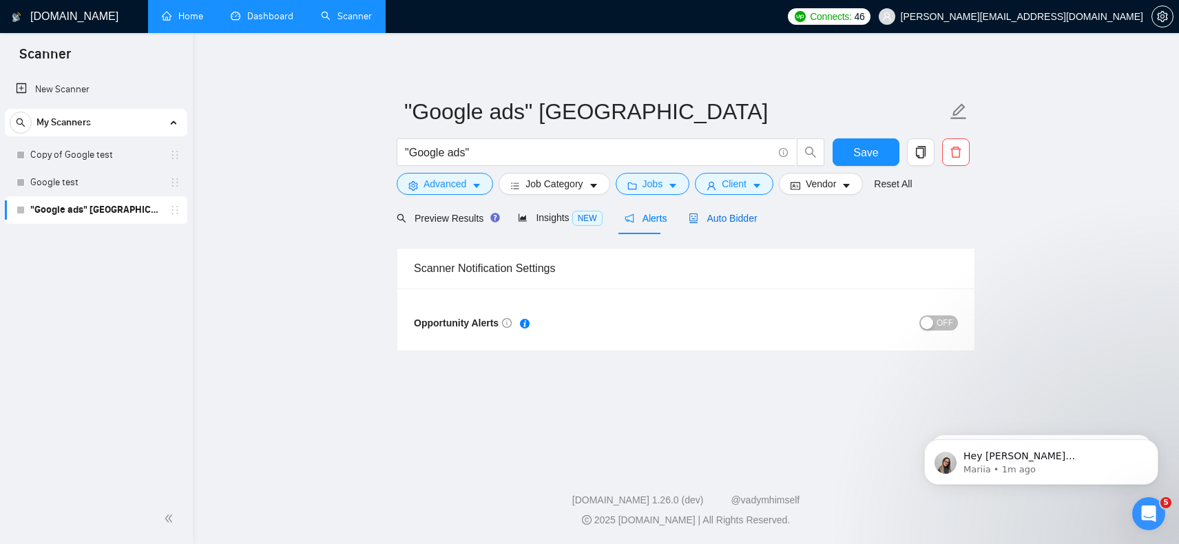
click at [724, 219] on span "Auto Bidder" at bounding box center [722, 218] width 68 height 11
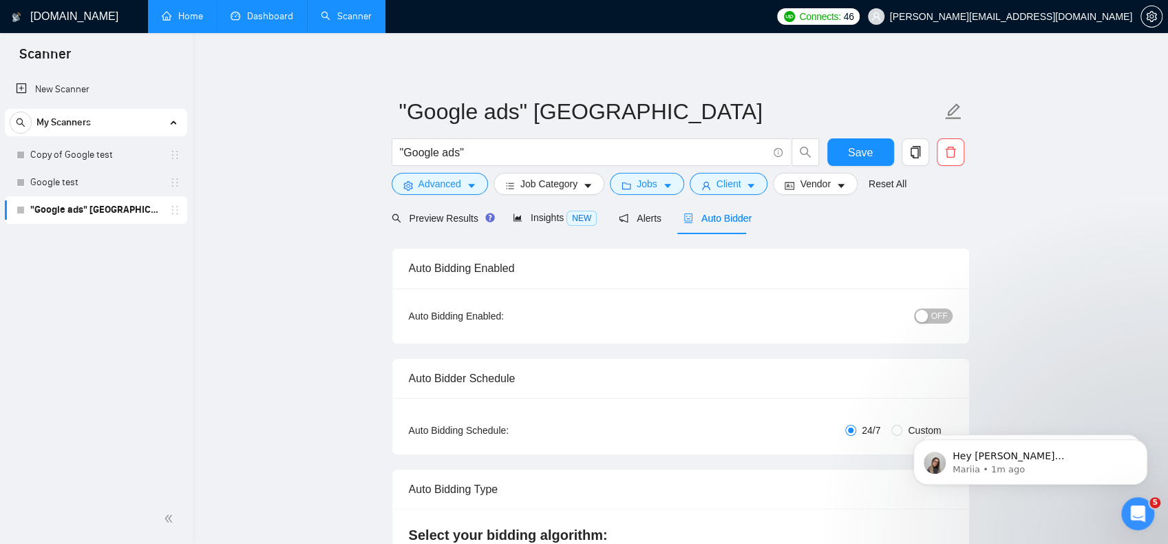
click at [483, 271] on div "Auto Bidding Enabled" at bounding box center [681, 268] width 544 height 39
click at [927, 313] on div "button" at bounding box center [922, 316] width 12 height 12
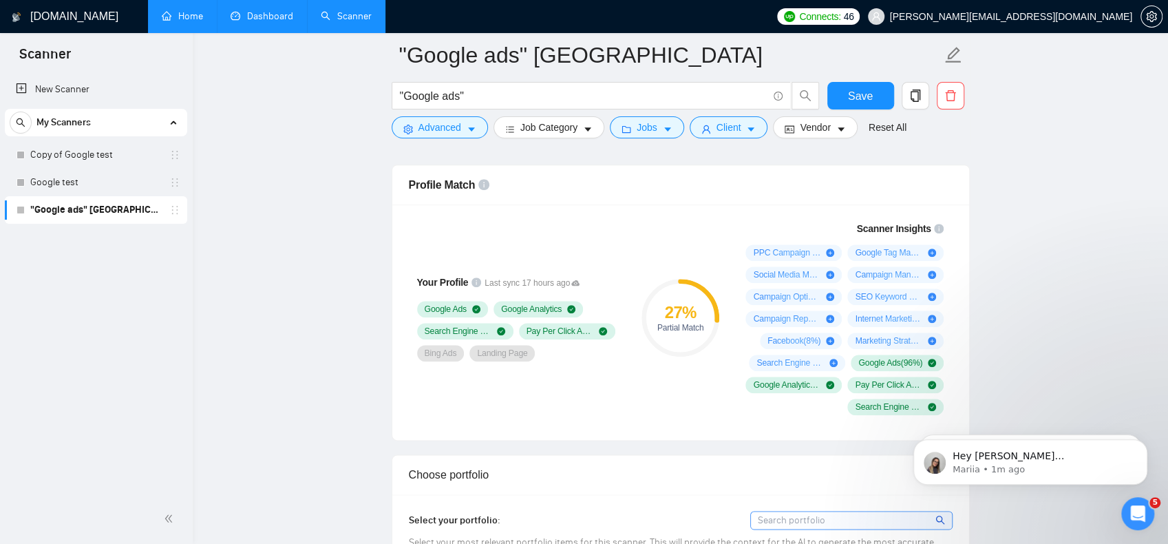
scroll to position [1033, 0]
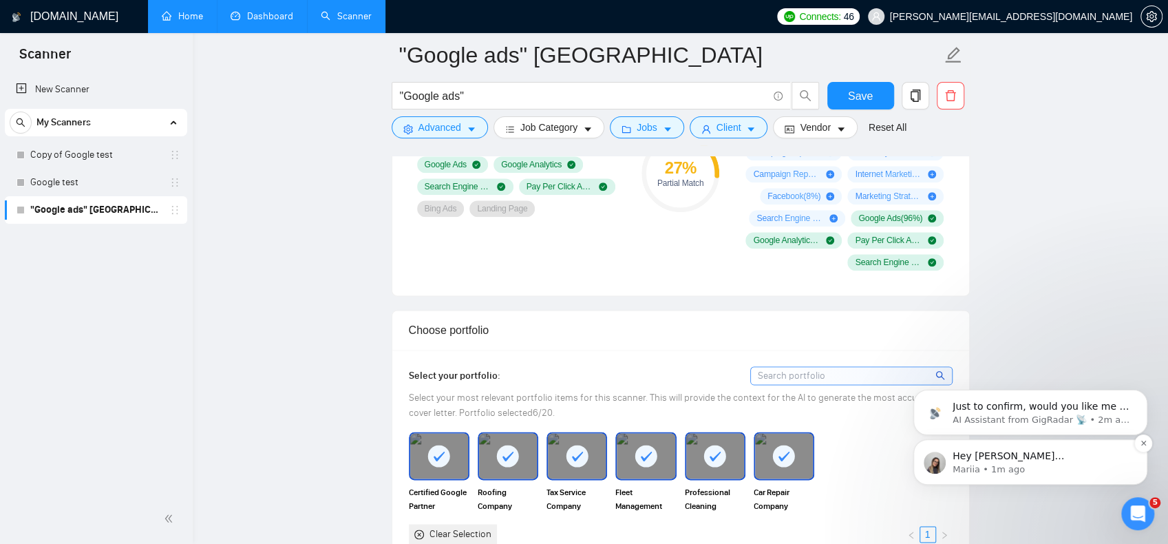
click at [982, 459] on p "Hey paul@paullean.com, Do you want to learn how to integrate GigRadar with your…" at bounding box center [1042, 457] width 178 height 14
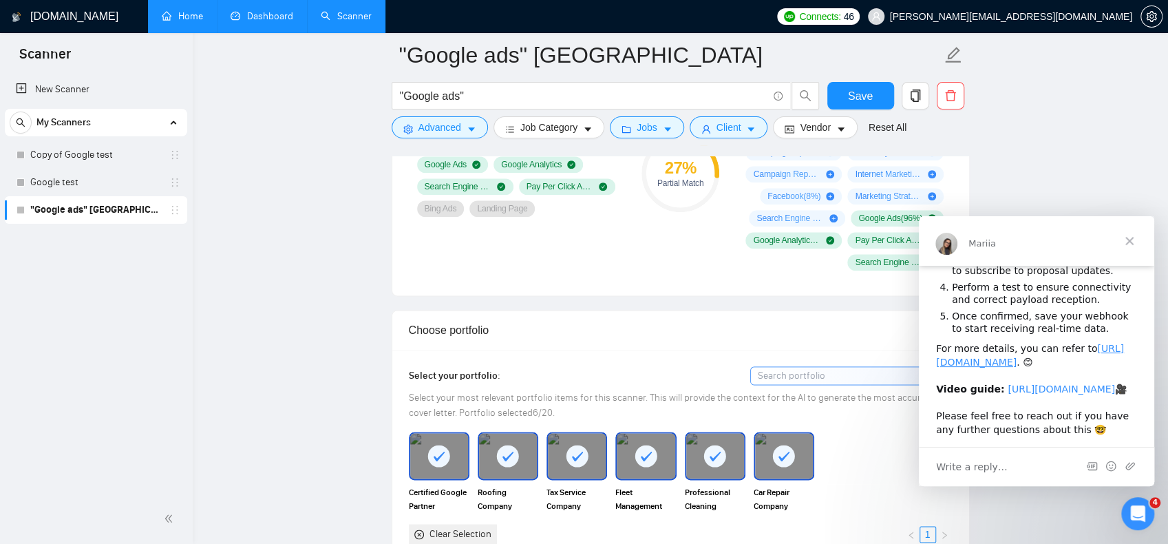
scroll to position [0, 0]
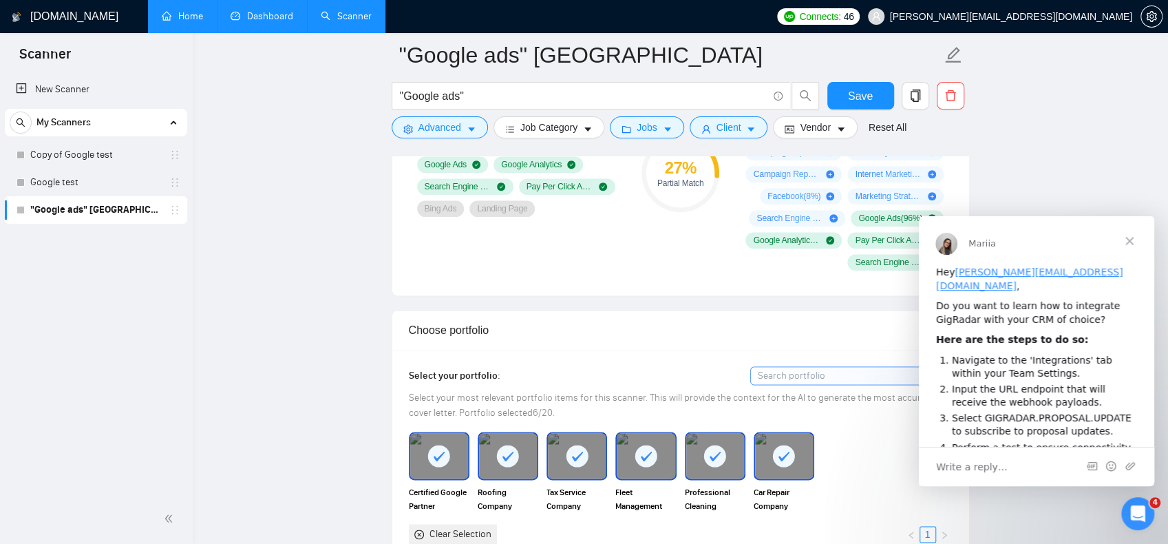
click at [1137, 238] on span "Close" at bounding box center [1130, 241] width 50 height 50
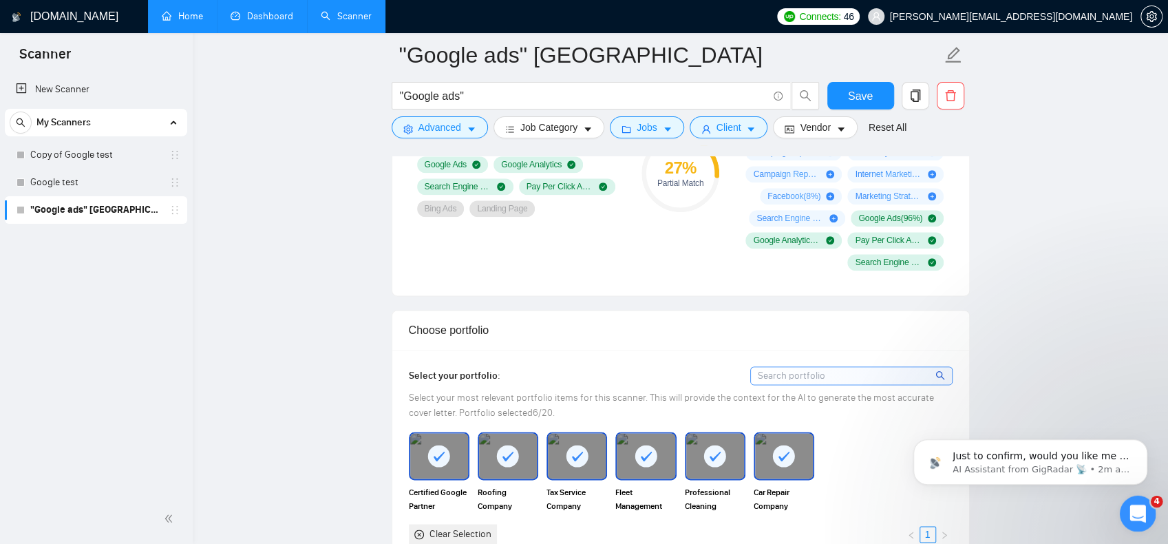
click at [1140, 512] on icon "Open Intercom Messenger" at bounding box center [1136, 512] width 23 height 23
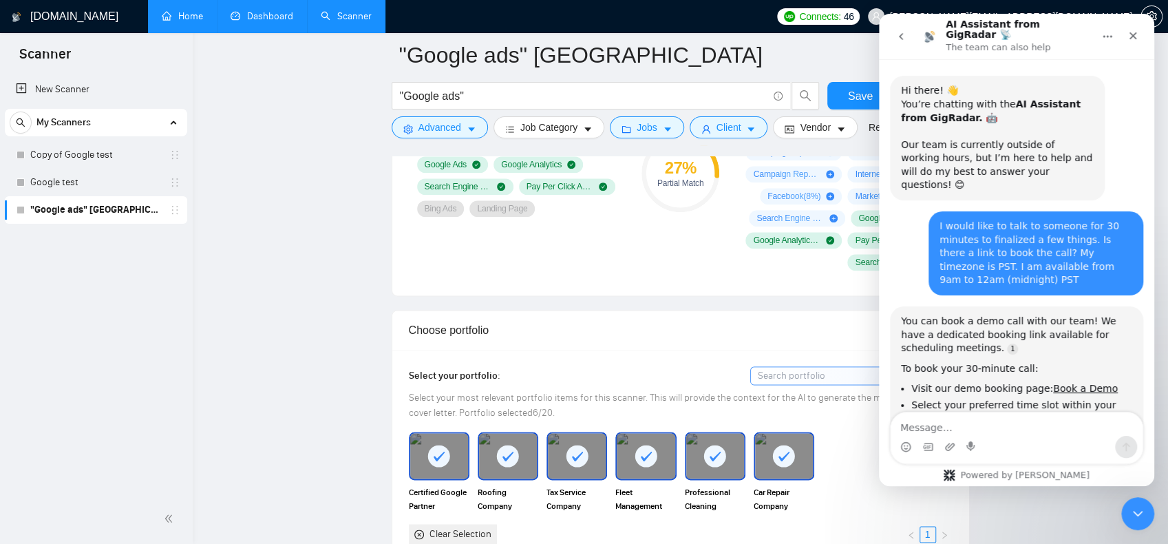
scroll to position [352, 0]
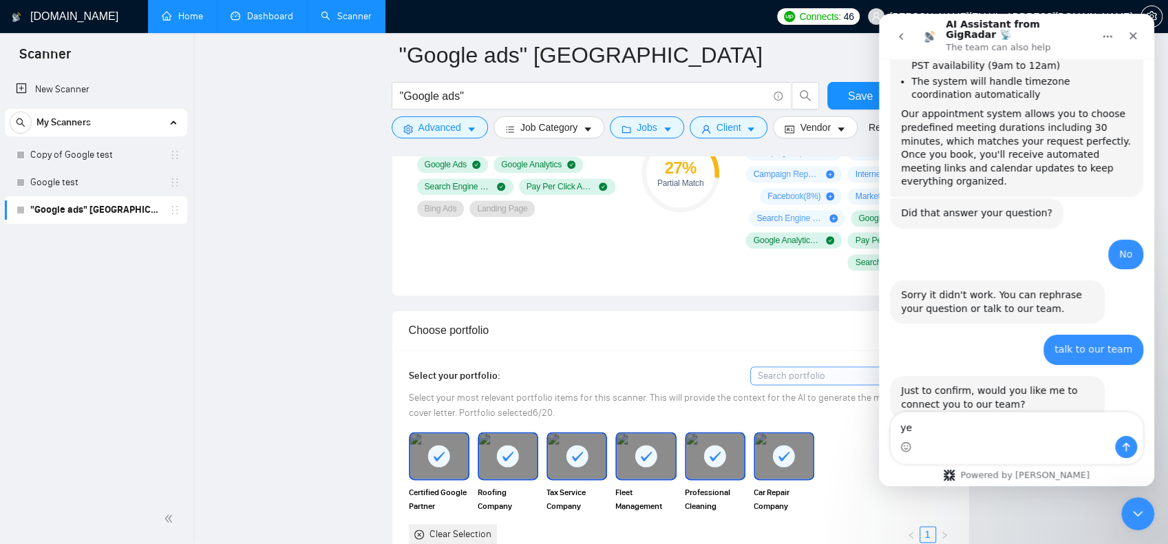
type textarea "yes"
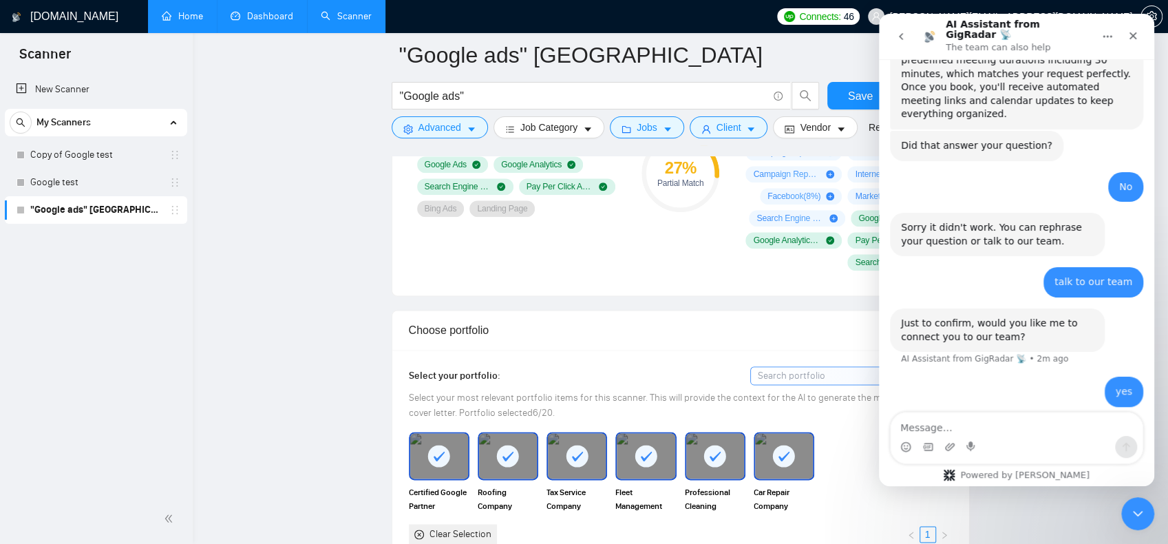
scroll to position [438, 0]
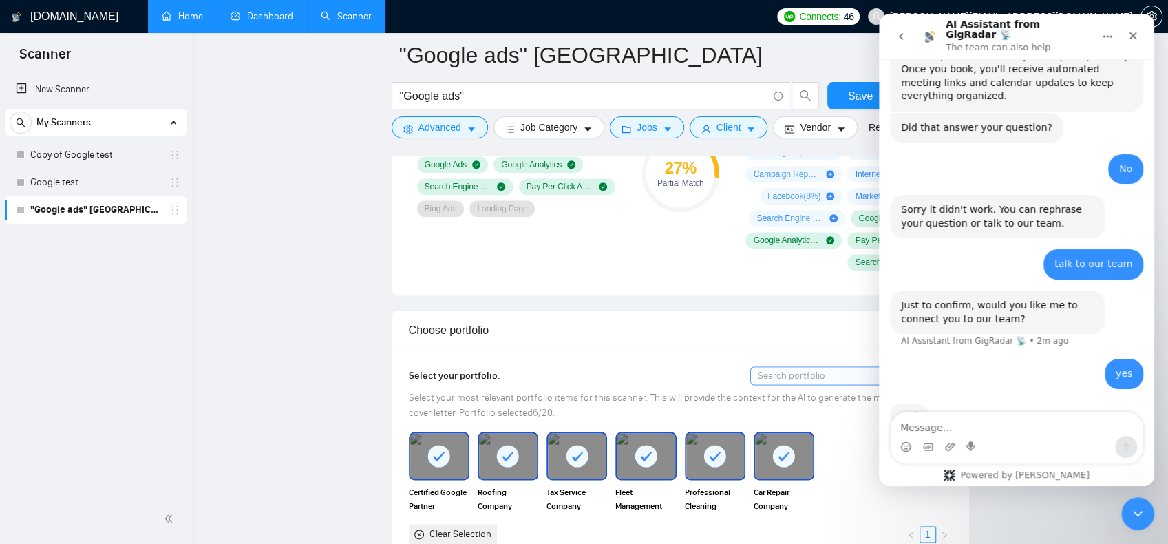
drag, startPoint x: 2242, startPoint y: 1001, endPoint x: 1121, endPoint y: 503, distance: 1226.0
click at [1120, 503] on div "Close Intercom Messenger" at bounding box center [1135, 511] width 33 height 33
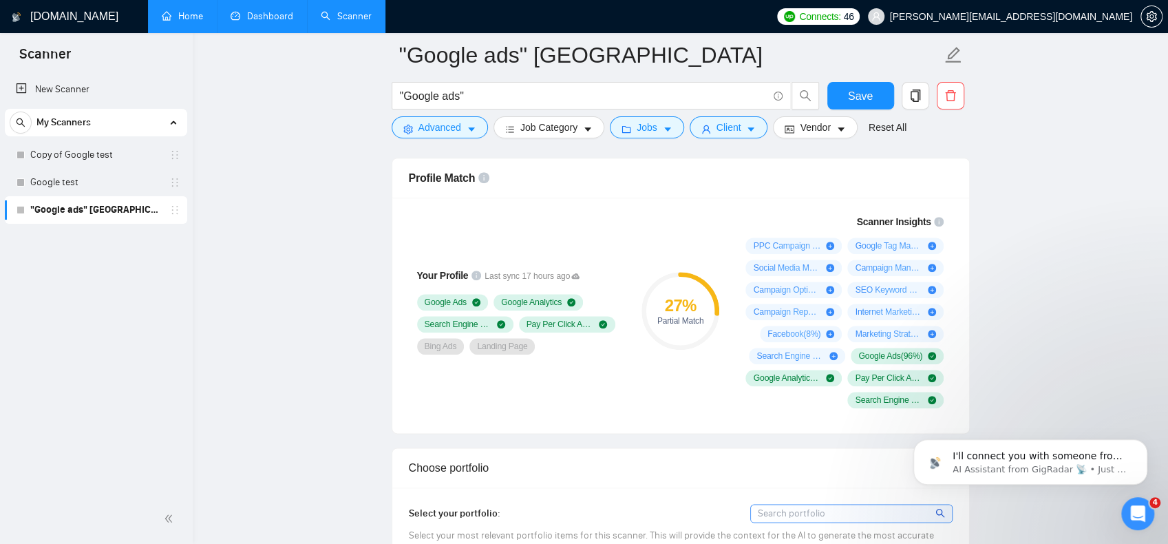
scroll to position [1102, 0]
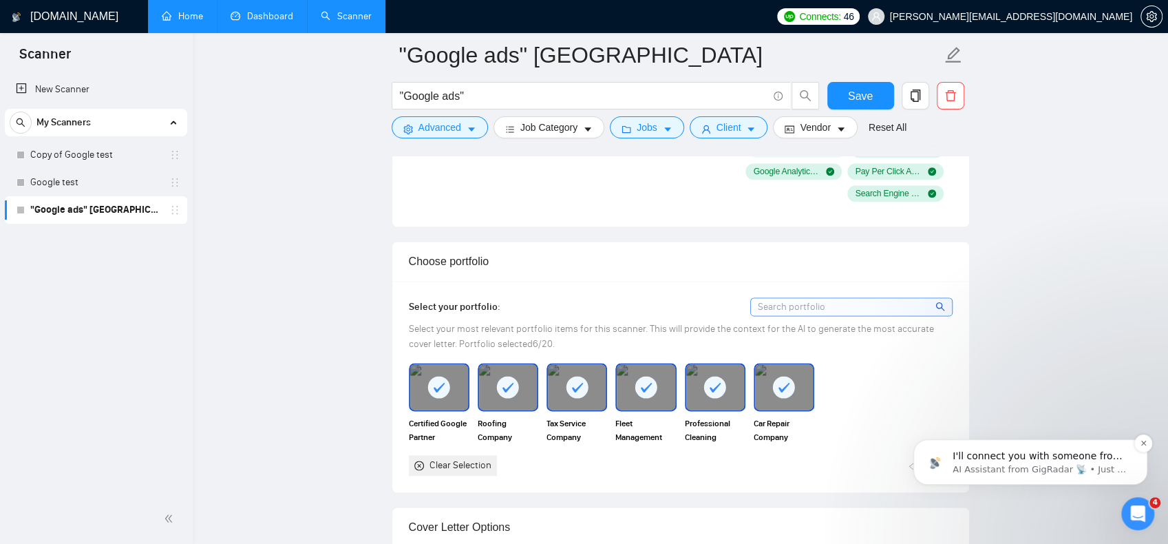
click at [1029, 452] on p "I'll connect you with someone from our team shortly. Meanwhile, could you share…" at bounding box center [1042, 457] width 178 height 14
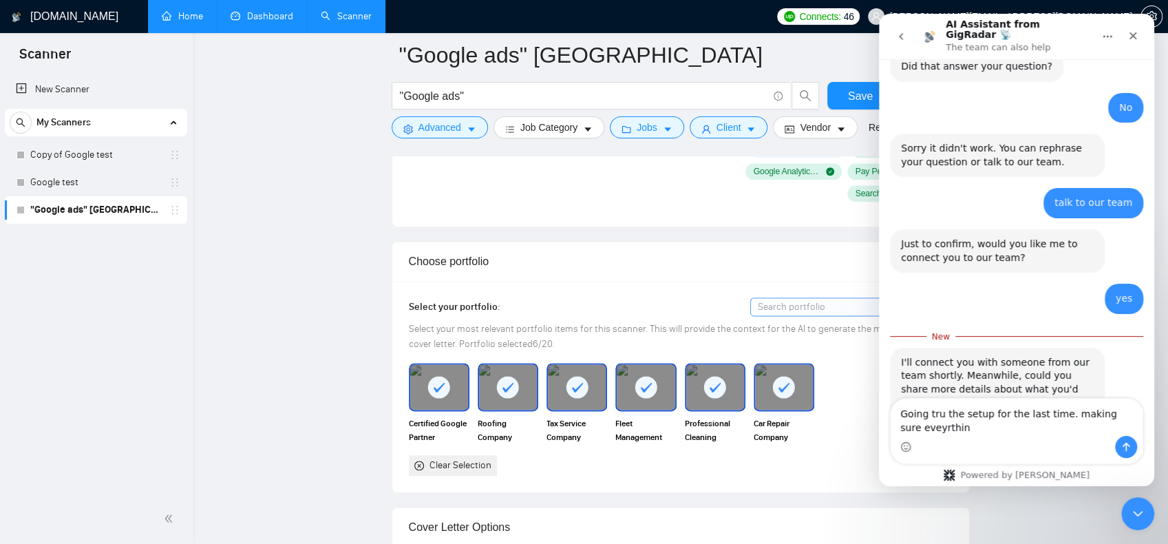
scroll to position [512, 0]
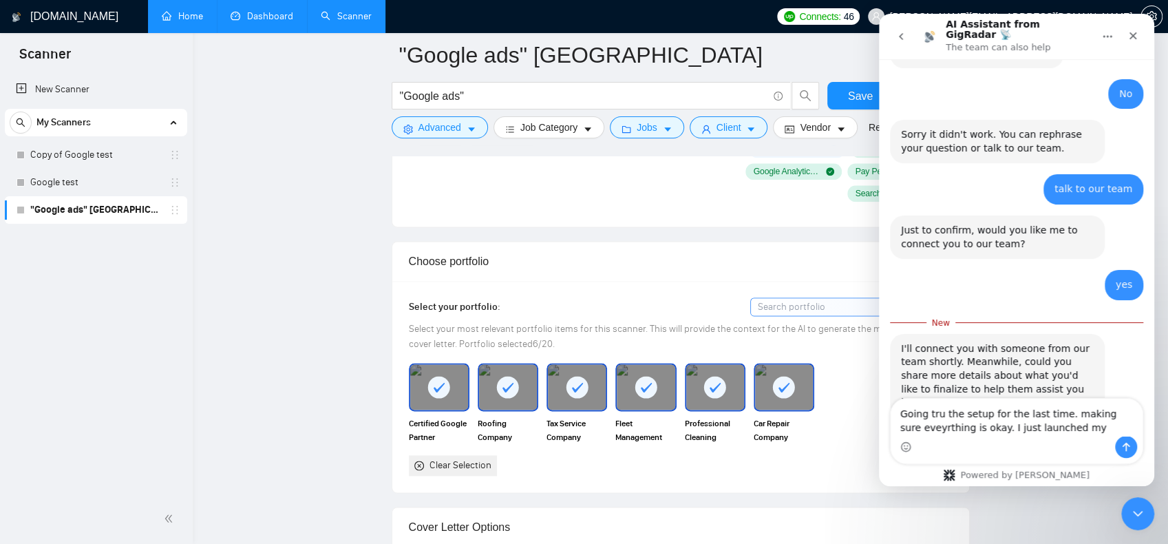
type textarea "Going tru the setup for the last time. making sure eveyrthing is okay. I just l…"
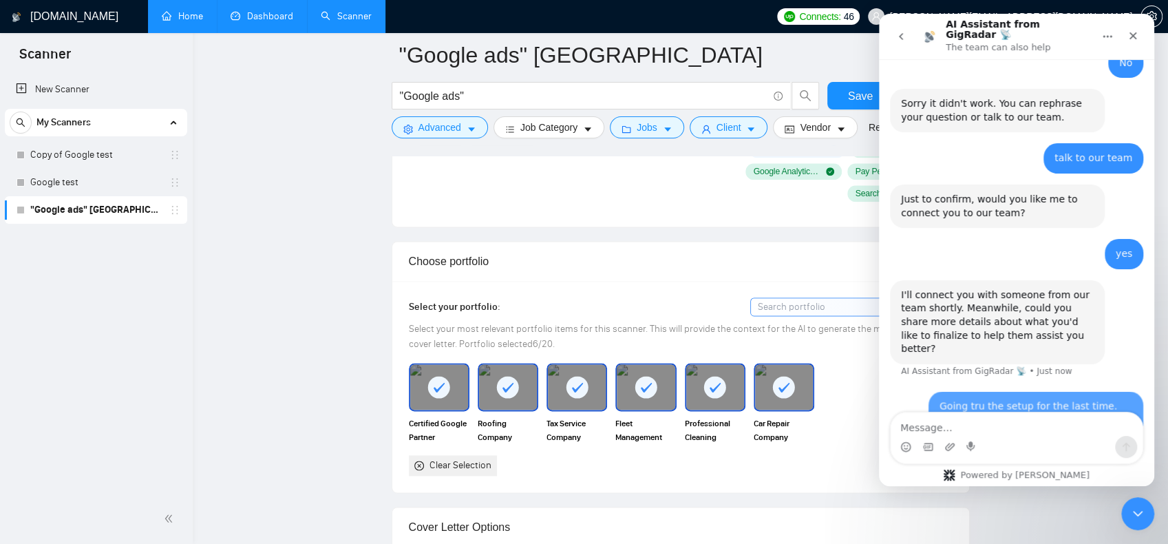
scroll to position [588, 0]
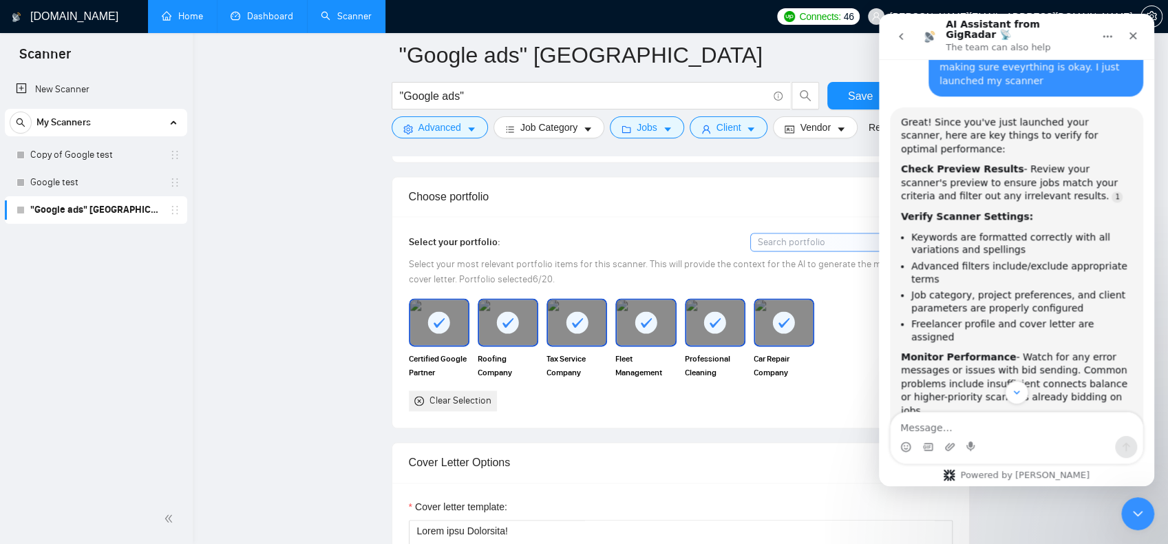
scroll to position [1170, 0]
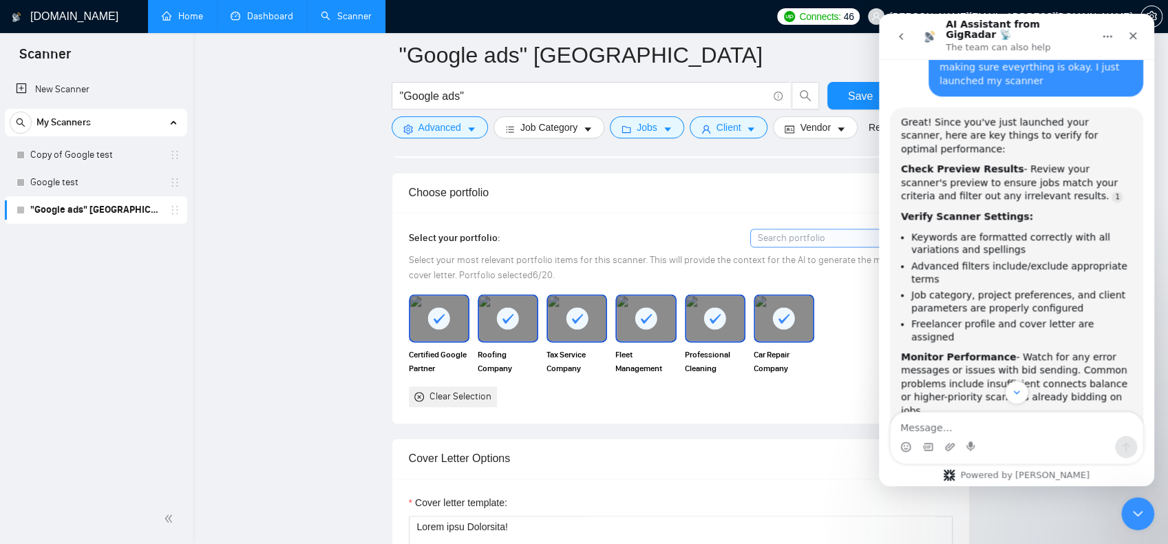
click at [81, 212] on link ""Google ads" [GEOGRAPHIC_DATA]" at bounding box center [95, 210] width 131 height 28
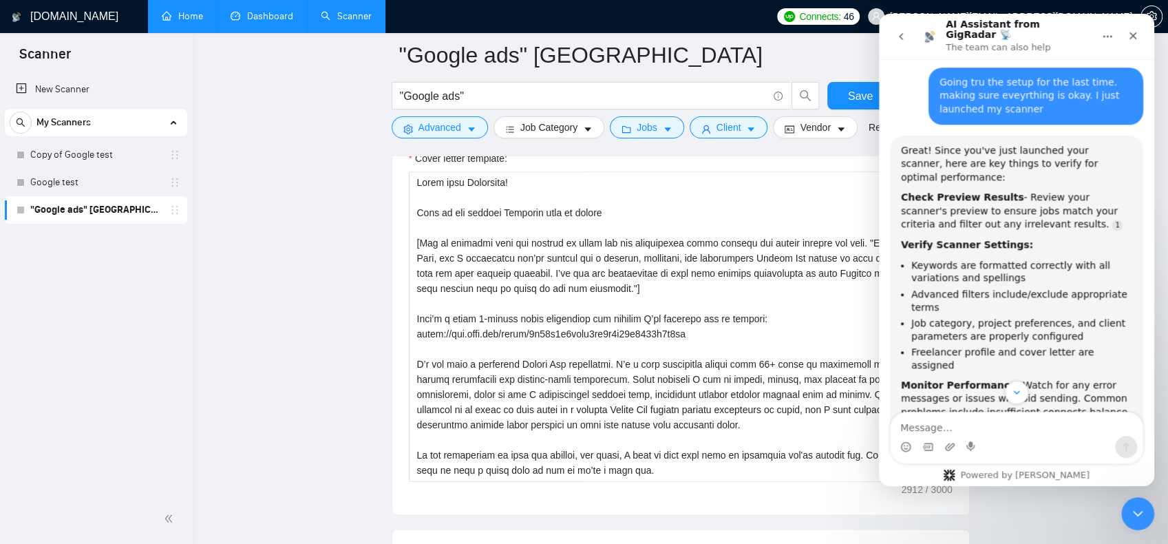
scroll to position [994, 0]
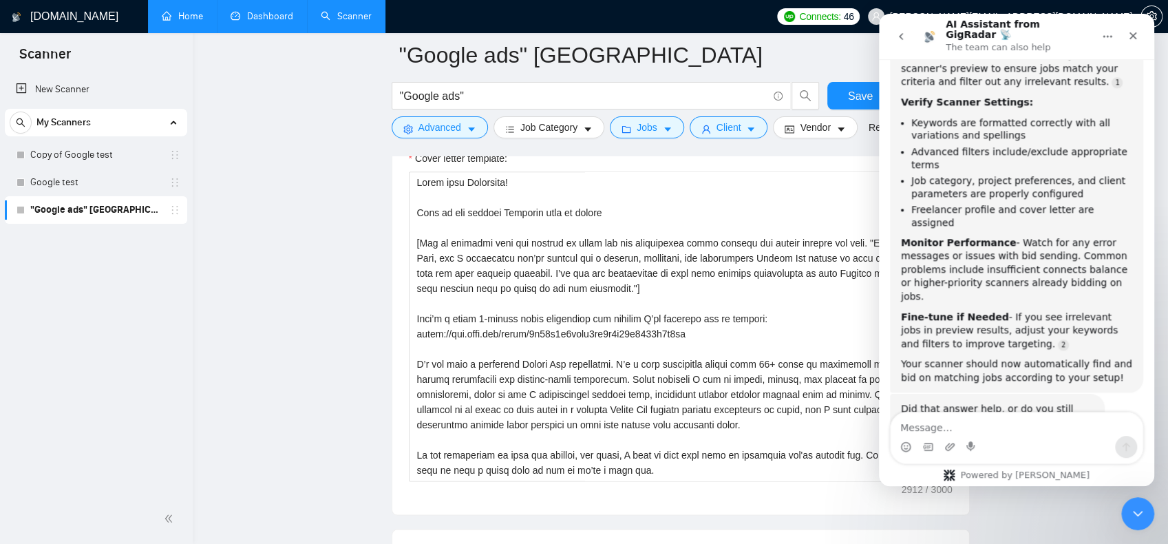
drag, startPoint x: 1057, startPoint y: 383, endPoint x: 1037, endPoint y: 243, distance: 141.8
click at [1061, 463] on button "No, I still need help 👤" at bounding box center [1072, 477] width 129 height 28
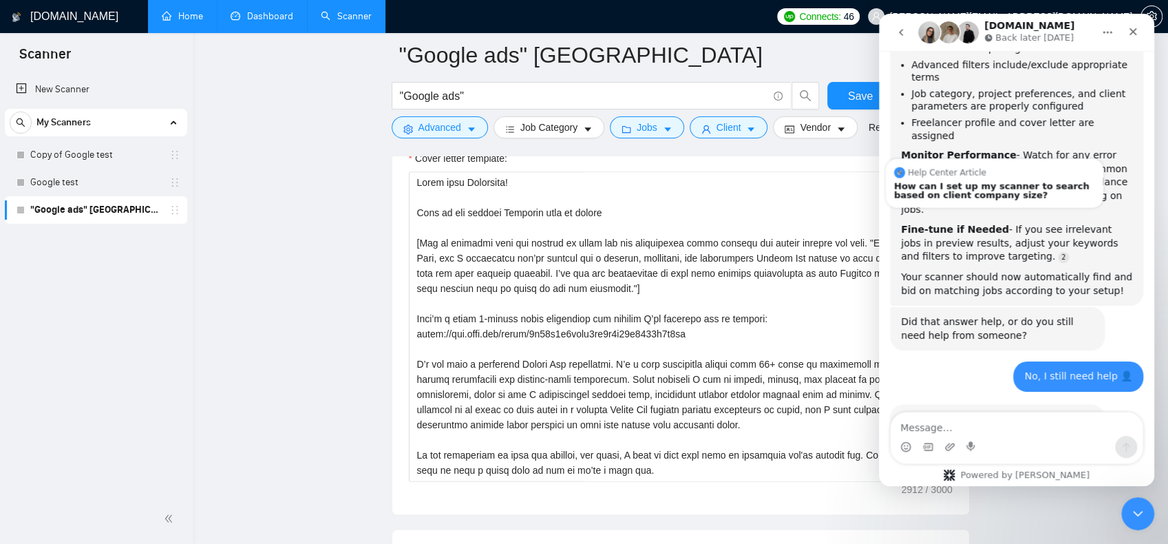
scroll to position [1093, 0]
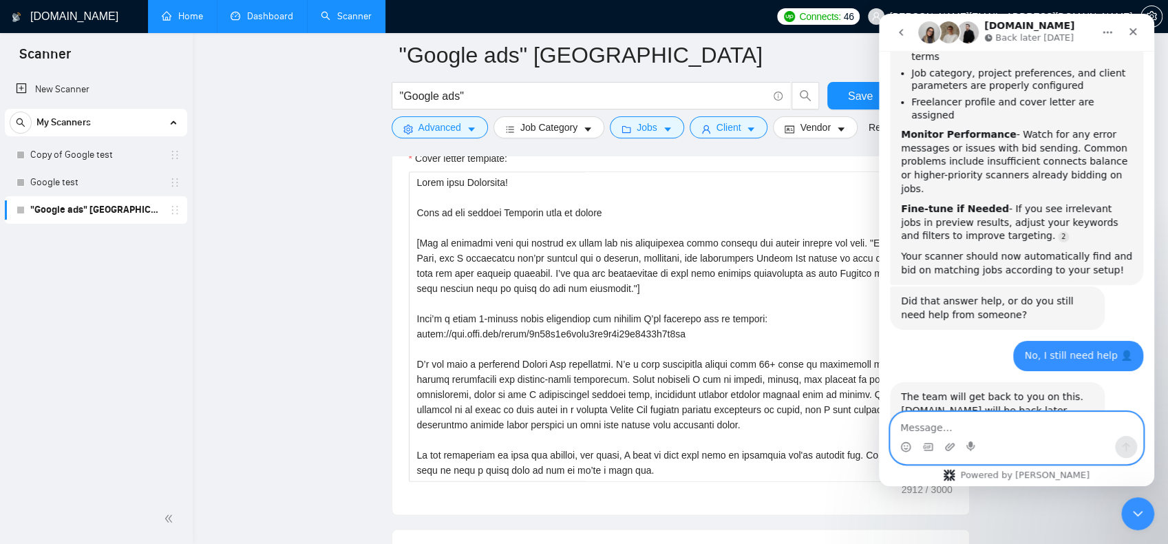
click at [978, 426] on textarea "Message…" at bounding box center [1017, 423] width 252 height 23
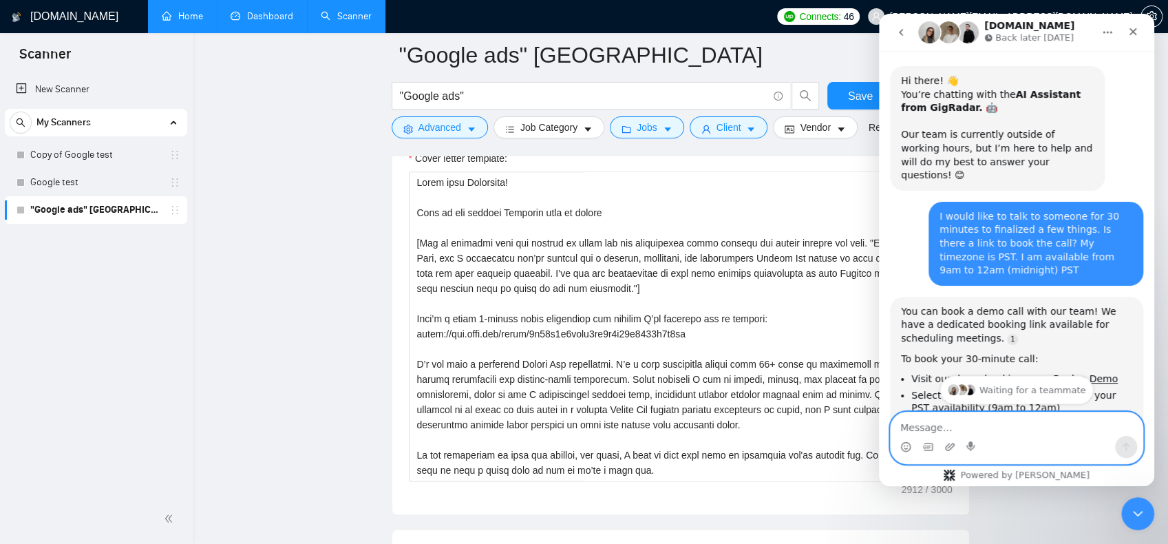
scroll to position [0, 0]
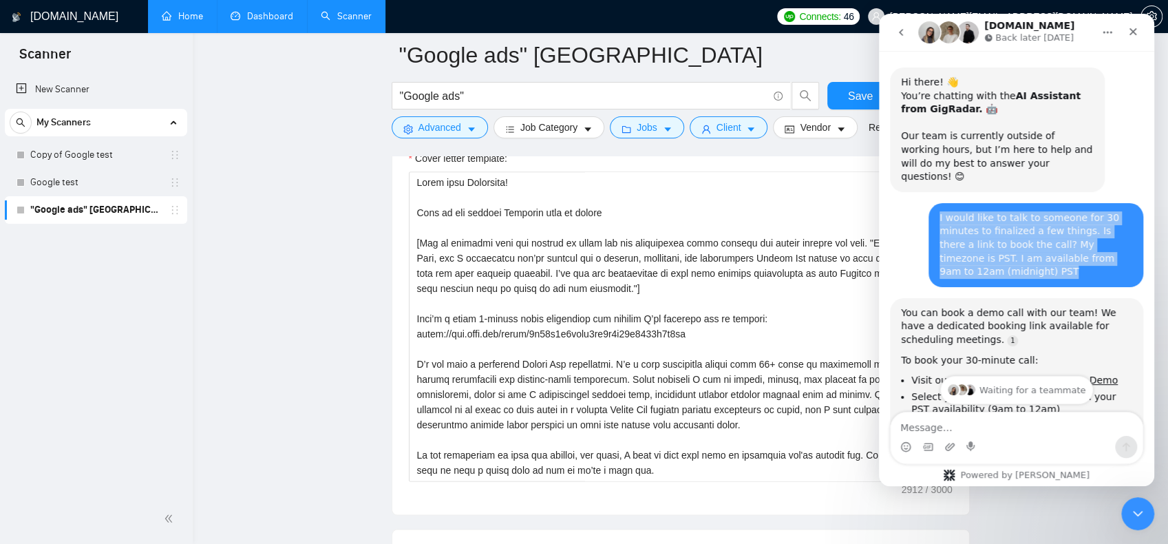
drag, startPoint x: 929, startPoint y: 214, endPoint x: 908, endPoint y: 189, distance: 33.2
copy div "Assistant from GigRadar 📡 • 4m ago I would like to talk to someone for 30 minut…"
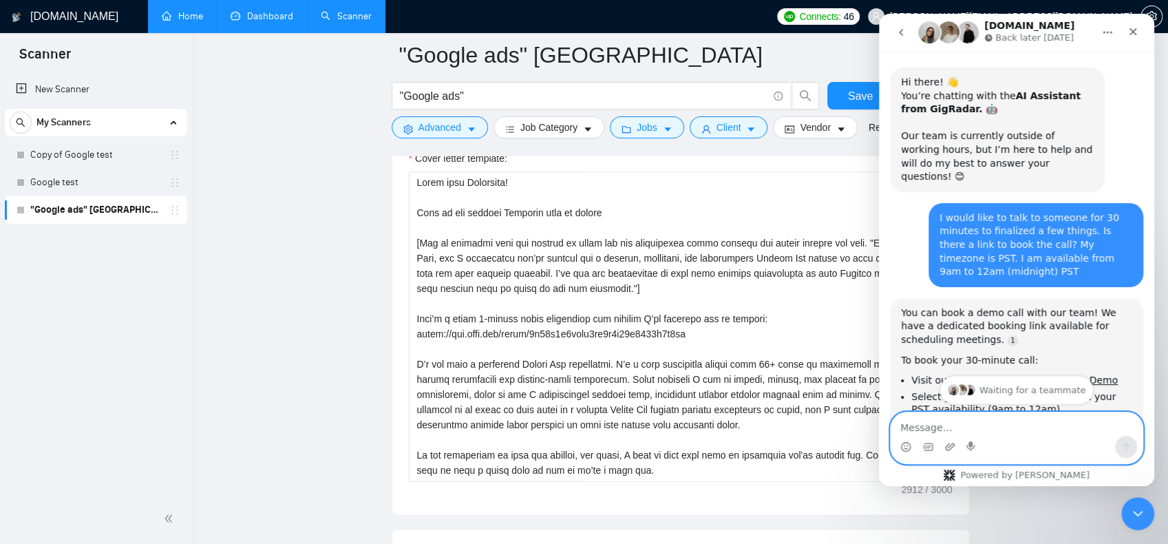
click at [955, 425] on textarea "Message…" at bounding box center [1017, 423] width 252 height 23
paste textarea "Assistant from GigRadar 📡 • 4m ago I would like to talk to someone for 30 minut…"
type textarea "Assistant from GigRadar 📡 • 4m ago I would like to talk to someone for 30 minut…"
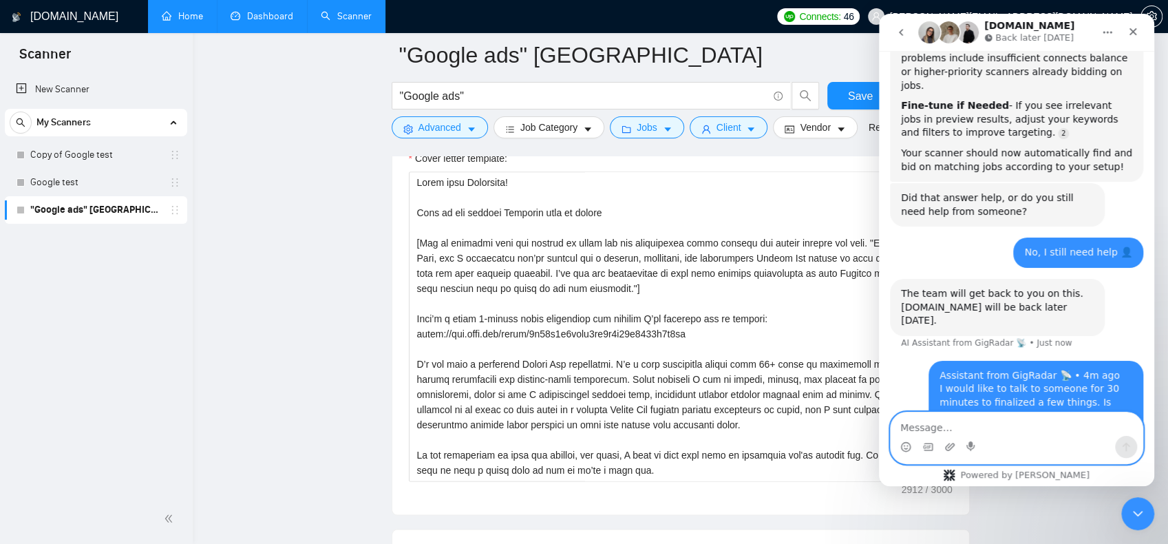
scroll to position [1201, 0]
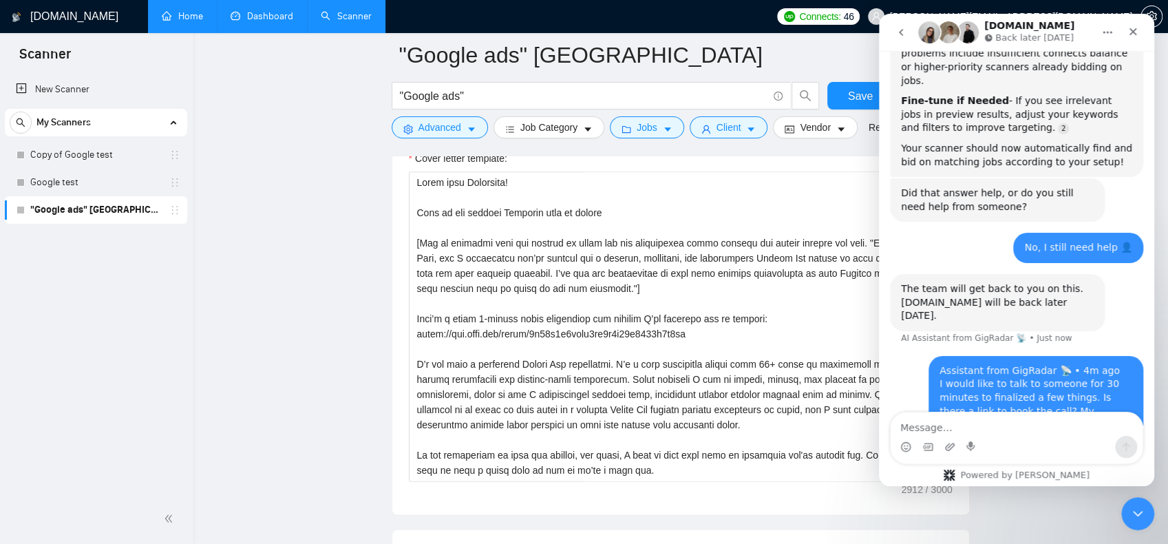
click at [907, 31] on button "go back" at bounding box center [901, 32] width 26 height 26
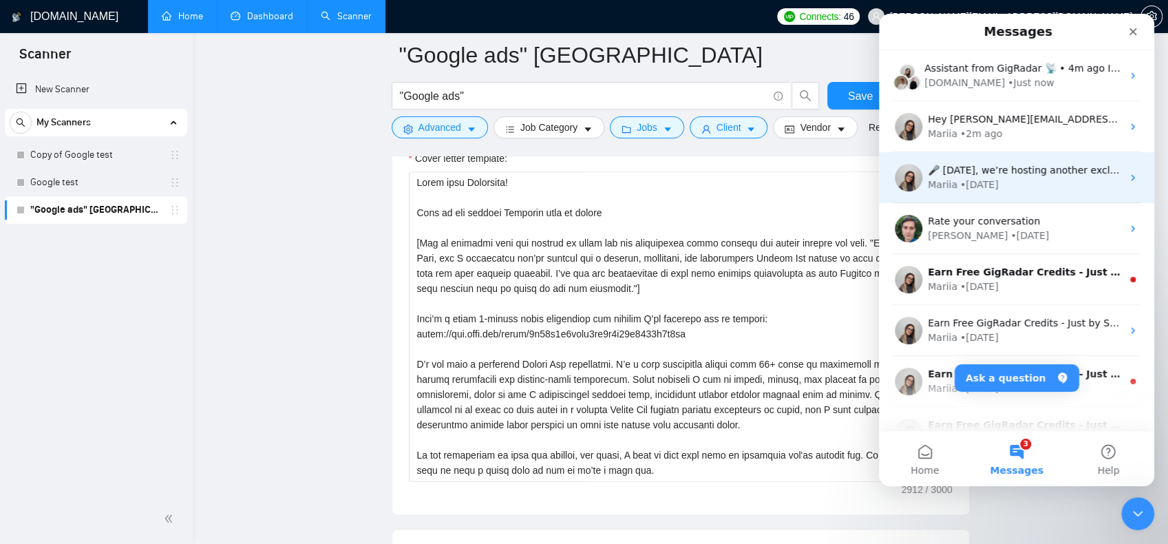
scroll to position [865, 0]
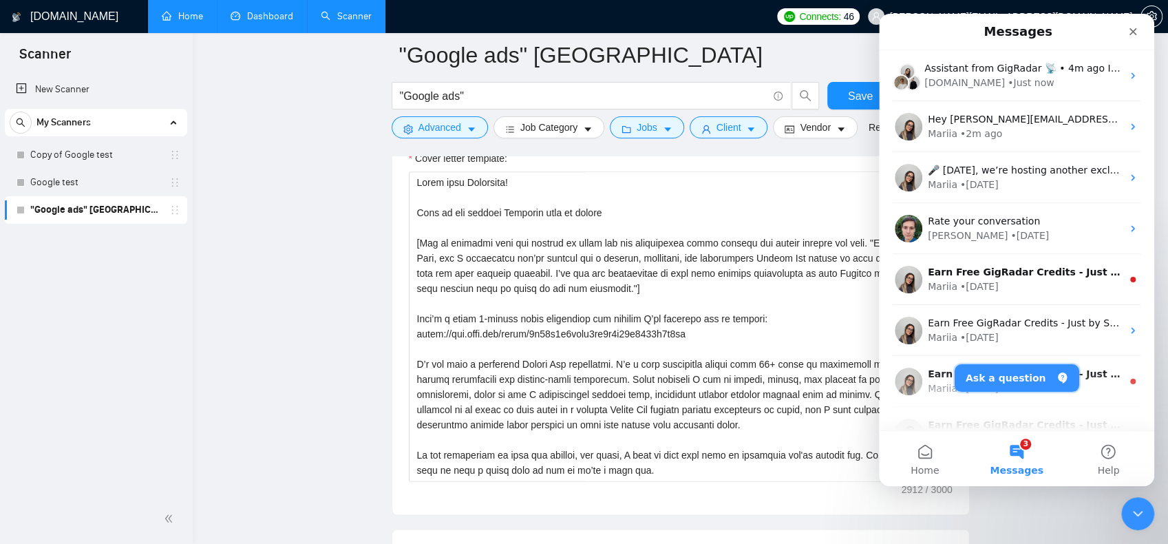
click at [1003, 390] on button "Ask a question" at bounding box center [1017, 378] width 125 height 28
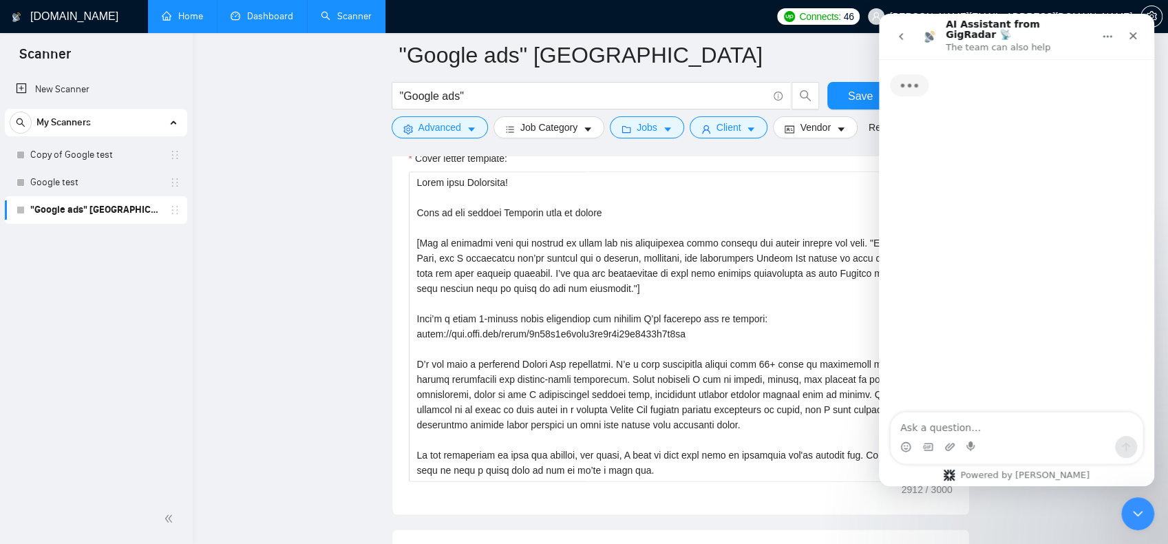
click at [945, 418] on textarea "Ask a question…" at bounding box center [1017, 423] width 252 height 23
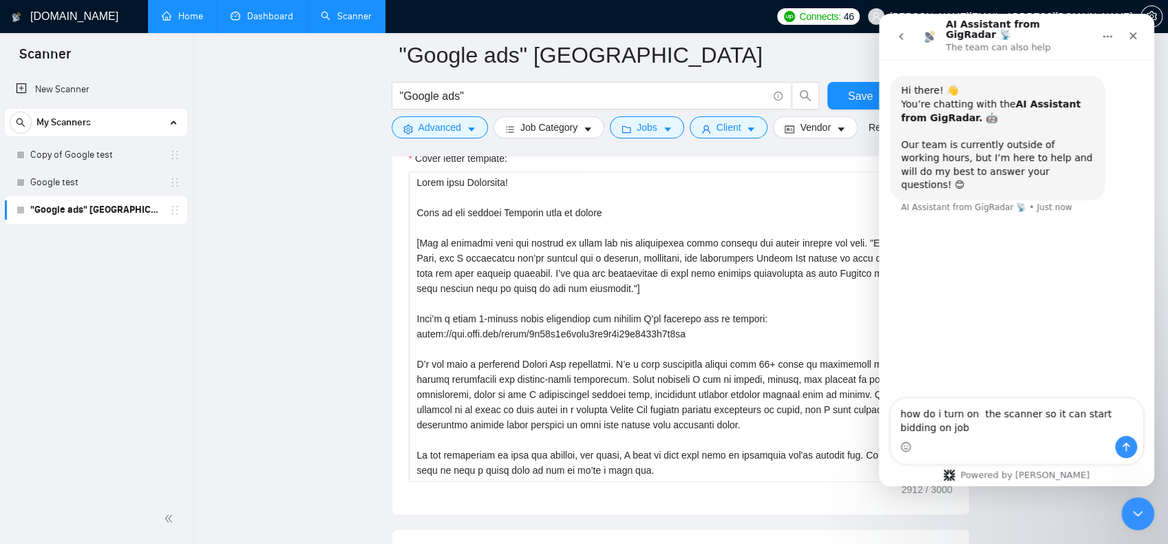
type textarea "how do i turn on the scanner so it can start bidding on jobs"
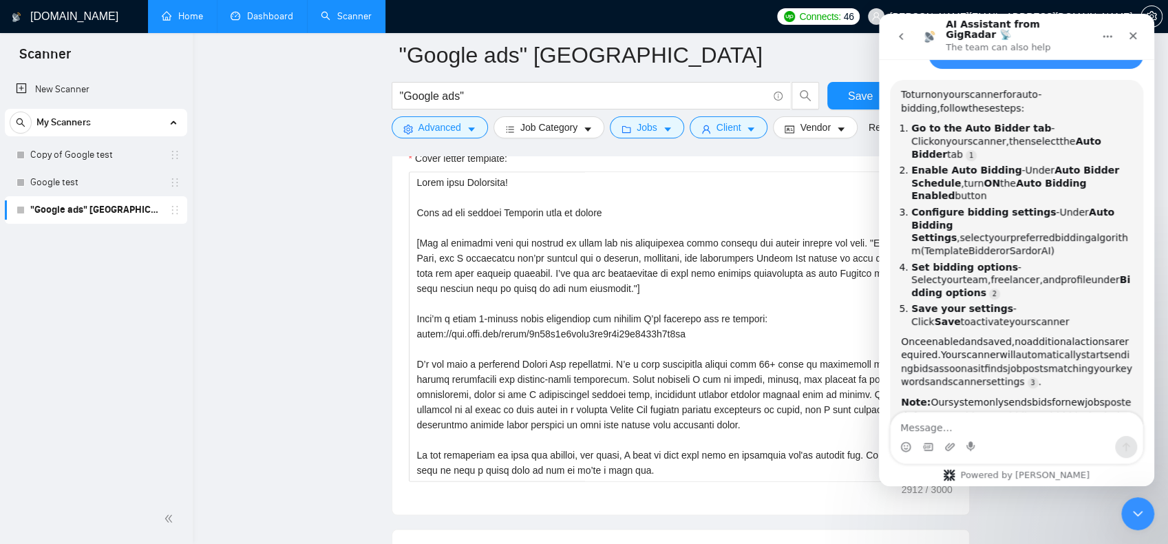
scroll to position [2, 0]
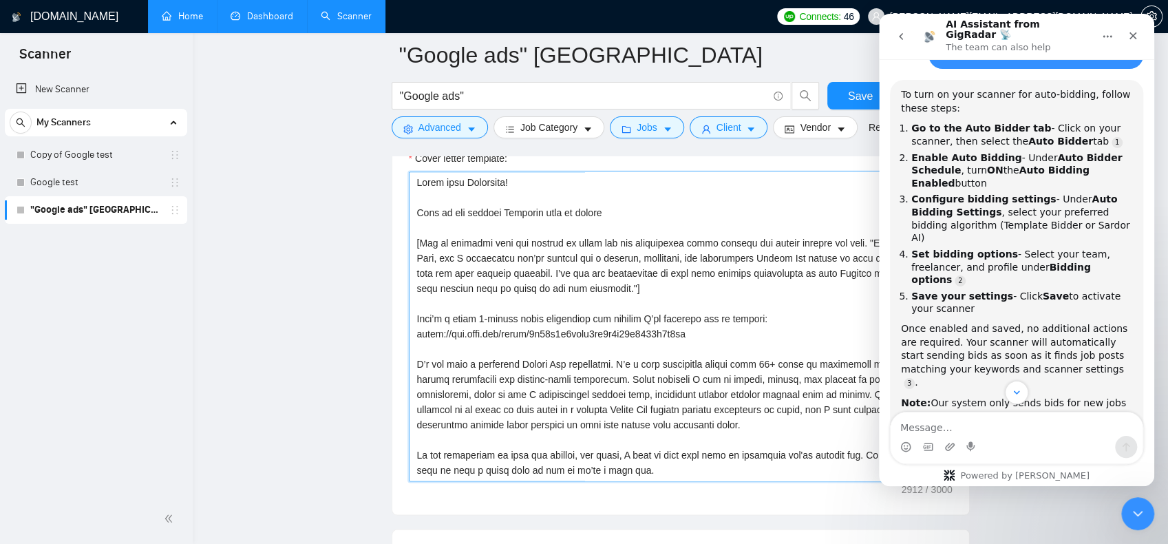
click at [694, 330] on textarea "Cover letter template:" at bounding box center [681, 326] width 544 height 310
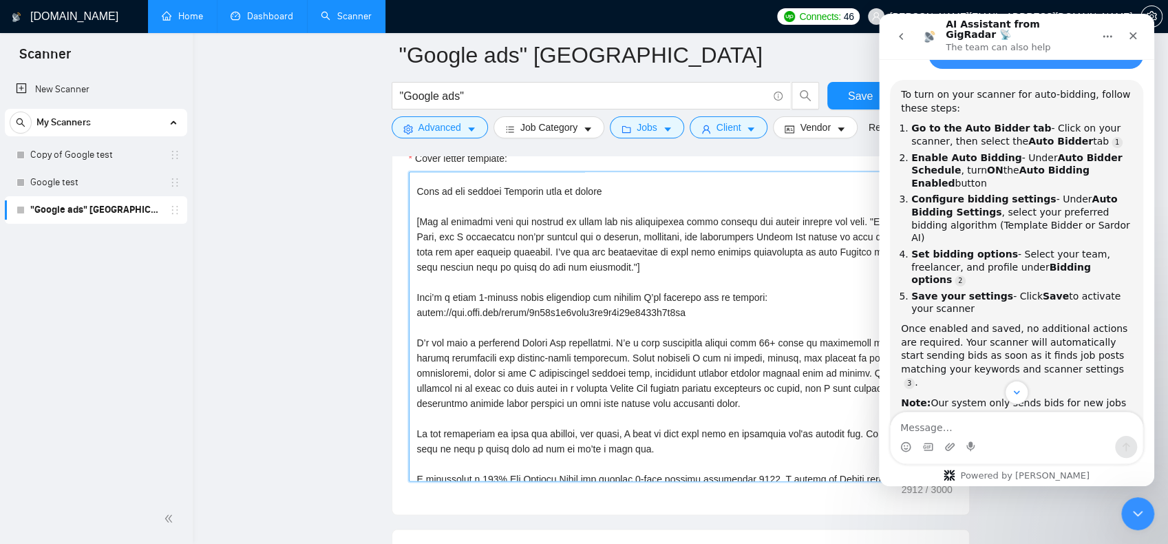
scroll to position [19, 0]
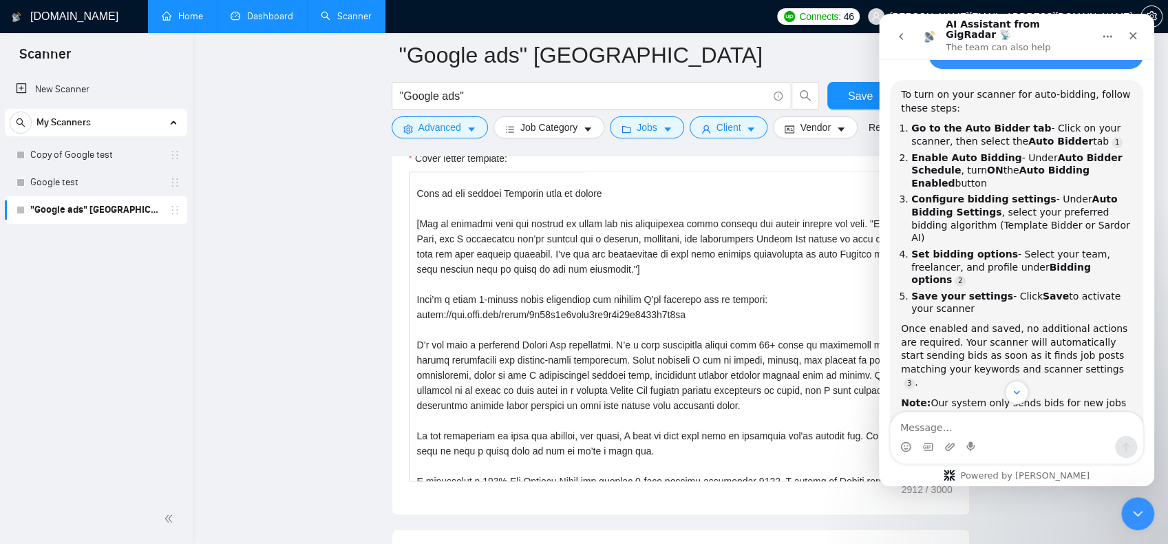
click at [282, 174] on main ""Google ads" Canada "Google ads" Save Advanced Job Category Jobs Client Vendor …" at bounding box center [680, 391] width 931 height 3702
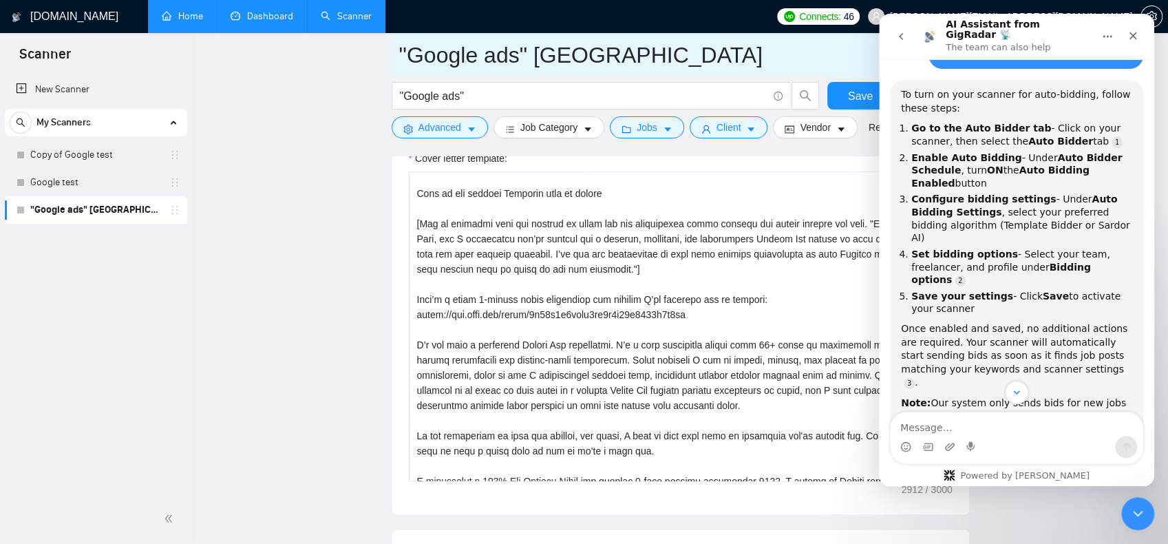
click at [62, 176] on link "Google test" at bounding box center [95, 183] width 131 height 28
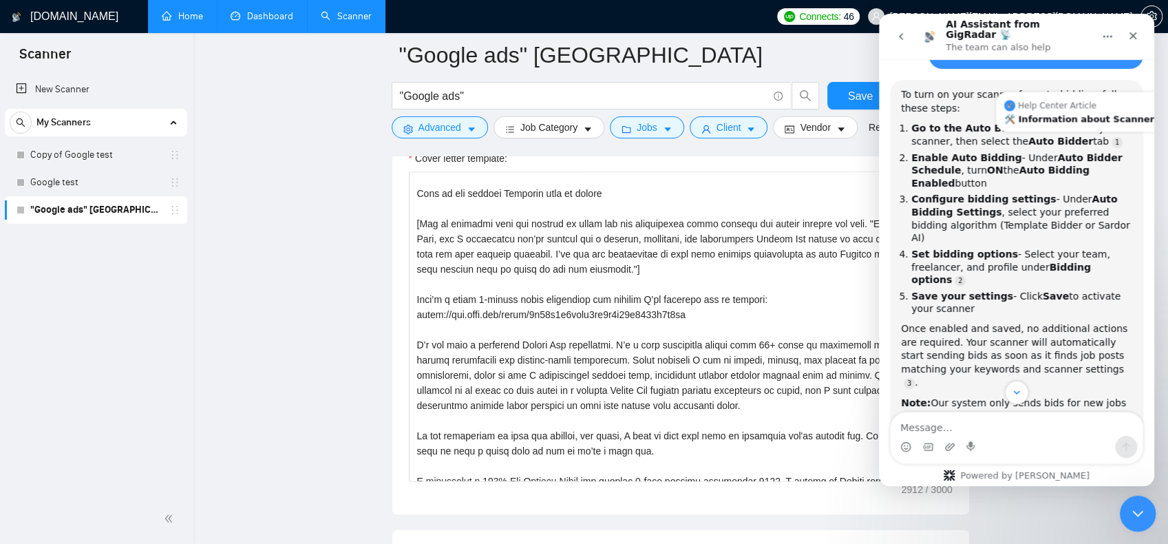
click at [1146, 512] on div "Close Intercom Messenger" at bounding box center [1135, 511] width 33 height 33
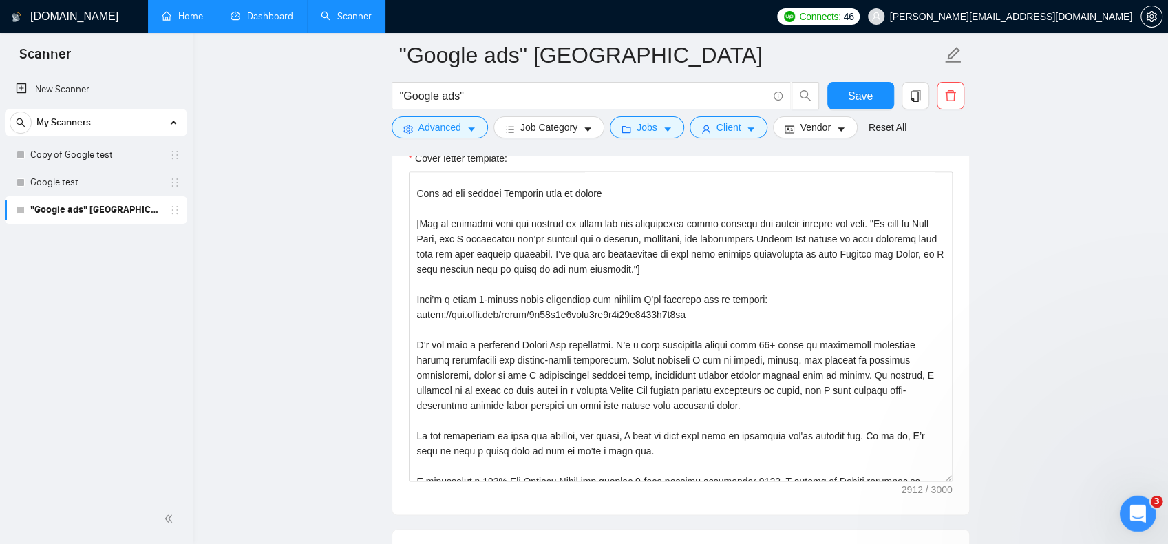
click at [1124, 508] on div "Open Intercom Messenger" at bounding box center [1135, 511] width 45 height 45
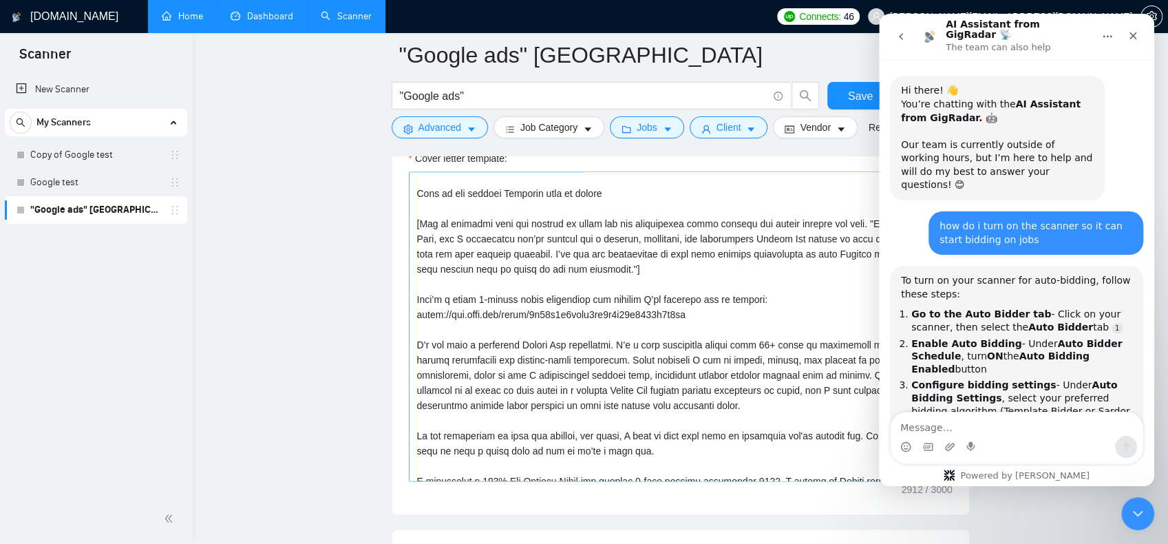
scroll to position [231, 0]
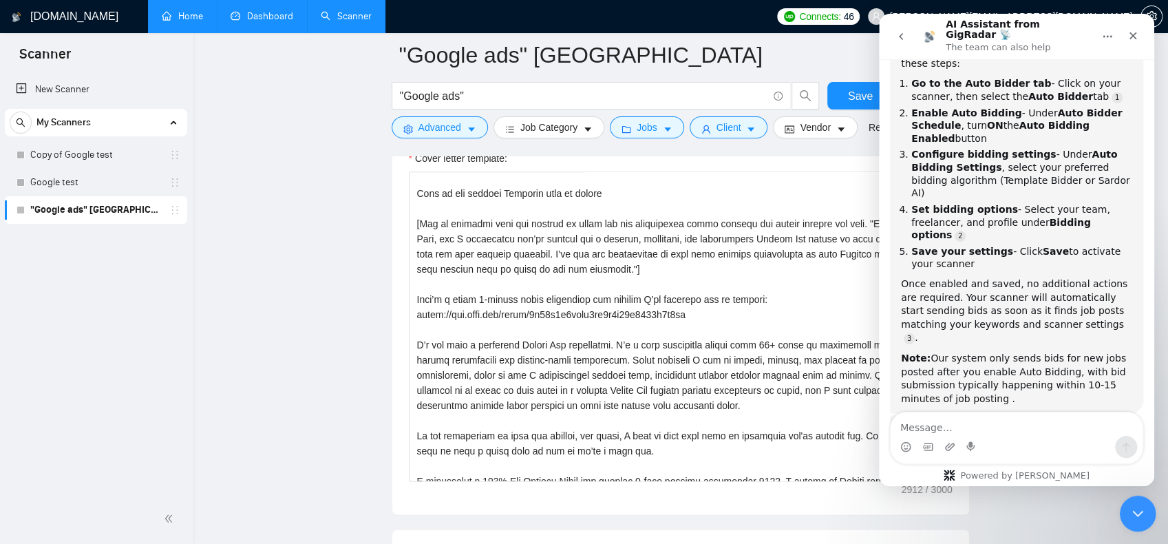
click at [1133, 501] on div "Close Intercom Messenger" at bounding box center [1135, 511] width 33 height 33
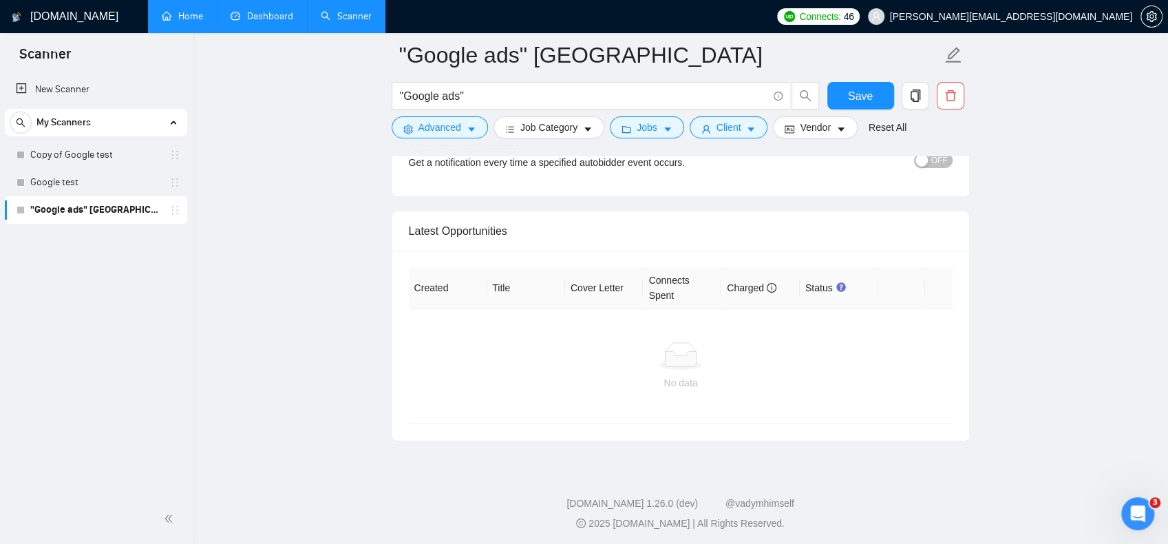
scroll to position [3318, 0]
drag, startPoint x: 121, startPoint y: 207, endPoint x: 123, endPoint y: 238, distance: 30.4
click at [28, 275] on div "New Scanner My Scanners Copy of Google test Google test "Google ads" Canada" at bounding box center [96, 283] width 193 height 421
click at [173, 209] on icon "holder" at bounding box center [174, 209] width 11 height 11
click at [916, 94] on icon "copy" at bounding box center [915, 95] width 12 height 12
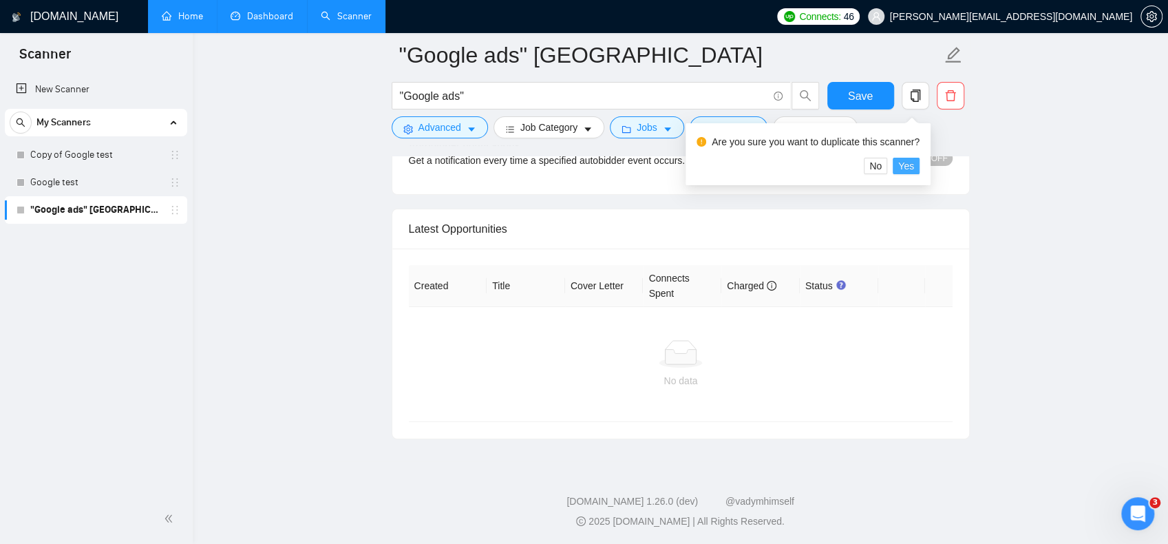
click at [908, 165] on span "Yes" at bounding box center [906, 165] width 16 height 15
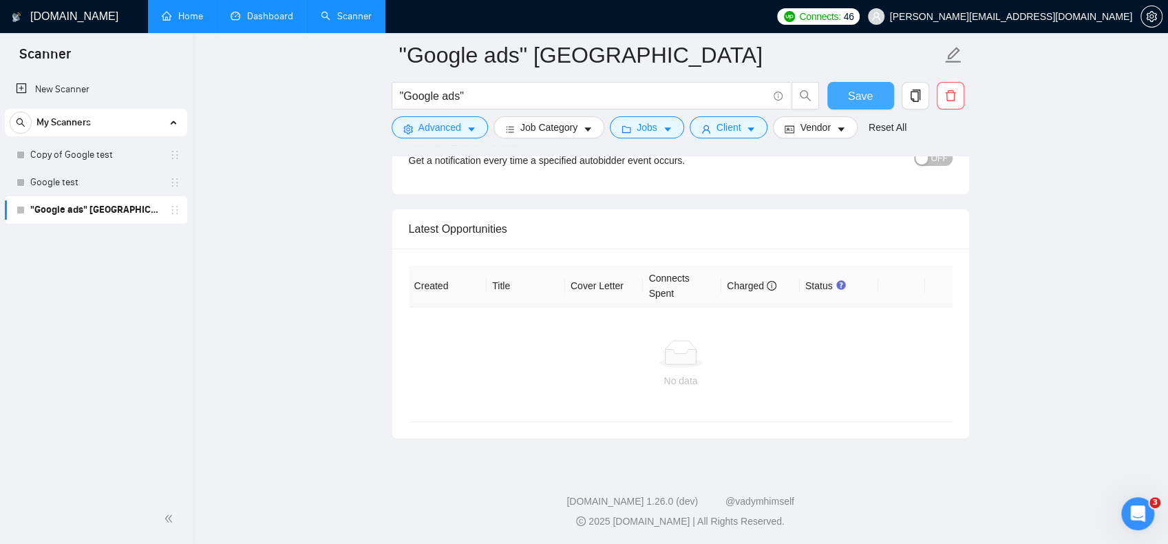
click at [855, 92] on span "Save" at bounding box center [860, 95] width 25 height 17
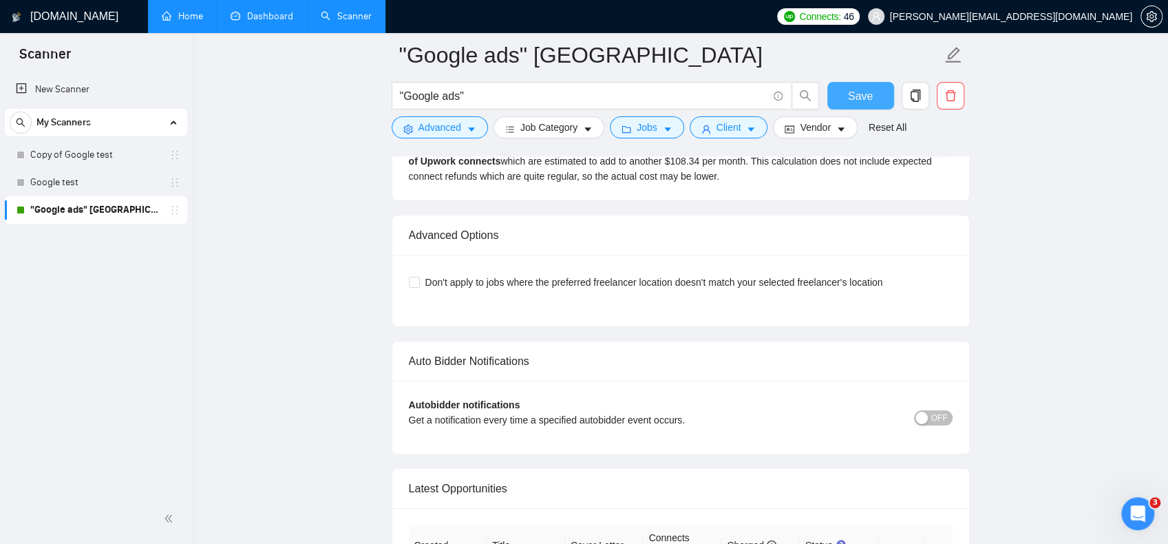
scroll to position [3042, 0]
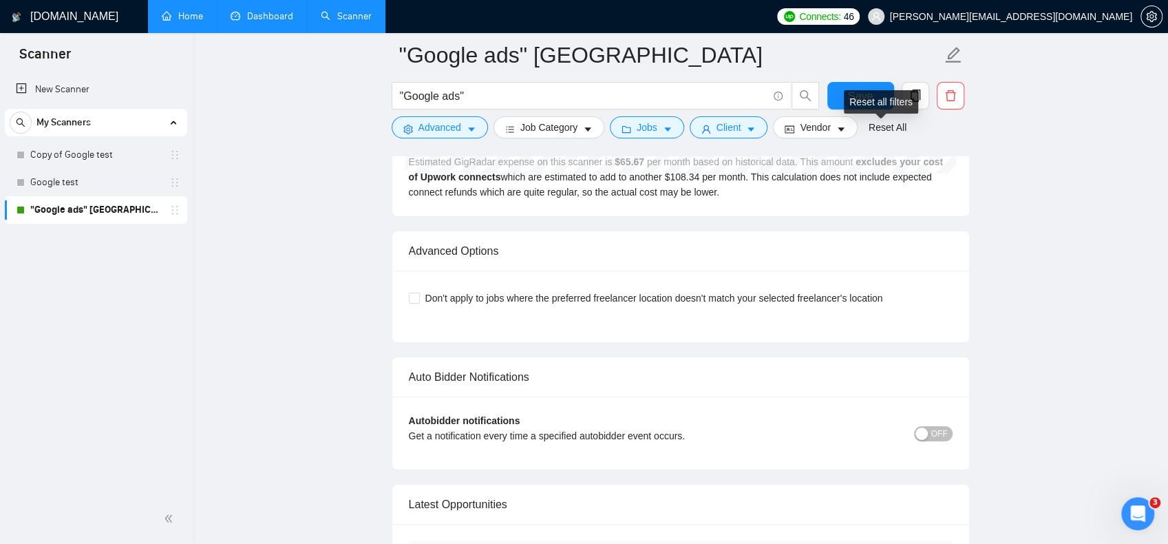
click at [910, 99] on div "Reset all filters" at bounding box center [881, 101] width 74 height 23
click at [918, 93] on icon "copy" at bounding box center [915, 95] width 12 height 12
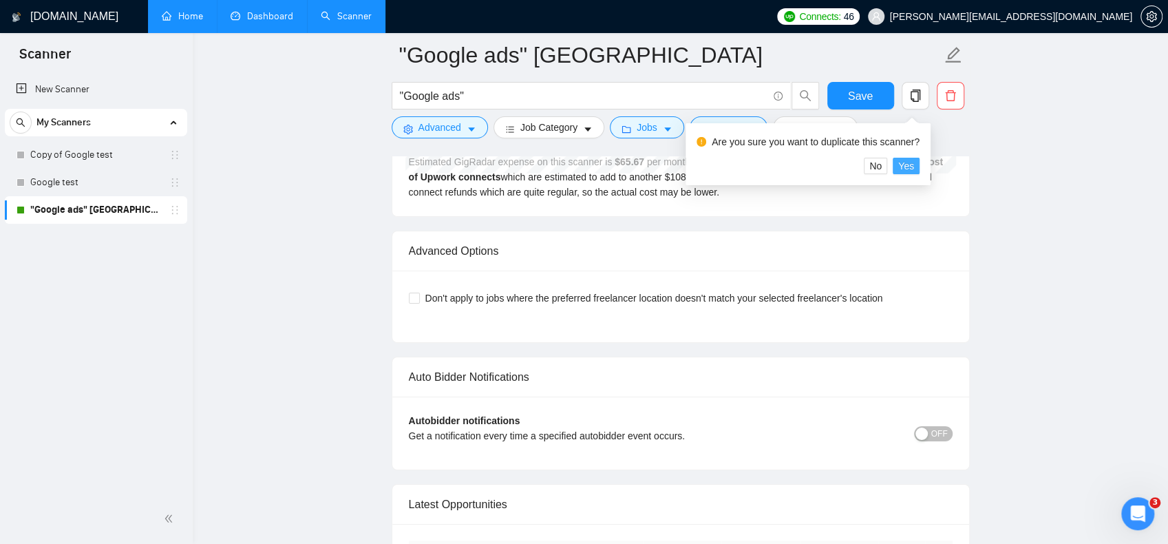
click at [903, 161] on span "Yes" at bounding box center [906, 165] width 16 height 15
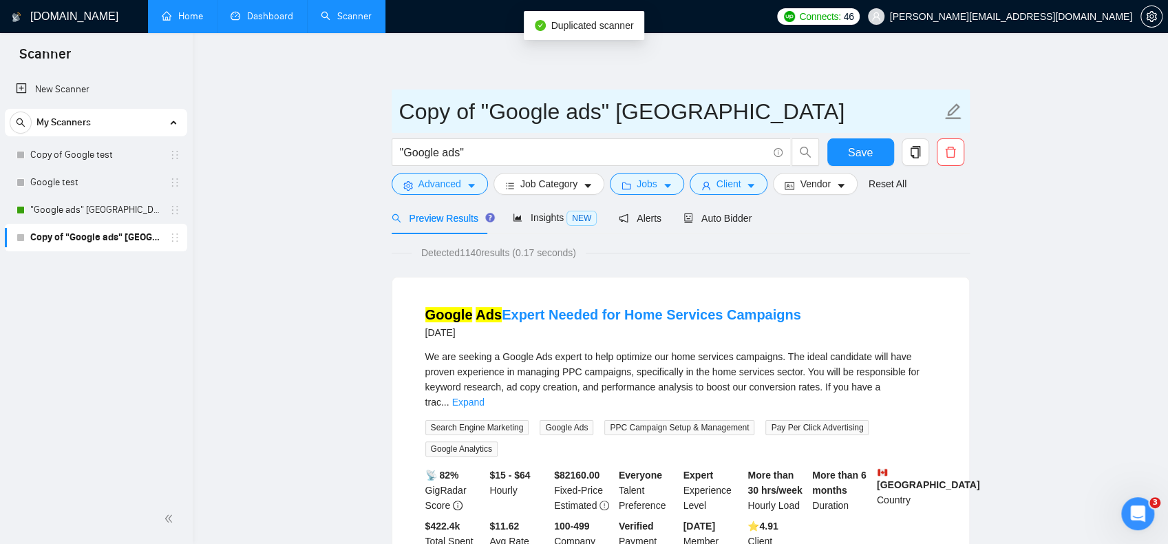
click at [955, 110] on icon "edit" at bounding box center [953, 111] width 16 height 16
drag, startPoint x: 618, startPoint y: 109, endPoint x: 858, endPoint y: 132, distance: 241.3
click at [856, 133] on form "Copy of "Google ads" Canada "Google ads" Save Advanced Job Category Jobs Client…" at bounding box center [681, 145] width 578 height 112
click at [493, 104] on input "Copy of "Google ads" USA" at bounding box center [670, 111] width 542 height 34
drag, startPoint x: 487, startPoint y: 111, endPoint x: 359, endPoint y: 116, distance: 128.1
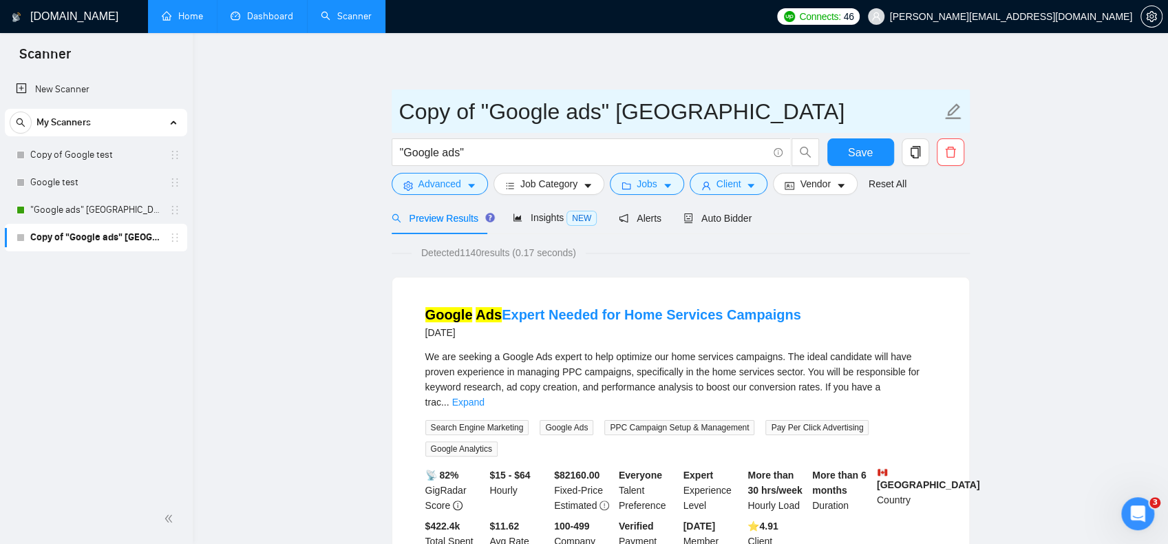
type input ""Google ads" [GEOGRAPHIC_DATA]"
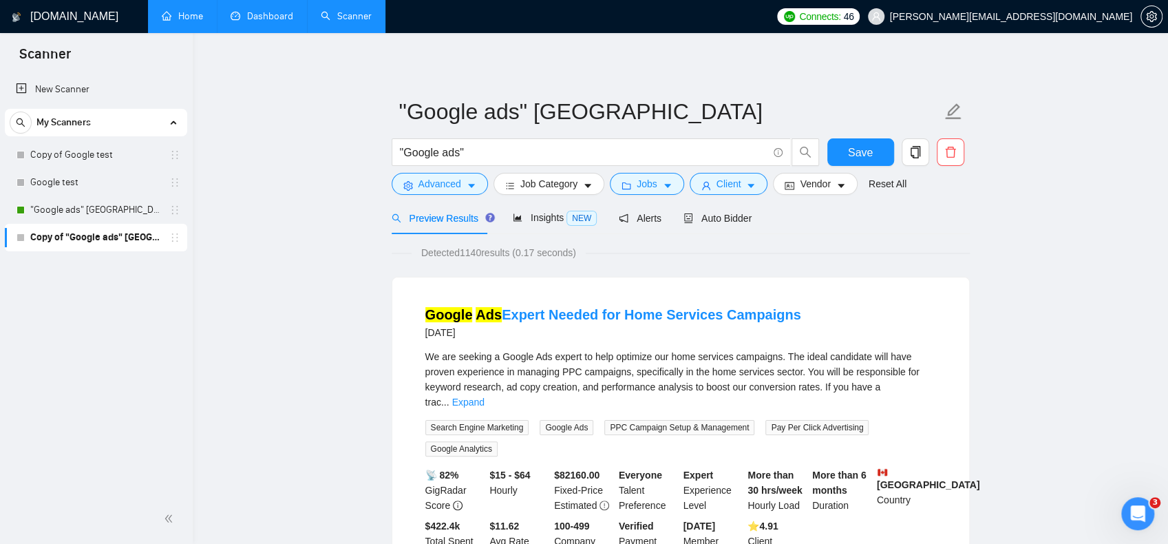
click at [902, 247] on div "Detected 1140 results (0.17 seconds)" at bounding box center [681, 252] width 578 height 15
click at [809, 182] on span "Vendor" at bounding box center [815, 183] width 30 height 15
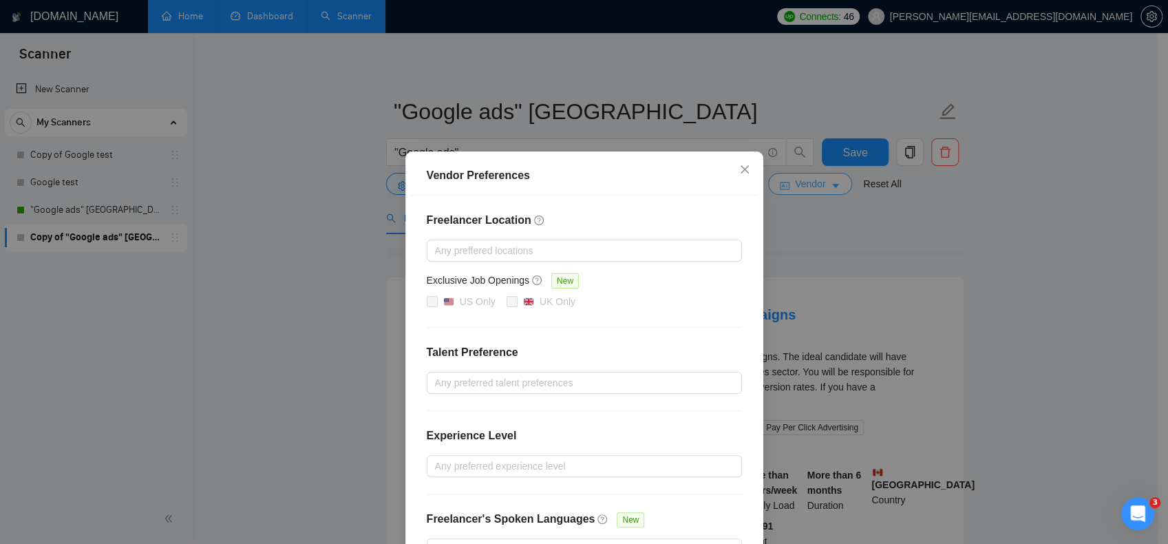
click at [809, 182] on div "Vendor Preferences Freelancer Location Any preffered locations Exclusive Job Op…" at bounding box center [584, 272] width 1168 height 544
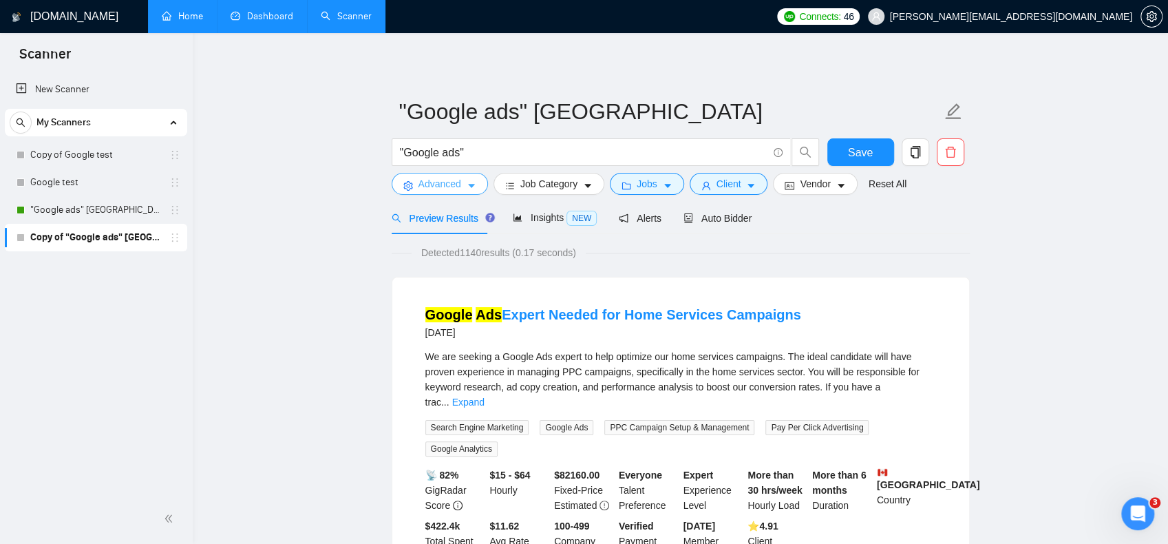
click at [423, 176] on button "Advanced" at bounding box center [440, 184] width 96 height 22
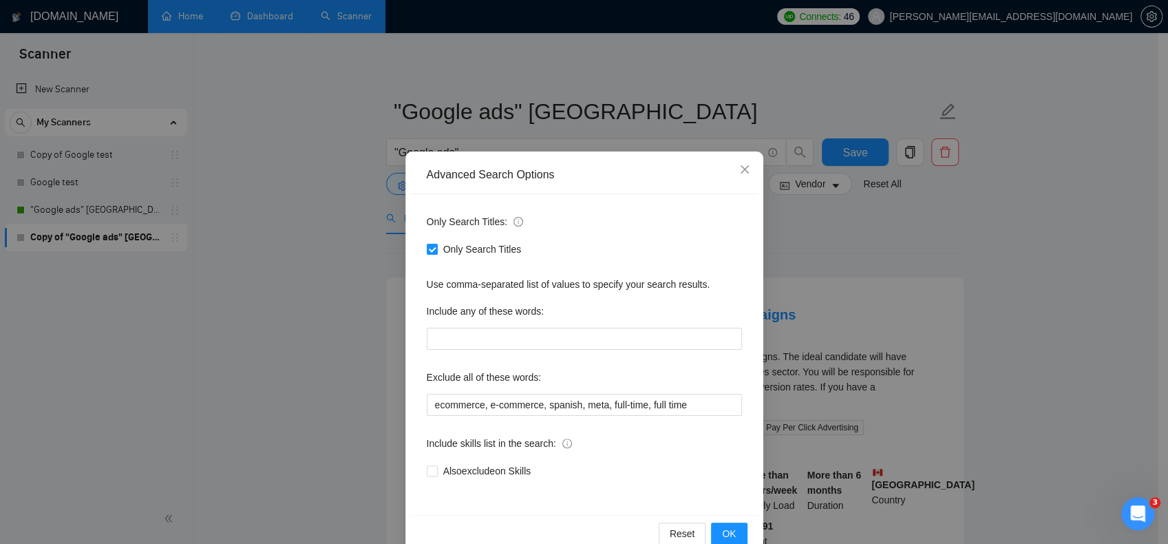
click at [333, 209] on div "Advanced Search Options Only Search Titles: Only Search Titles Use comma-separa…" at bounding box center [584, 272] width 1168 height 544
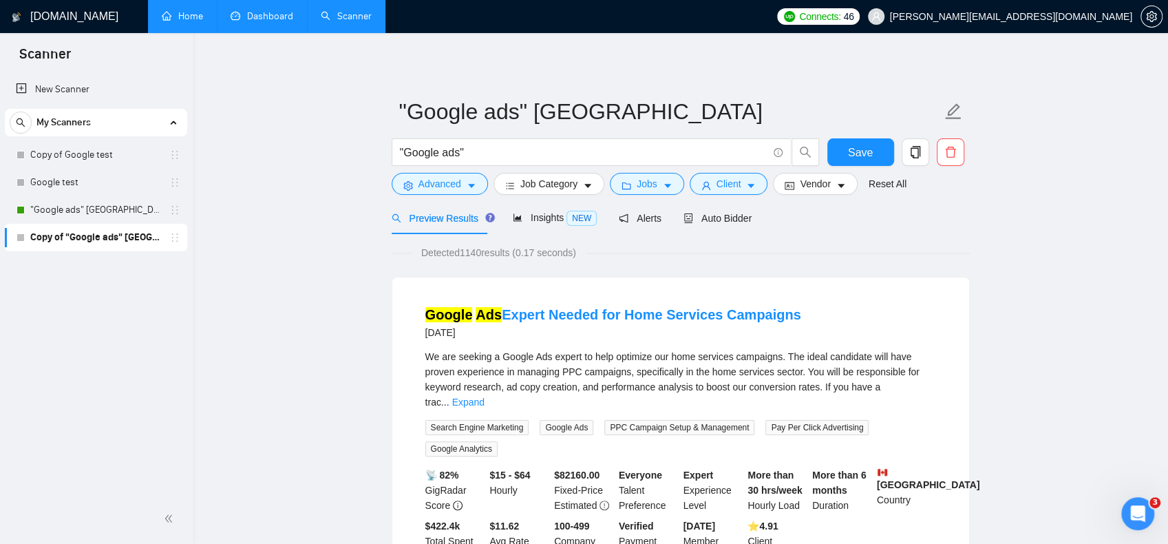
click at [477, 196] on form ""Google ads" USA "Google ads" Save Advanced Job Category Jobs Client Vendor Res…" at bounding box center [681, 145] width 578 height 112
click at [471, 183] on icon "caret-down" at bounding box center [472, 186] width 10 height 10
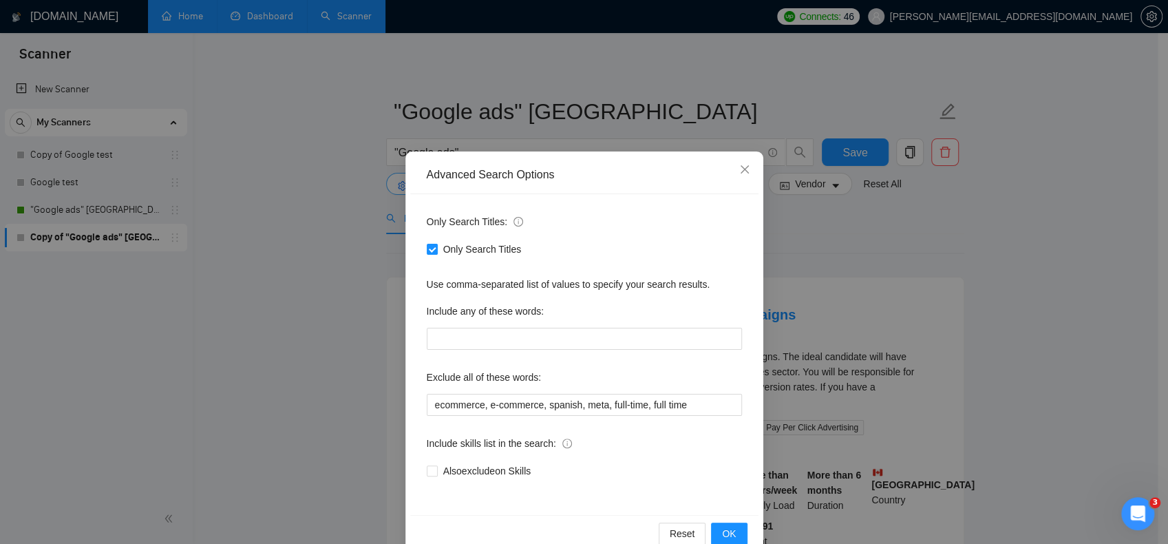
click at [471, 183] on div "Advanced Search Options" at bounding box center [584, 175] width 348 height 38
click at [430, 181] on div "Advanced Search Options" at bounding box center [584, 174] width 315 height 15
click at [397, 181] on div "Advanced Search Options Only Search Titles: Only Search Titles Use comma-separa…" at bounding box center [584, 272] width 1168 height 544
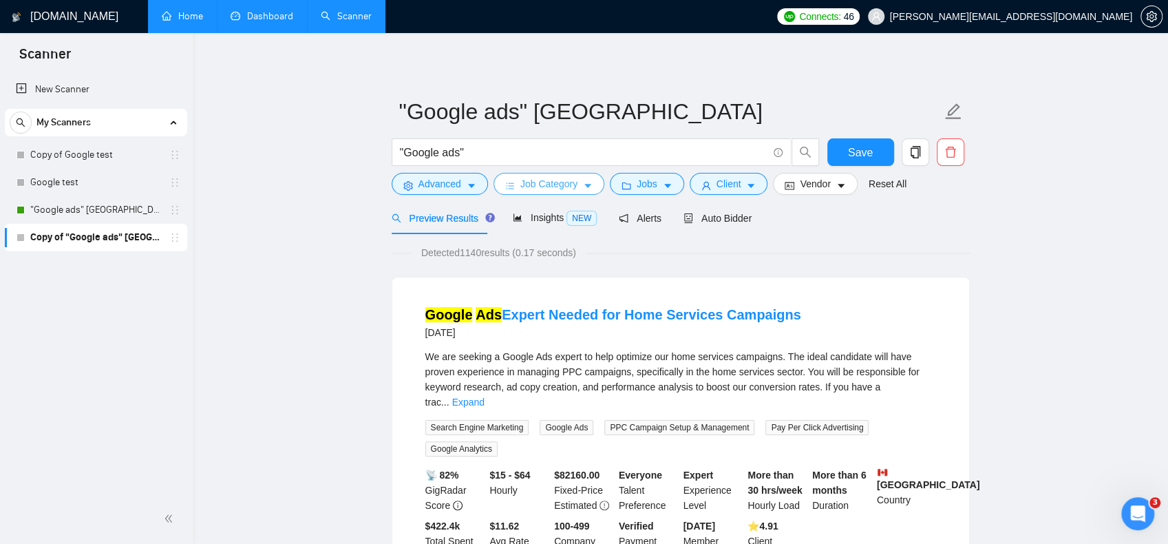
click at [576, 181] on button "Job Category" at bounding box center [549, 184] width 111 height 22
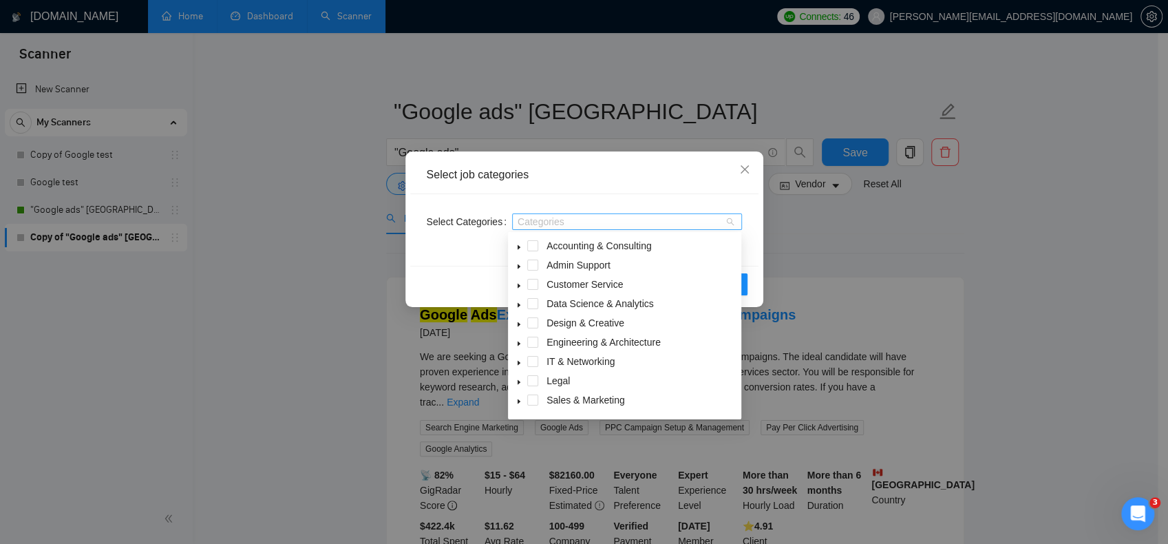
click at [547, 222] on div at bounding box center [620, 221] width 209 height 11
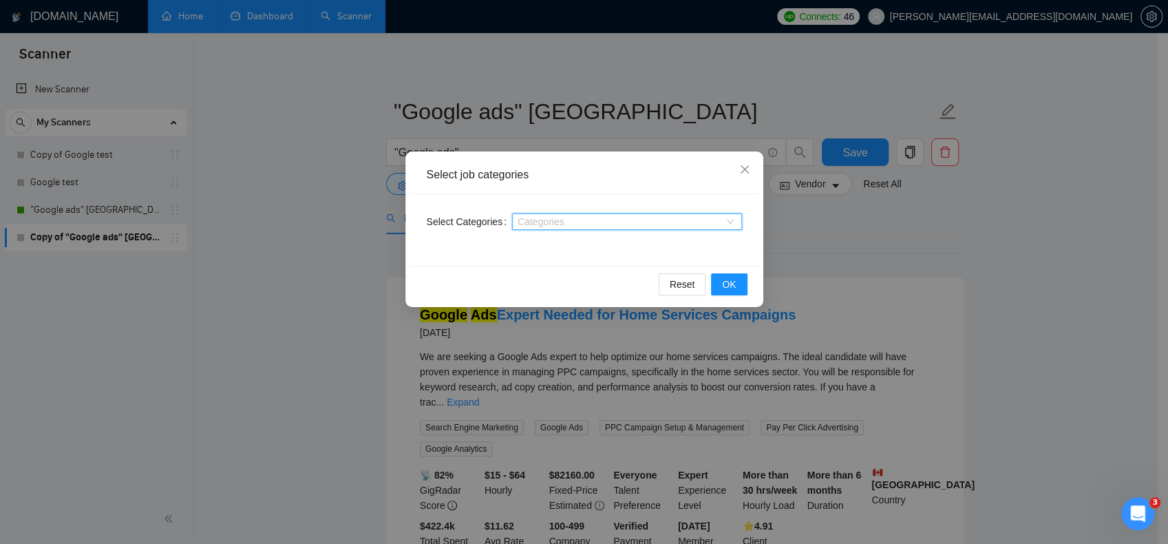
click at [547, 222] on div at bounding box center [620, 221] width 209 height 11
click at [632, 117] on div "Select job categories Select Categories Categories Reset OK" at bounding box center [584, 272] width 1168 height 544
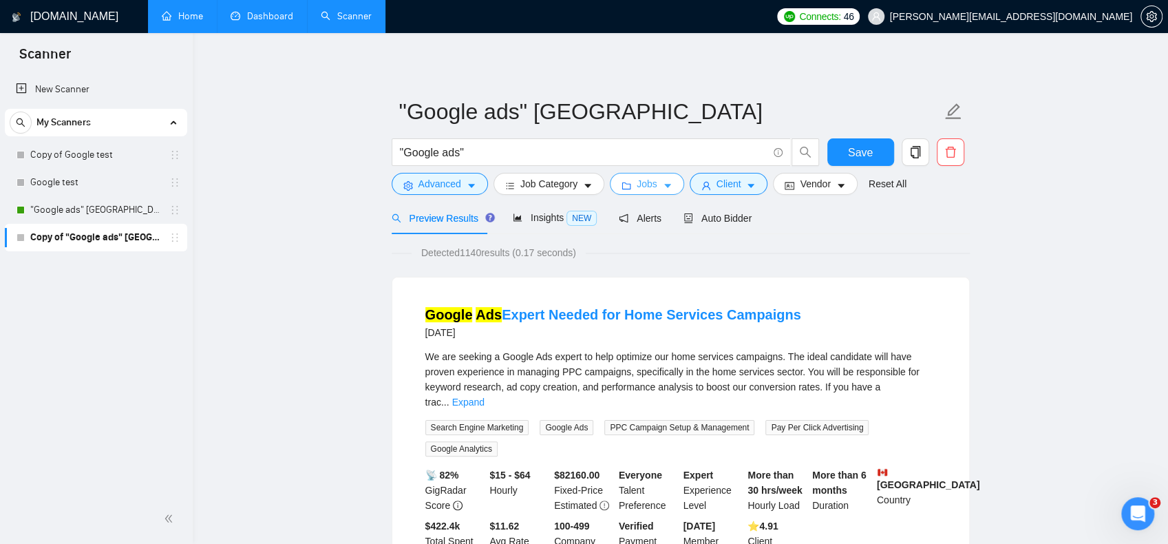
click at [655, 183] on button "Jobs" at bounding box center [647, 184] width 74 height 22
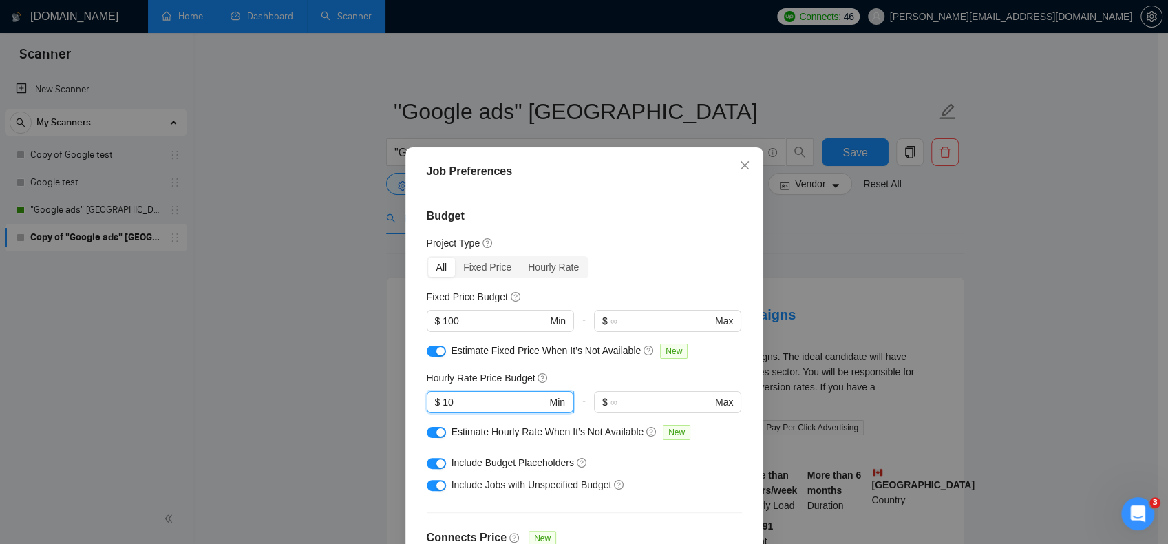
drag, startPoint x: 442, startPoint y: 400, endPoint x: 430, endPoint y: 400, distance: 12.4
click at [430, 400] on span "$ 10 Min" at bounding box center [500, 402] width 147 height 22
type input "20"
drag, startPoint x: 442, startPoint y: 320, endPoint x: 432, endPoint y: 322, distance: 9.7
click at [432, 322] on span "$ 100 Min" at bounding box center [500, 321] width 147 height 22
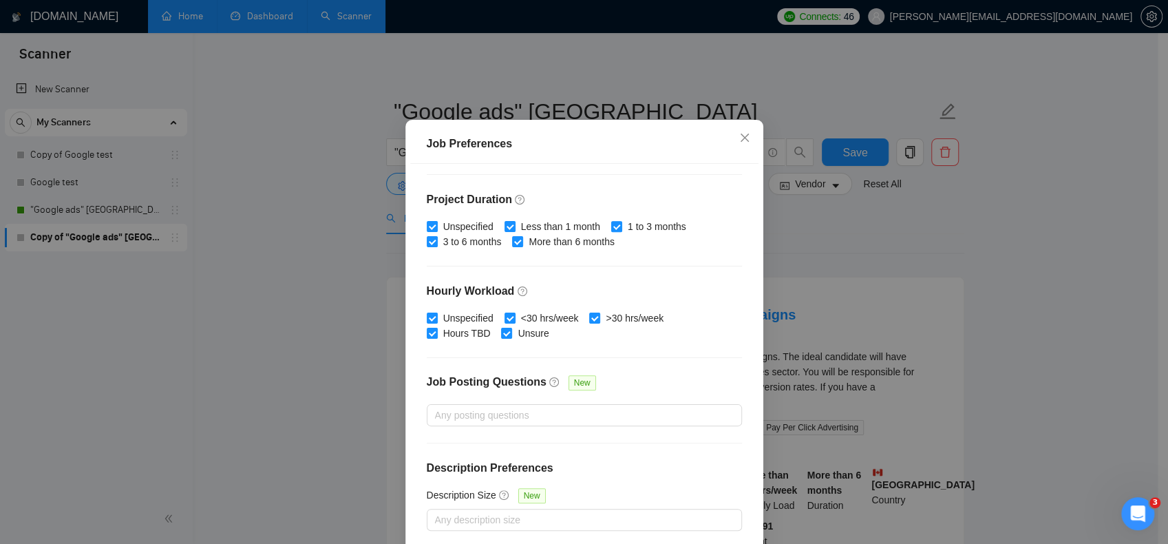
scroll to position [88, 0]
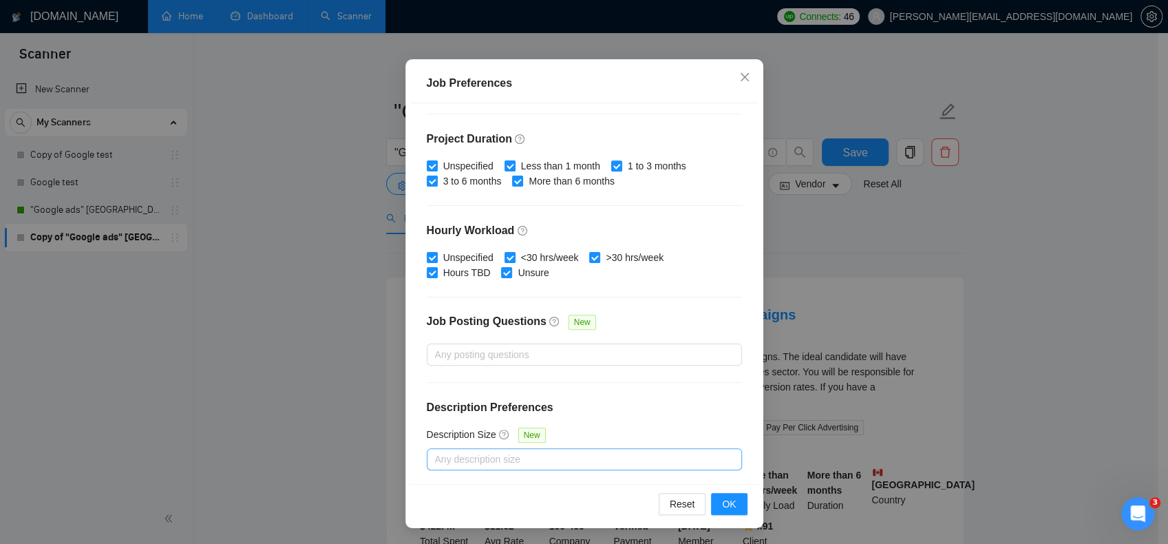
click at [526, 463] on div at bounding box center [577, 459] width 295 height 17
type input "200"
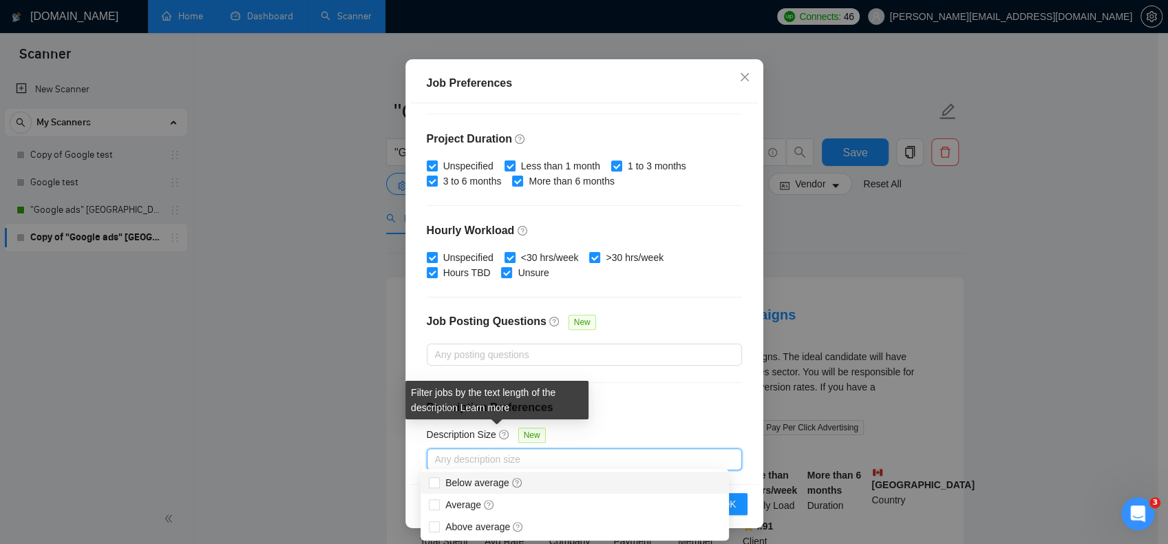
click at [732, 407] on div "Budget Project Type All Fixed Price Hourly Rate Fixed Price Budget $ 200 Min - …" at bounding box center [584, 293] width 348 height 381
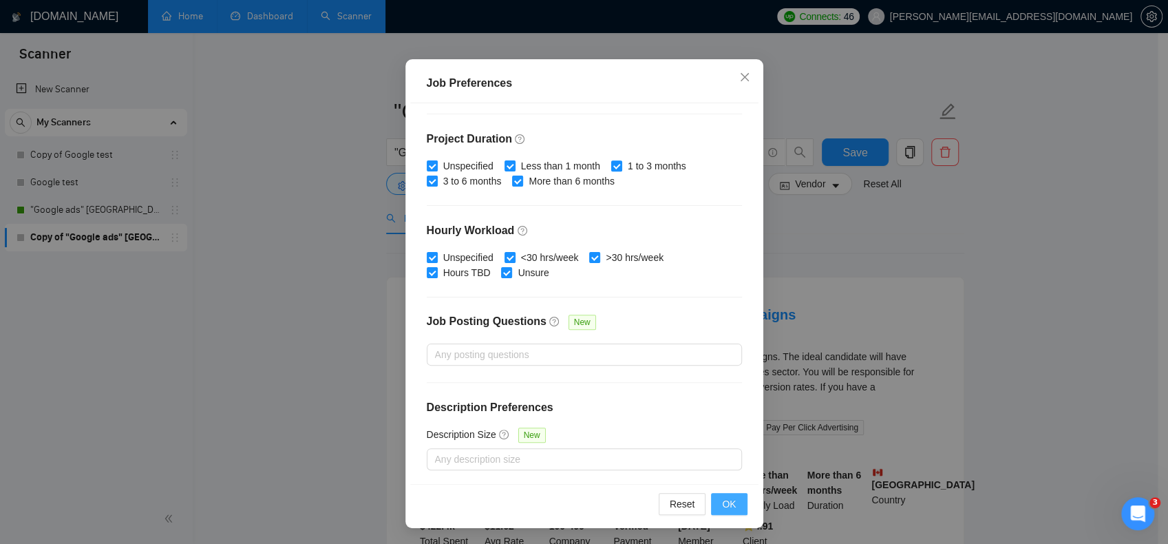
click at [723, 503] on span "OK" at bounding box center [729, 503] width 14 height 15
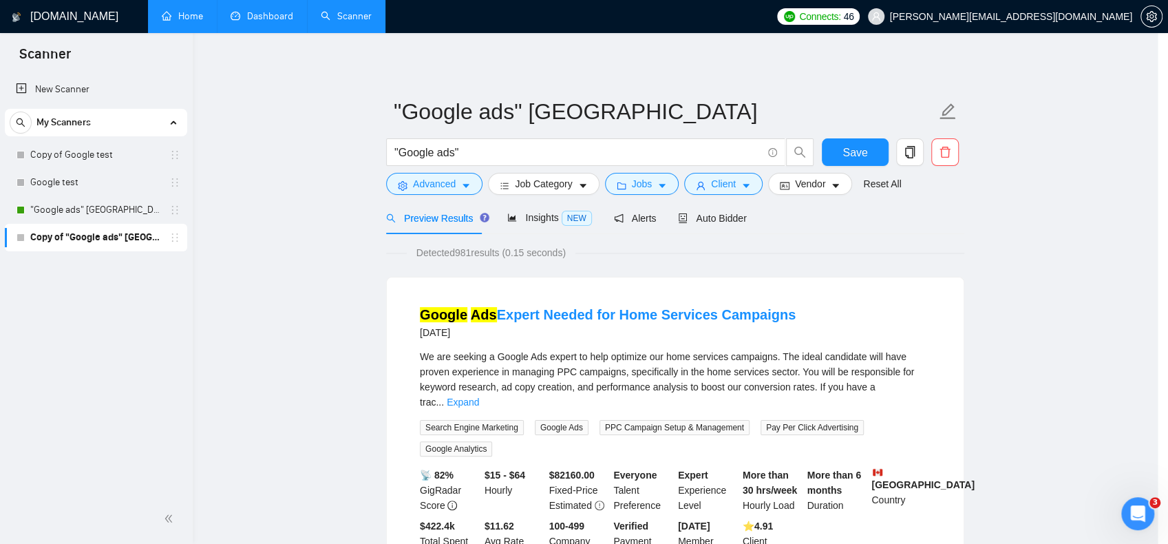
scroll to position [23, 0]
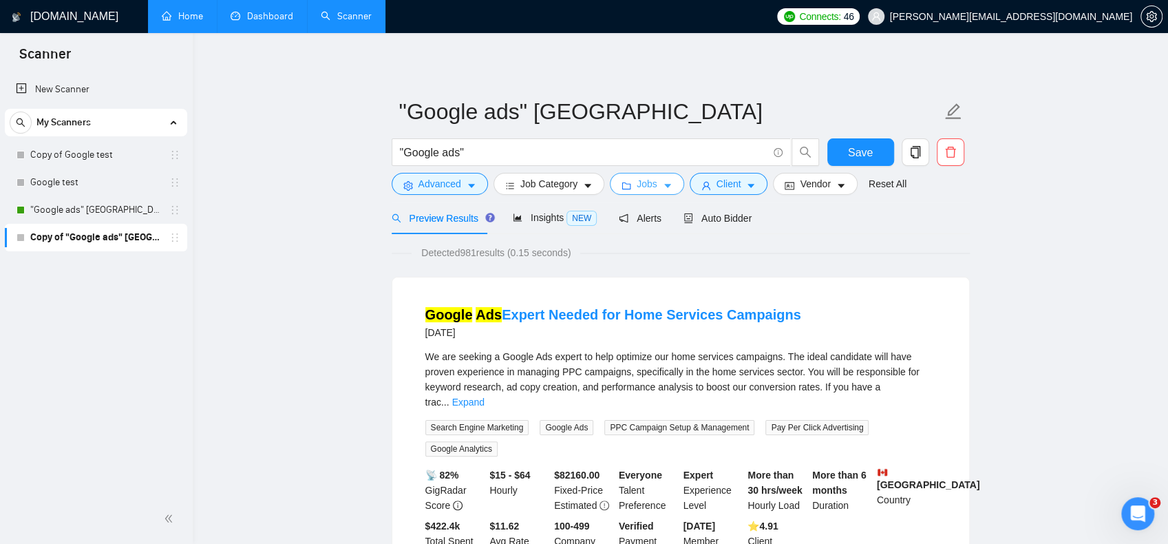
click at [664, 186] on icon "caret-down" at bounding box center [667, 187] width 7 height 4
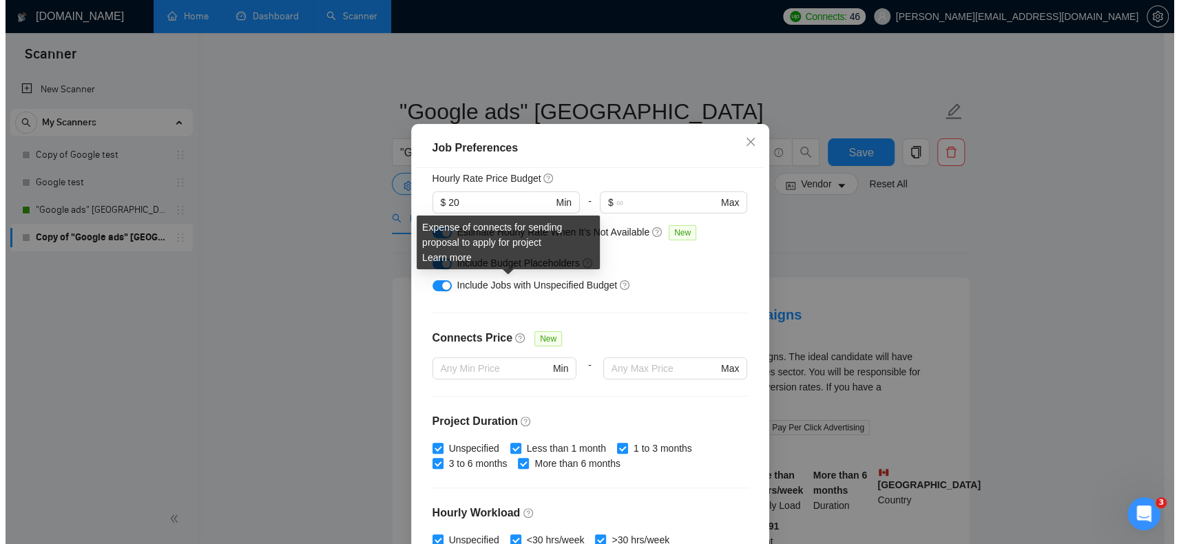
scroll to position [0, 0]
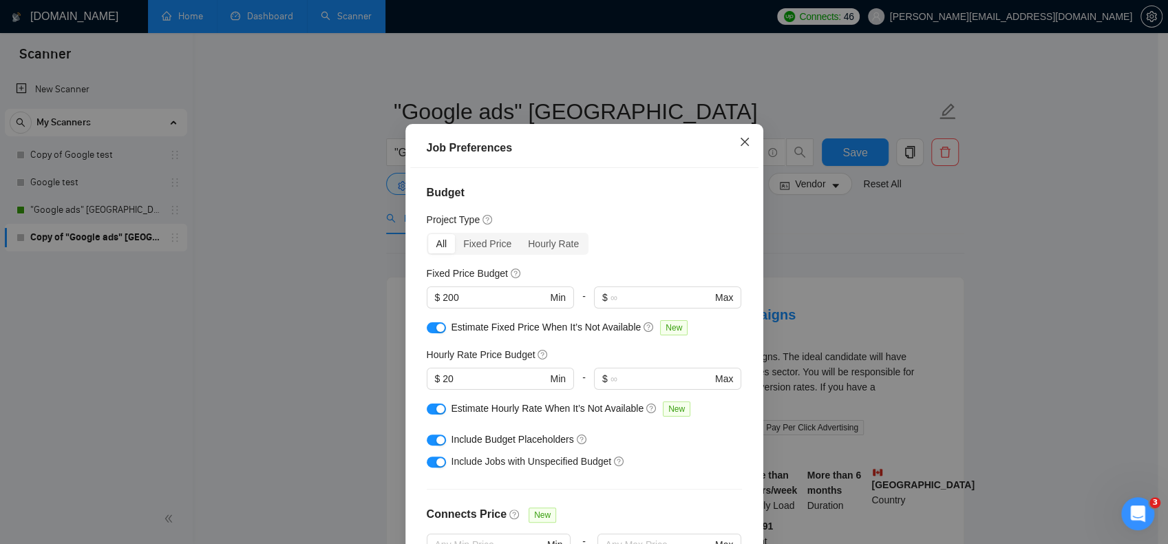
click at [739, 147] on icon "close" at bounding box center [744, 141] width 11 height 11
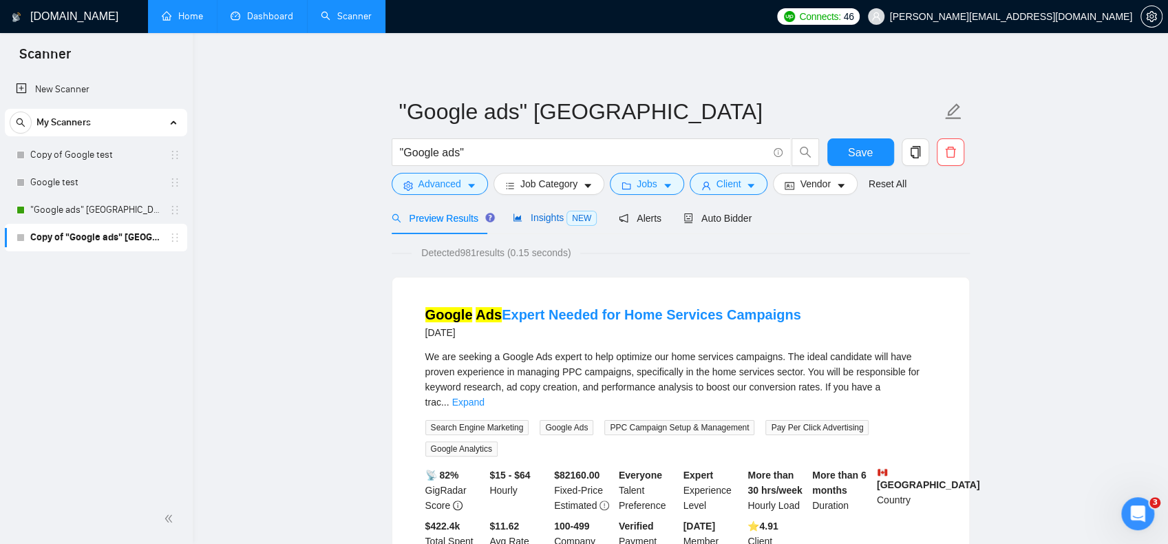
click at [536, 223] on span "Insights NEW" at bounding box center [555, 217] width 84 height 11
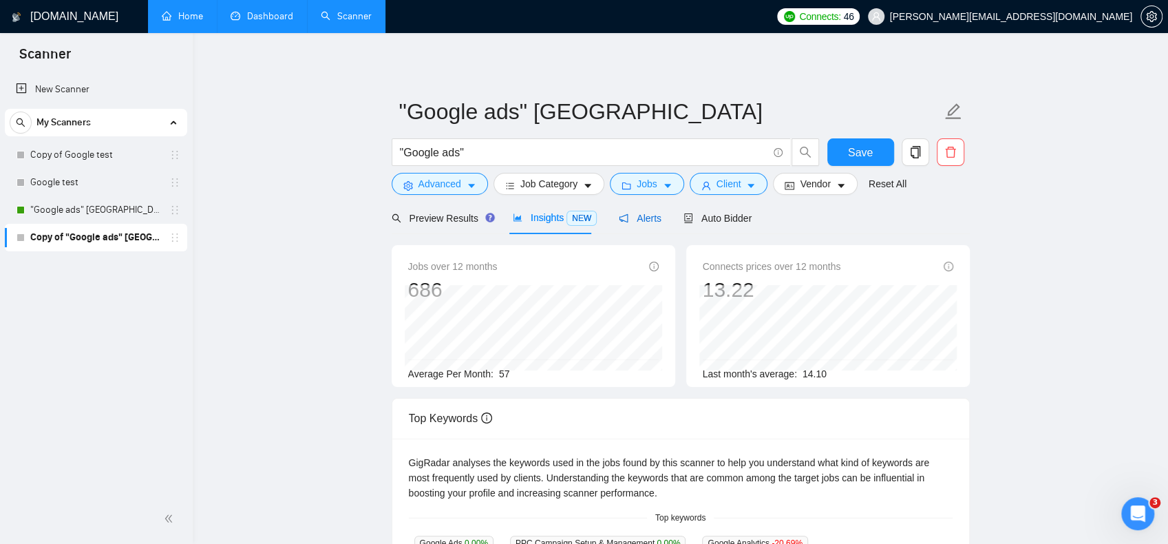
click at [622, 218] on span "Alerts" at bounding box center [640, 218] width 43 height 11
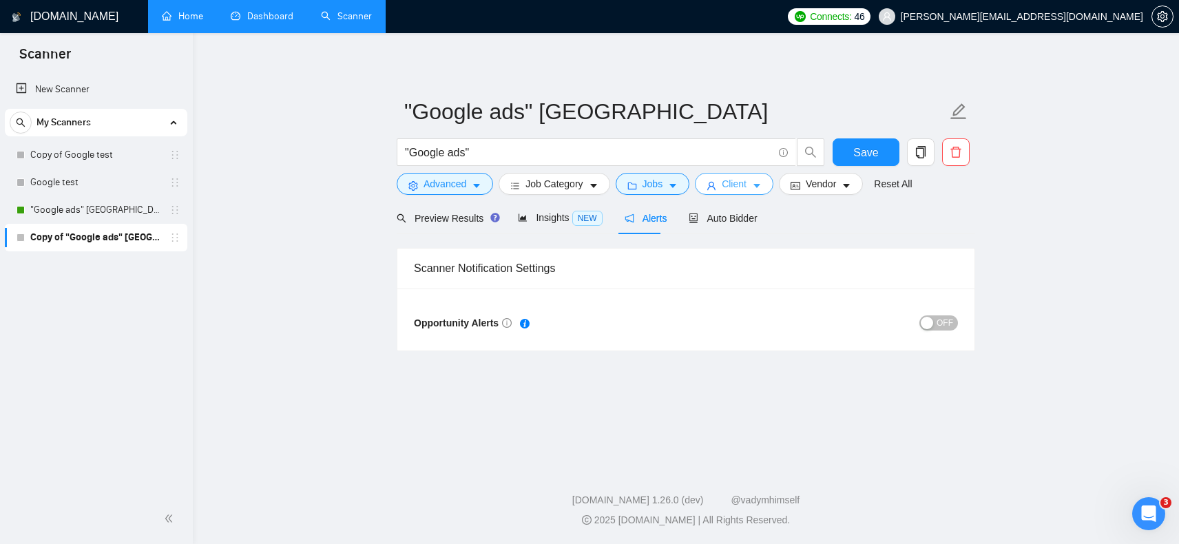
click at [744, 182] on button "Client" at bounding box center [734, 184] width 78 height 22
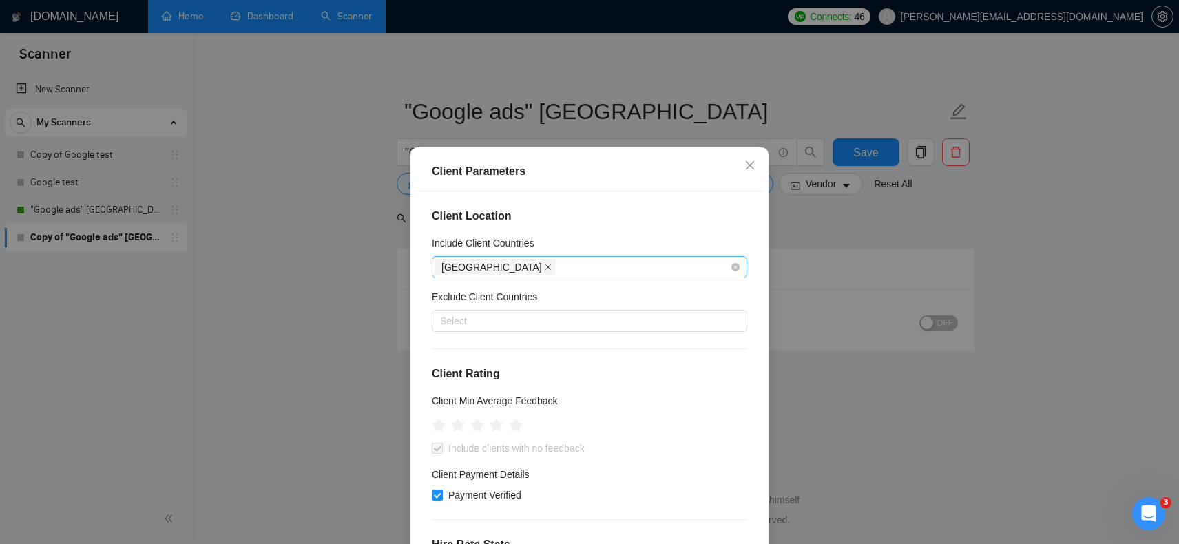
click at [545, 269] on icon "close" at bounding box center [548, 267] width 7 height 7
click at [478, 264] on div at bounding box center [582, 267] width 295 height 17
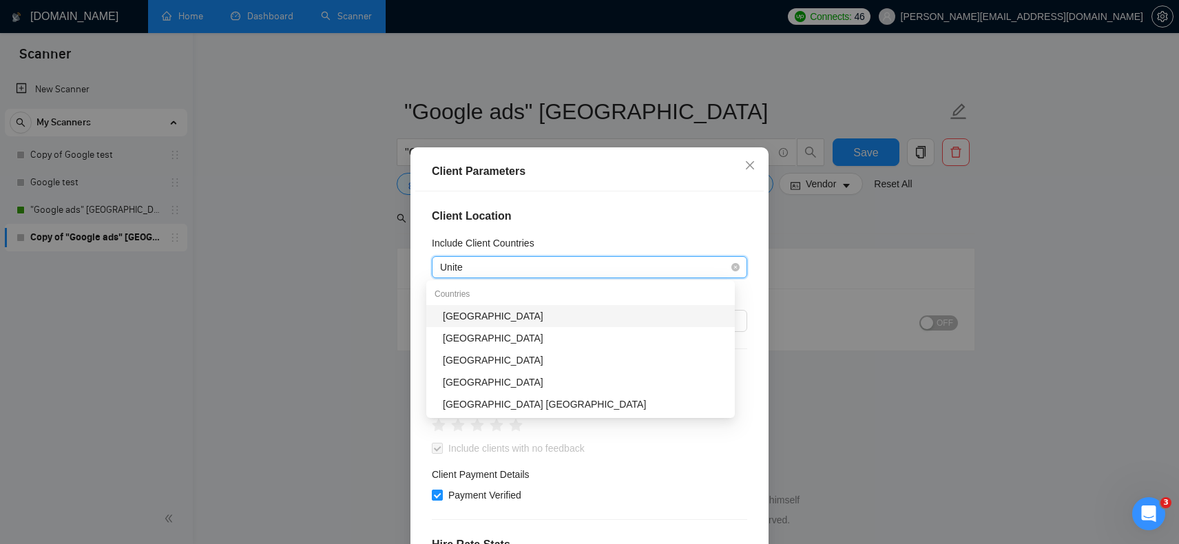
type input "United"
click at [478, 308] on div "[GEOGRAPHIC_DATA]" at bounding box center [585, 315] width 284 height 15
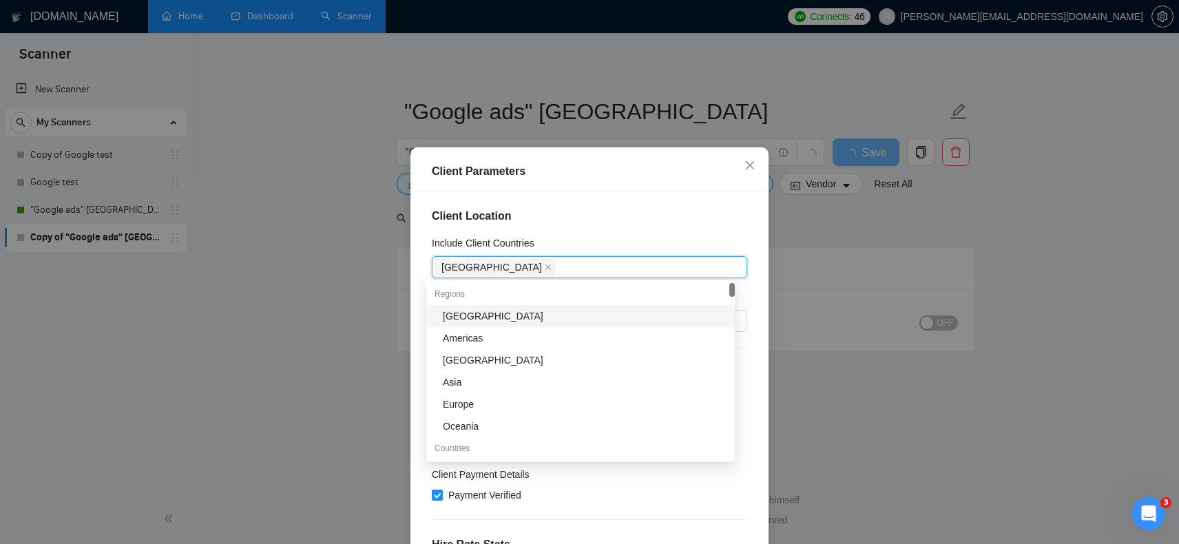
click at [672, 209] on h4 "Client Location" at bounding box center [589, 216] width 315 height 17
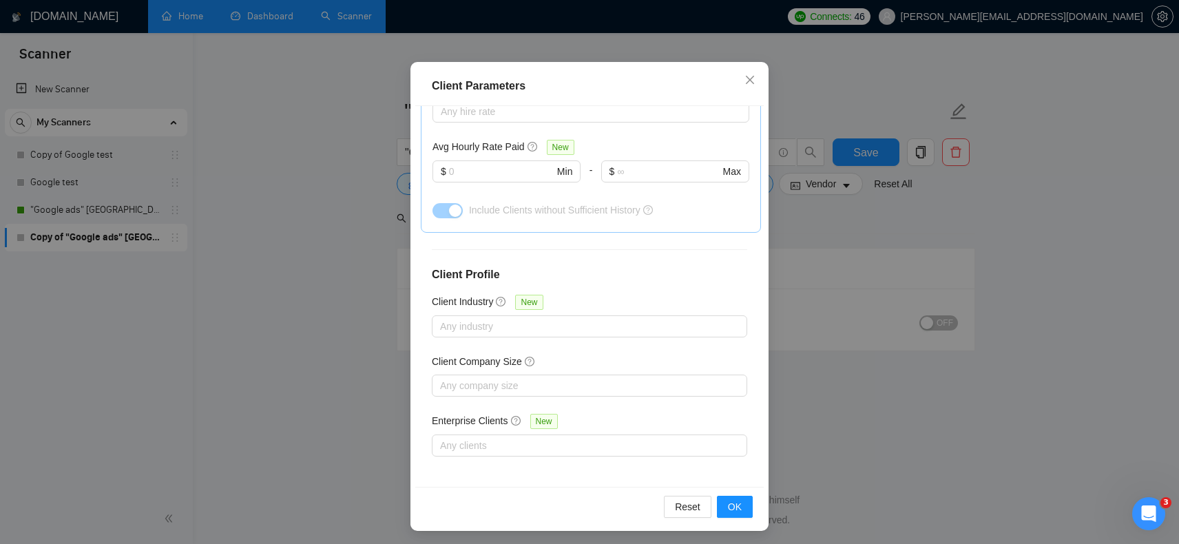
scroll to position [88, 0]
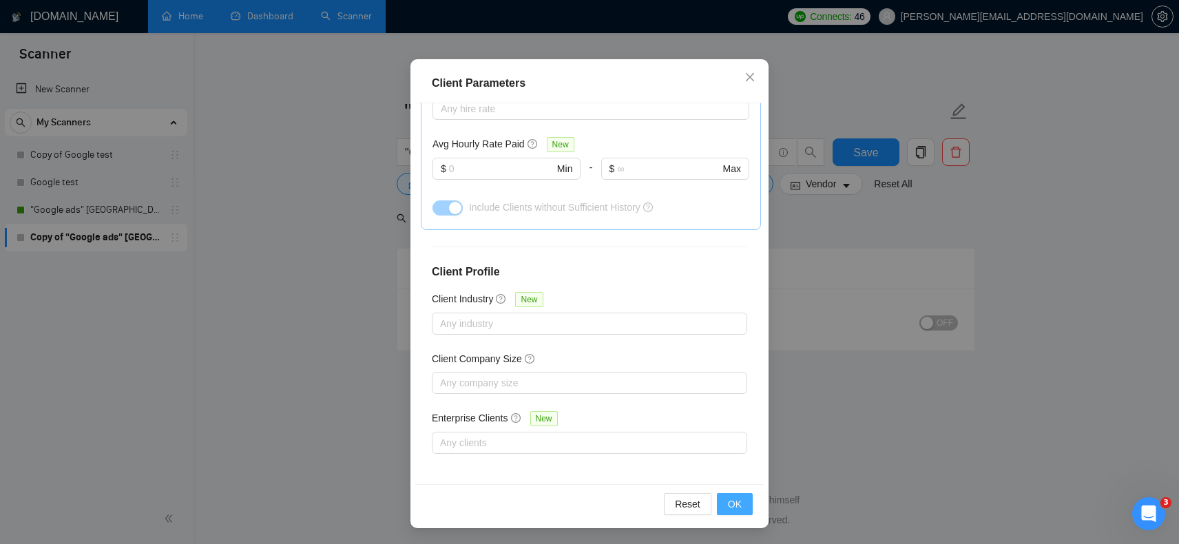
click at [730, 505] on span "OK" at bounding box center [735, 503] width 14 height 15
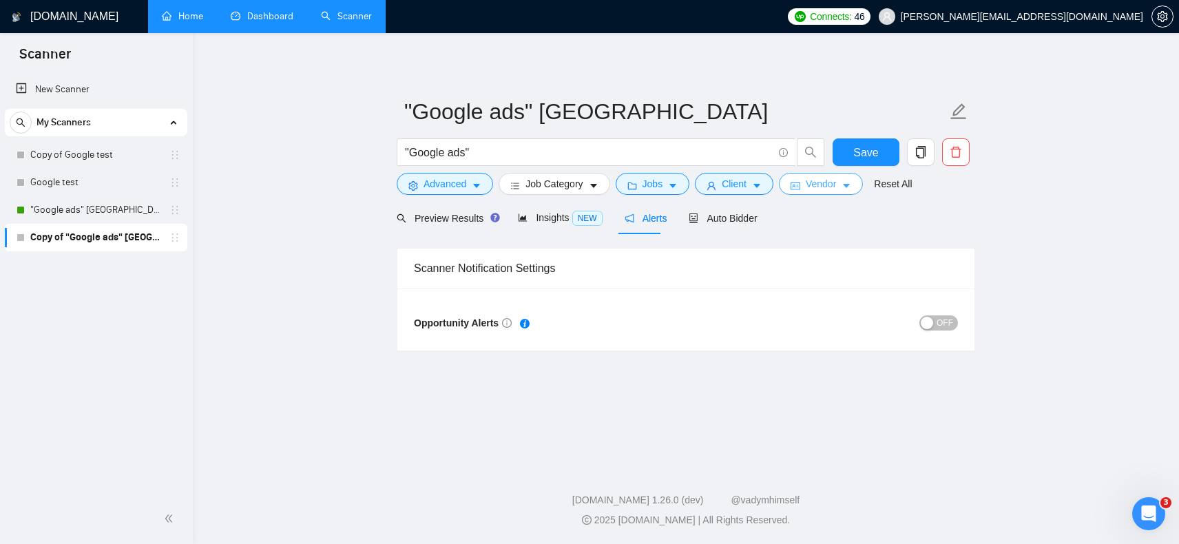
click at [832, 184] on button "Vendor" at bounding box center [821, 184] width 84 height 22
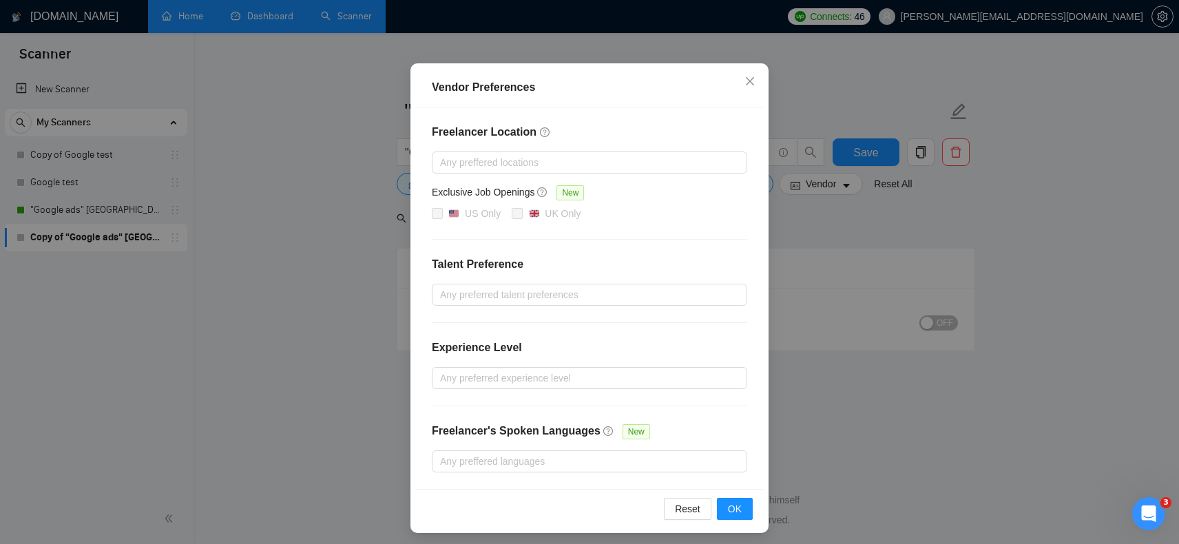
scroll to position [90, 0]
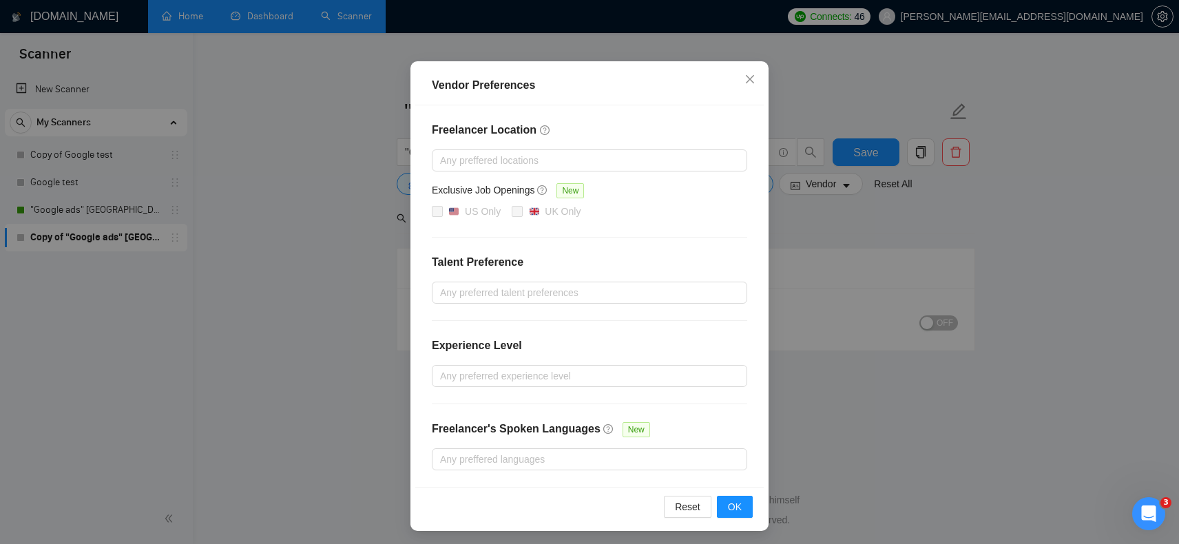
click at [1060, 244] on div "Vendor Preferences Freelancer Location Any preffered locations Exclusive Job Op…" at bounding box center [589, 272] width 1179 height 544
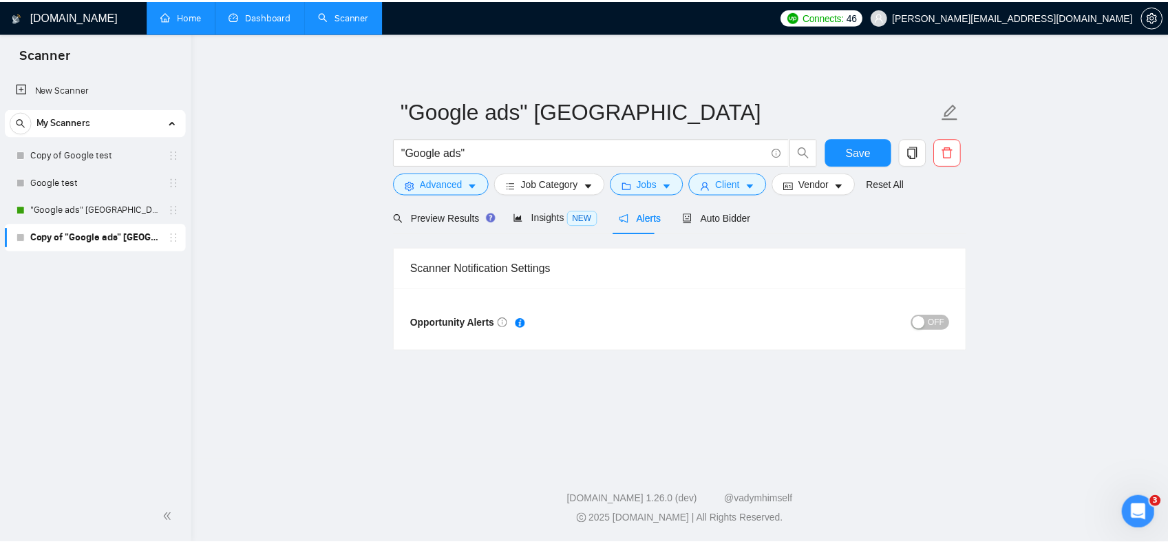
scroll to position [21, 0]
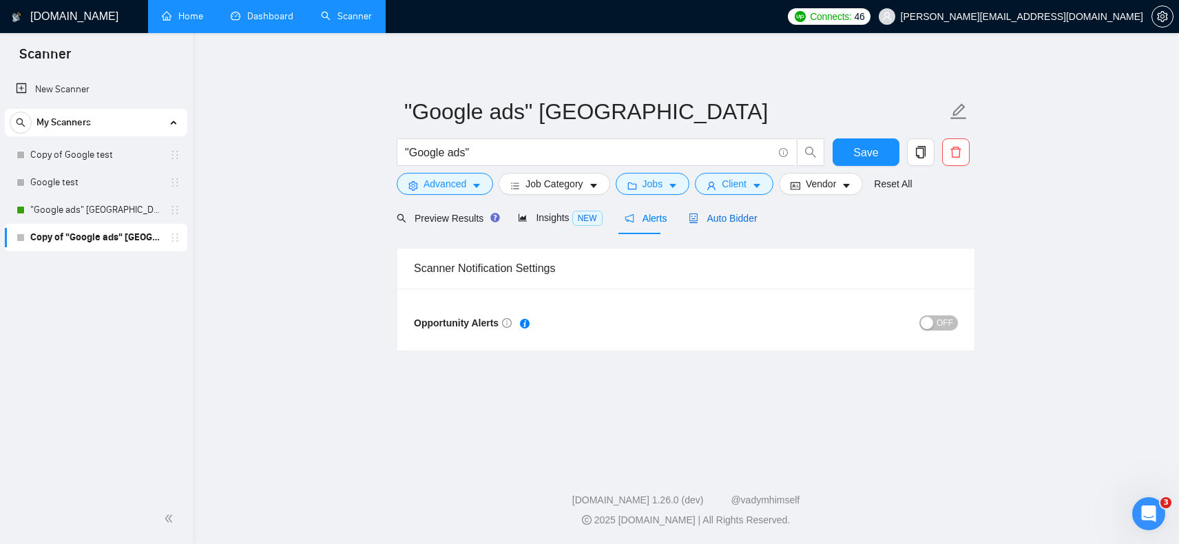
click at [721, 213] on span "Auto Bidder" at bounding box center [722, 218] width 68 height 11
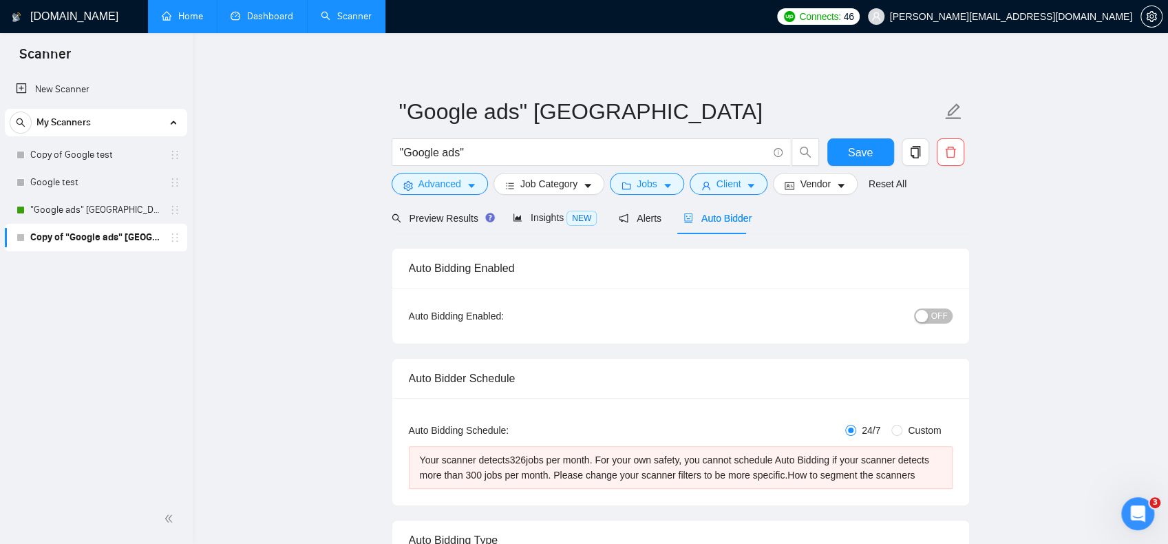
click at [921, 316] on div "button" at bounding box center [922, 316] width 12 height 12
click at [912, 219] on div "Preview Results Insights NEW Alerts Auto Bidder" at bounding box center [681, 218] width 578 height 32
drag, startPoint x: 859, startPoint y: 154, endPoint x: 951, endPoint y: 299, distance: 172.7
click at [934, 310] on button "ON" at bounding box center [935, 315] width 34 height 15
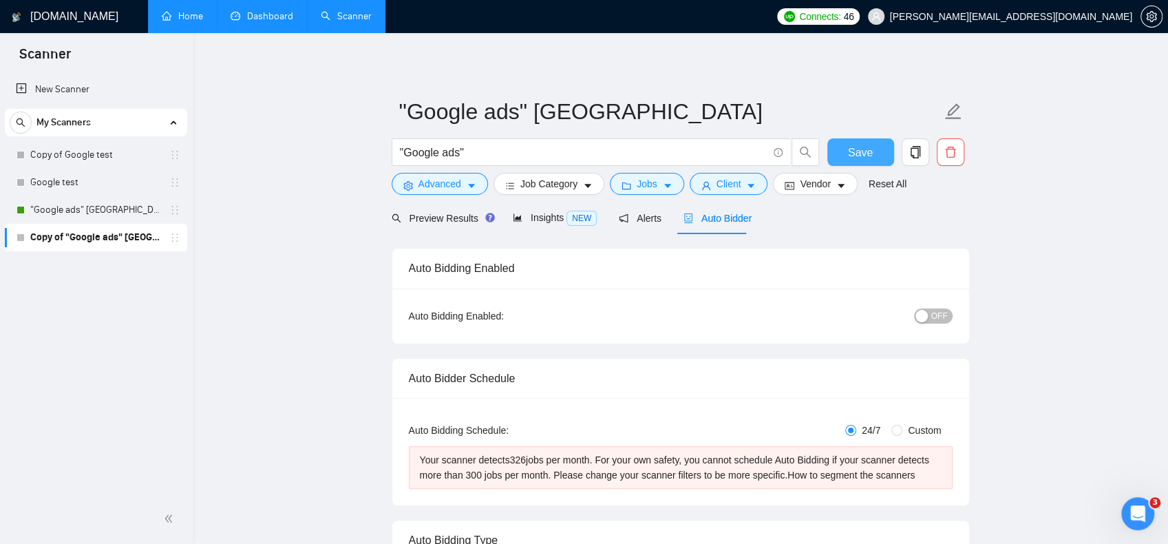
click at [872, 144] on span "Save" at bounding box center [860, 152] width 25 height 17
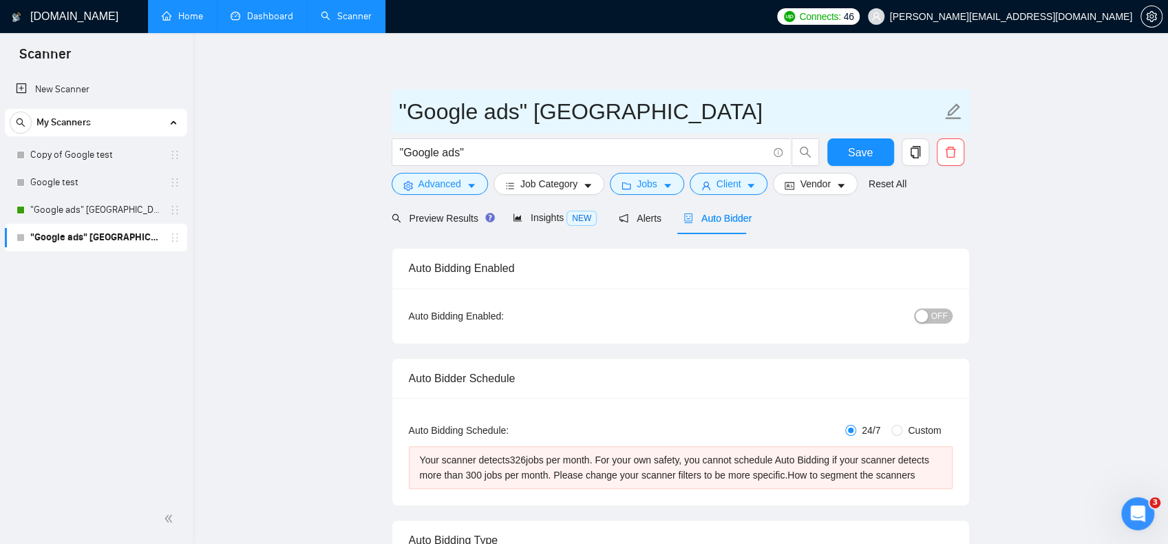
click at [792, 92] on span ""Google ads" [GEOGRAPHIC_DATA]" at bounding box center [681, 110] width 578 height 43
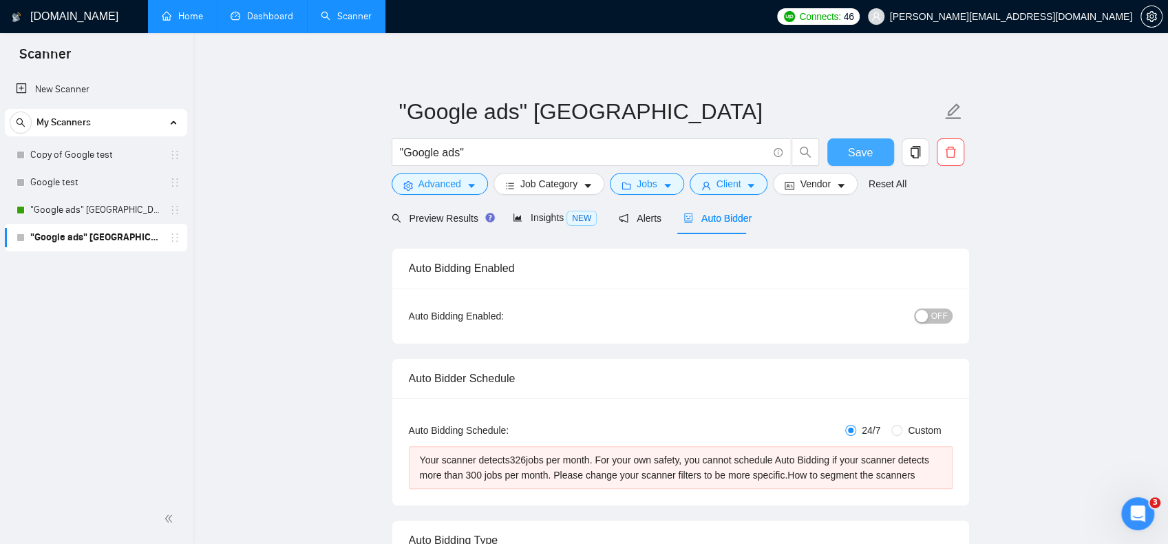
click at [852, 152] on span "Save" at bounding box center [860, 152] width 25 height 17
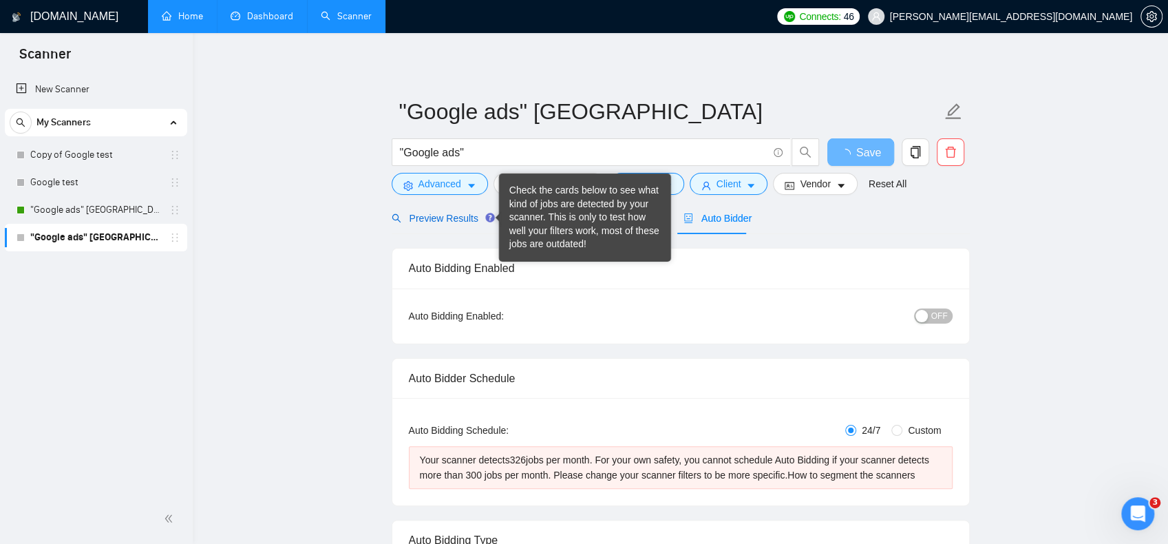
click at [460, 222] on span "Preview Results" at bounding box center [441, 218] width 99 height 11
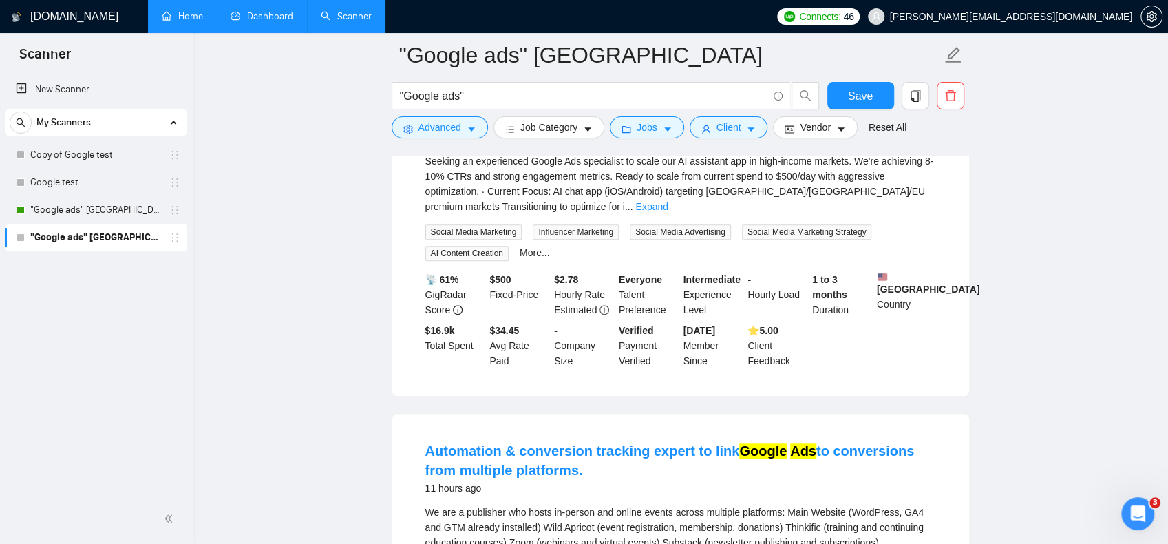
scroll to position [757, 0]
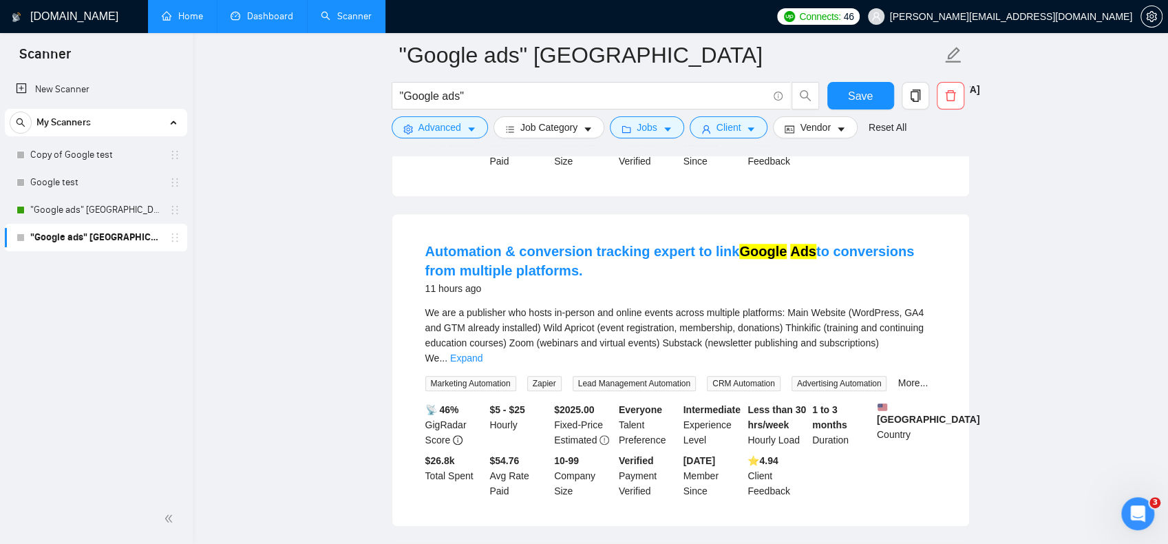
click at [611, 305] on div "We are a publisher who hosts in-person and online events across multiple platfo…" at bounding box center [680, 335] width 511 height 61
click at [483, 352] on link "Expand" at bounding box center [466, 357] width 32 height 11
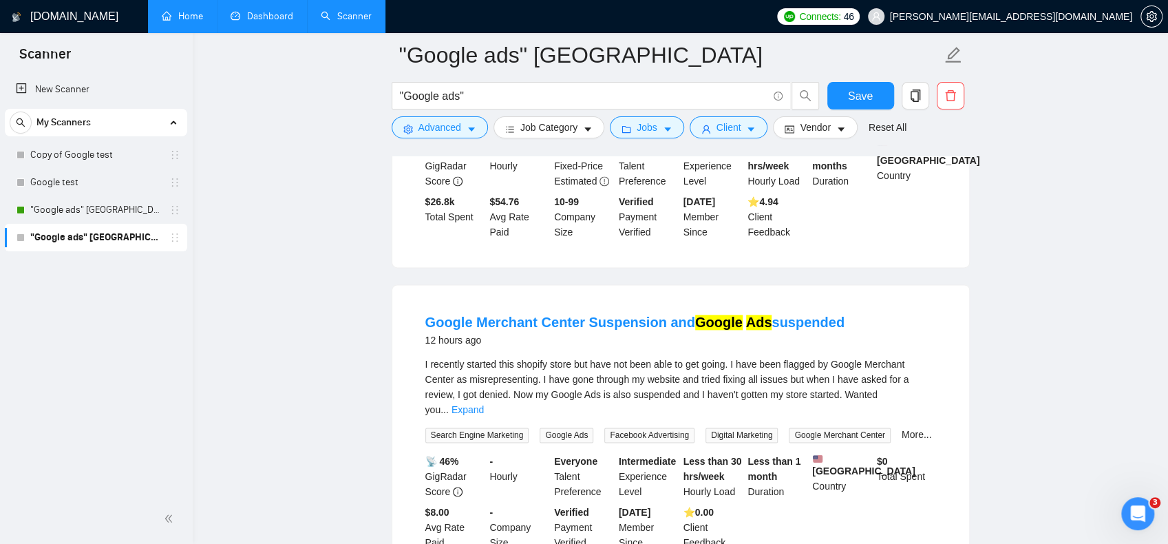
scroll to position [1170, 0]
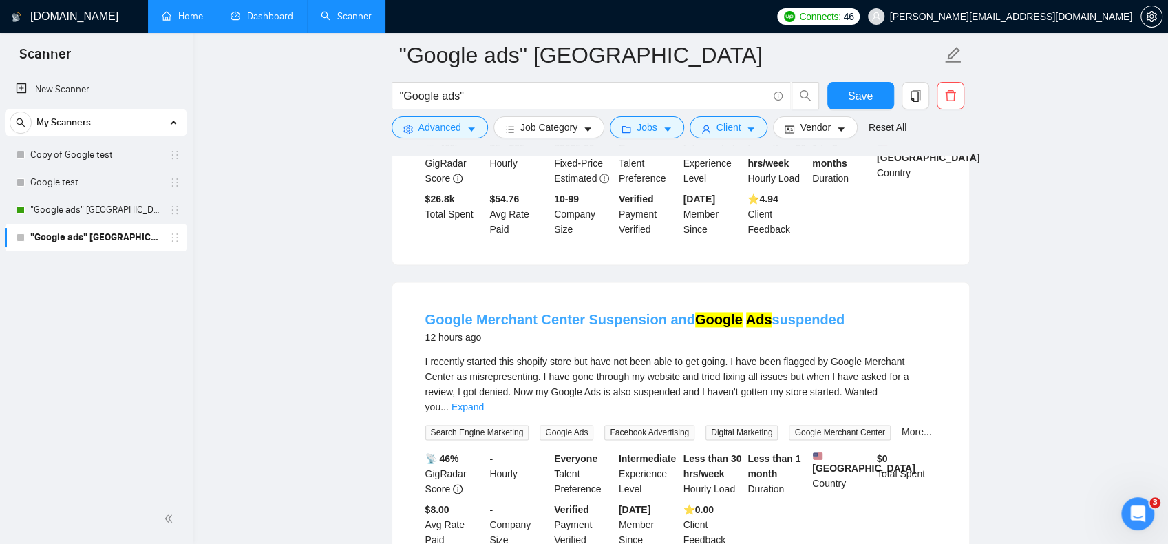
drag, startPoint x: 833, startPoint y: 304, endPoint x: 761, endPoint y: 309, distance: 71.8
click at [761, 310] on div "Google Merchant Center Suspension and Google Ads suspended 12 hours ago" at bounding box center [680, 328] width 511 height 36
copy link "suspended"
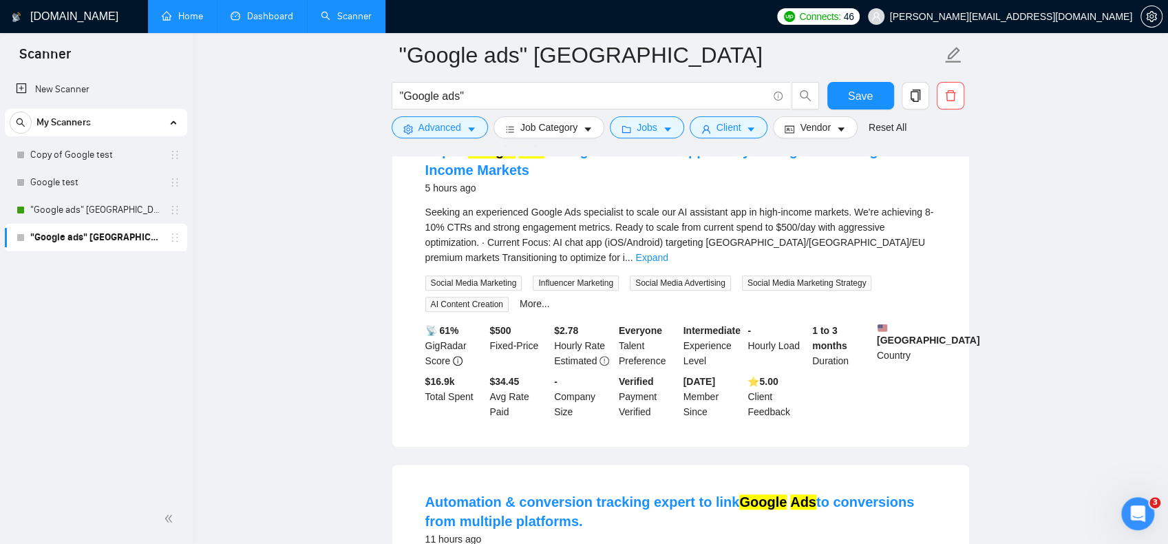
scroll to position [207, 0]
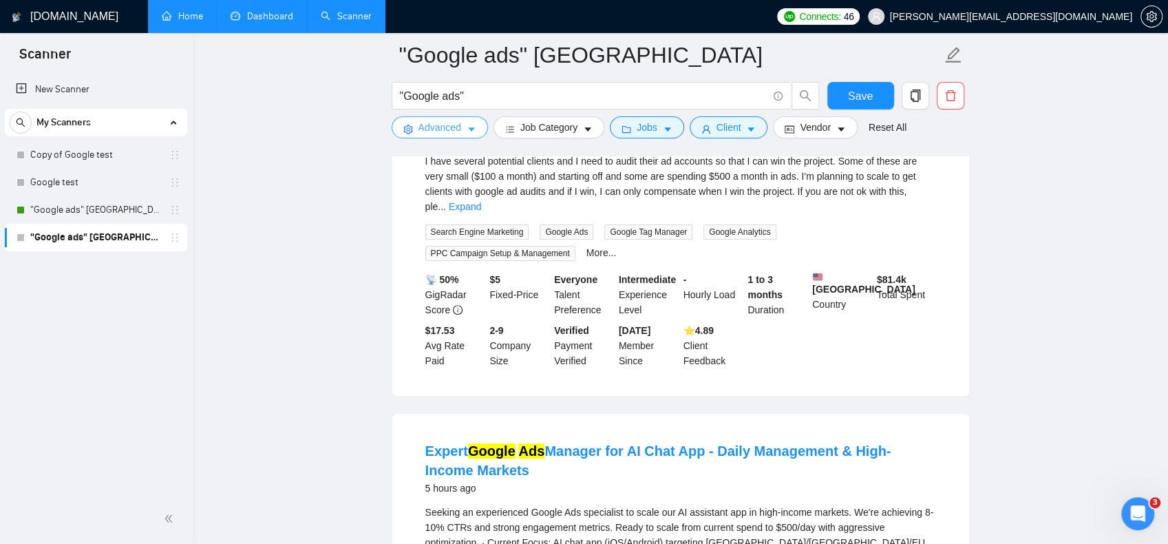
click at [409, 119] on button "Advanced" at bounding box center [440, 127] width 96 height 22
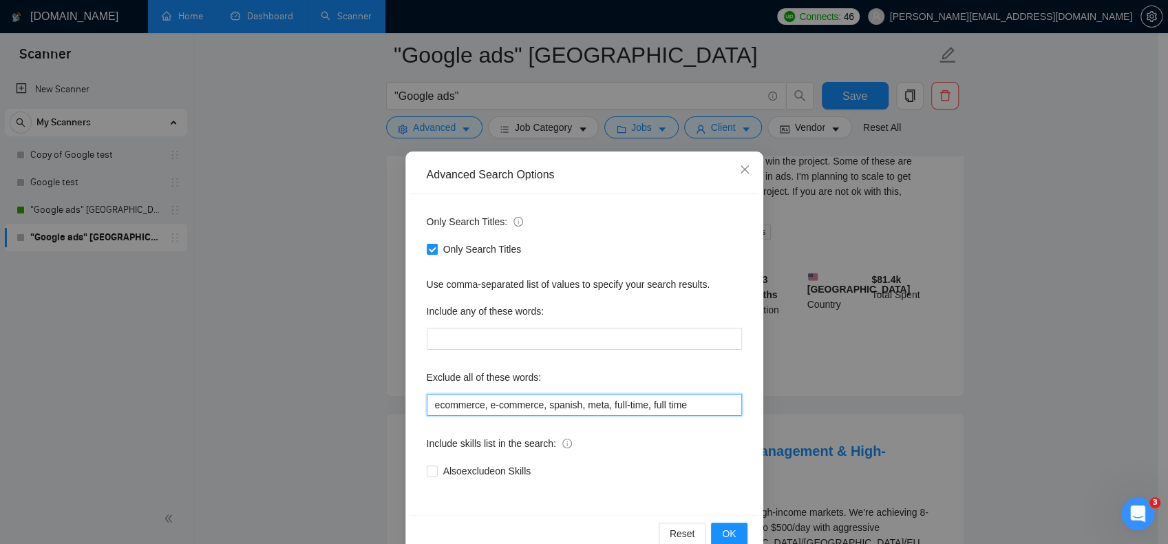
click at [693, 406] on input "ecommerce, e-commerce, spanish, meta, full-time, full time" at bounding box center [584, 405] width 315 height 22
paste input "suspended"
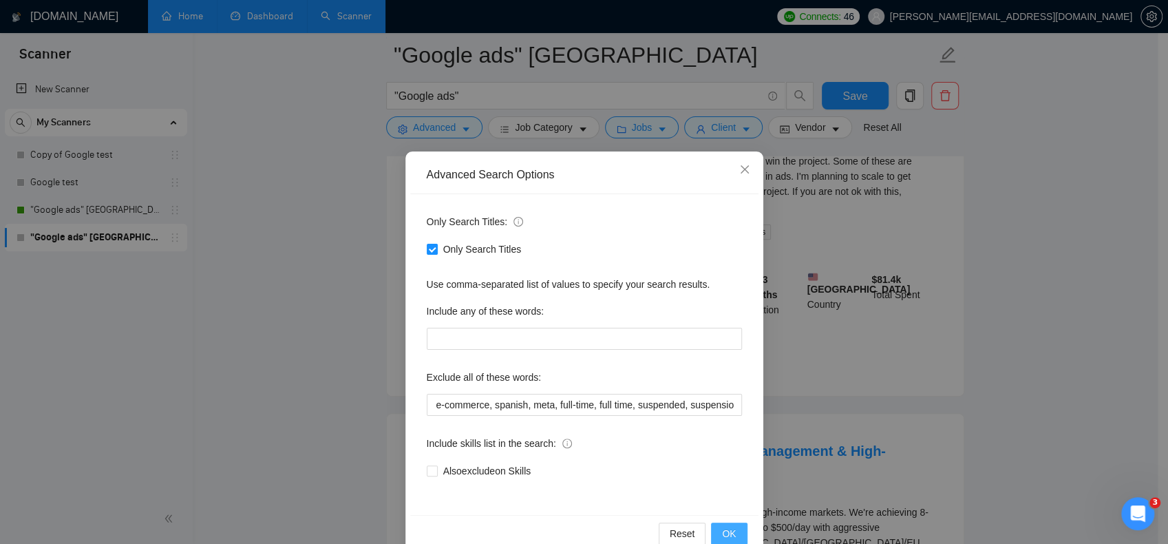
scroll to position [0, 0]
click at [722, 526] on span "OK" at bounding box center [729, 533] width 14 height 15
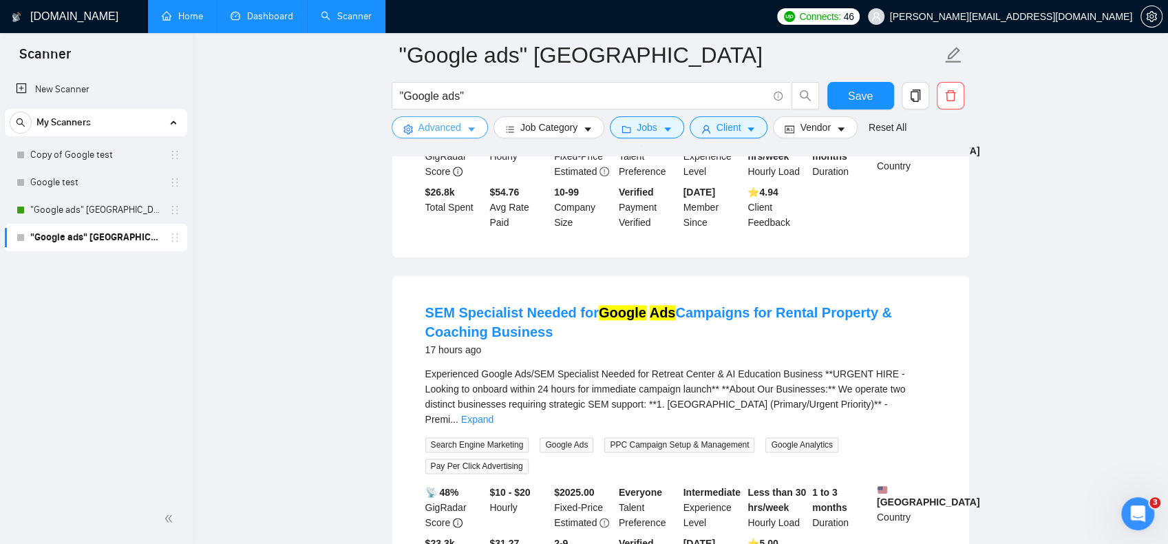
scroll to position [1033, 0]
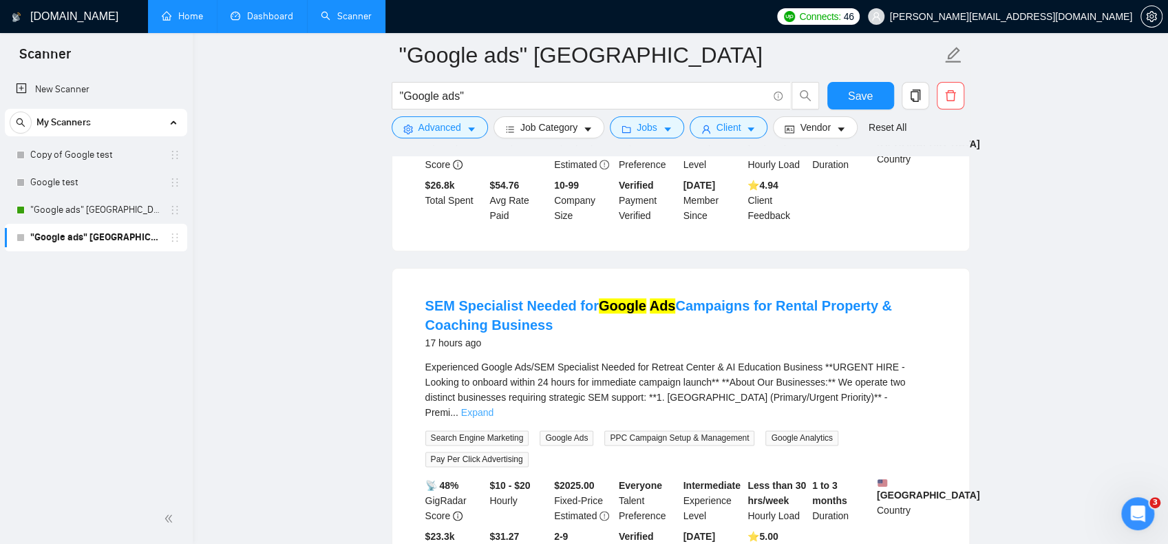
click at [494, 407] on link "Expand" at bounding box center [477, 412] width 32 height 11
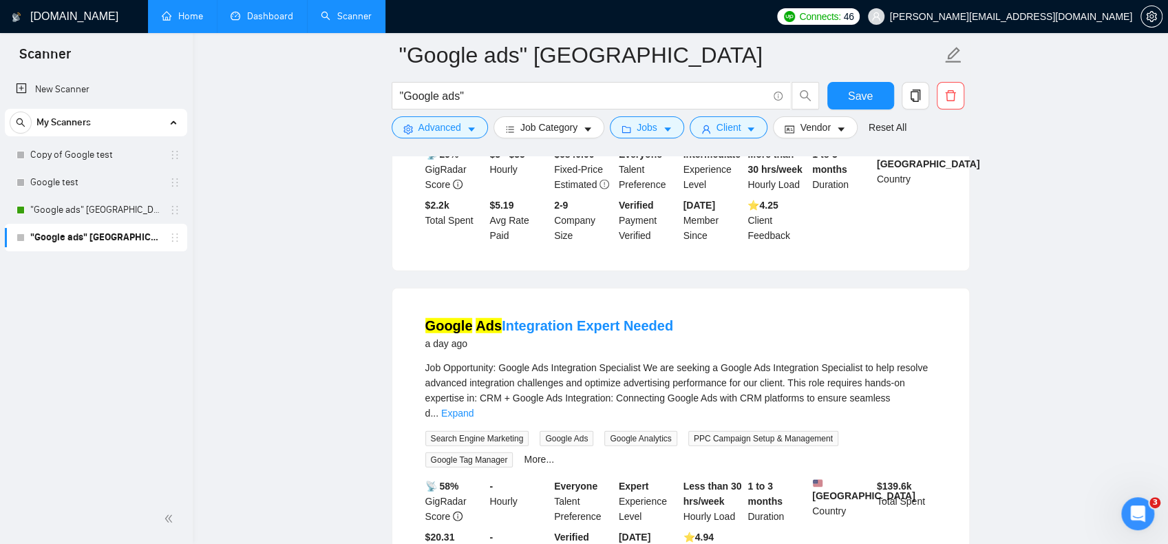
scroll to position [2203, 0]
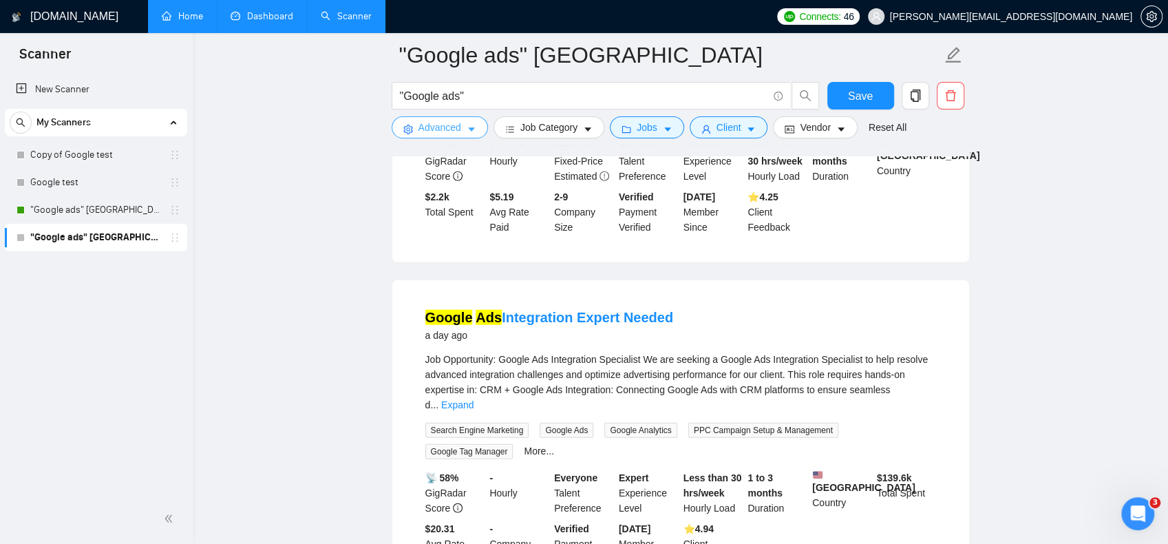
click at [463, 123] on button "Advanced" at bounding box center [440, 127] width 96 height 22
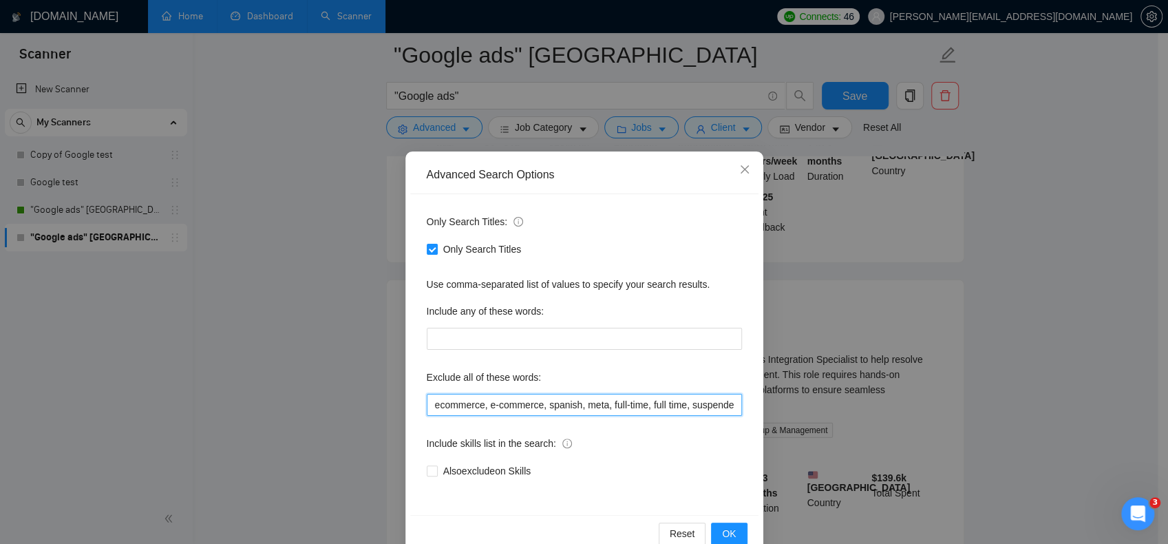
scroll to position [0, 54]
drag, startPoint x: 695, startPoint y: 406, endPoint x: 873, endPoint y: 412, distance: 177.7
click at [873, 412] on div "Advanced Search Options Only Search Titles: Only Search Titles Use comma-separa…" at bounding box center [584, 272] width 1168 height 544
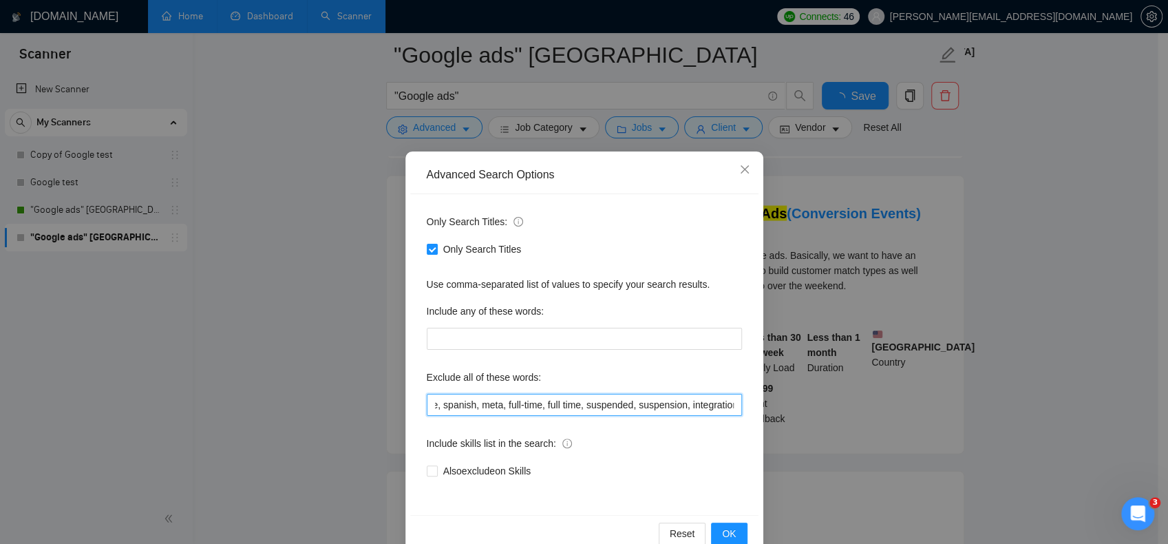
scroll to position [2203, 0]
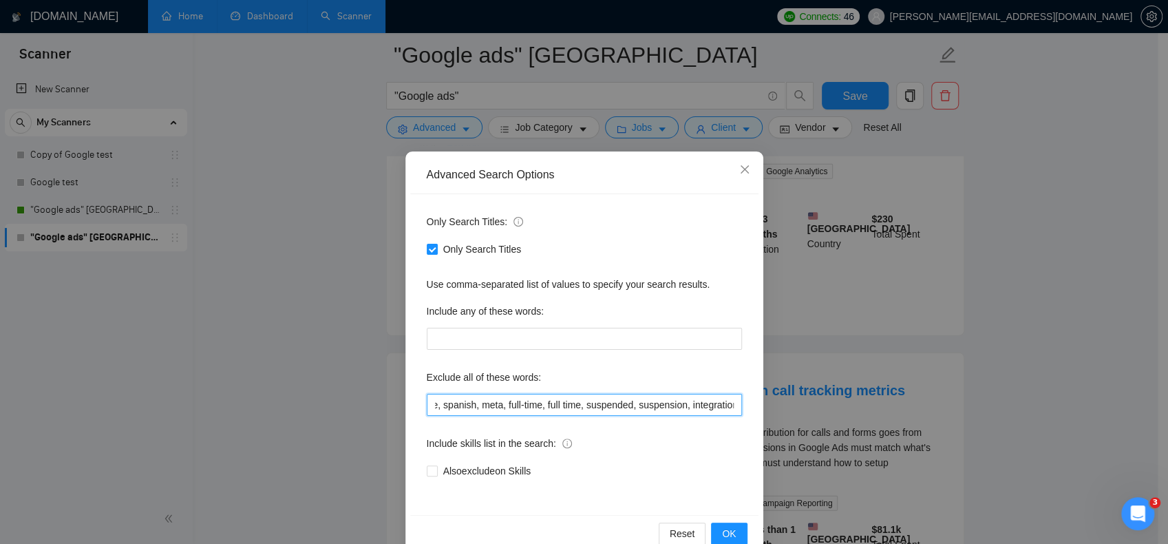
click at [684, 402] on input "ecommerce, e-commerce, spanish, meta, full-time, full time, suspended, suspensi…" at bounding box center [584, 405] width 315 height 22
drag, startPoint x: 681, startPoint y: 404, endPoint x: 771, endPoint y: 410, distance: 90.4
click at [771, 410] on div "Advanced Search Options Only Search Titles: Only Search Titles Use comma-separa…" at bounding box center [584, 272] width 1168 height 544
paste input "integration"
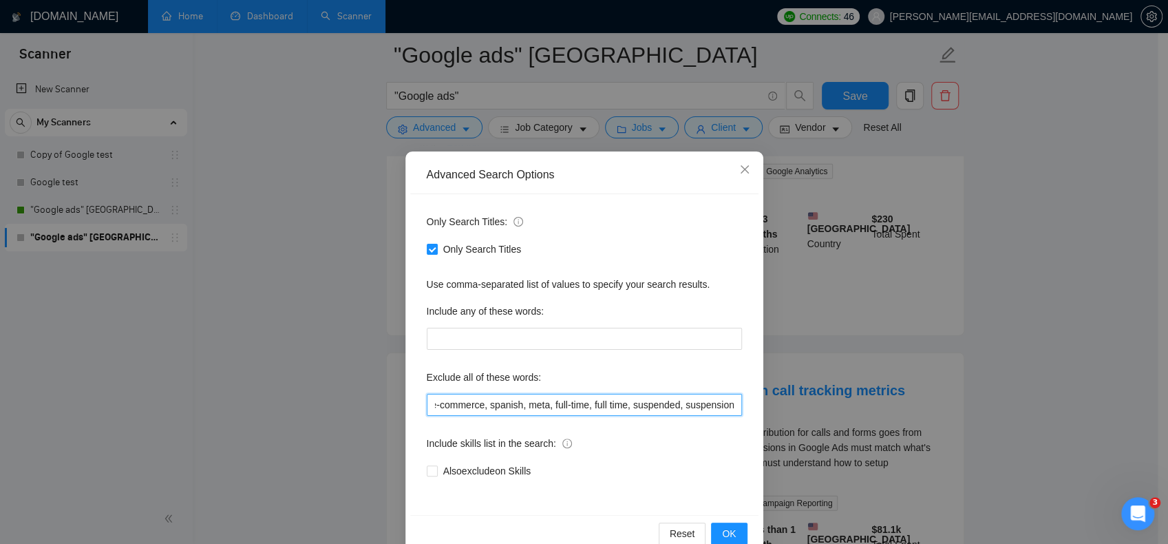
scroll to position [0, 106]
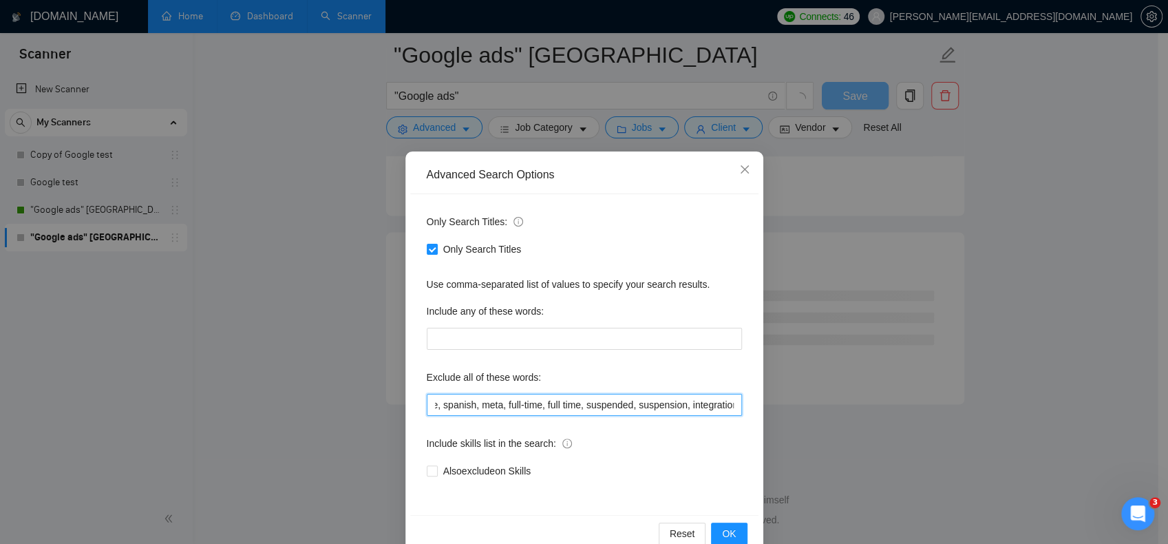
click at [697, 411] on input "ecommerce, e-commerce, spanish, meta, full-time, full time, suspended, suspensi…" at bounding box center [584, 405] width 315 height 22
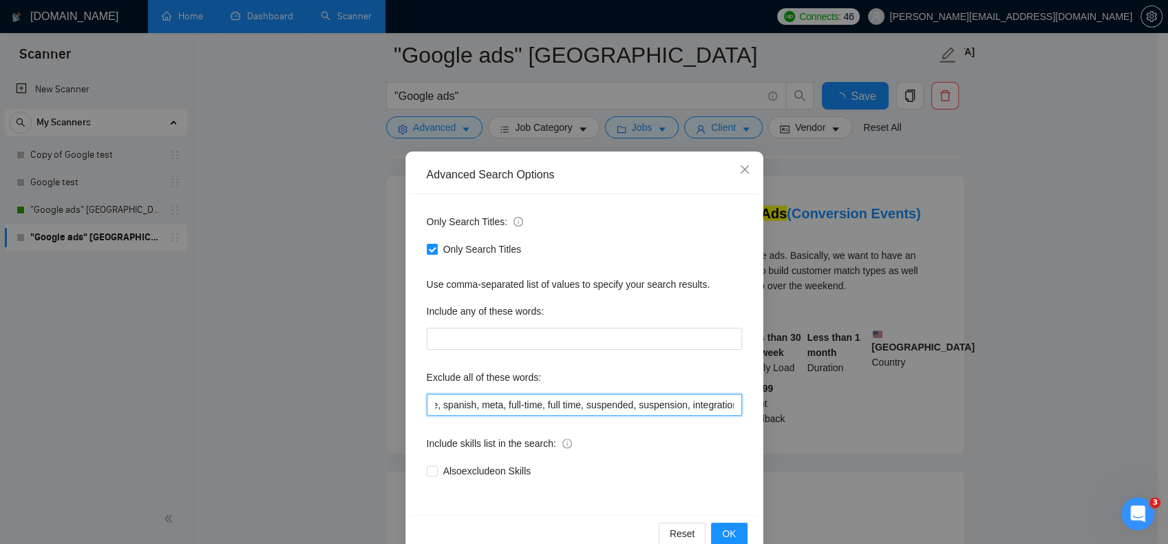
scroll to position [2203, 0]
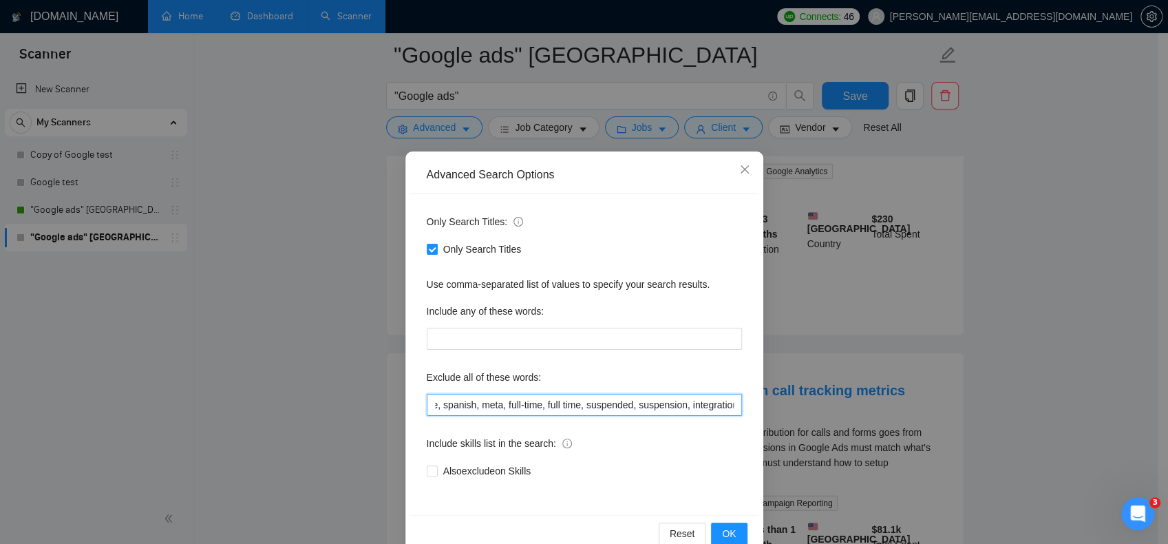
drag, startPoint x: 680, startPoint y: 405, endPoint x: 771, endPoint y: 408, distance: 90.9
click at [771, 408] on div "Advanced Search Options Only Search Titles: Only Search Titles Use comma-separa…" at bounding box center [584, 272] width 1168 height 544
type input "ecommerce, e-commerce, spanish, meta, full-time, full time, suspended, suspensi…"
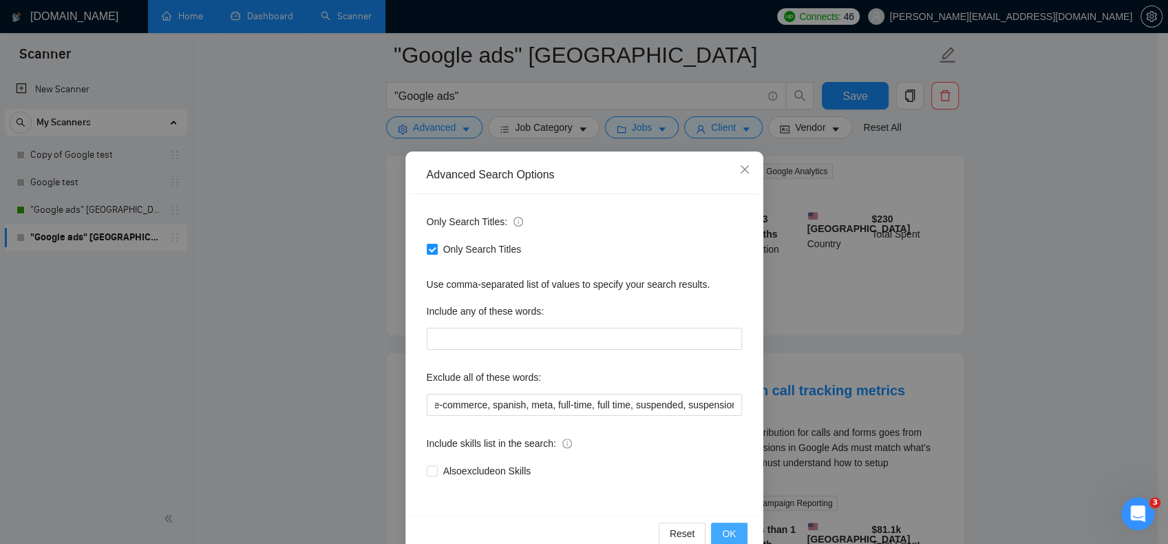
click at [733, 527] on button "OK" at bounding box center [729, 534] width 36 height 22
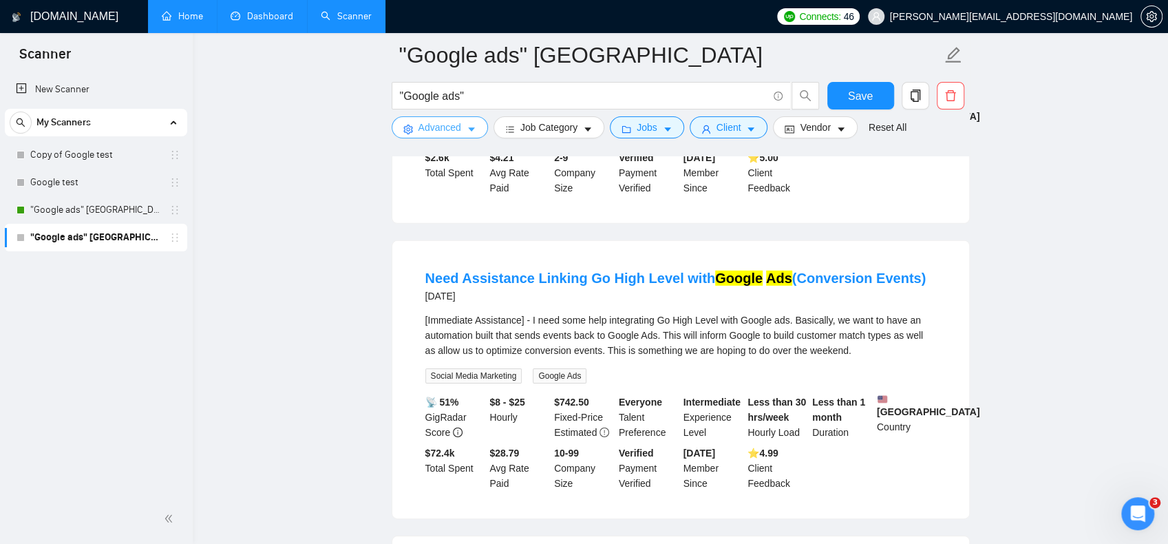
scroll to position [2960, 0]
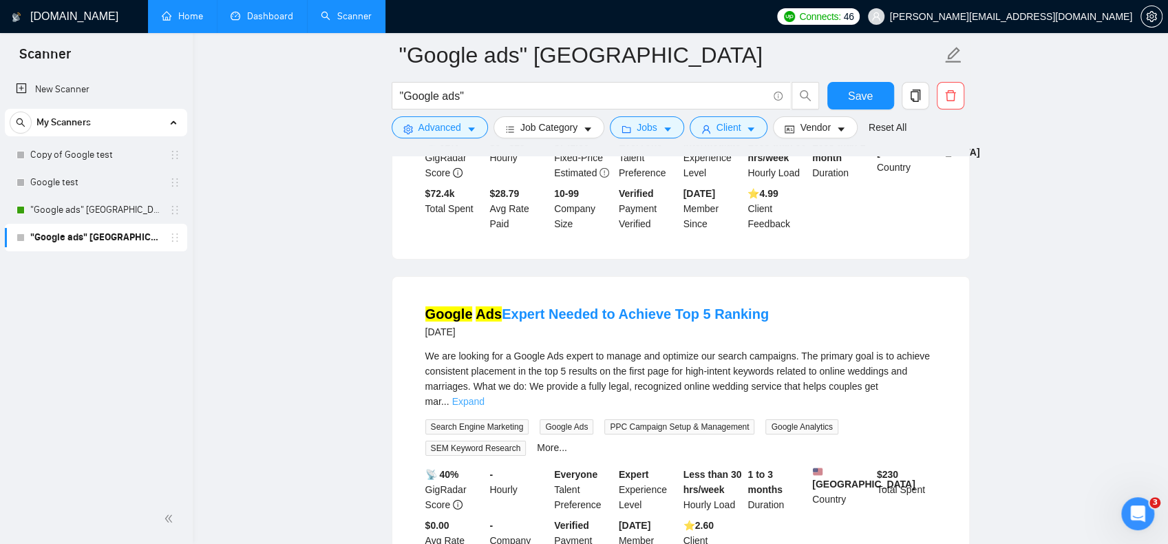
click at [485, 396] on link "Expand" at bounding box center [468, 401] width 32 height 11
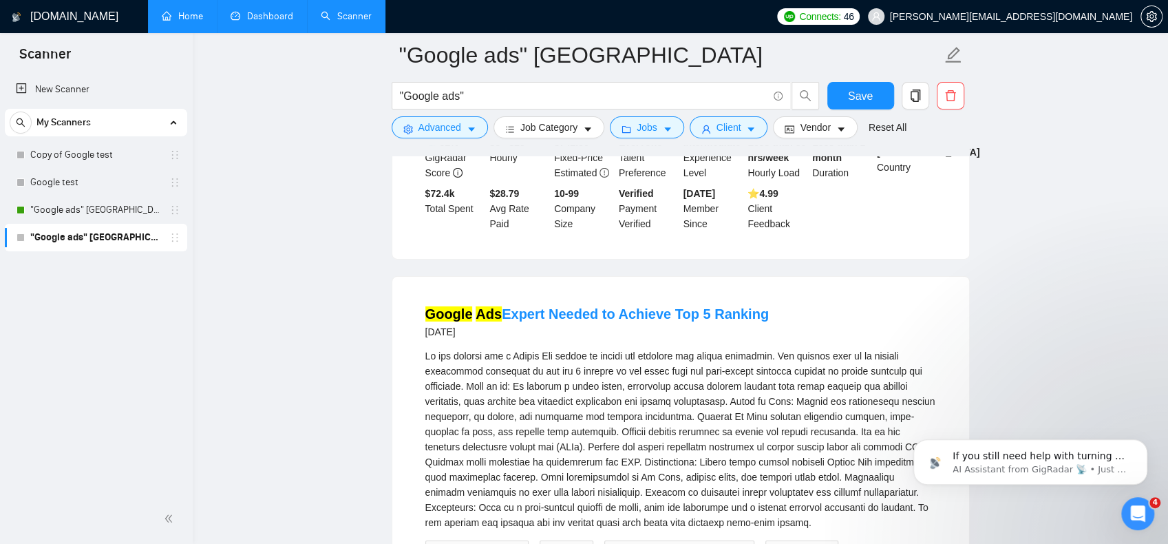
scroll to position [3201, 0]
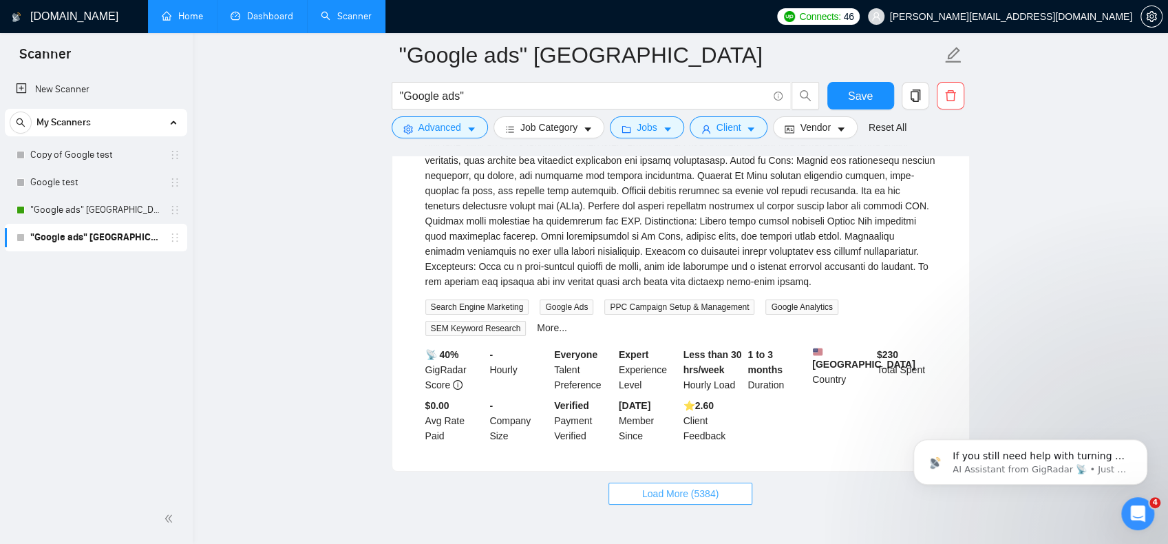
click at [686, 486] on span "Load More (5384)" at bounding box center [680, 493] width 76 height 15
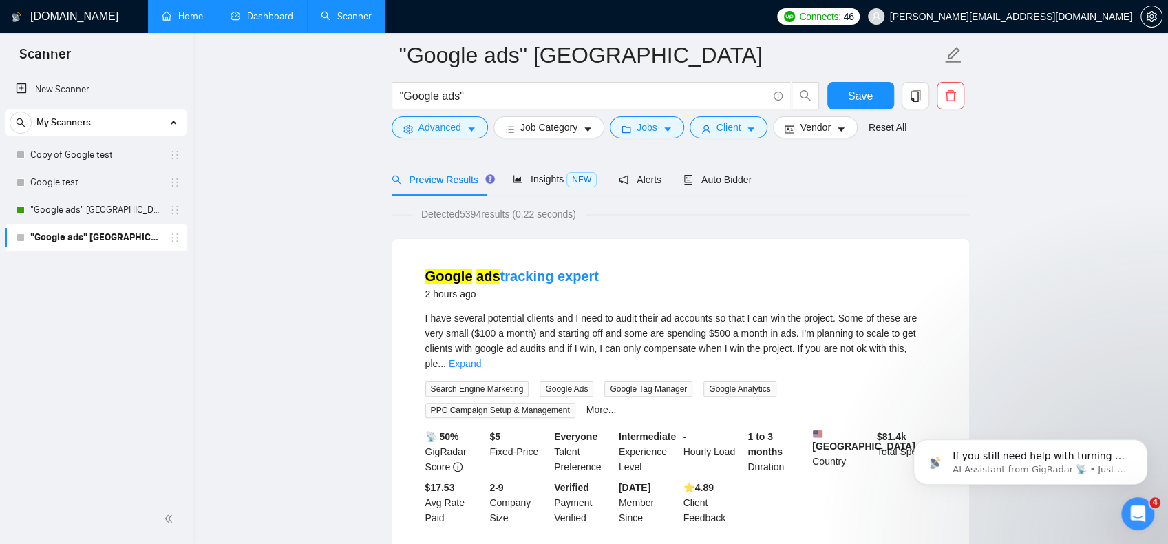
scroll to position [0, 0]
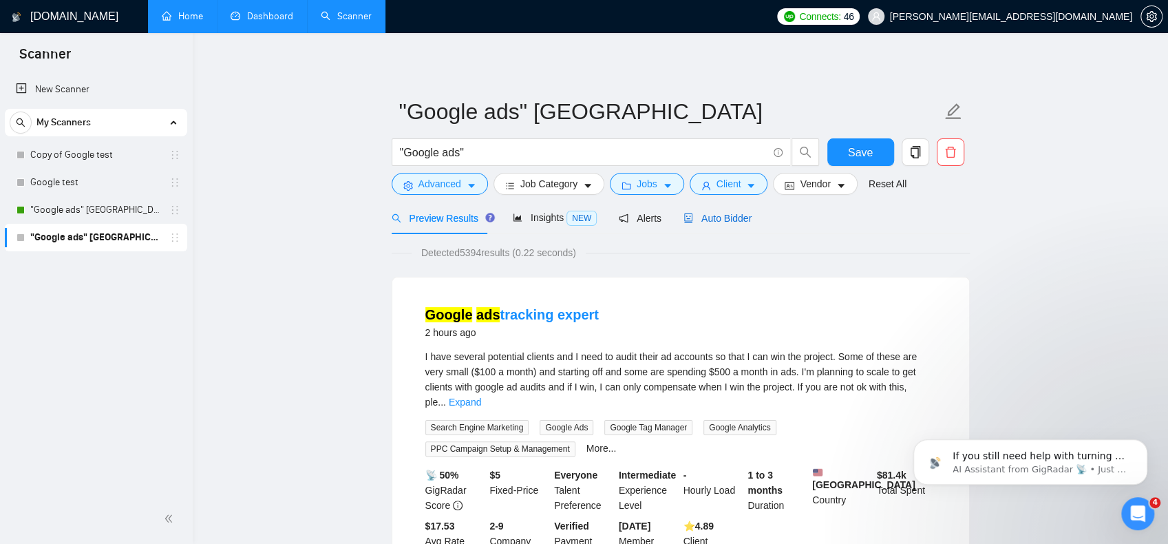
click at [708, 211] on div "Auto Bidder" at bounding box center [718, 218] width 68 height 15
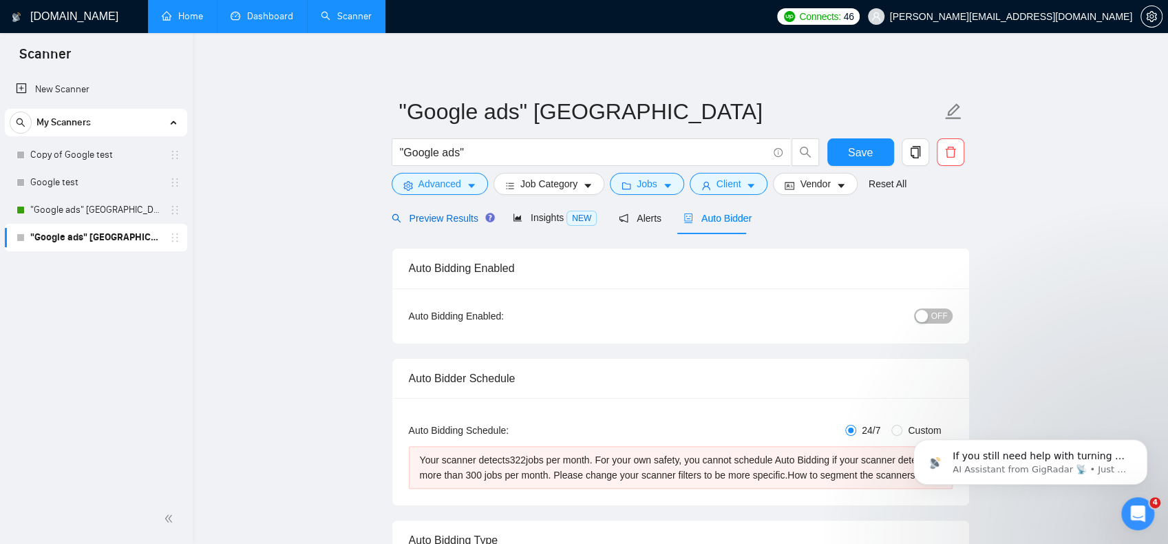
click at [453, 223] on span "Preview Results" at bounding box center [441, 218] width 99 height 11
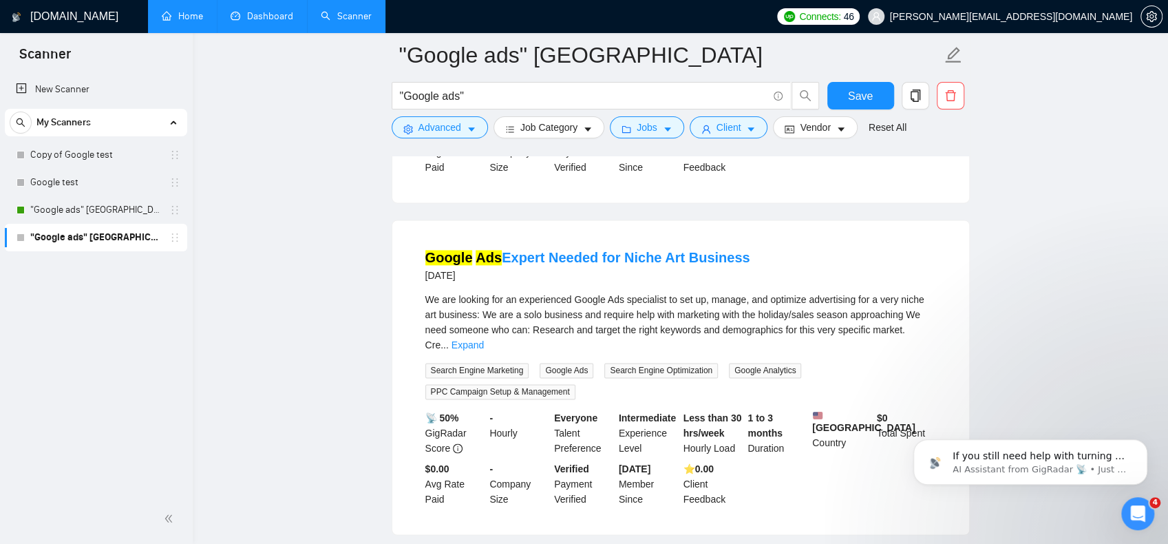
scroll to position [4613, 0]
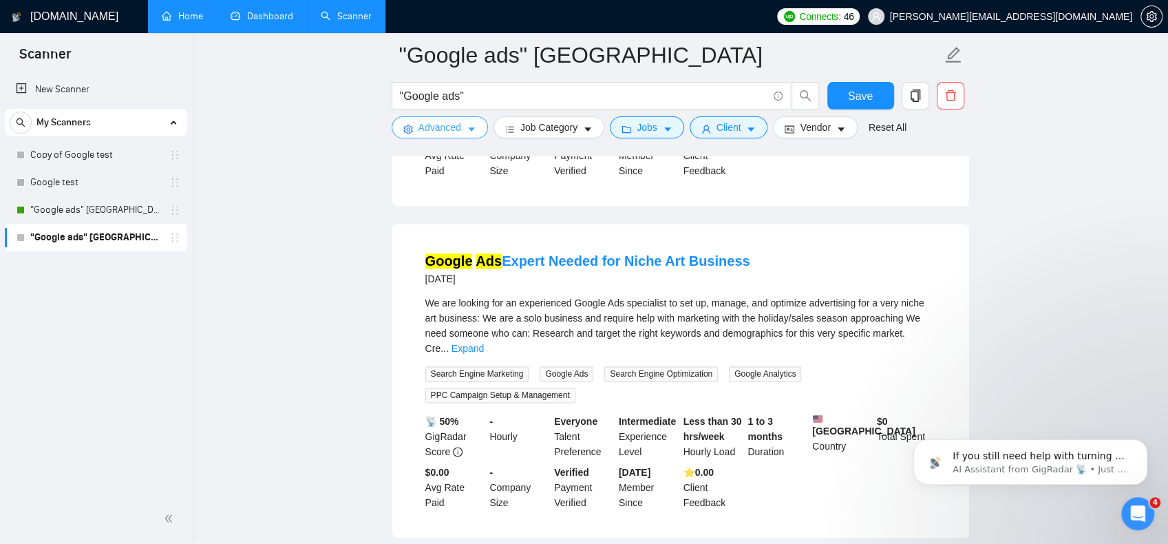
click at [451, 128] on span "Advanced" at bounding box center [440, 127] width 43 height 15
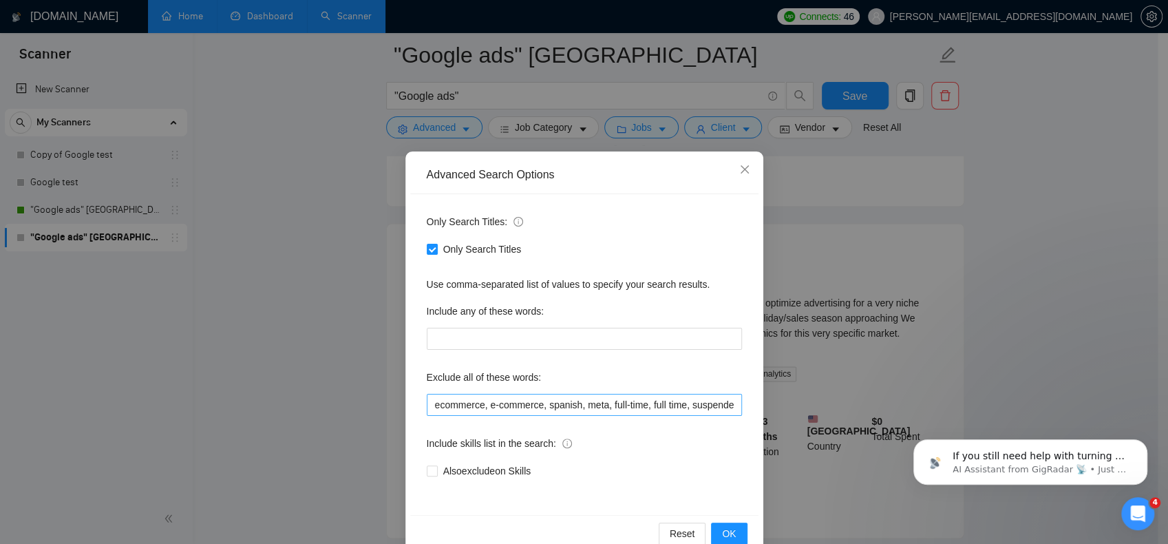
drag, startPoint x: 670, startPoint y: 382, endPoint x: 676, endPoint y: 394, distance: 13.9
click at [671, 388] on div "Exclude all of these words:" at bounding box center [584, 380] width 315 height 28
drag, startPoint x: 668, startPoint y: 401, endPoint x: 815, endPoint y: 413, distance: 147.8
click at [815, 413] on div "Advanced Search Options Only Search Titles: Only Search Titles Use comma-separa…" at bounding box center [584, 272] width 1168 height 544
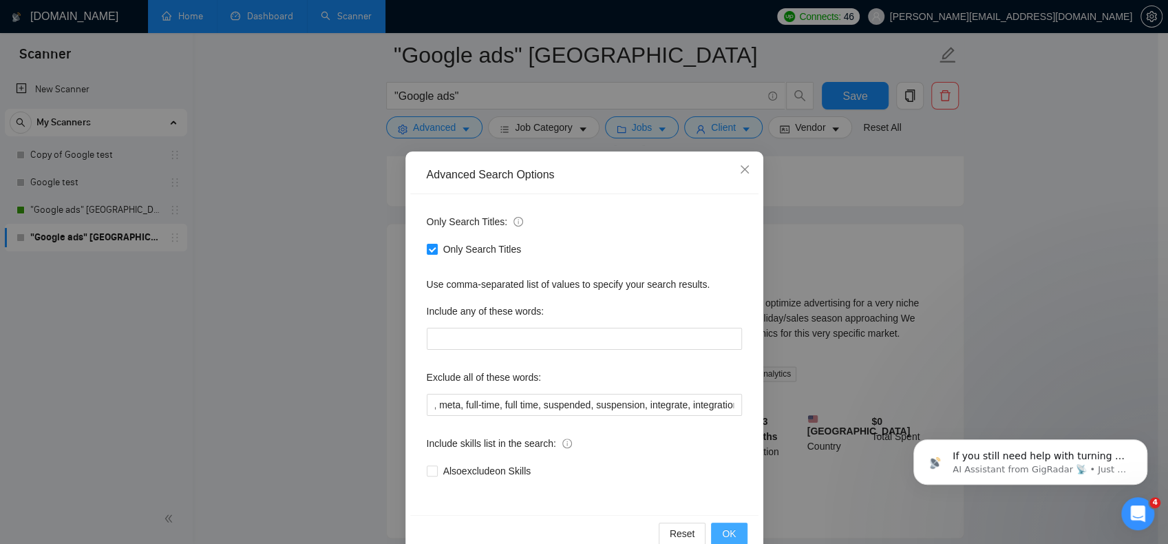
scroll to position [0, 0]
click at [722, 535] on span "OK" at bounding box center [729, 533] width 14 height 15
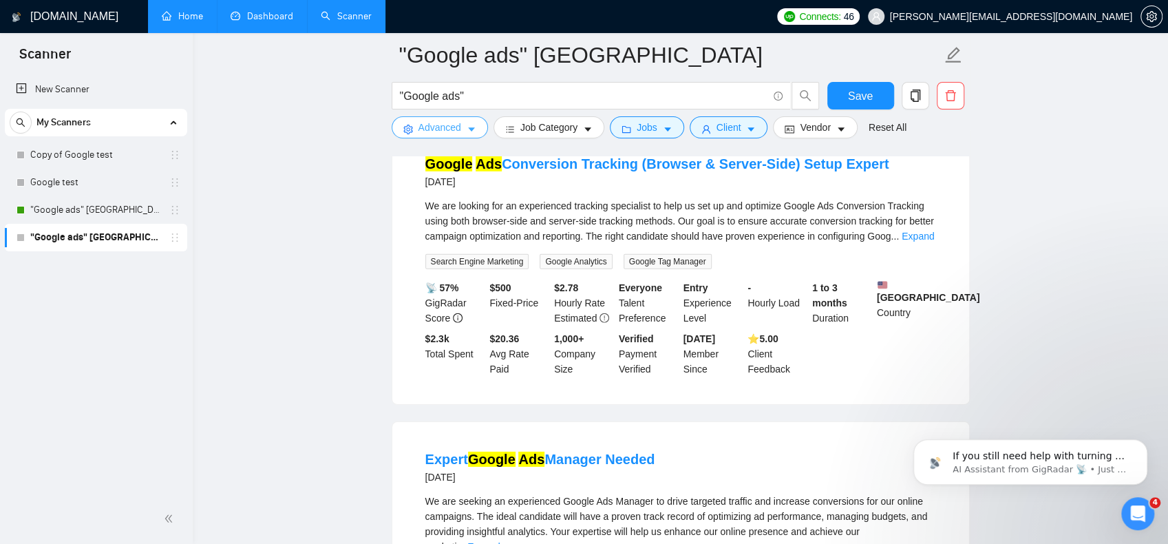
scroll to position [3015, 0]
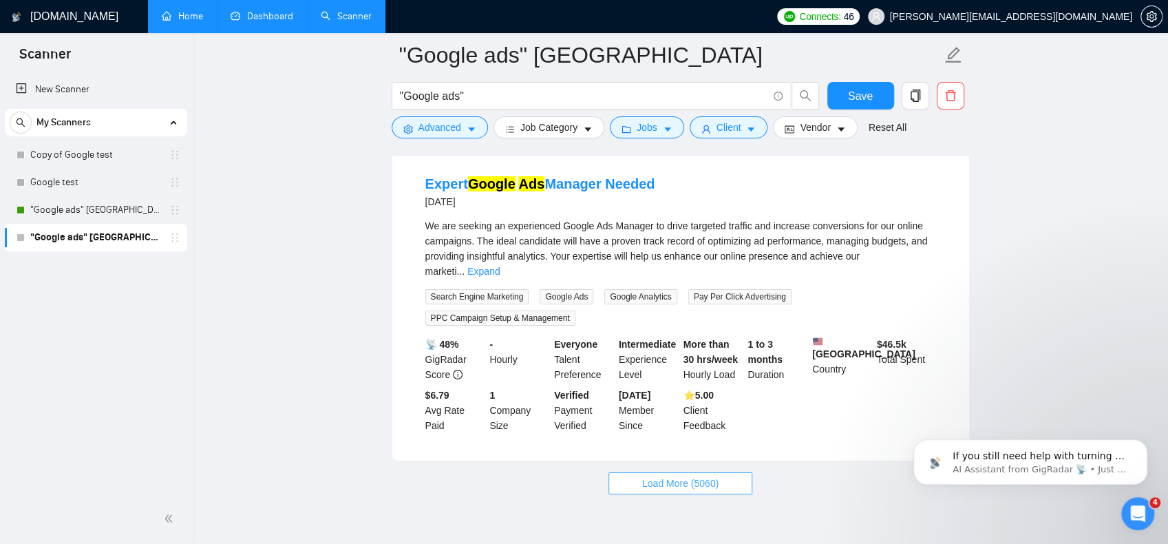
click at [668, 476] on span "Load More (5060)" at bounding box center [680, 483] width 76 height 15
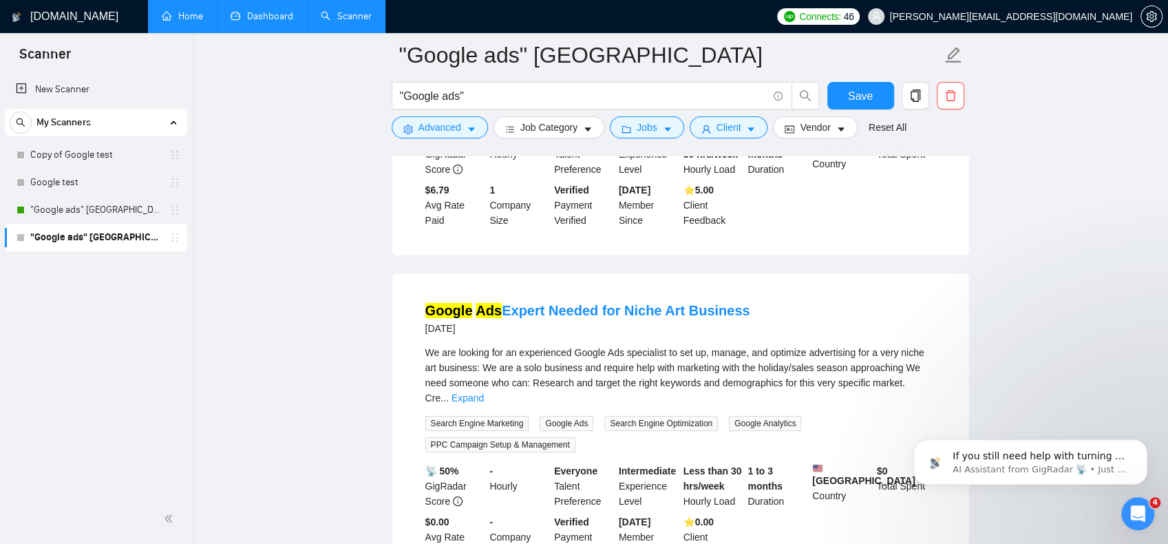
scroll to position [3222, 0]
click at [467, 129] on icon "caret-down" at bounding box center [472, 130] width 10 height 10
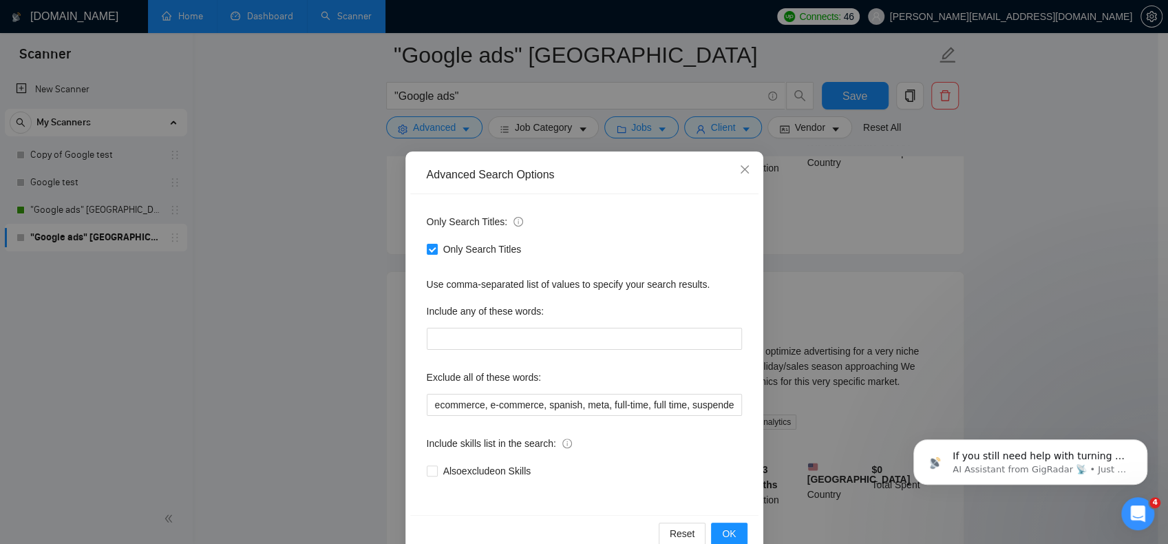
click at [945, 218] on div "Advanced Search Options Only Search Titles: Only Search Titles Use comma-separa…" at bounding box center [584, 272] width 1168 height 544
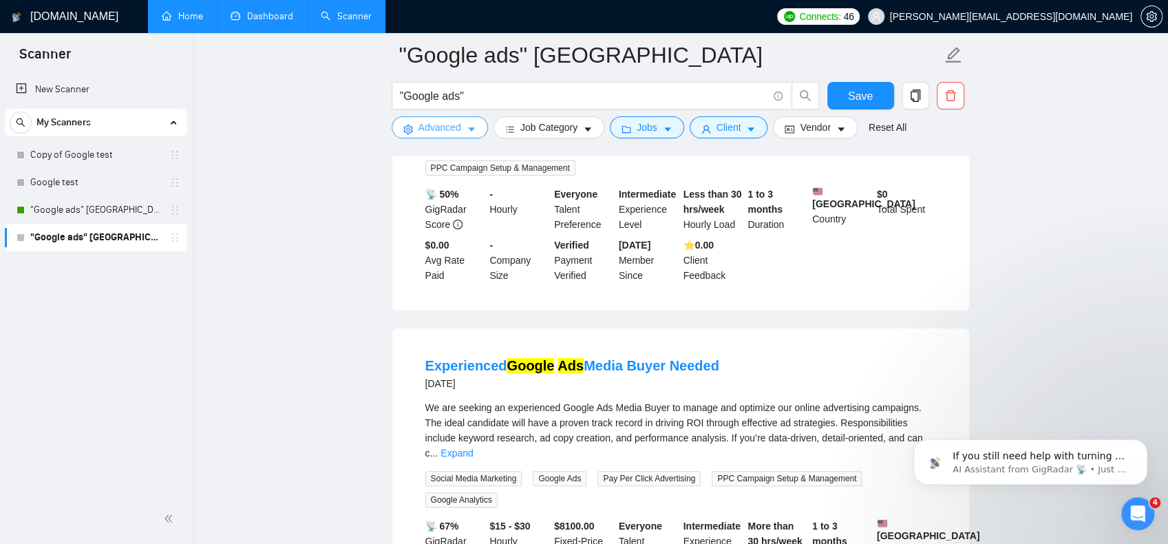
scroll to position [3842, 0]
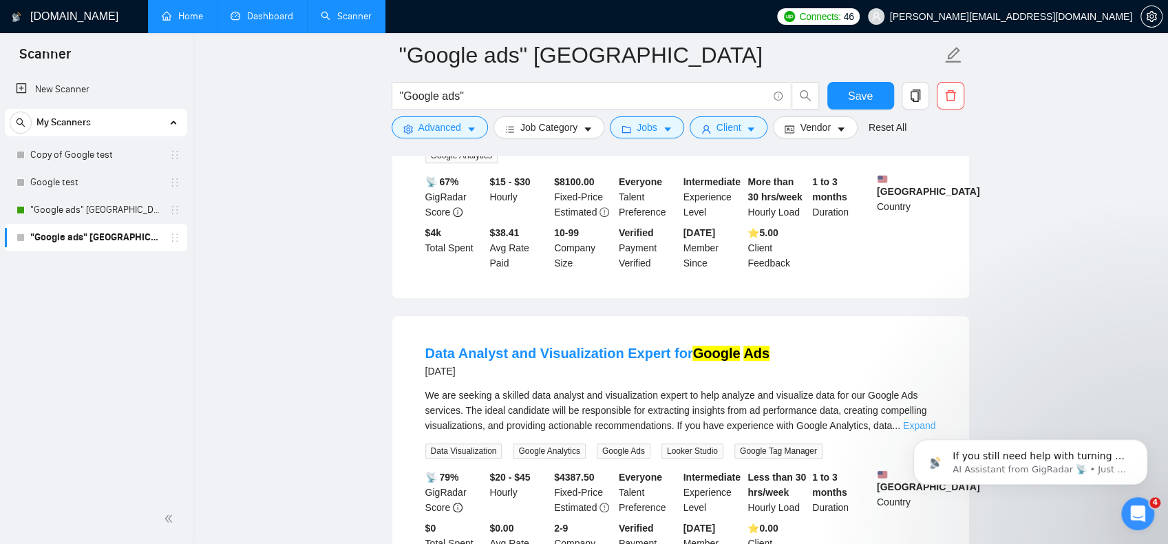
click at [916, 420] on link "Expand" at bounding box center [919, 425] width 32 height 11
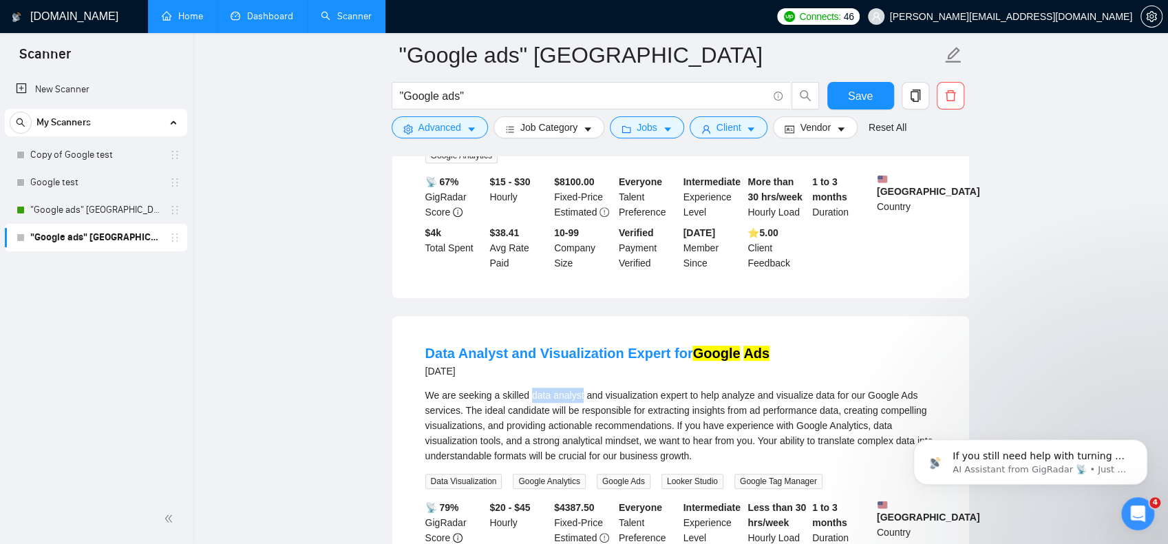
drag, startPoint x: 528, startPoint y: 315, endPoint x: 581, endPoint y: 318, distance: 53.1
click at [581, 388] on div "We are seeking a skilled data analyst and visualization expert to help analyze …" at bounding box center [680, 426] width 511 height 76
copy div "data analyst"
click at [467, 127] on icon "caret-down" at bounding box center [472, 130] width 10 height 10
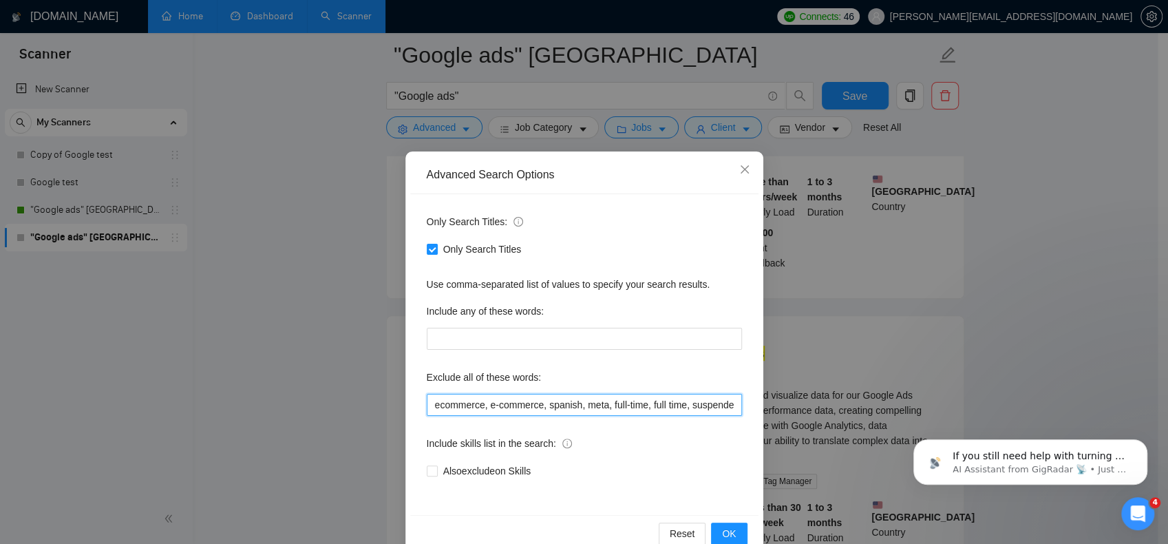
scroll to position [0, 149]
drag, startPoint x: 790, startPoint y: 411, endPoint x: 898, endPoint y: 421, distance: 108.5
click at [896, 421] on div "Advanced Search Options Only Search Titles: Only Search Titles Use comma-separa…" at bounding box center [584, 272] width 1168 height 544
paste input "data analyst"
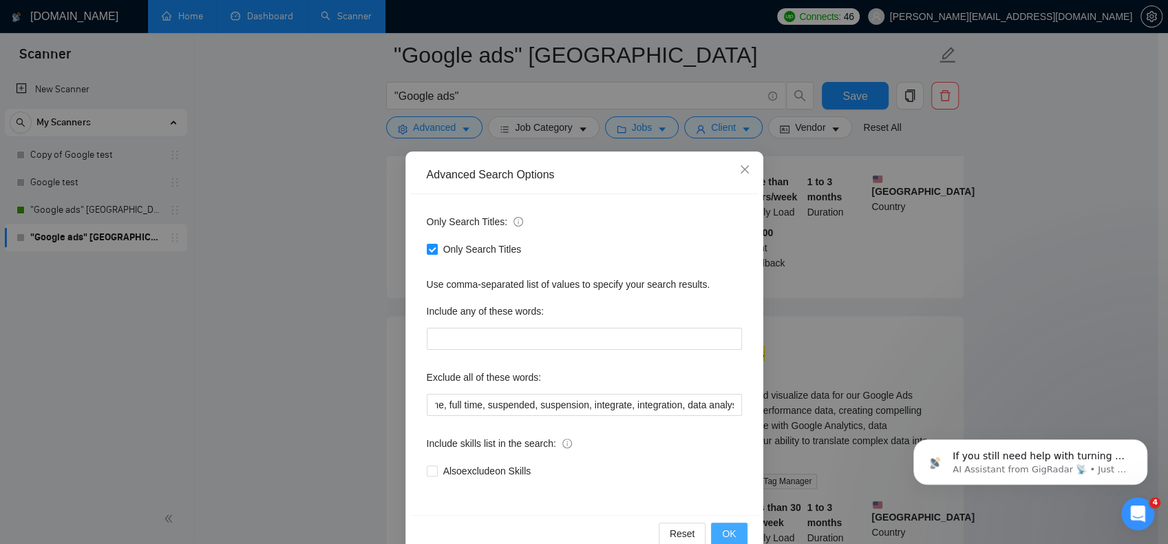
click at [726, 527] on span "OK" at bounding box center [729, 533] width 14 height 15
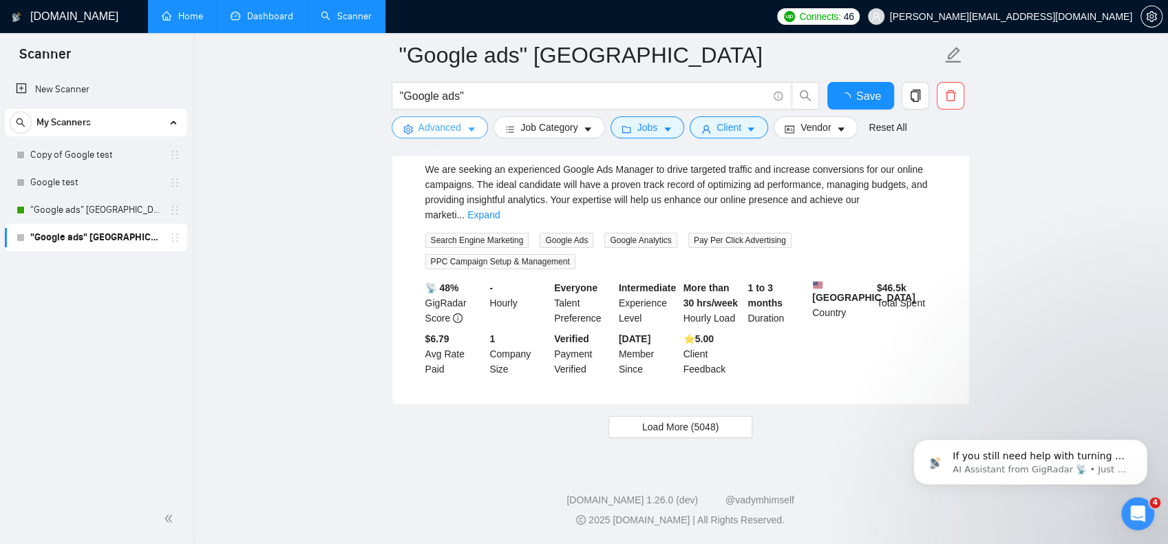
scroll to position [3015, 0]
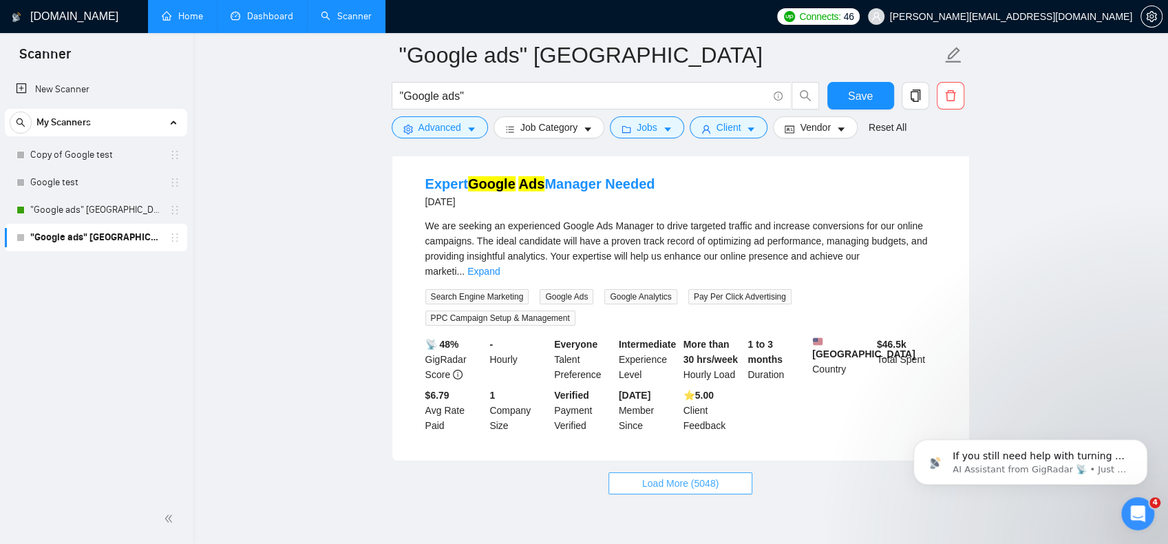
click at [676, 476] on span "Load More (5048)" at bounding box center [680, 483] width 76 height 15
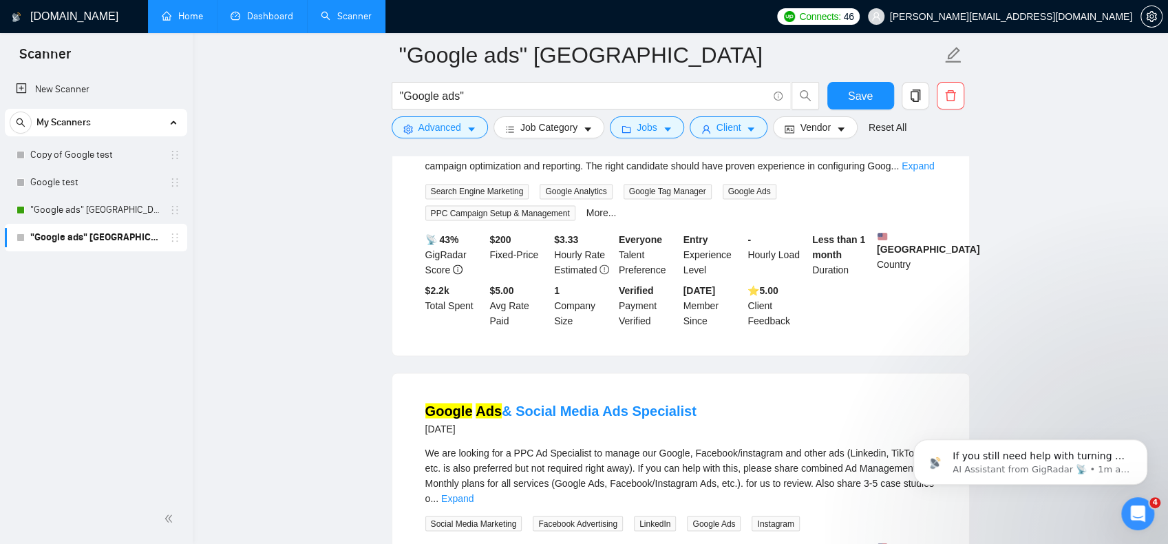
scroll to position [5081, 0]
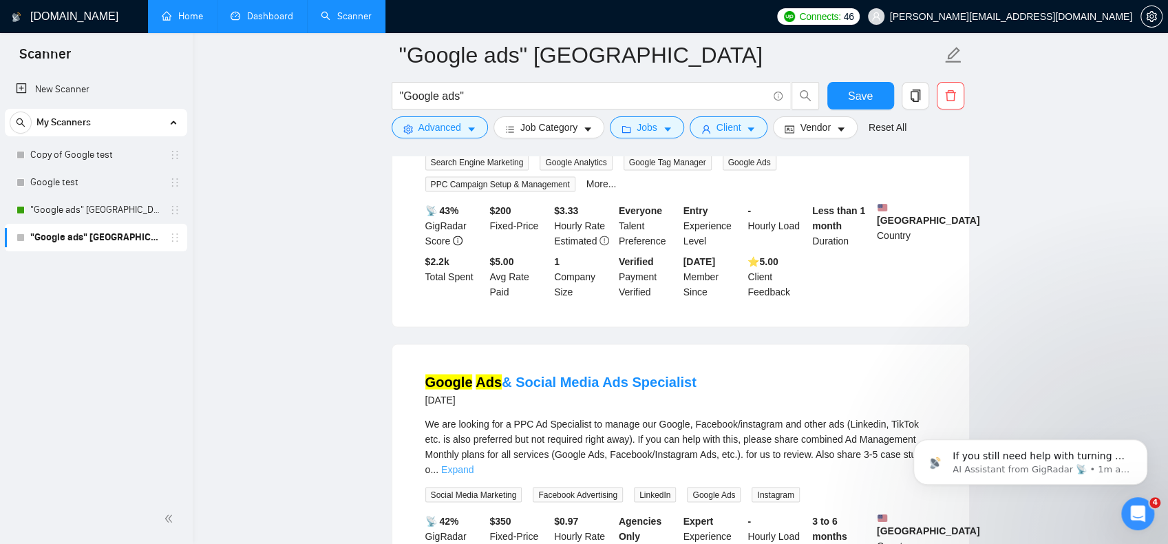
click at [474, 463] on link "Expand" at bounding box center [457, 468] width 32 height 11
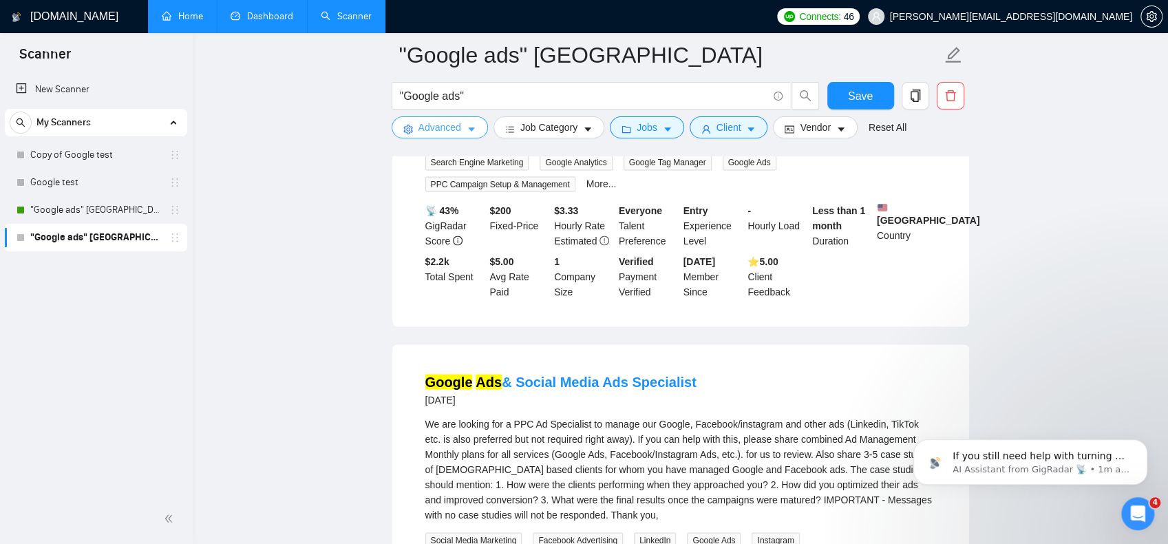
click at [440, 134] on span "Advanced" at bounding box center [440, 127] width 43 height 15
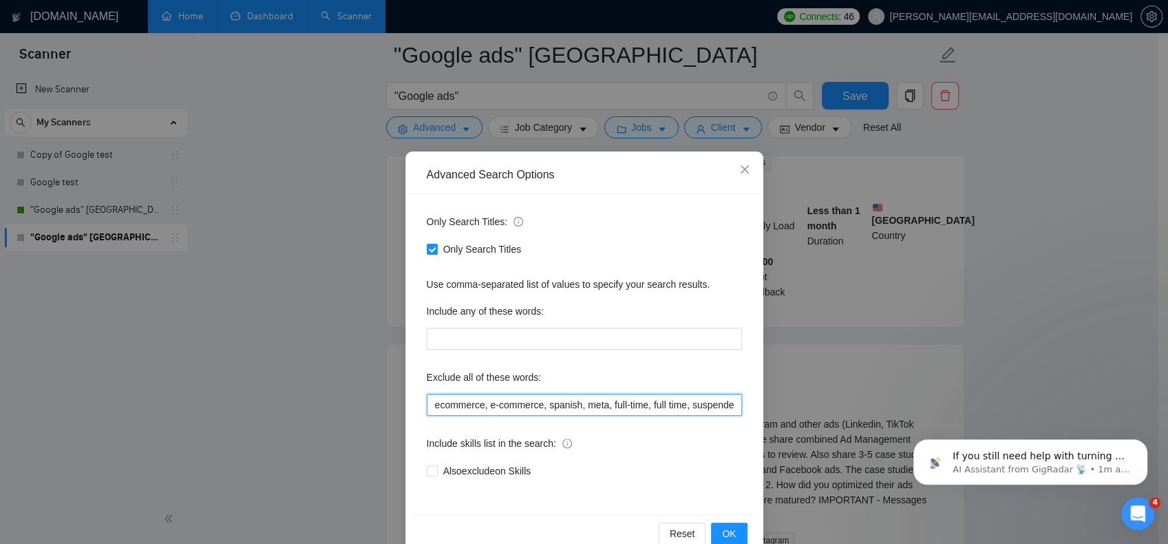
scroll to position [0, 204]
drag, startPoint x: 684, startPoint y: 408, endPoint x: 819, endPoint y: 393, distance: 135.8
click at [836, 410] on div "Advanced Search Options Only Search Titles: Only Search Titles Use comma-separa…" at bounding box center [584, 272] width 1168 height 544
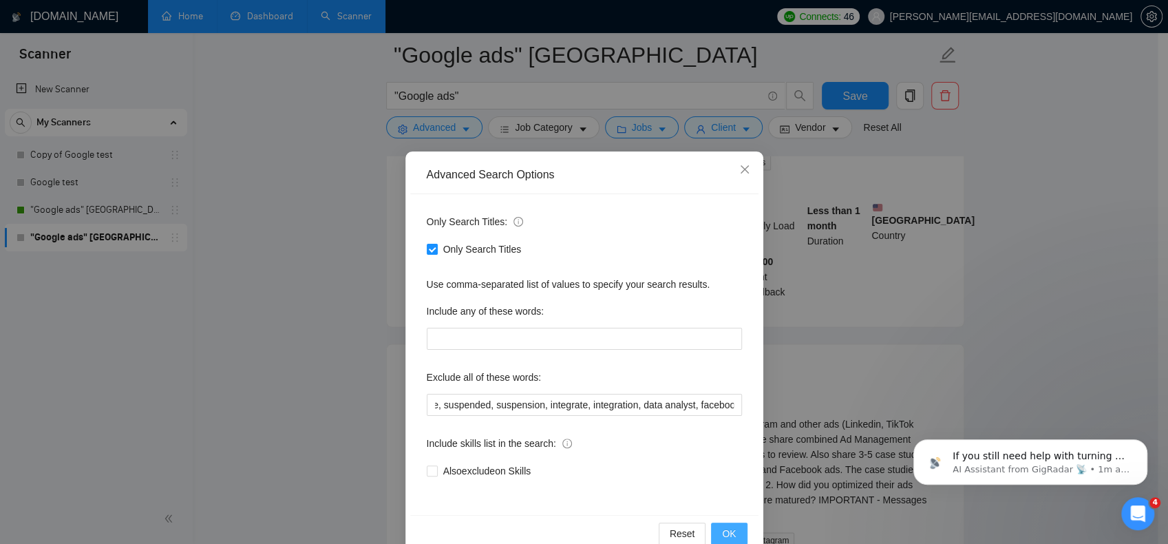
scroll to position [0, 0]
click at [716, 538] on button "OK" at bounding box center [729, 534] width 36 height 22
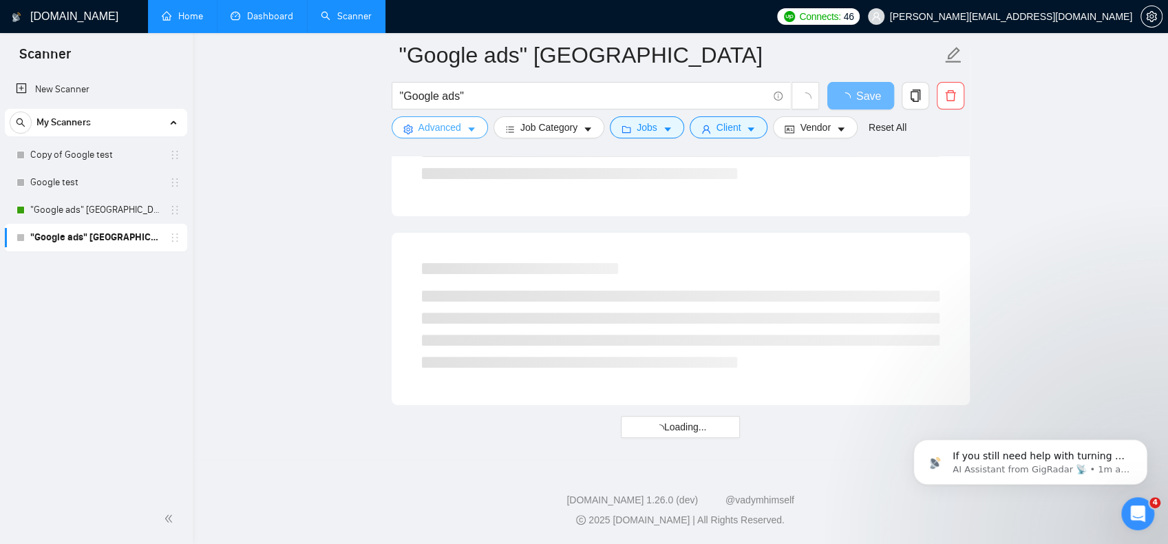
scroll to position [3015, 0]
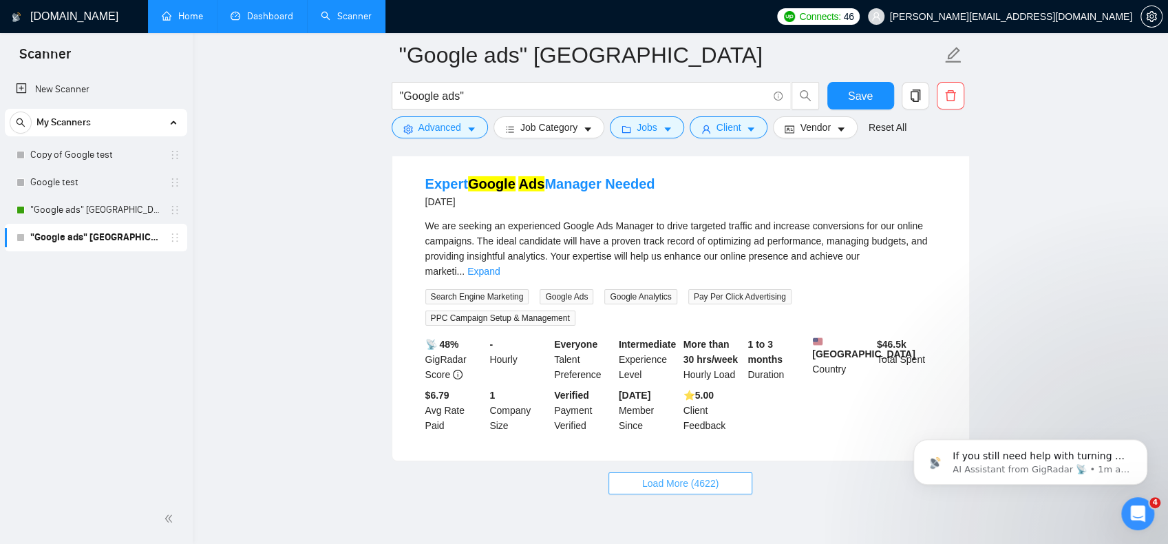
click at [644, 476] on span "Load More (4622)" at bounding box center [680, 483] width 76 height 15
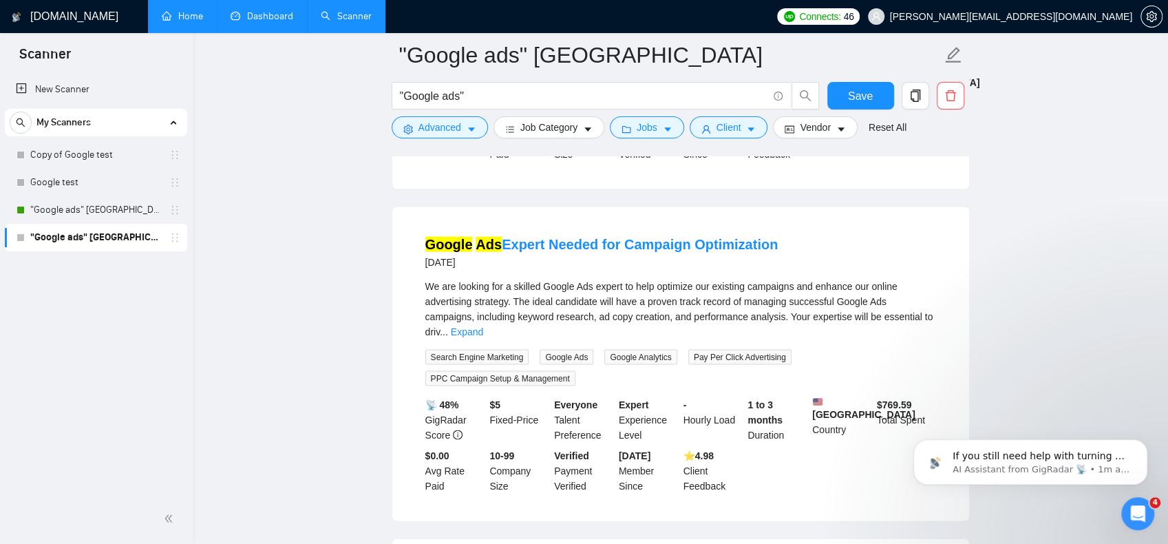
scroll to position [5494, 0]
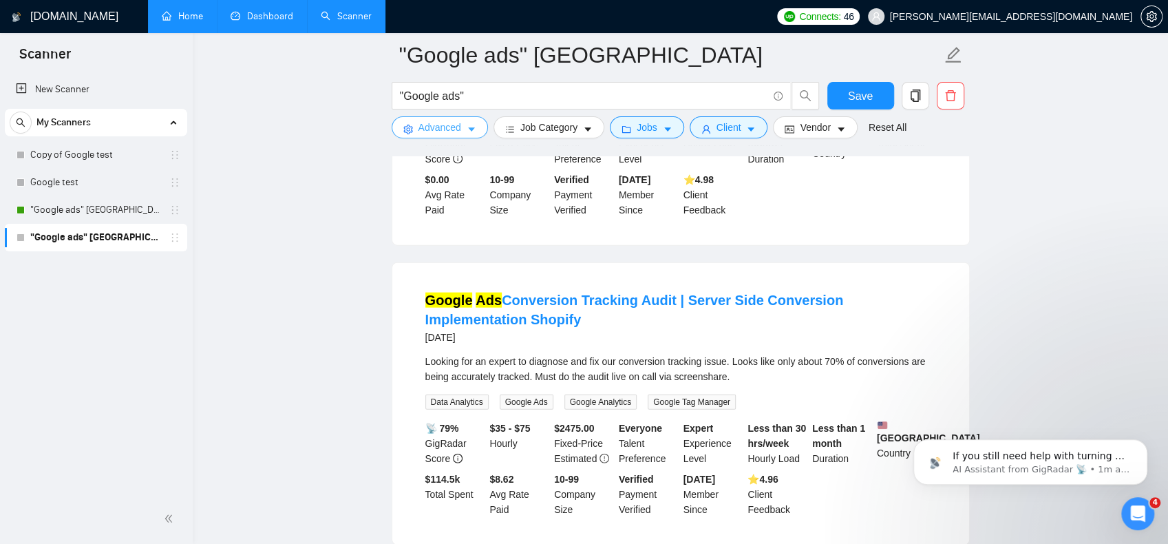
click at [478, 129] on button "Advanced" at bounding box center [440, 127] width 96 height 22
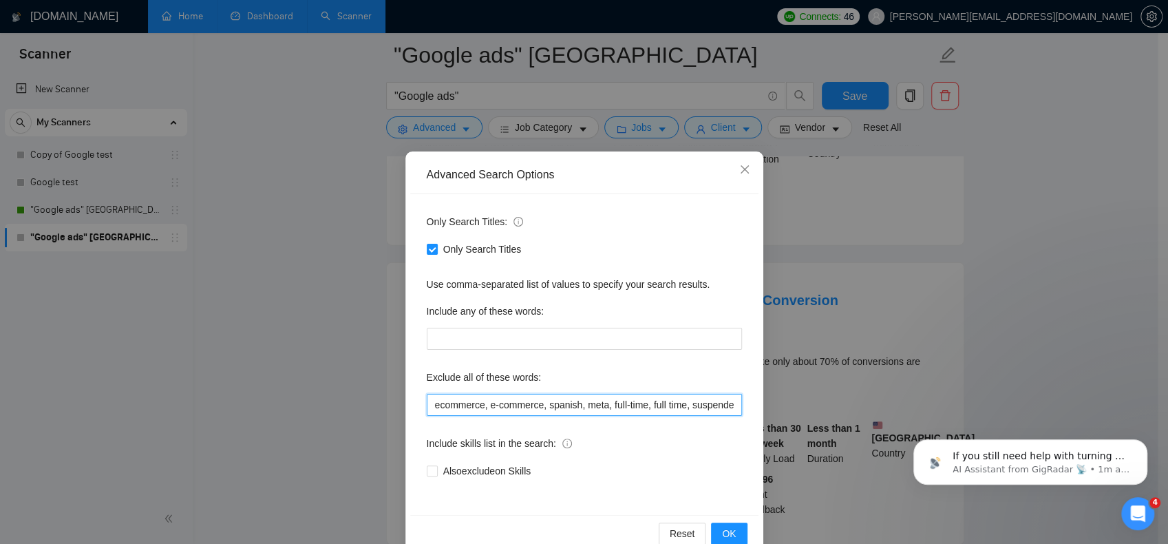
scroll to position [0, 249]
drag, startPoint x: 1495, startPoint y: 822, endPoint x: 898, endPoint y: 423, distance: 718.7
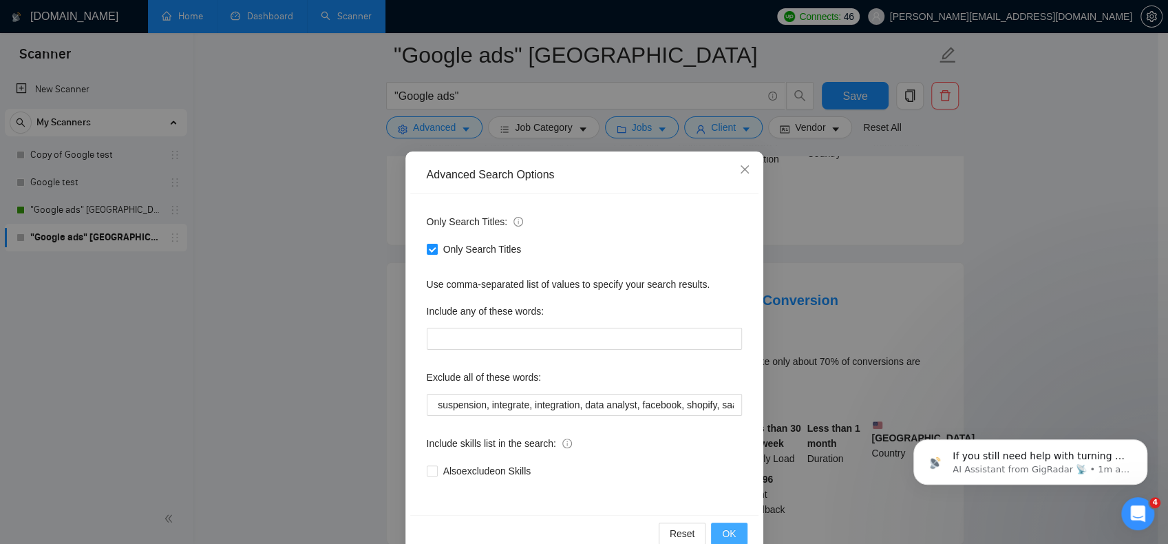
click at [716, 534] on button "OK" at bounding box center [729, 534] width 36 height 22
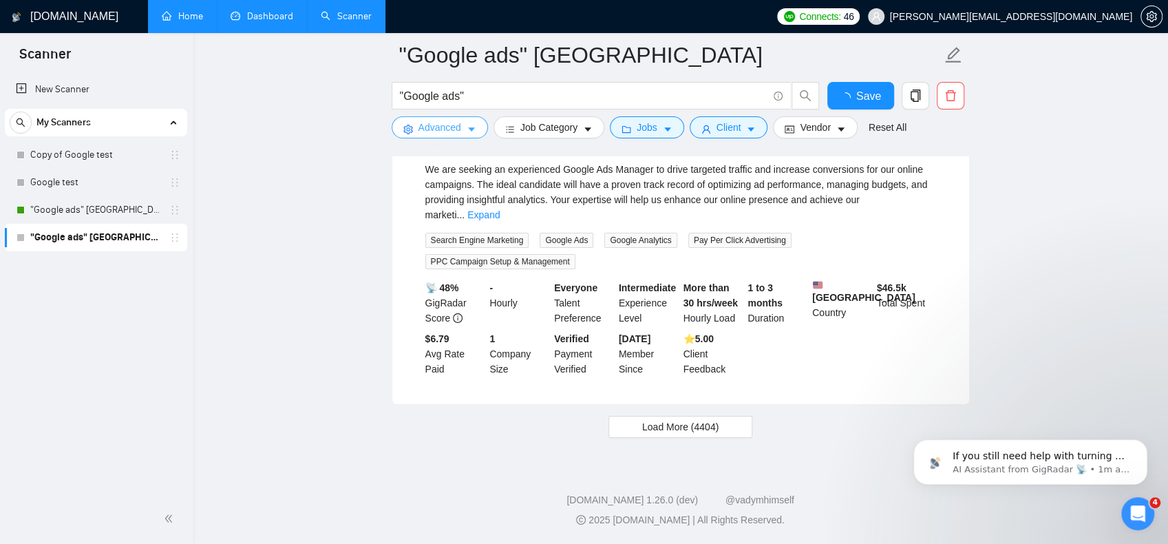
scroll to position [3015, 0]
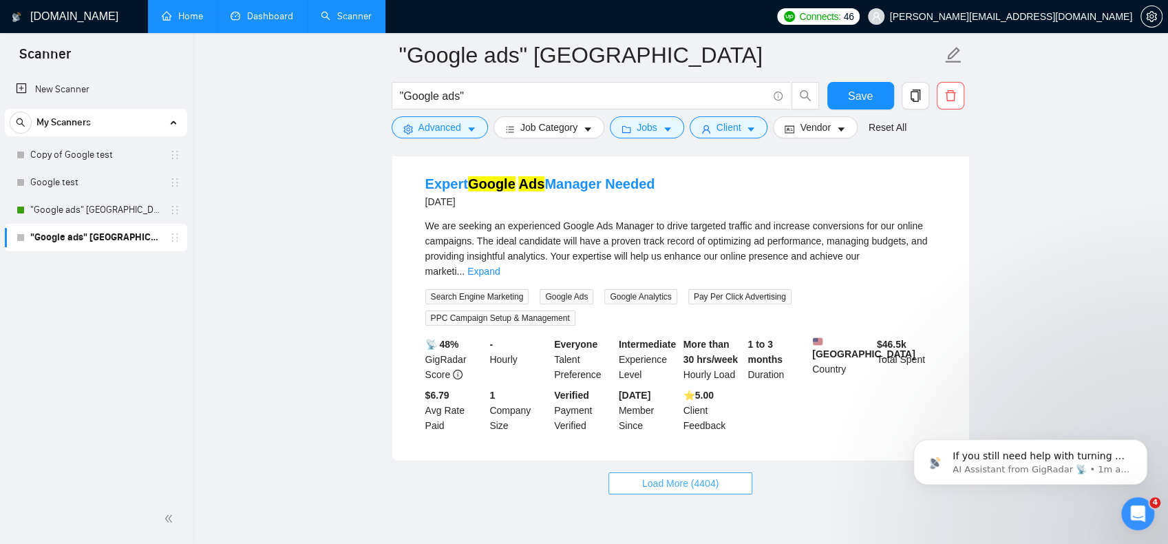
click at [685, 476] on span "Load More (4404)" at bounding box center [680, 483] width 76 height 15
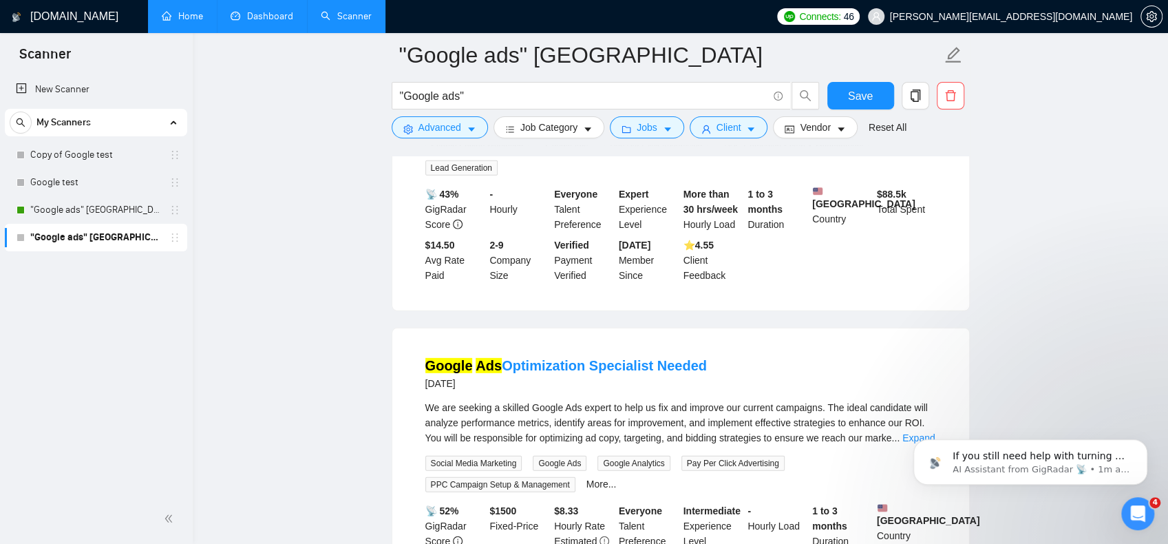
scroll to position [6179, 0]
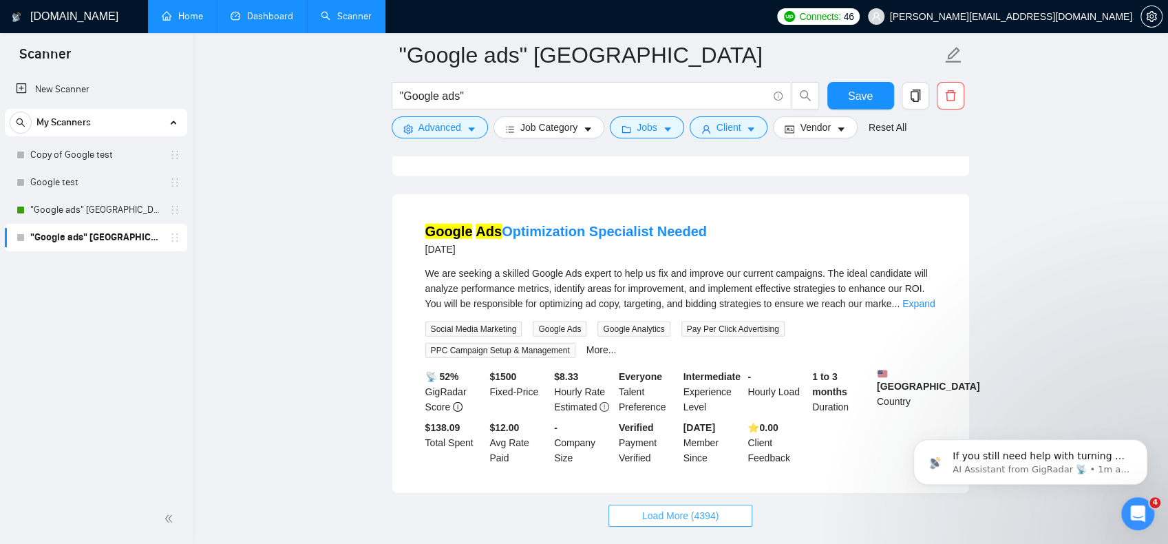
click at [669, 508] on span "Load More (4394)" at bounding box center [680, 515] width 76 height 15
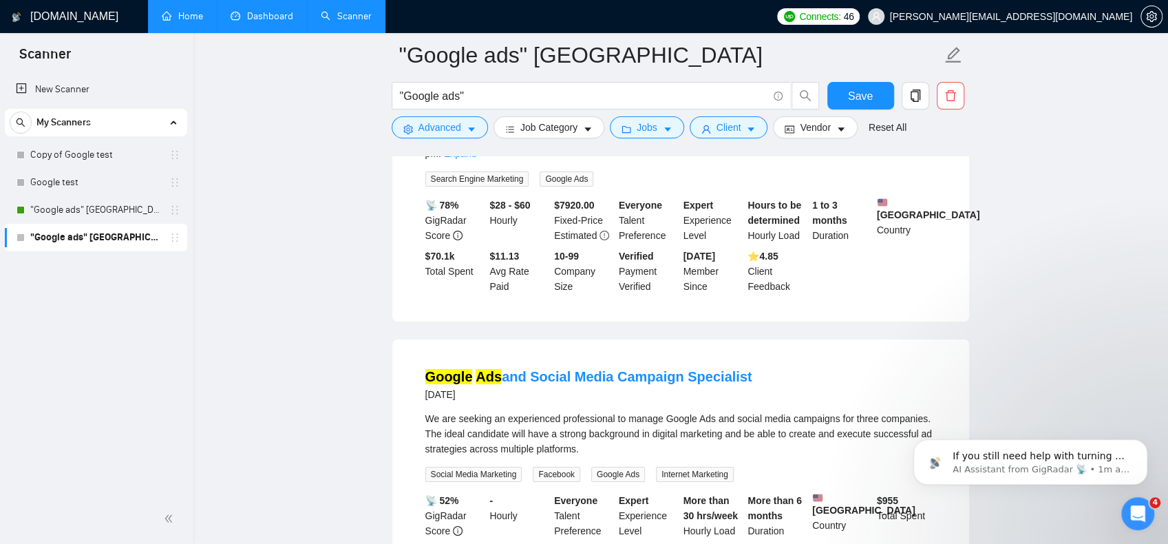
scroll to position [7211, 0]
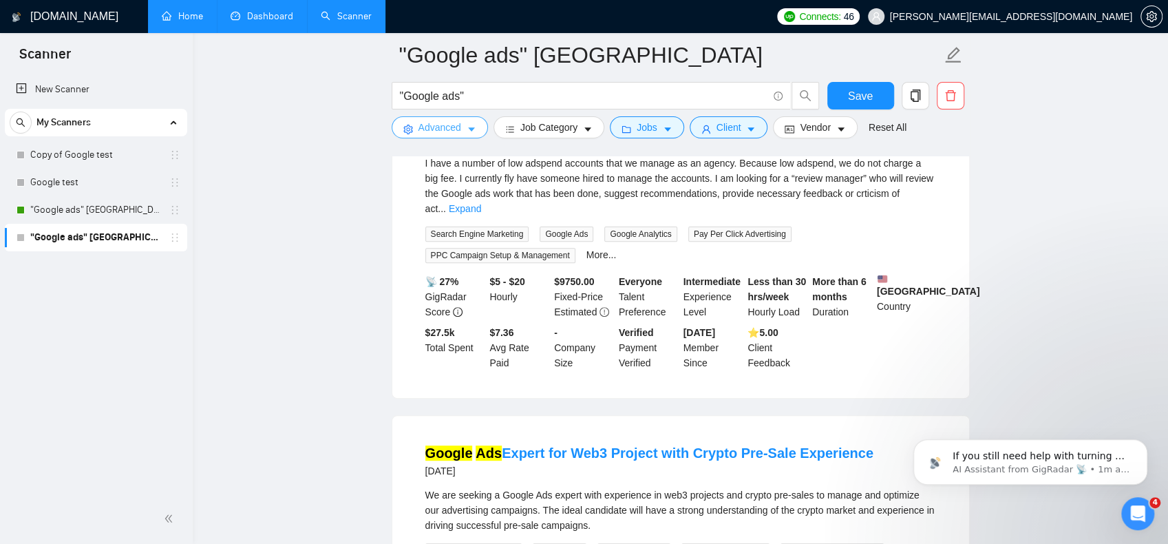
click at [432, 132] on span "Advanced" at bounding box center [440, 127] width 43 height 15
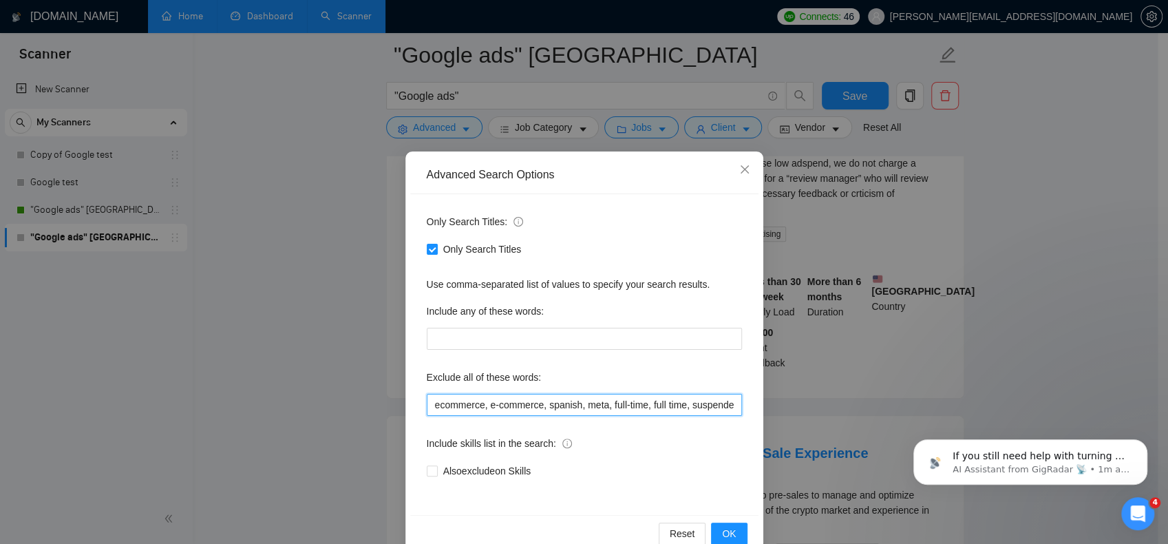
scroll to position [0, 307]
drag, startPoint x: 1532, startPoint y: 810, endPoint x: 933, endPoint y: 415, distance: 717.6
type input "ecommerce, e-commerce, spanish, meta, full-time, full time, suspended, suspensi…"
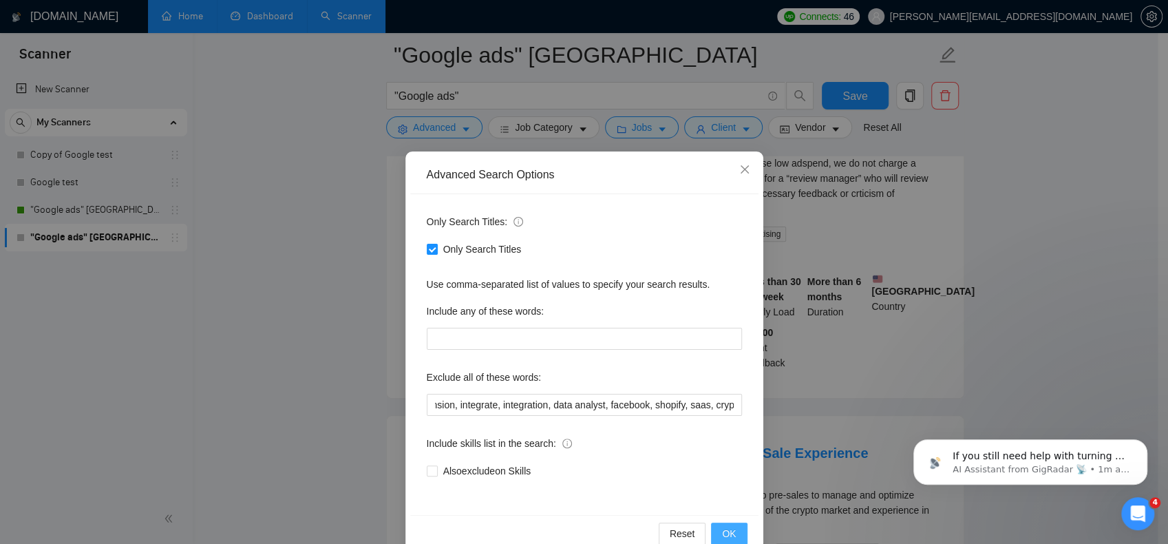
scroll to position [0, 0]
click at [722, 532] on span "OK" at bounding box center [729, 533] width 14 height 15
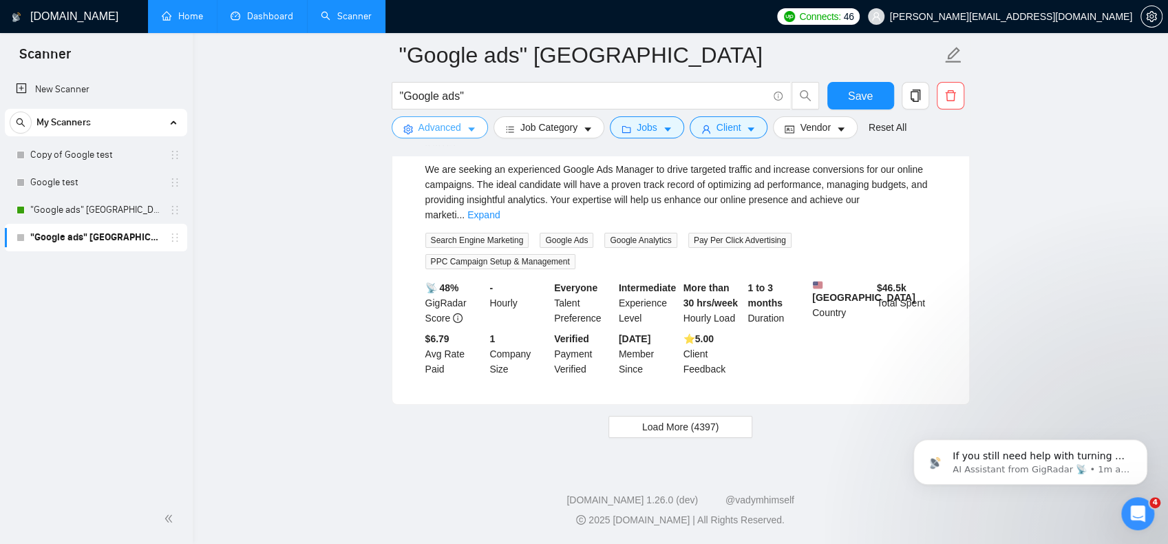
scroll to position [3015, 0]
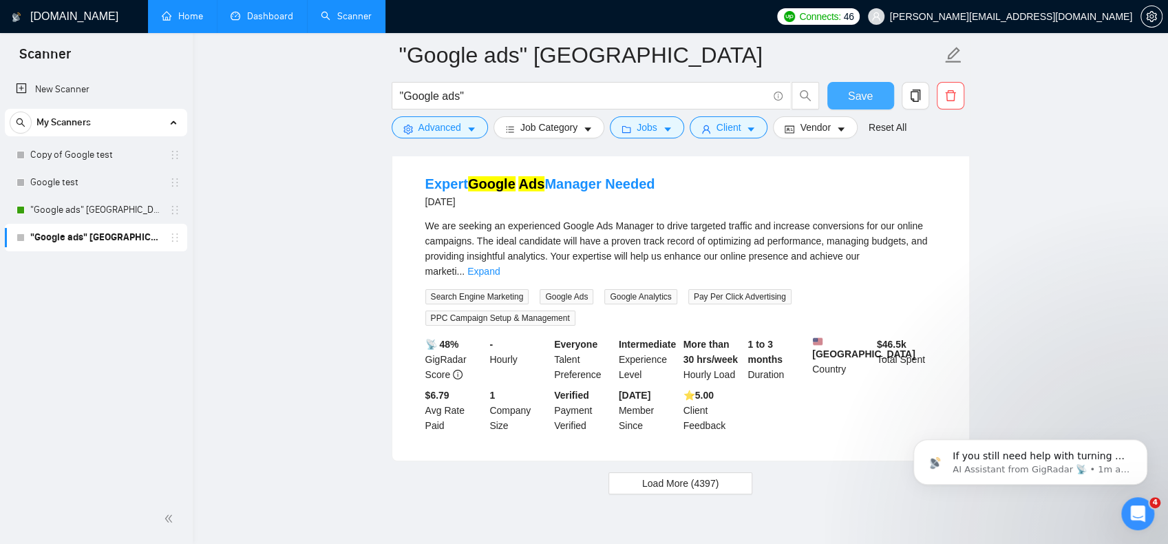
click at [850, 97] on span "Save" at bounding box center [860, 95] width 25 height 17
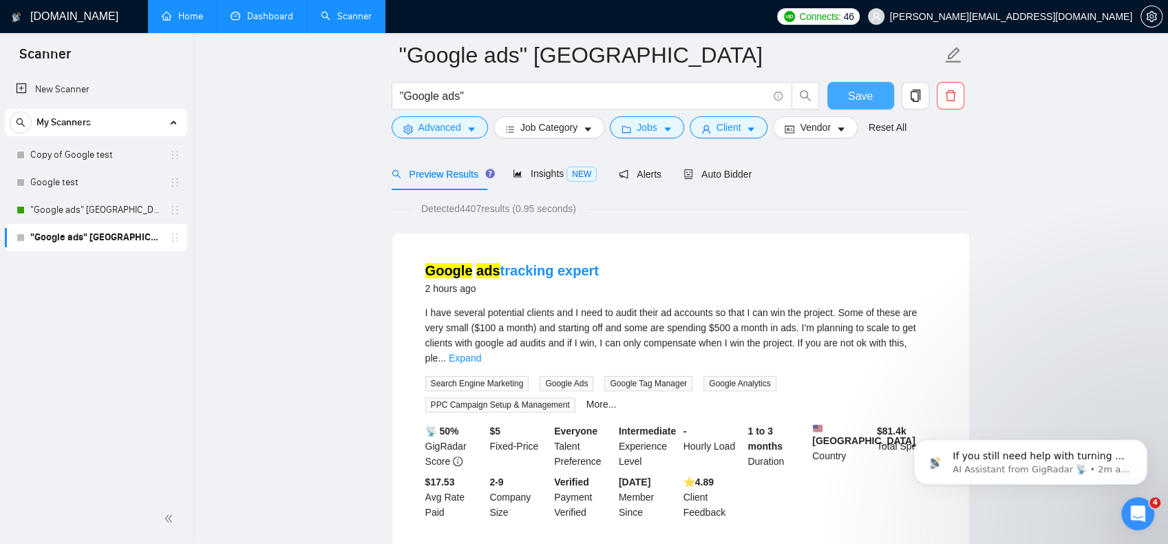
scroll to position [0, 0]
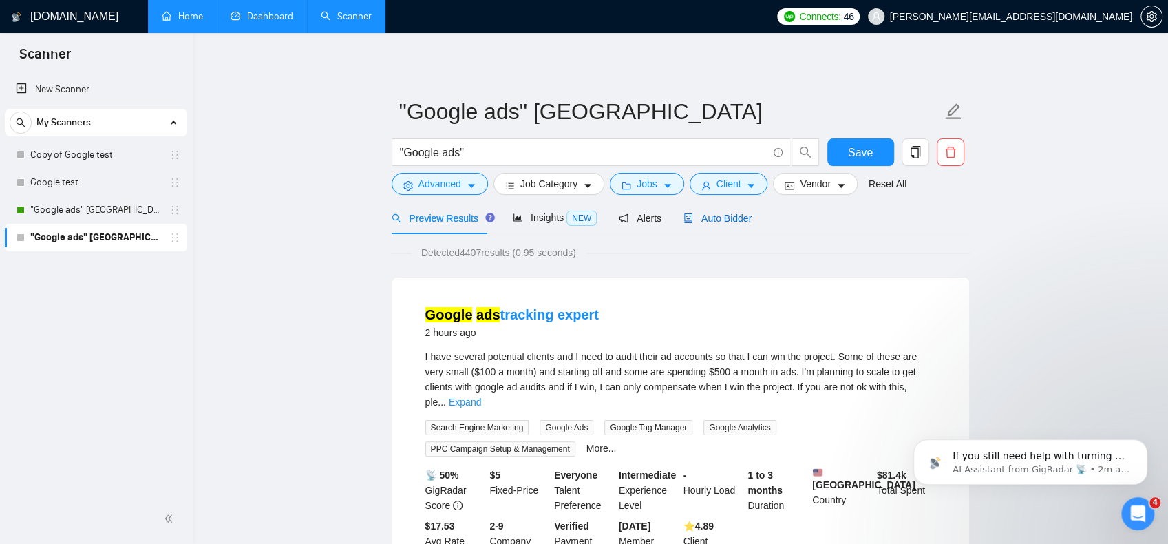
click at [721, 213] on span "Auto Bidder" at bounding box center [718, 218] width 68 height 11
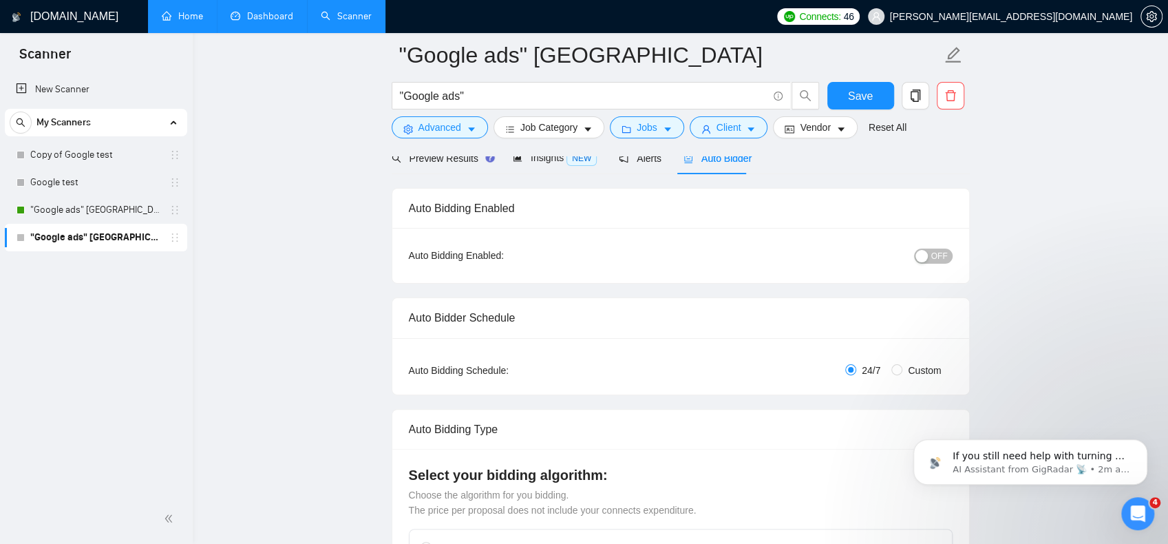
scroll to position [69, 0]
click at [940, 260] on span "OFF" at bounding box center [939, 258] width 17 height 15
click at [841, 16] on span "Connects:" at bounding box center [819, 16] width 41 height 15
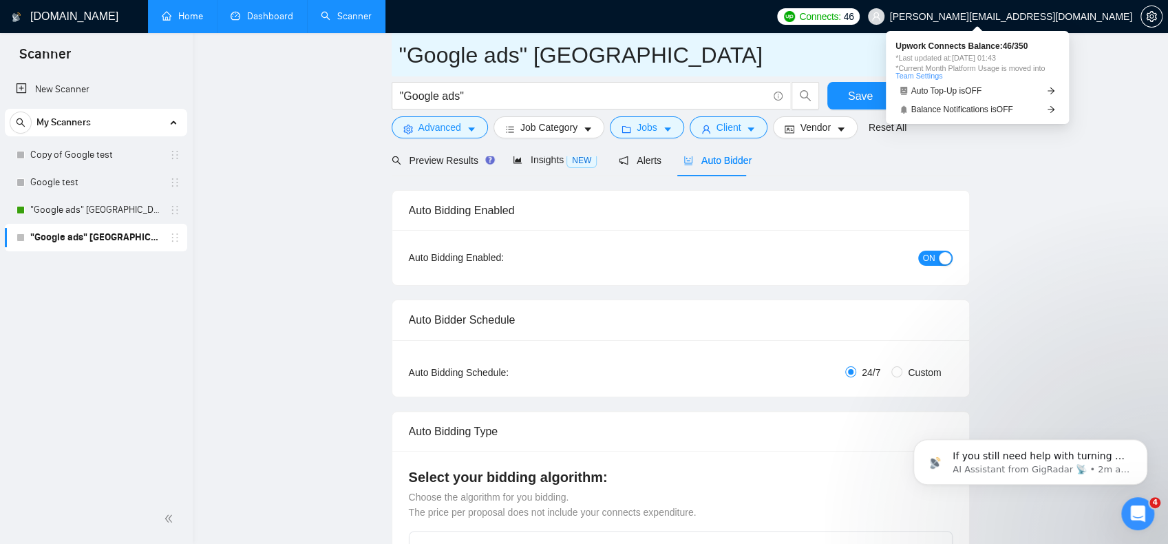
drag, startPoint x: 959, startPoint y: 89, endPoint x: 706, endPoint y: 62, distance: 254.2
click at [959, 89] on span "Auto Top-Up is OFF" at bounding box center [947, 91] width 71 height 8
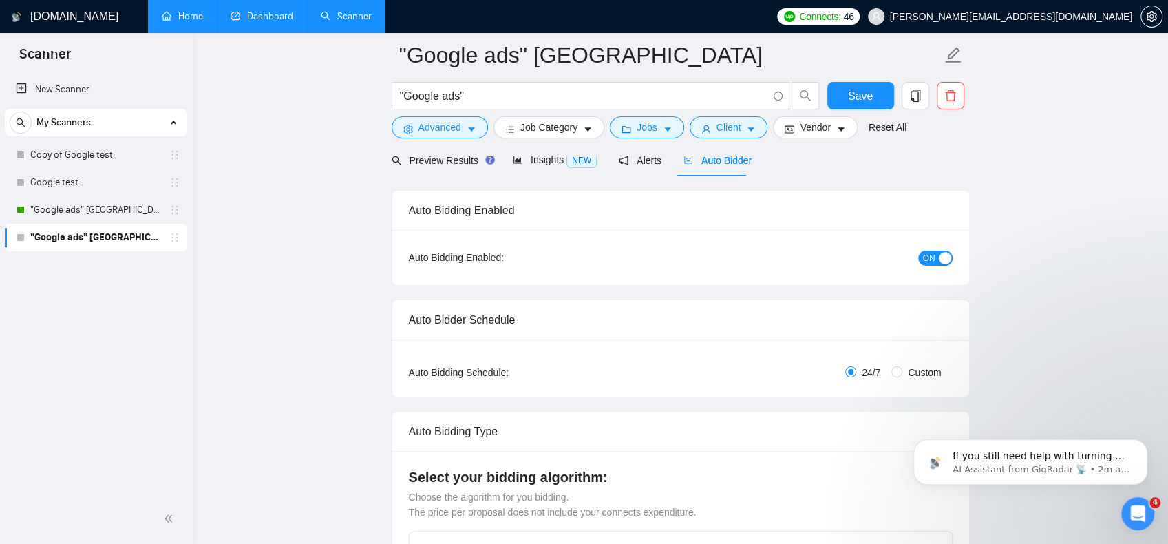
click at [841, 19] on span "Connects:" at bounding box center [819, 16] width 41 height 15
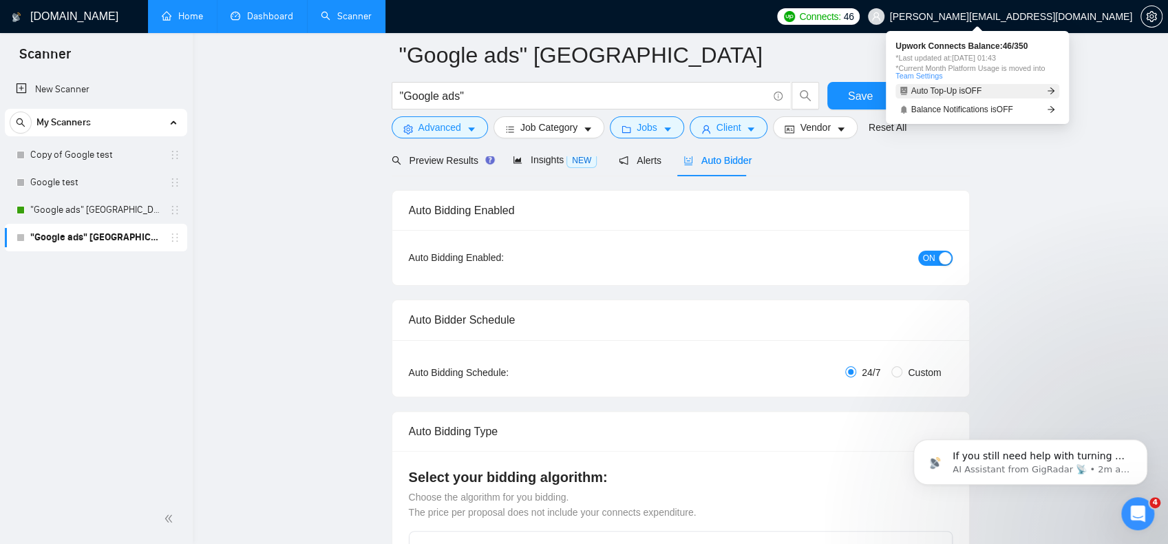
click at [1034, 94] on link "Auto Top-Up is OFF" at bounding box center [978, 91] width 164 height 14
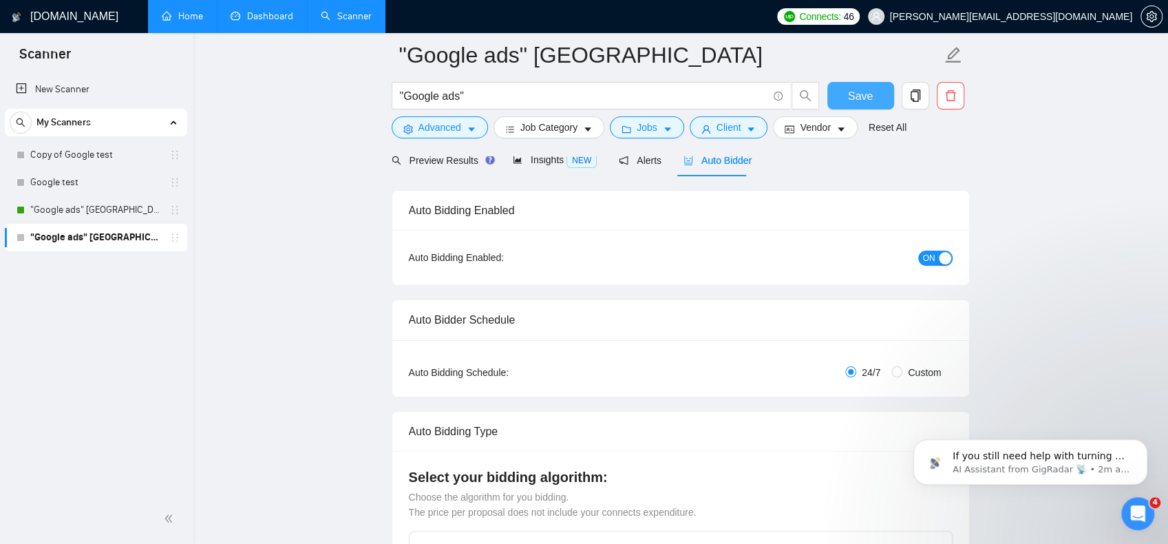
click at [855, 88] on span "Save" at bounding box center [860, 95] width 25 height 17
click at [923, 254] on span "ON" at bounding box center [929, 258] width 12 height 15
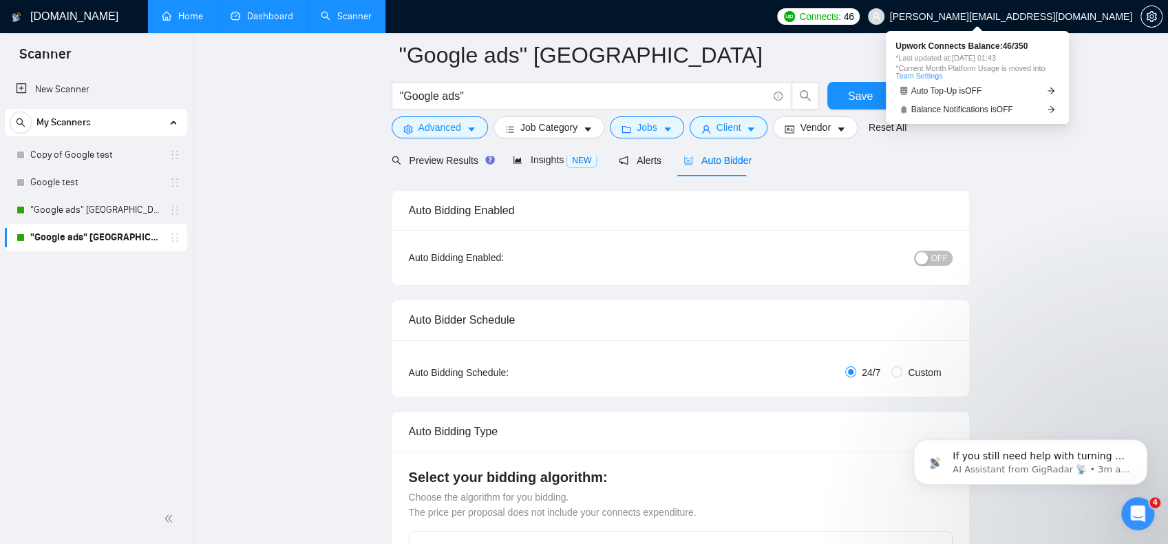
click at [841, 17] on span "Connects:" at bounding box center [819, 16] width 41 height 15
click at [982, 103] on link "Balance Notifications is OFF" at bounding box center [978, 110] width 164 height 14
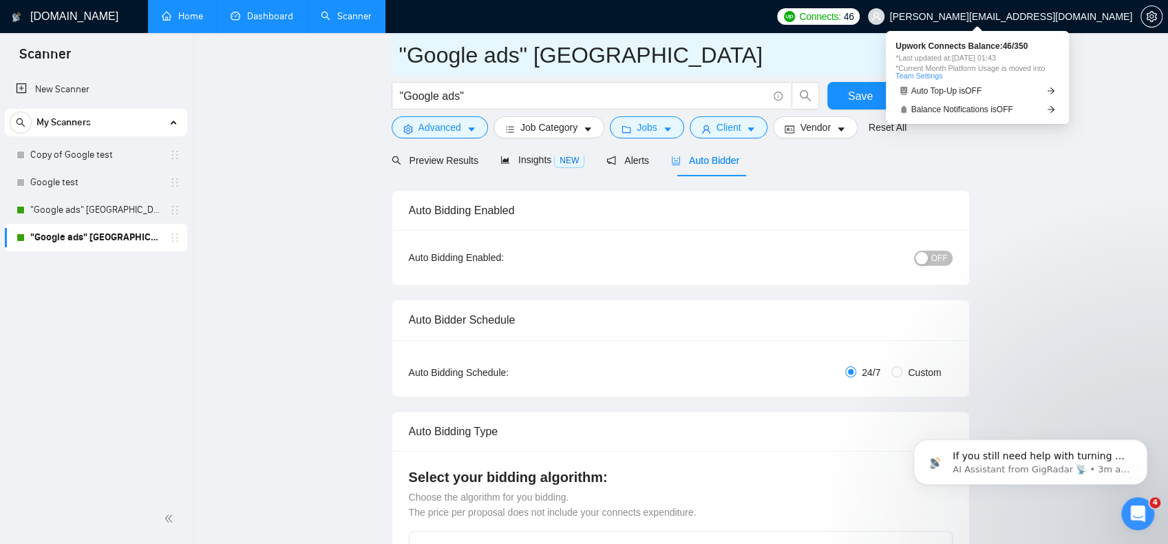
scroll to position [10, 0]
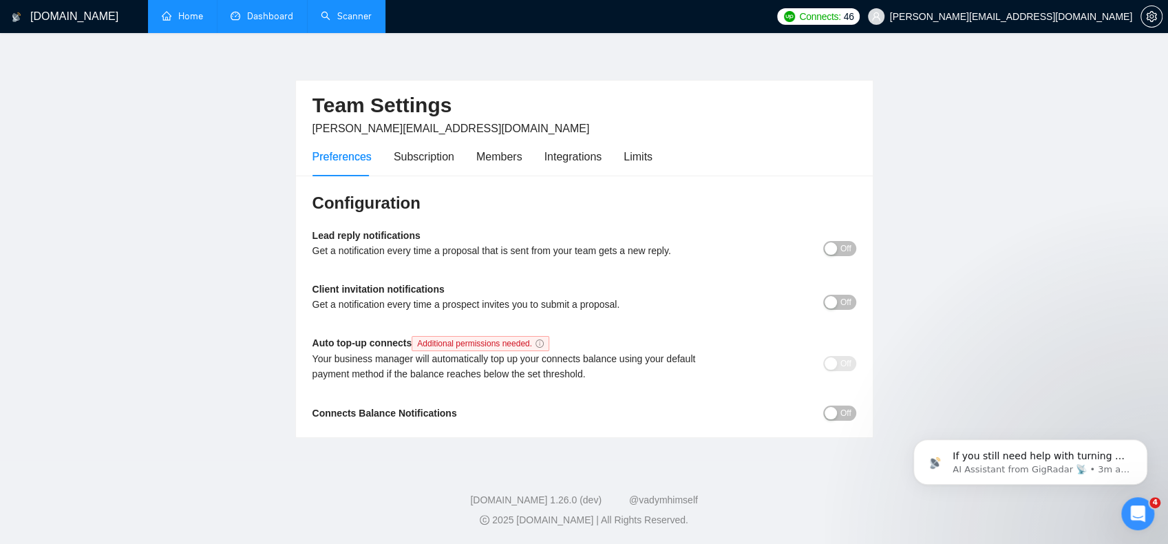
click at [841, 303] on span "Off" at bounding box center [846, 302] width 11 height 15
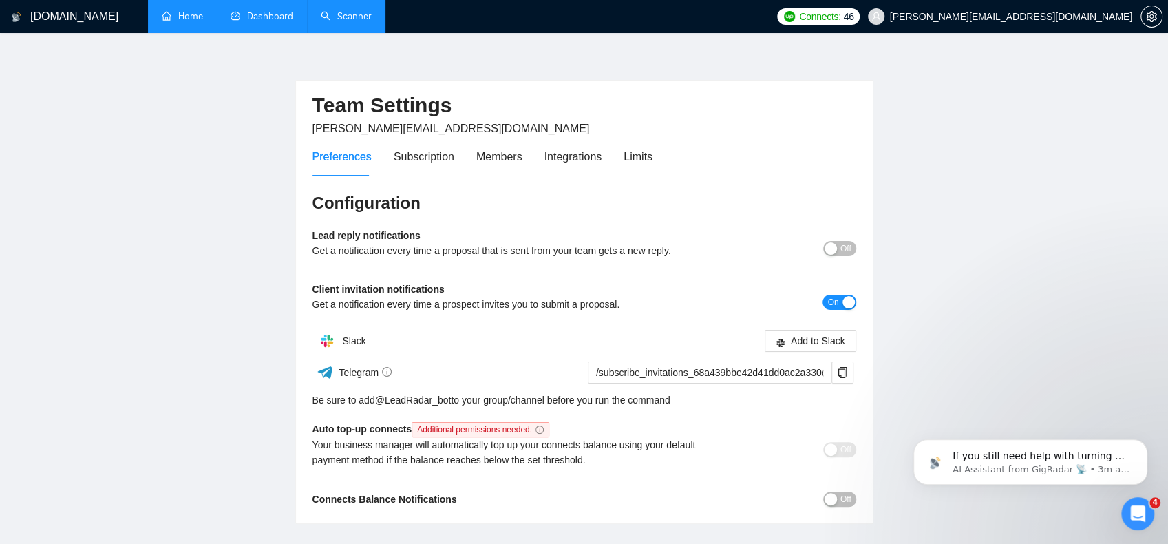
click at [841, 300] on button "On" at bounding box center [839, 302] width 33 height 15
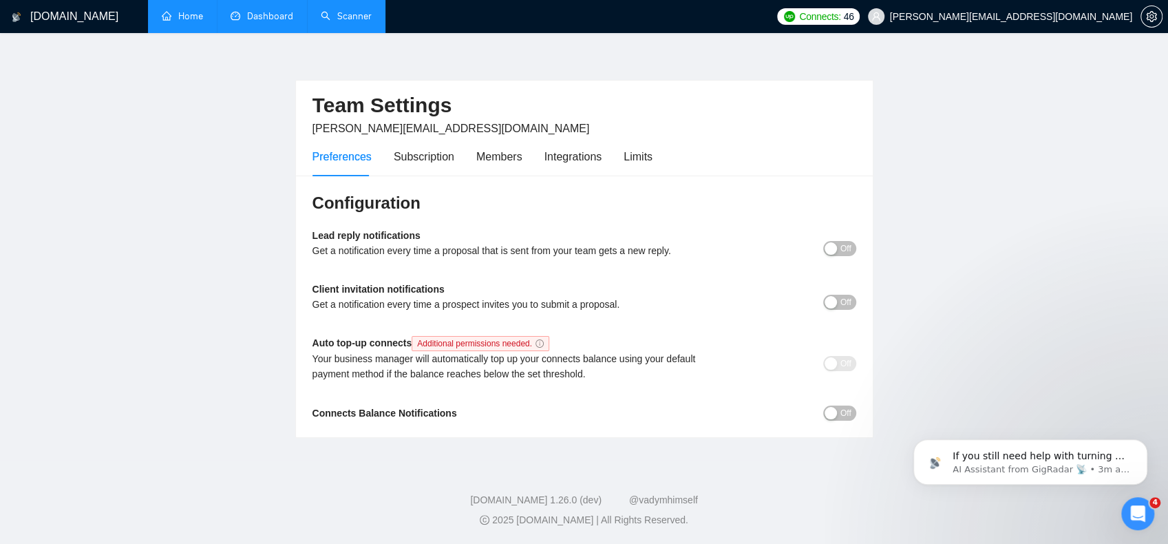
click at [841, 301] on span "Off" at bounding box center [846, 302] width 11 height 15
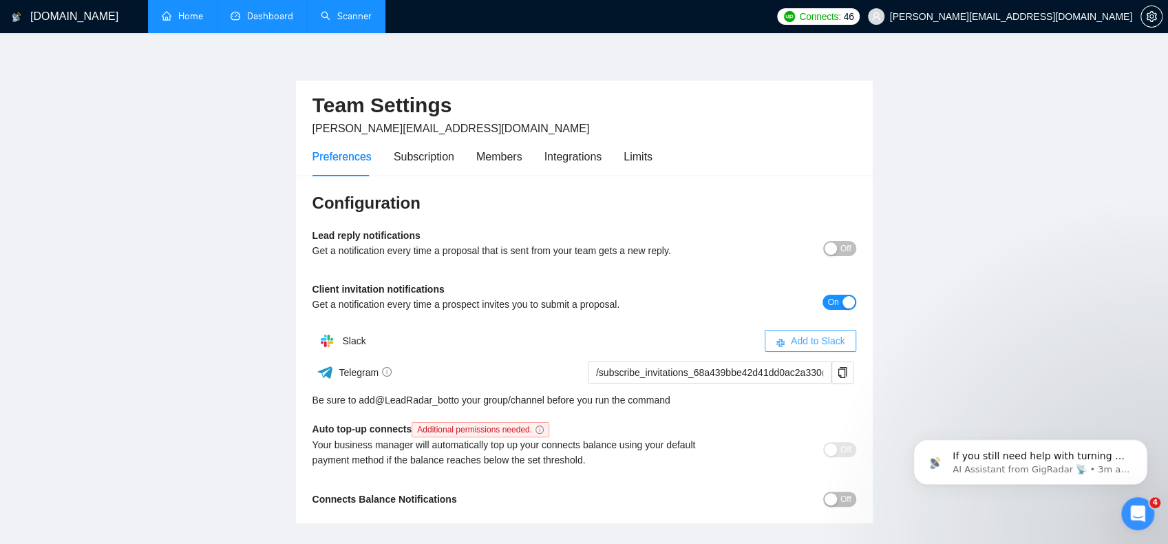
click at [813, 336] on span "Add to Slack" at bounding box center [818, 340] width 54 height 15
drag, startPoint x: 811, startPoint y: 297, endPoint x: 830, endPoint y: 297, distance: 19.3
click at [812, 297] on div "On" at bounding box center [788, 302] width 136 height 16
click at [830, 297] on span "On" at bounding box center [833, 302] width 11 height 15
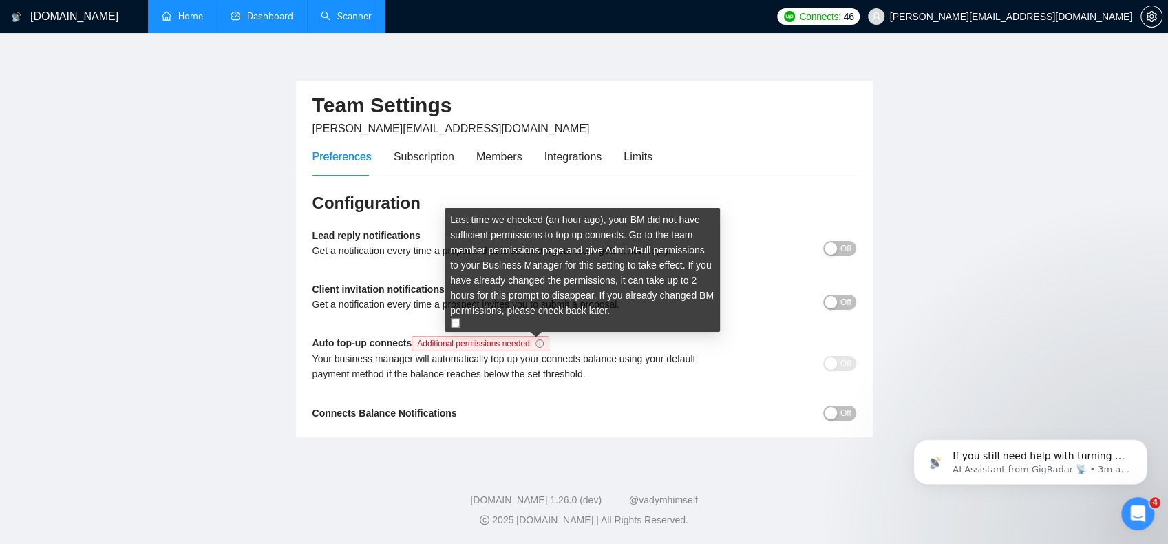
click at [538, 345] on icon "info-circle" at bounding box center [540, 343] width 8 height 8
click at [525, 367] on div "Your business manager will automatically top up your connects balance using you…" at bounding box center [517, 366] width 408 height 30
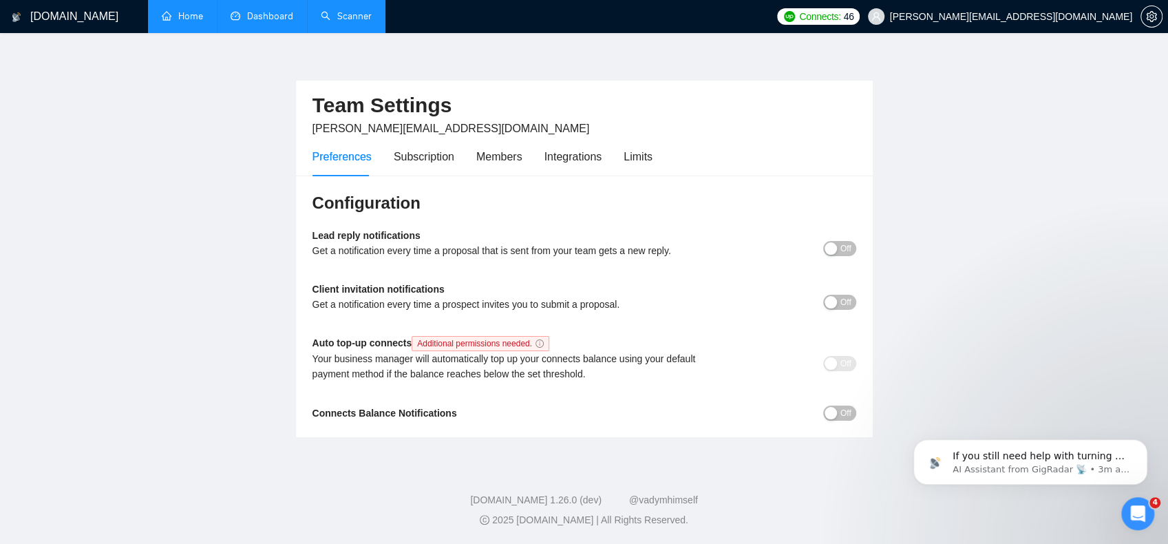
click at [673, 405] on div "Connects Balance Notifications" at bounding box center [517, 412] width 408 height 15
click at [438, 162] on div "Subscription" at bounding box center [424, 156] width 61 height 17
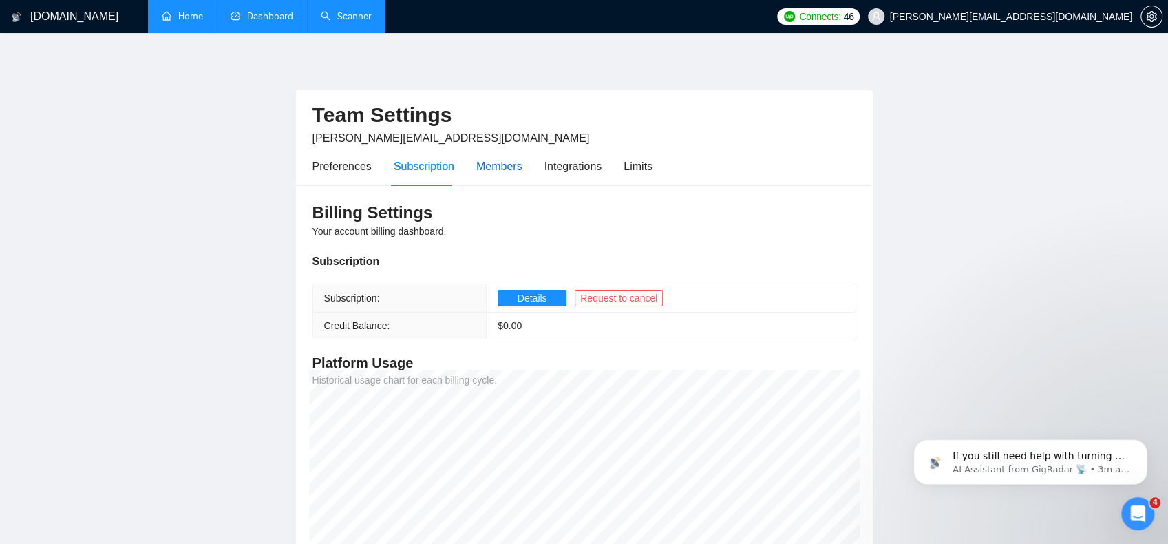
click at [506, 166] on div "Members" at bounding box center [499, 166] width 46 height 17
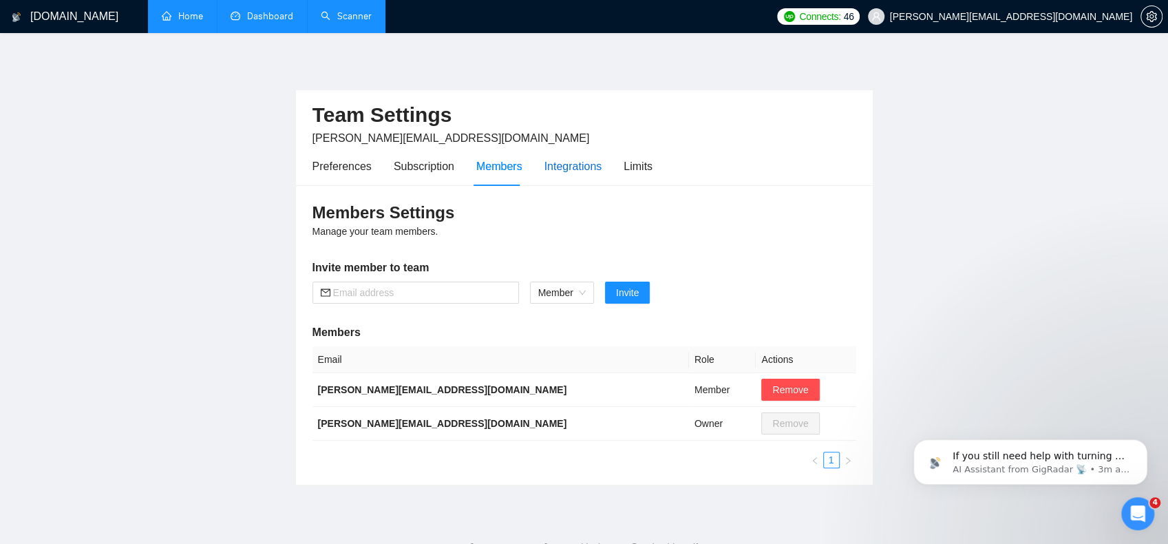
click at [571, 165] on div "Integrations" at bounding box center [574, 166] width 58 height 17
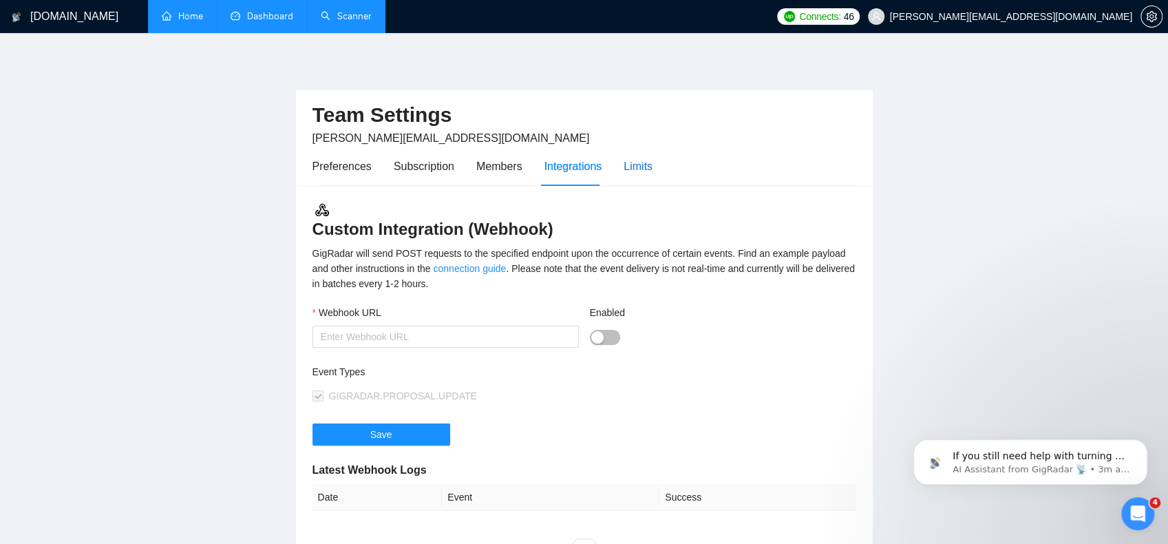
click at [638, 165] on div "Limits" at bounding box center [638, 166] width 29 height 17
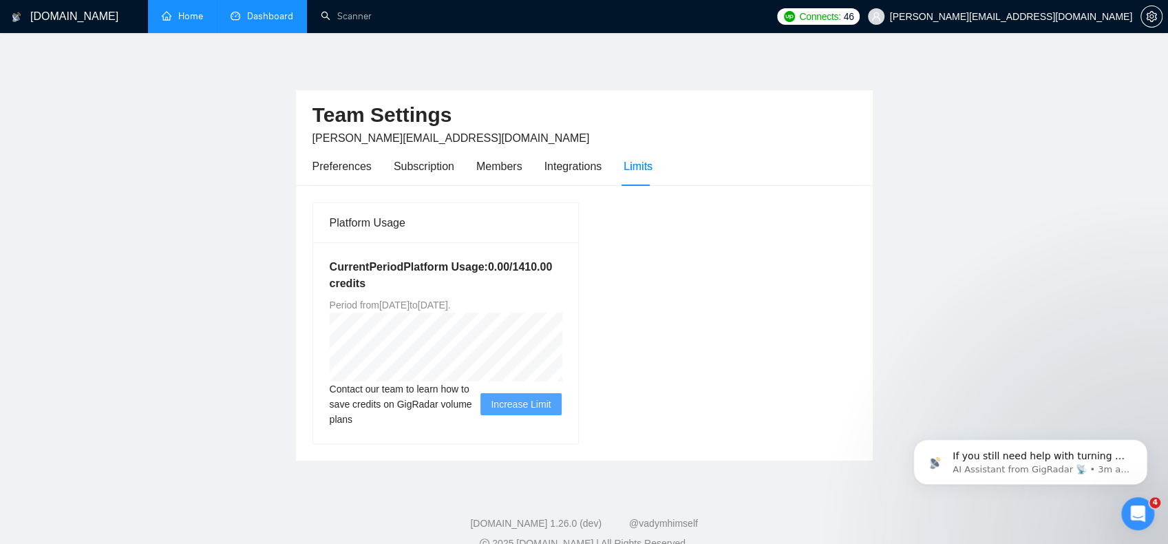
drag, startPoint x: 350, startPoint y: 21, endPoint x: 357, endPoint y: 35, distance: 15.4
click at [350, 21] on link "Scanner" at bounding box center [346, 16] width 51 height 12
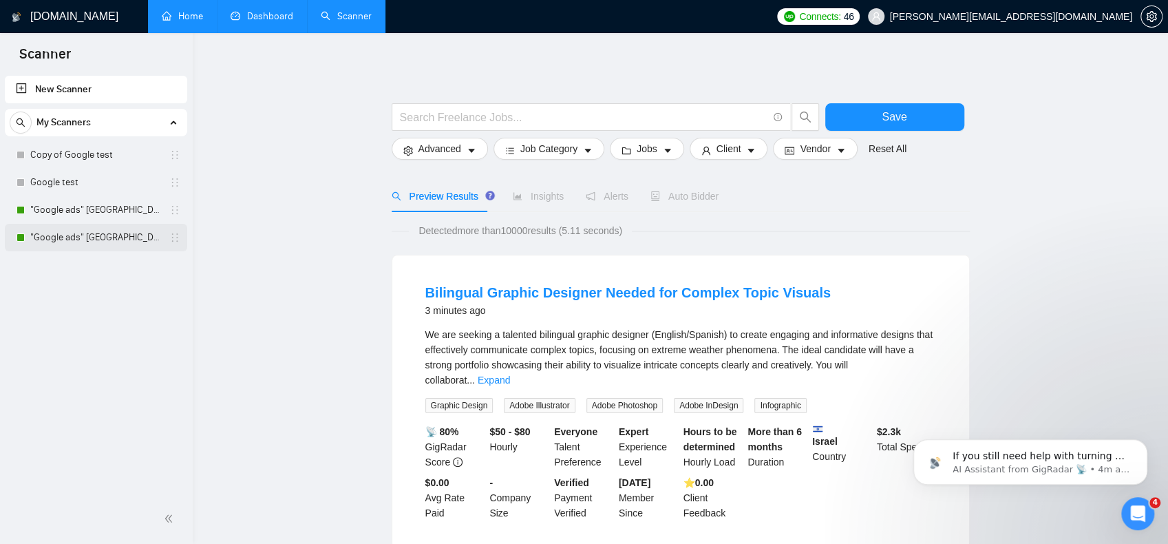
click at [74, 244] on link ""Google ads" [GEOGRAPHIC_DATA]" at bounding box center [95, 238] width 131 height 28
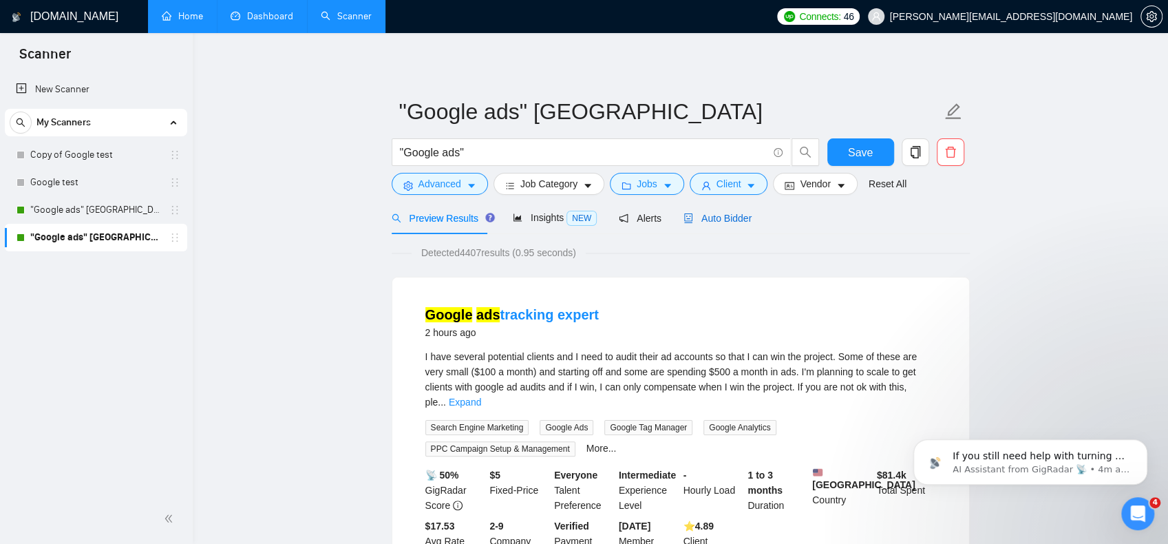
click at [737, 215] on span "Auto Bidder" at bounding box center [718, 218] width 68 height 11
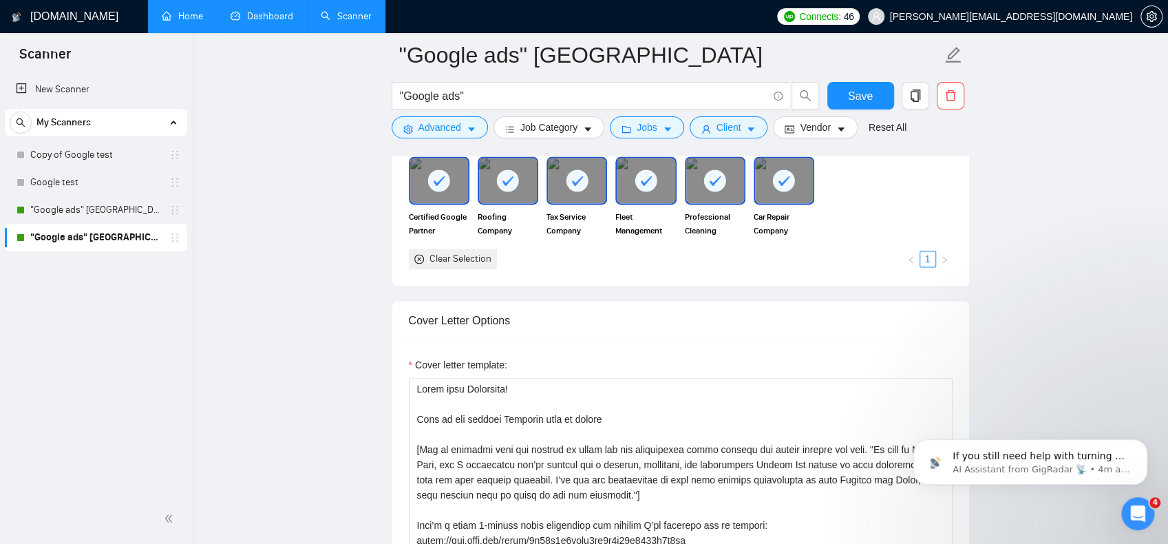
scroll to position [1446, 0]
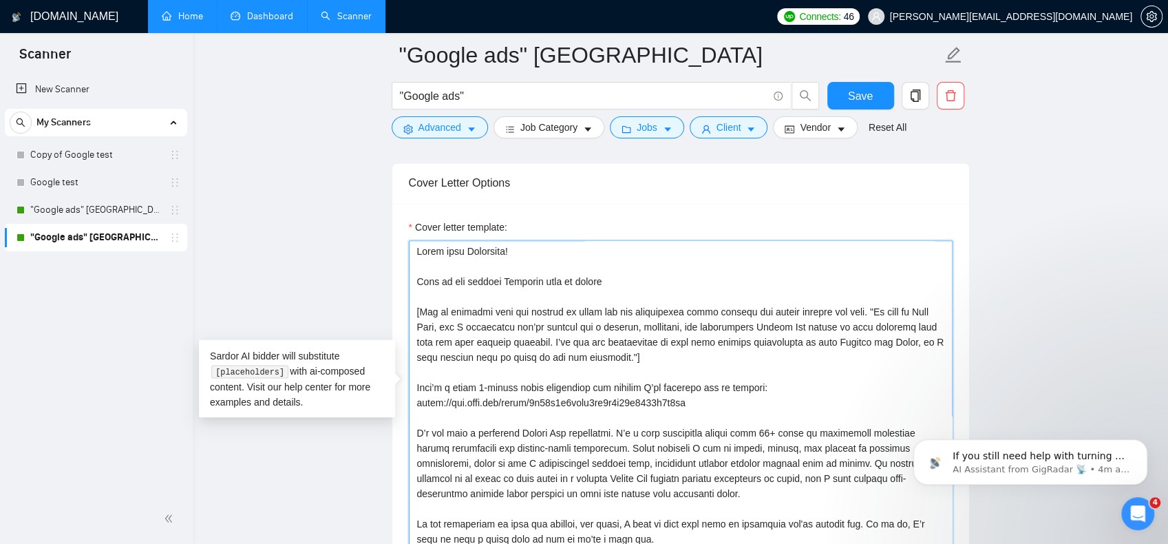
drag, startPoint x: 649, startPoint y: 272, endPoint x: 436, endPoint y: 249, distance: 214.7
click at [436, 249] on textarea "Cover letter template:" at bounding box center [681, 395] width 544 height 310
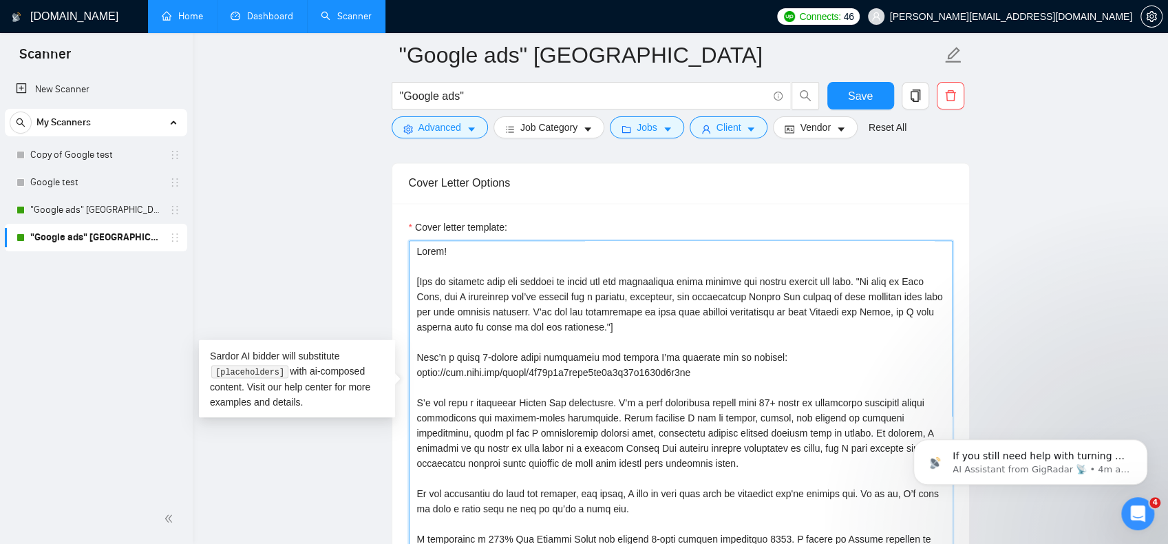
click at [452, 256] on textarea "Cover letter template:" at bounding box center [681, 395] width 544 height 310
click at [461, 246] on textarea "Cover letter template:" at bounding box center [681, 395] width 544 height 310
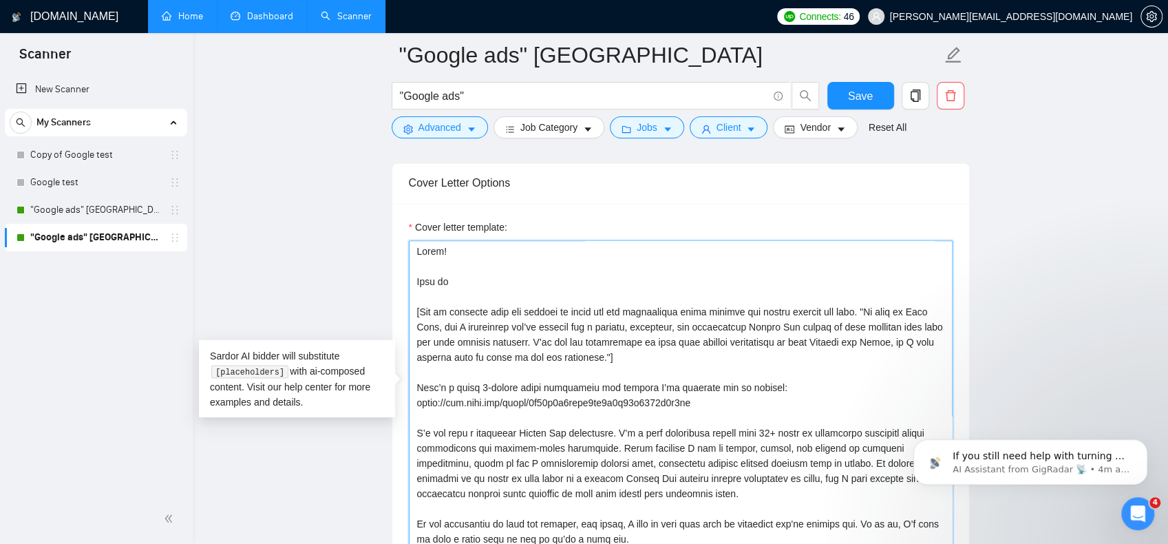
drag, startPoint x: 465, startPoint y: 278, endPoint x: 341, endPoint y: 273, distance: 124.7
click at [341, 273] on main ""Google ads" USA "Google ads" Save Advanced Job Category Jobs Client Vendor Res…" at bounding box center [680, 460] width 931 height 3702
type textarea "Hello! Glad to [Use my template here and rewrite to match the job description w…"
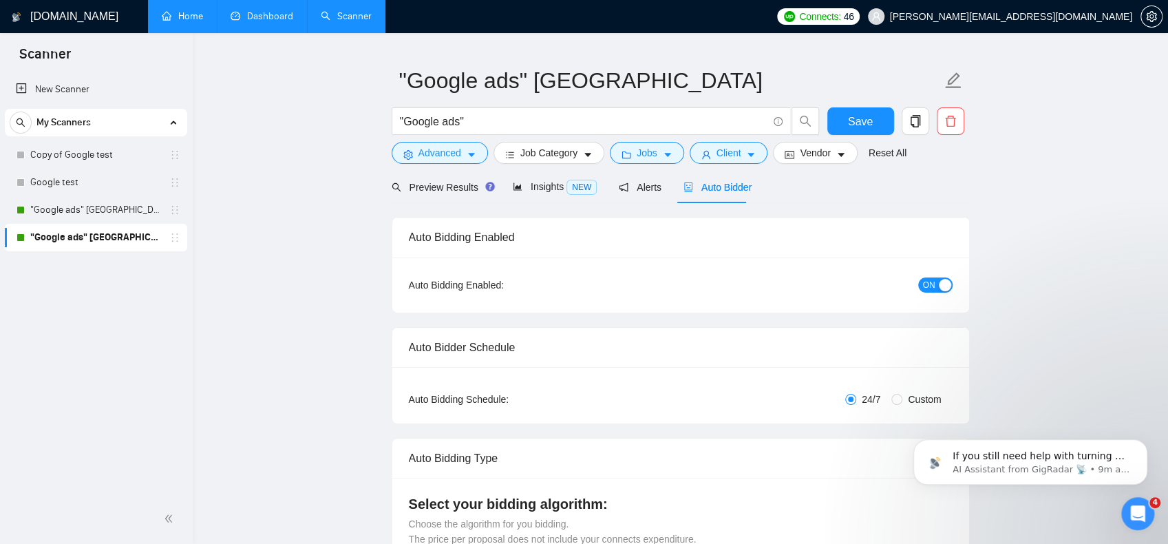
scroll to position [0, 0]
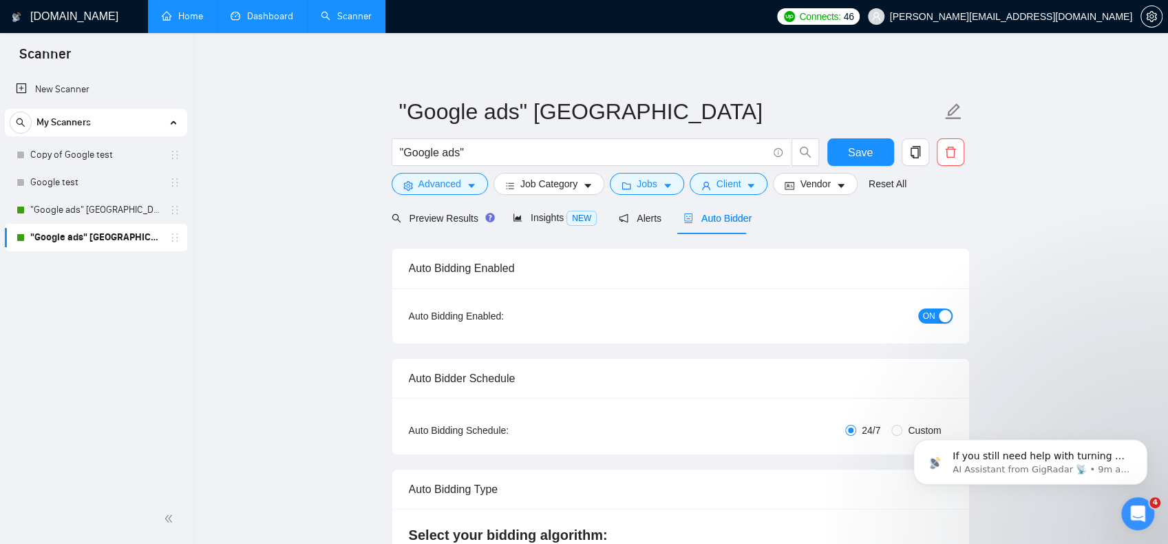
click at [934, 314] on span "ON" at bounding box center [929, 315] width 12 height 15
click at [865, 152] on span "Save" at bounding box center [860, 152] width 25 height 17
click at [940, 316] on span "OFF" at bounding box center [939, 315] width 17 height 15
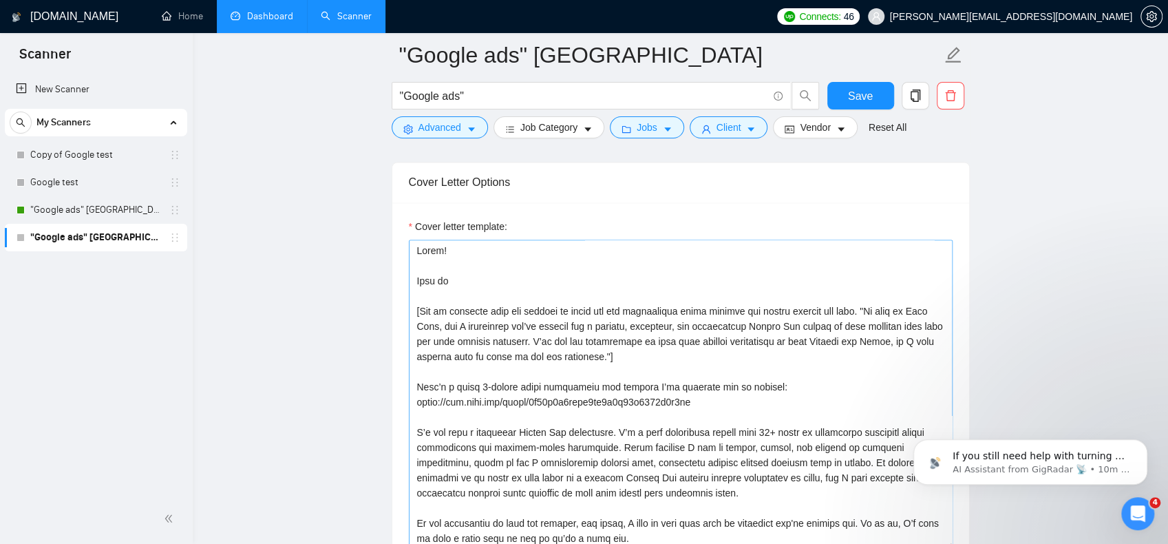
scroll to position [1446, 0]
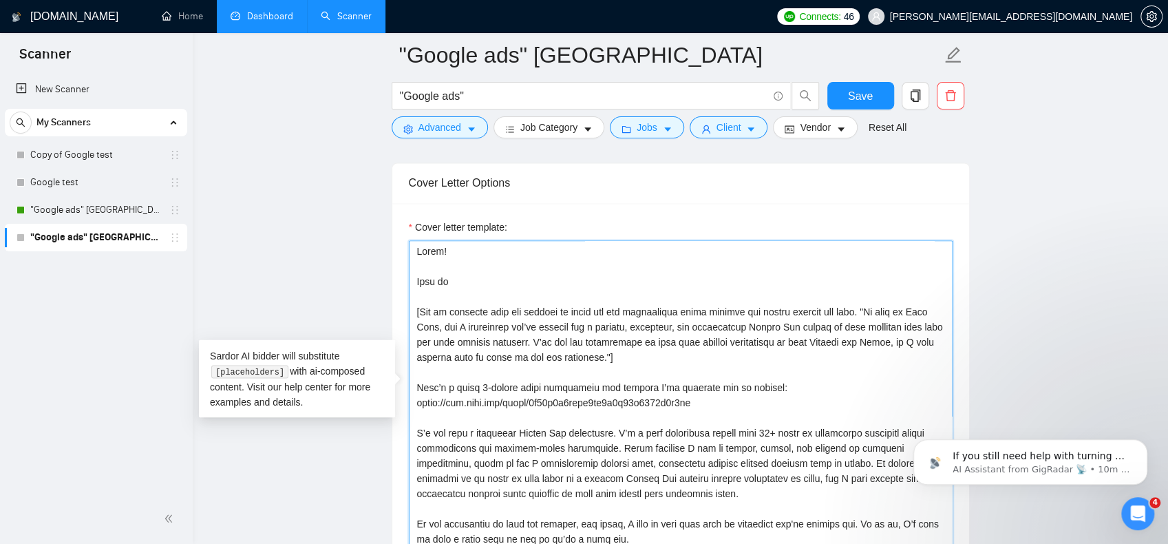
drag, startPoint x: 500, startPoint y: 286, endPoint x: 411, endPoint y: 273, distance: 89.9
click at [411, 273] on textarea "Cover letter template:" at bounding box center [681, 395] width 544 height 310
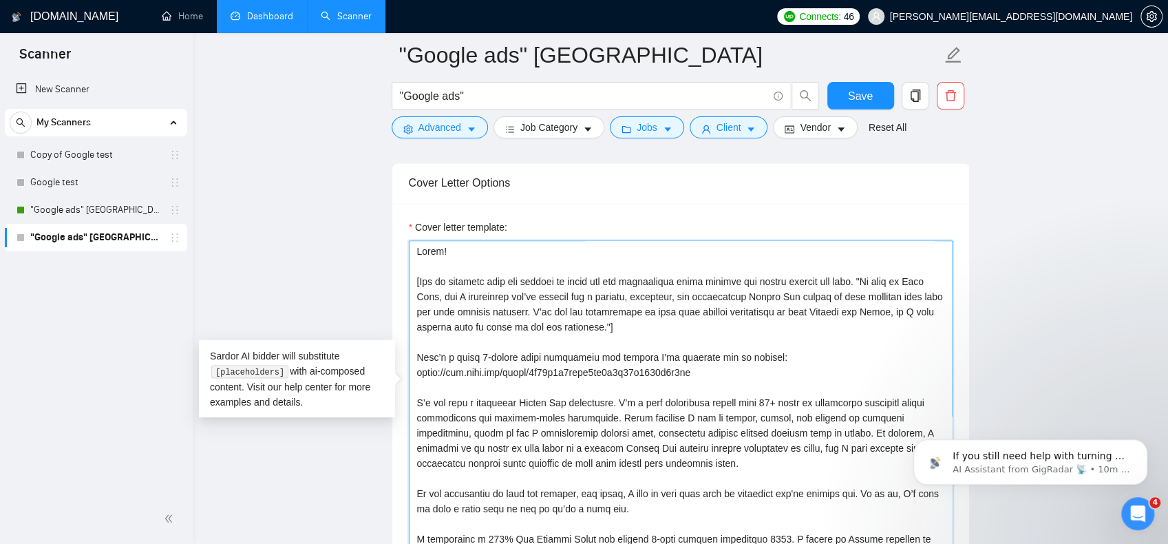
type textarea "Hello! [Use my template here and rewrite to match the job description while kee…"
click at [1132, 291] on main ""Google ads" USA "Google ads" Save Advanced Job Category Jobs Client Vendor Res…" at bounding box center [680, 460] width 931 height 3702
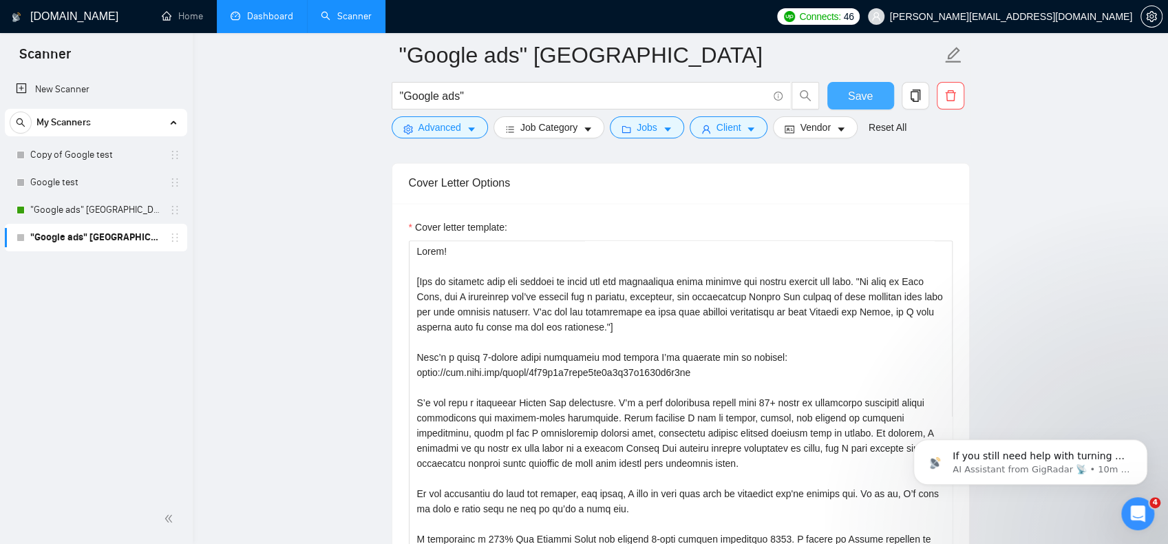
click at [865, 98] on span "Save" at bounding box center [860, 95] width 25 height 17
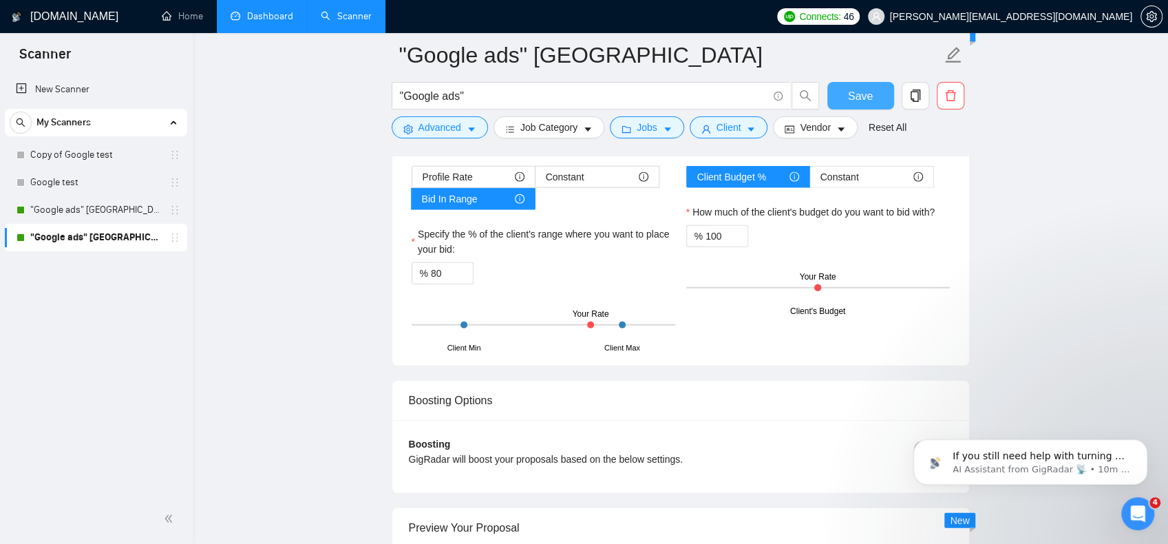
scroll to position [2134, 0]
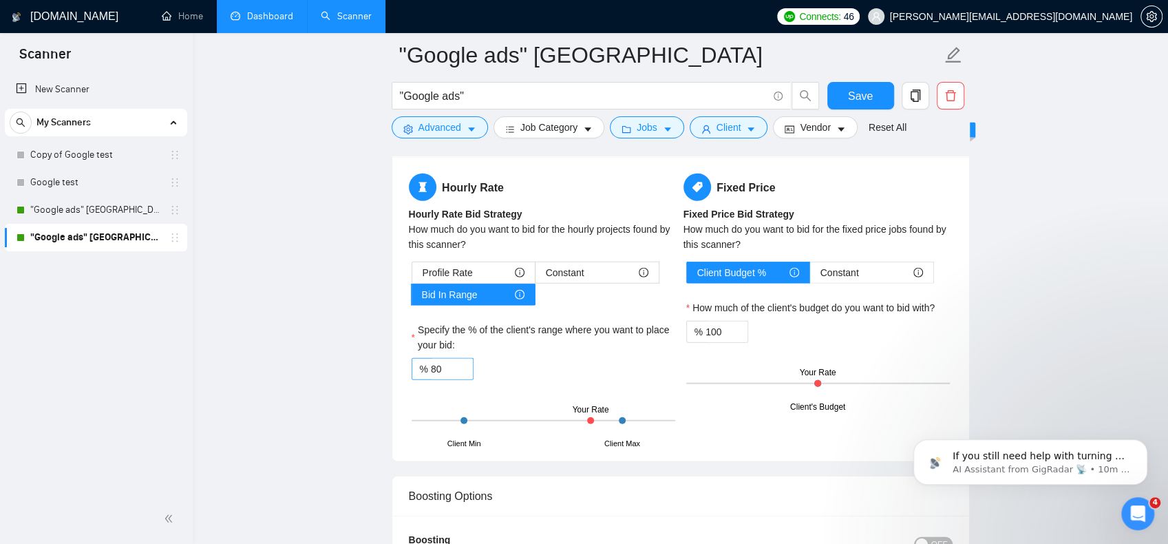
drag, startPoint x: 437, startPoint y: 359, endPoint x: 412, endPoint y: 363, distance: 25.2
click at [412, 363] on div "% 80" at bounding box center [443, 369] width 62 height 22
drag, startPoint x: 446, startPoint y: 368, endPoint x: 354, endPoint y: 368, distance: 92.3
type input "+"
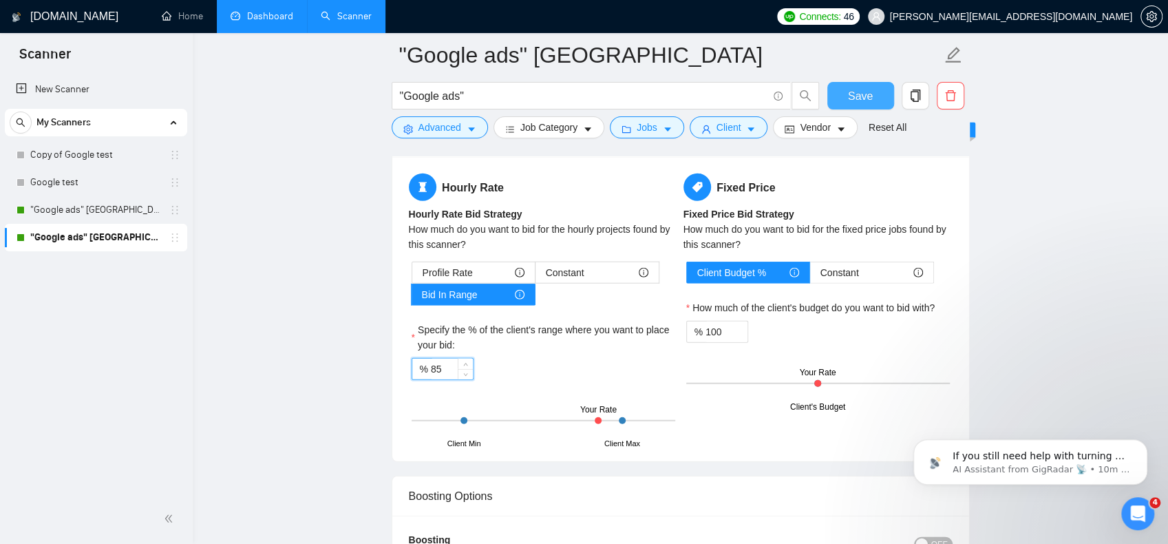
type input "85"
click at [841, 98] on button "Save" at bounding box center [861, 96] width 67 height 28
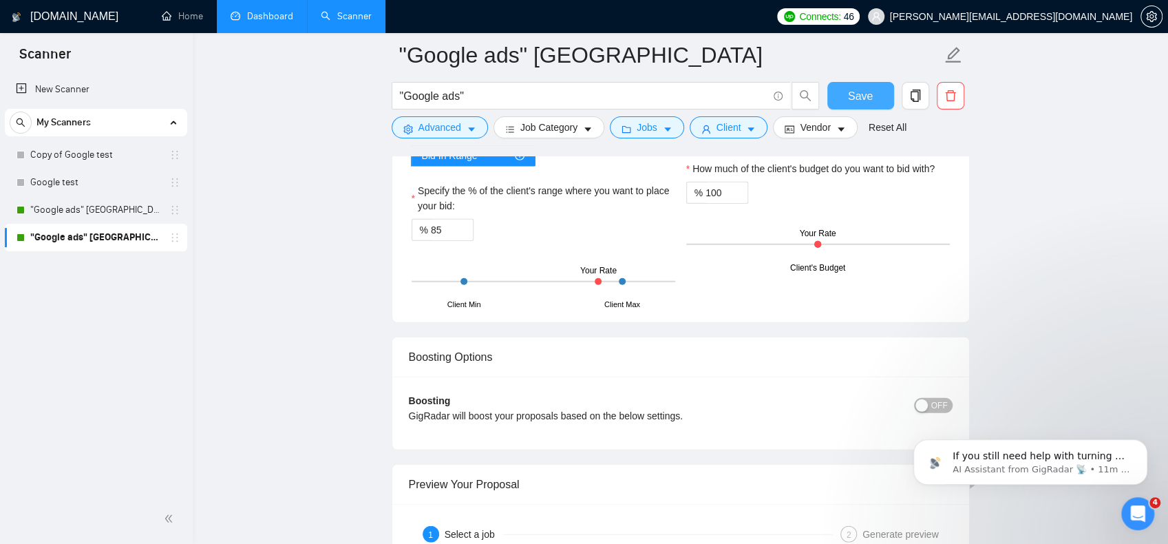
scroll to position [2491, 0]
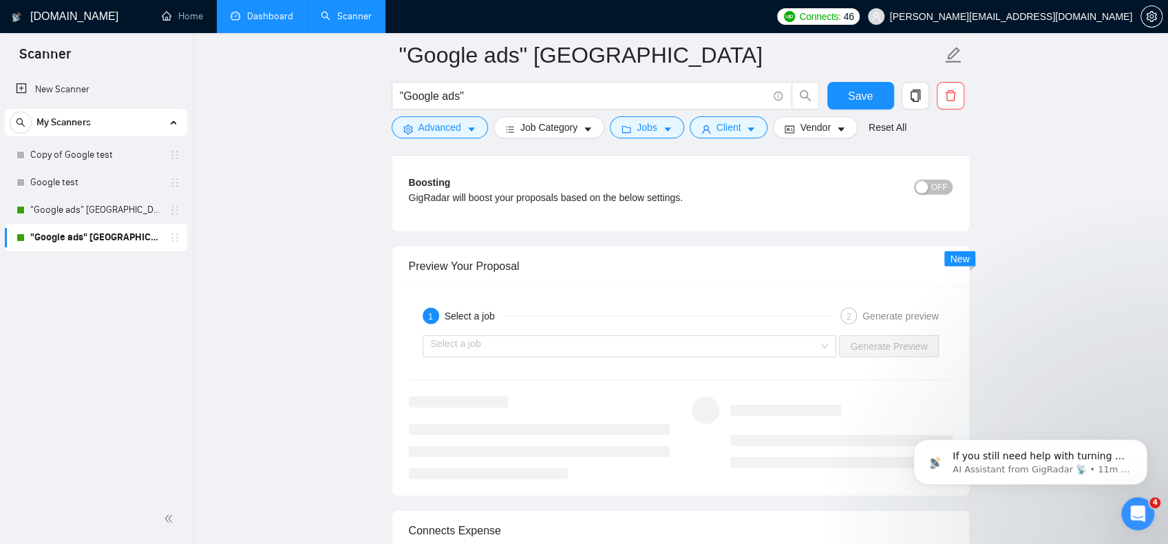
click at [526, 330] on div "Select a job Generate Preview" at bounding box center [681, 346] width 547 height 33
click at [518, 336] on input "search" at bounding box center [625, 346] width 388 height 21
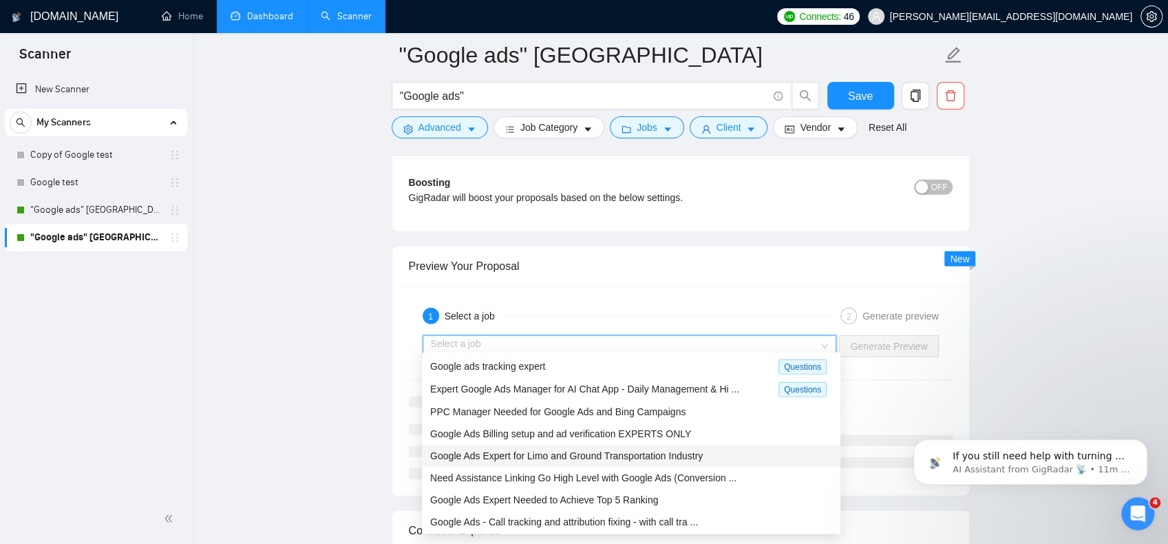
click at [660, 455] on span "Google Ads Expert for Limo and Ground Transportation Industry" at bounding box center [566, 455] width 273 height 11
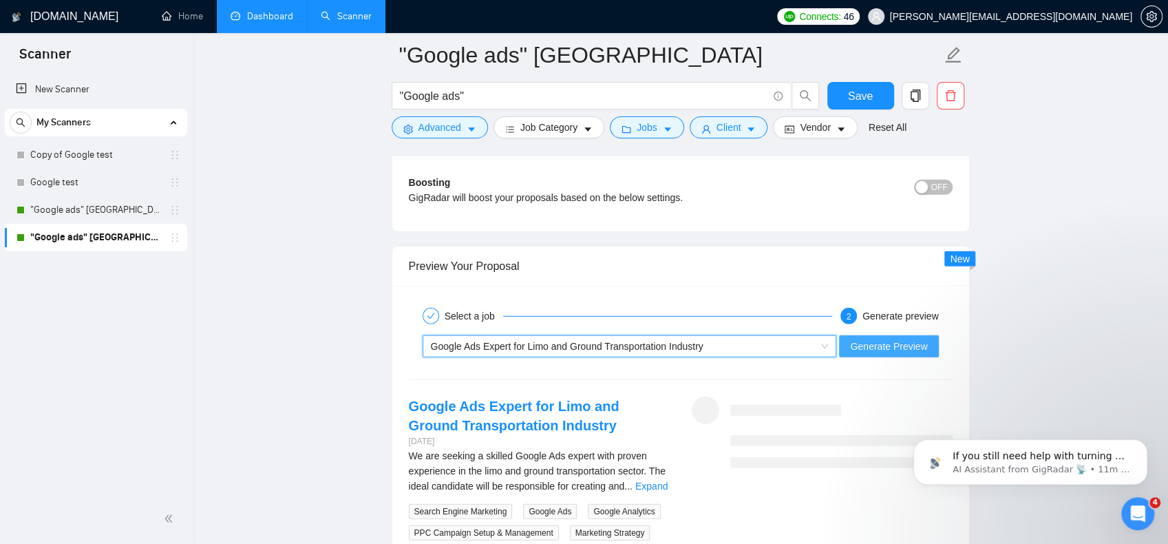
click at [914, 339] on span "Generate Preview" at bounding box center [888, 346] width 77 height 15
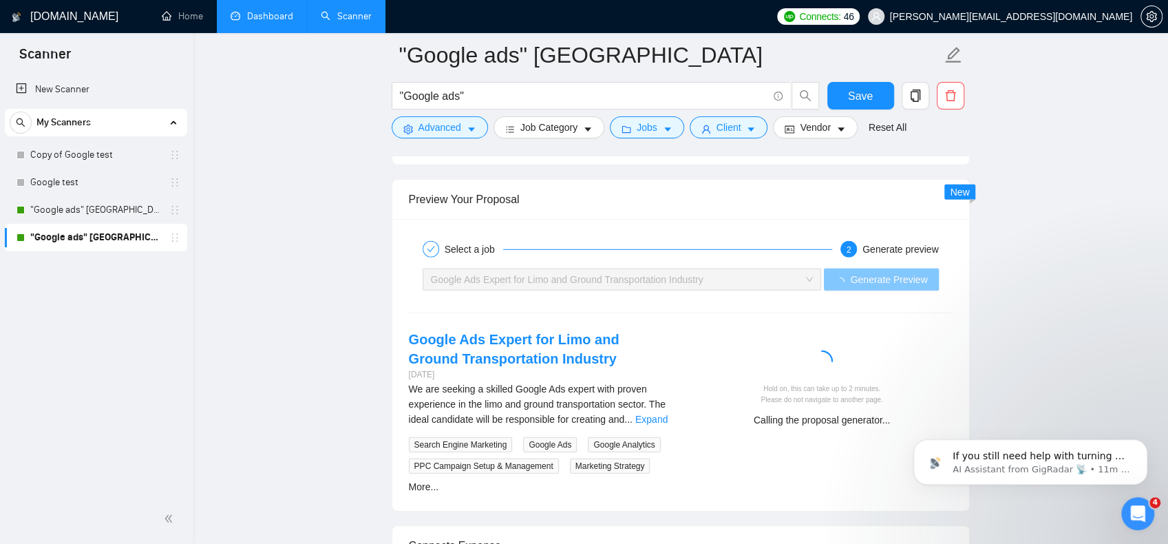
scroll to position [2560, 0]
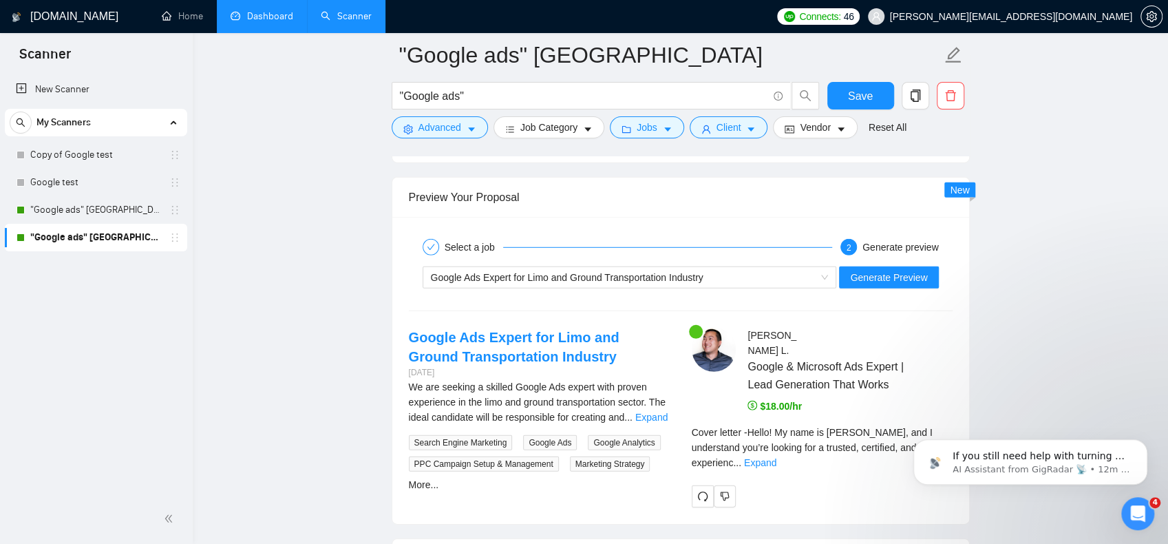
click at [924, 422] on div "If you still need help with turning on the scanner or configuring auto-bidding,…" at bounding box center [1030, 399] width 253 height 172
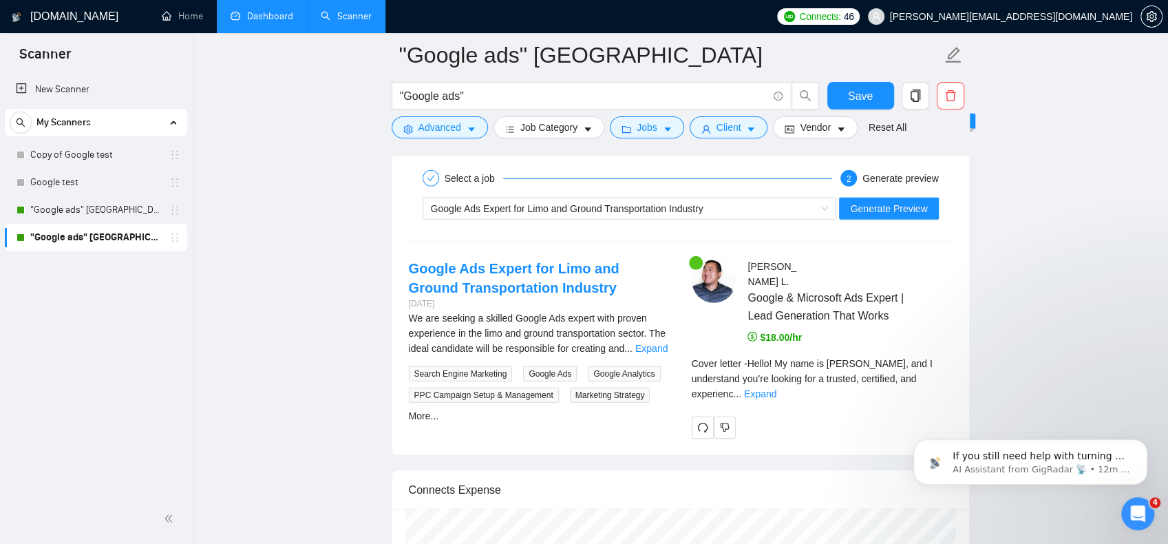
scroll to position [2767, 0]
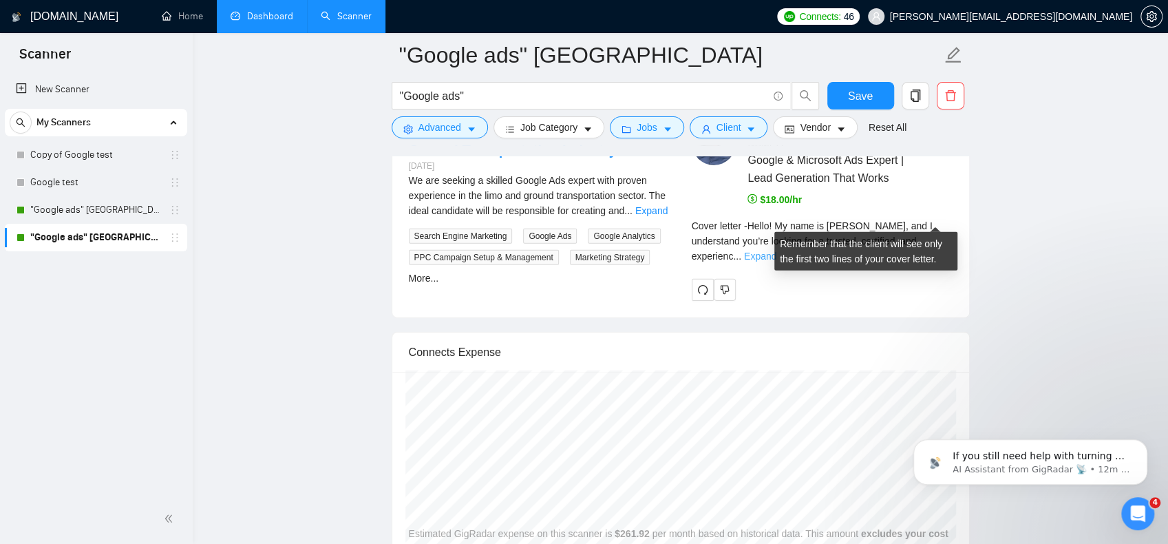
click at [777, 251] on link "Expand" at bounding box center [760, 256] width 32 height 11
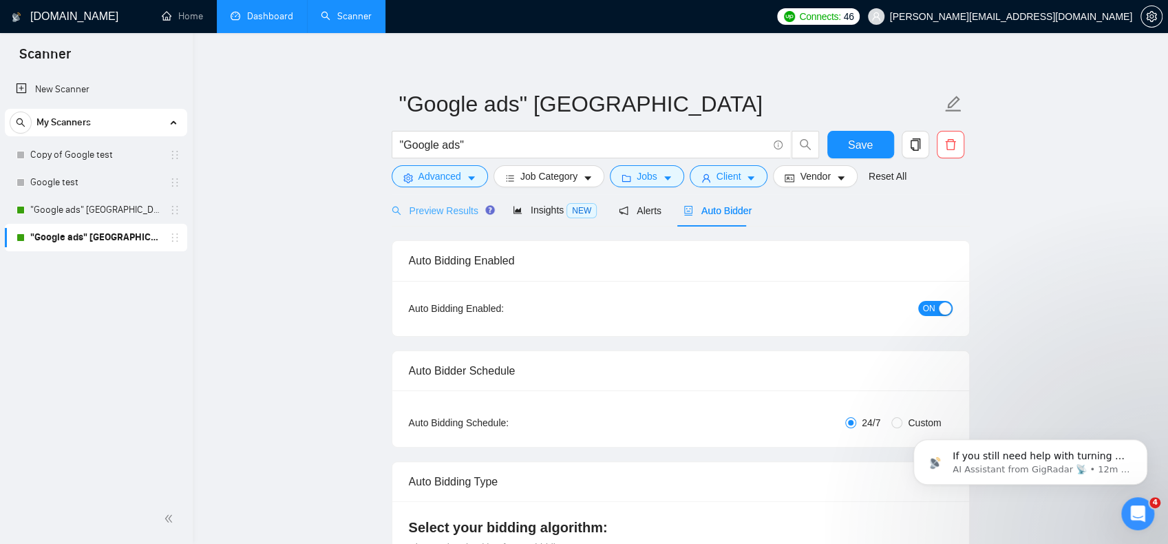
scroll to position [0, 0]
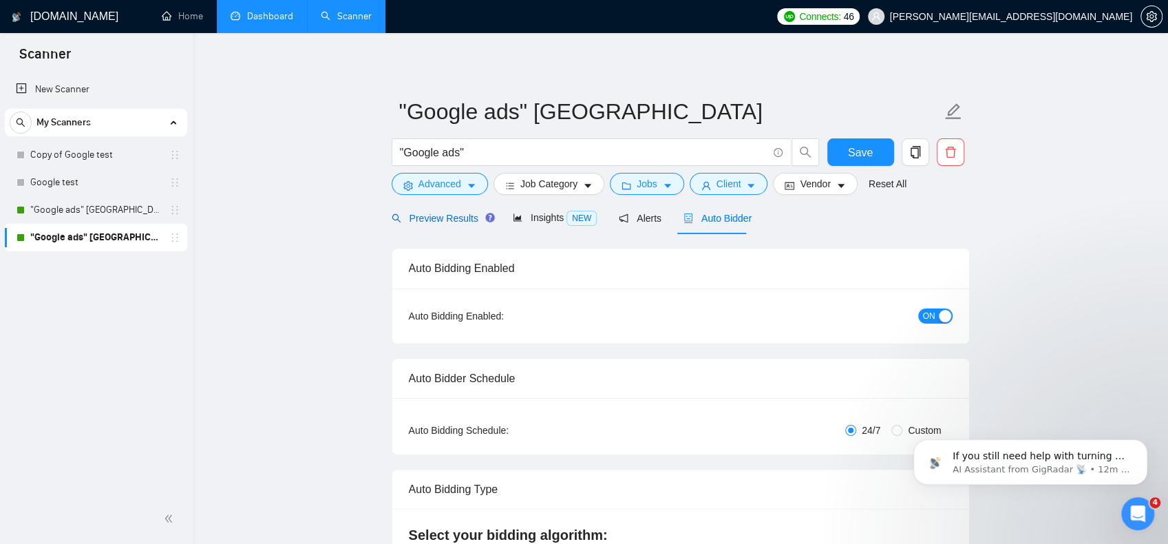
click at [436, 221] on span "Preview Results" at bounding box center [441, 218] width 99 height 11
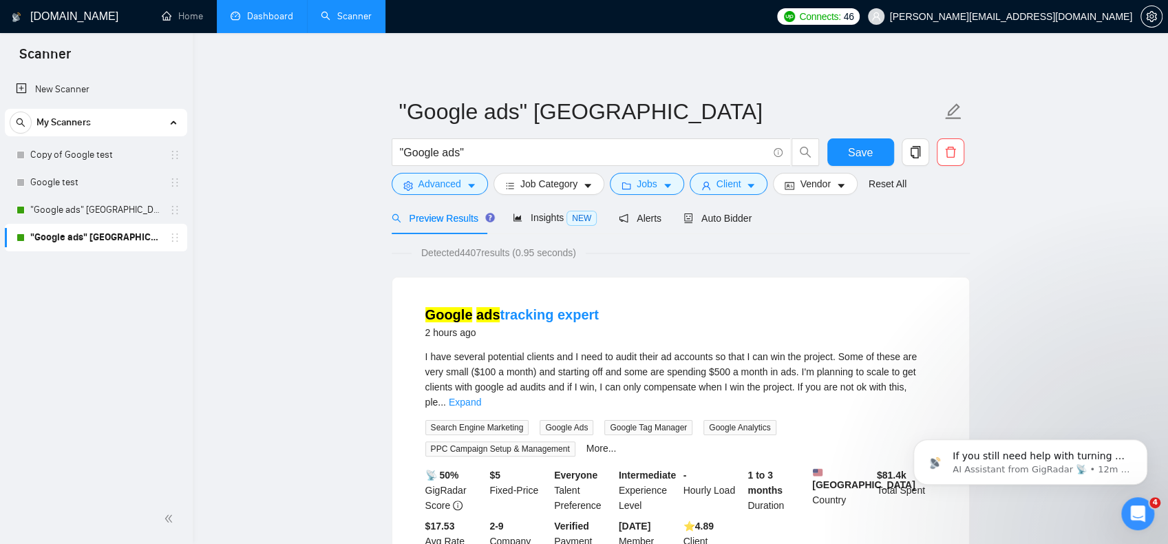
scroll to position [69, 0]
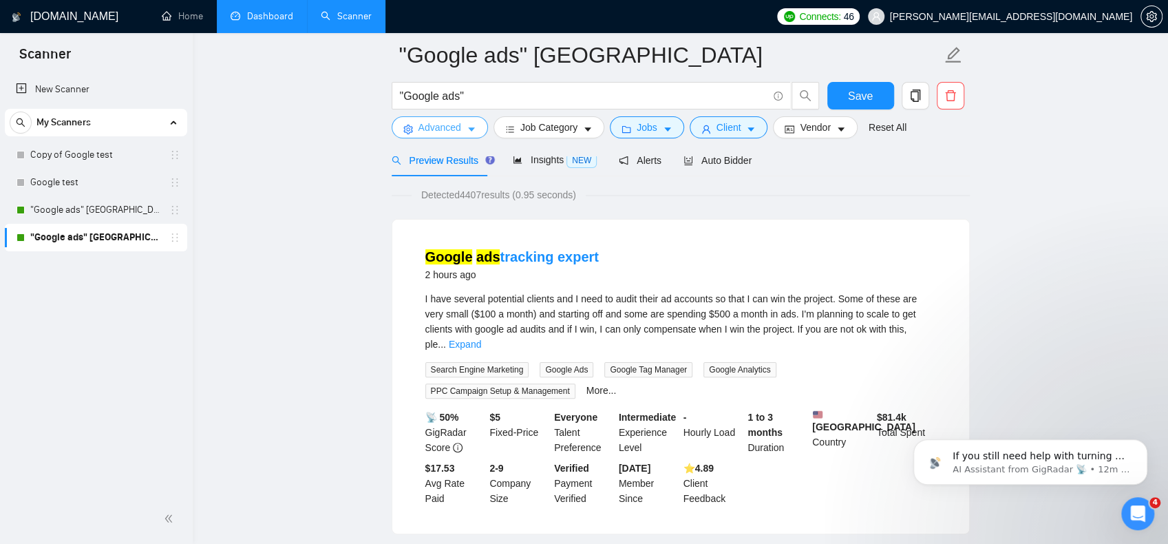
click at [460, 125] on span "Advanced" at bounding box center [440, 127] width 43 height 15
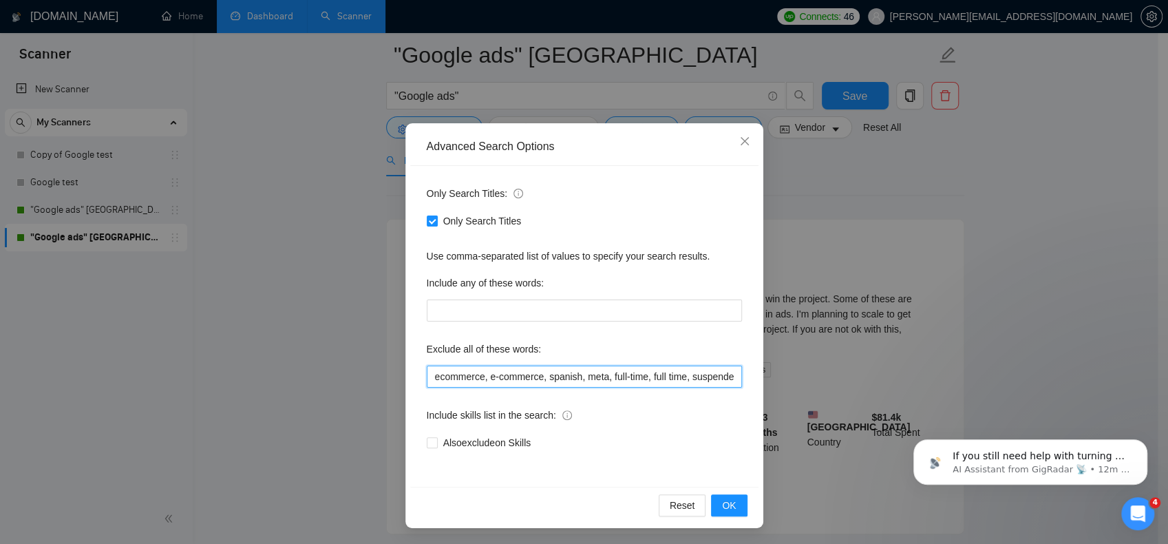
scroll to position [0, 339]
drag, startPoint x: 734, startPoint y: 383, endPoint x: 929, endPoint y: 408, distance: 197.0
click at [929, 408] on div "Advanced Search Options Only Search Titles: Only Search Titles Use comma-separa…" at bounding box center [584, 272] width 1168 height 544
click at [727, 503] on span "OK" at bounding box center [729, 505] width 14 height 15
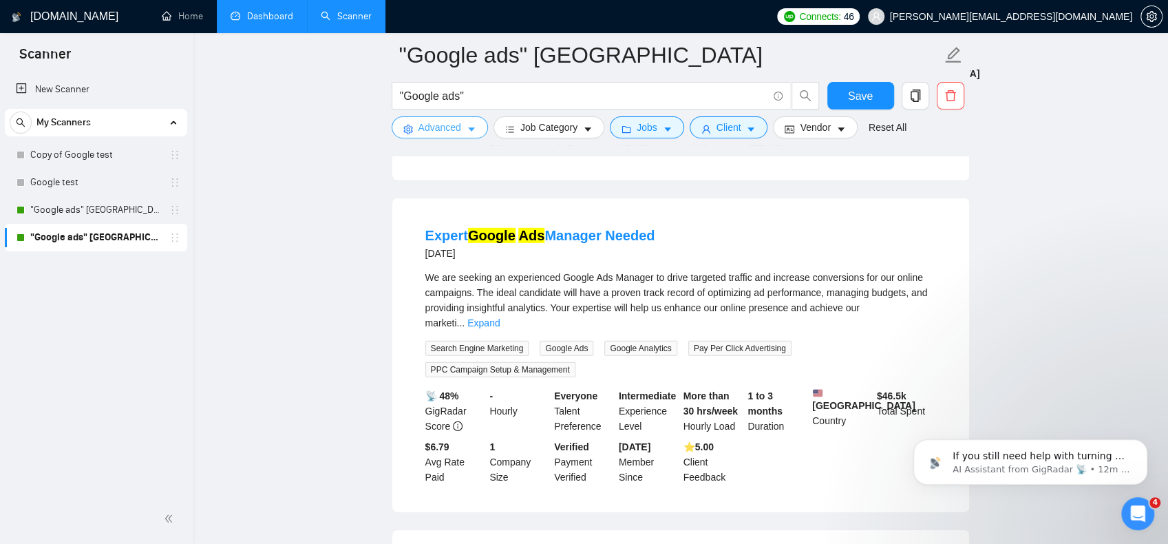
scroll to position [3026, 0]
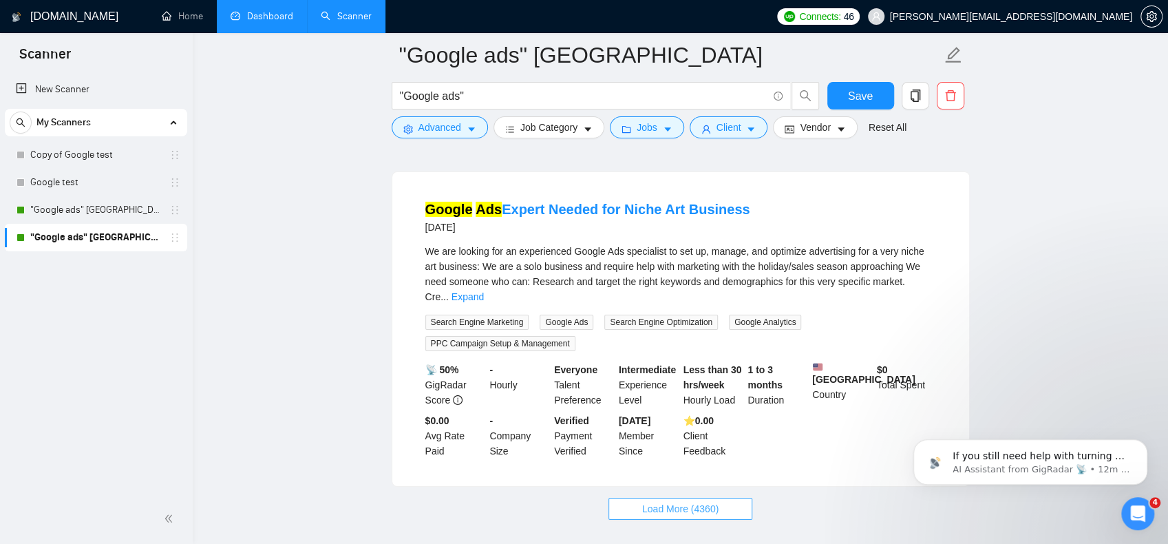
click at [677, 501] on span "Load More (4360)" at bounding box center [680, 508] width 76 height 15
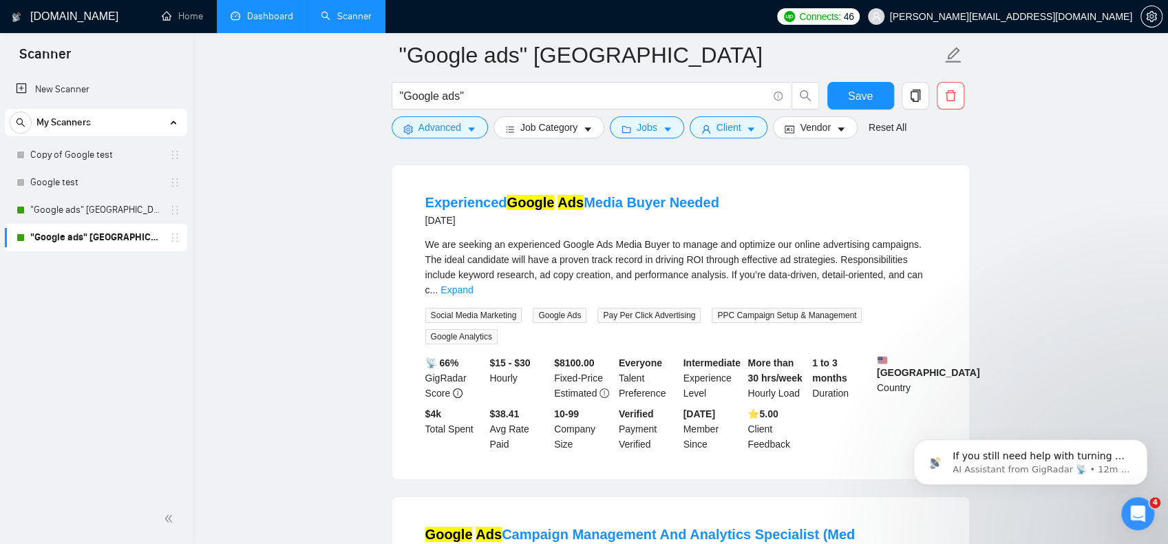
scroll to position [3371, 0]
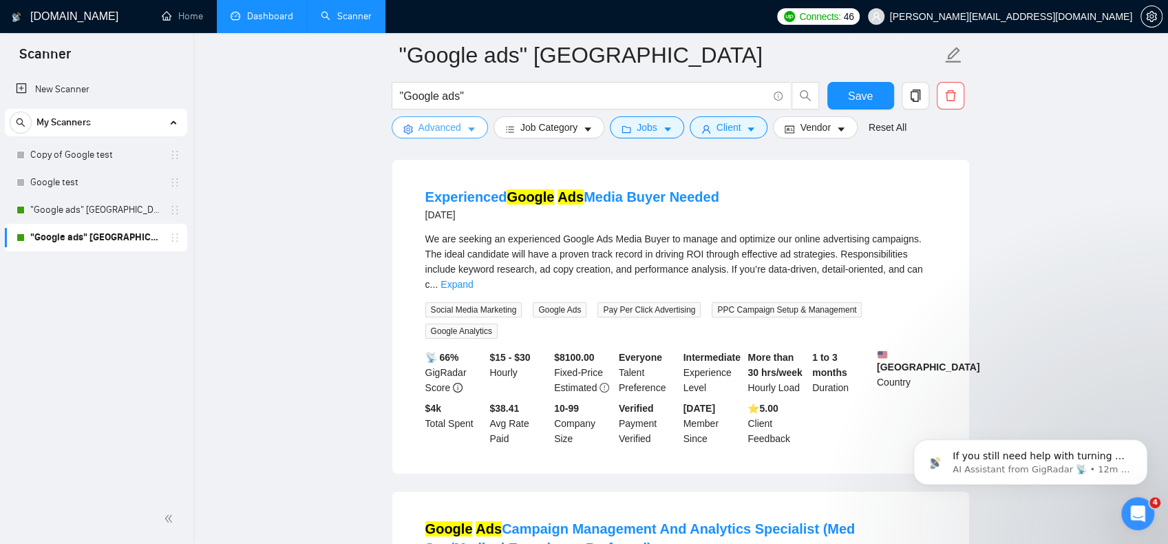
click at [433, 137] on button "Advanced" at bounding box center [440, 127] width 96 height 22
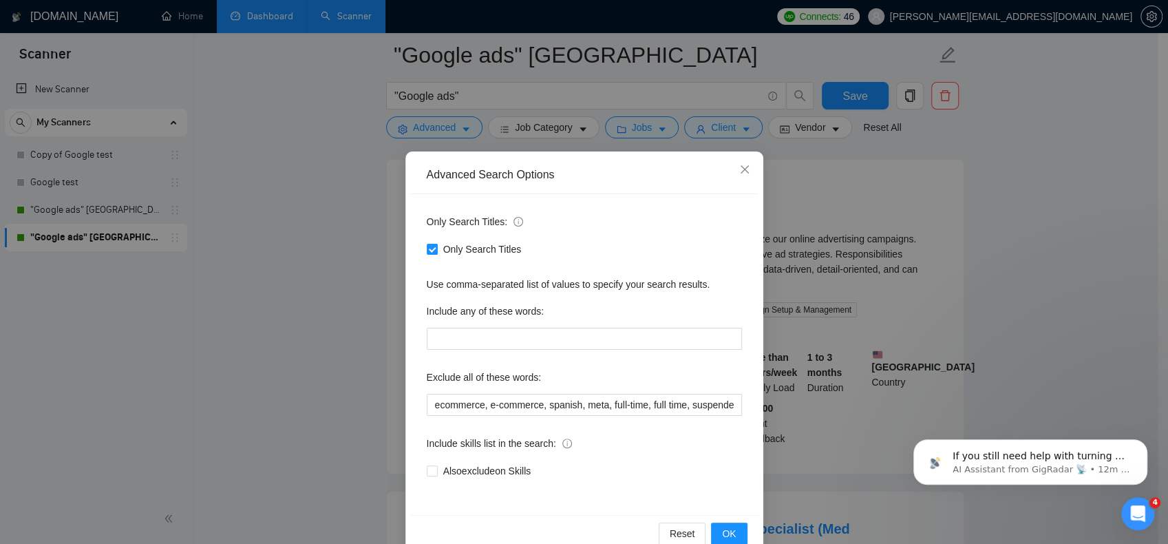
click at [659, 129] on div "Advanced Search Options Only Search Titles: Only Search Titles Use comma-separa…" at bounding box center [584, 272] width 1168 height 544
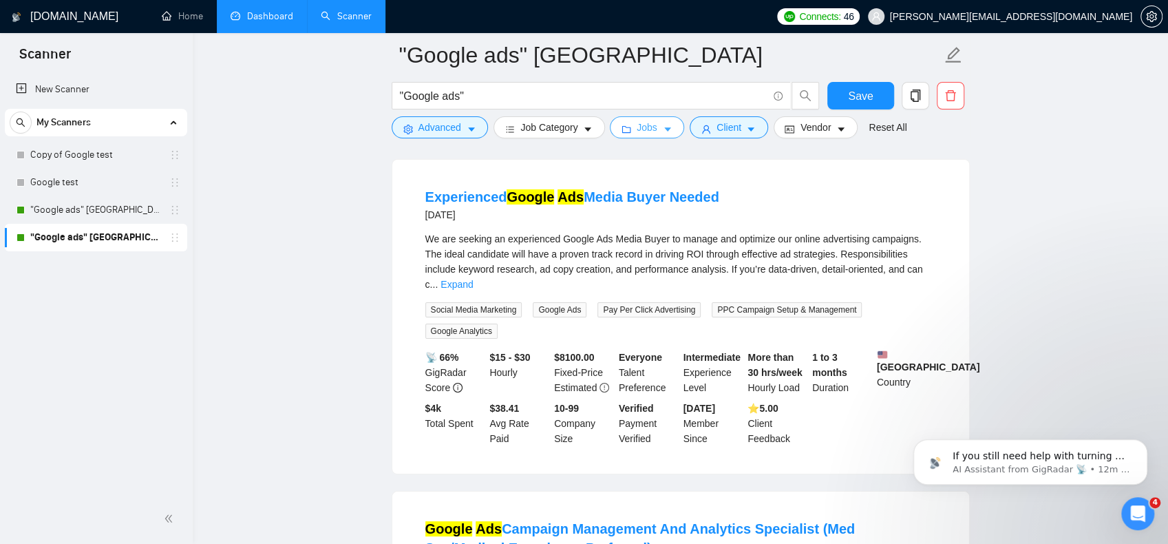
click at [638, 127] on span "Jobs" at bounding box center [647, 127] width 21 height 15
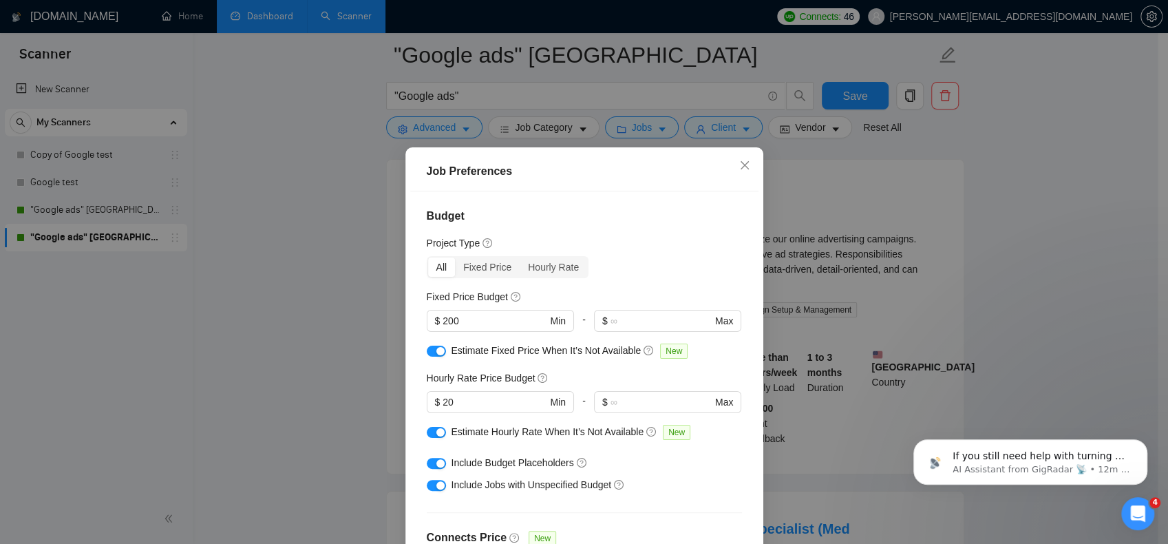
click at [319, 179] on div "Job Preferences Budget Project Type All Fixed Price Hourly Rate Fixed Price Bud…" at bounding box center [584, 272] width 1168 height 544
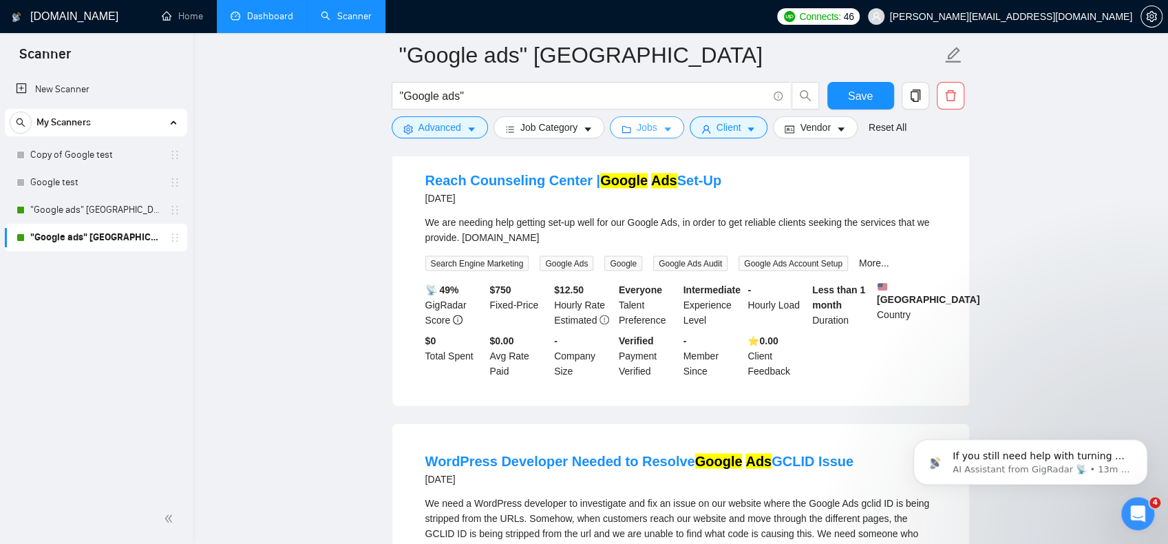
scroll to position [5161, 0]
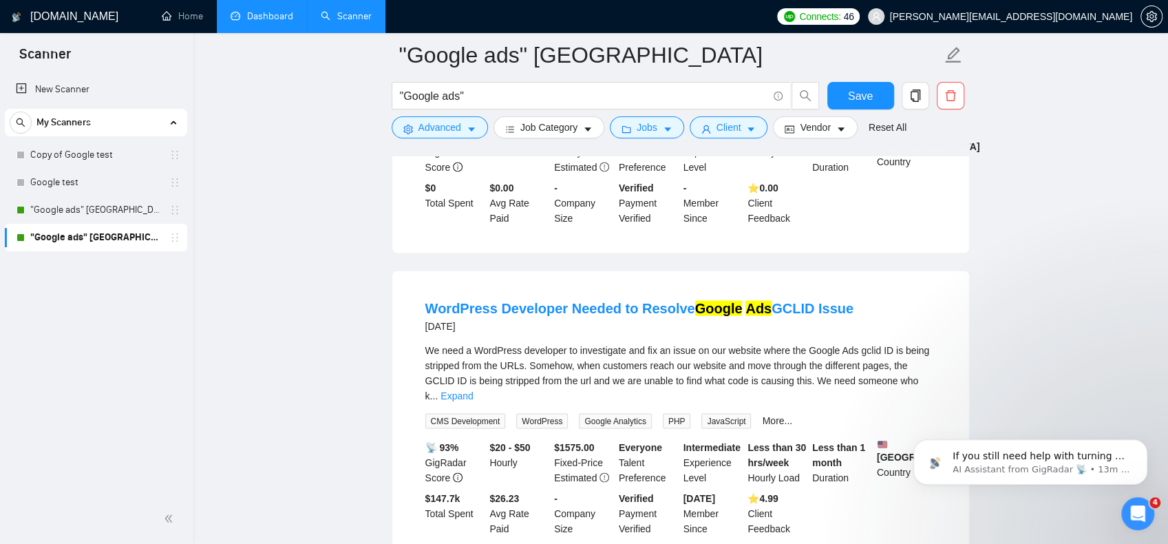
click at [420, 287] on li "WordPress Developer Needed to Resolve Google Ads GCLID Issue 3 days ago We need…" at bounding box center [681, 417] width 544 height 260
drag, startPoint x: 412, startPoint y: 209, endPoint x: 559, endPoint y: 210, distance: 147.3
click at [559, 287] on li "WordPress Developer Needed to Resolve Google Ads GCLID Issue 3 days ago We need…" at bounding box center [681, 417] width 544 height 260
copy link "WordPress Developer"
click at [467, 128] on icon "caret-down" at bounding box center [472, 130] width 10 height 10
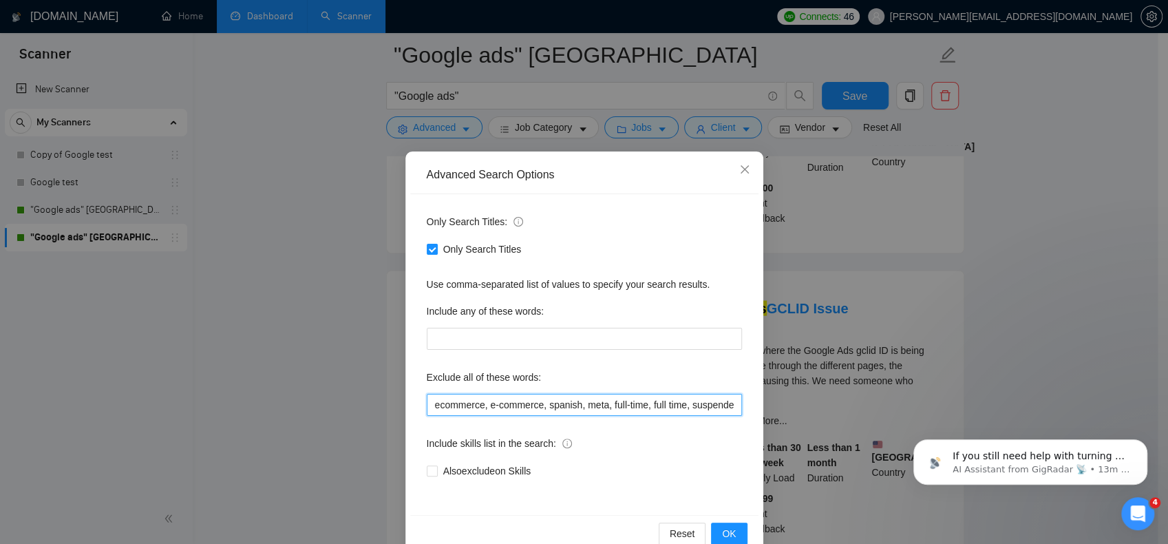
scroll to position [0, 421]
drag, startPoint x: 651, startPoint y: 405, endPoint x: 881, endPoint y: 430, distance: 230.6
click at [881, 430] on div "Advanced Search Options Only Search Titles: Only Search Titles Use comma-separa…" at bounding box center [584, 272] width 1168 height 544
paste input "WordPress Developer"
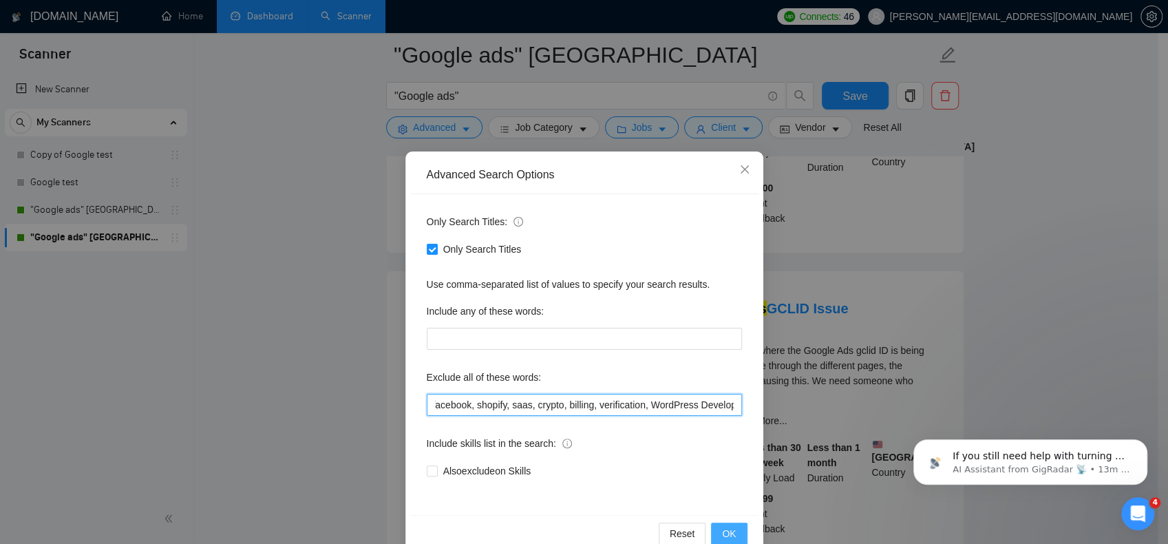
type input "ecommerce, e-commerce, spanish, meta, full-time, full time, suspended, suspensi…"
click at [722, 536] on span "OK" at bounding box center [729, 533] width 14 height 15
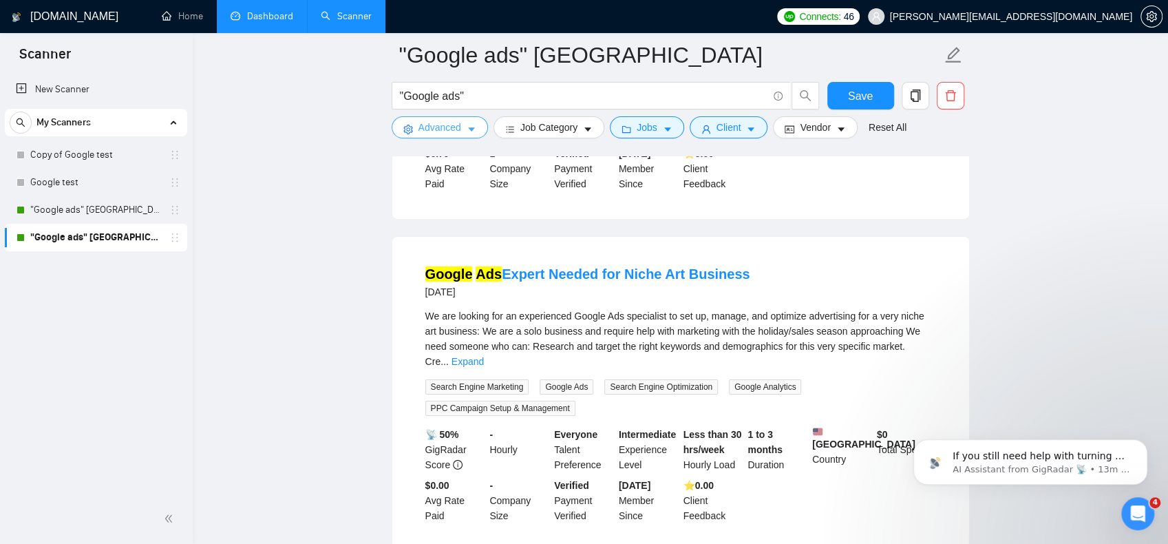
scroll to position [2958, 0]
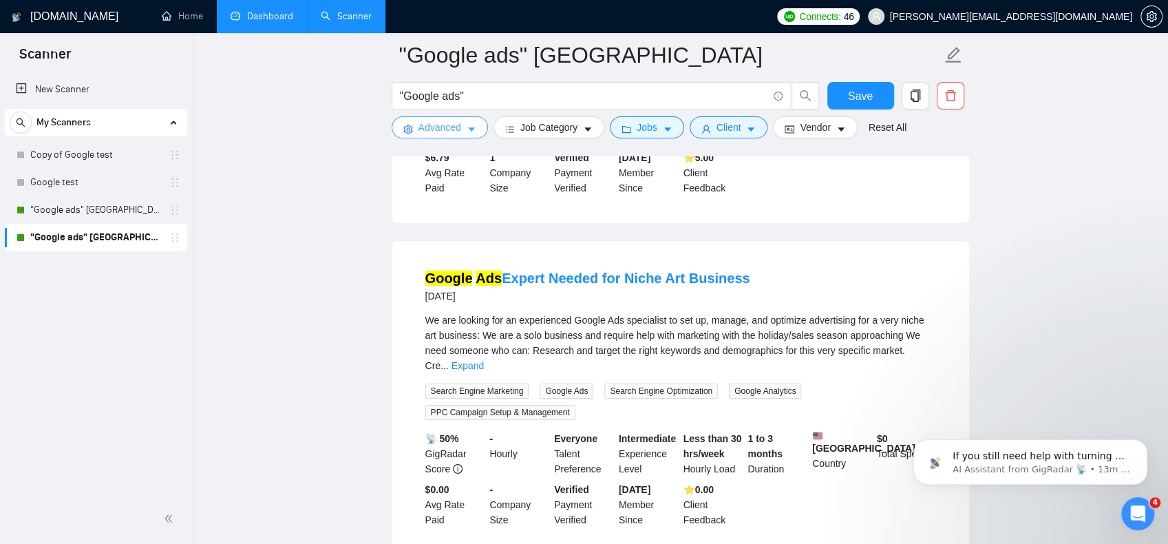
click at [465, 127] on button "Advanced" at bounding box center [440, 127] width 96 height 22
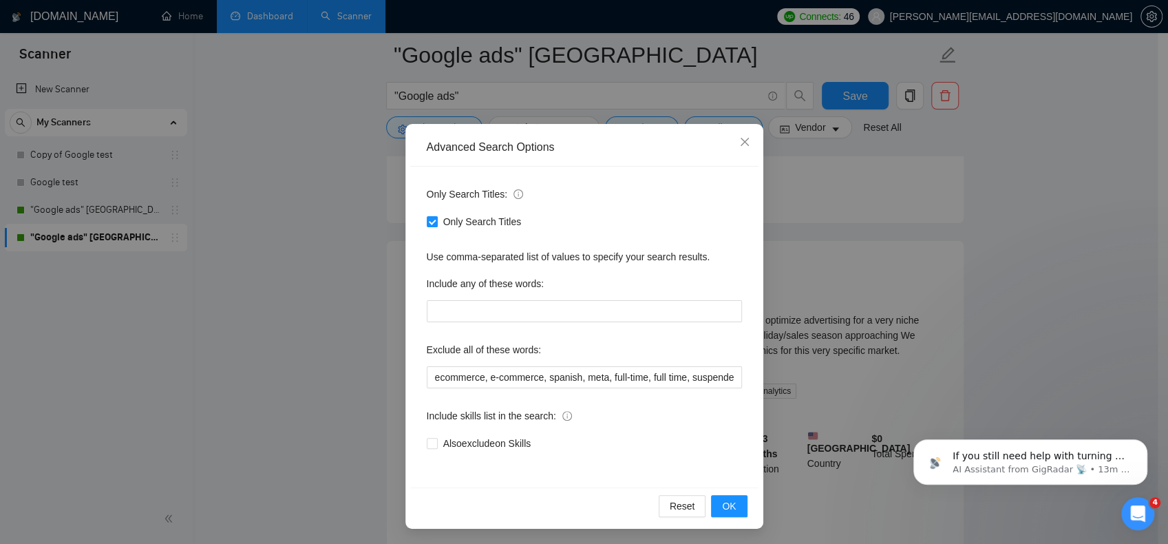
scroll to position [28, 0]
click at [496, 445] on span "Also exclude on Skills" at bounding box center [487, 442] width 99 height 15
click at [436, 445] on input "Also exclude on Skills" at bounding box center [432, 442] width 10 height 10
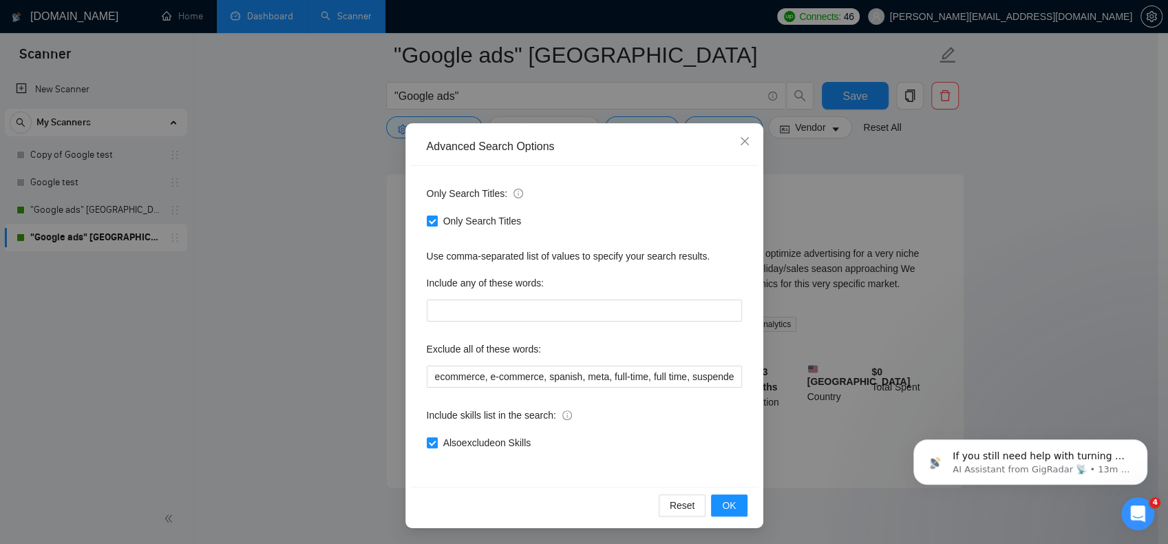
scroll to position [3026, 0]
click at [449, 444] on span "Also exclude on Skills" at bounding box center [487, 442] width 99 height 15
click at [436, 444] on input "Also exclude on Skills" at bounding box center [432, 442] width 10 height 10
checkbox input "false"
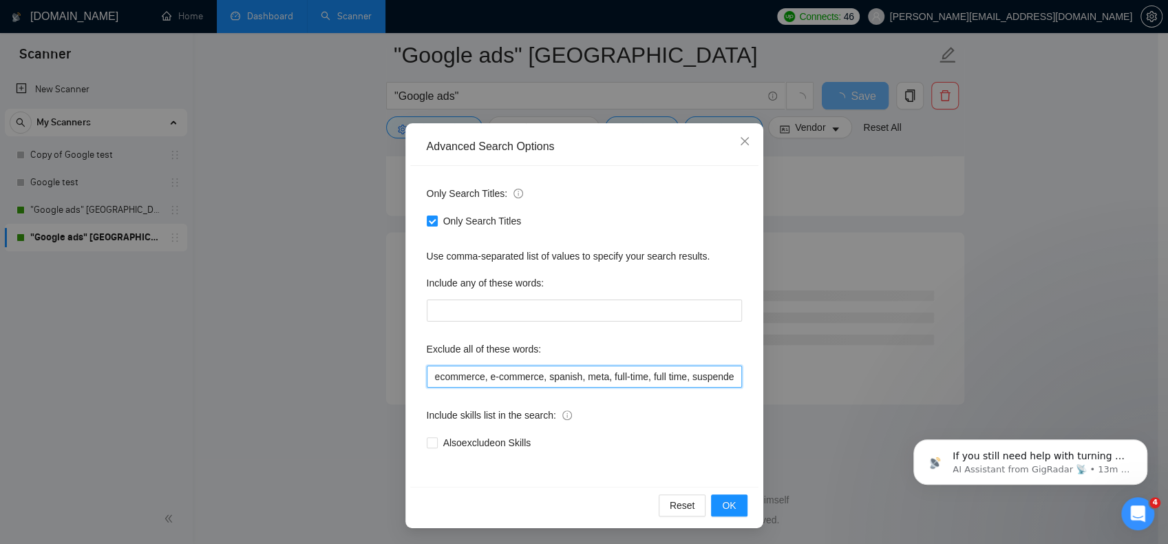
scroll to position [0, 517]
drag, startPoint x: 675, startPoint y: 381, endPoint x: 810, endPoint y: 385, distance: 135.0
click at [810, 385] on div "Advanced Search Options Only Search Titles: Only Search Titles Use comma-separa…" at bounding box center [584, 272] width 1168 height 544
click at [653, 378] on input "ecommerce, e-commerce, spanish, meta, full-time, full time, suspended, suspensi…" at bounding box center [584, 377] width 315 height 22
drag, startPoint x: 636, startPoint y: 376, endPoint x: 771, endPoint y: 382, distance: 135.1
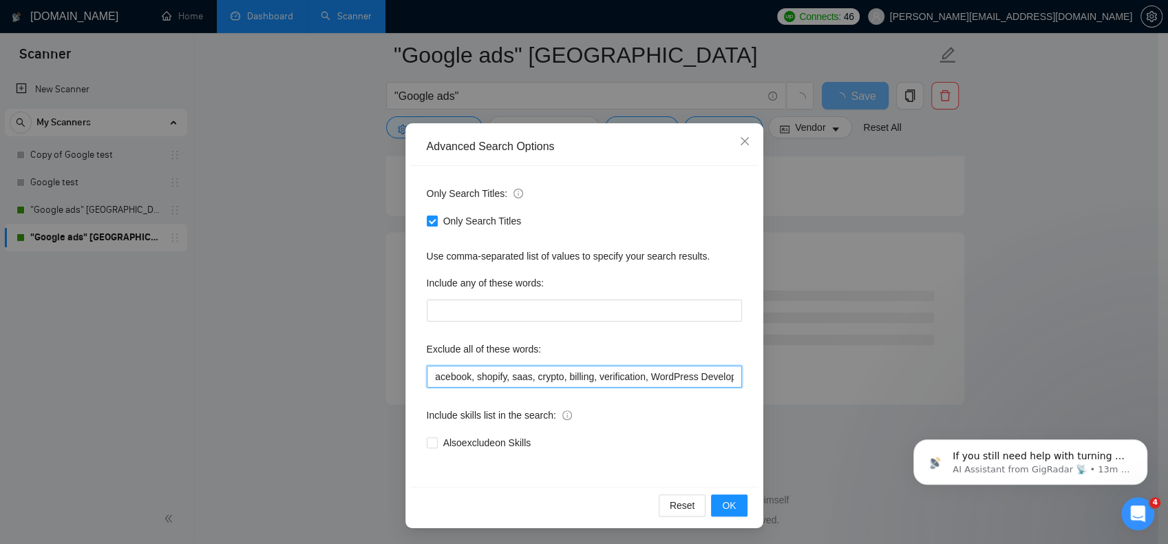
click at [771, 382] on div "Advanced Search Options Only Search Titles: Only Search Titles Use comma-separa…" at bounding box center [584, 272] width 1168 height 544
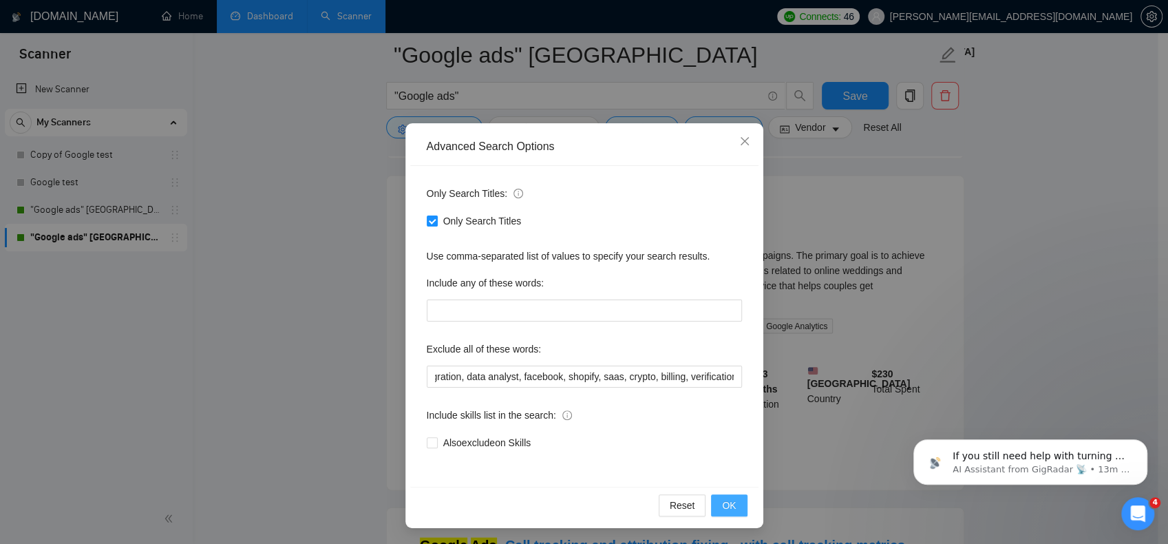
click at [722, 500] on span "OK" at bounding box center [729, 505] width 14 height 15
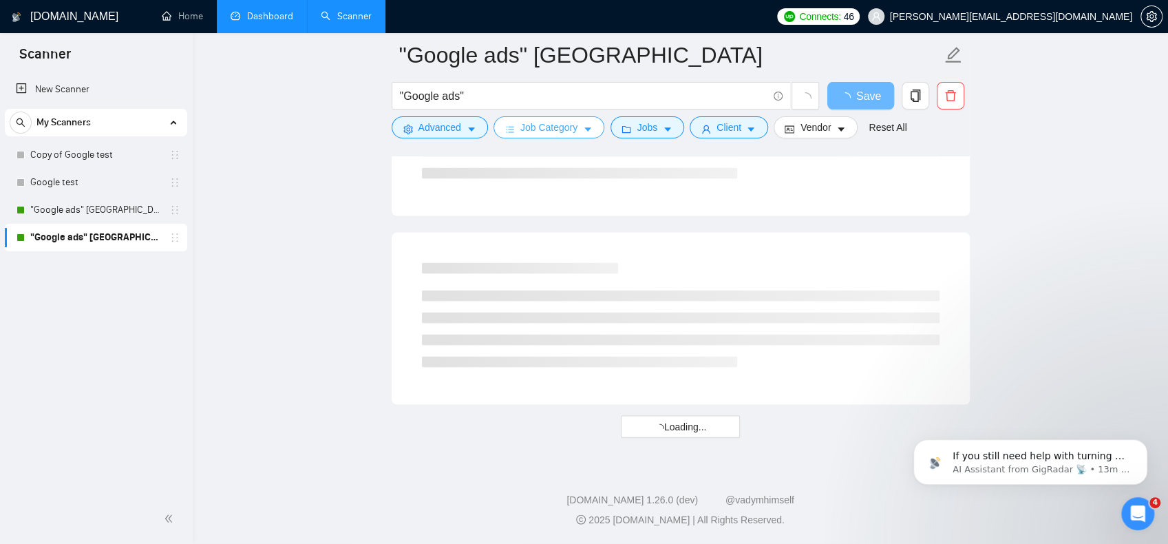
click at [583, 126] on icon "caret-down" at bounding box center [588, 130] width 10 height 10
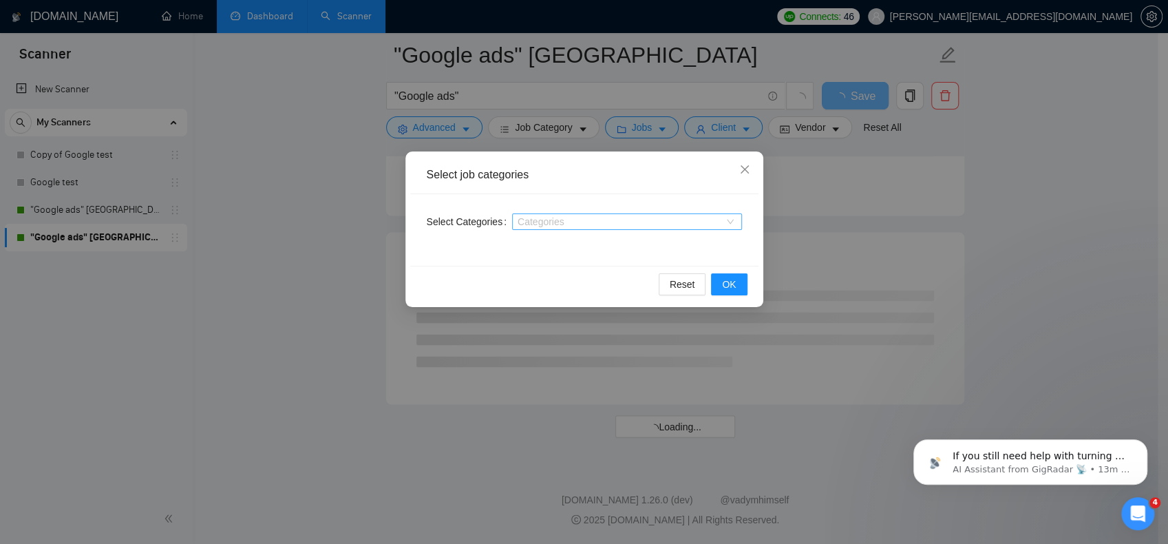
click at [542, 220] on div at bounding box center [620, 221] width 209 height 11
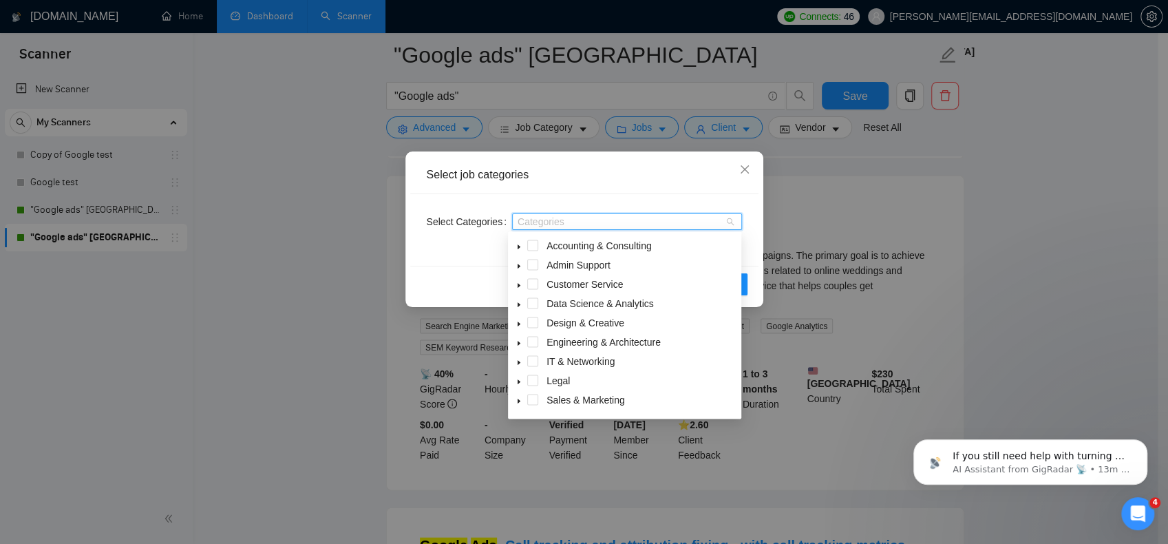
click at [331, 342] on div "Select job categories Select Categories Categories Reset OK" at bounding box center [584, 272] width 1168 height 544
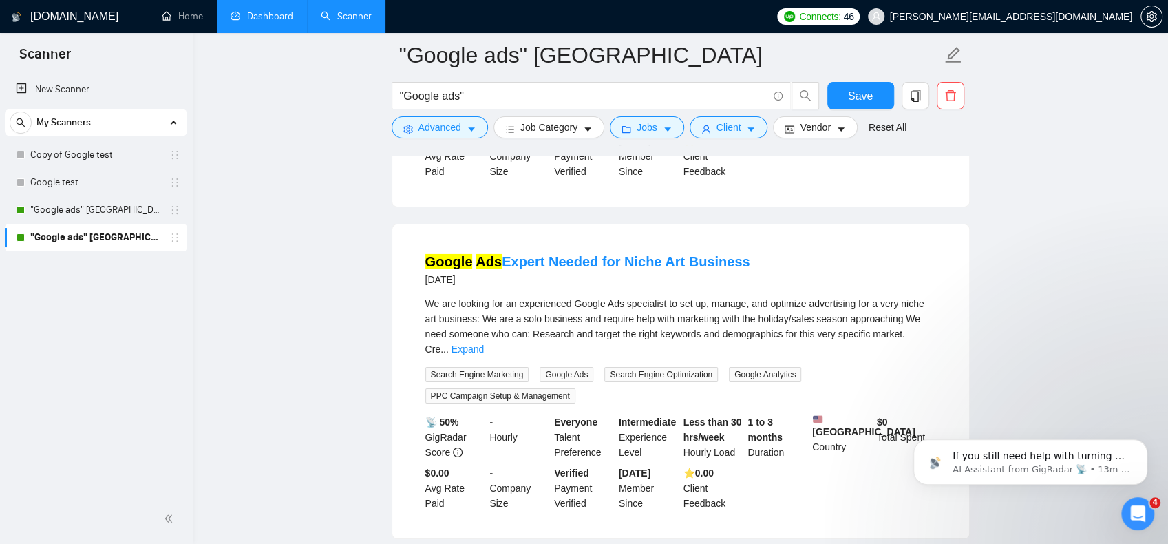
scroll to position [2958, 0]
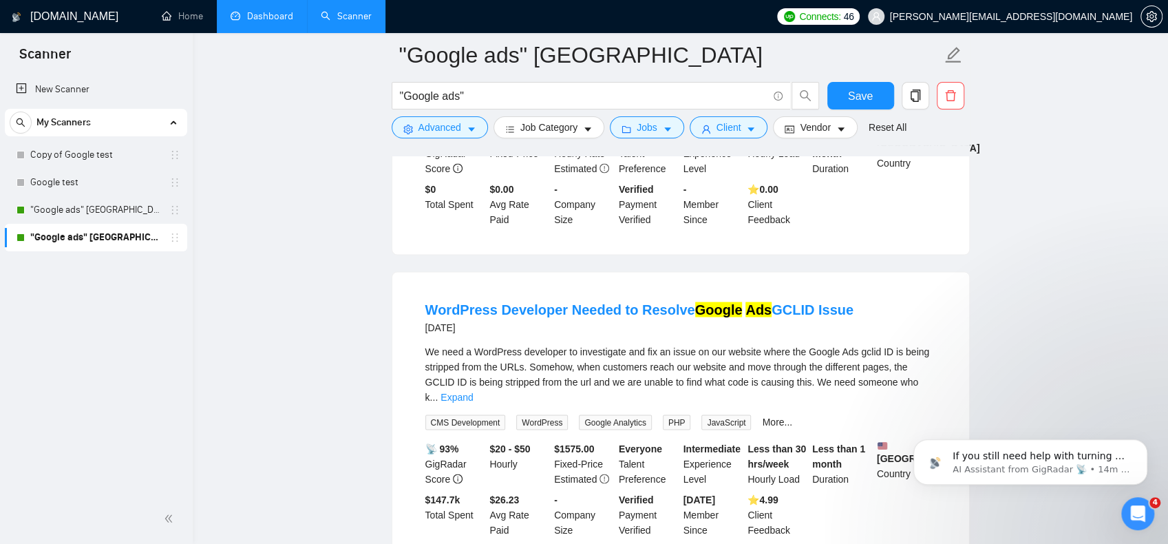
scroll to position [5161, 0]
click at [763, 414] on link "More..." at bounding box center [777, 419] width 30 height 11
click at [583, 127] on icon "caret-down" at bounding box center [588, 130] width 10 height 10
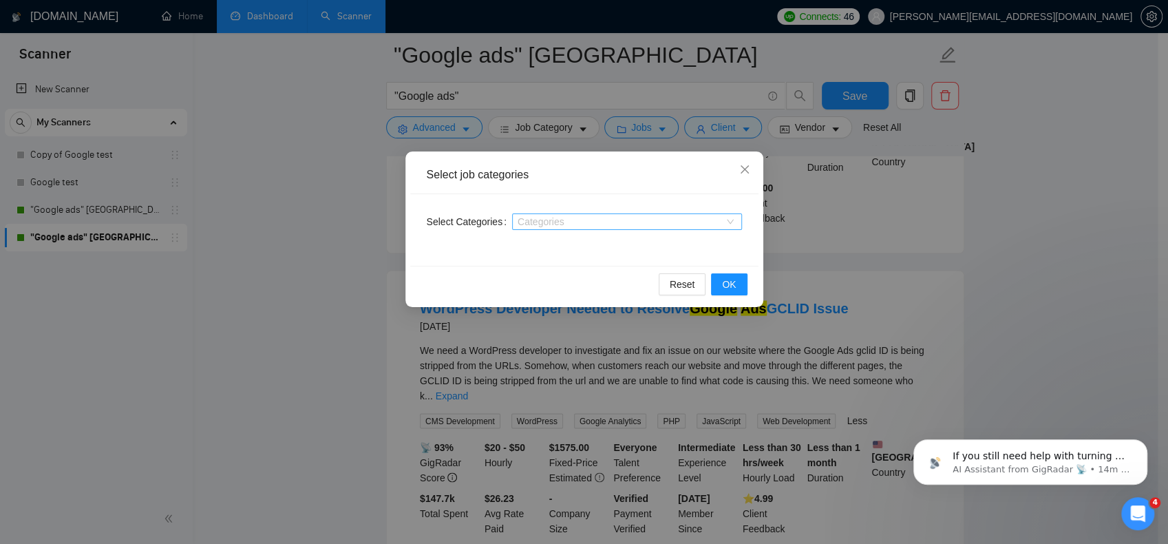
click at [565, 215] on div "Categories" at bounding box center [627, 221] width 230 height 17
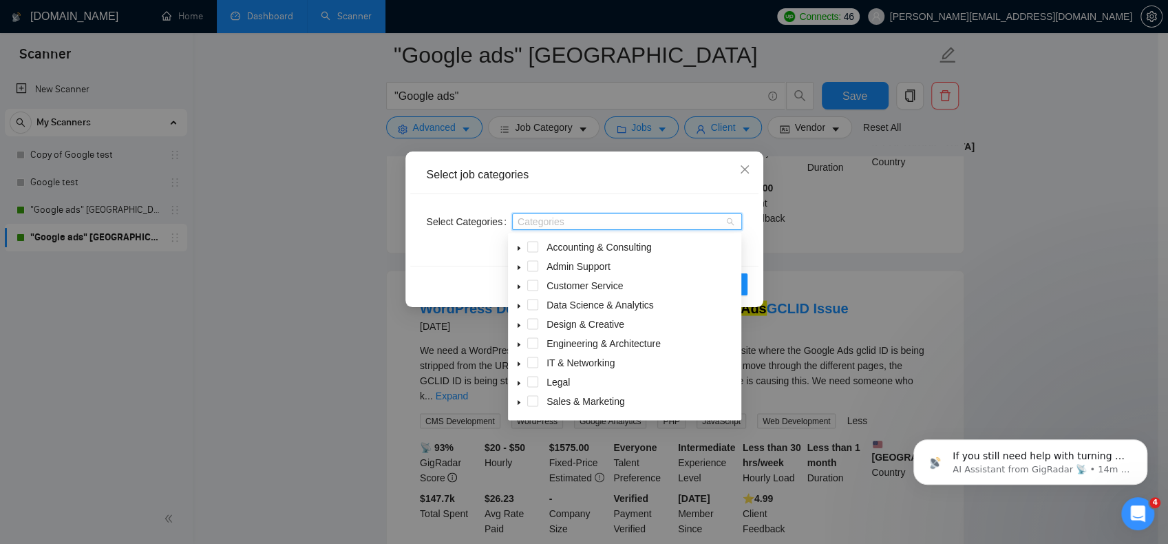
click at [566, 226] on div at bounding box center [620, 221] width 209 height 11
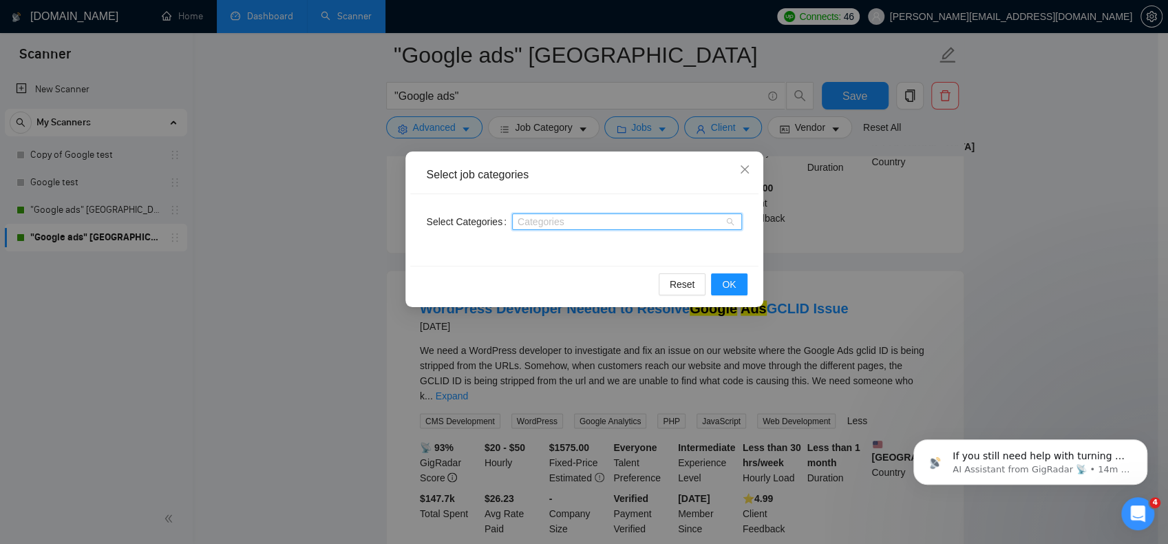
click at [566, 220] on div at bounding box center [620, 221] width 209 height 11
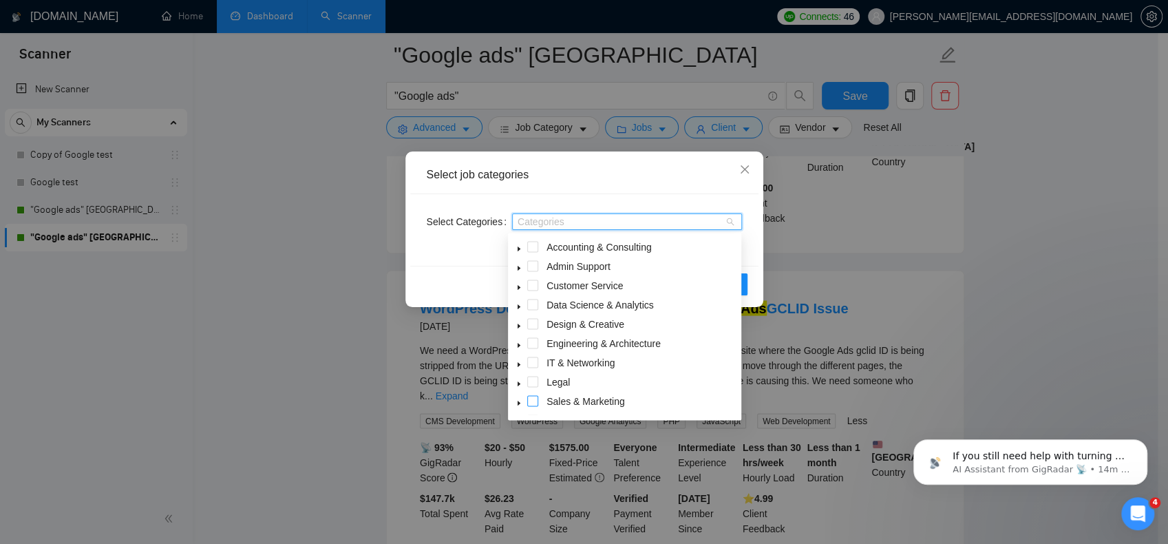
click at [537, 401] on span at bounding box center [532, 400] width 11 height 11
click at [512, 399] on span at bounding box center [519, 400] width 17 height 17
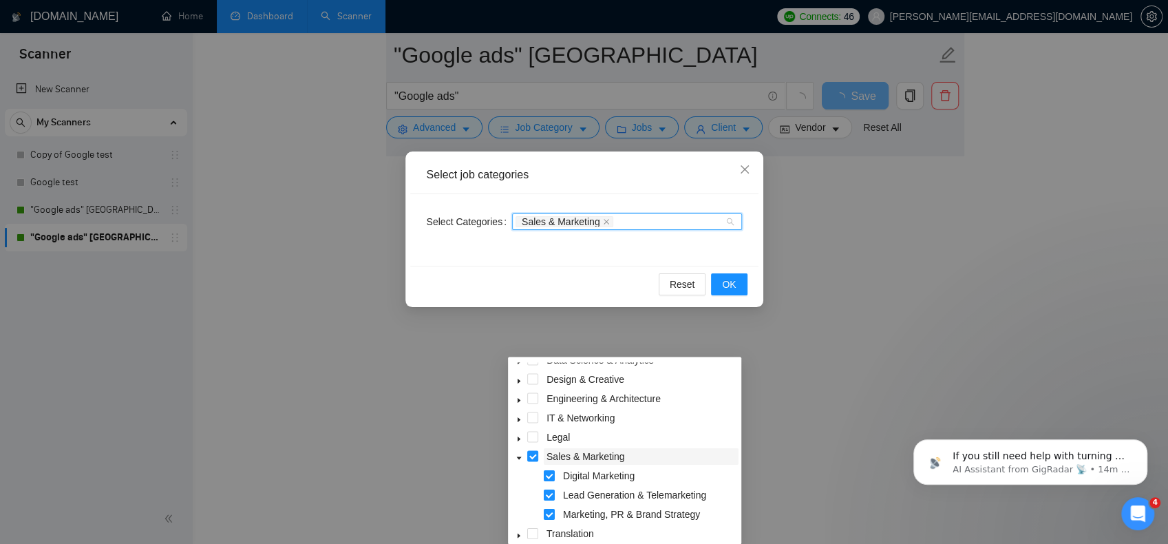
scroll to position [113, 0]
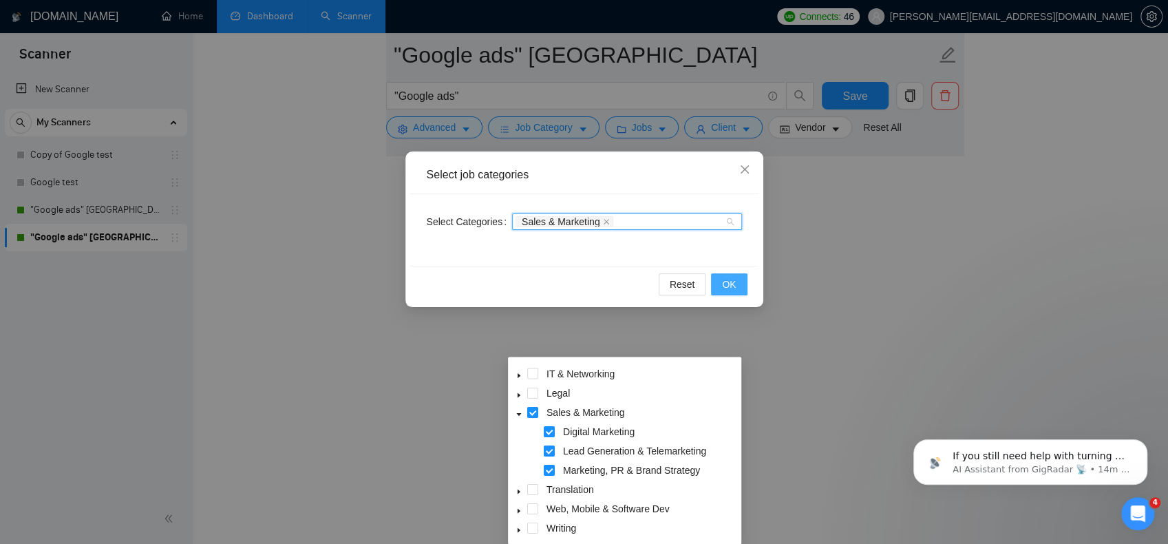
click at [734, 283] on span "OK" at bounding box center [729, 284] width 14 height 15
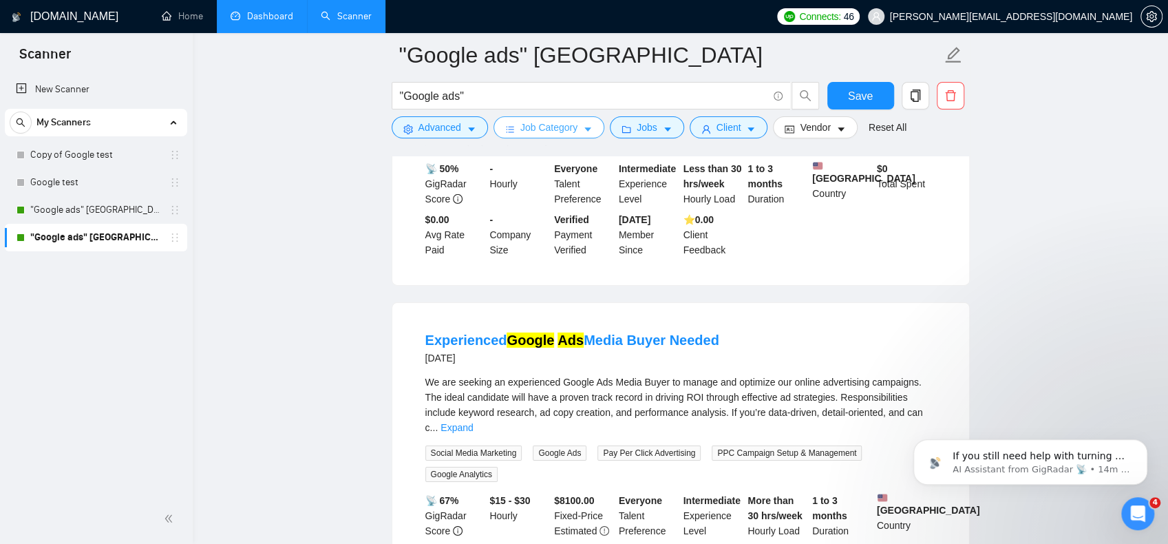
scroll to position [3048, 0]
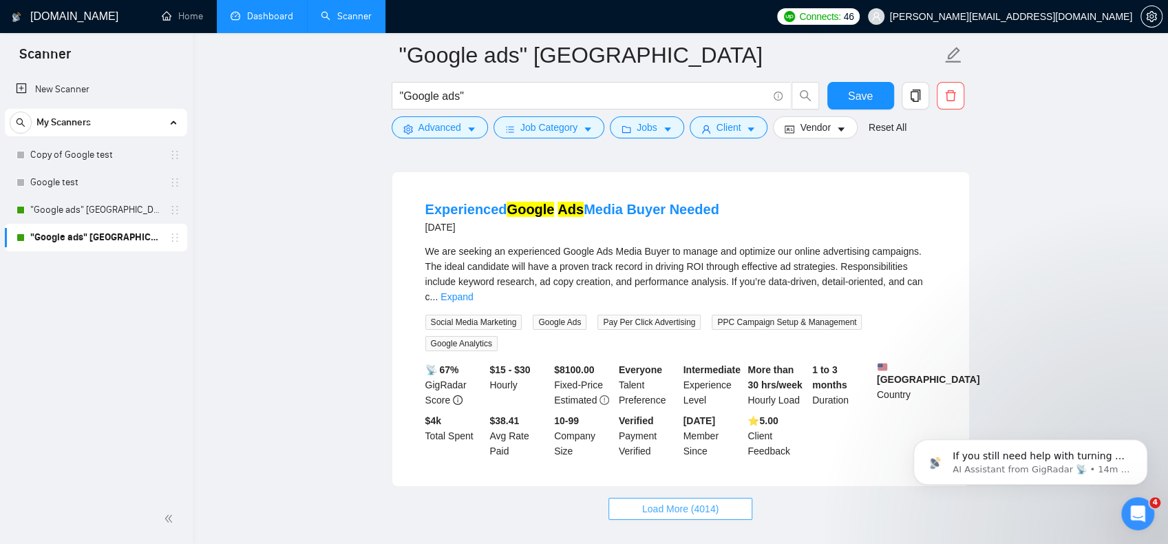
click at [695, 498] on button "Load More (4014)" at bounding box center [681, 509] width 144 height 22
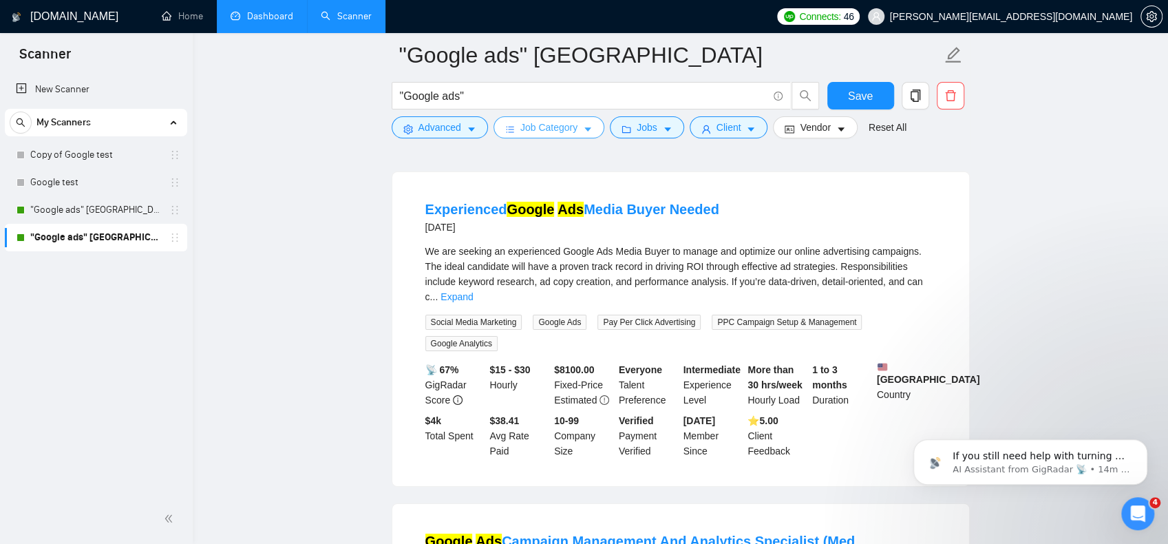
click at [559, 127] on span "Job Category" at bounding box center [548, 127] width 57 height 15
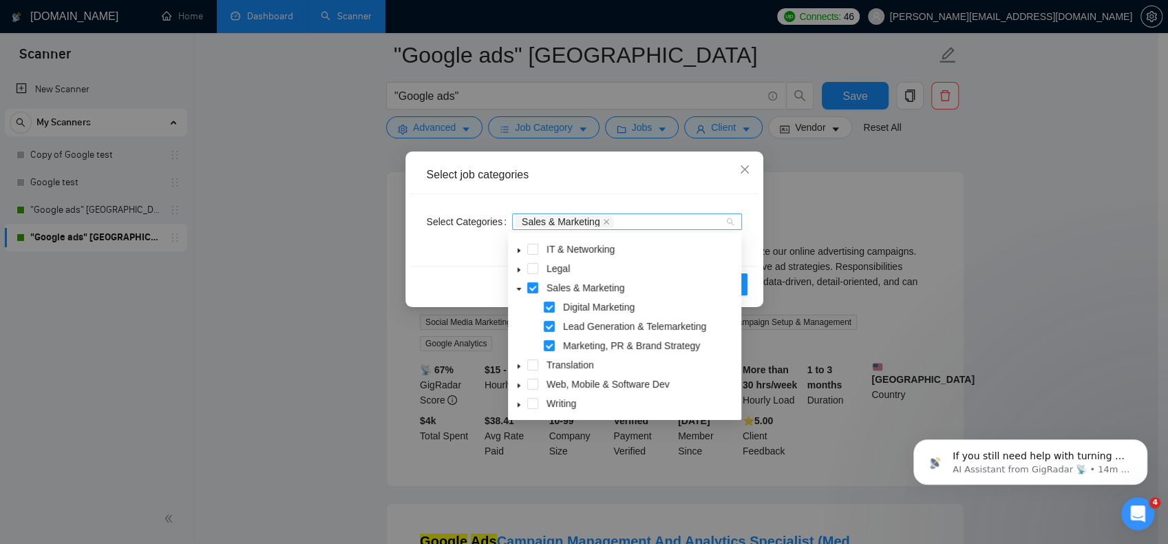
click at [734, 222] on div "Sales & Marketing" at bounding box center [627, 221] width 230 height 17
click at [732, 220] on div "Sales & Marketing" at bounding box center [627, 221] width 230 height 17
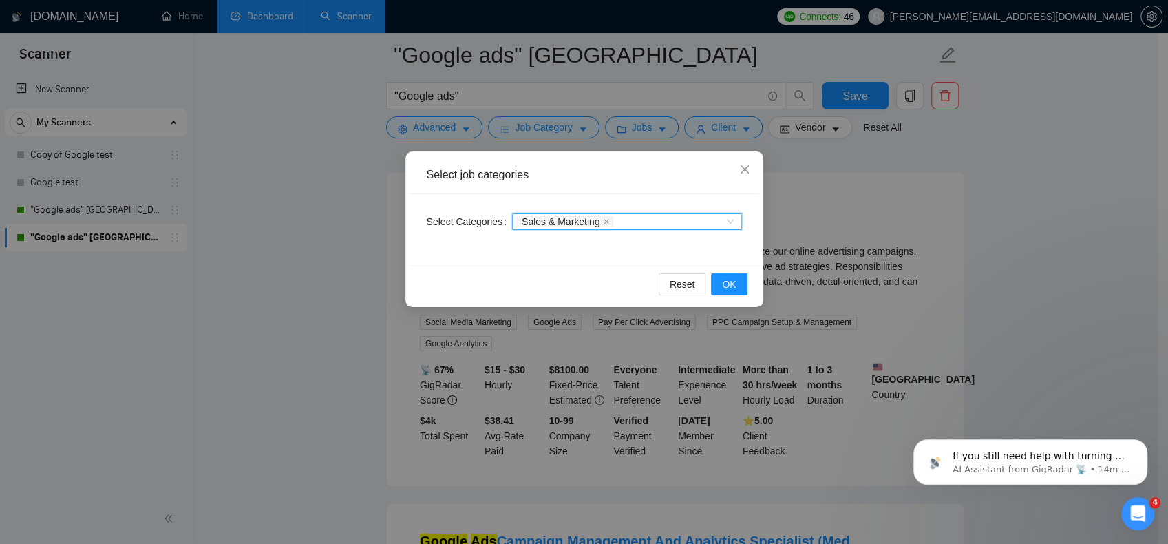
click at [732, 220] on div "Sales & Marketing" at bounding box center [627, 221] width 230 height 17
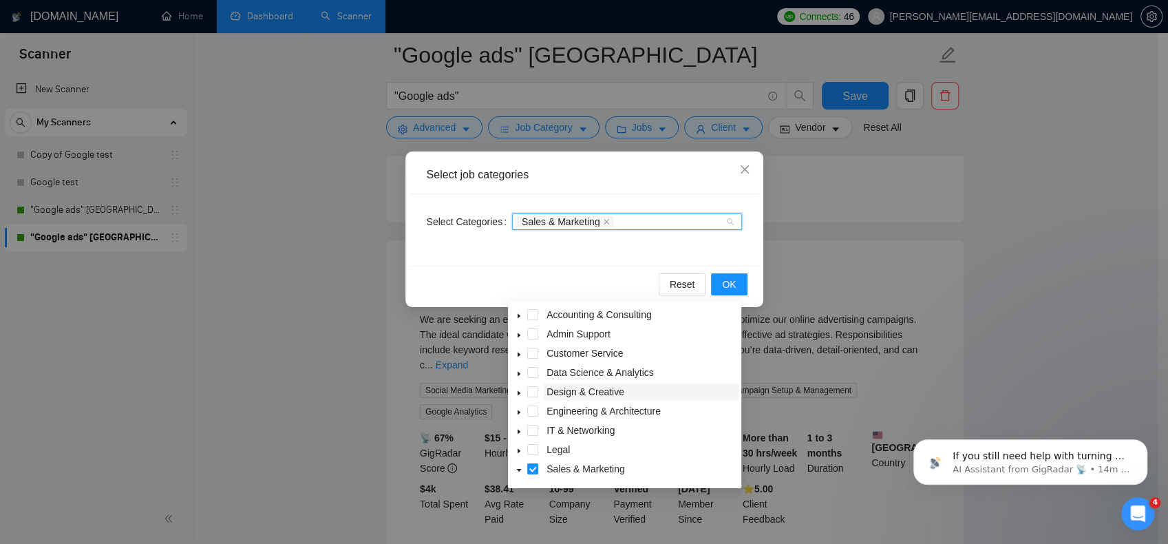
scroll to position [2979, 0]
click at [947, 313] on div "Select job categories Select Categories Sales & Marketing Sales & Marketing Res…" at bounding box center [584, 272] width 1168 height 544
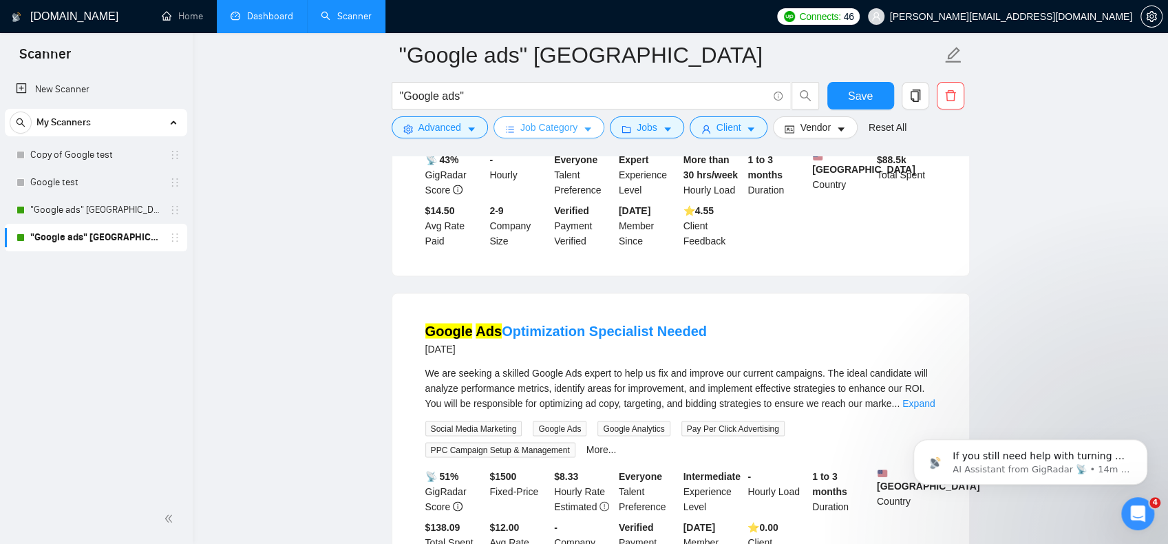
scroll to position [5508, 0]
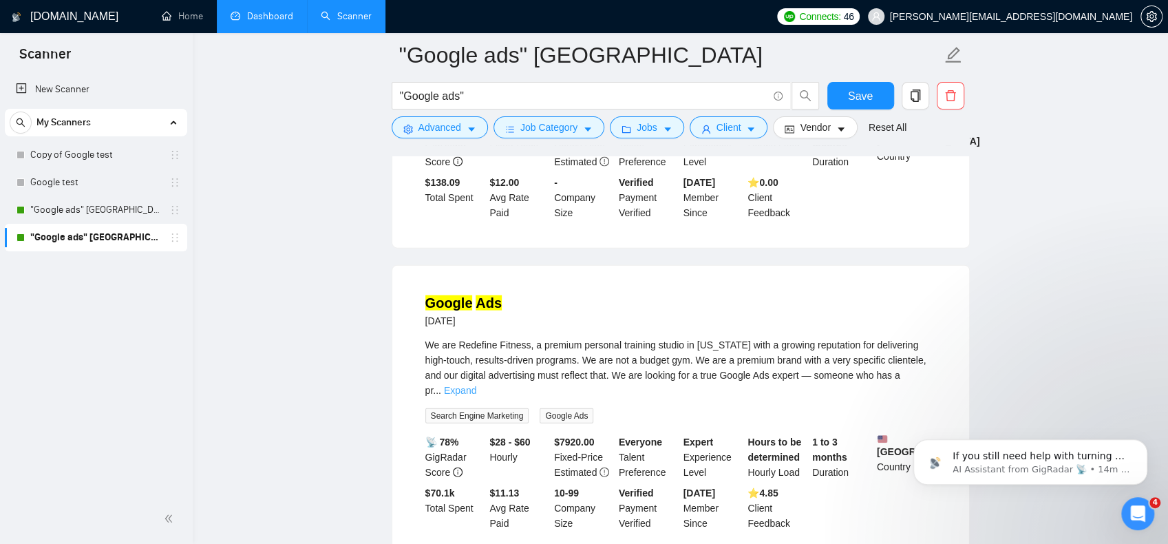
click at [476, 385] on link "Expand" at bounding box center [460, 390] width 32 height 11
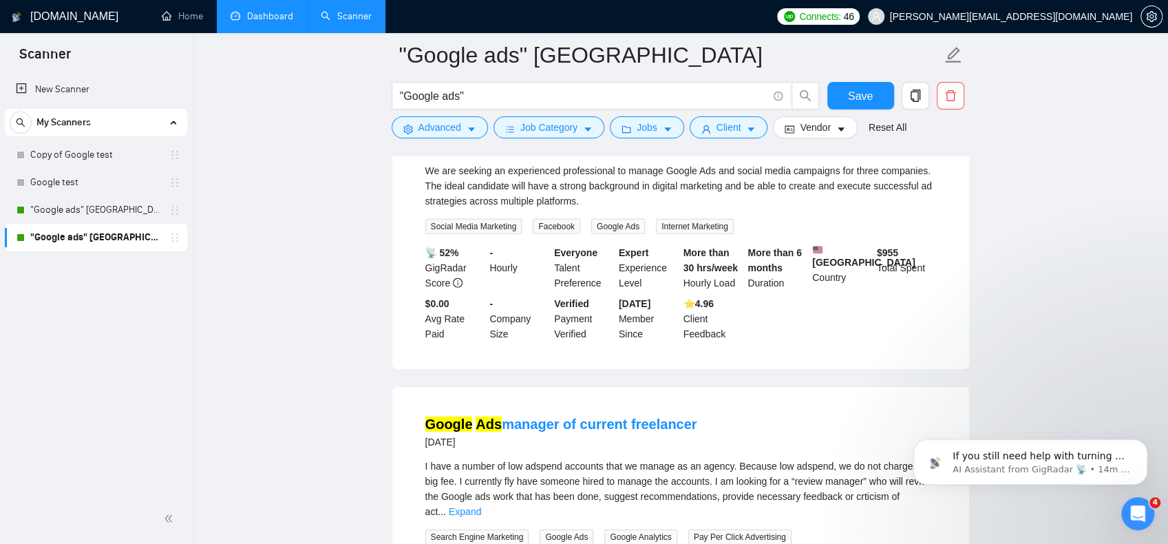
scroll to position [6471, 0]
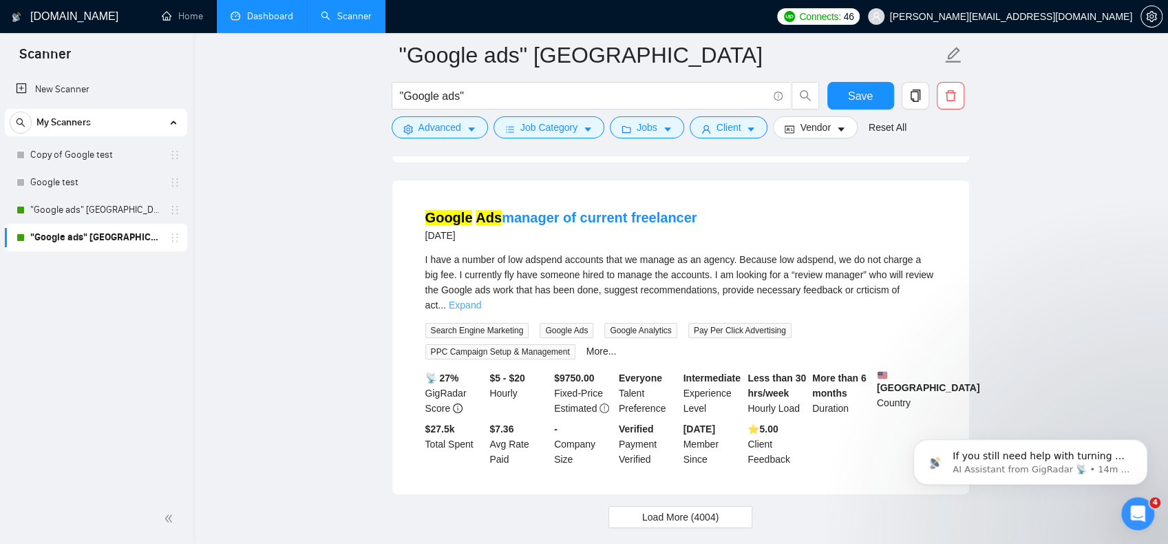
click at [481, 299] on link "Expand" at bounding box center [465, 304] width 32 height 11
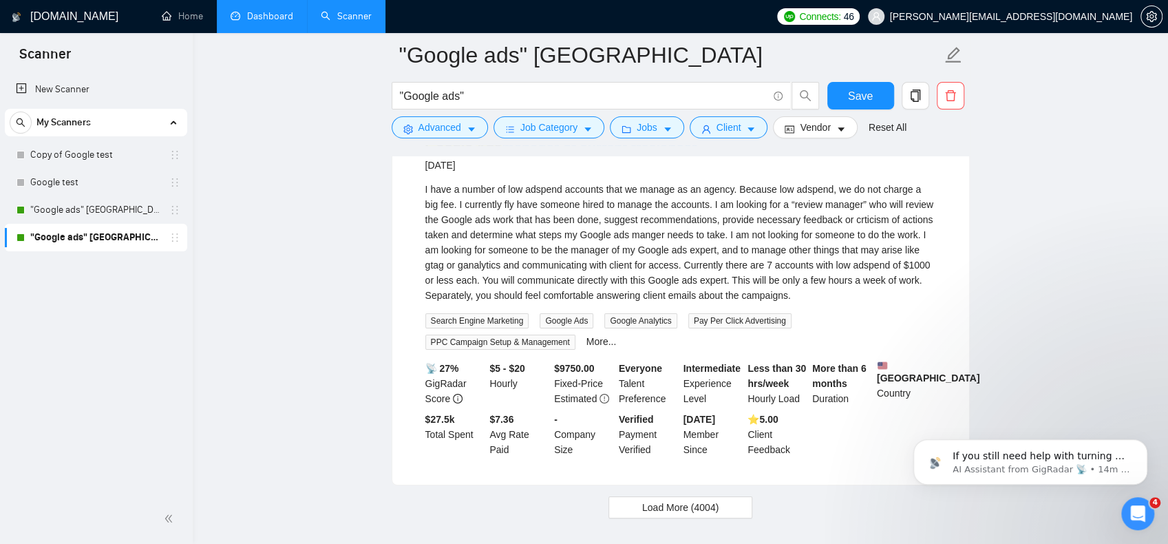
scroll to position [6554, 0]
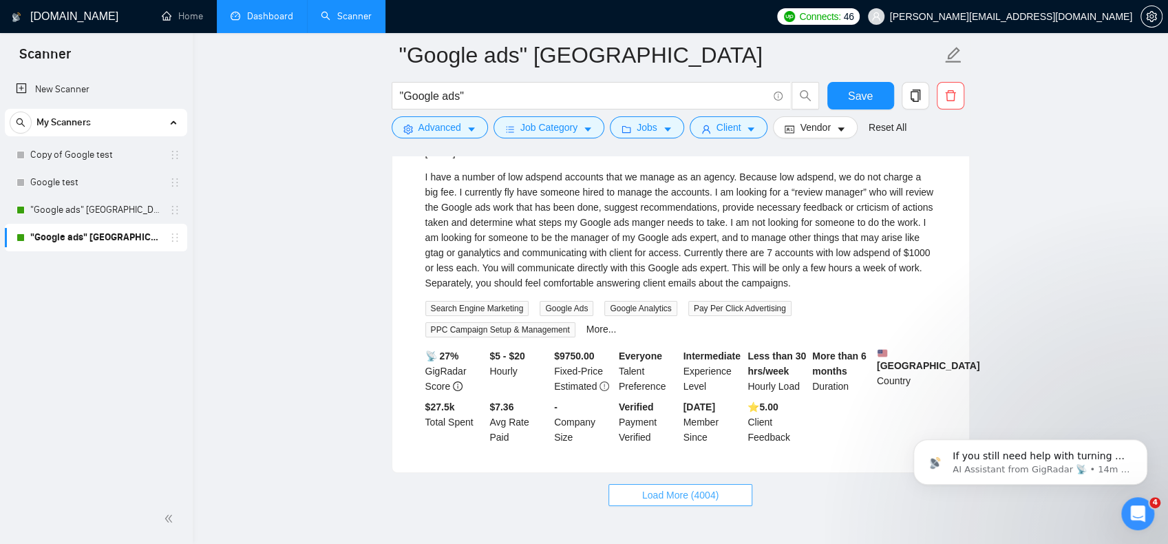
click at [688, 487] on span "Load More (4004)" at bounding box center [680, 494] width 76 height 15
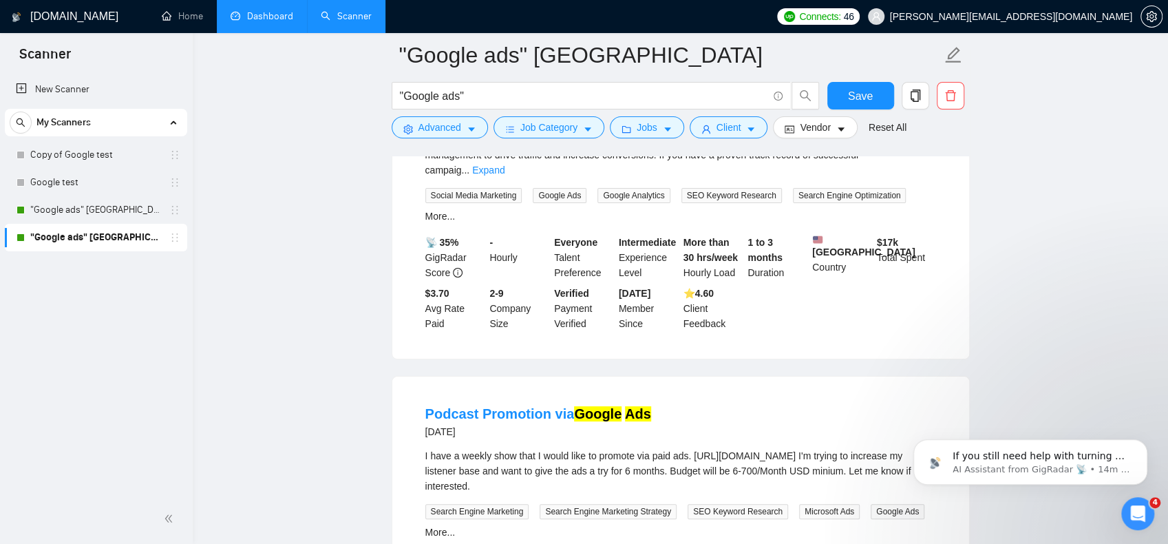
scroll to position [7036, 0]
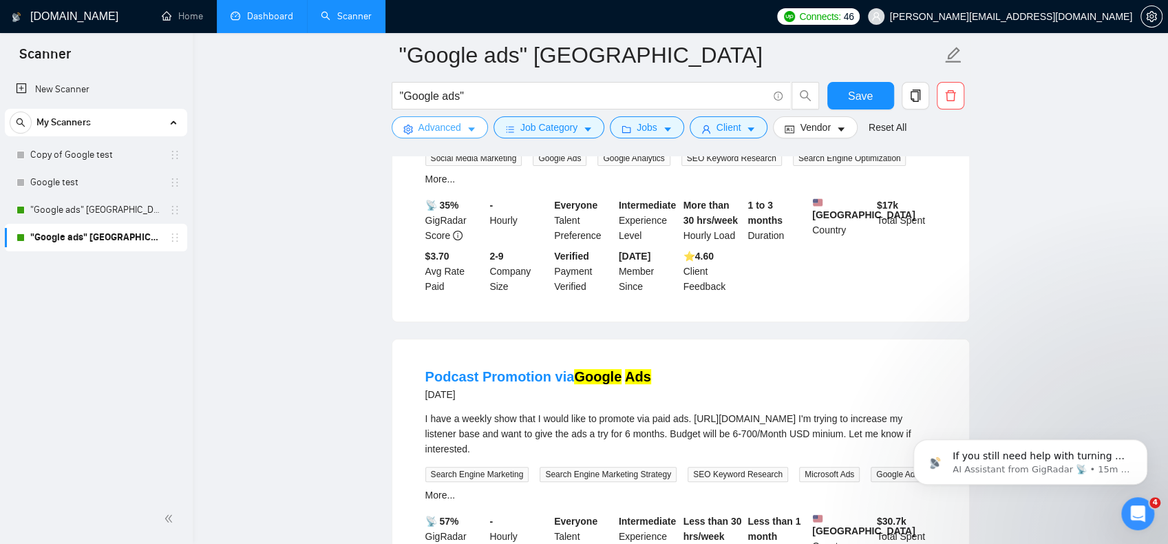
click at [453, 126] on span "Advanced" at bounding box center [440, 127] width 43 height 15
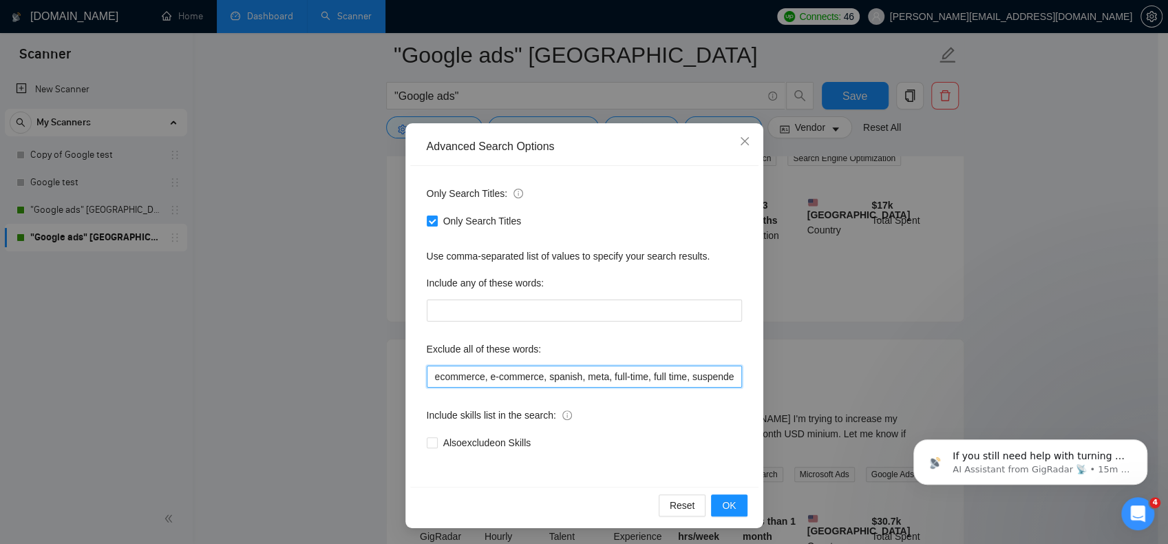
scroll to position [0, 425]
drag, startPoint x: 650, startPoint y: 375, endPoint x: 876, endPoint y: 386, distance: 226.1
click at [876, 386] on div "Advanced Search Options Only Search Titles: Only Search Titles Use comma-separa…" at bounding box center [584, 272] width 1168 height 544
click at [695, 378] on input "ecommerce, e-commerce, spanish, meta, full-time, full time, suspended, suspensi…" at bounding box center [584, 377] width 315 height 22
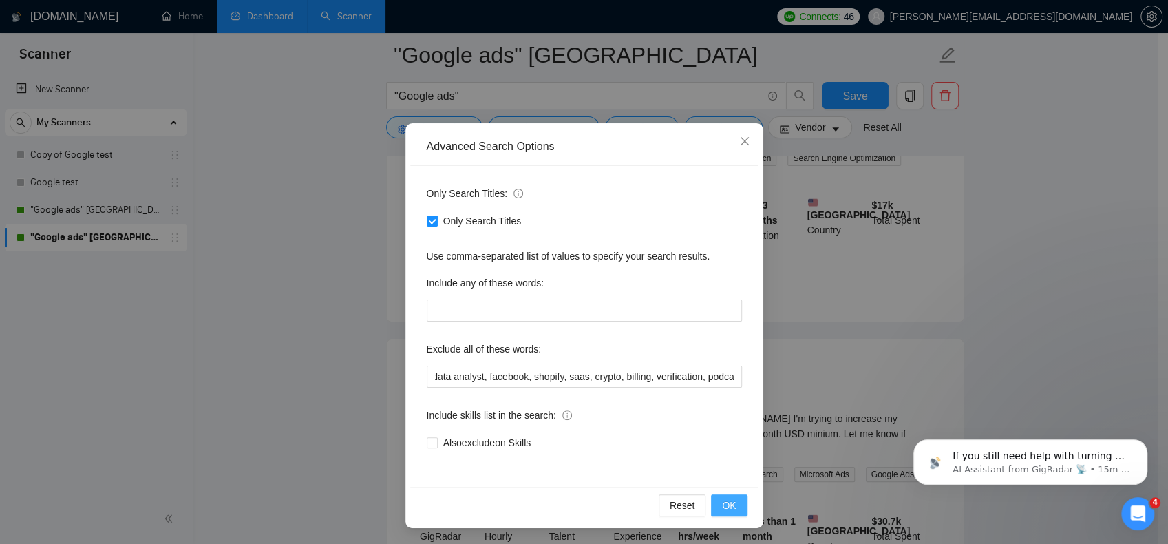
scroll to position [0, 0]
click at [732, 496] on button "OK" at bounding box center [729, 505] width 36 height 22
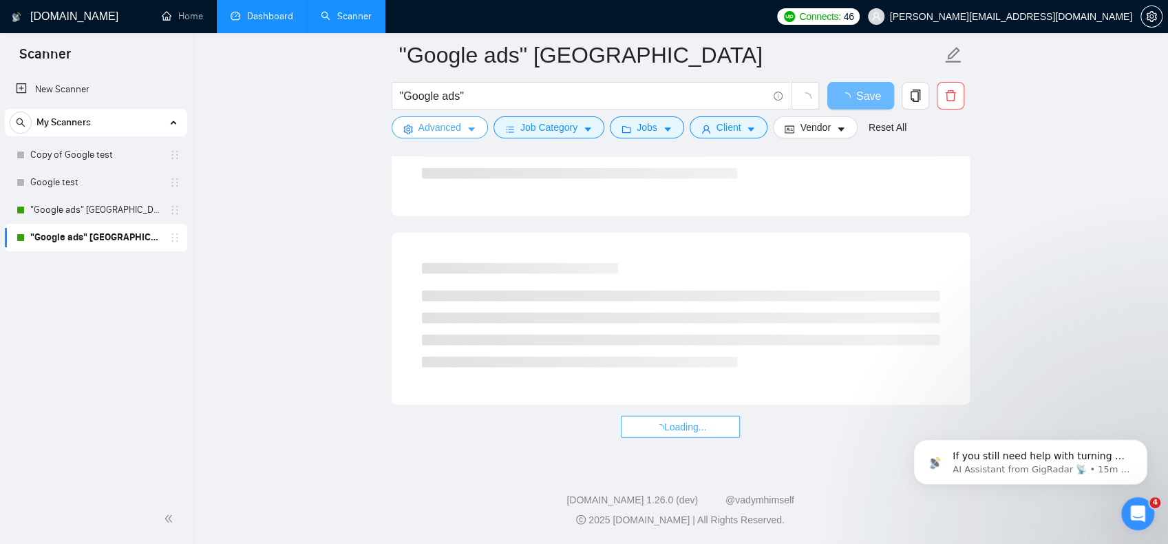
scroll to position [3048, 0]
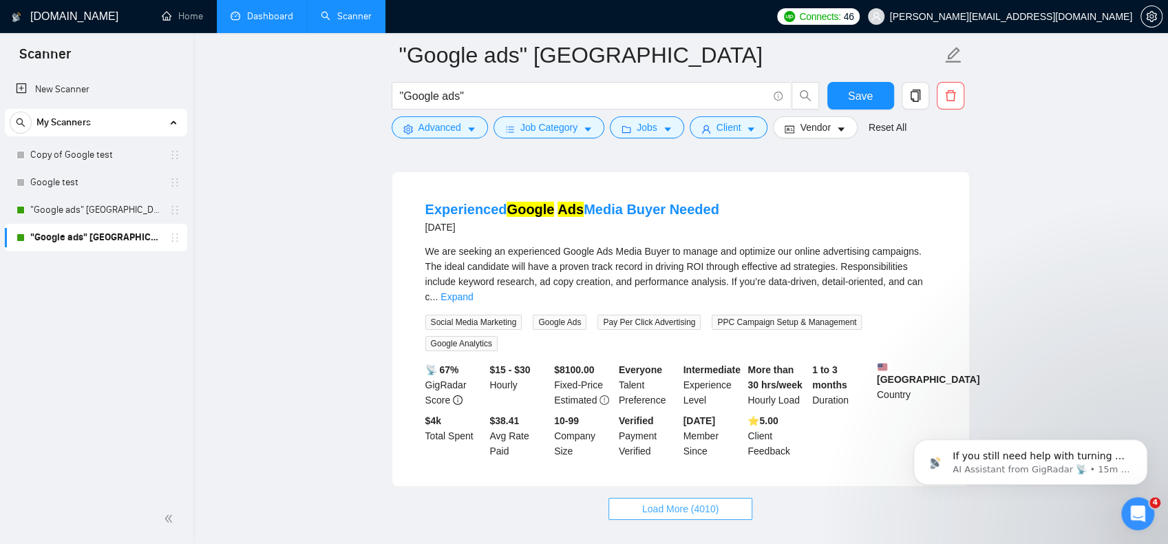
click at [709, 498] on button "Load More (4010)" at bounding box center [681, 509] width 144 height 22
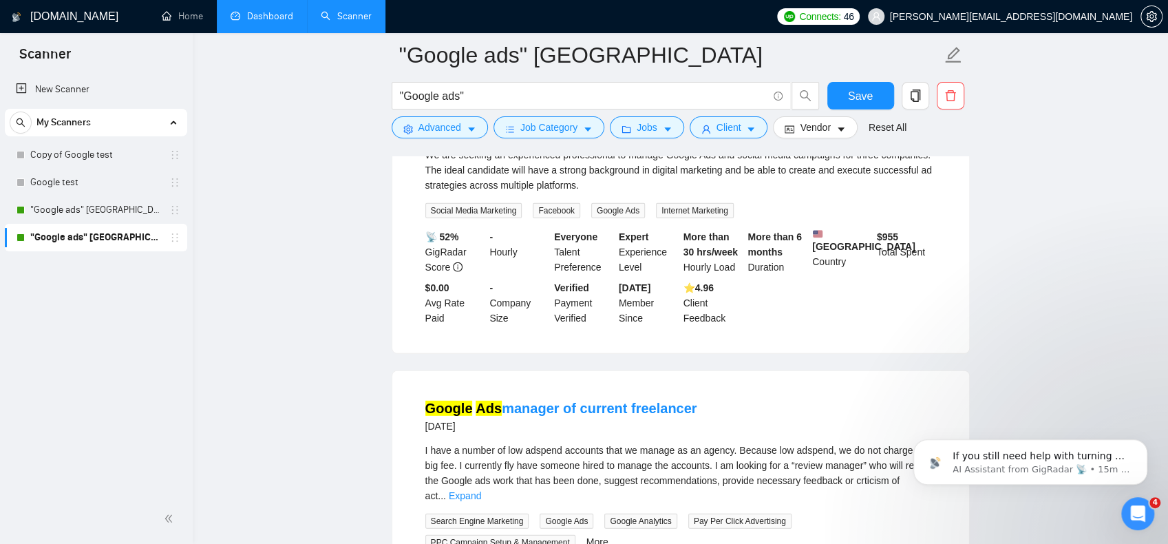
scroll to position [6191, 0]
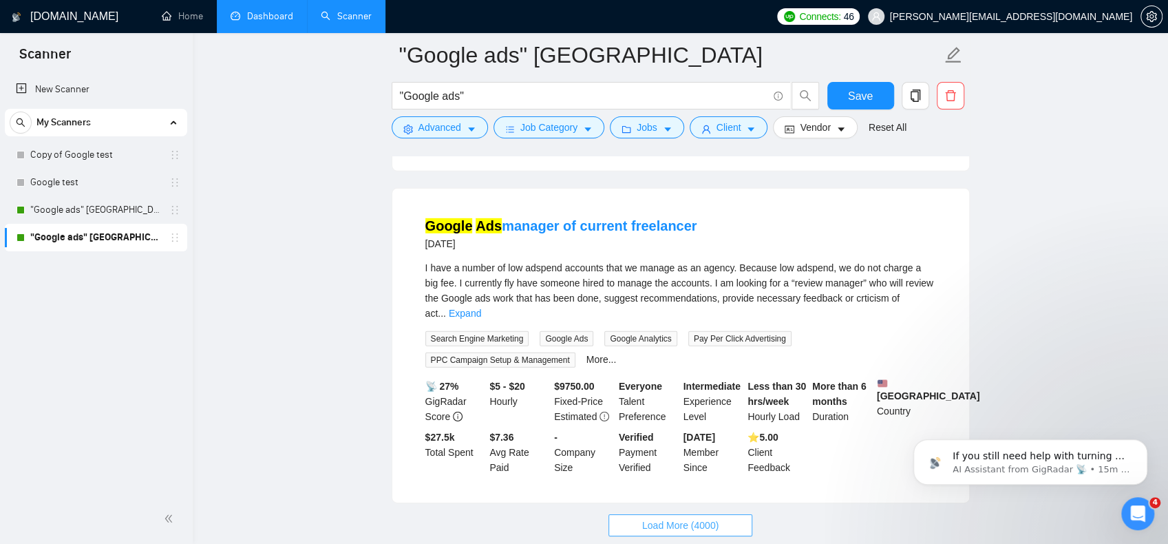
click at [709, 514] on button "Load More (4000)" at bounding box center [681, 525] width 144 height 22
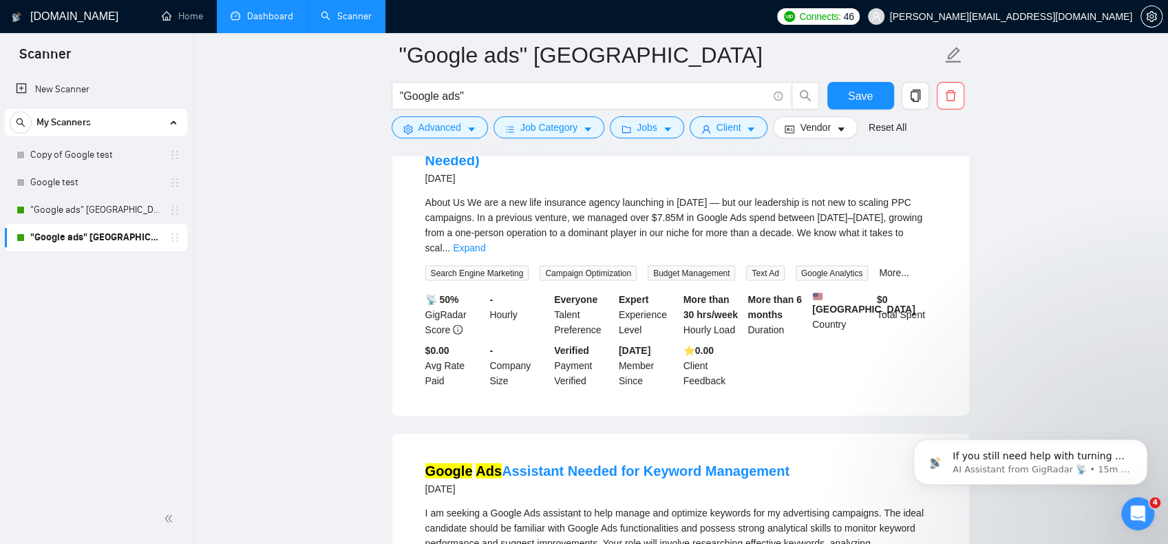
scroll to position [8875, 0]
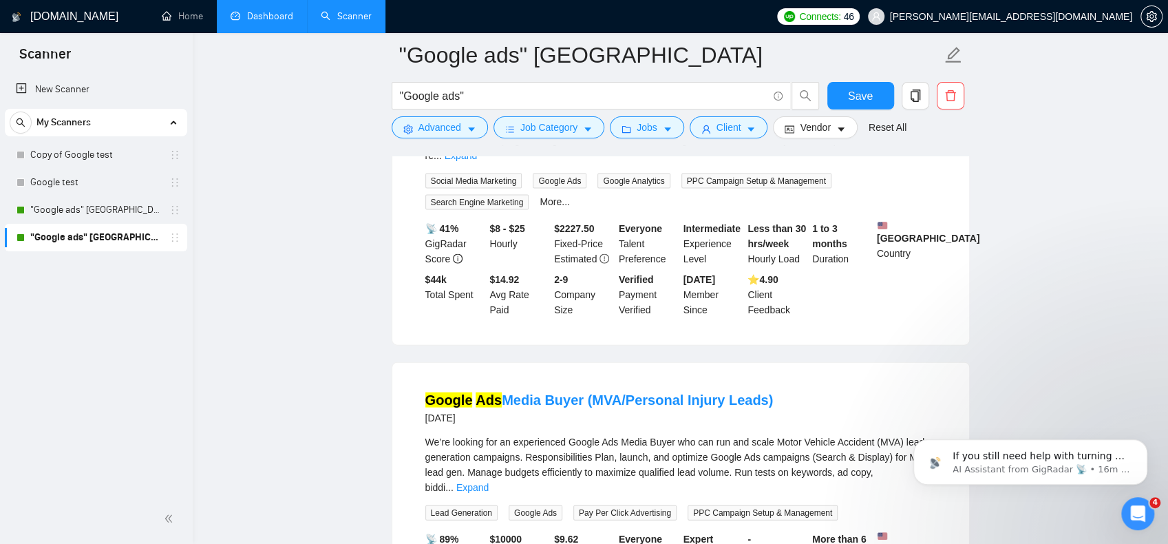
scroll to position [12452, 0]
click at [856, 95] on span "Save" at bounding box center [860, 95] width 25 height 17
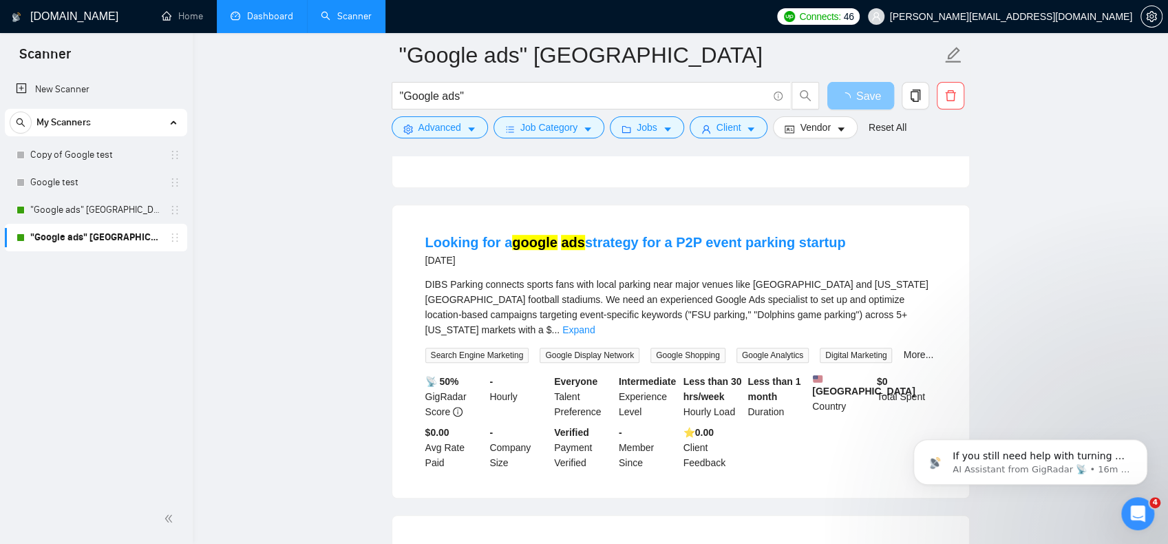
scroll to position [10868, 0]
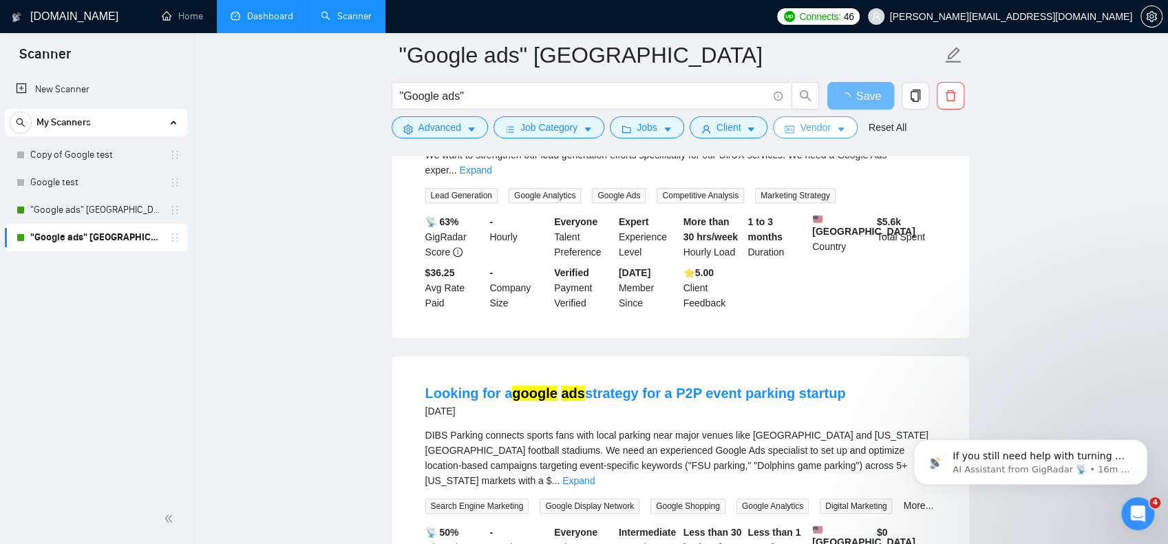
click at [826, 126] on button "Vendor" at bounding box center [815, 127] width 84 height 22
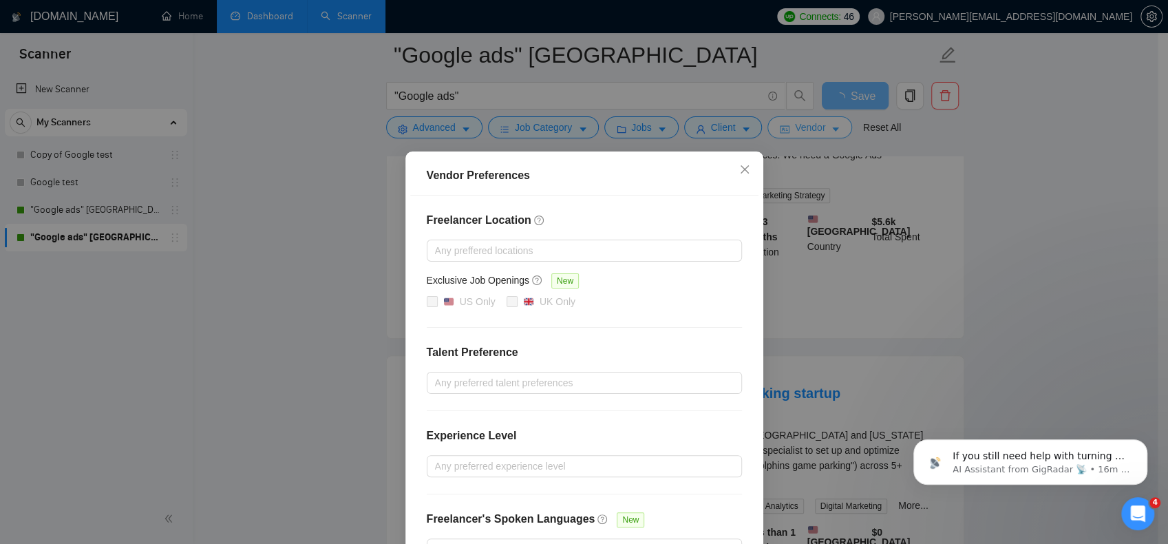
click at [826, 126] on div "Vendor Preferences Freelancer Location Any preffered locations Exclusive Job Op…" at bounding box center [584, 272] width 1168 height 544
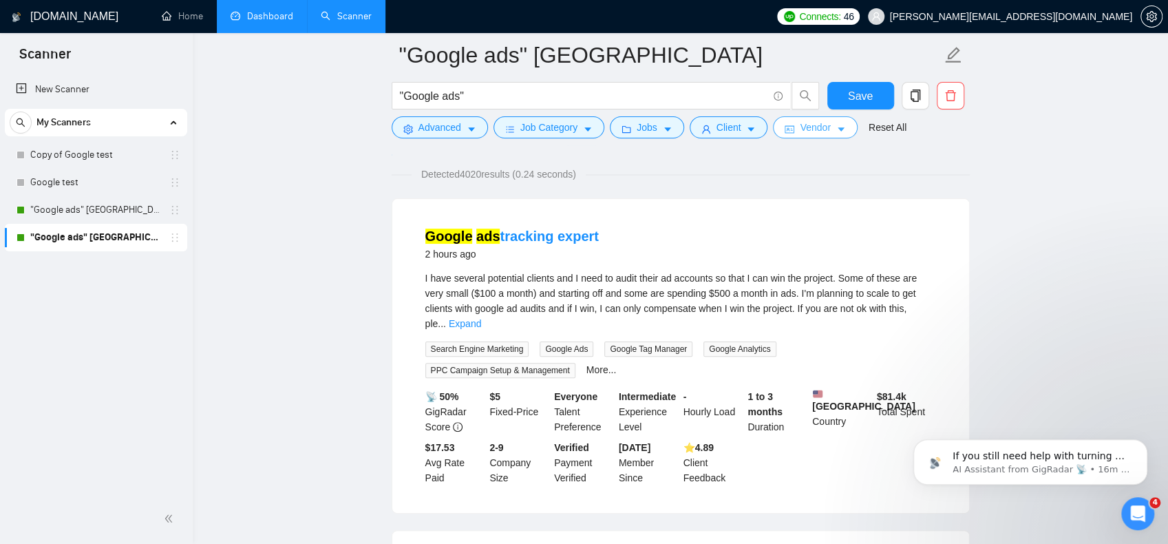
scroll to position [0, 0]
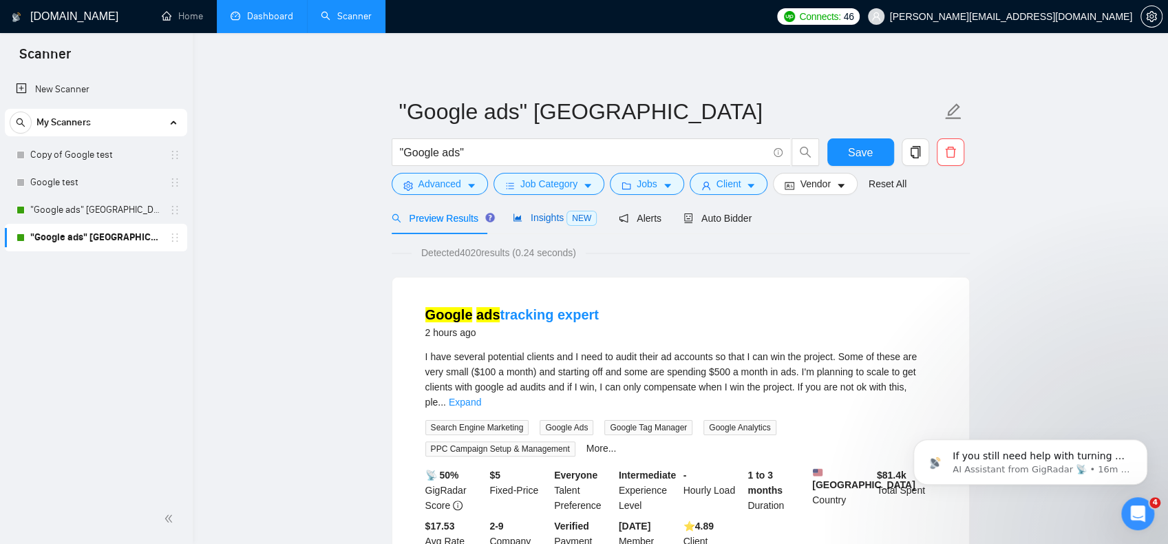
click at [532, 214] on span "Insights NEW" at bounding box center [555, 217] width 84 height 11
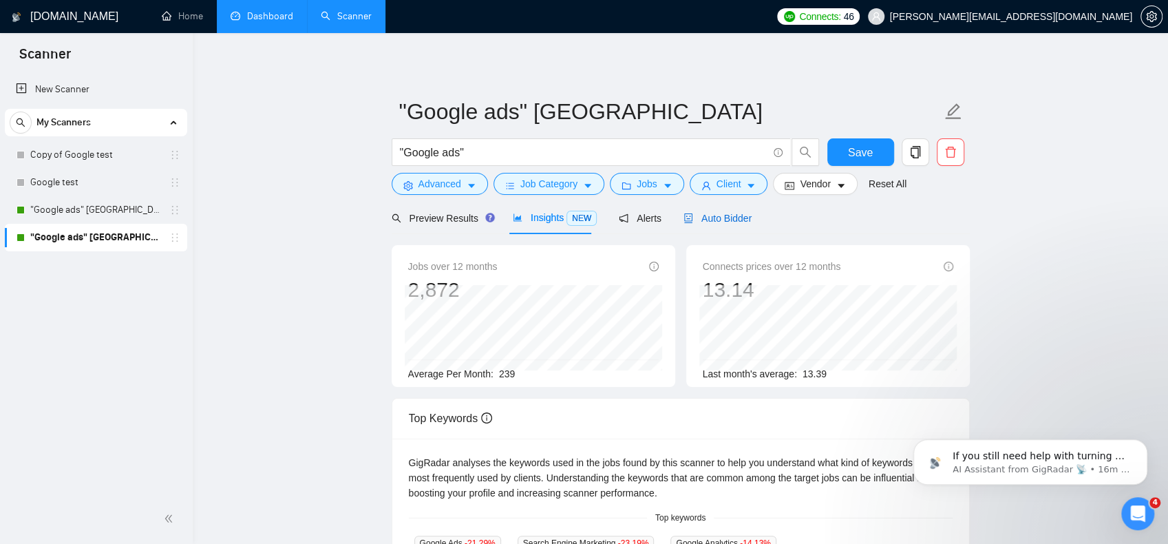
click at [721, 216] on span "Auto Bidder" at bounding box center [718, 218] width 68 height 11
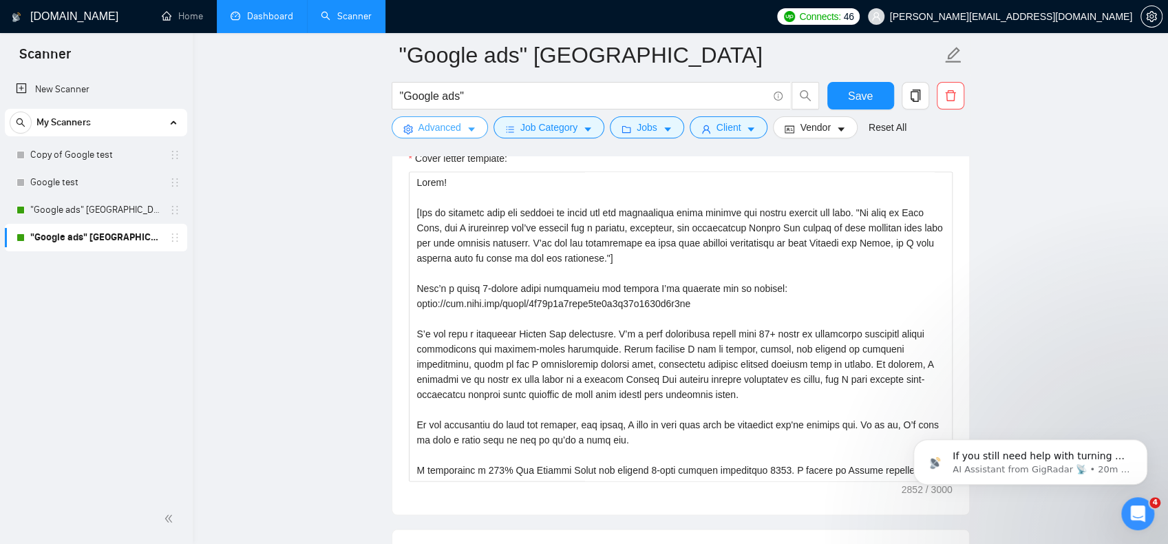
click at [461, 127] on button "Advanced" at bounding box center [440, 127] width 96 height 22
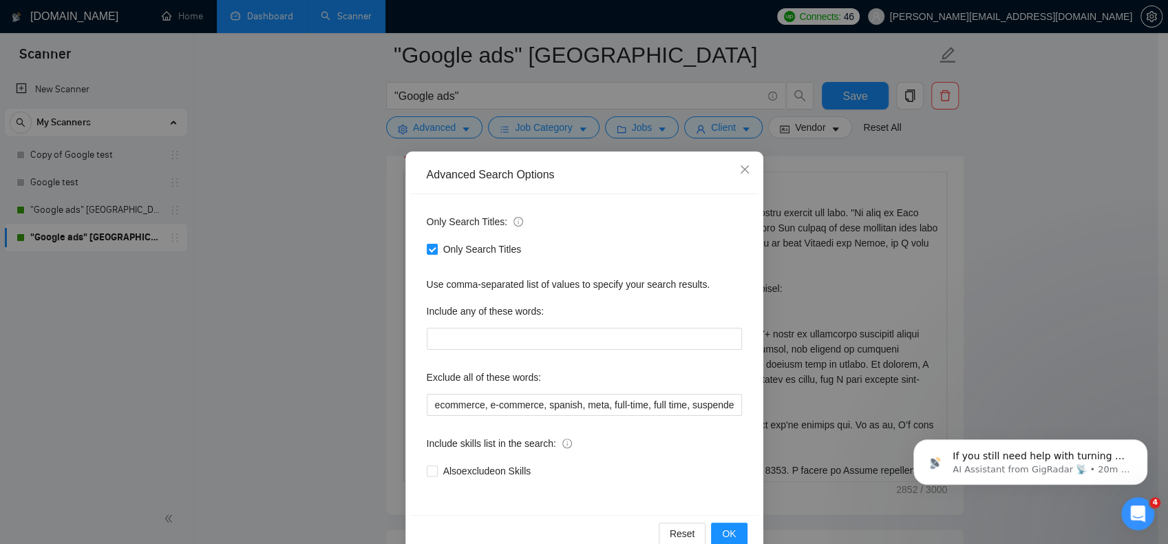
click at [496, 127] on div "Advanced Search Options Only Search Titles: Only Search Titles Use comma-separa…" at bounding box center [584, 272] width 1168 height 544
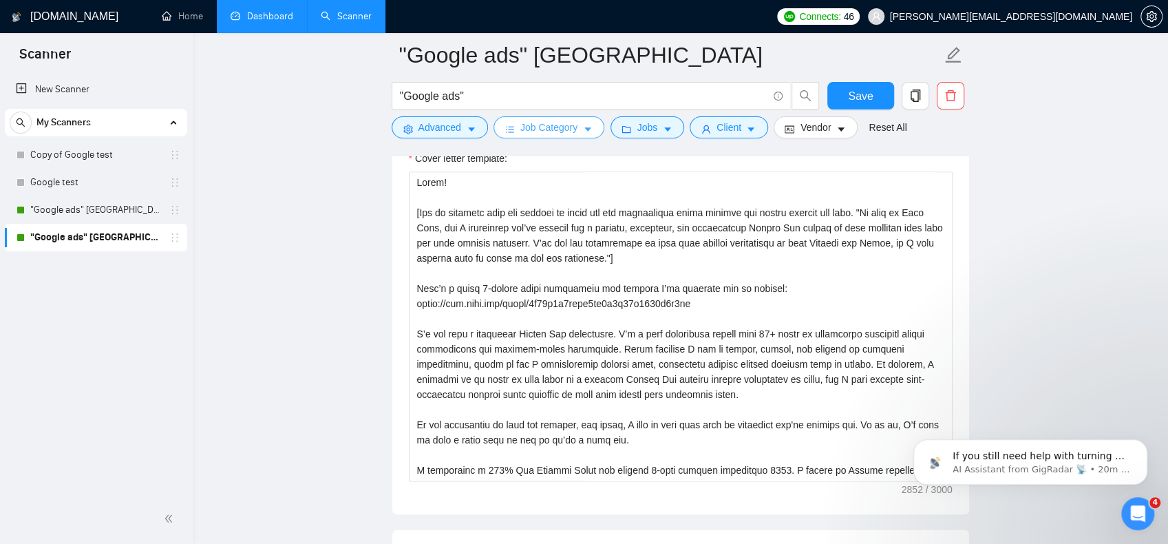
click at [533, 125] on span "Job Category" at bounding box center [548, 127] width 57 height 15
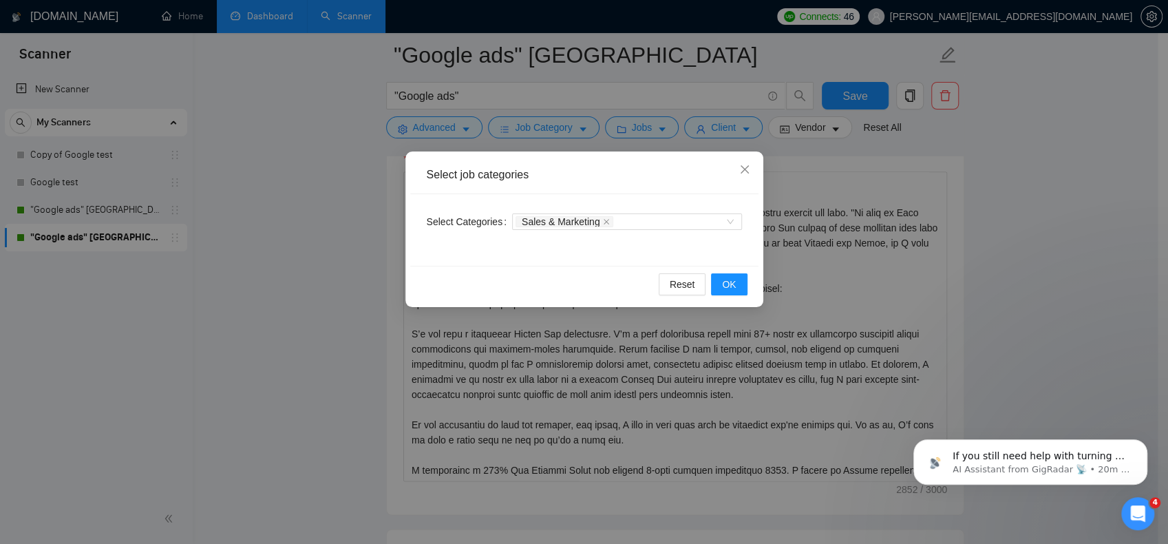
click at [533, 125] on div "Select job categories Select Categories Sales & Marketing Reset OK" at bounding box center [584, 272] width 1168 height 544
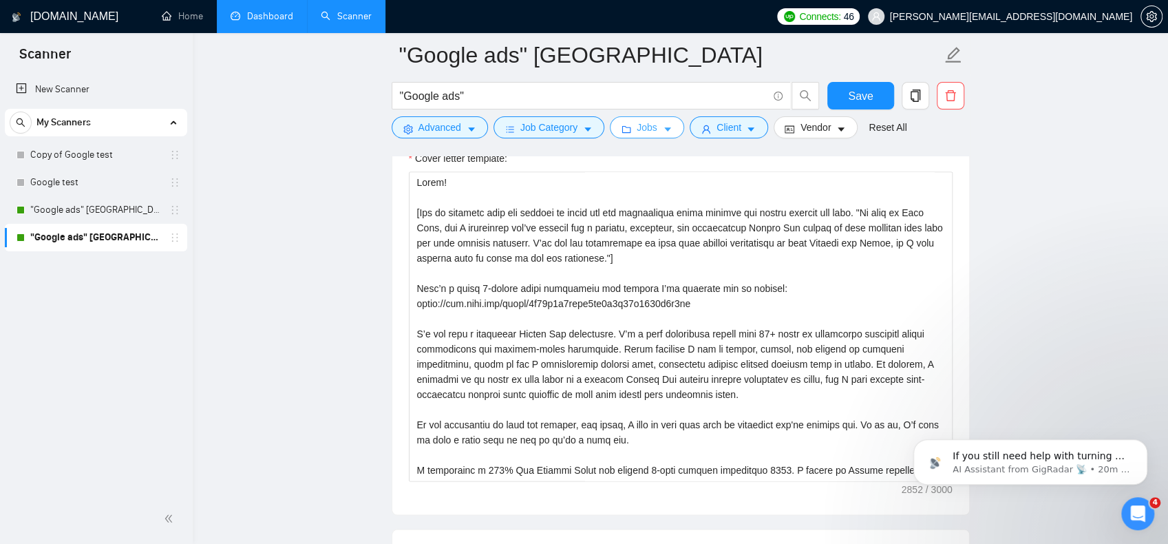
click at [653, 123] on button "Jobs" at bounding box center [647, 127] width 74 height 22
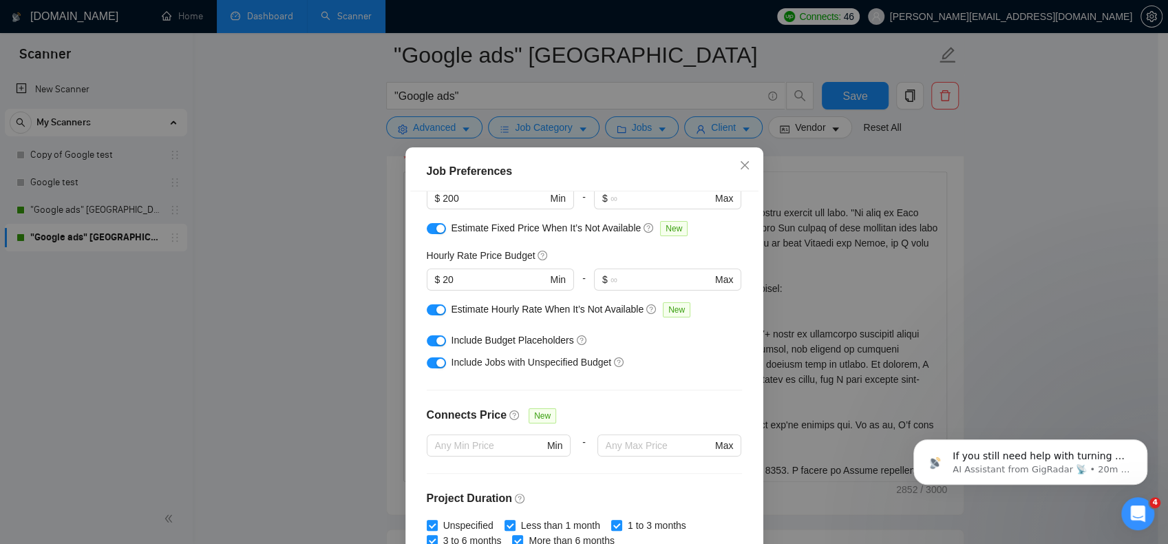
scroll to position [119, 0]
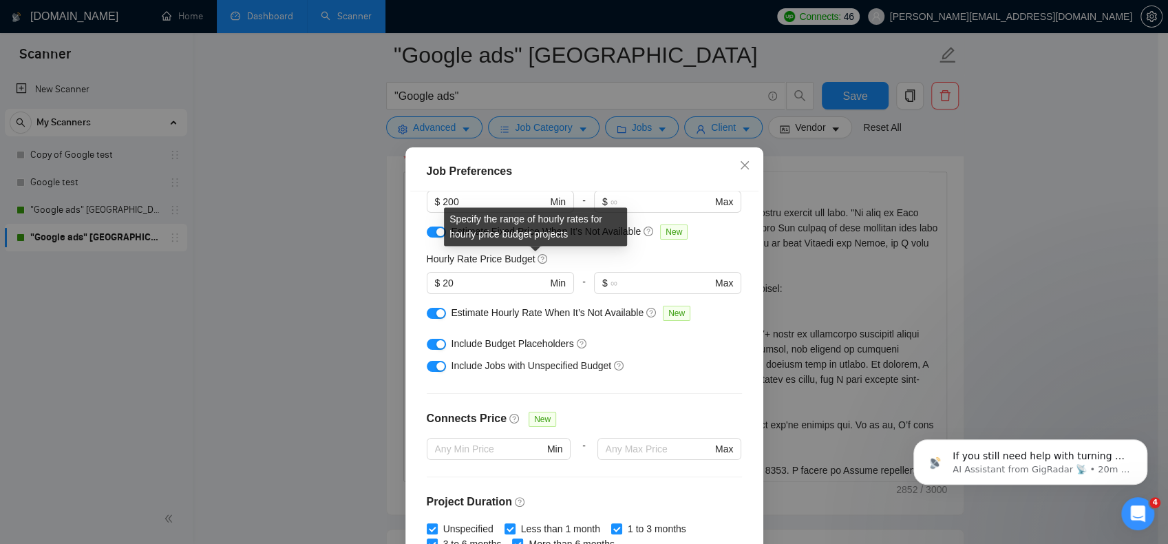
click at [538, 255] on icon "question-circle" at bounding box center [543, 259] width 10 height 10
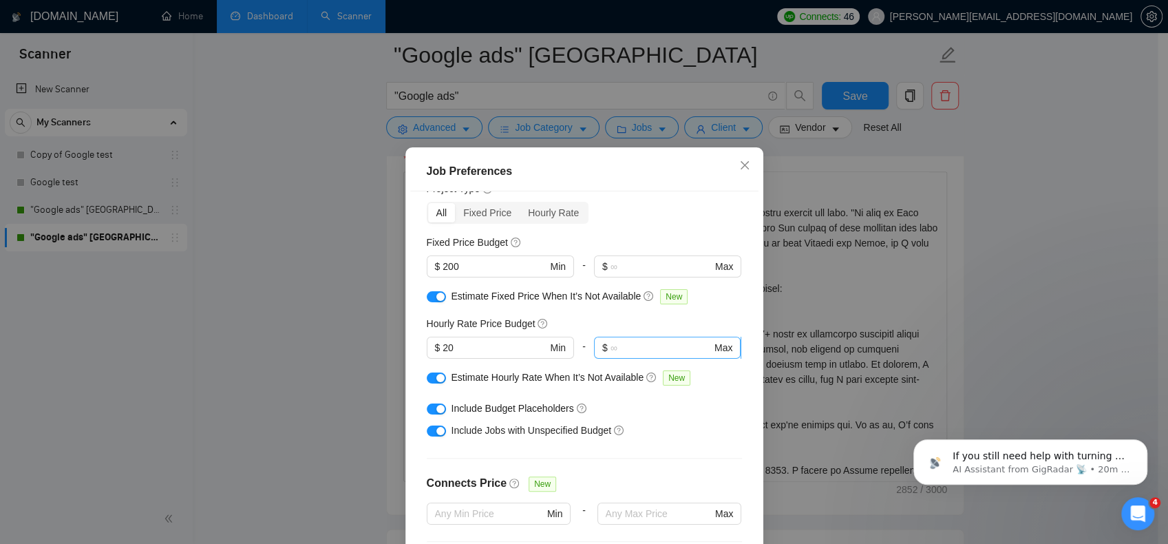
scroll to position [50, 0]
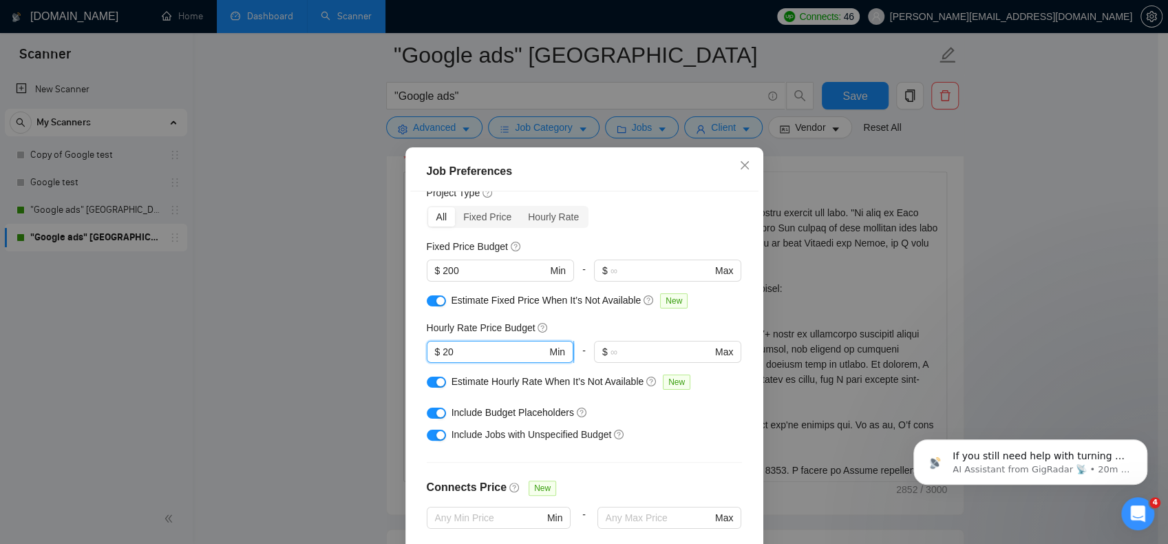
drag, startPoint x: 441, startPoint y: 348, endPoint x: 449, endPoint y: 348, distance: 8.3
click at [449, 348] on input "20" at bounding box center [495, 351] width 104 height 15
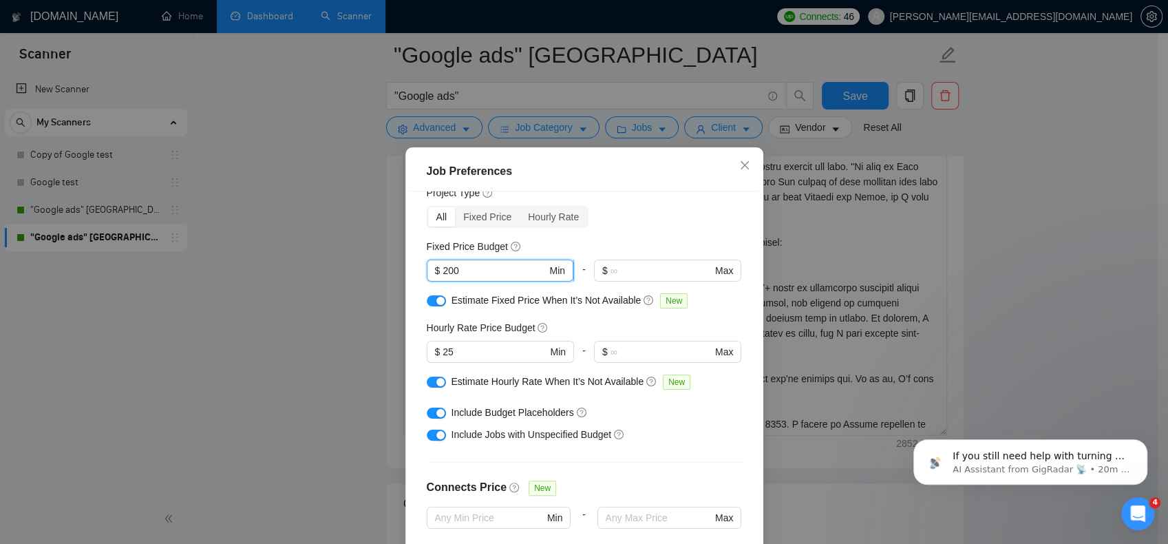
click at [443, 272] on input "200" at bounding box center [495, 270] width 104 height 15
click at [631, 234] on div "Budget Project Type All Fixed Price Hourly Rate Fixed Price Budget 250 $ 250 Mi…" at bounding box center [584, 381] width 348 height 381
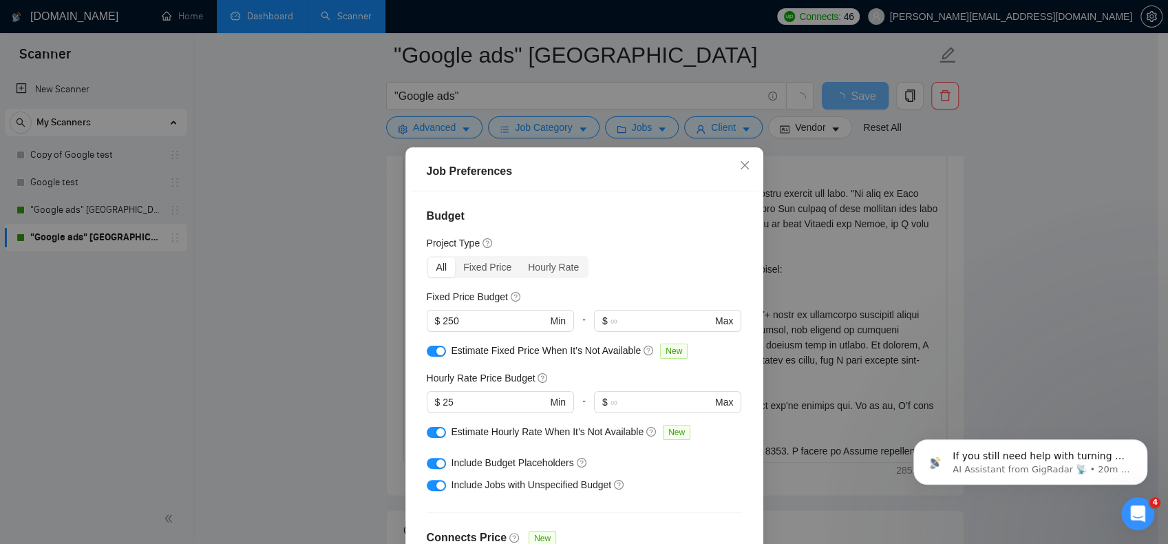
scroll to position [1377, 0]
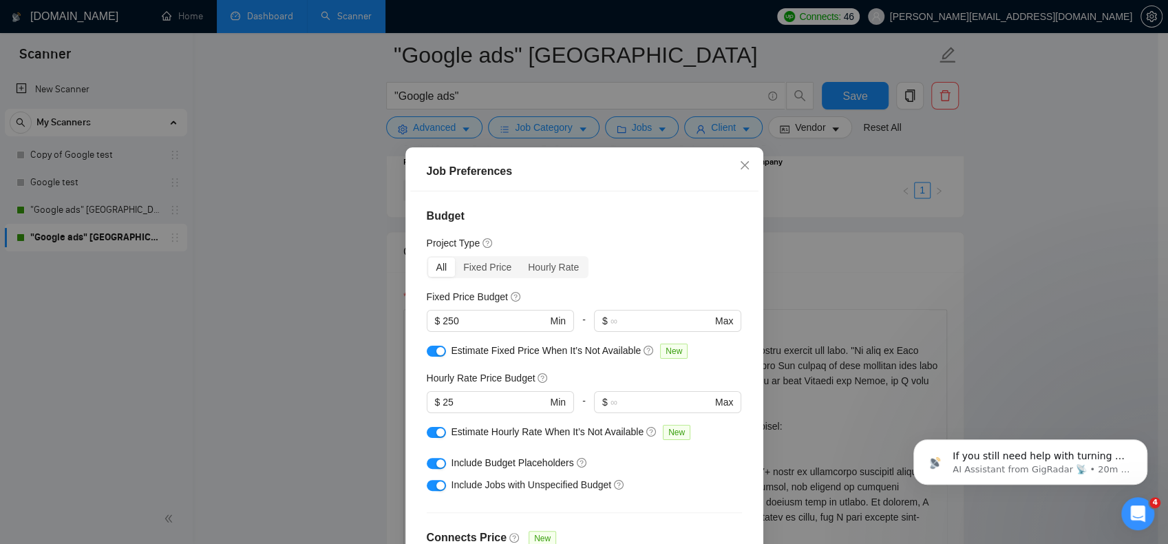
click at [836, 162] on div "Job Preferences Budget Project Type All Fixed Price Hourly Rate Fixed Price Bud…" at bounding box center [584, 272] width 1168 height 544
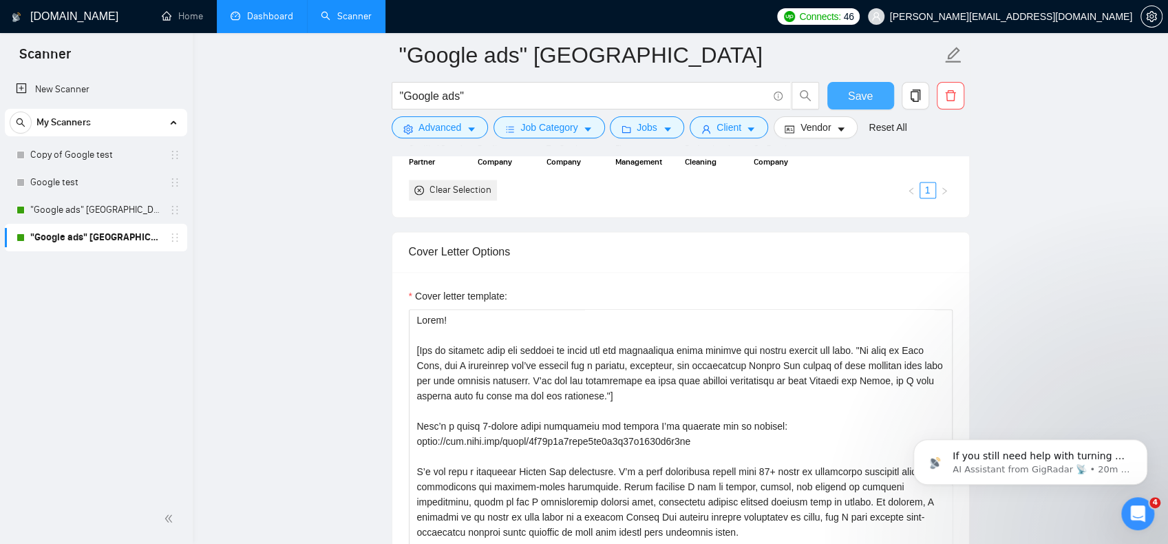
click at [859, 92] on span "Save" at bounding box center [860, 95] width 25 height 17
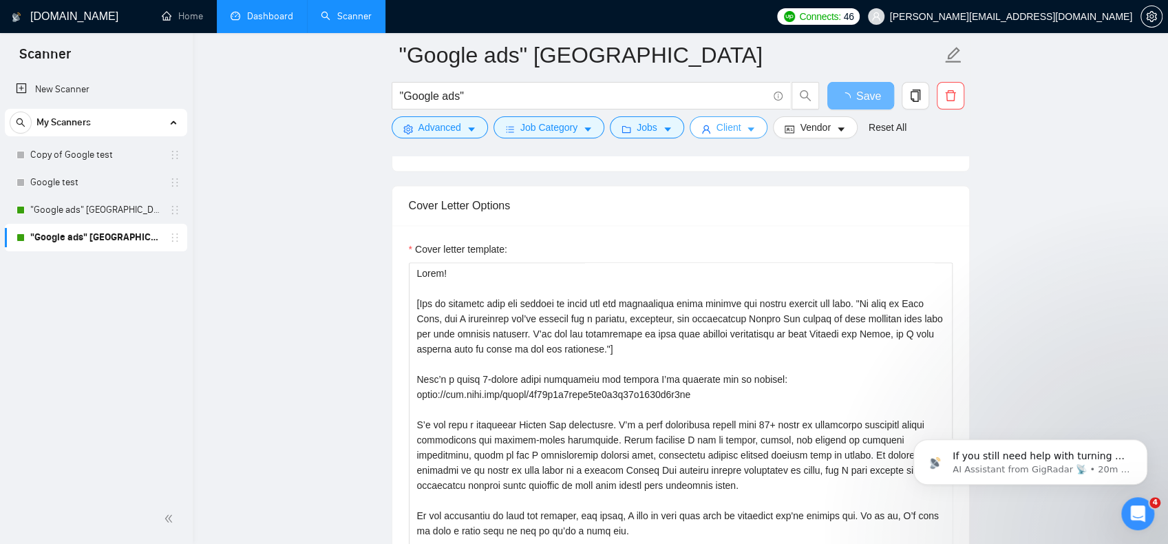
click at [733, 127] on span "Client" at bounding box center [729, 127] width 25 height 15
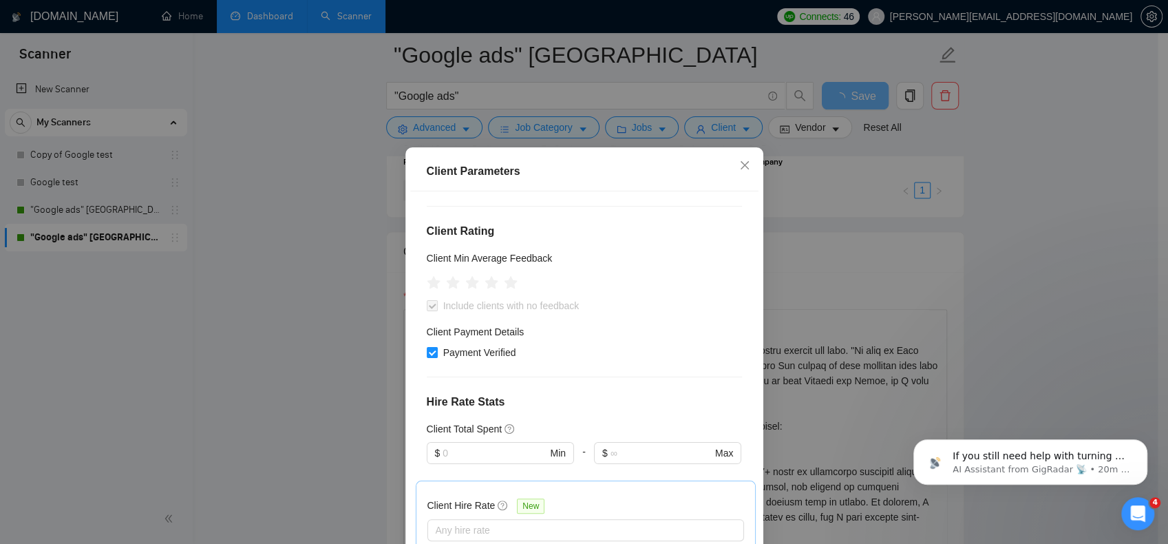
scroll to position [138, 0]
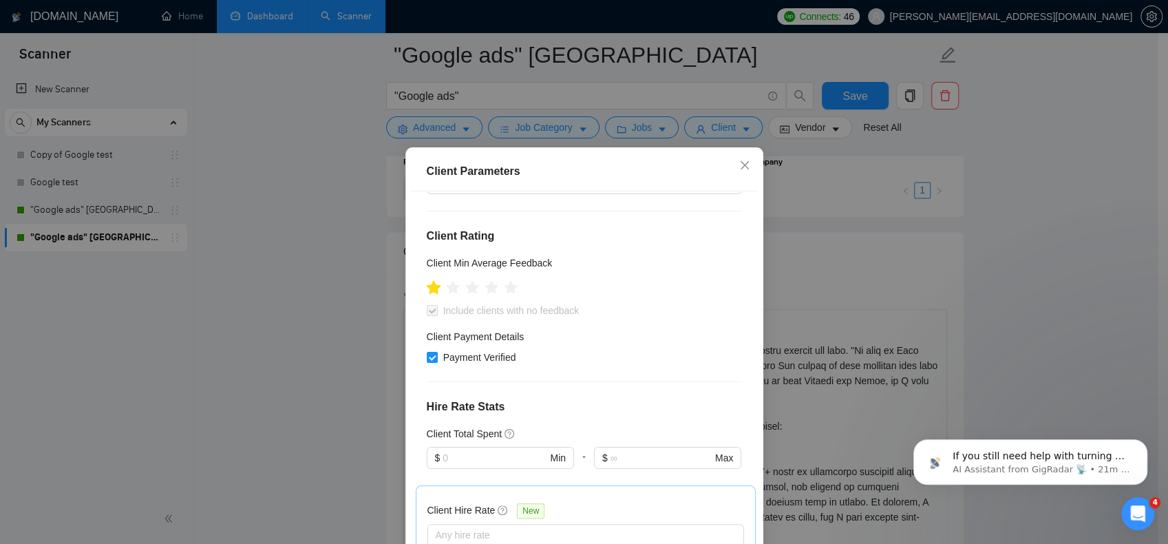
click at [430, 288] on icon "star" at bounding box center [433, 287] width 14 height 14
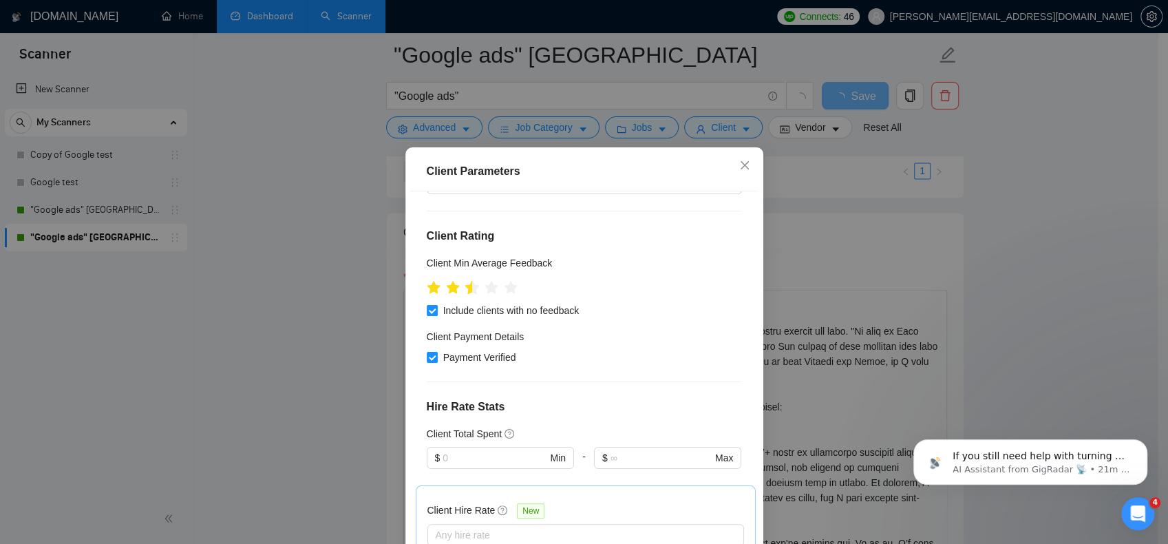
click at [465, 291] on icon "star" at bounding box center [472, 287] width 14 height 14
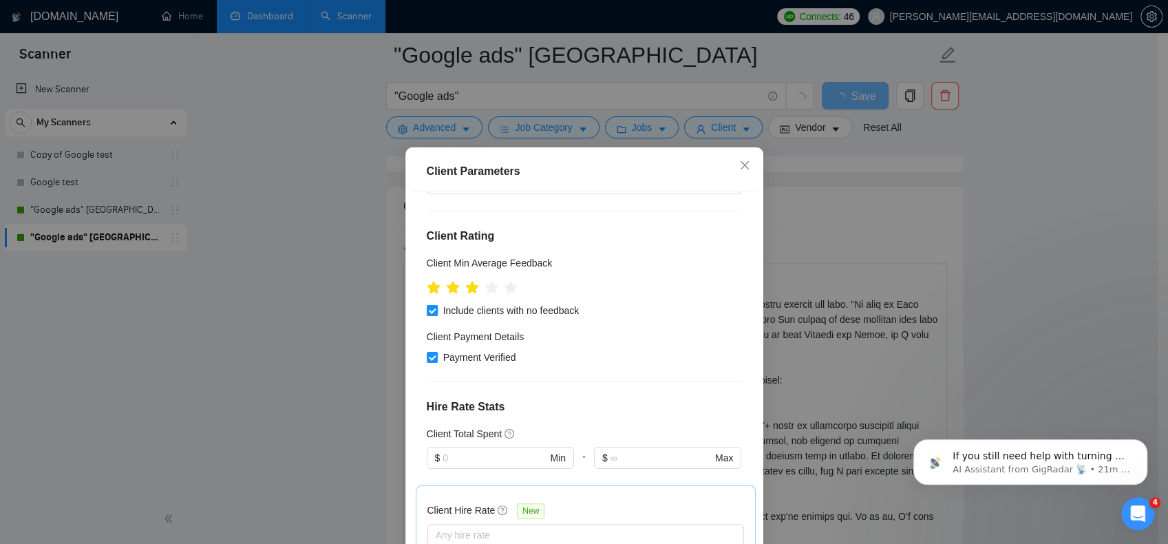
drag, startPoint x: 468, startPoint y: 290, endPoint x: 470, endPoint y: 316, distance: 26.2
click at [468, 290] on icon "star" at bounding box center [471, 287] width 13 height 12
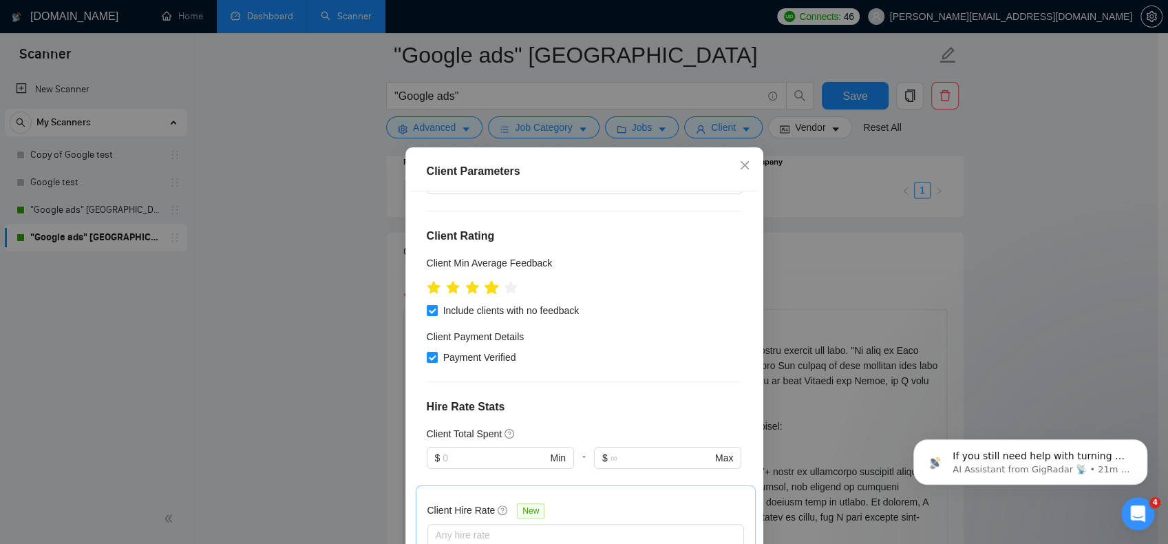
click at [486, 290] on icon "star" at bounding box center [491, 287] width 14 height 14
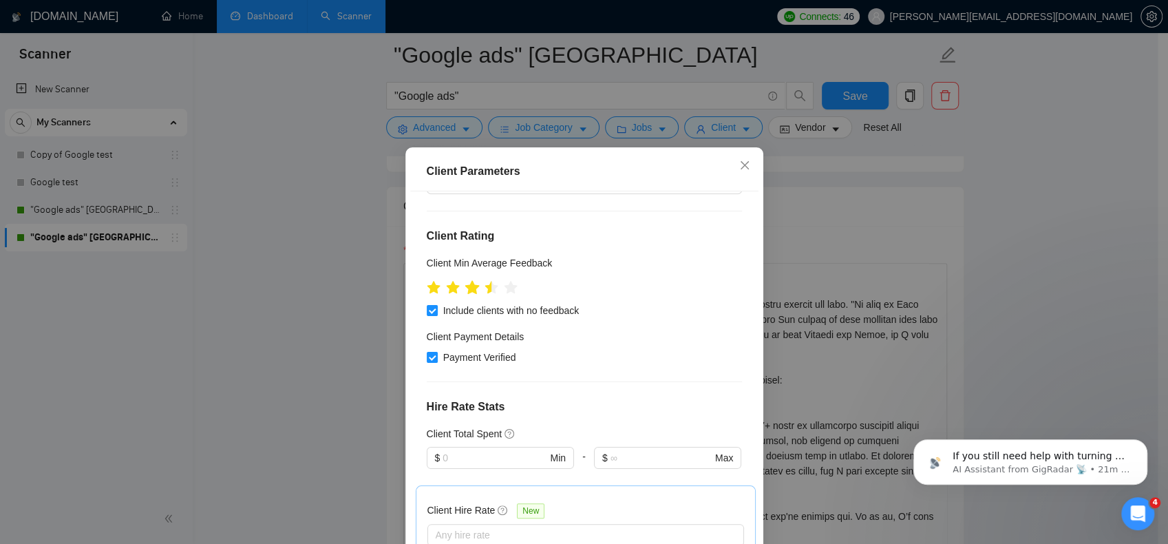
click at [471, 289] on icon "star" at bounding box center [472, 287] width 15 height 15
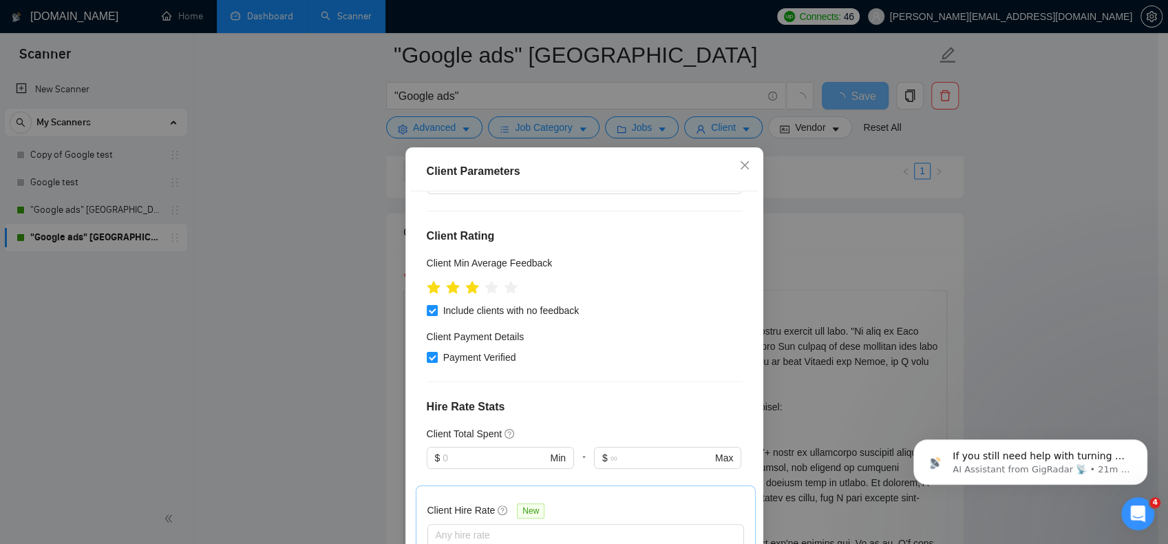
scroll to position [207, 0]
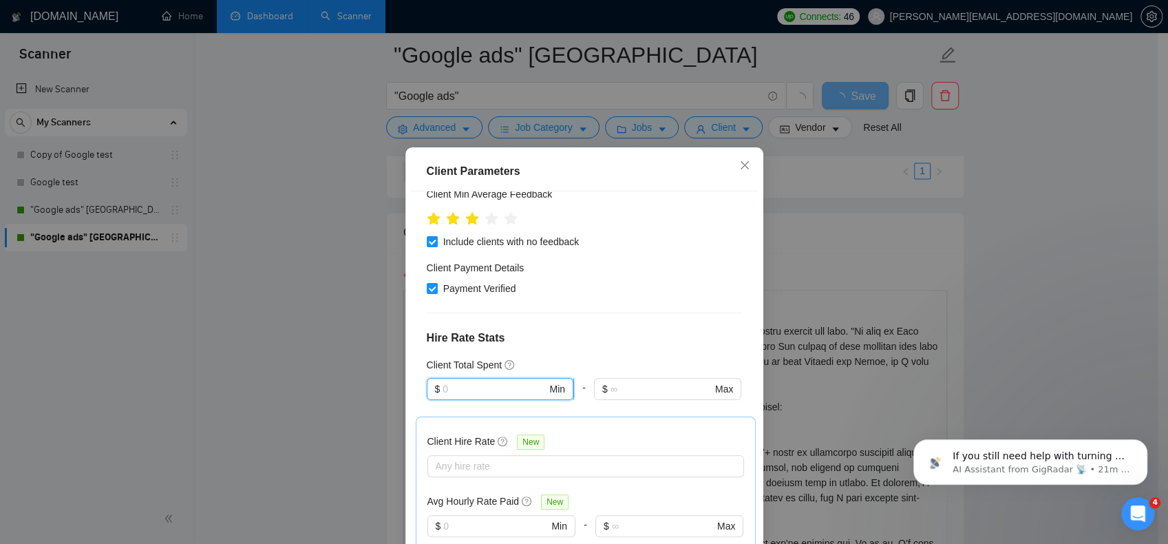
click at [460, 386] on input "text" at bounding box center [495, 388] width 104 height 15
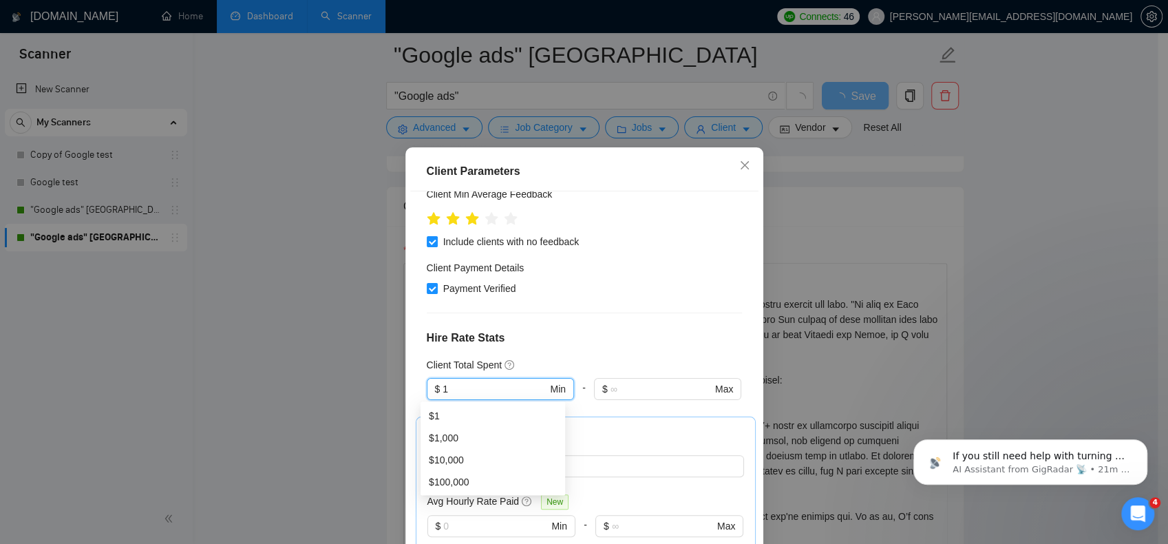
click at [603, 323] on div "Client Location Include Client Countries United States Exclude Client Countries…" at bounding box center [584, 381] width 348 height 381
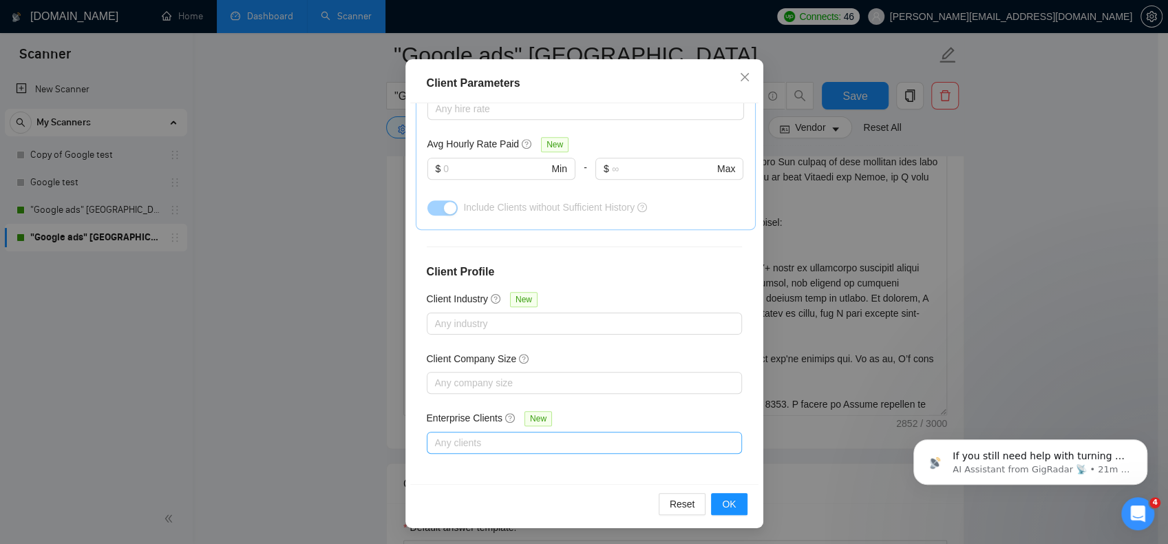
scroll to position [1583, 0]
click at [728, 505] on span "OK" at bounding box center [729, 503] width 14 height 15
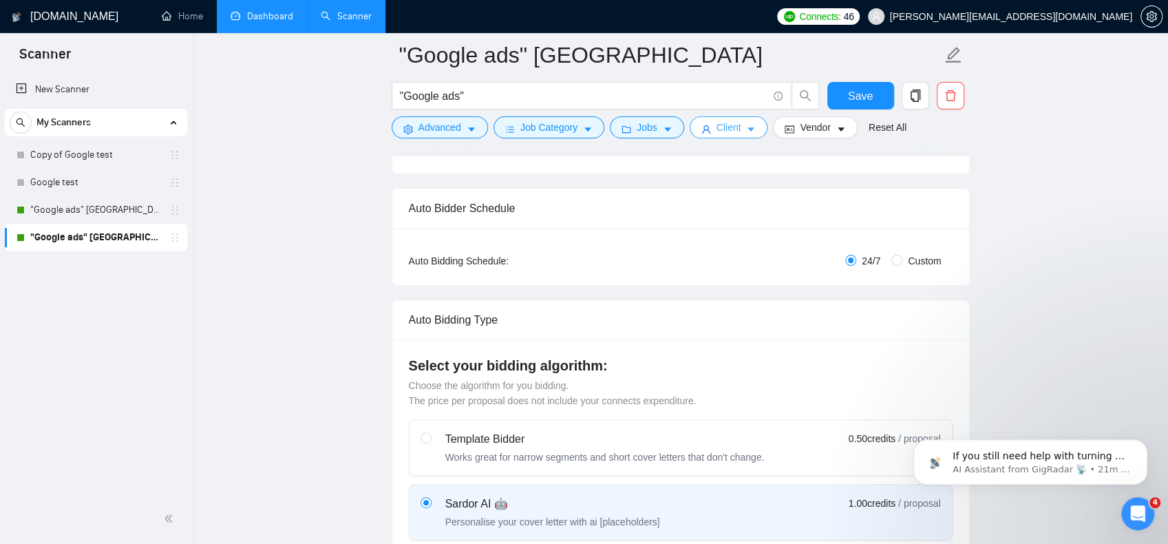
scroll to position [0, 0]
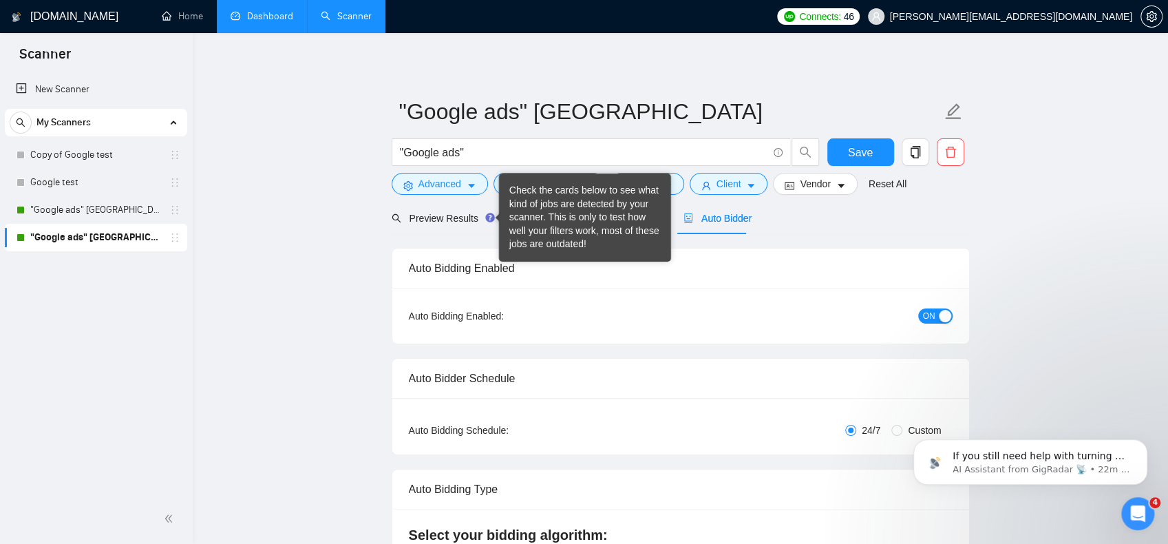
click at [517, 215] on div "Check the cards below to see what kind of jobs are detected by your scanner. Th…" at bounding box center [584, 217] width 151 height 67
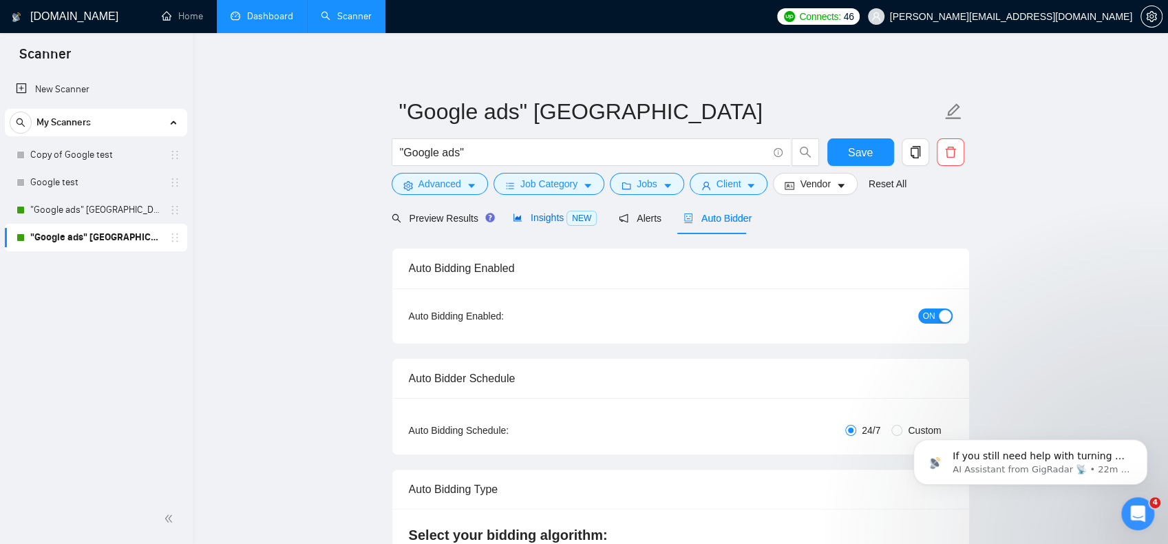
click at [544, 217] on span "Insights NEW" at bounding box center [555, 217] width 84 height 11
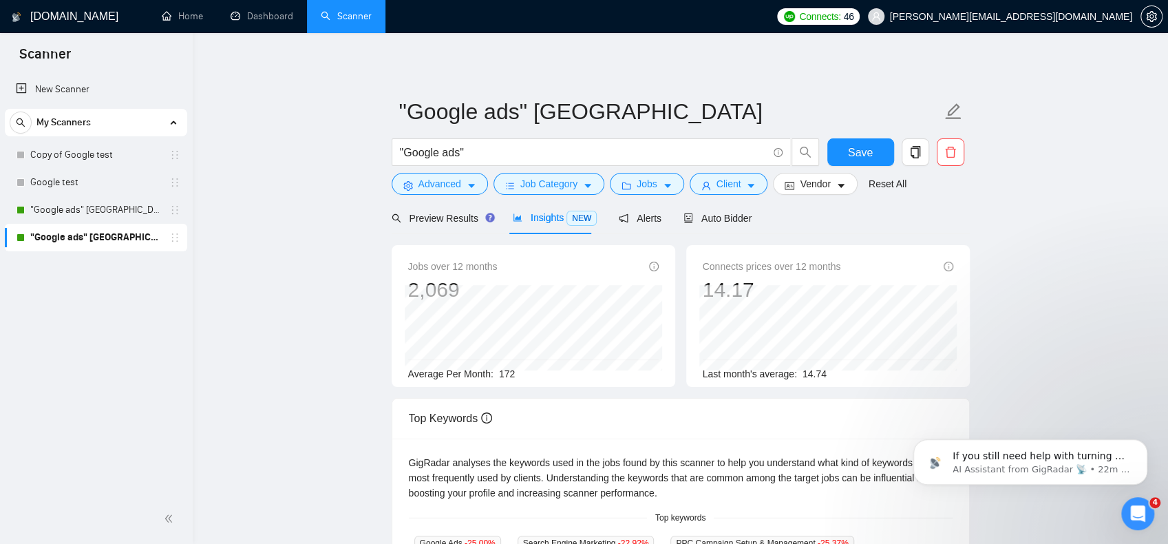
click at [723, 220] on span "Auto Bidder" at bounding box center [718, 218] width 68 height 11
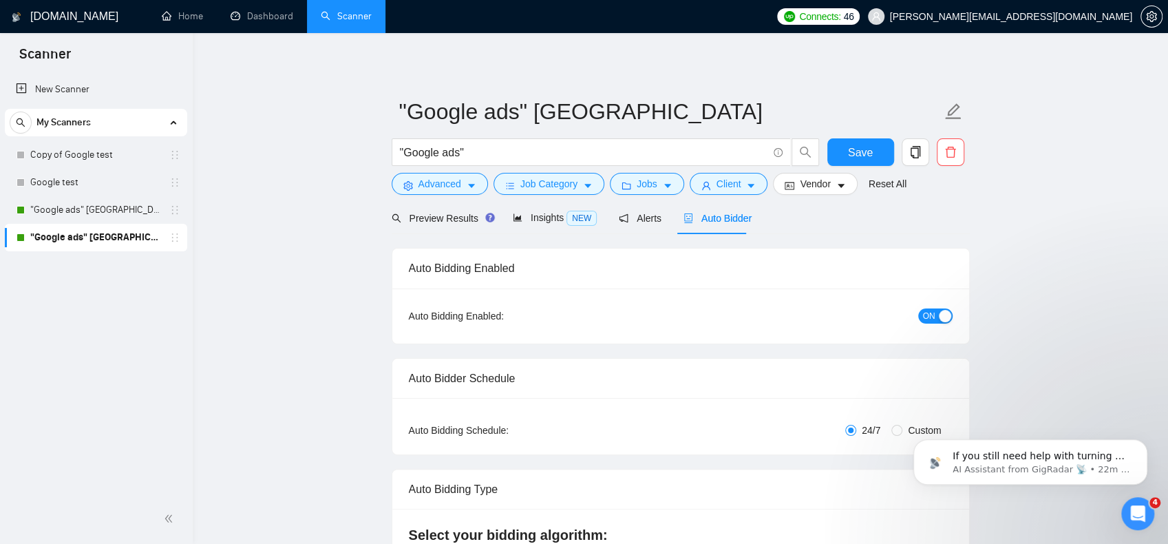
scroll to position [316, 0]
click at [850, 152] on span "Save" at bounding box center [860, 152] width 25 height 17
click at [732, 186] on span "Client" at bounding box center [729, 183] width 25 height 15
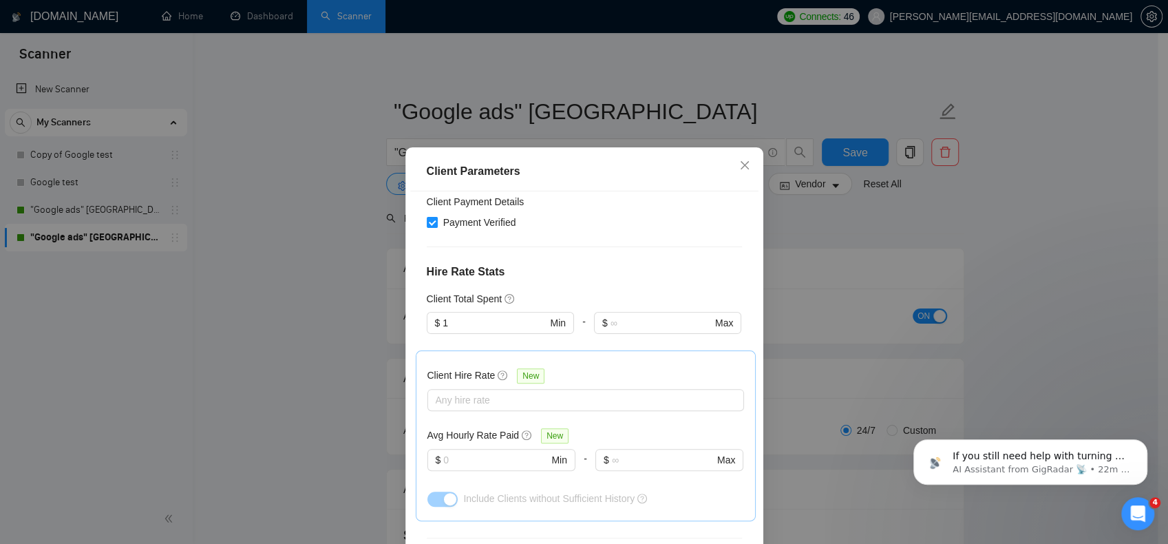
scroll to position [269, 0]
click at [490, 322] on input "1" at bounding box center [495, 326] width 104 height 15
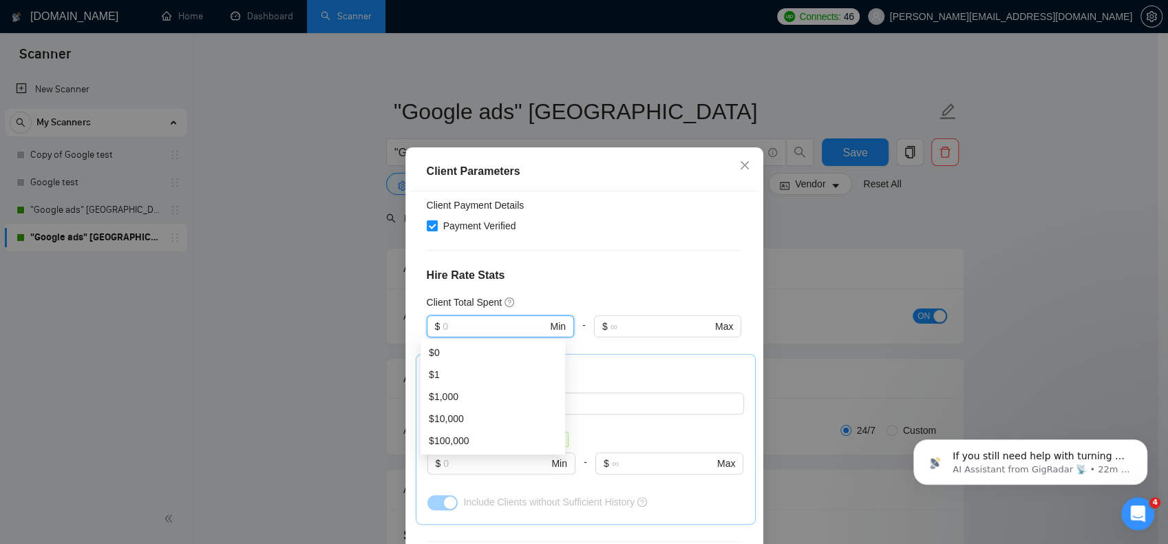
drag, startPoint x: 606, startPoint y: 264, endPoint x: 611, endPoint y: 257, distance: 8.4
click at [607, 263] on div "Client Location Include Client Countries [GEOGRAPHIC_DATA] Exclude Client Count…" at bounding box center [584, 381] width 348 height 381
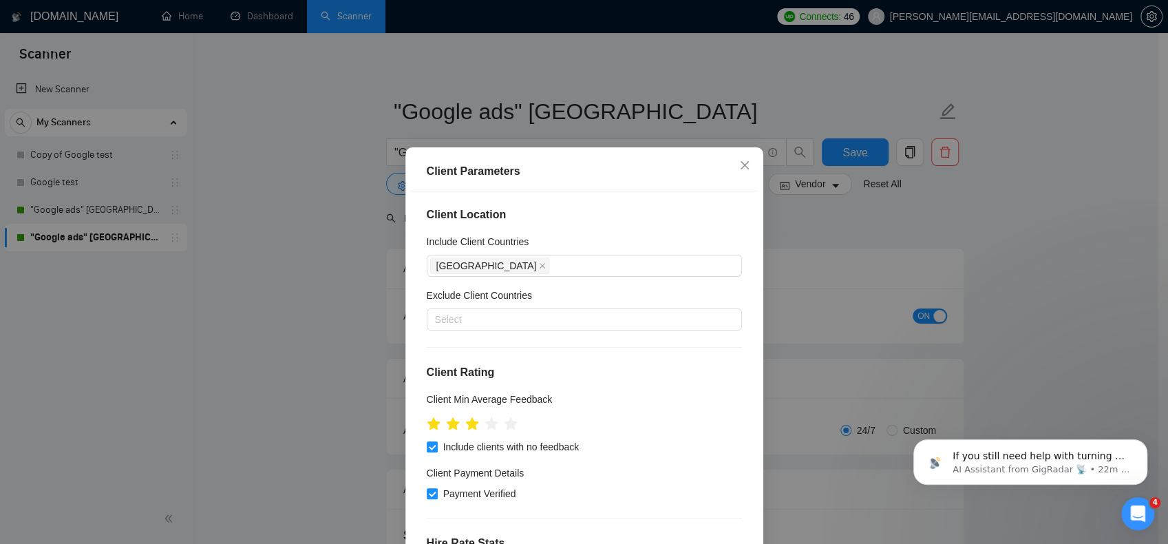
scroll to position [0, 0]
click at [488, 423] on icon "star" at bounding box center [491, 425] width 14 height 14
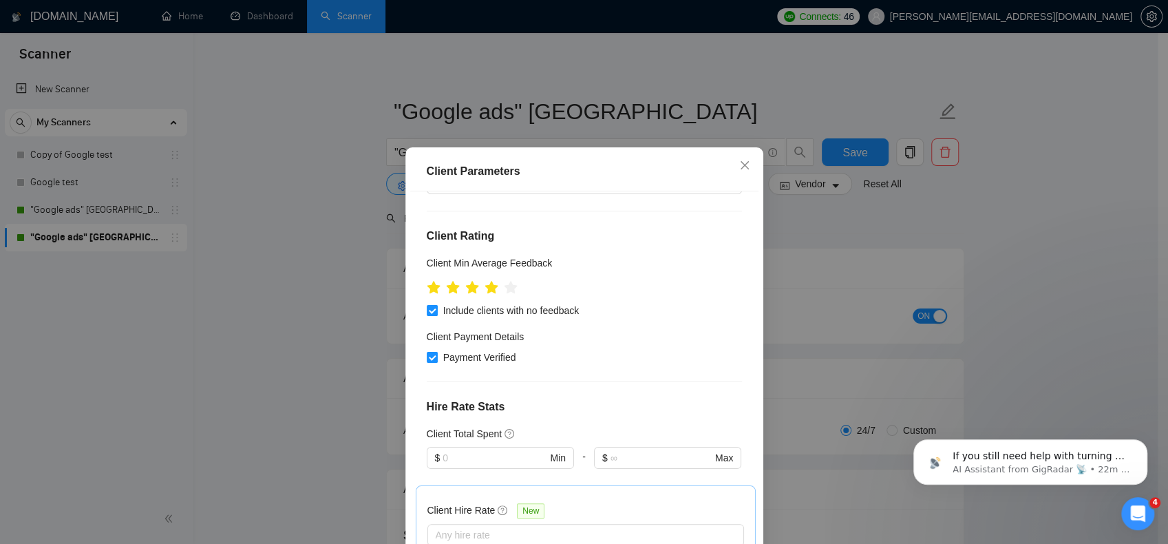
click at [870, 158] on div "Client Parameters Client Location Include Client Countries [GEOGRAPHIC_DATA] Ex…" at bounding box center [584, 272] width 1168 height 544
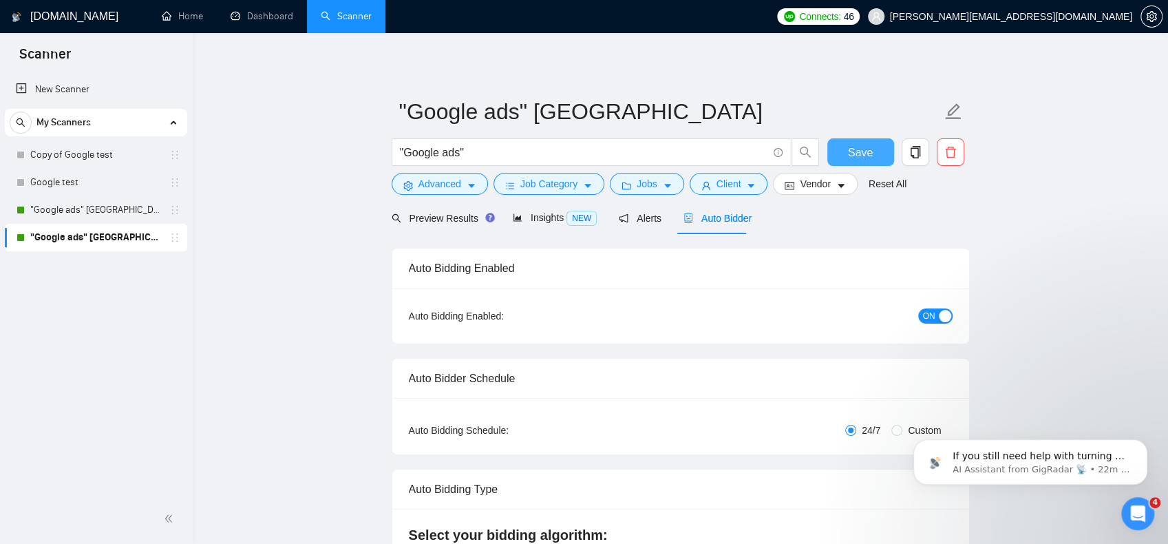
click at [858, 154] on span "Save" at bounding box center [860, 152] width 25 height 17
click at [740, 185] on button "Client" at bounding box center [729, 184] width 78 height 22
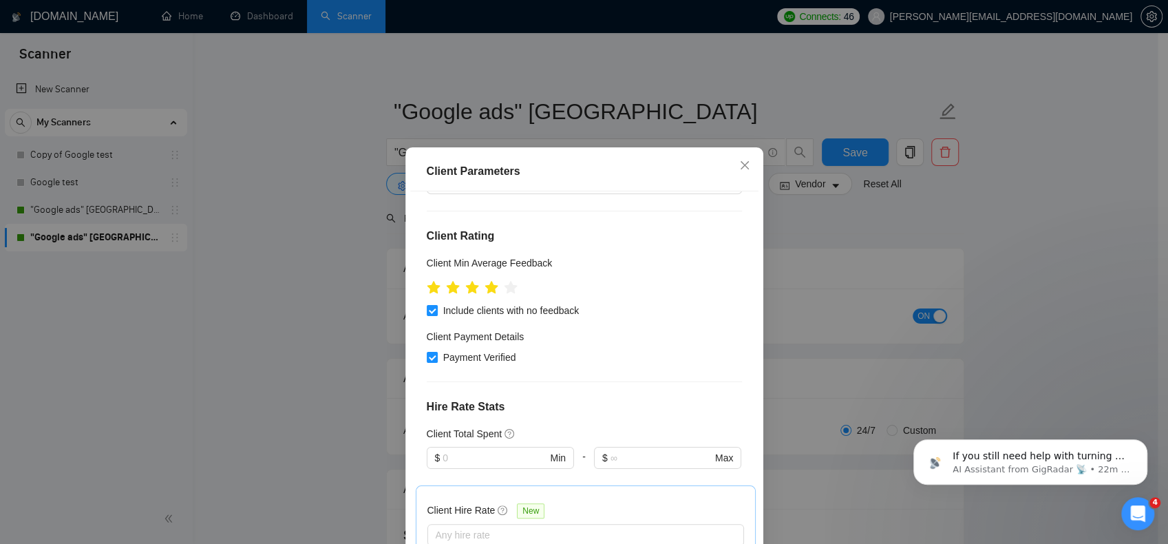
click at [988, 208] on div "Client Parameters Client Location Include Client Countries [GEOGRAPHIC_DATA] Ex…" at bounding box center [584, 272] width 1168 height 544
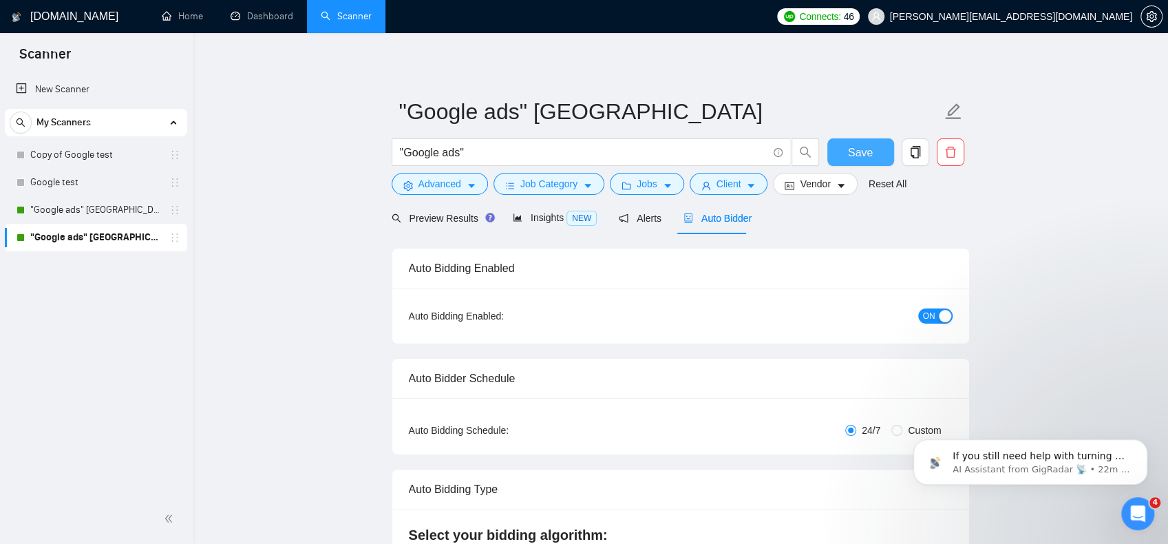
click at [855, 154] on span "Save" at bounding box center [860, 152] width 25 height 17
click at [724, 217] on span "Auto Bidder" at bounding box center [718, 218] width 68 height 11
click at [78, 219] on link ""Google ads" [GEOGRAPHIC_DATA]" at bounding box center [95, 210] width 131 height 28
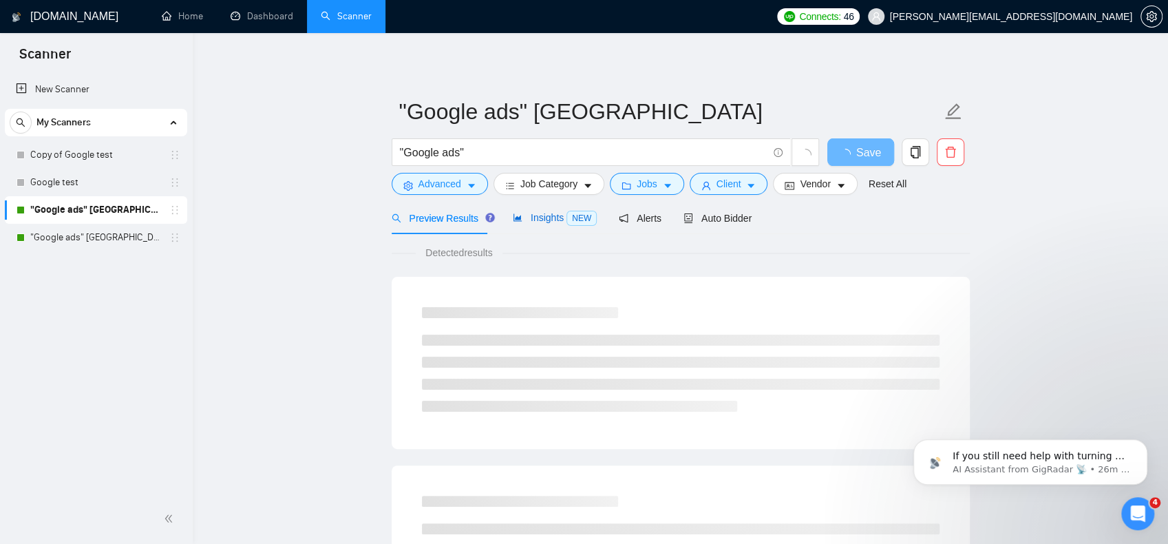
click at [557, 219] on span "Insights NEW" at bounding box center [555, 217] width 84 height 11
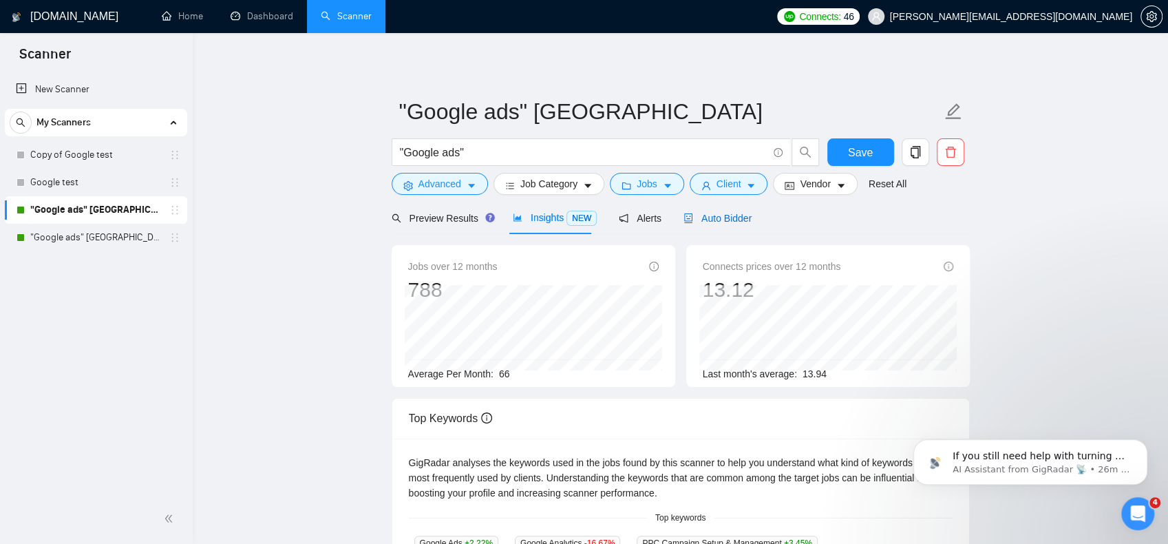
click at [724, 213] on span "Auto Bidder" at bounding box center [718, 218] width 68 height 11
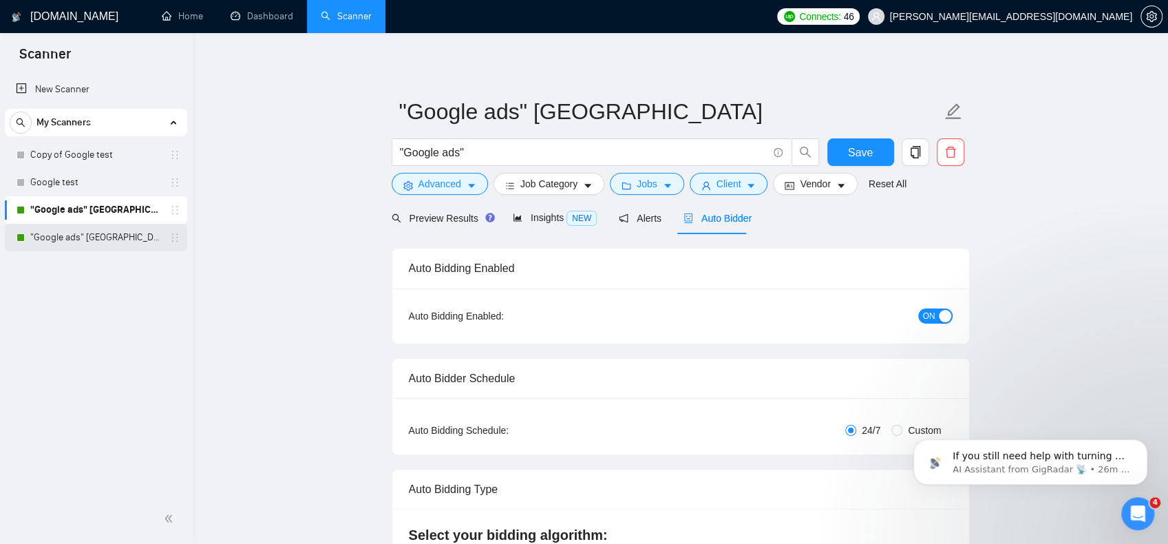
click at [87, 232] on link ""Google ads" [GEOGRAPHIC_DATA]" at bounding box center [95, 238] width 131 height 28
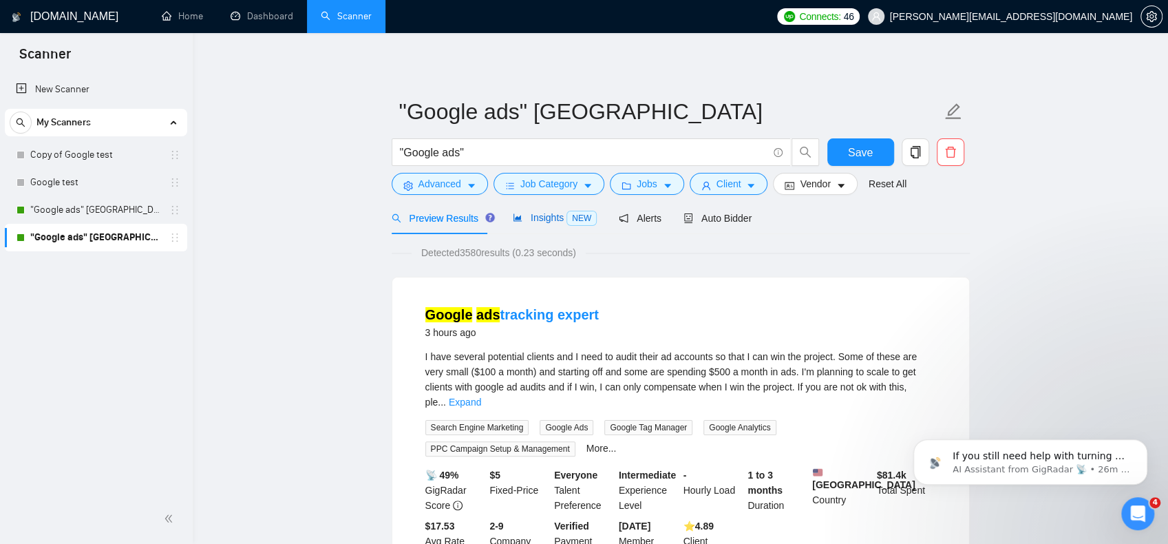
click at [539, 219] on span "Insights NEW" at bounding box center [555, 217] width 84 height 11
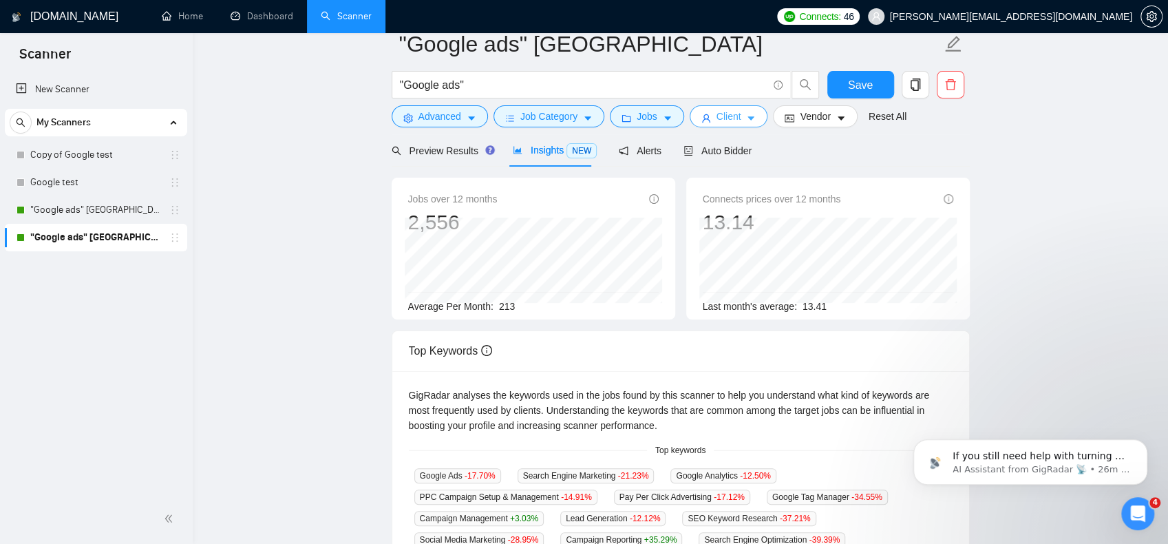
scroll to position [69, 0]
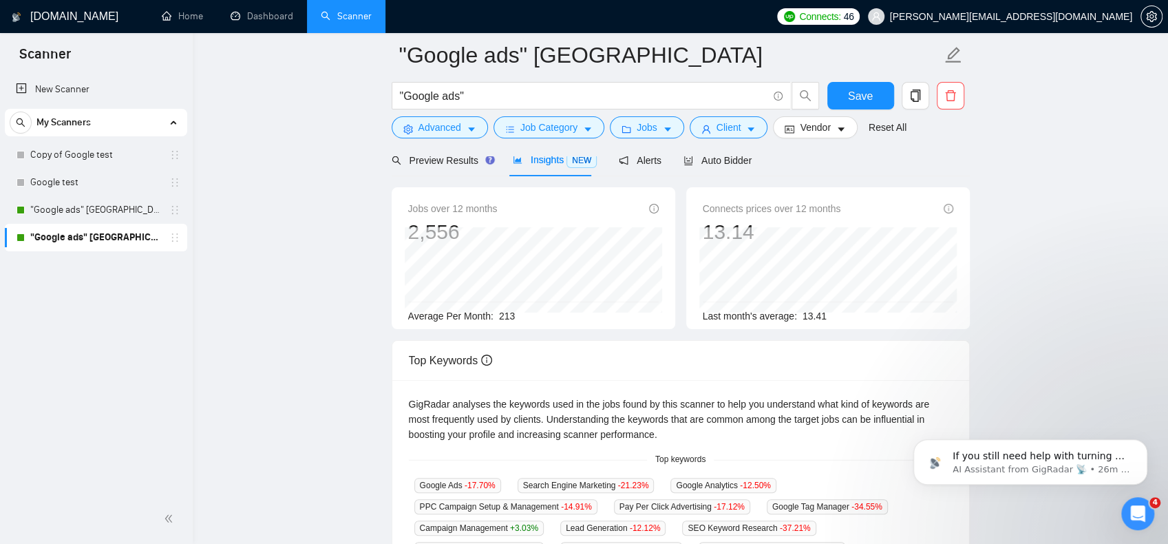
click at [669, 158] on div "Preview Results Insights NEW Alerts Auto Bidder" at bounding box center [572, 160] width 361 height 32
click at [697, 162] on span "Auto Bidder" at bounding box center [718, 160] width 68 height 11
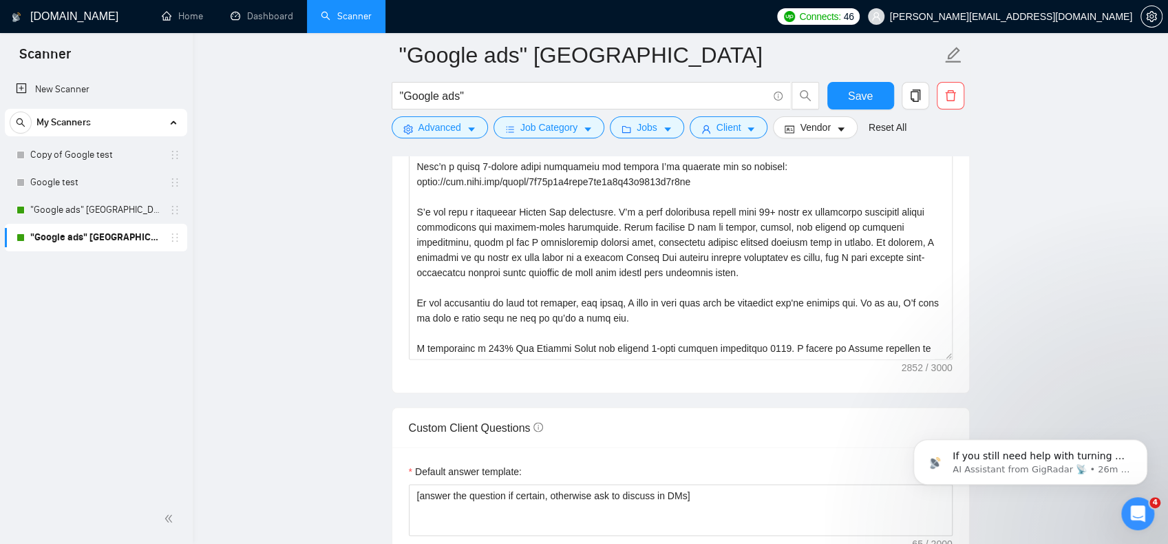
scroll to position [1652, 0]
